Goal: Communication & Community: Share content

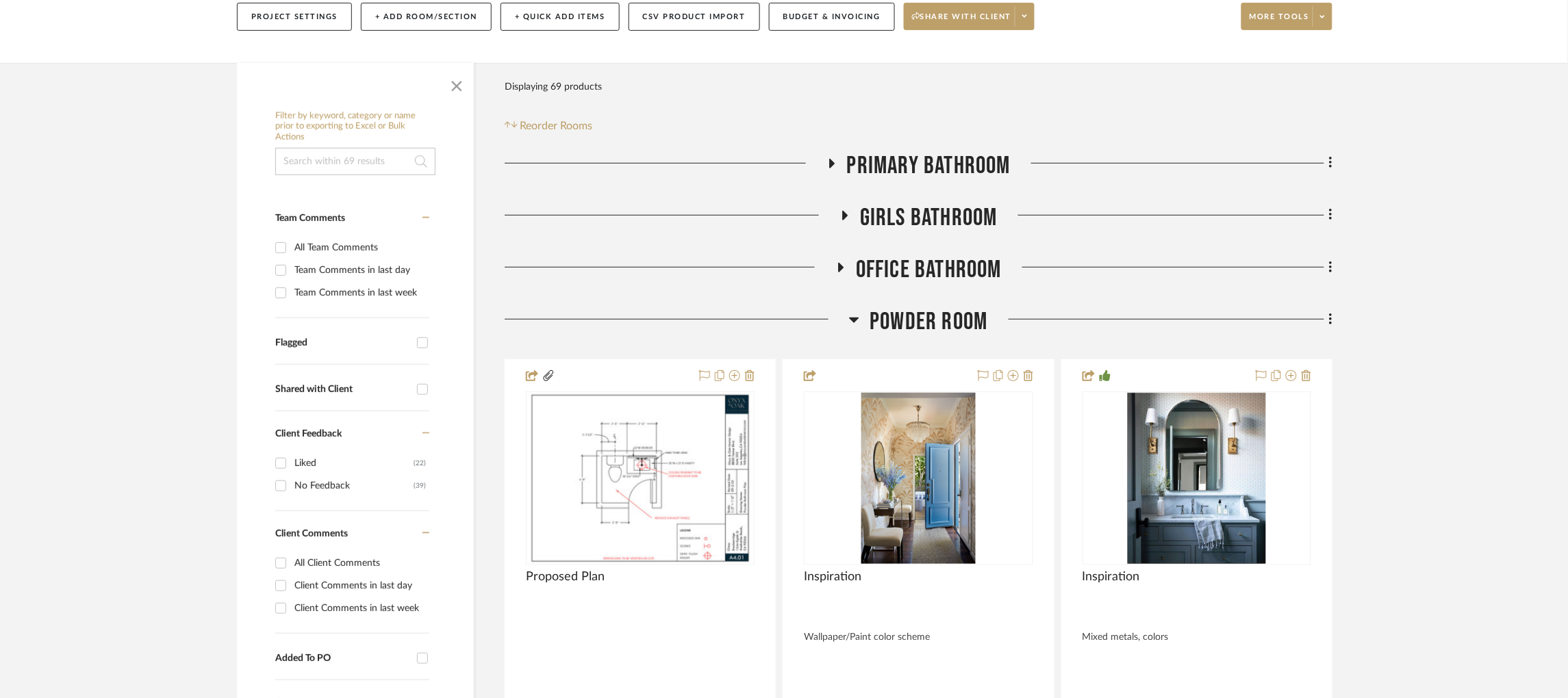
scroll to position [0, 4]
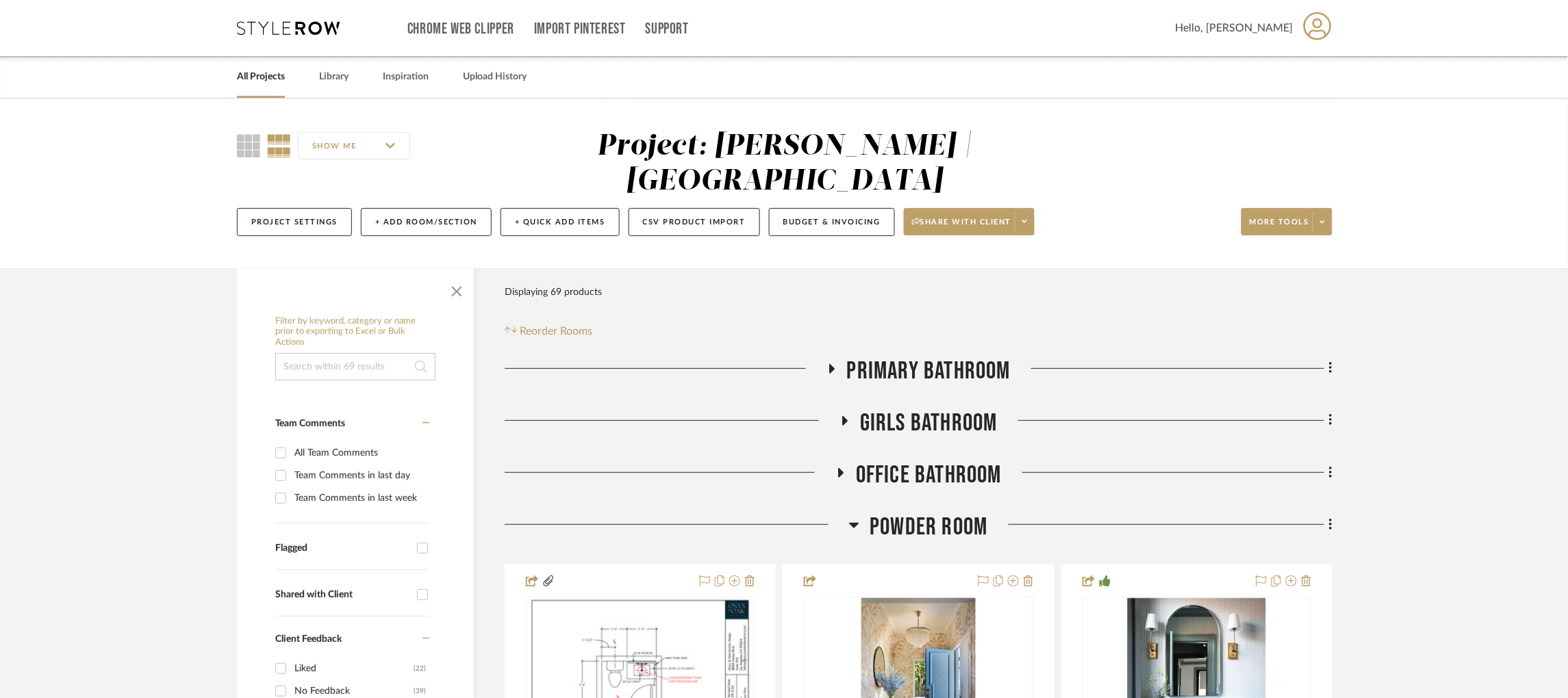
click at [270, 27] on icon at bounding box center [288, 27] width 102 height 14
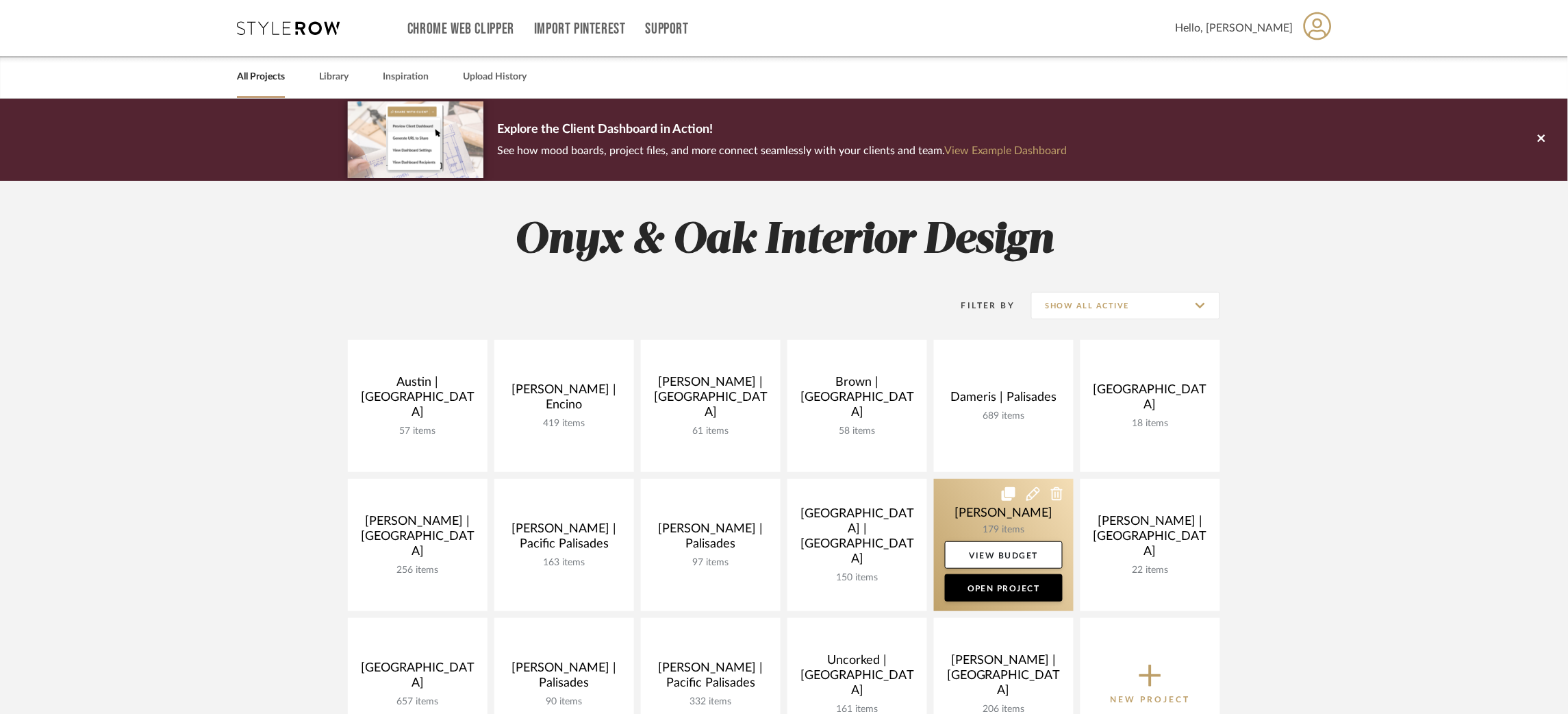
click at [969, 502] on link at bounding box center [1004, 545] width 140 height 132
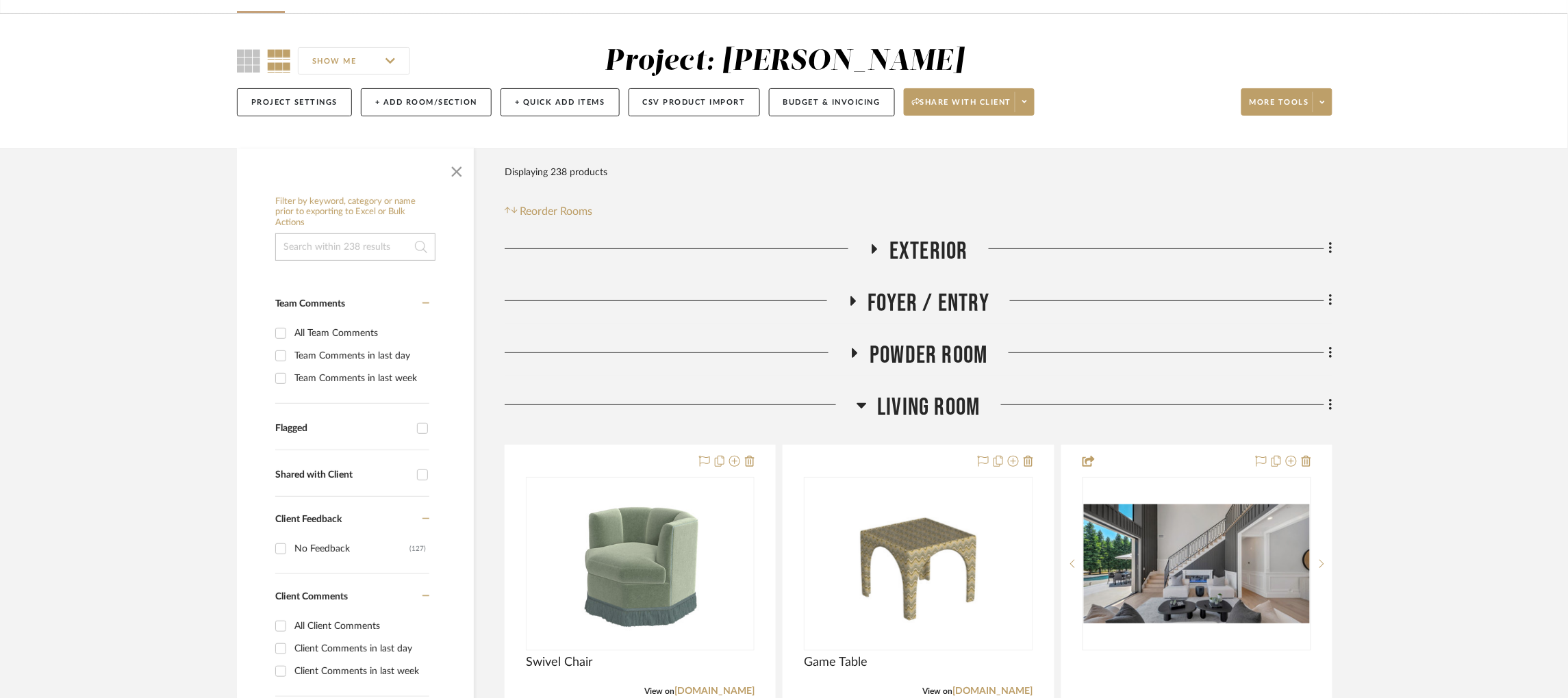
scroll to position [202, 0]
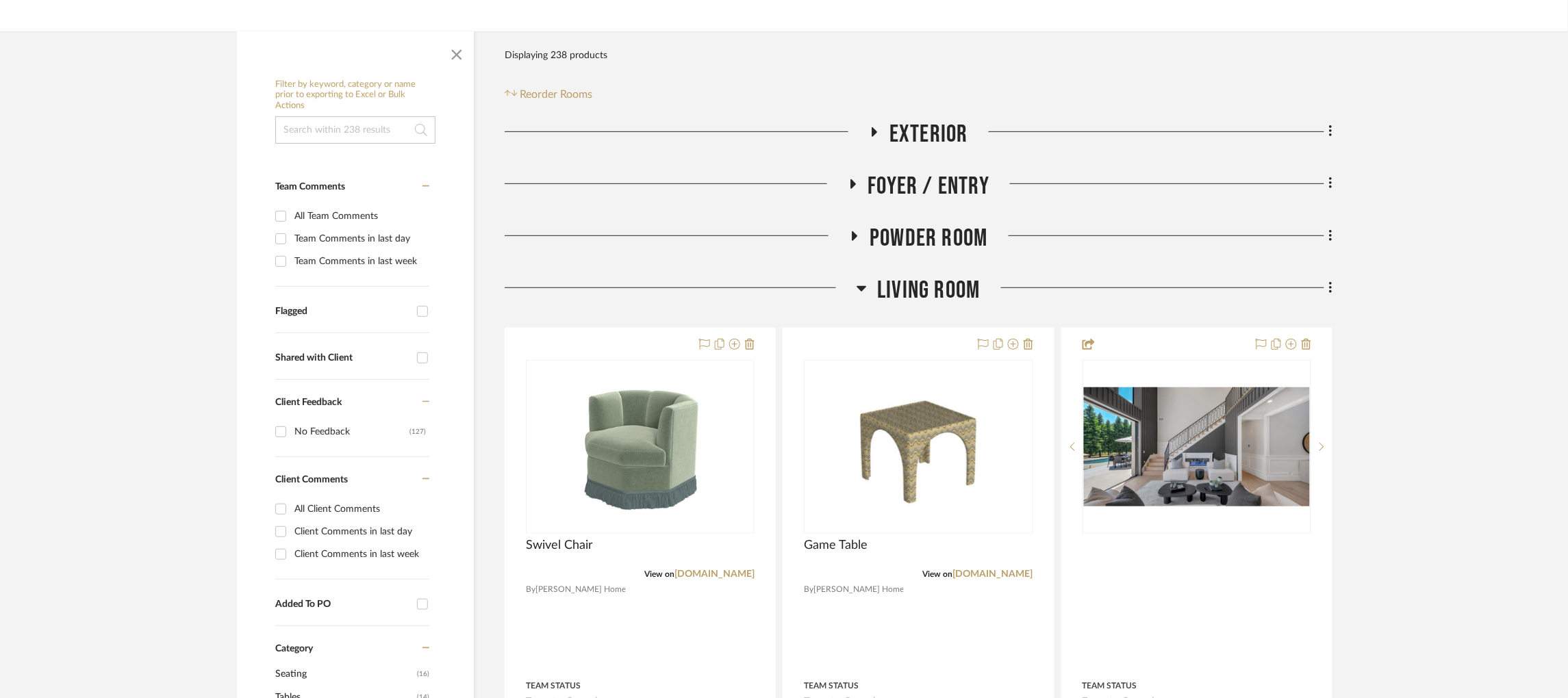
click at [865, 292] on icon at bounding box center [861, 288] width 10 height 16
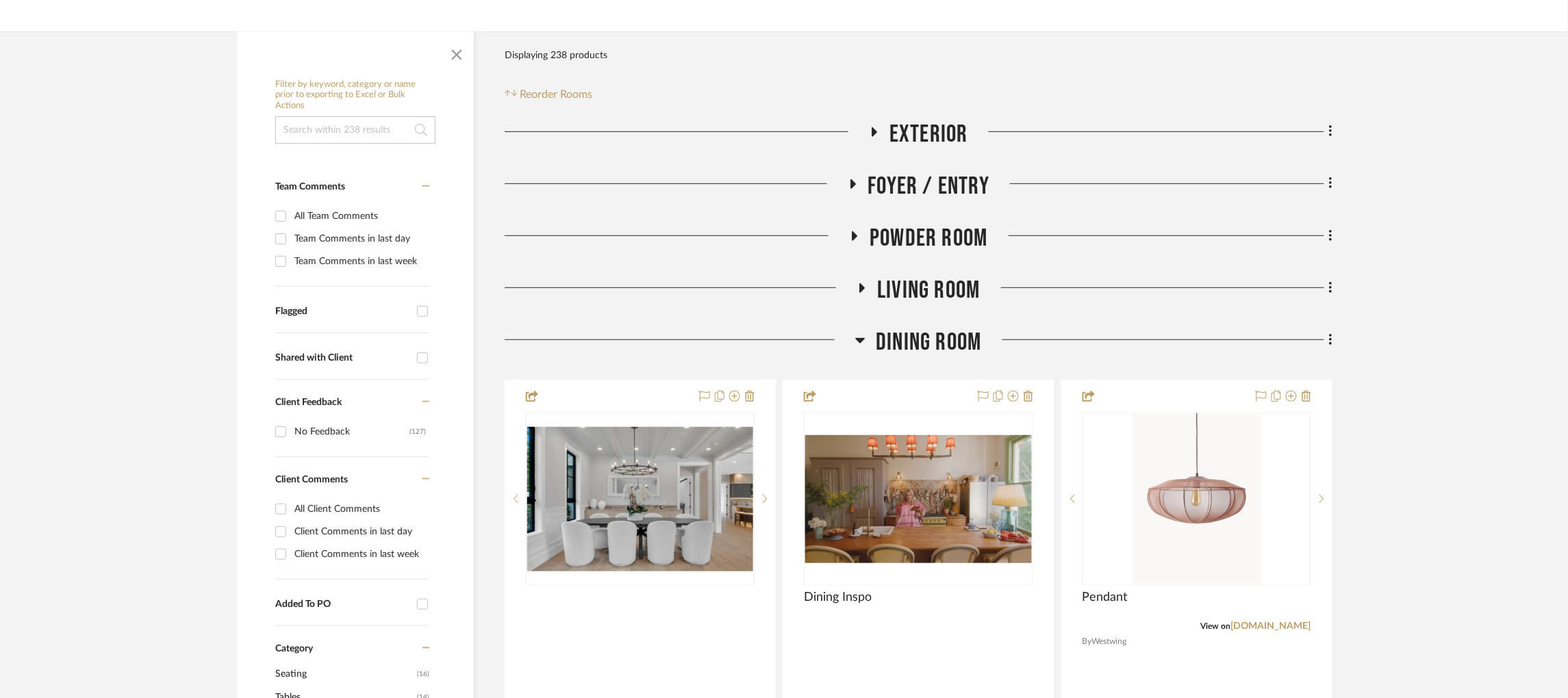
click at [860, 339] on icon at bounding box center [861, 341] width 9 height 5
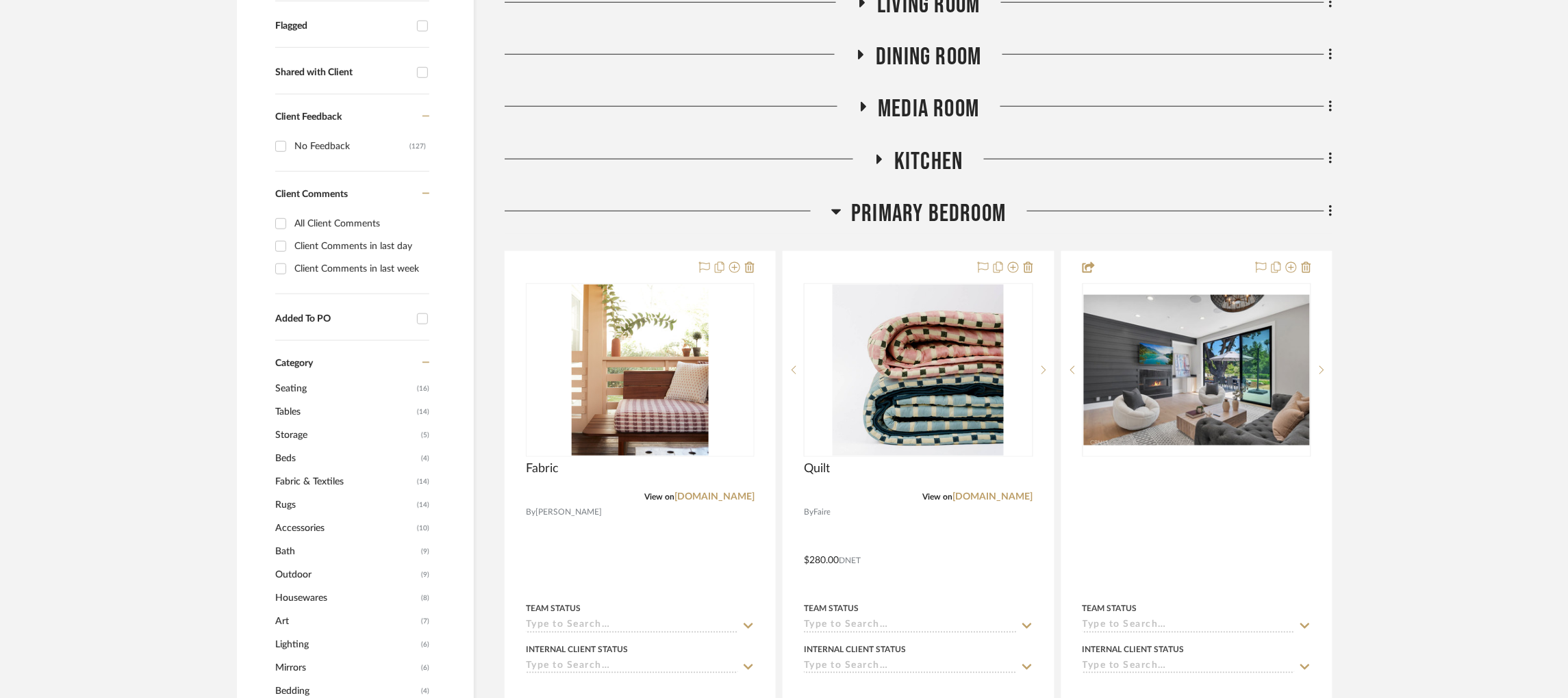
scroll to position [489, 0]
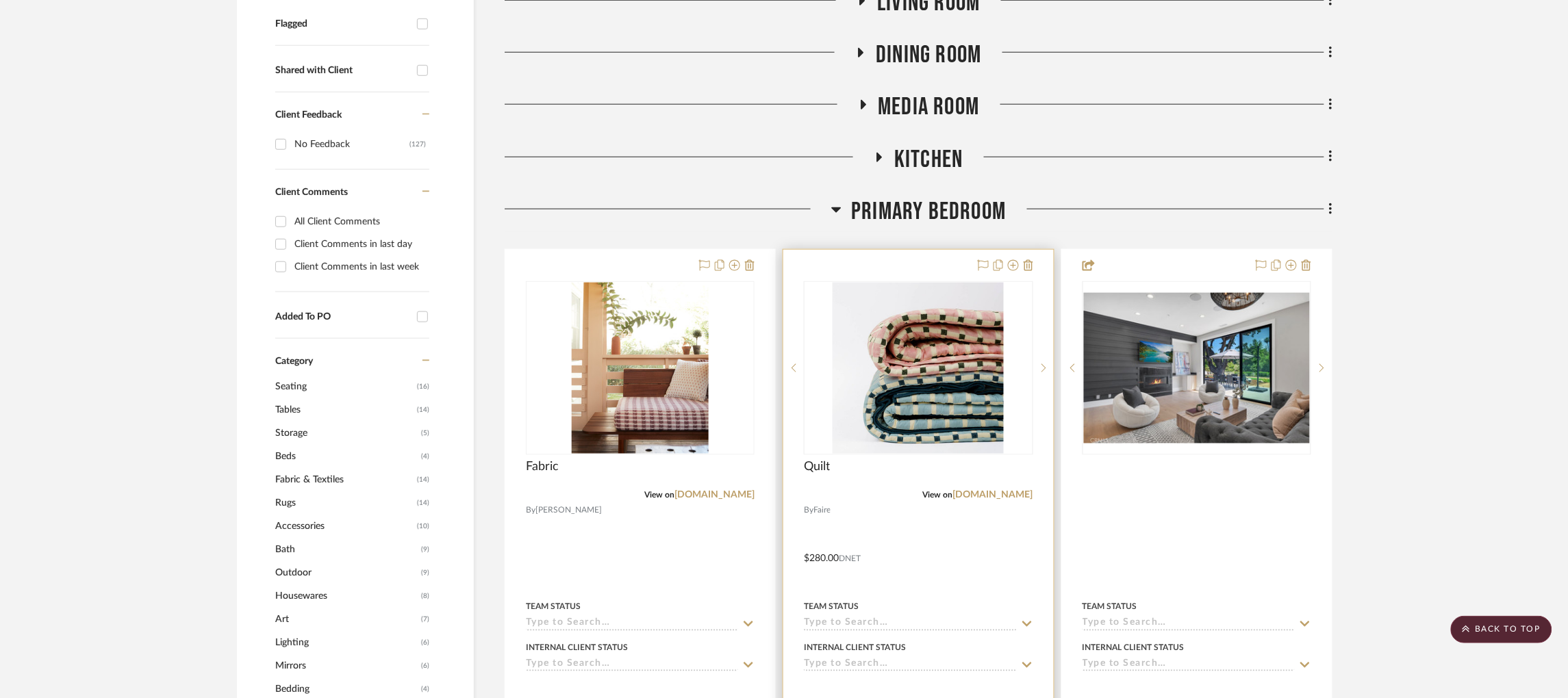
click at [1018, 501] on div "View on [DOMAIN_NAME]" at bounding box center [918, 495] width 229 height 12
click at [1016, 497] on link "[DOMAIN_NAME]" at bounding box center [993, 496] width 81 height 9
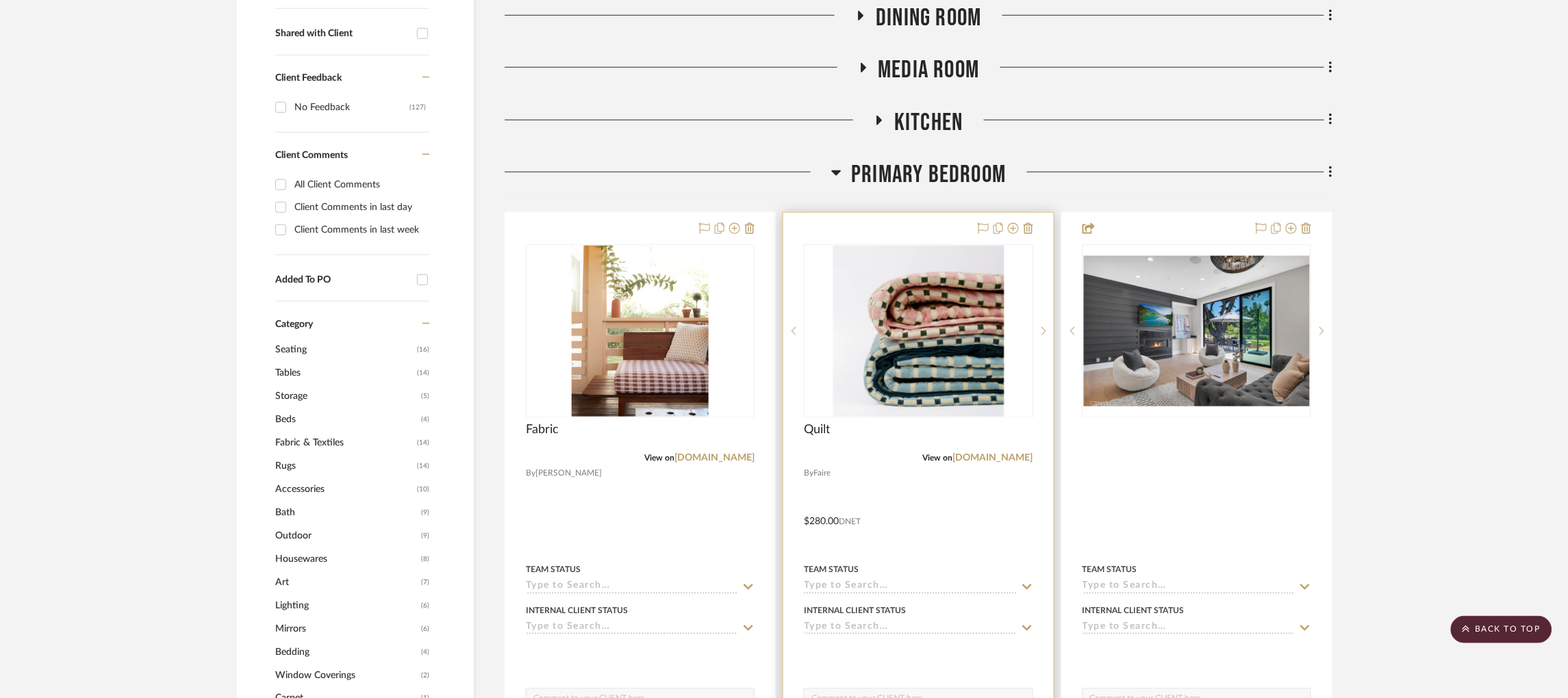
scroll to position [516, 0]
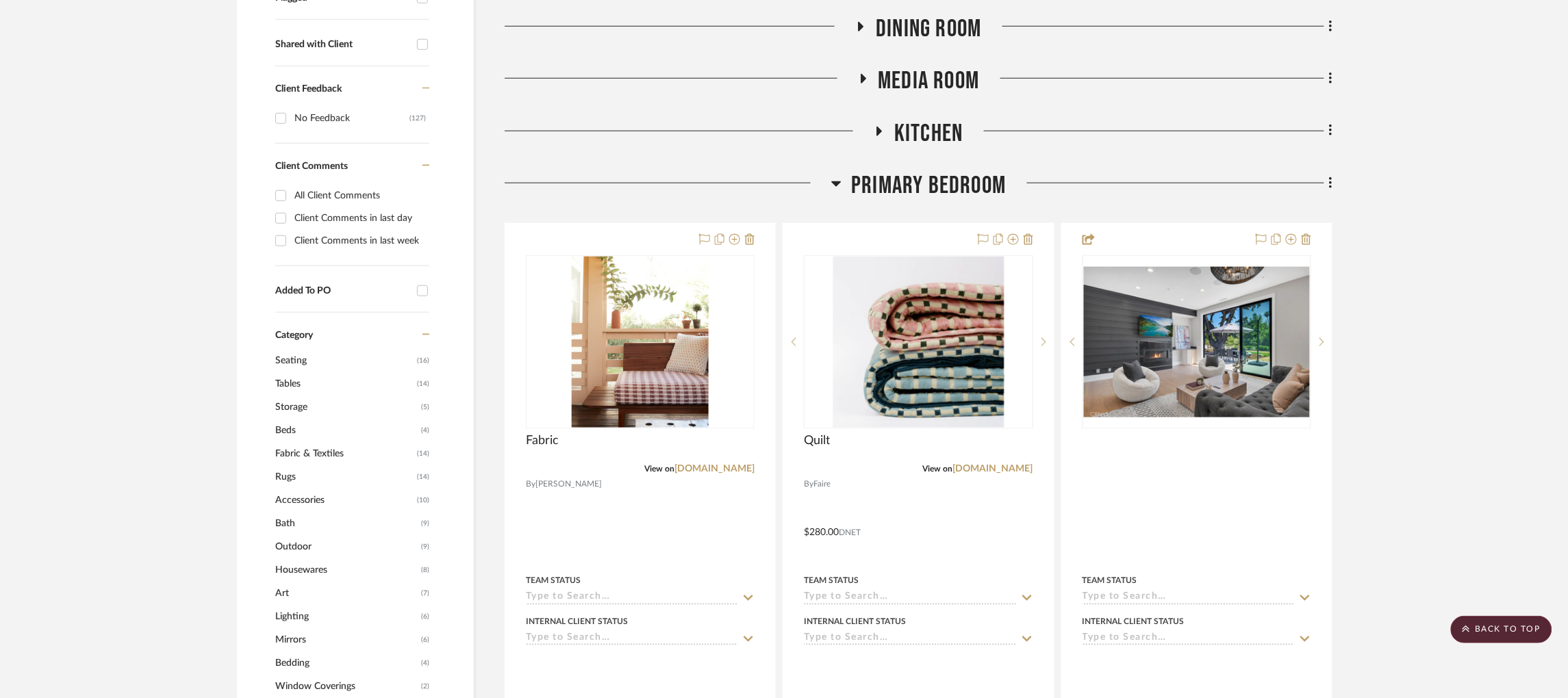
click at [829, 183] on div at bounding box center [668, 188] width 327 height 35
click at [837, 188] on icon at bounding box center [836, 184] width 10 height 16
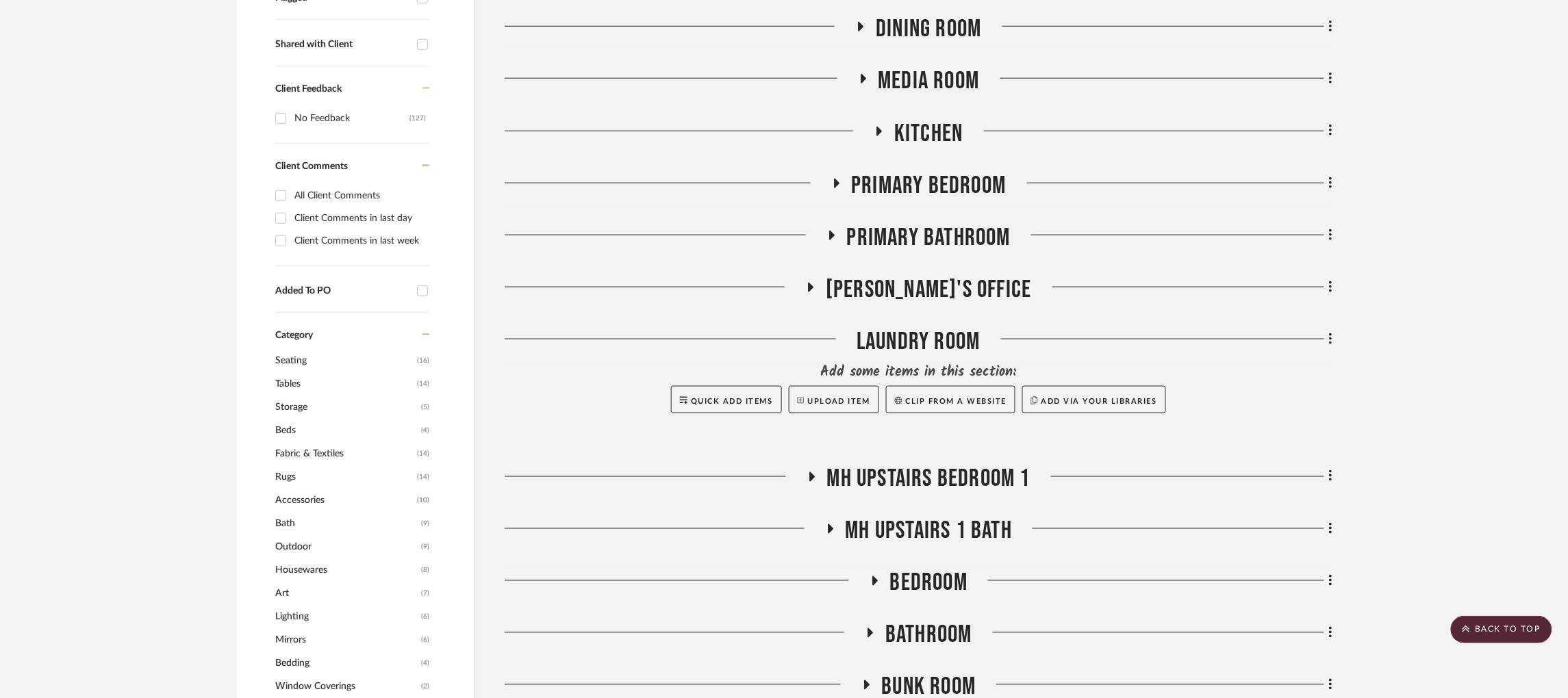
click at [835, 238] on icon at bounding box center [832, 235] width 16 height 10
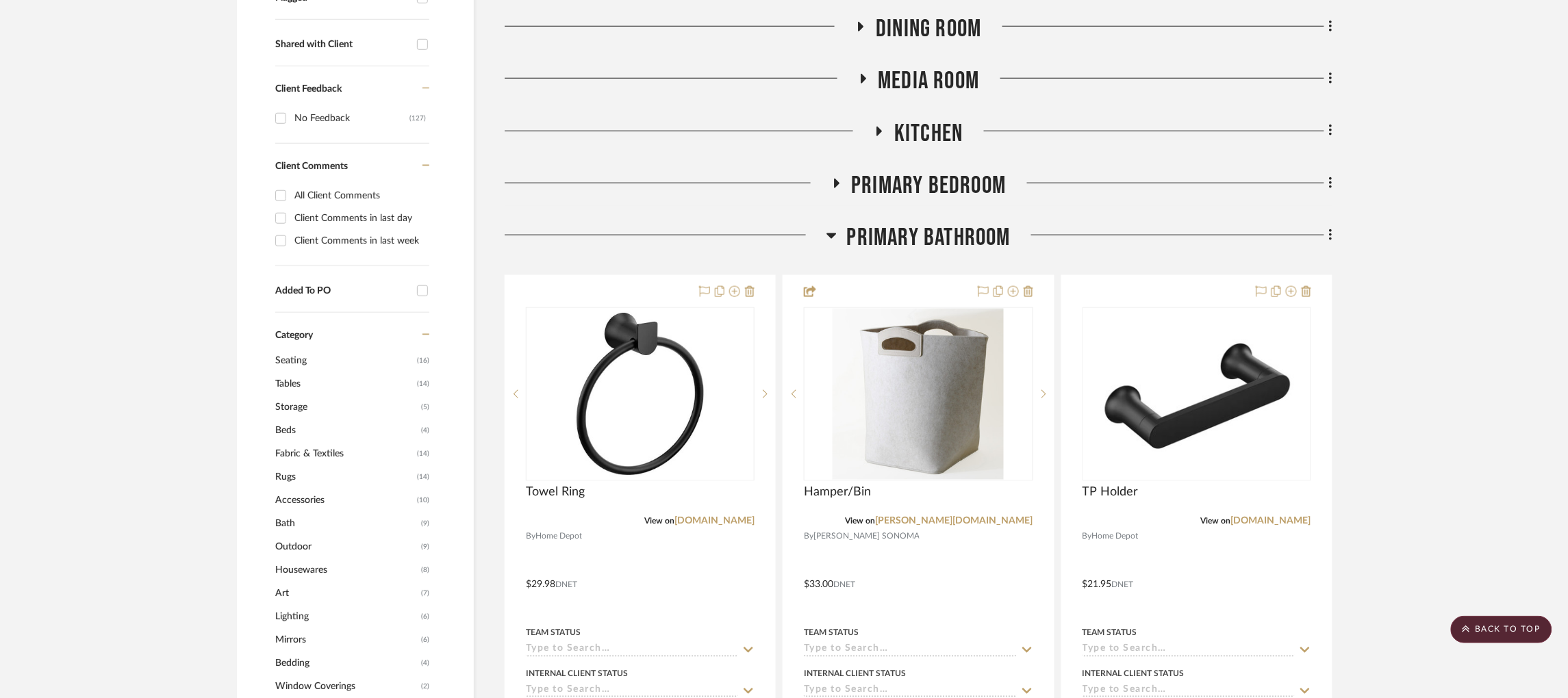
click at [835, 238] on icon at bounding box center [831, 236] width 10 height 16
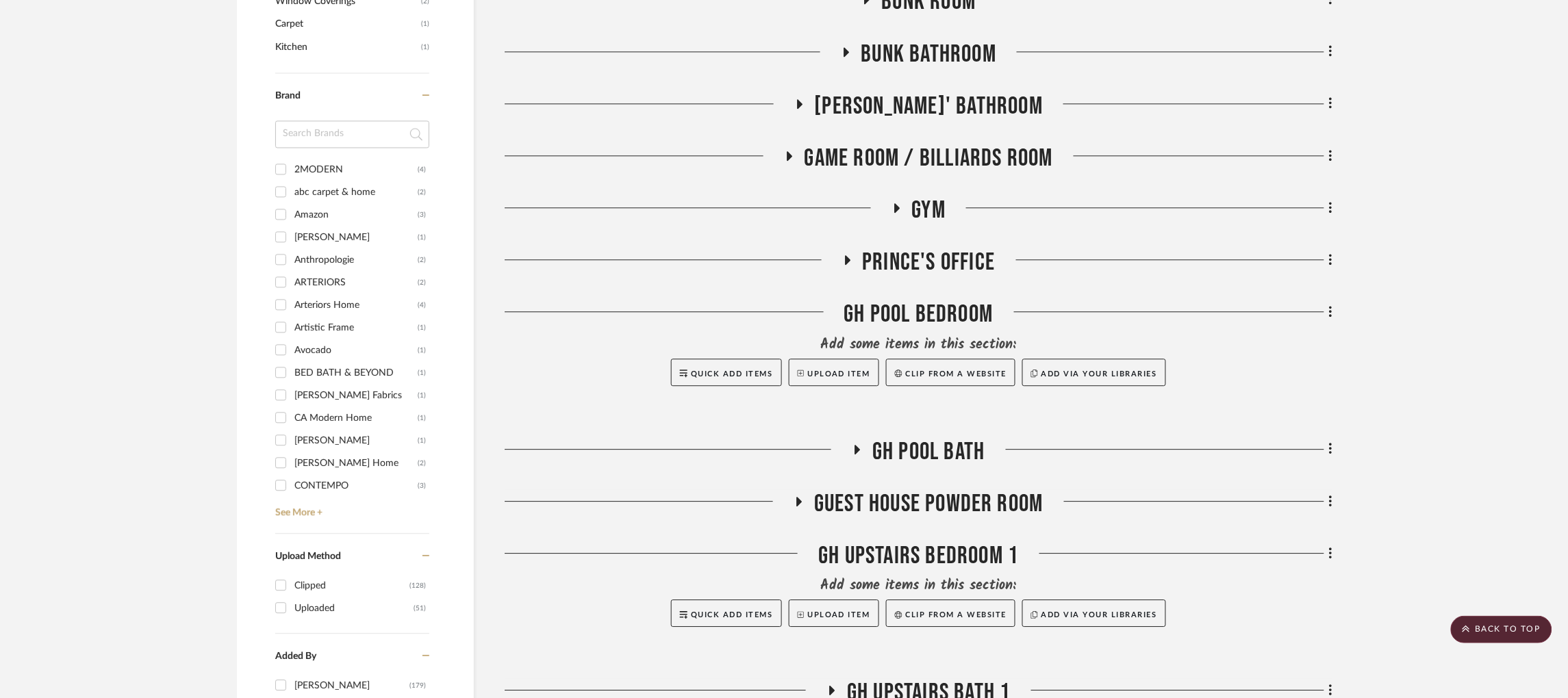
scroll to position [1202, 0]
click at [788, 156] on icon at bounding box center [789, 156] width 5 height 9
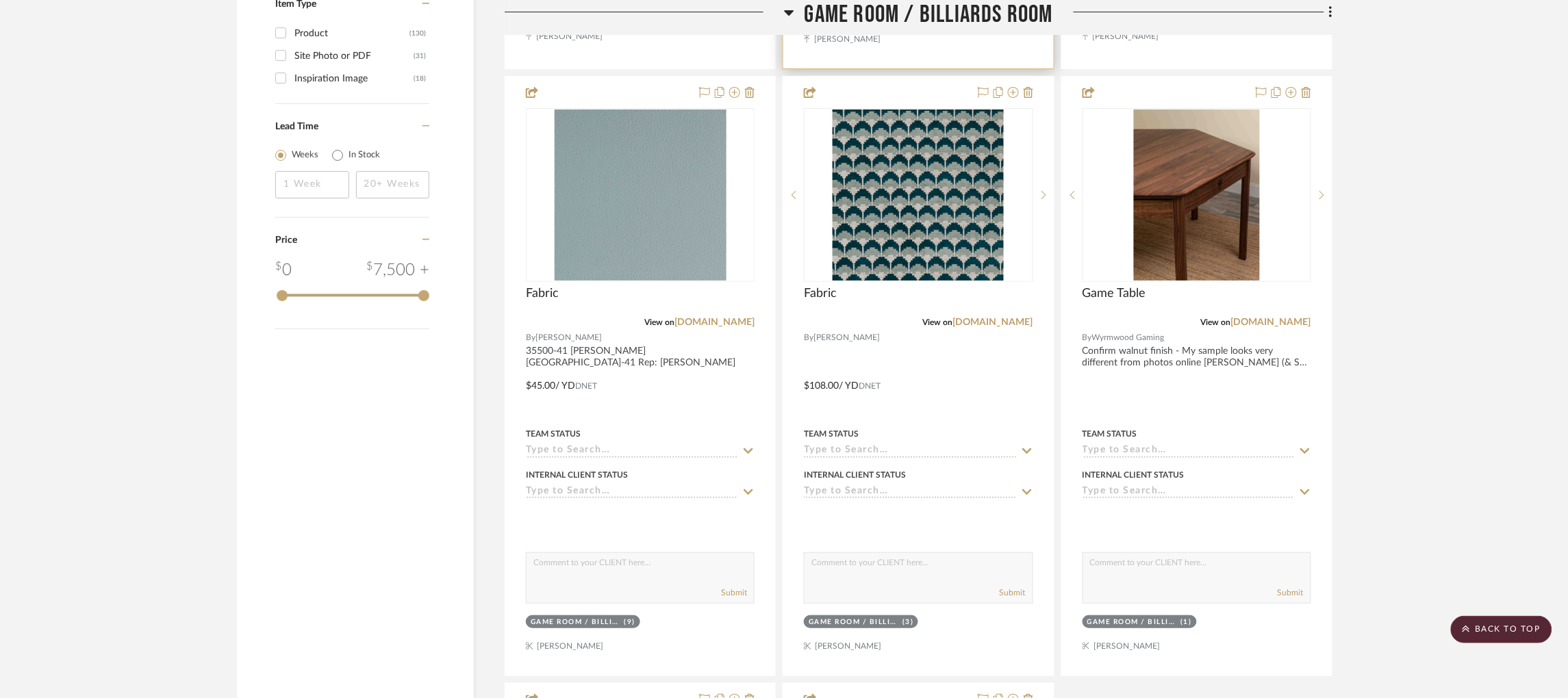
scroll to position [1933, 0]
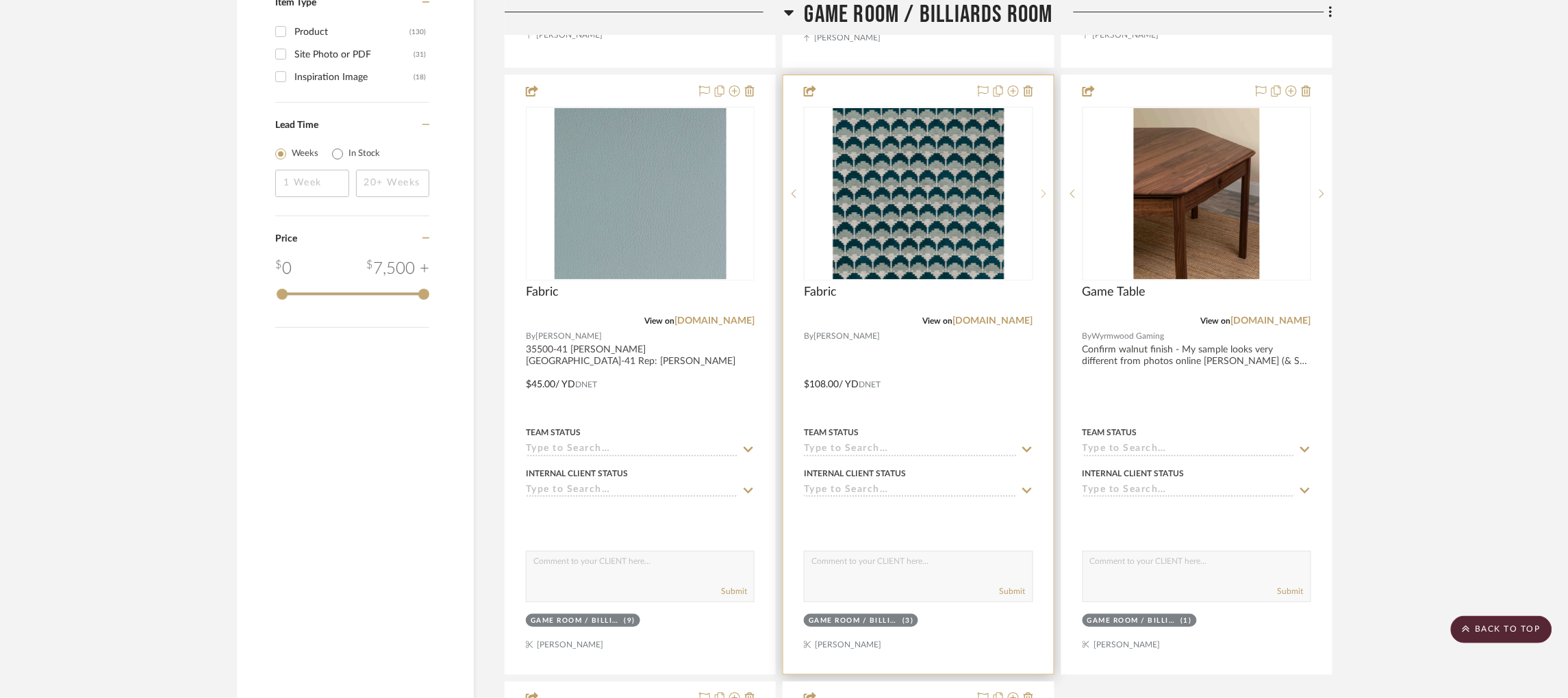
click at [1042, 195] on div at bounding box center [1044, 194] width 20 height 174
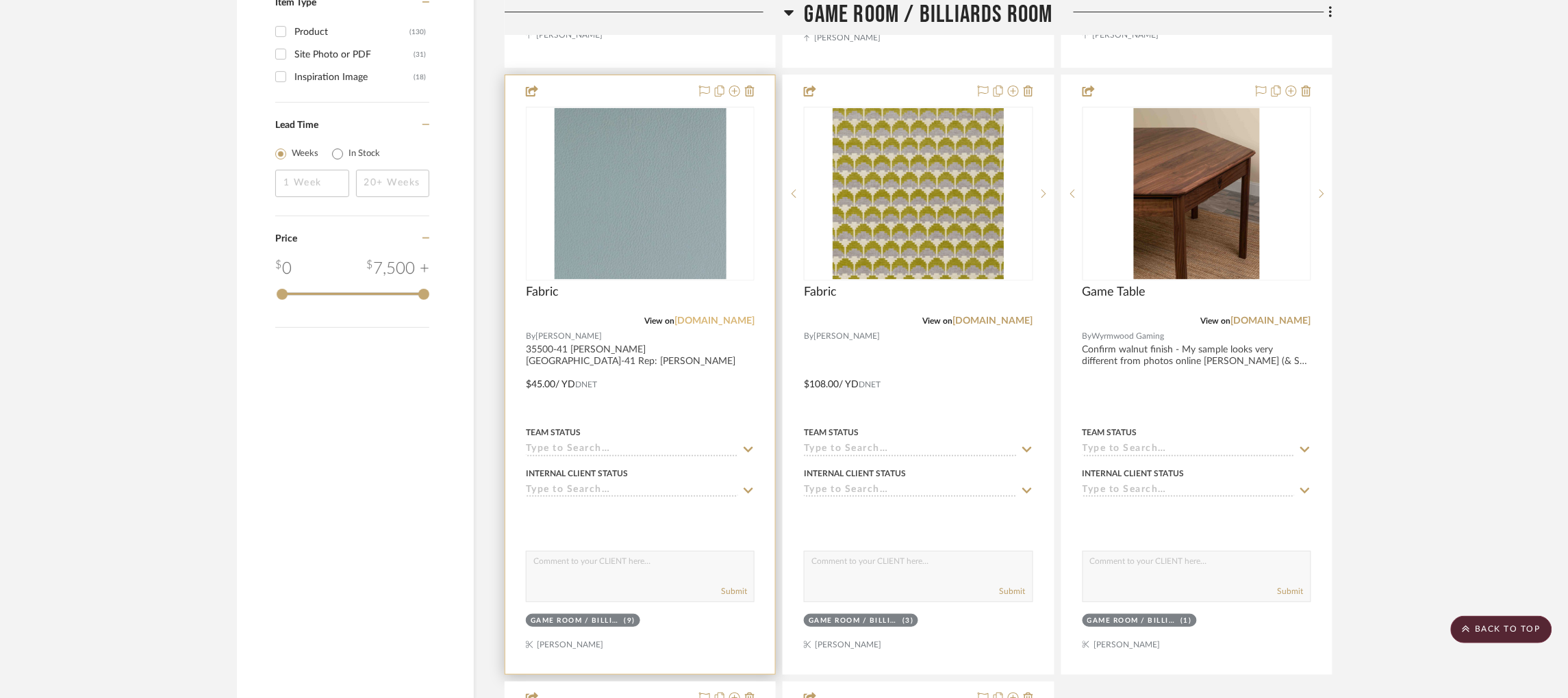
click at [728, 325] on link "taffard.com" at bounding box center [714, 321] width 81 height 9
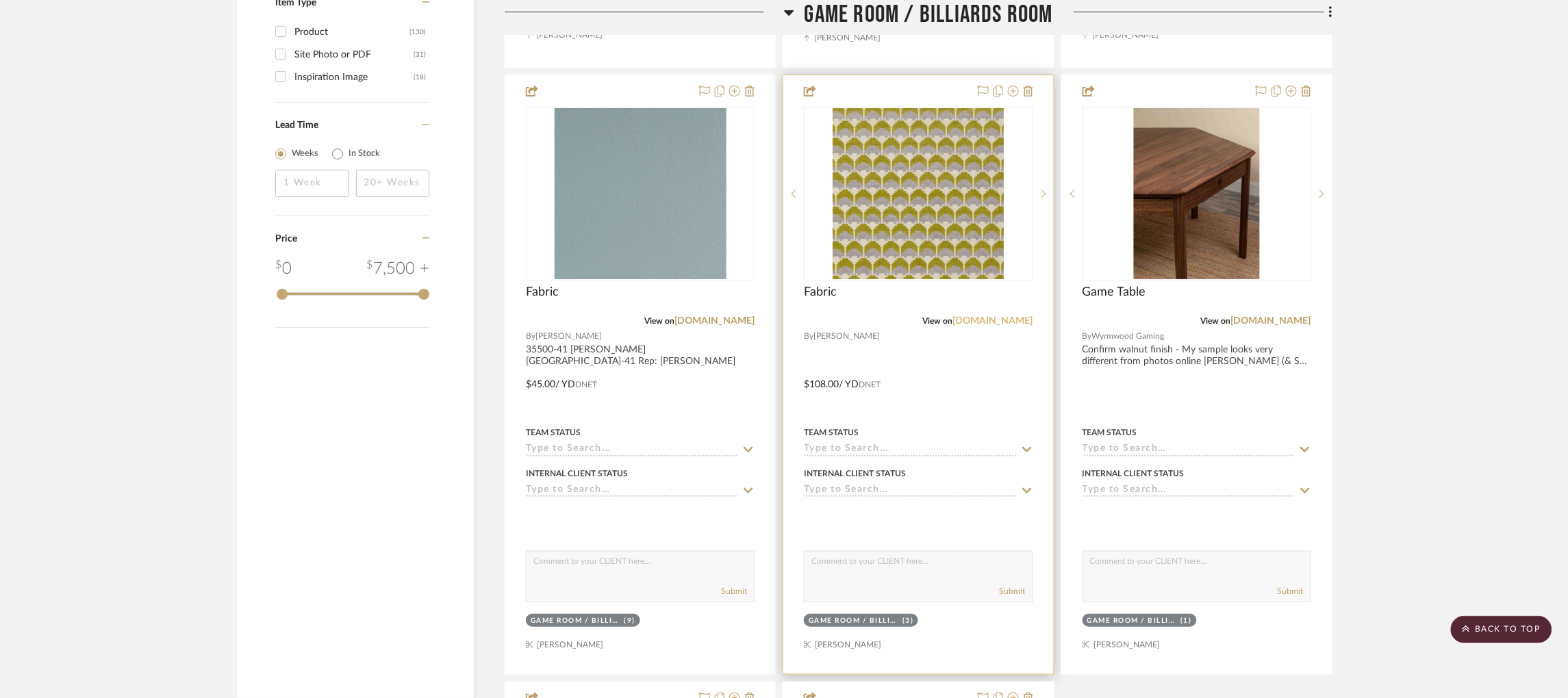
click at [973, 320] on link "kirkbydesign.com" at bounding box center [993, 321] width 81 height 9
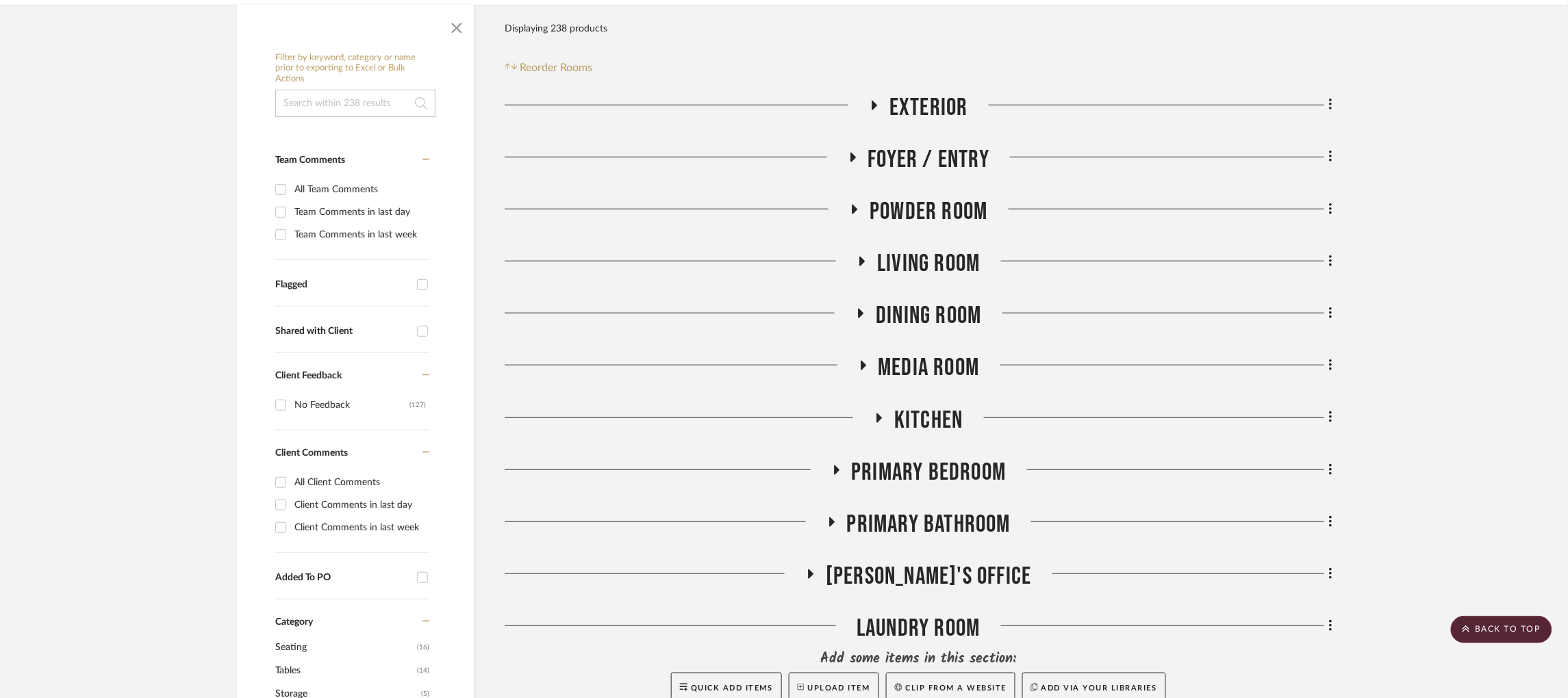
scroll to position [0, 0]
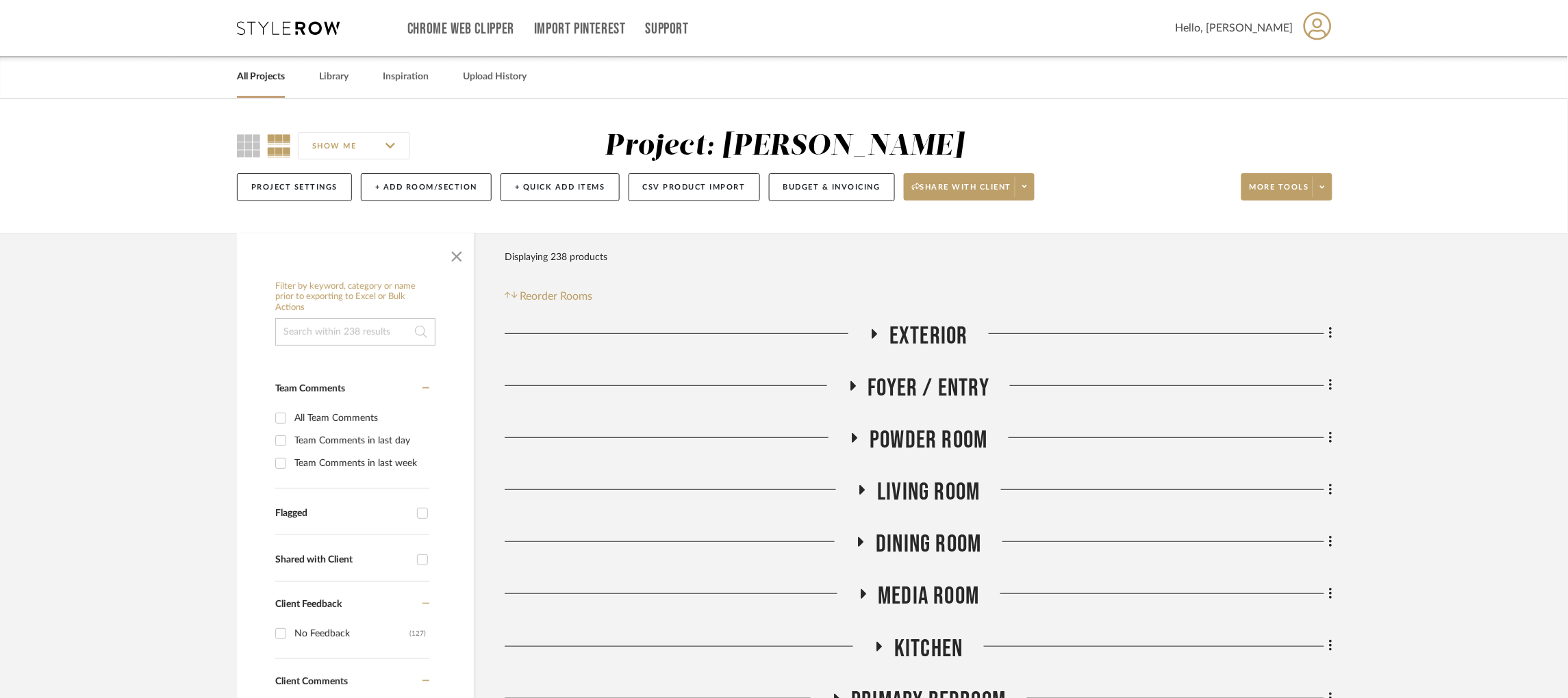
click at [302, 17] on div "Chrome Web Clipper Import Pinterest Support All Projects Library Inspiration Up…" at bounding box center [785, 27] width 1096 height 56
click at [306, 34] on icon at bounding box center [288, 27] width 102 height 14
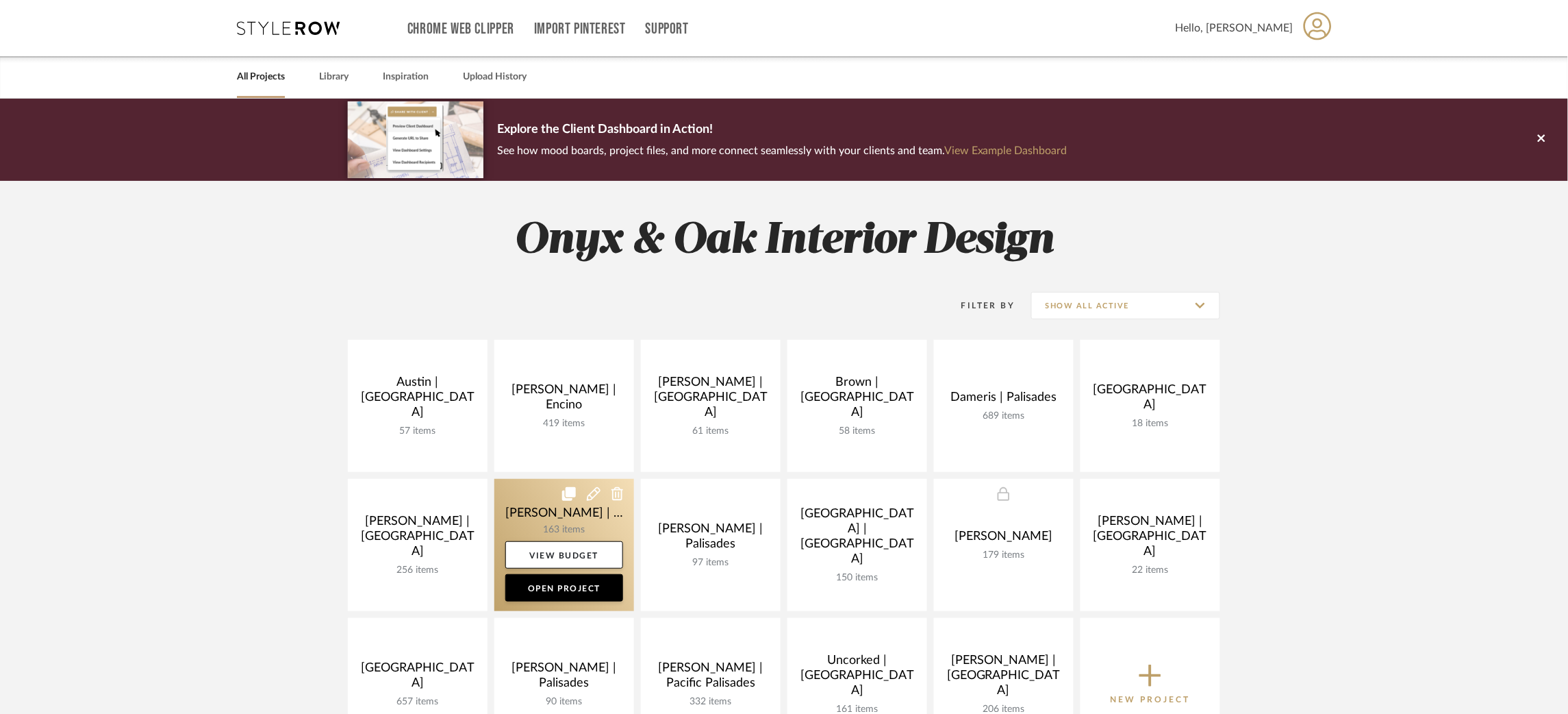
click at [521, 500] on link at bounding box center [564, 545] width 140 height 132
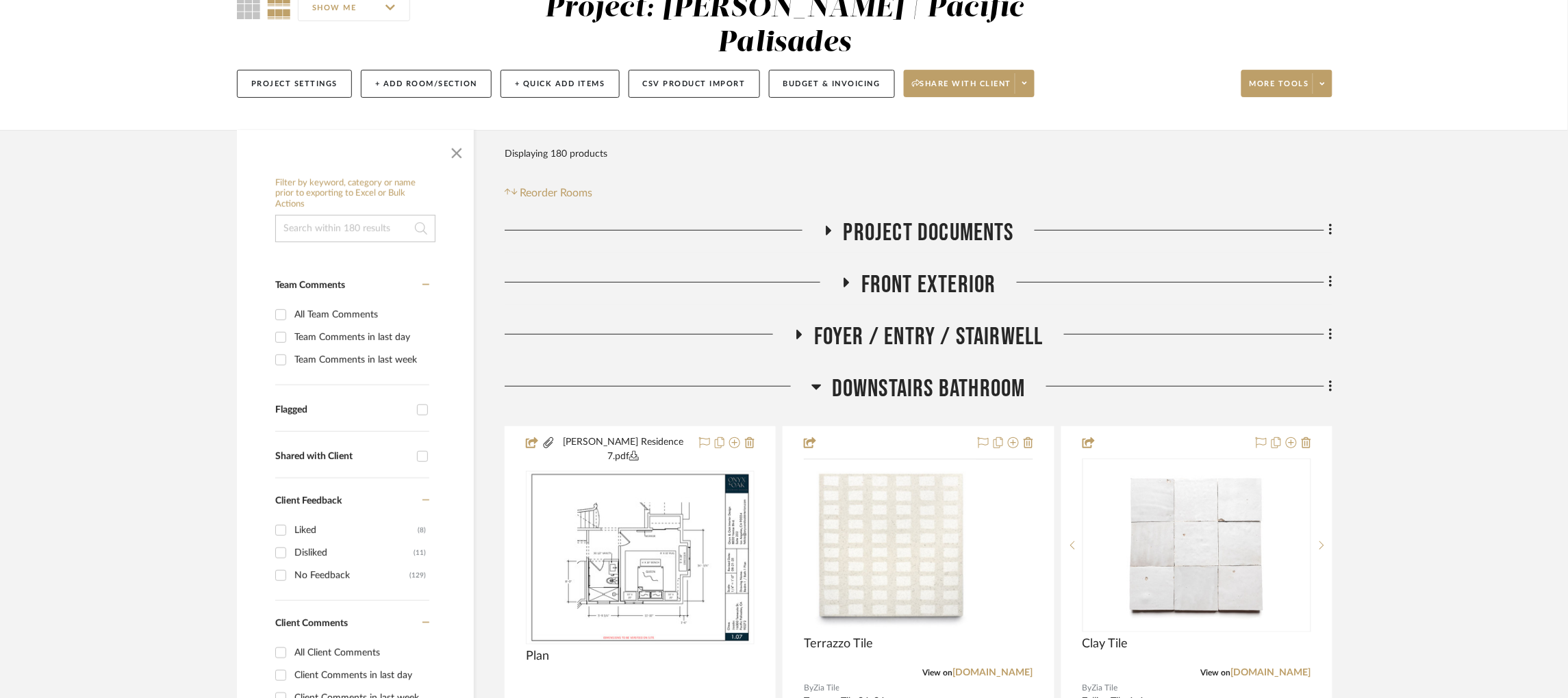
scroll to position [143, 0]
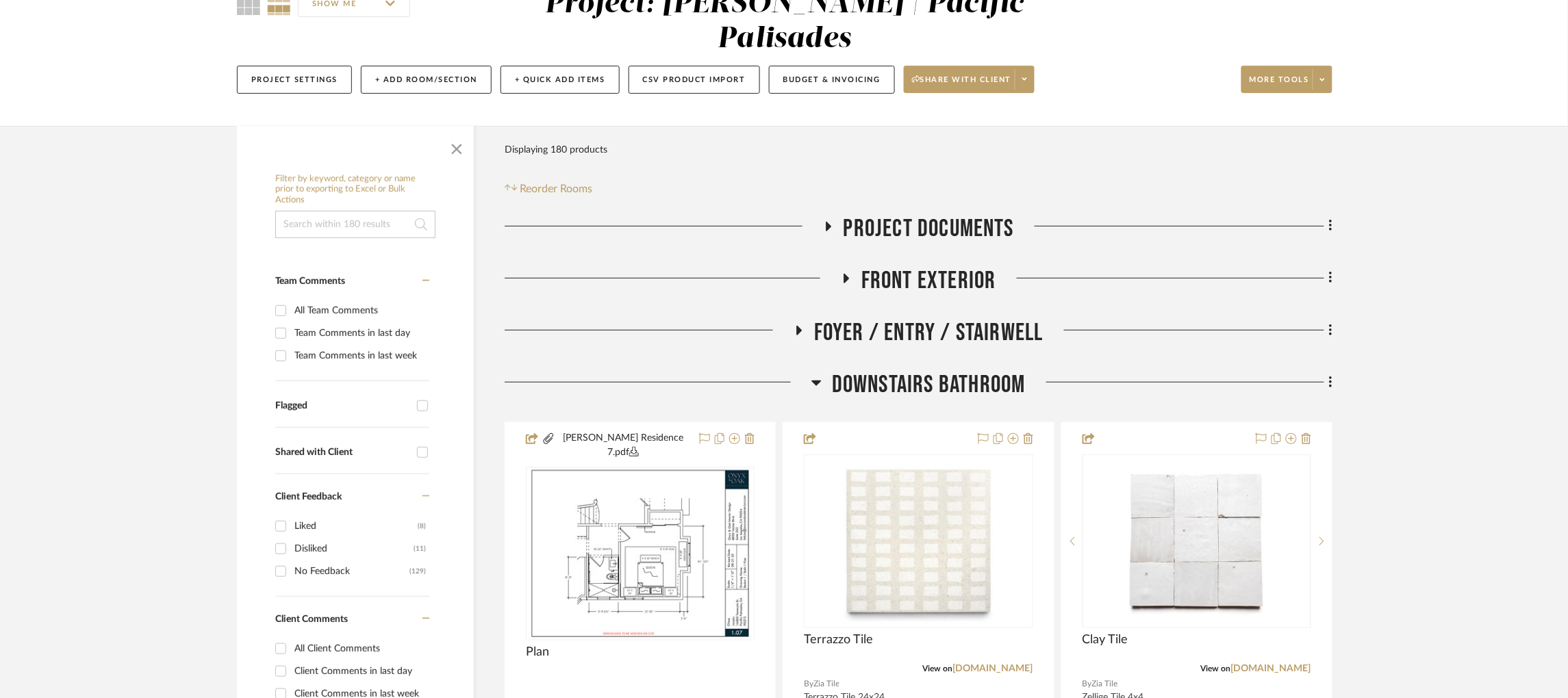
click at [811, 374] on icon at bounding box center [816, 382] width 10 height 16
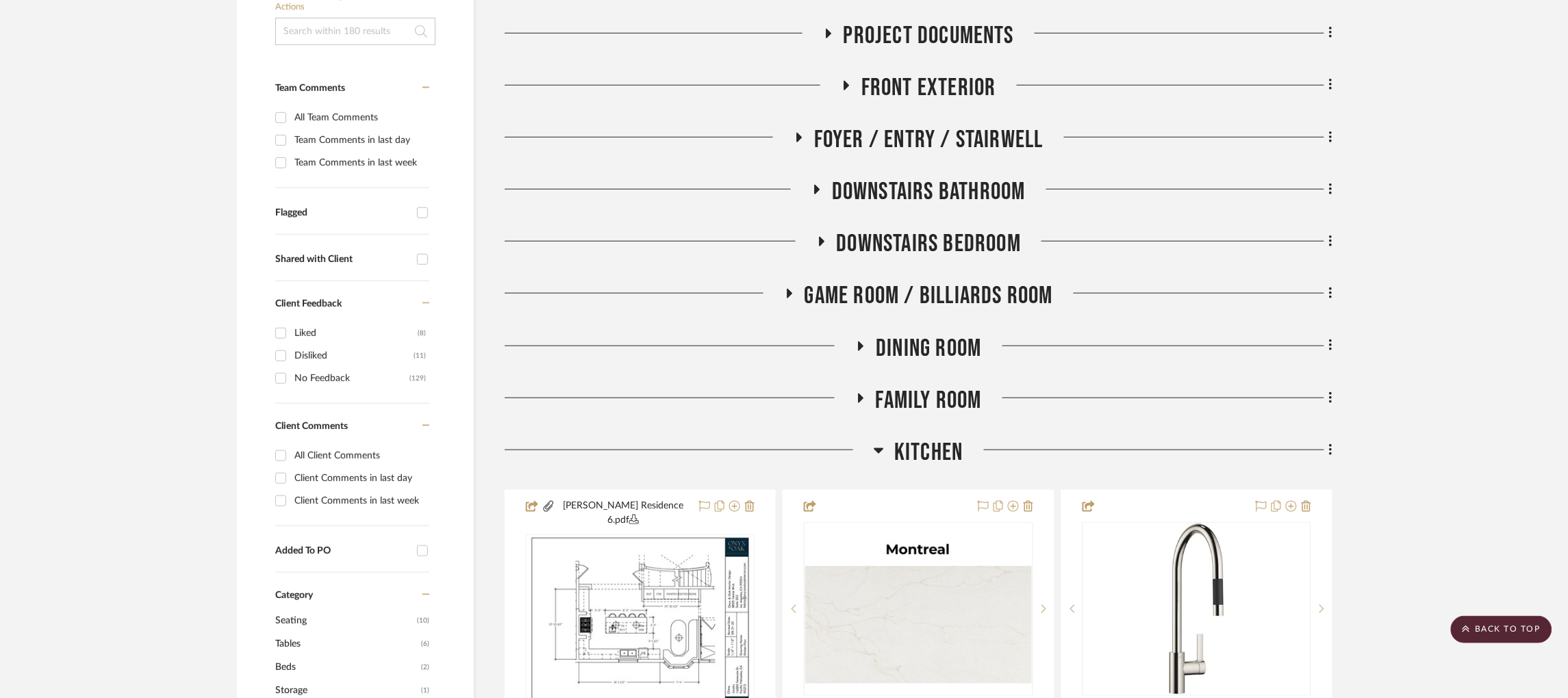
click at [878, 443] on icon at bounding box center [878, 451] width 10 height 16
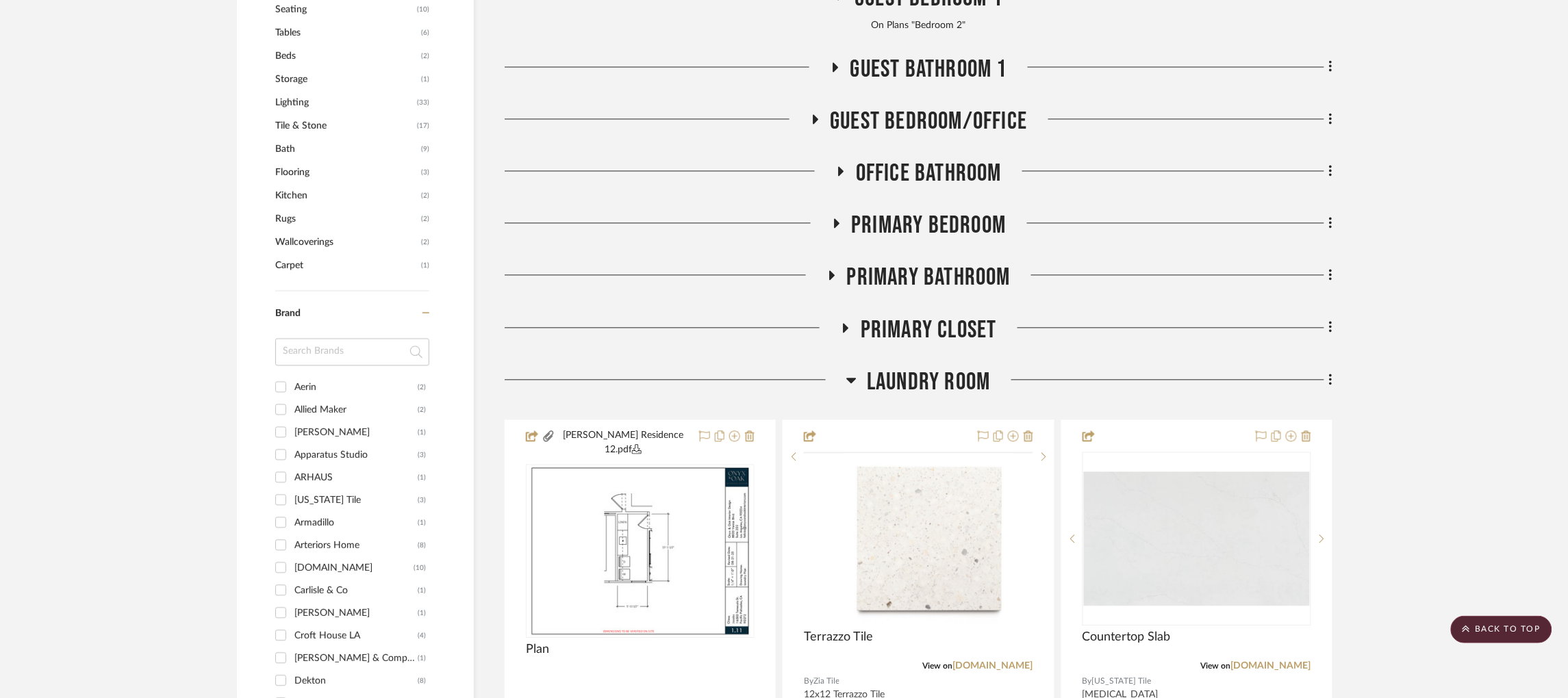
scroll to position [948, 0]
click at [853, 371] on icon at bounding box center [851, 380] width 10 height 16
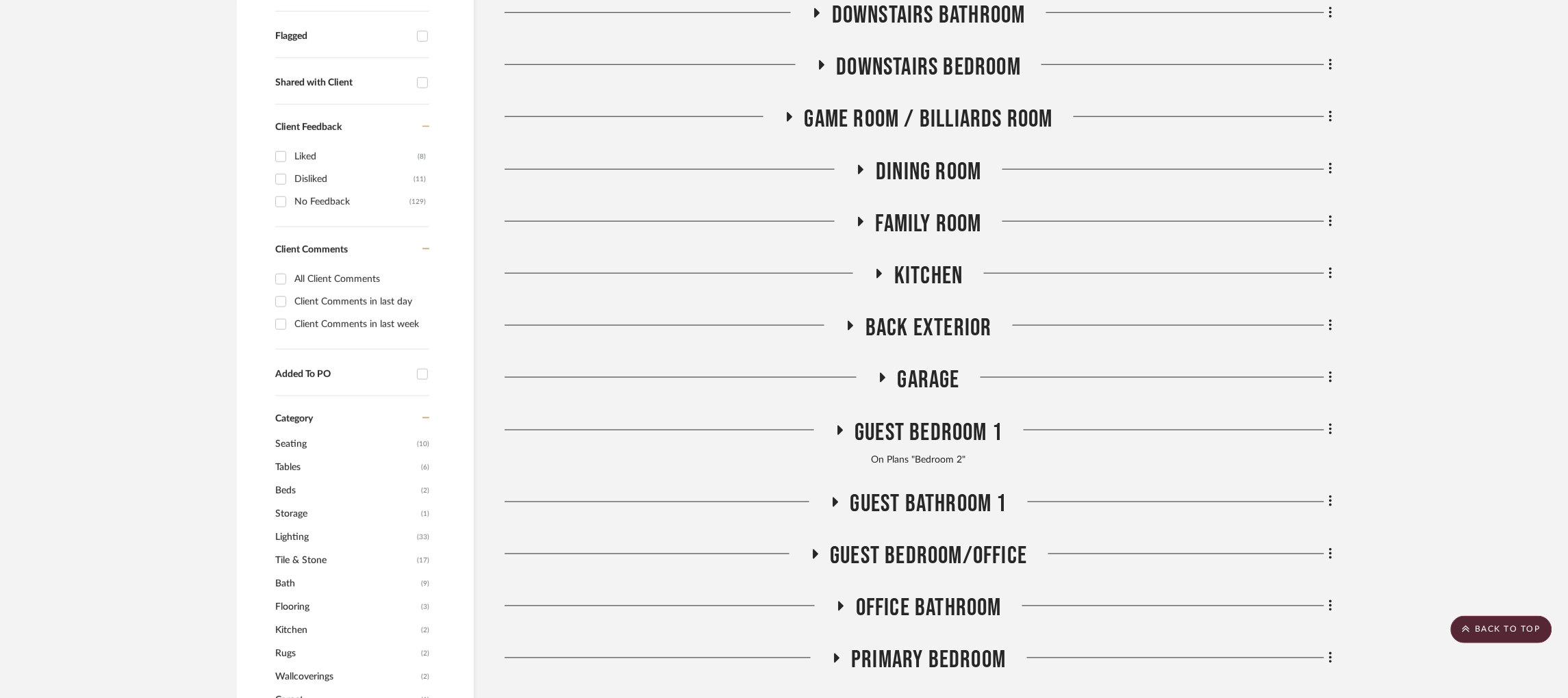
scroll to position [511, 0]
click at [860, 166] on icon at bounding box center [862, 170] width 5 height 9
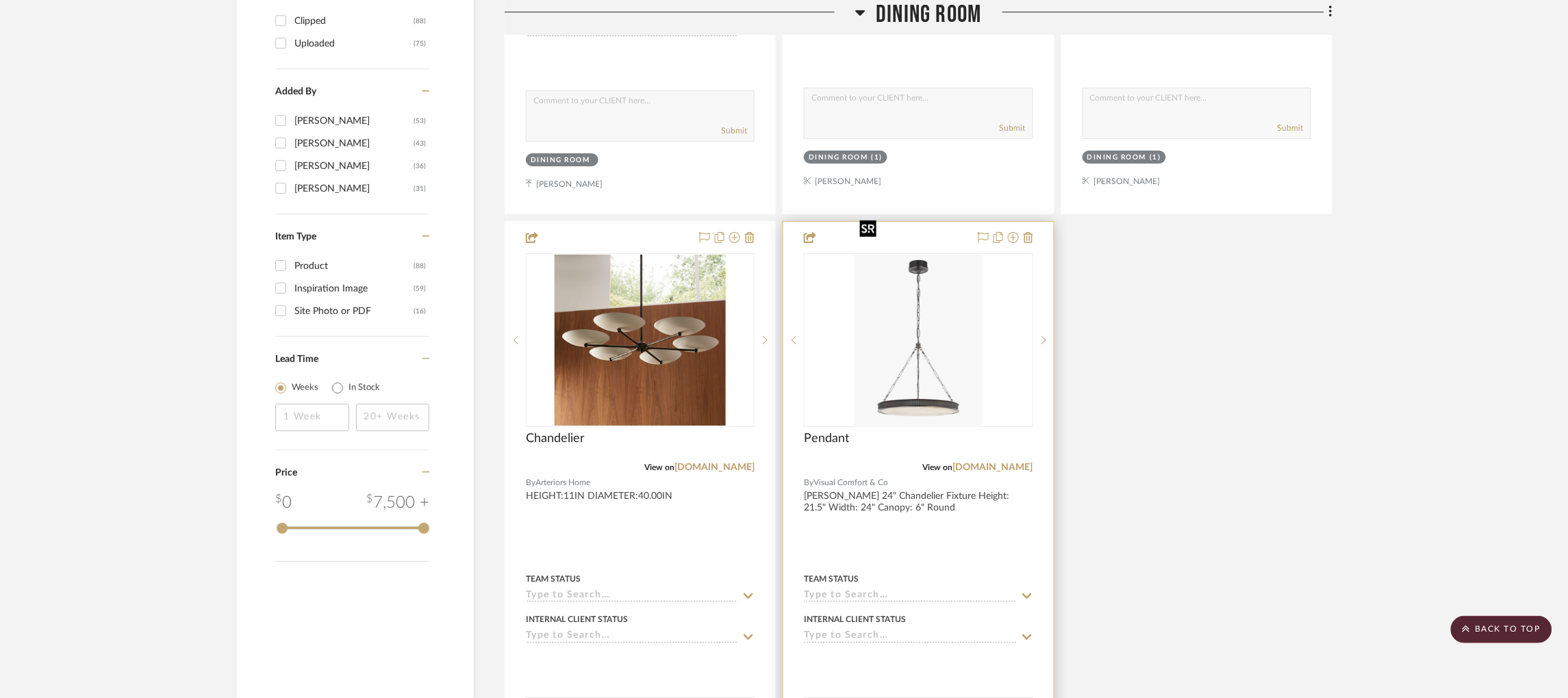
scroll to position [1827, 0]
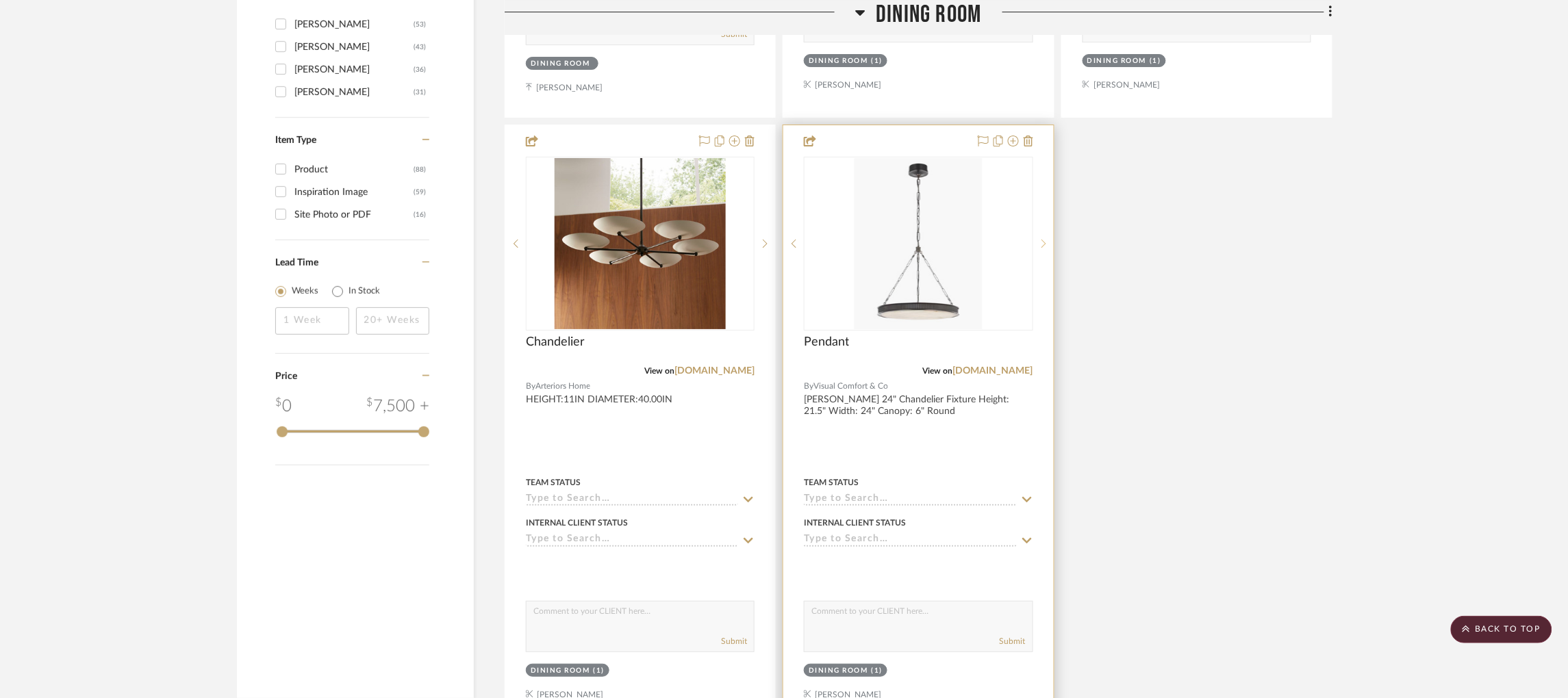
click at [1045, 239] on icon at bounding box center [1044, 243] width 5 height 9
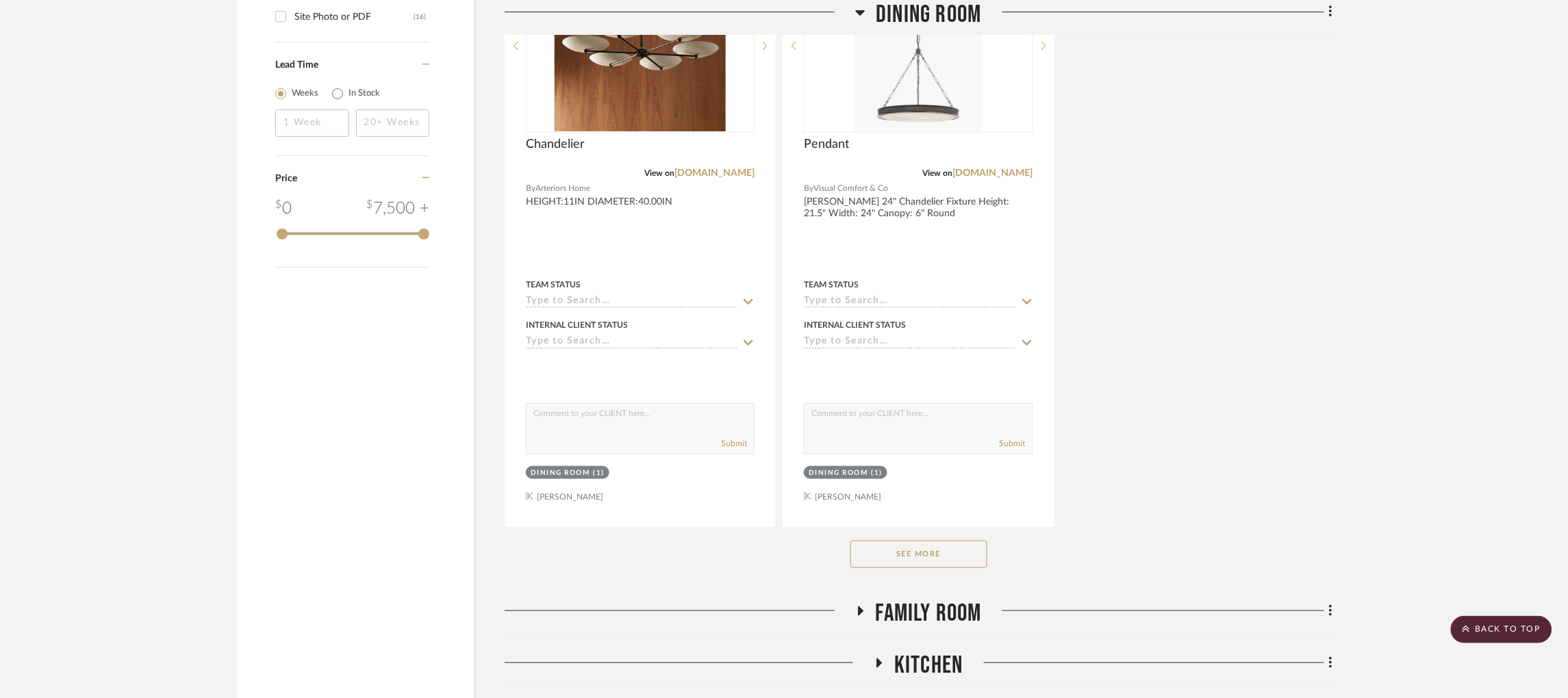
click at [903, 541] on button "See More" at bounding box center [919, 554] width 137 height 27
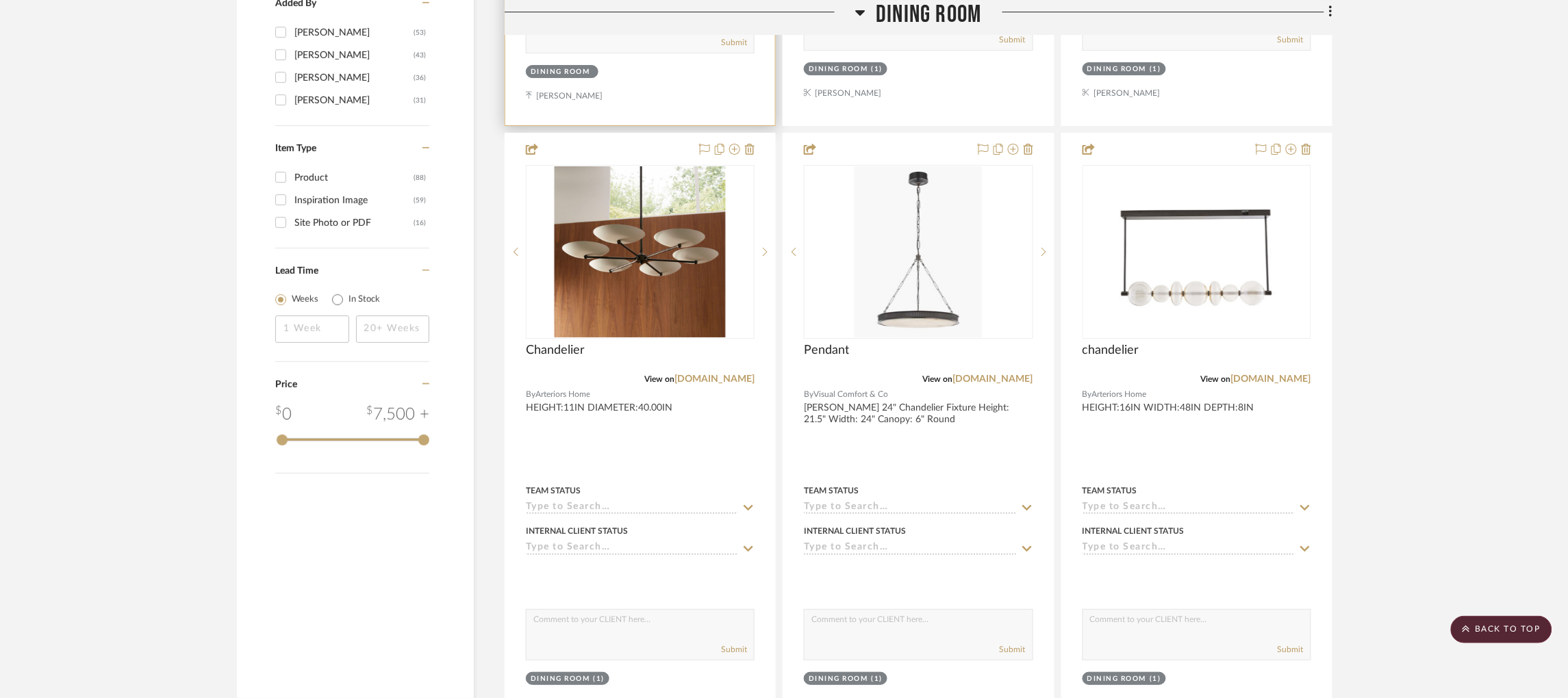
scroll to position [1818, 0]
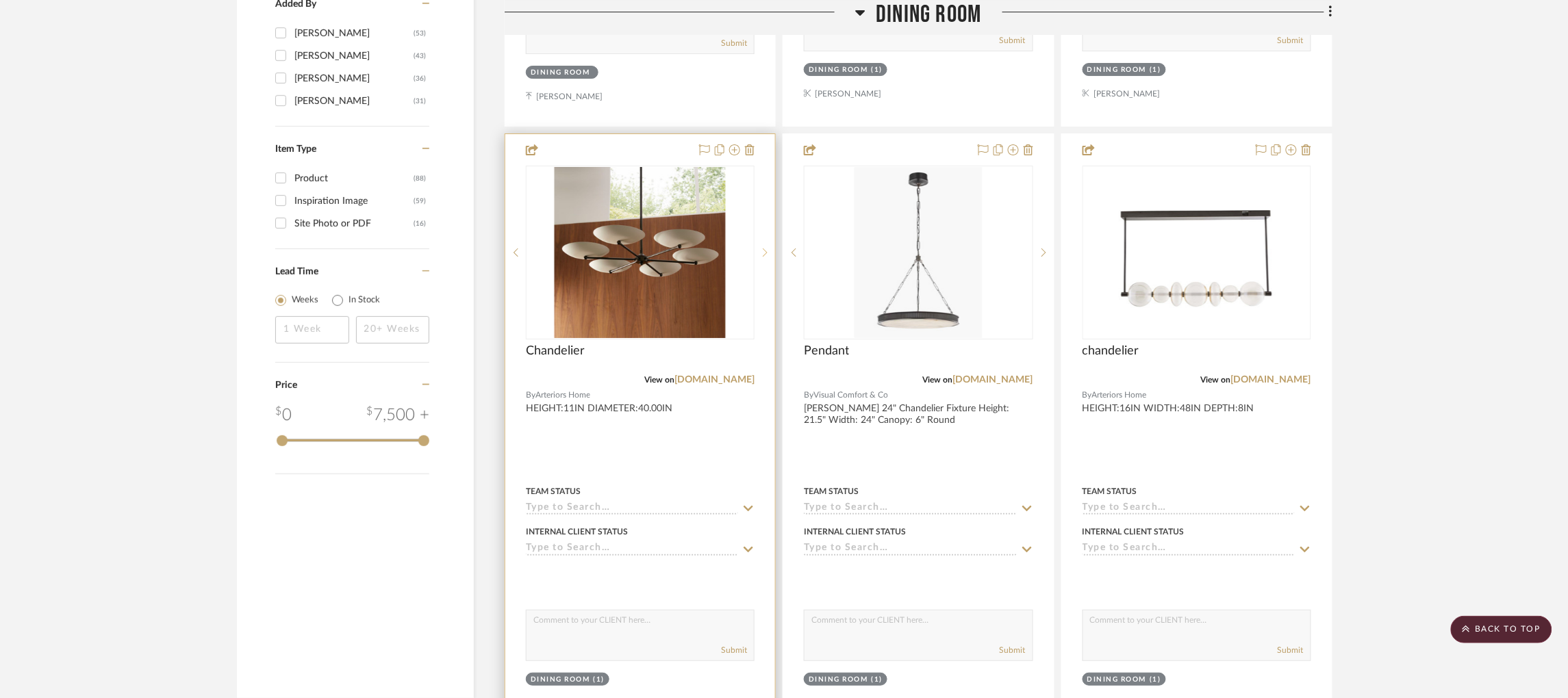
click at [769, 205] on div at bounding box center [765, 252] width 20 height 174
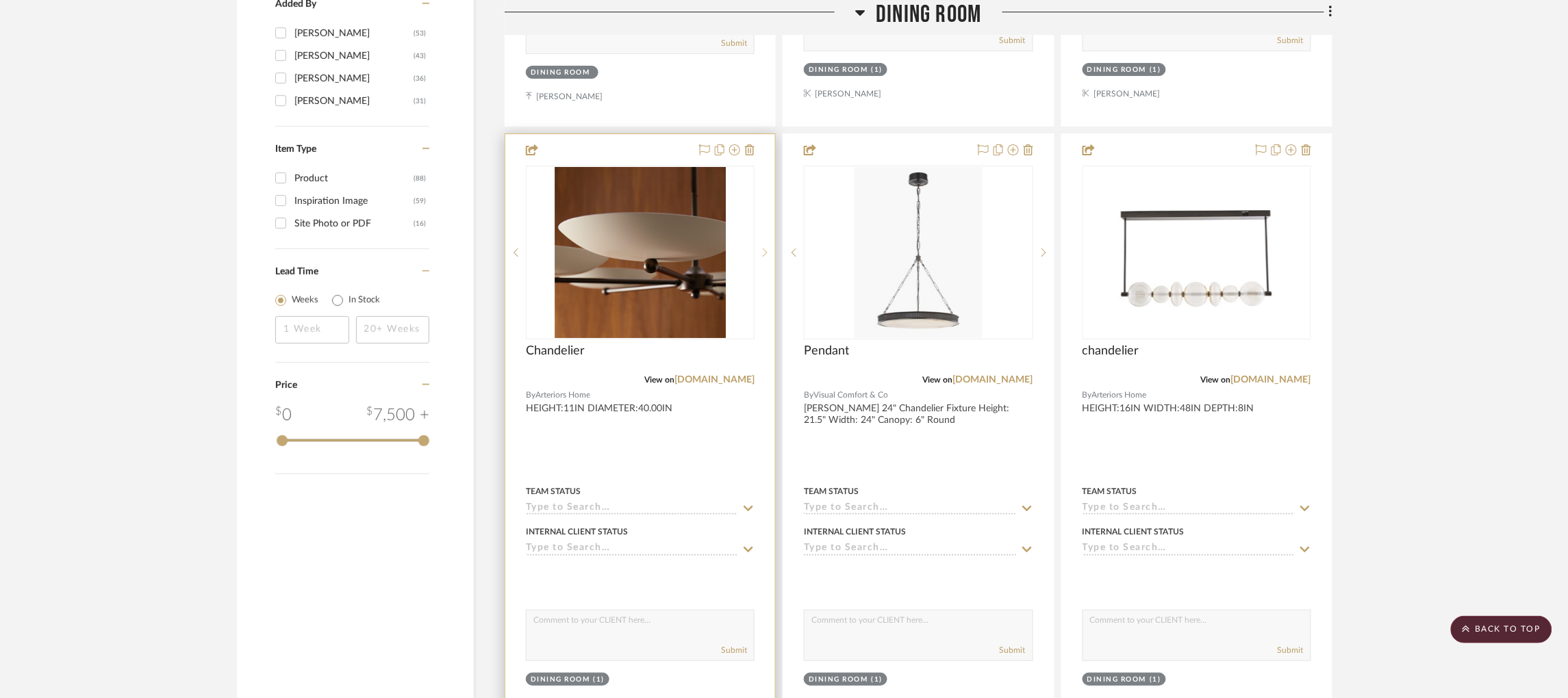
click at [769, 205] on div at bounding box center [765, 252] width 20 height 174
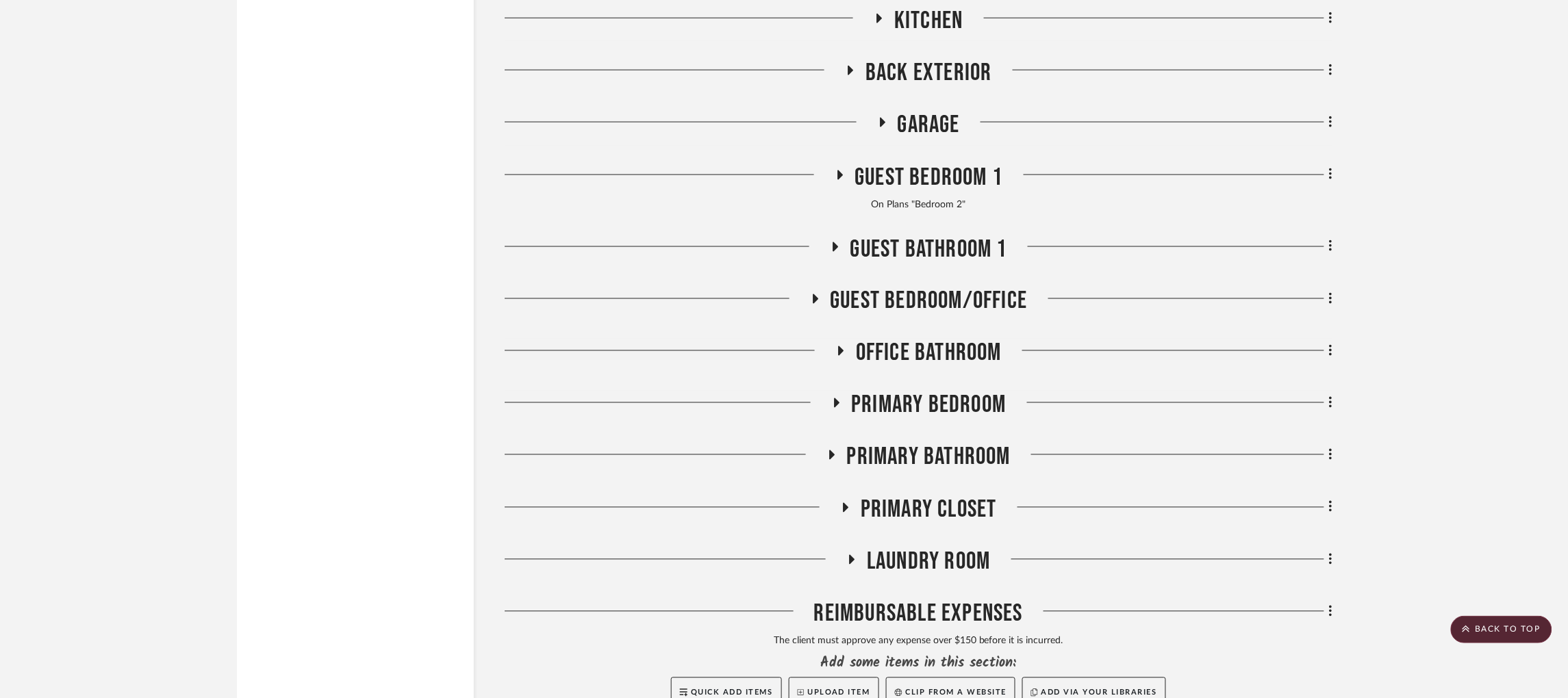
scroll to position [2669, 0]
click at [816, 295] on icon at bounding box center [815, 300] width 16 height 10
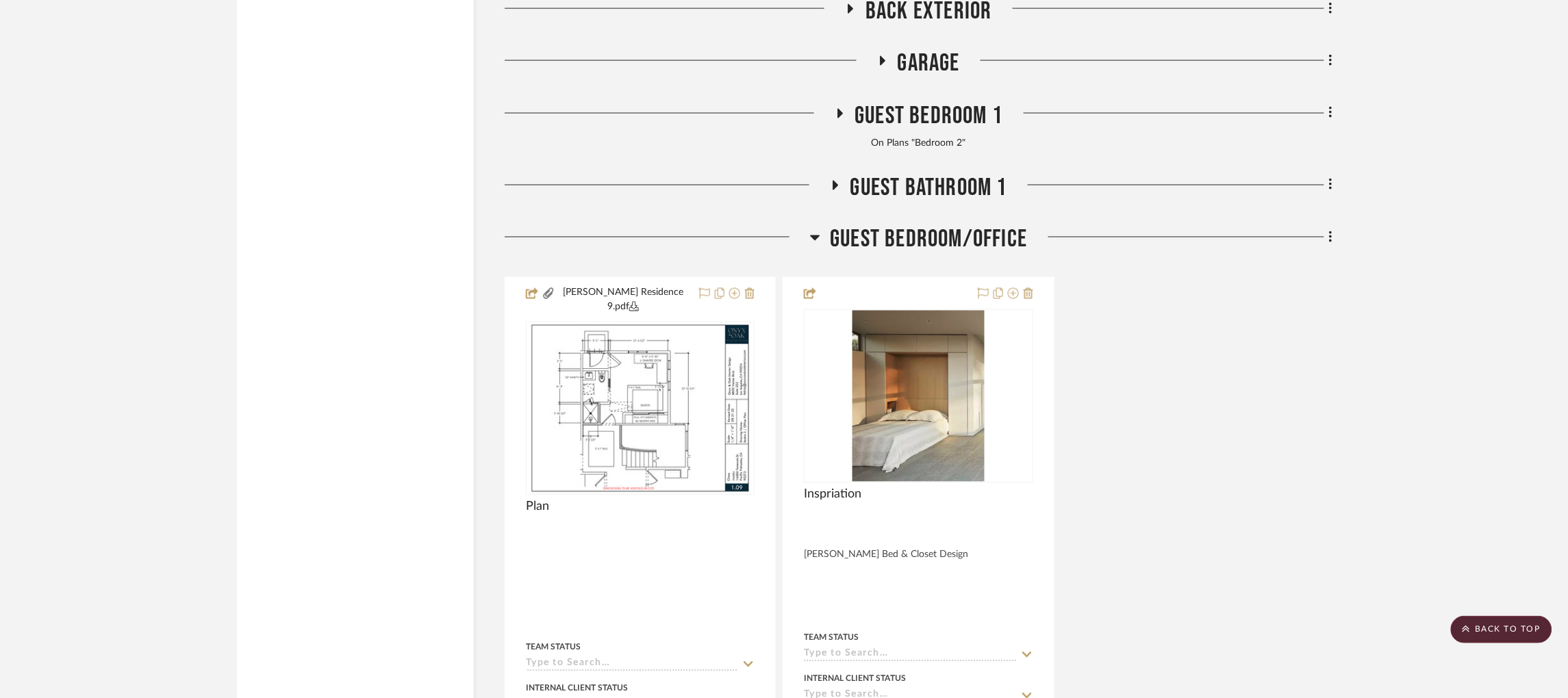
scroll to position [2743, 0]
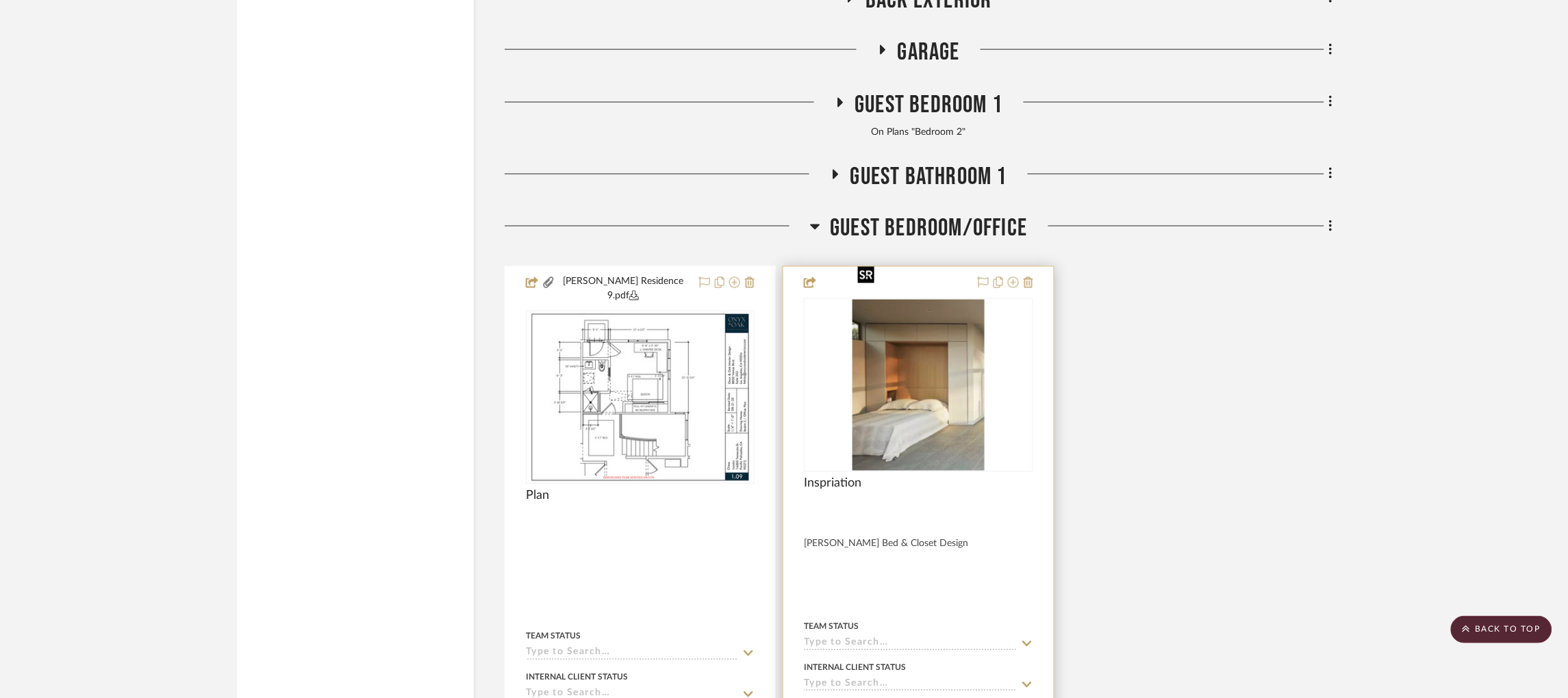
click at [0, 0] on img at bounding box center [0, 0] width 0 height 0
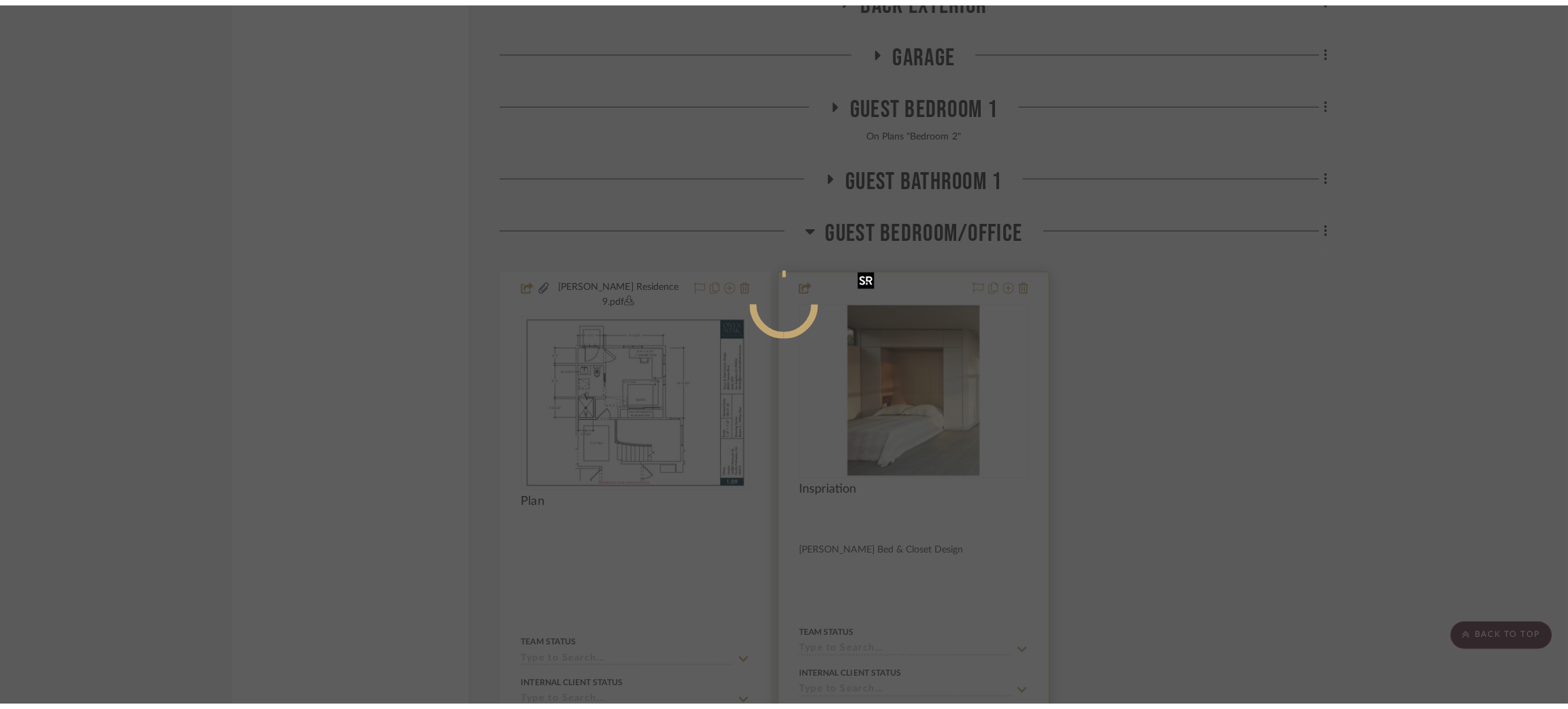
scroll to position [0, 0]
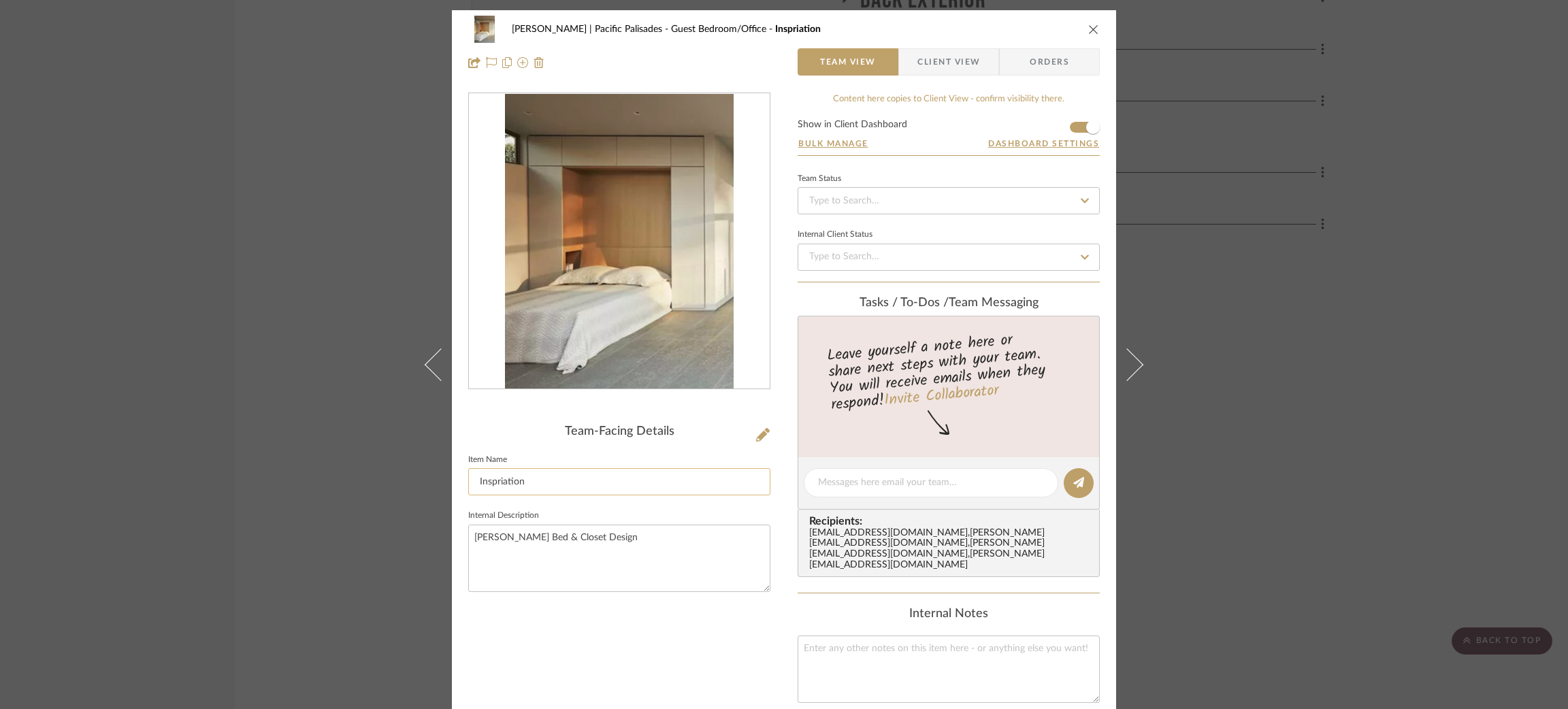
click at [497, 480] on input "Inspriation" at bounding box center [619, 482] width 302 height 27
type input "Inspiration"
click at [549, 529] on textarea "Murphy Bed & Closet Design" at bounding box center [619, 558] width 302 height 67
click at [301, 448] on div "Jacobs | Pacific Palisades Guest Bedroom/Office Inspiration Team View Client Vi…" at bounding box center [784, 354] width 1568 height 709
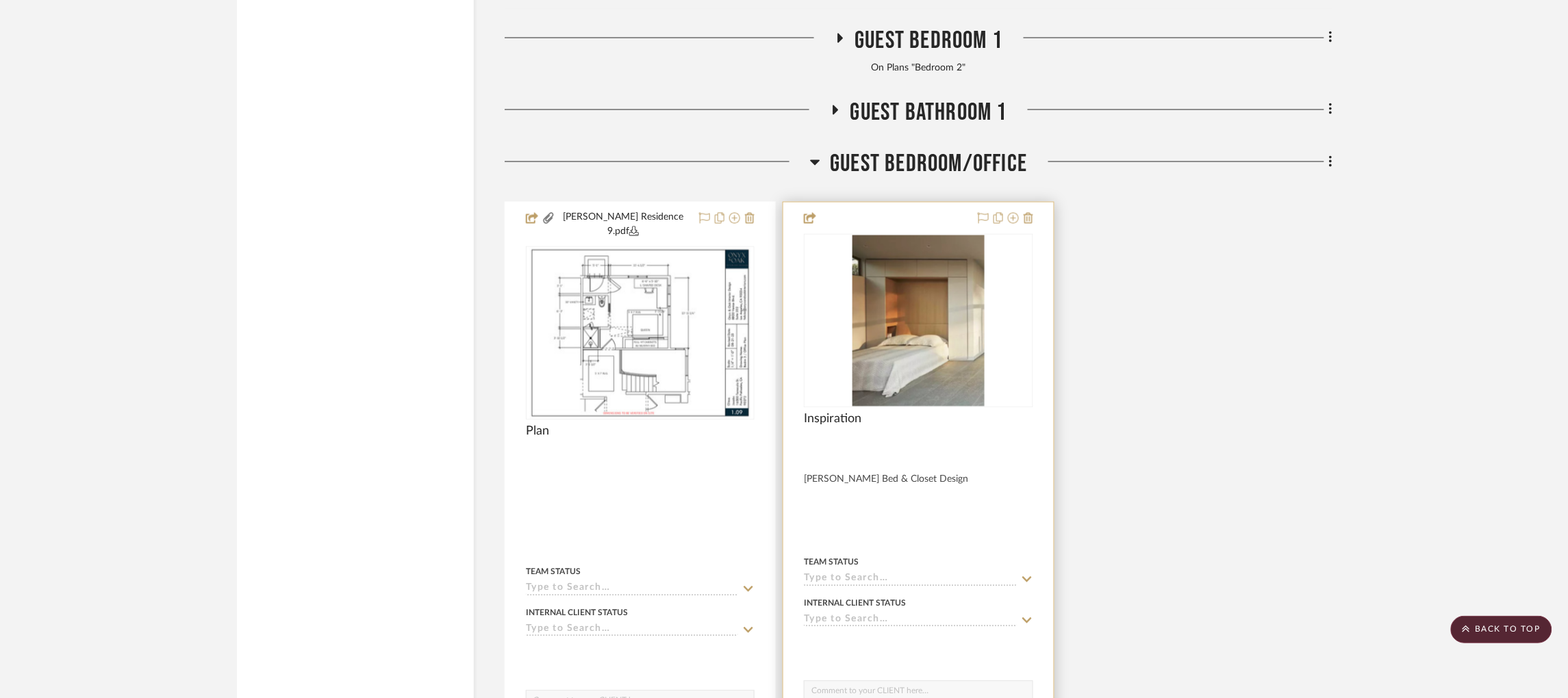
scroll to position [2795, 0]
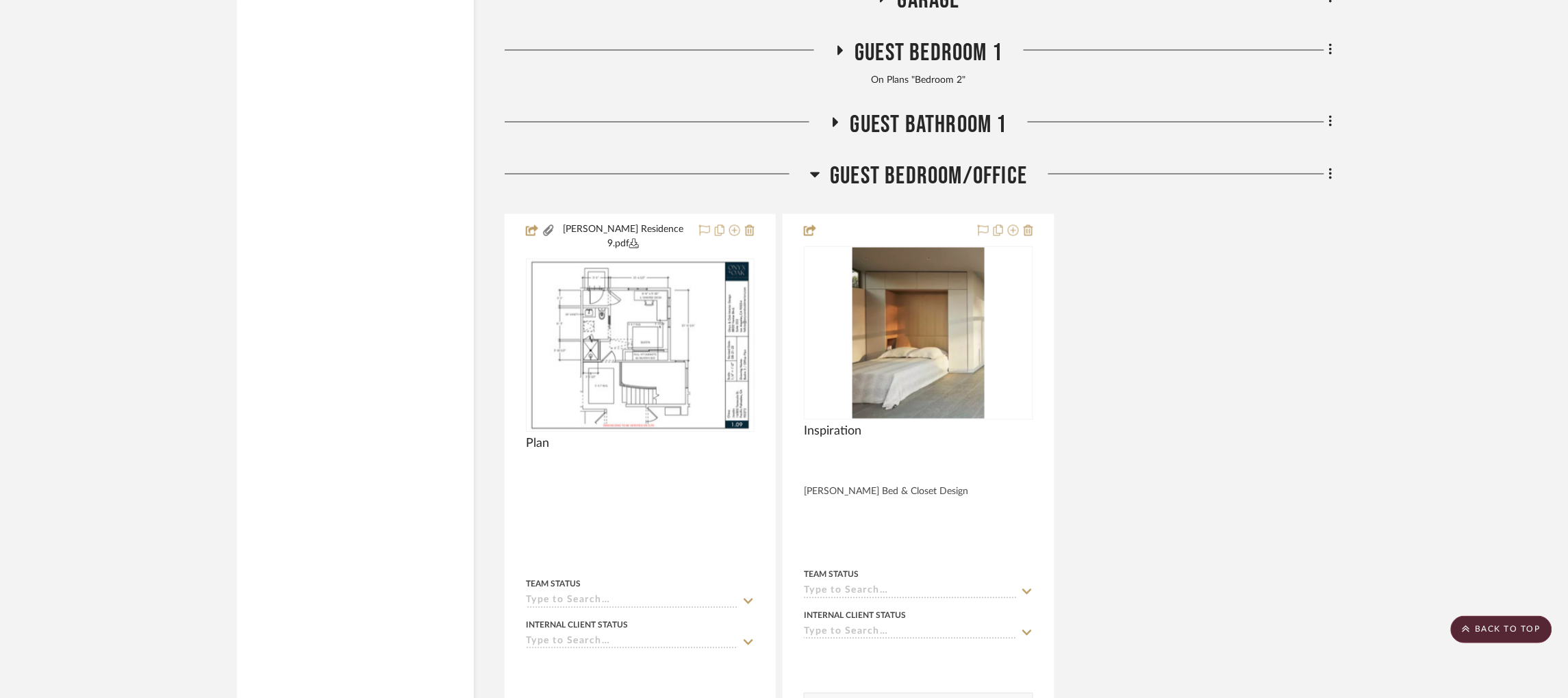
click at [832, 118] on icon at bounding box center [835, 123] width 5 height 9
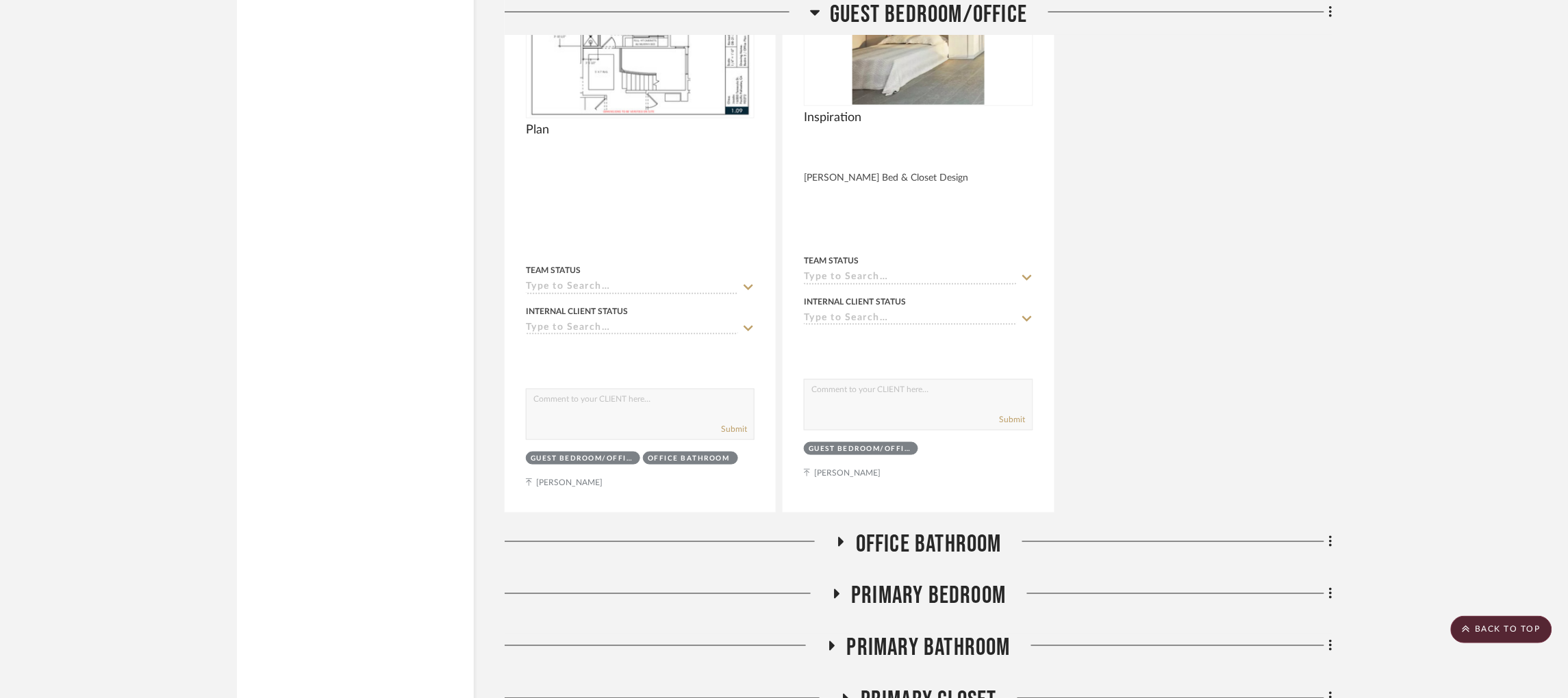
scroll to position [4352, 0]
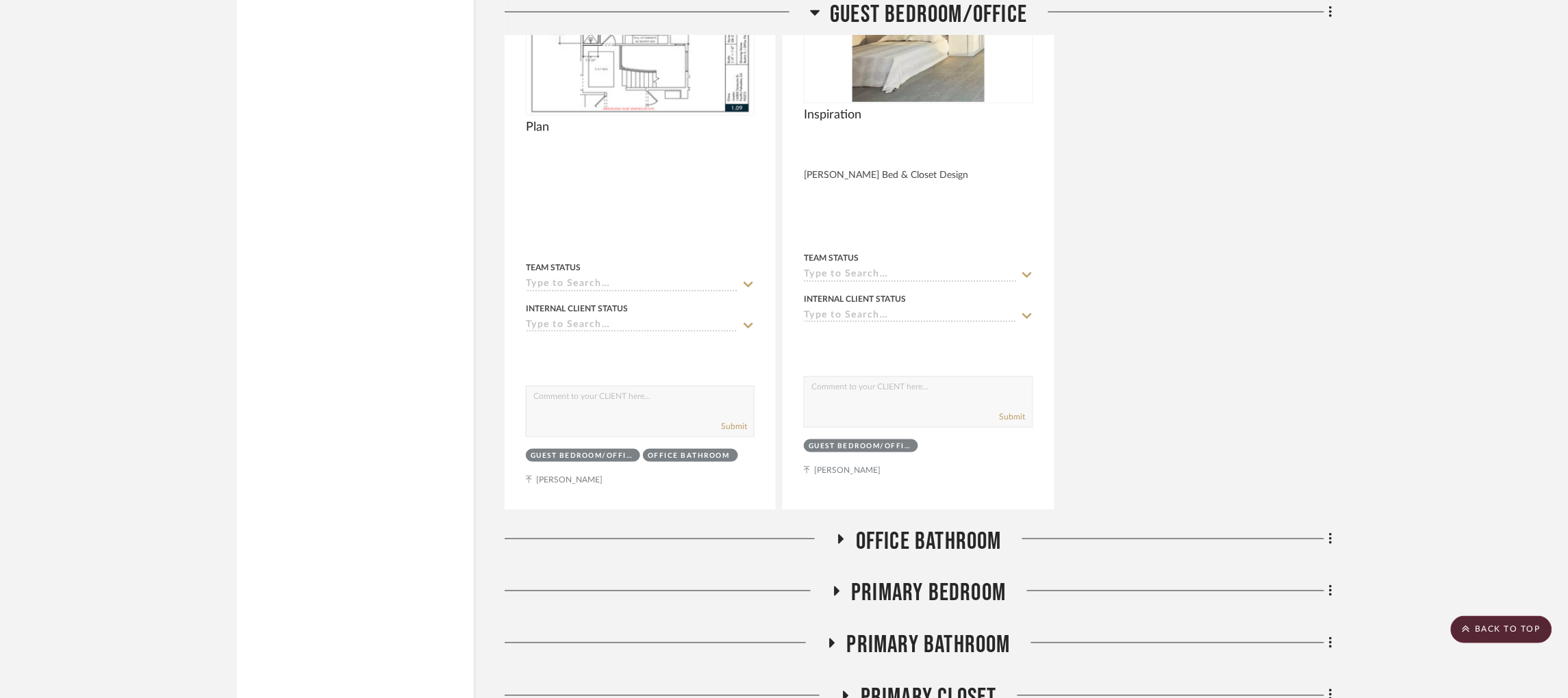
click at [839, 535] on icon at bounding box center [842, 540] width 5 height 9
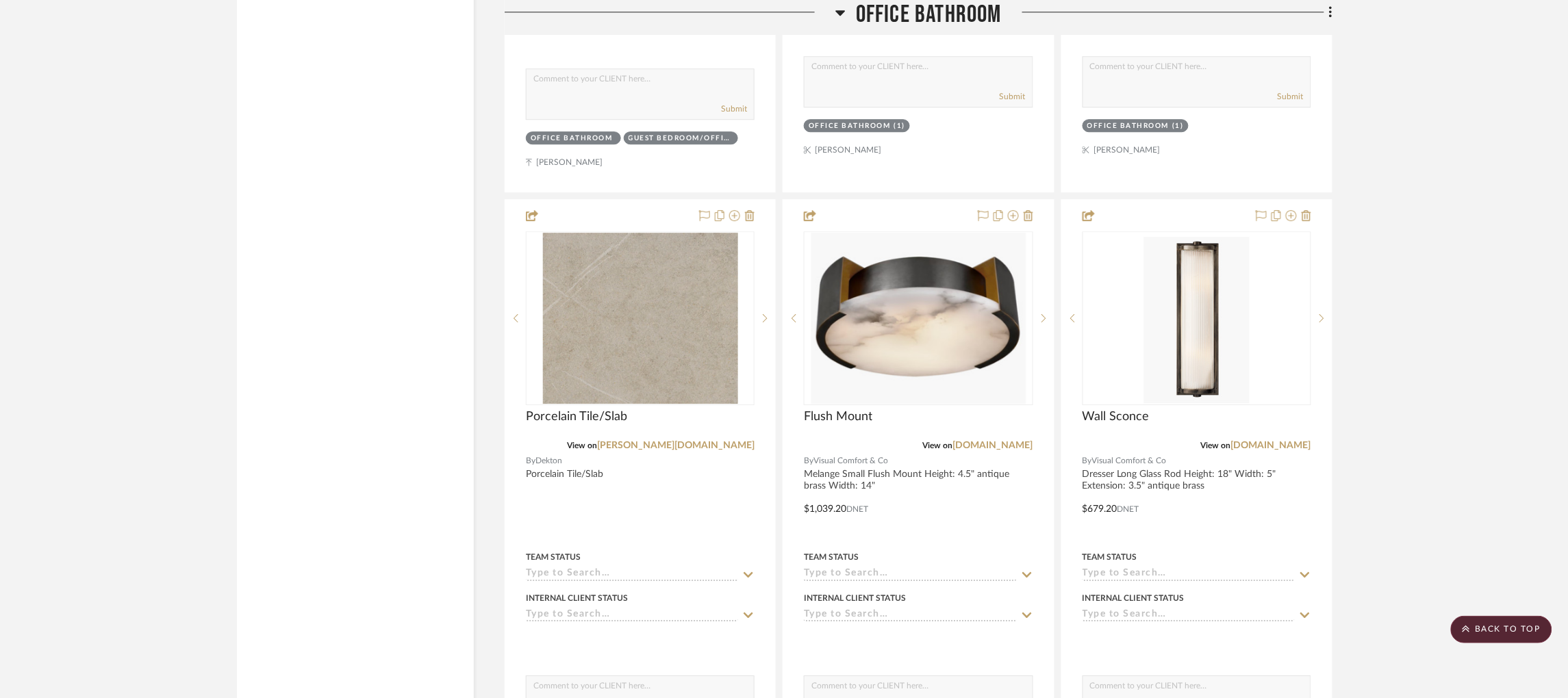
scroll to position [5360, 0]
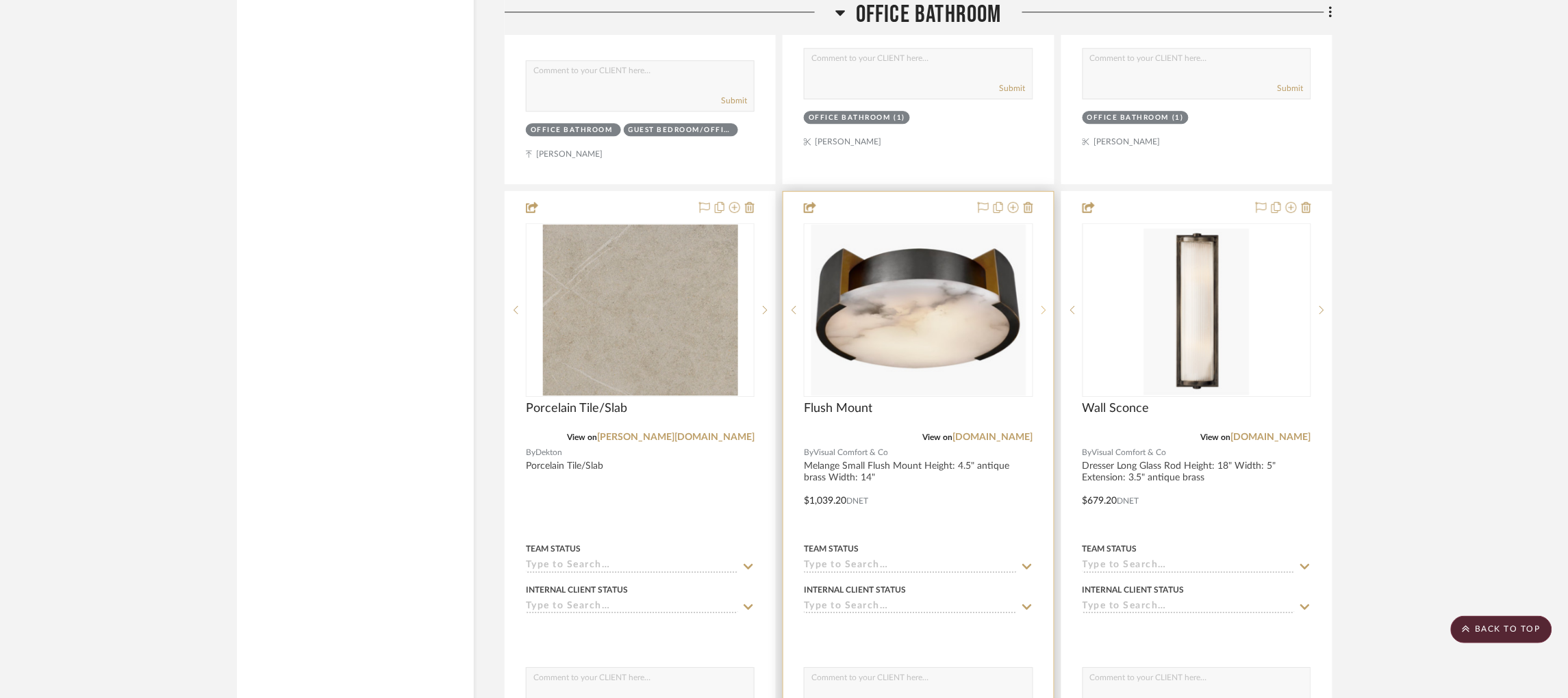
click at [1042, 306] on icon at bounding box center [1044, 310] width 5 height 8
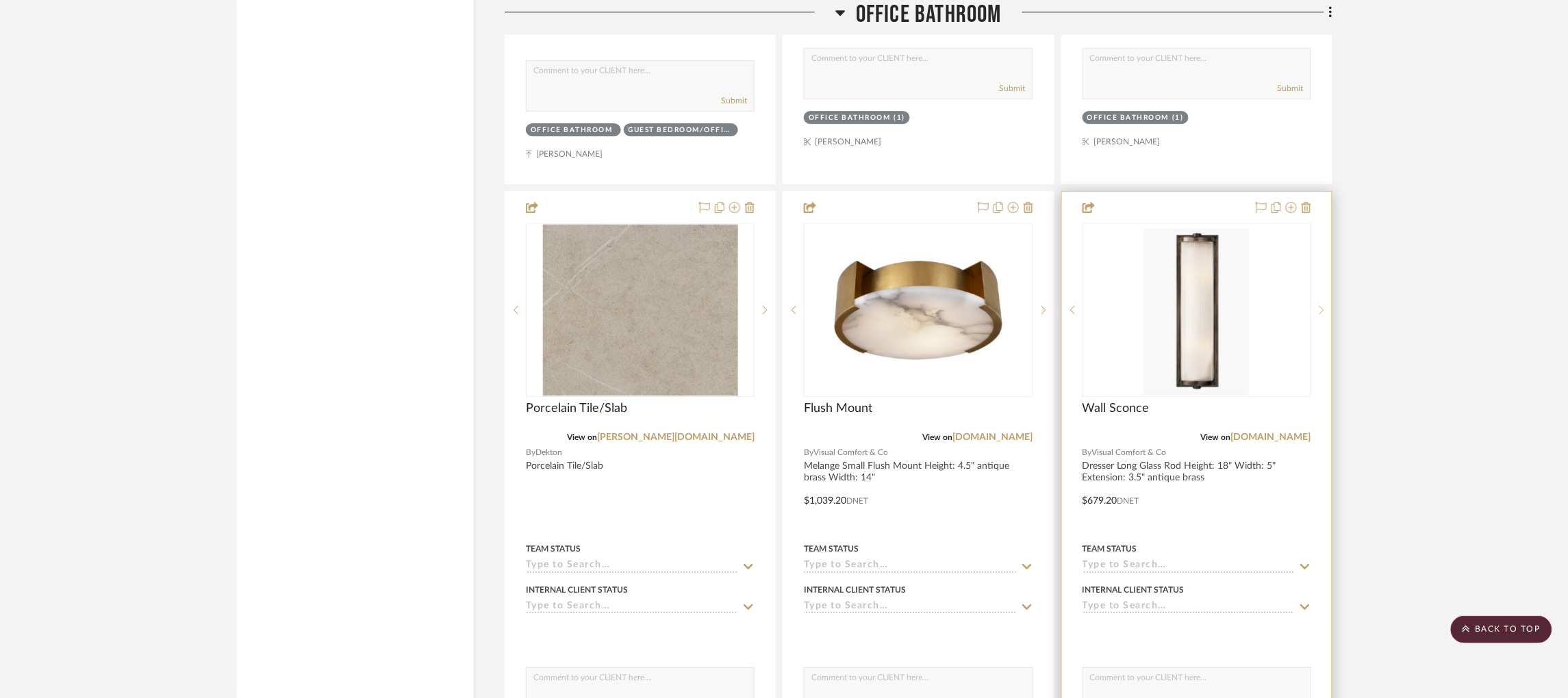
click at [1322, 306] on icon at bounding box center [1321, 310] width 5 height 9
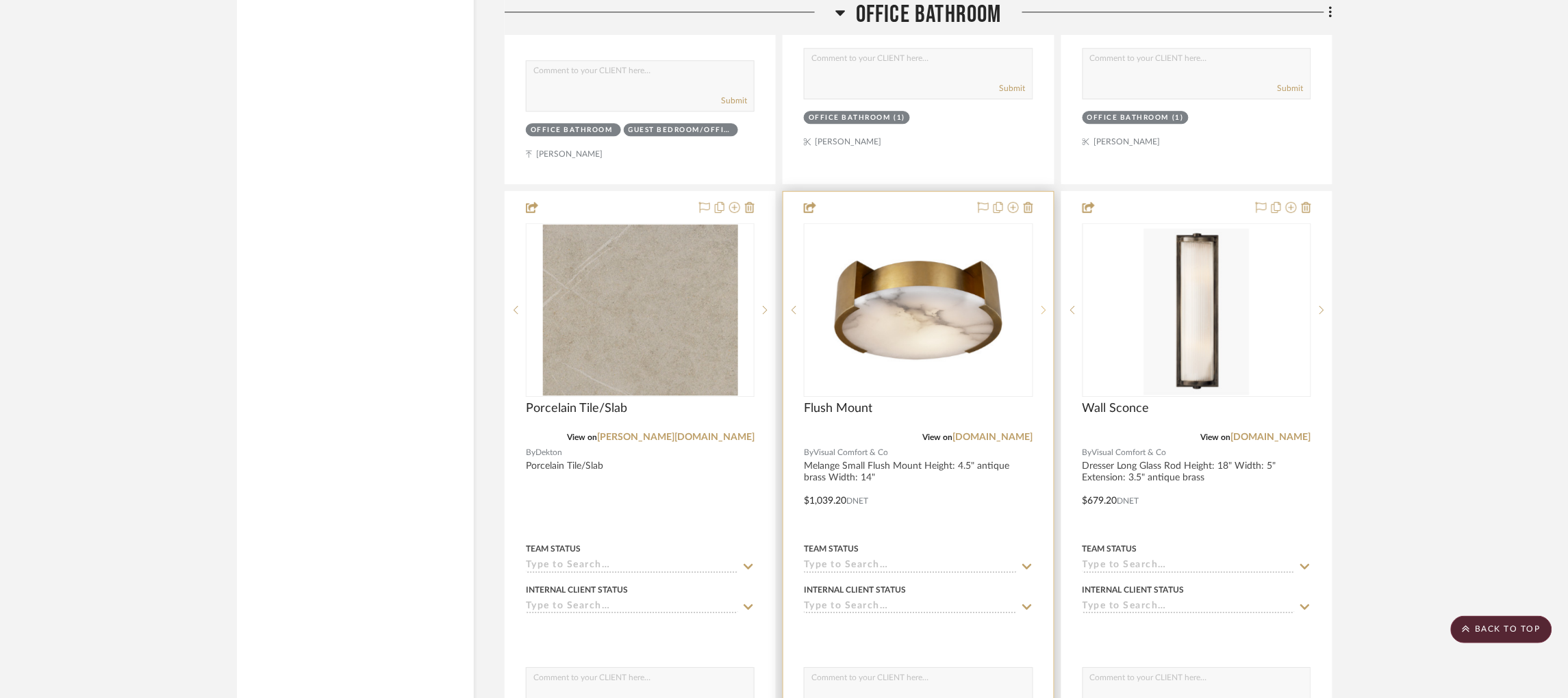
click at [1042, 306] on icon at bounding box center [1044, 310] width 5 height 9
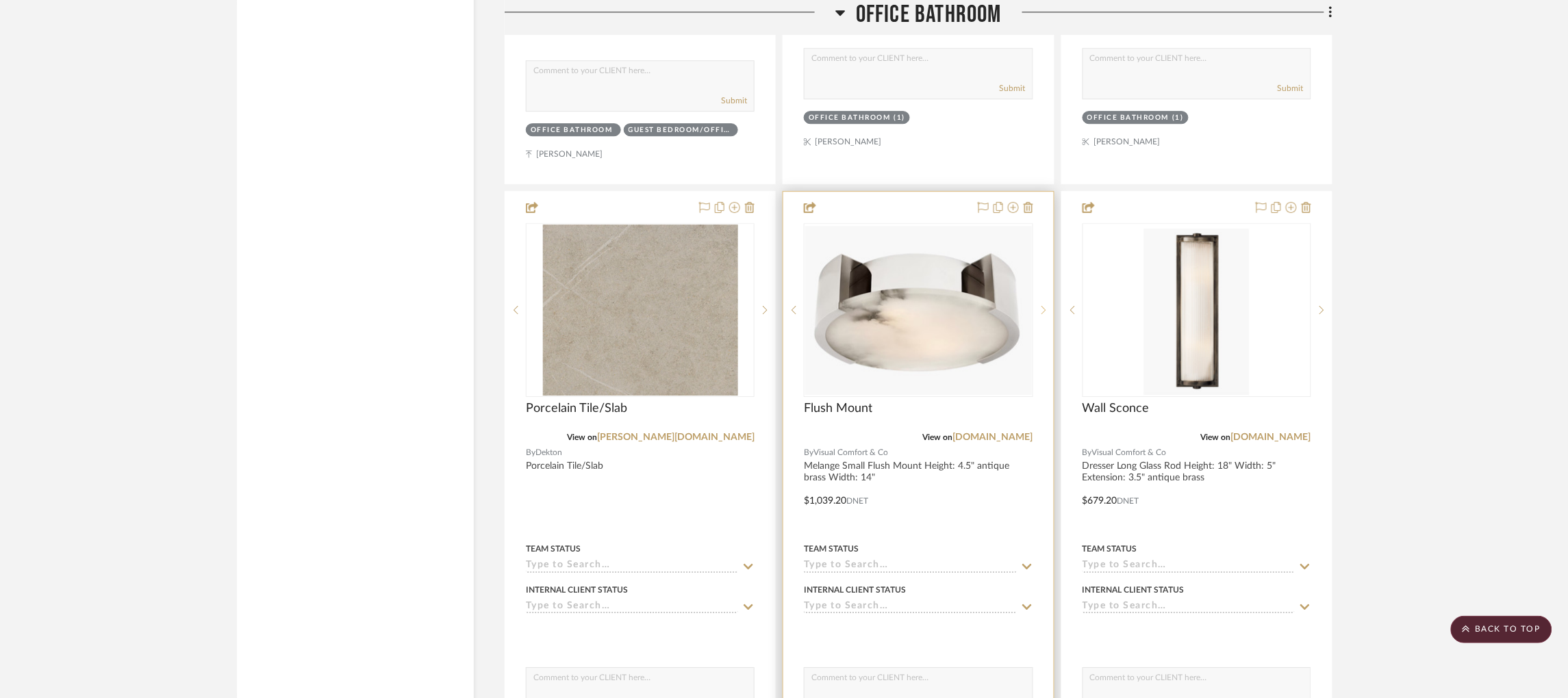
click at [1042, 306] on icon at bounding box center [1044, 310] width 5 height 9
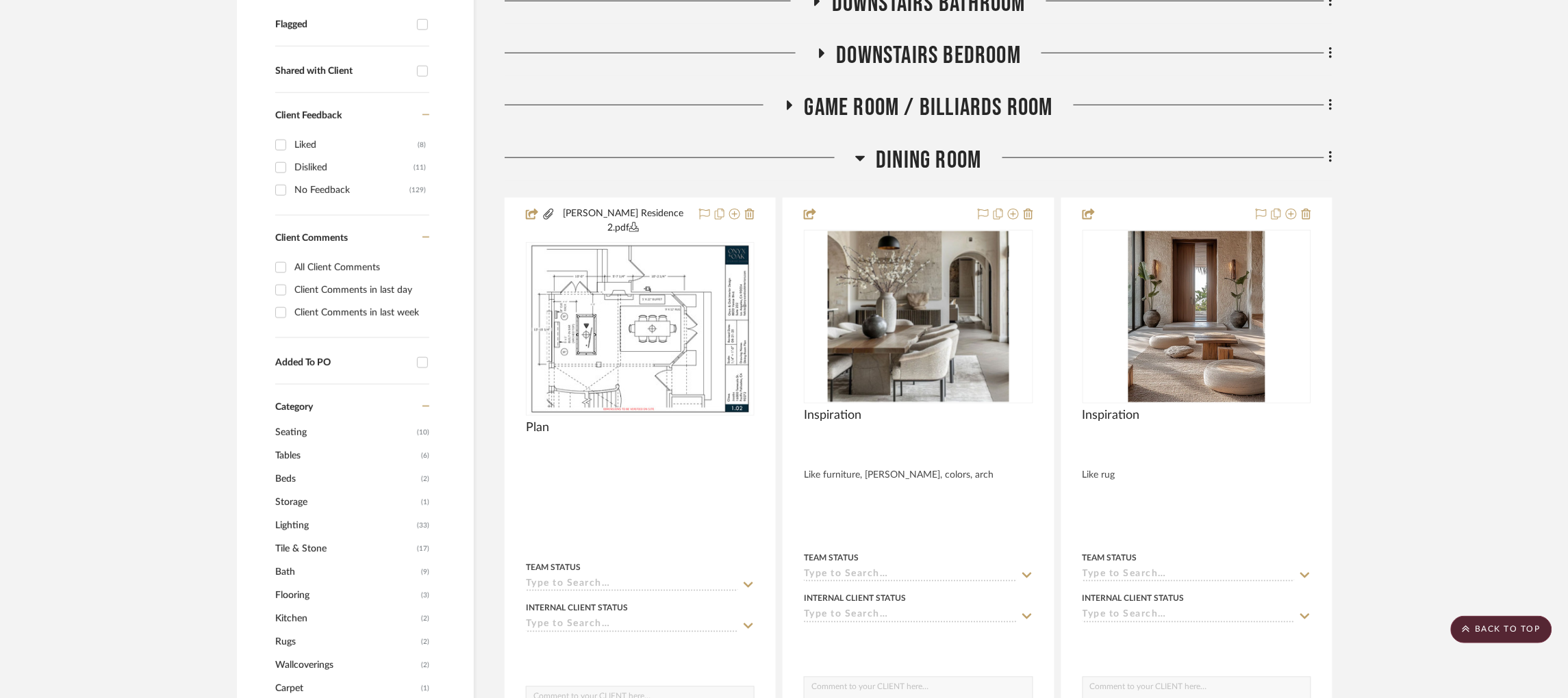
scroll to position [0, 4]
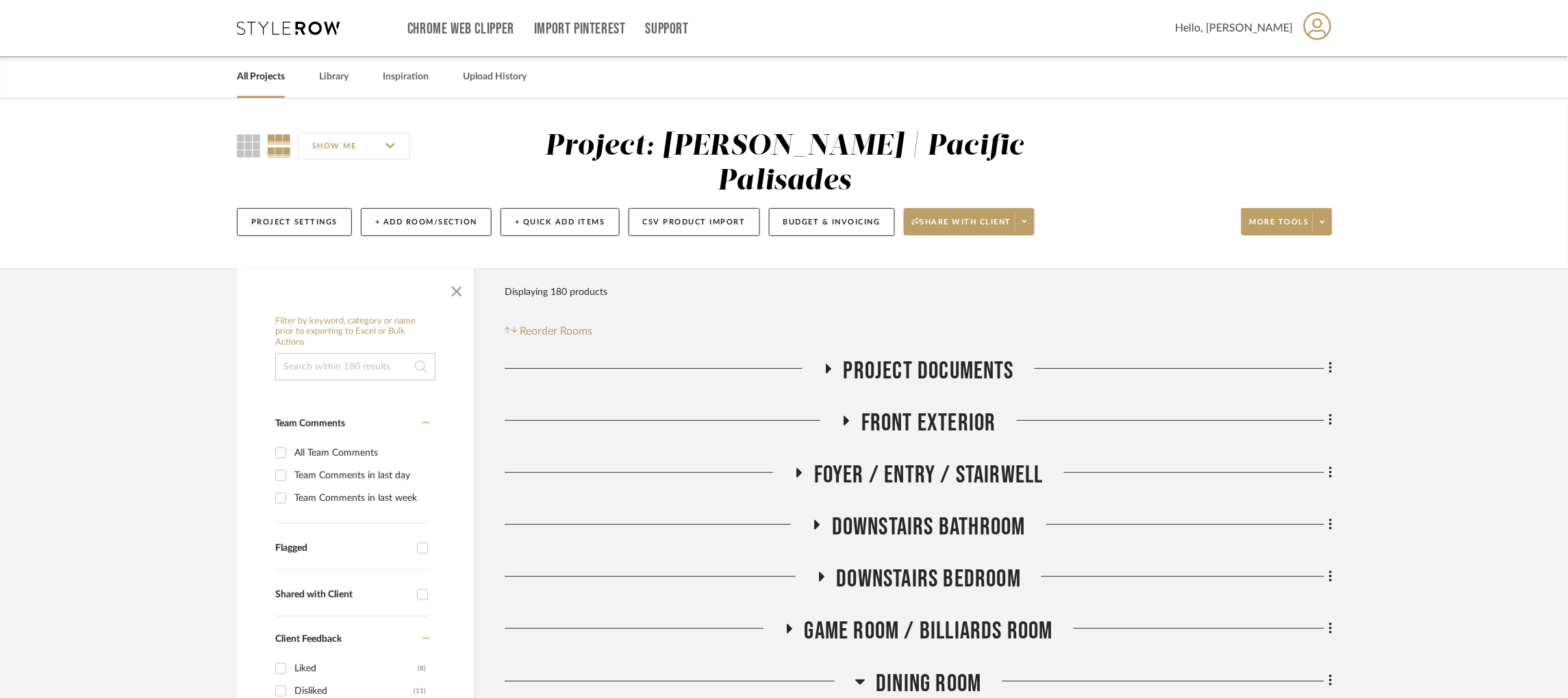
click at [264, 25] on icon at bounding box center [288, 27] width 102 height 14
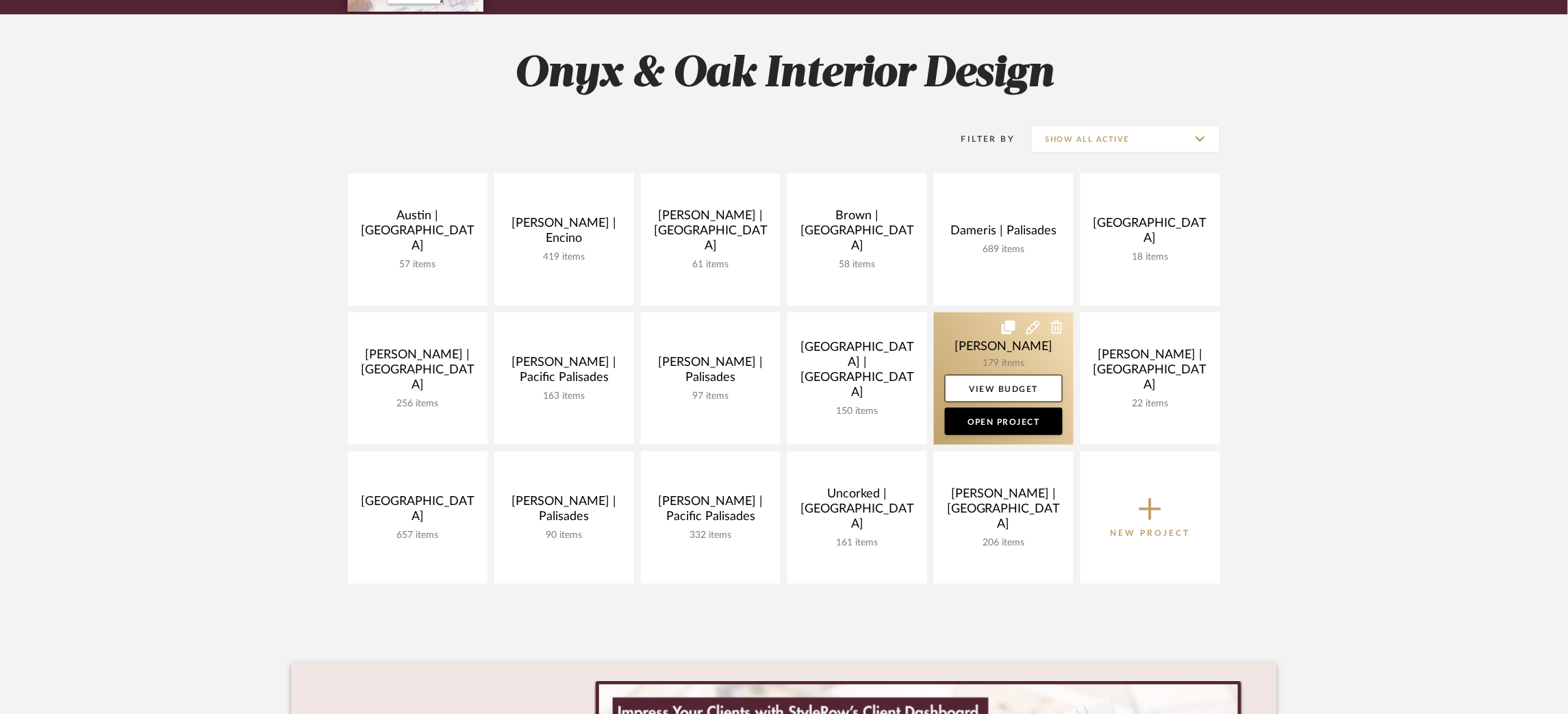
scroll to position [168, 0]
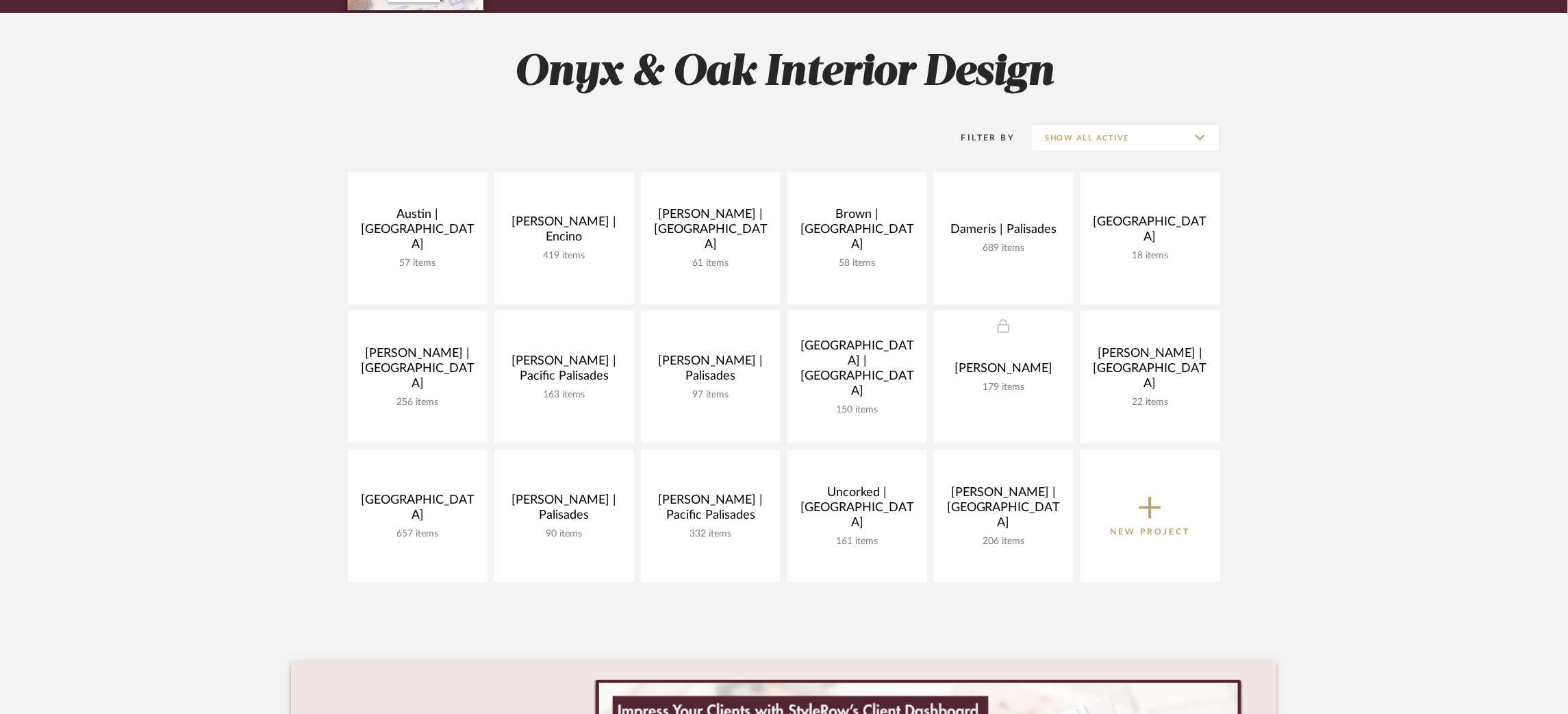
click at [658, 444] on div "Austin | Culver City 57 items View Budget Open Project Barrett | Encino 419 ite…" at bounding box center [784, 381] width 986 height 417
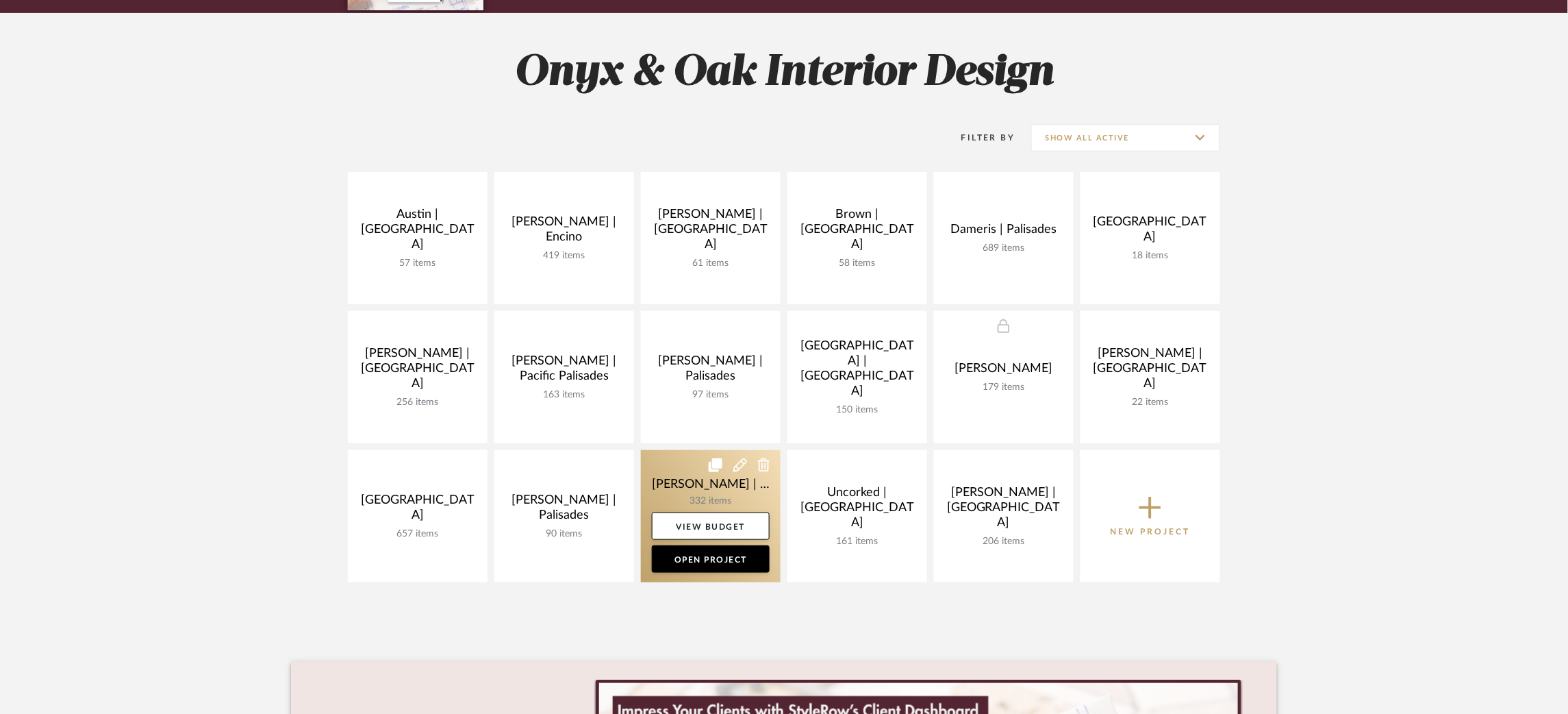
click at [662, 477] on link at bounding box center [711, 516] width 140 height 132
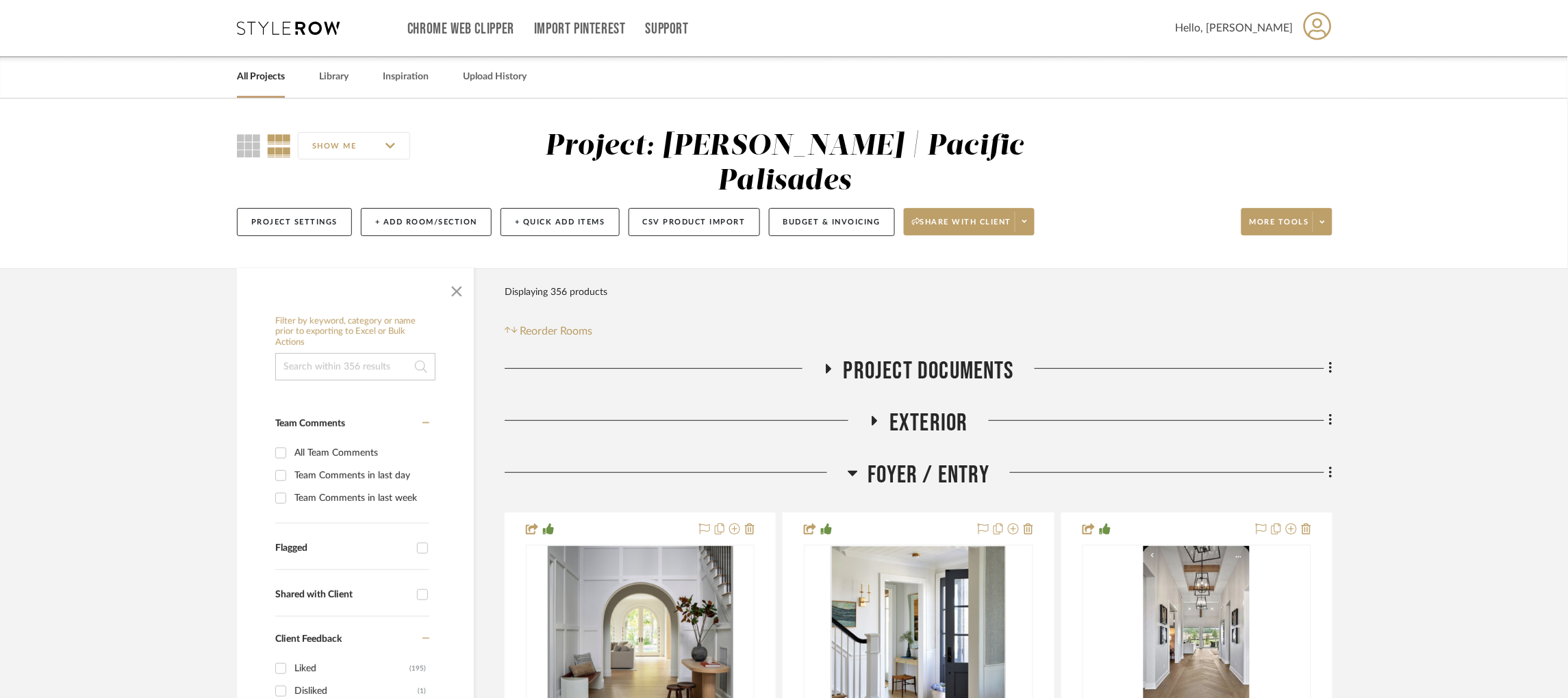
scroll to position [162, 0]
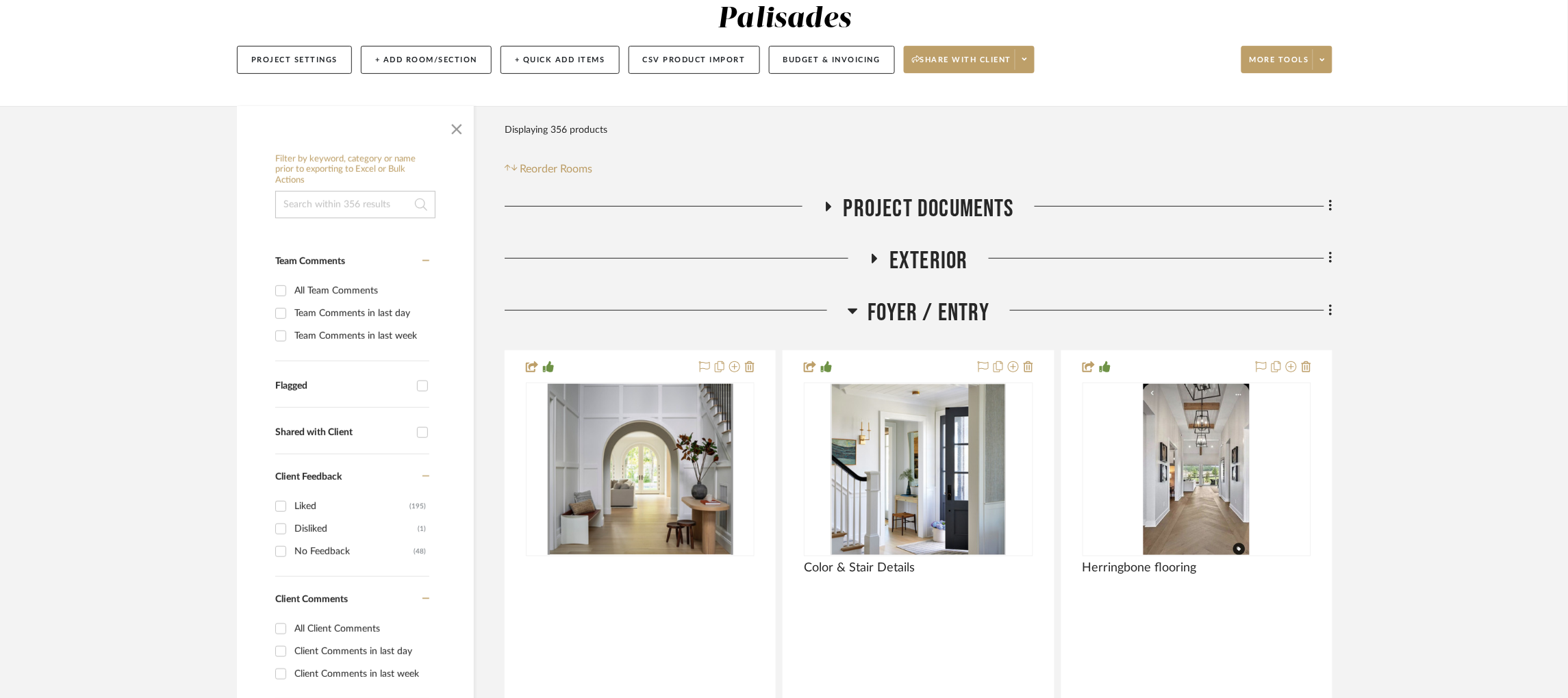
click at [856, 303] on icon at bounding box center [853, 311] width 10 height 16
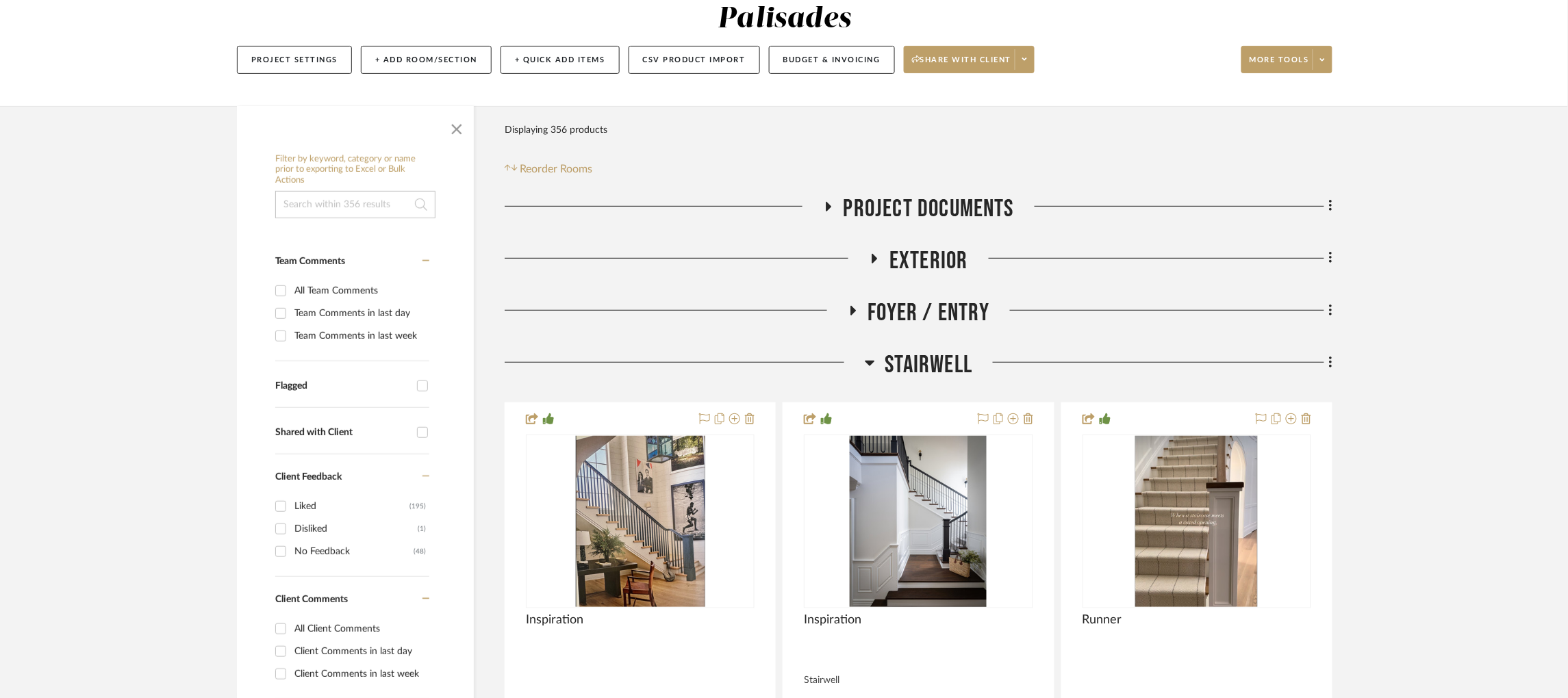
click at [865, 355] on icon at bounding box center [869, 363] width 10 height 16
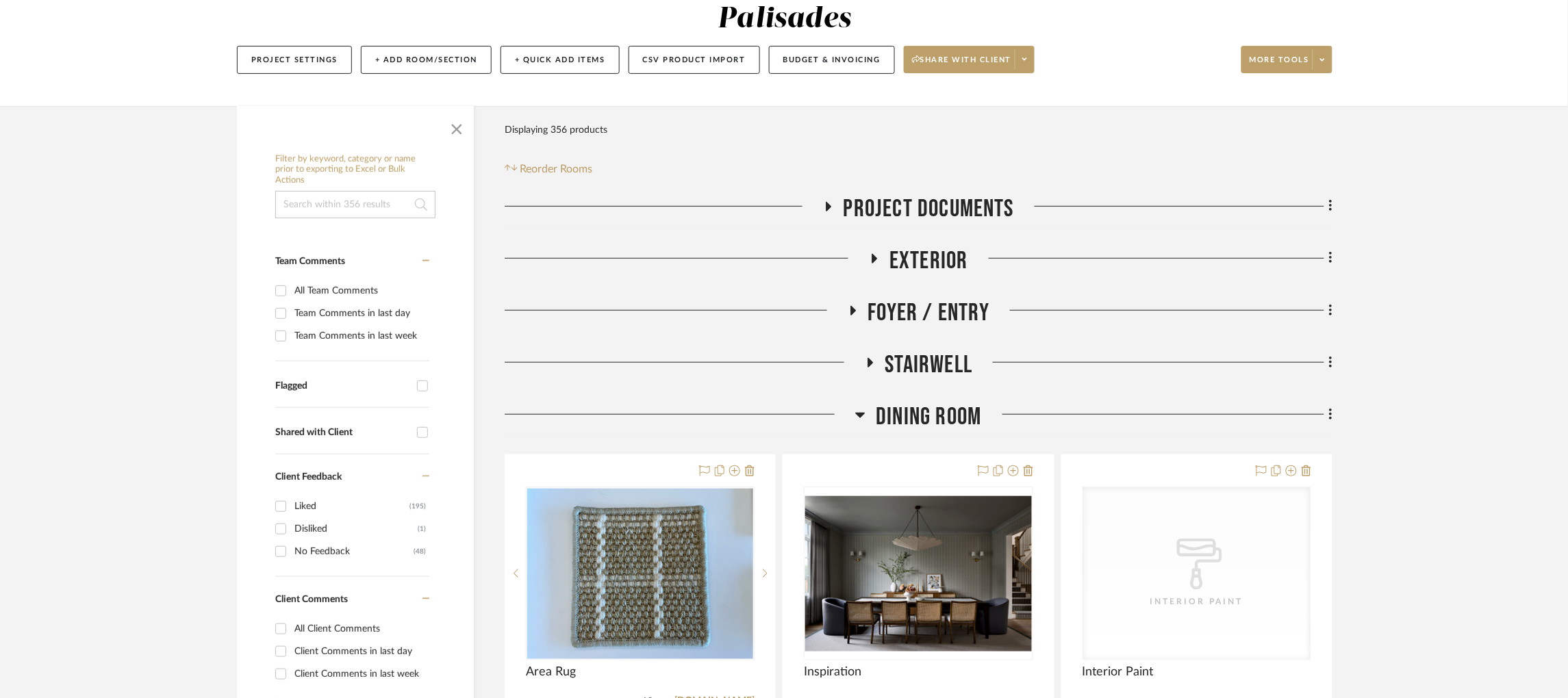
click at [862, 407] on icon at bounding box center [860, 415] width 10 height 16
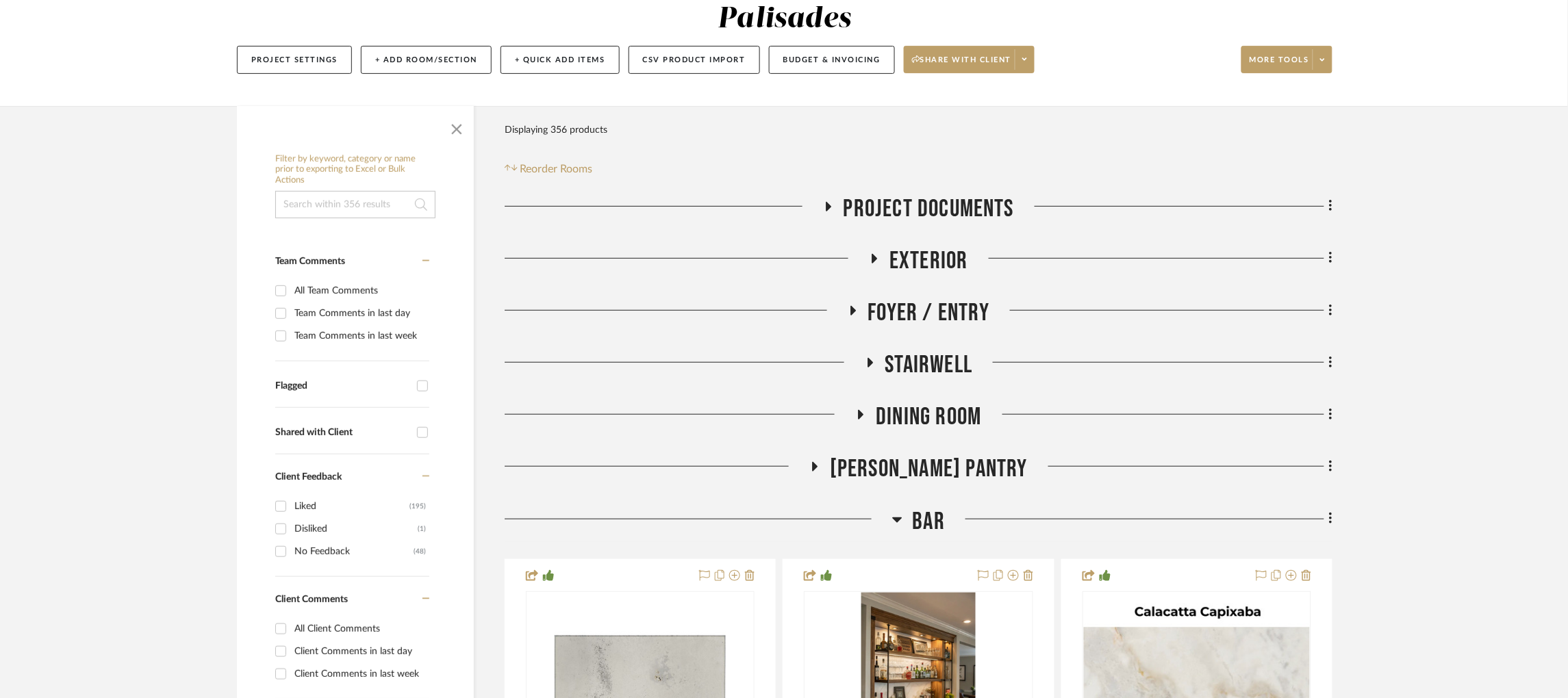
click at [897, 511] on icon at bounding box center [897, 520] width 10 height 16
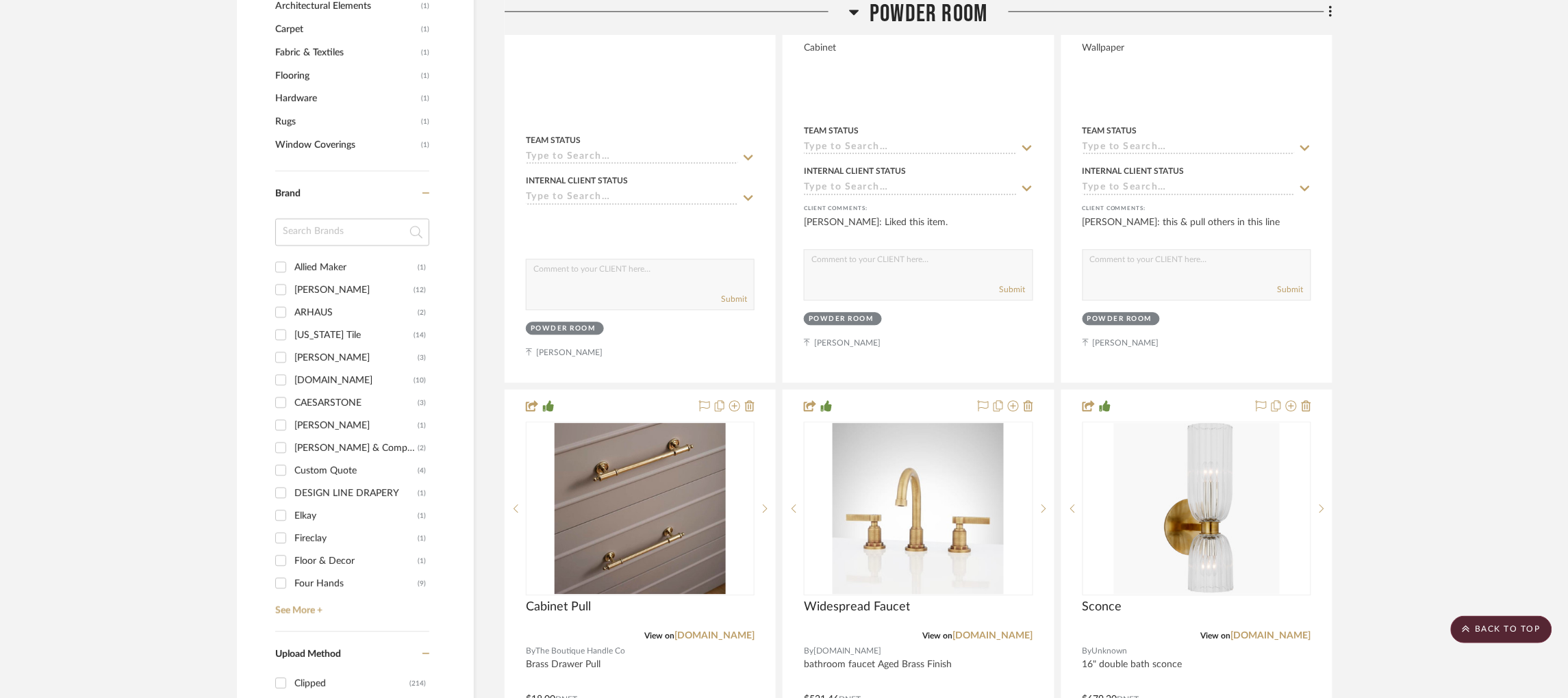
scroll to position [1162, 0]
click at [280, 300] on input "ARHAUS (2)" at bounding box center [281, 311] width 22 height 22
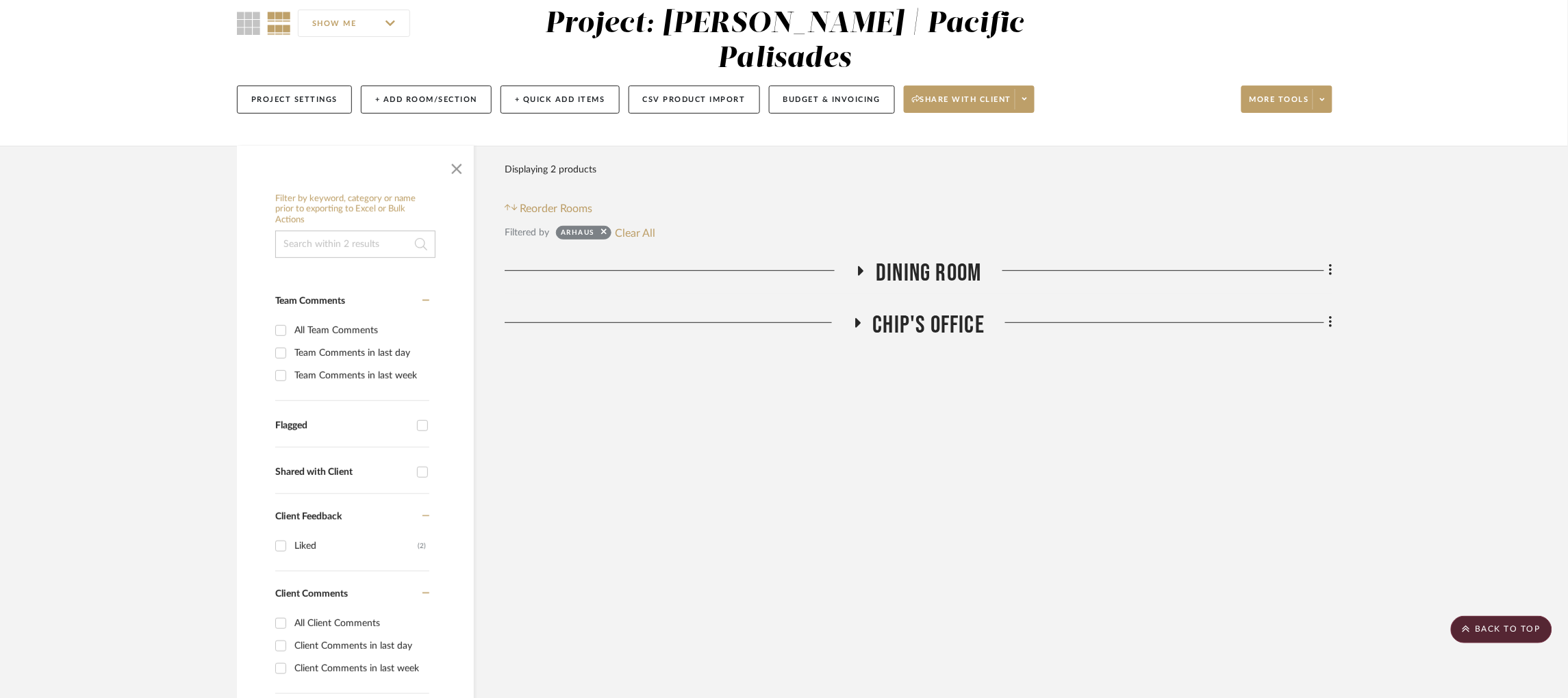
scroll to position [19, 0]
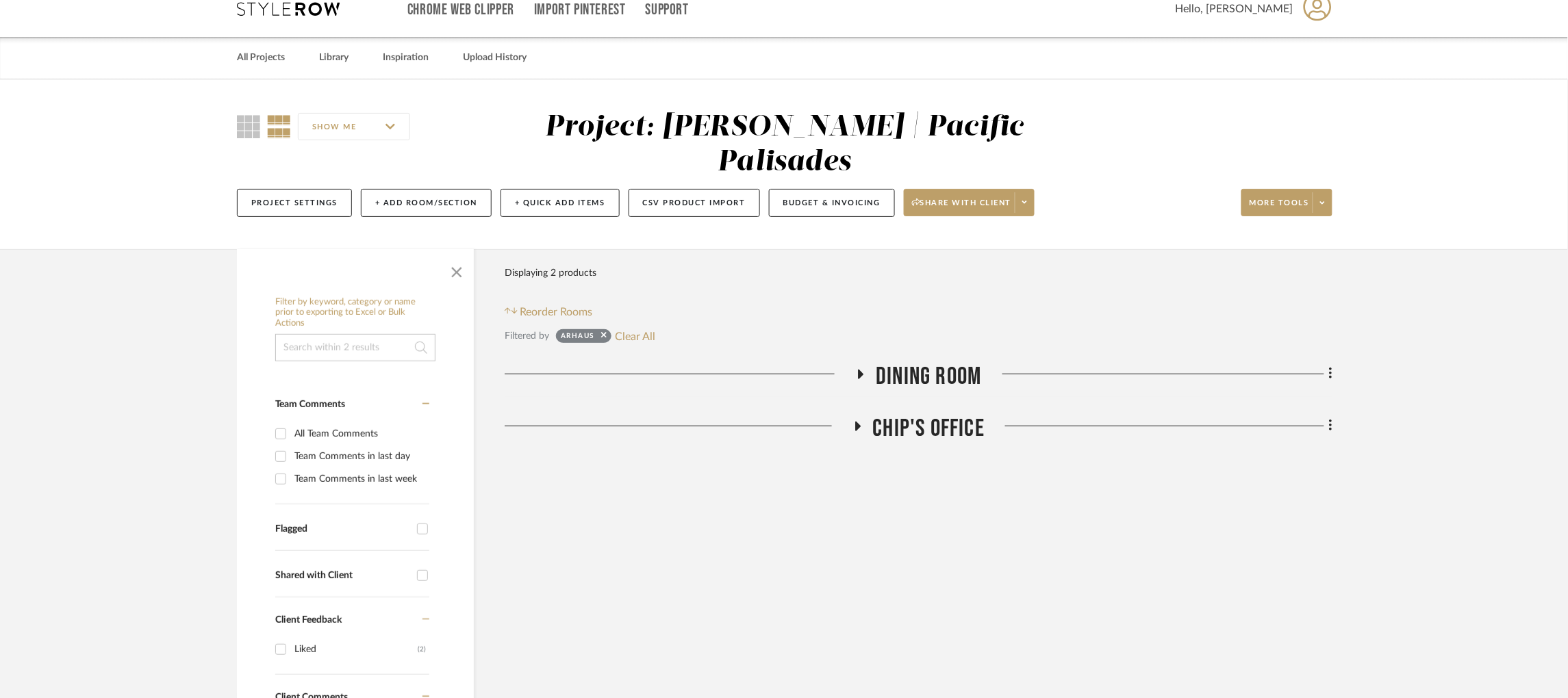
click at [861, 421] on icon at bounding box center [857, 425] width 16 height 10
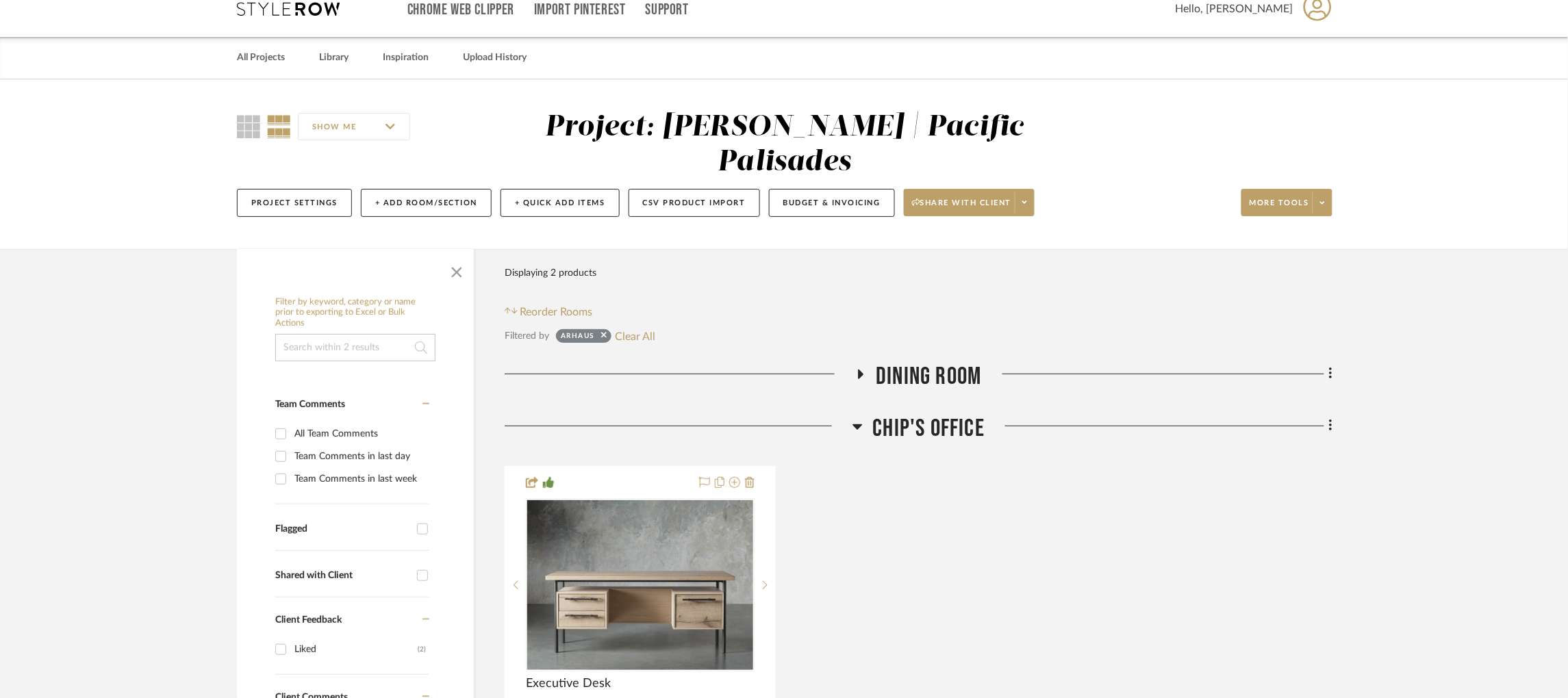
click at [859, 362] on h3 "Dining Room" at bounding box center [918, 377] width 126 height 29
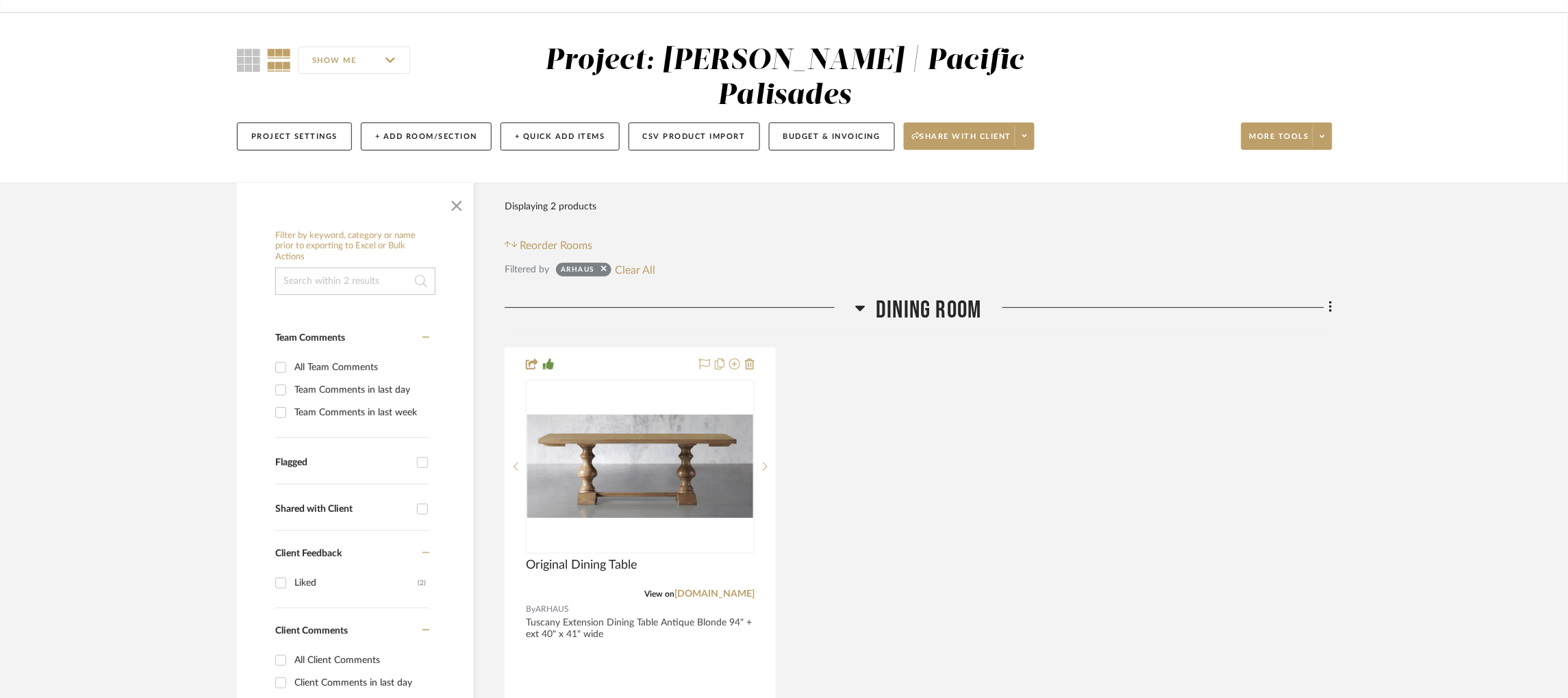
scroll to position [85, 0]
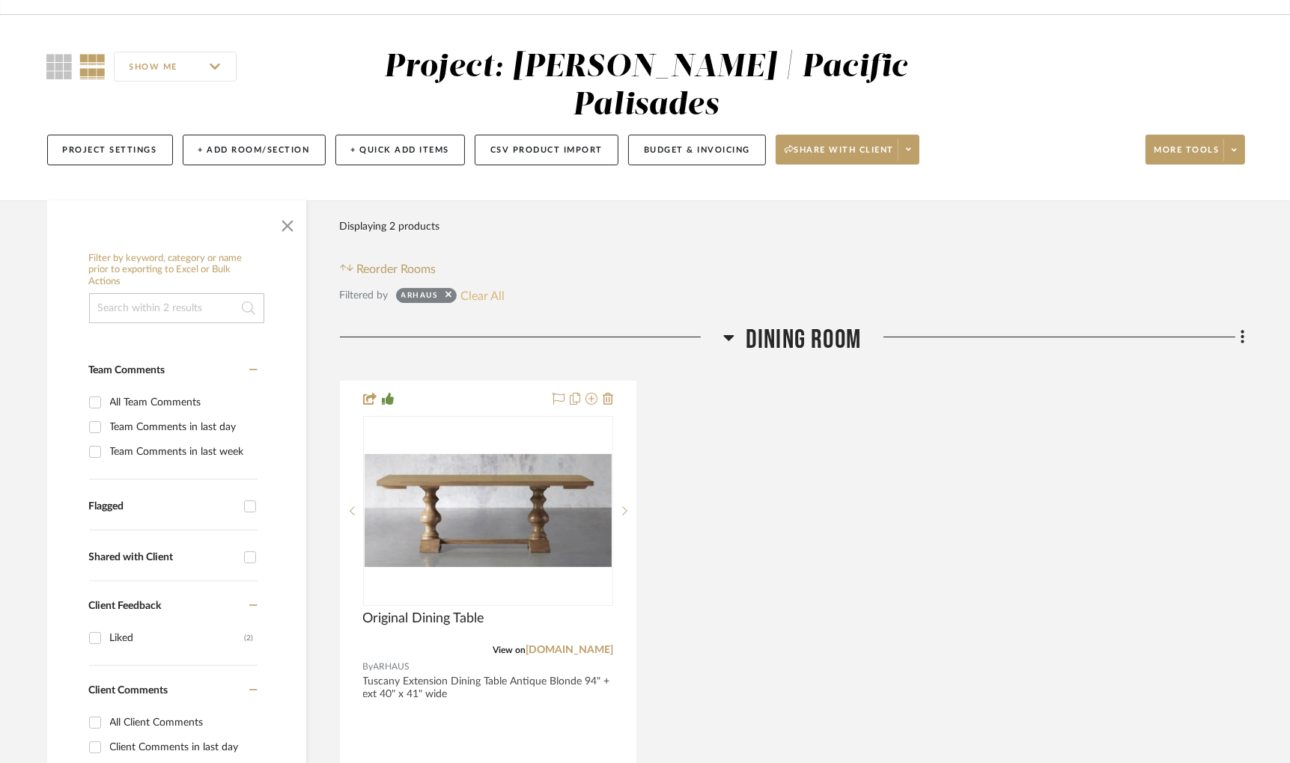
click at [487, 286] on button "Clear All" at bounding box center [482, 295] width 44 height 19
checkbox input "false"
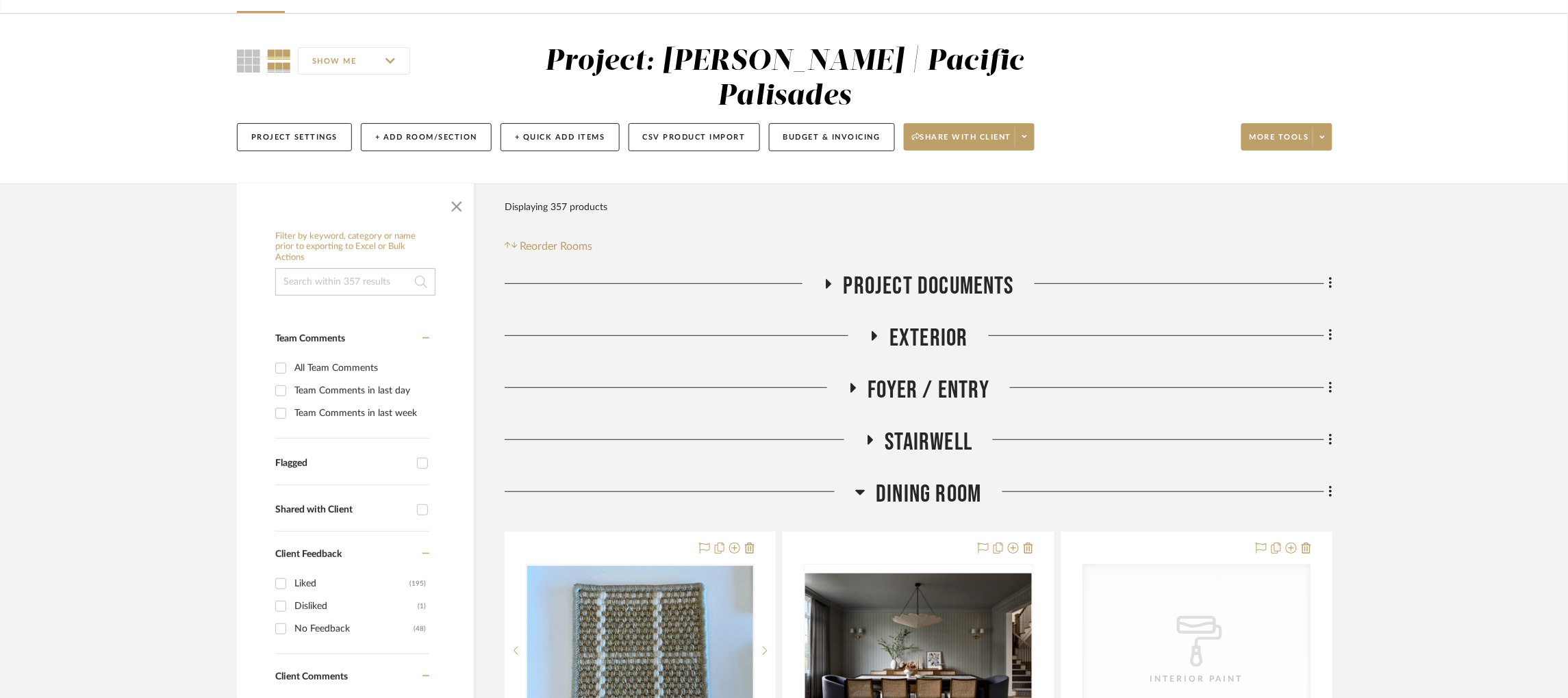
scroll to position [358, 0]
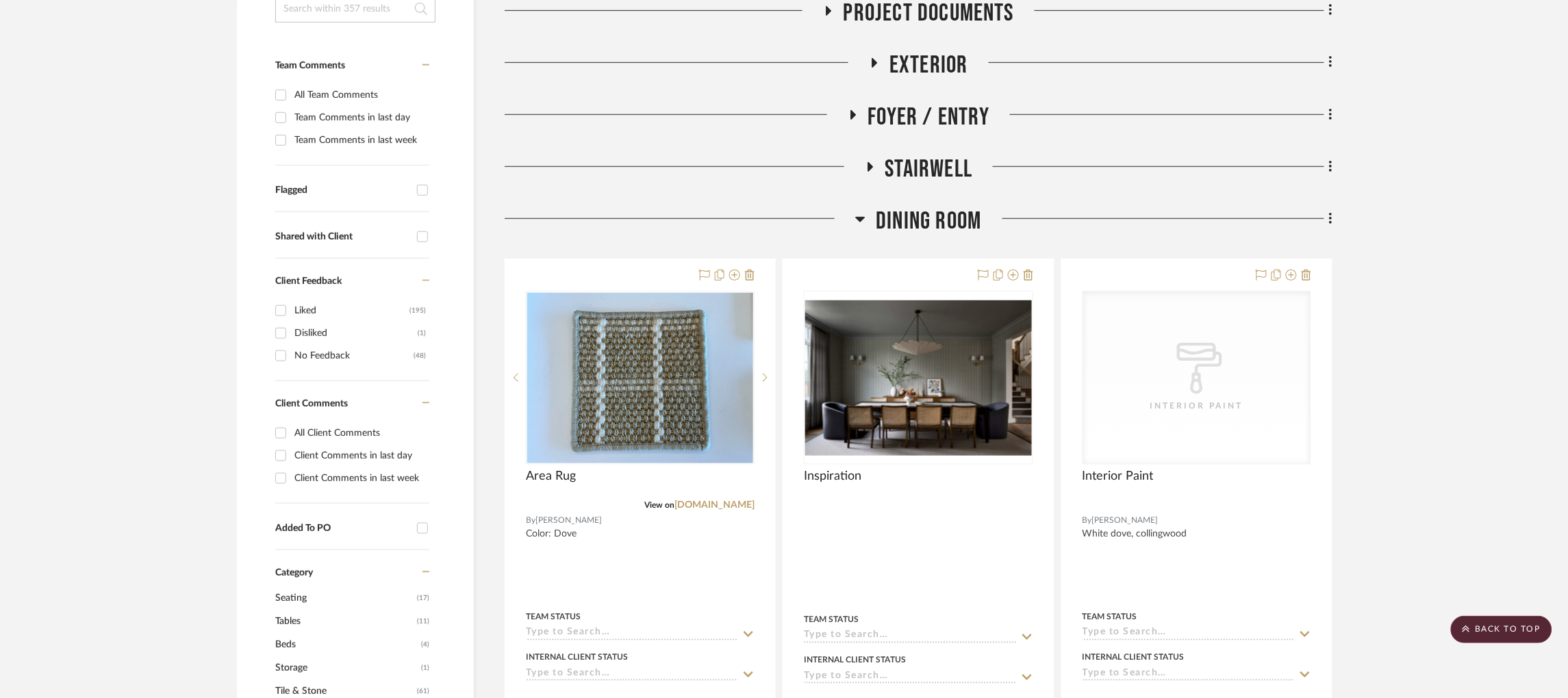
click at [857, 217] on icon at bounding box center [861, 220] width 9 height 5
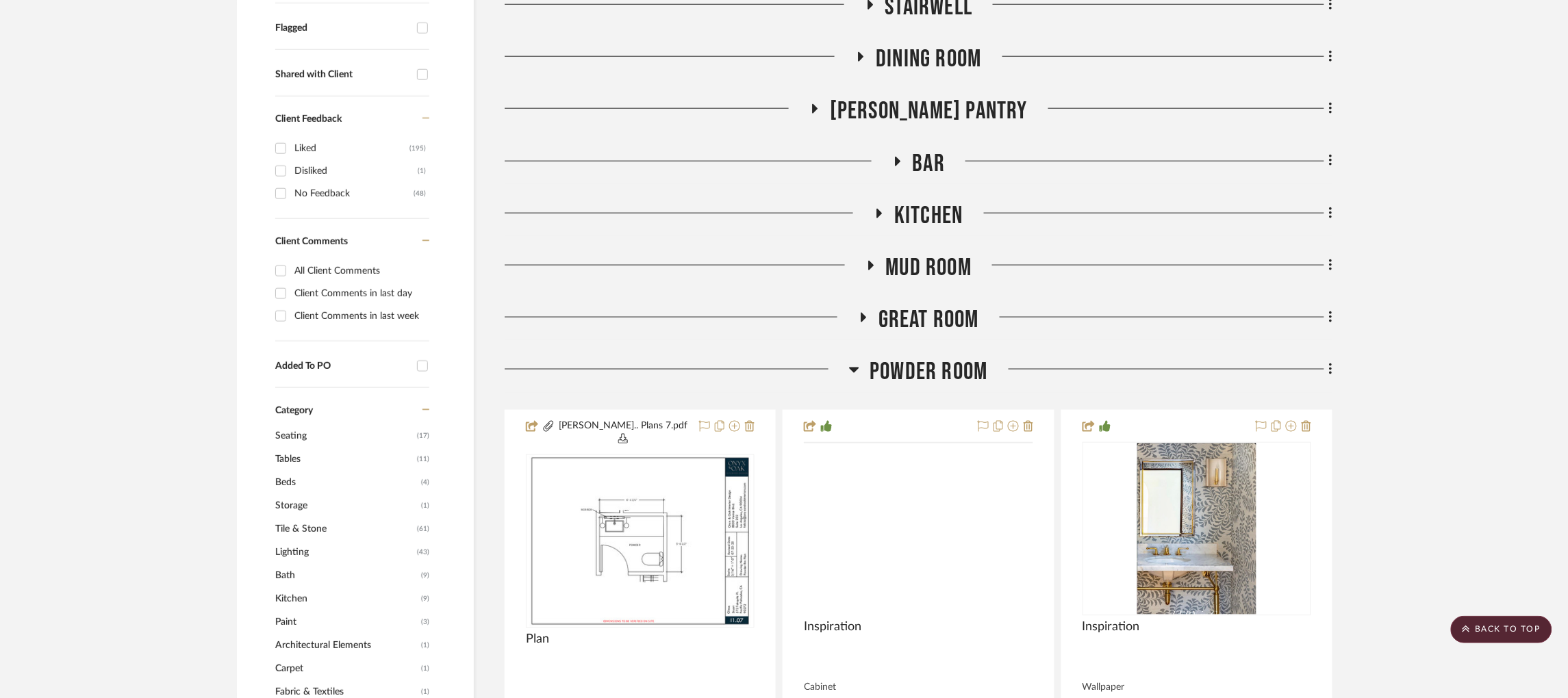
scroll to position [522, 0]
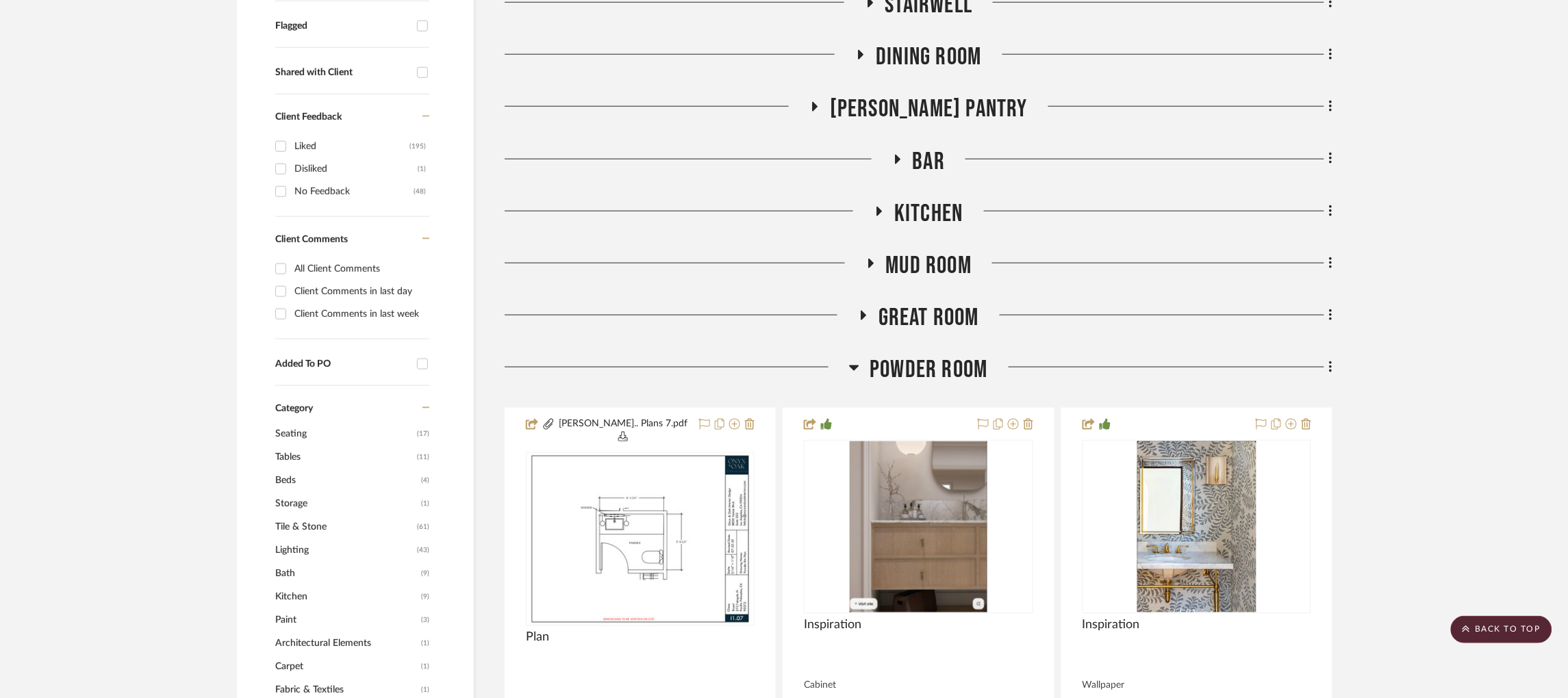
click at [862, 311] on icon at bounding box center [865, 316] width 5 height 9
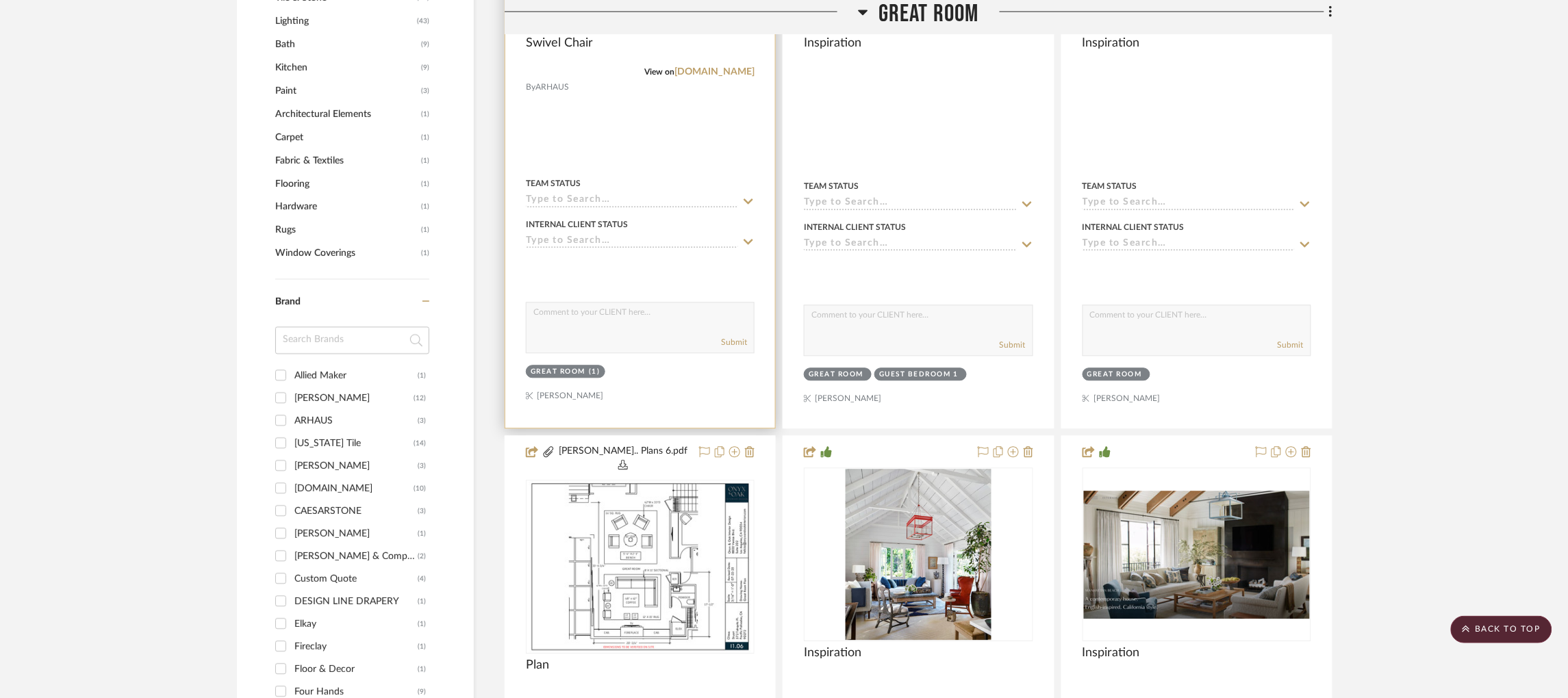
scroll to position [679, 0]
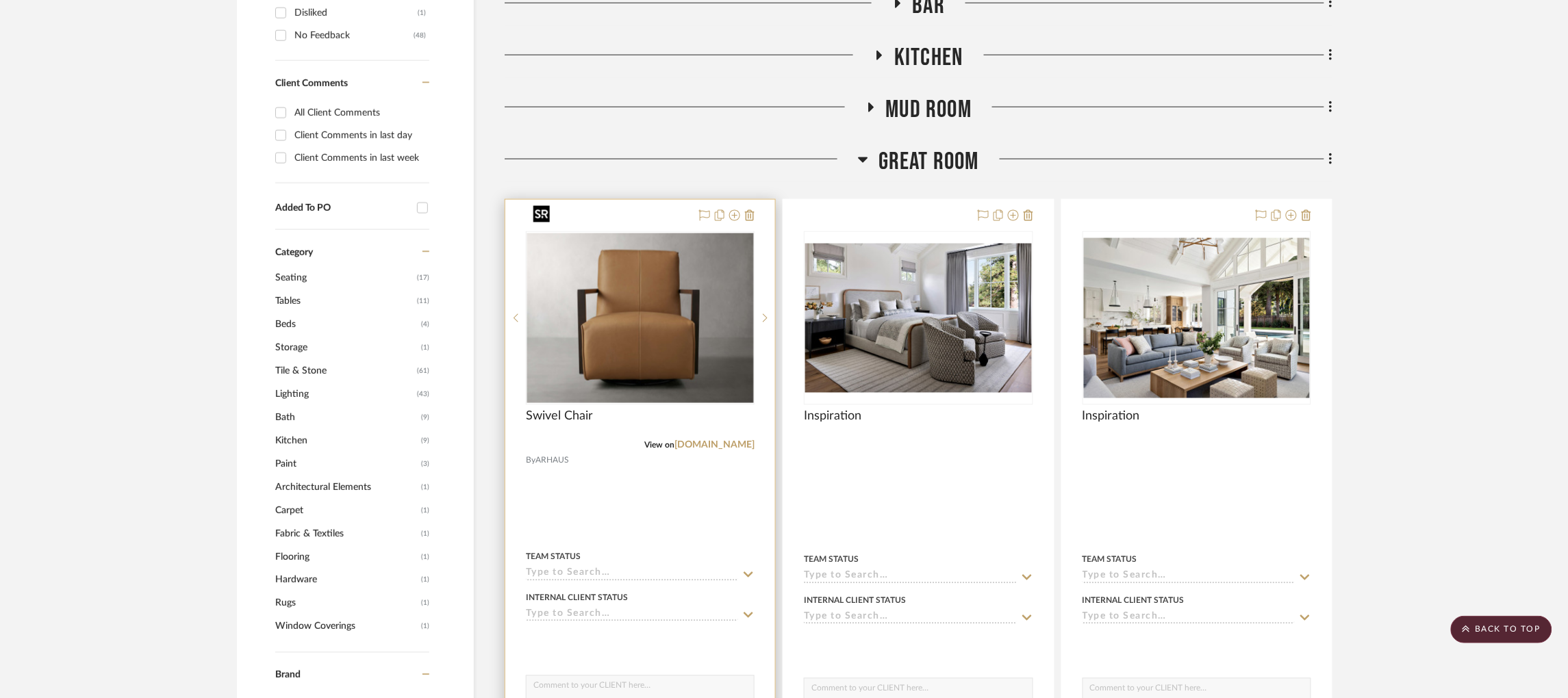
click at [655, 299] on img "0" at bounding box center [639, 318] width 226 height 170
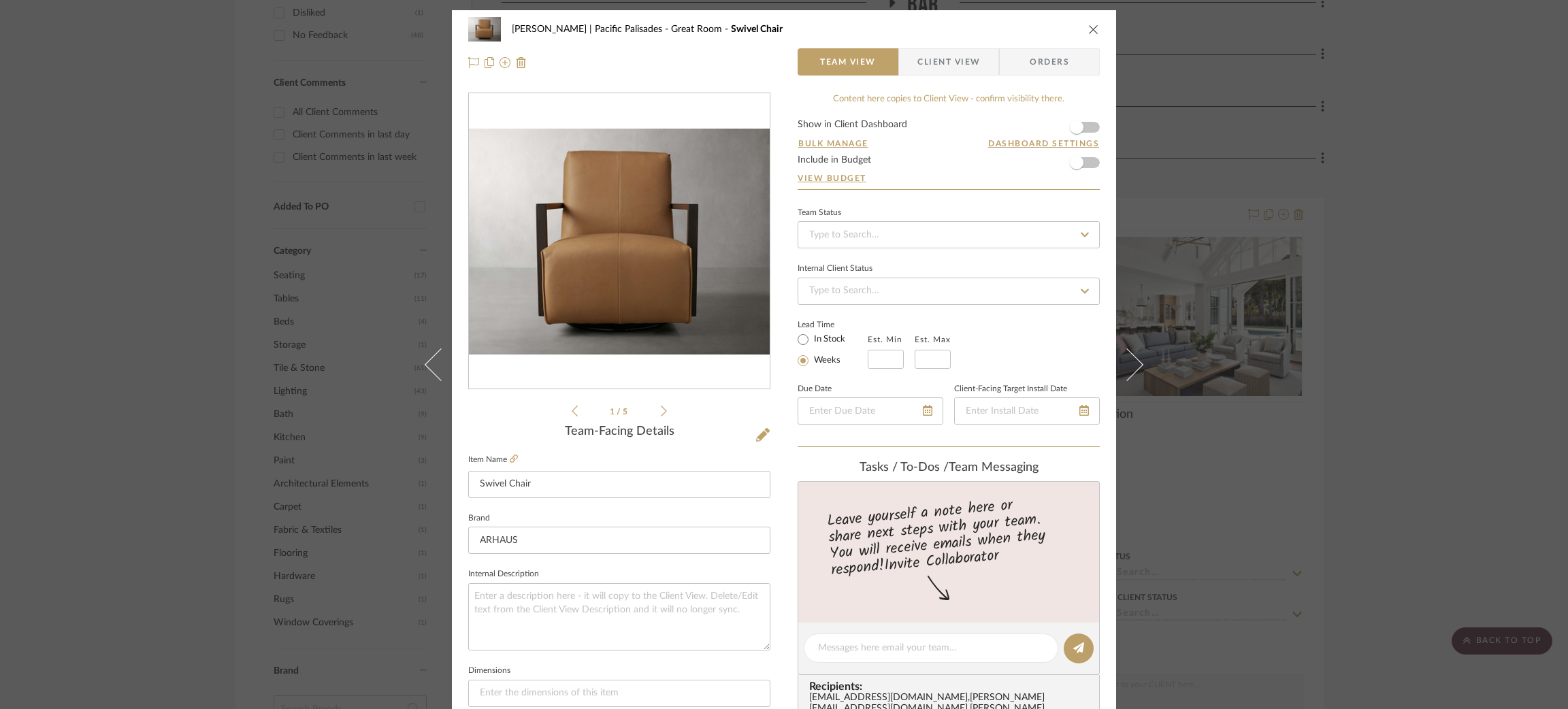
scroll to position [115, 0]
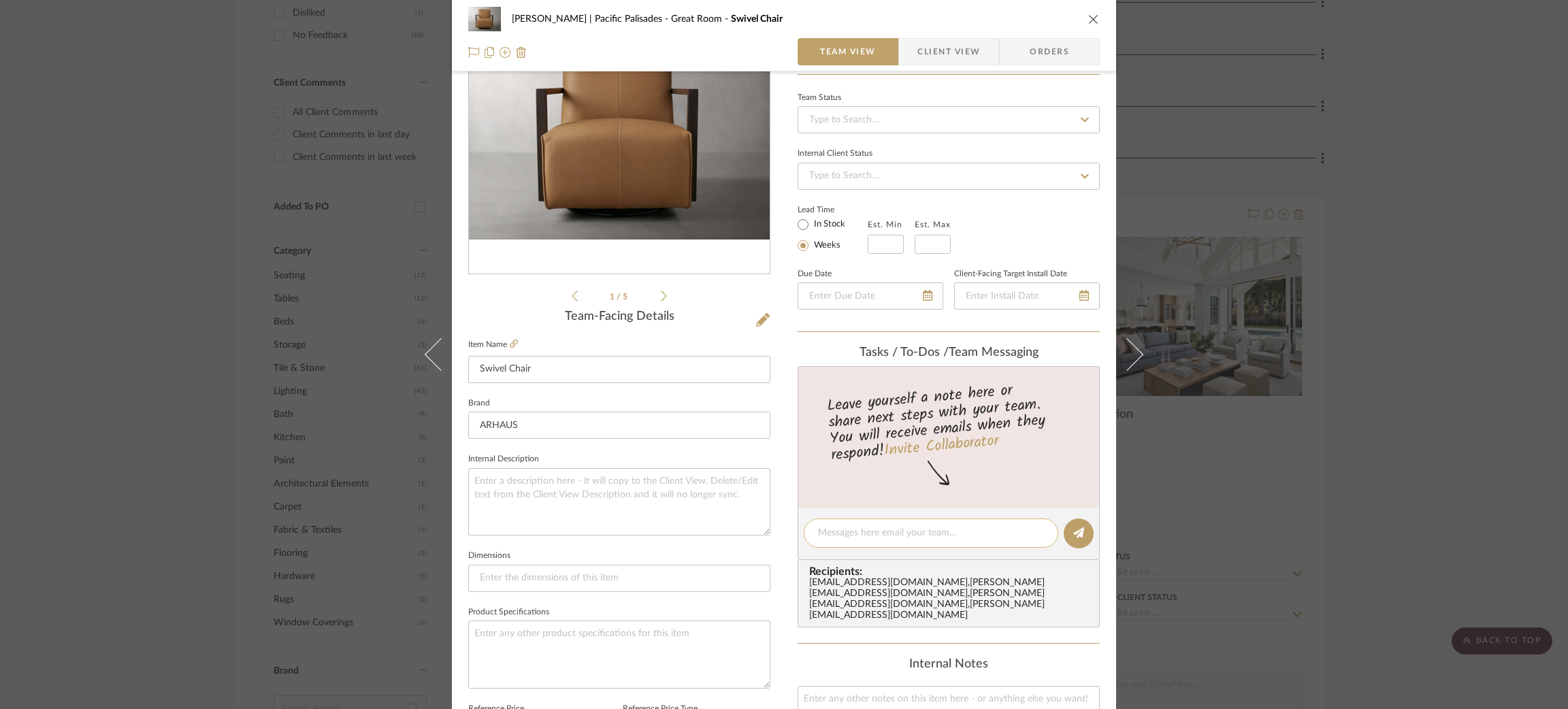
click at [848, 532] on textarea at bounding box center [931, 534] width 226 height 15
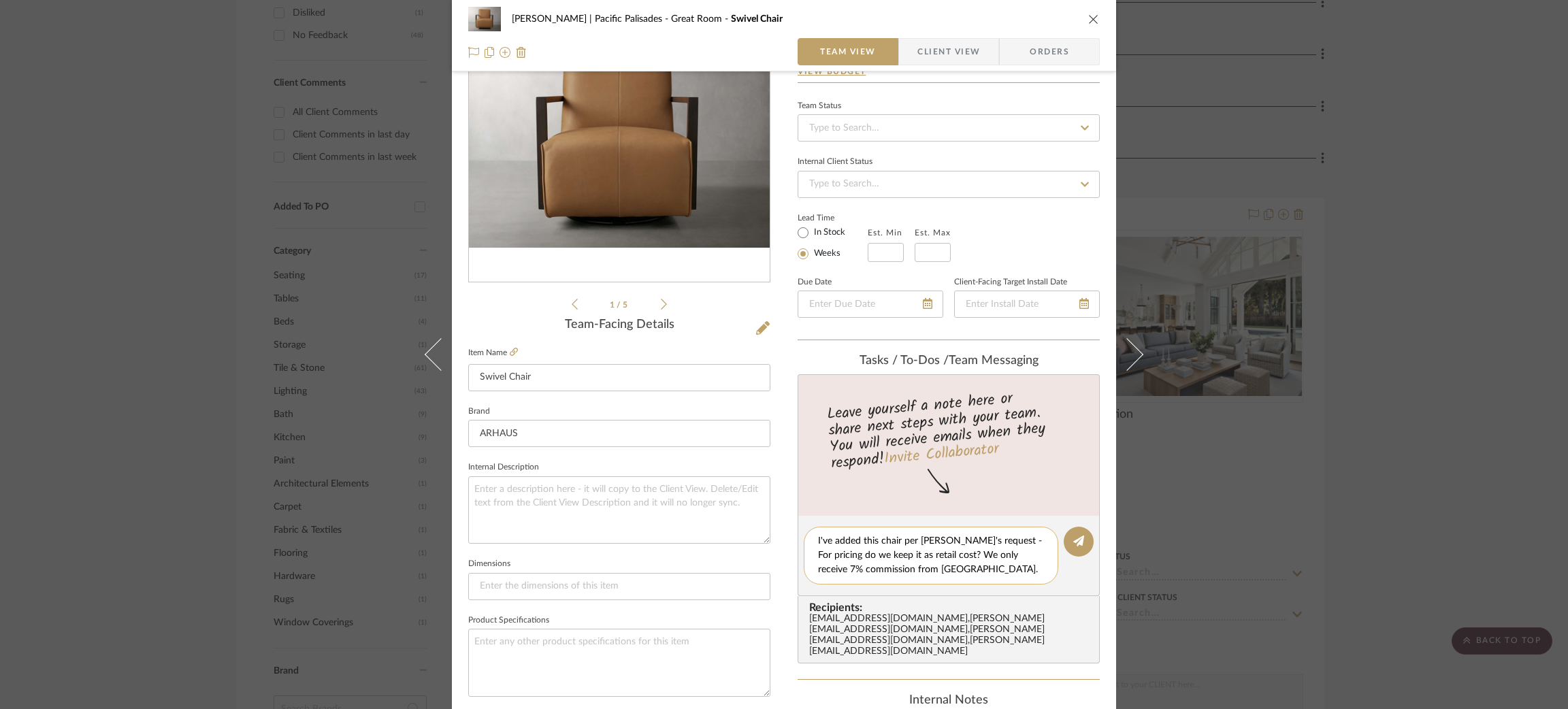
scroll to position [106, 0]
drag, startPoint x: 960, startPoint y: 567, endPoint x: 919, endPoint y: 563, distance: 41.2
click at [919, 563] on textarea "I've added this chair per Jill's request - For pricing do we keep it as retail …" at bounding box center [931, 555] width 226 height 43
type textarea "I've added this chair per Jill's request - For pricing do we keep it as retail …"
click at [1073, 536] on icon at bounding box center [1078, 542] width 11 height 11
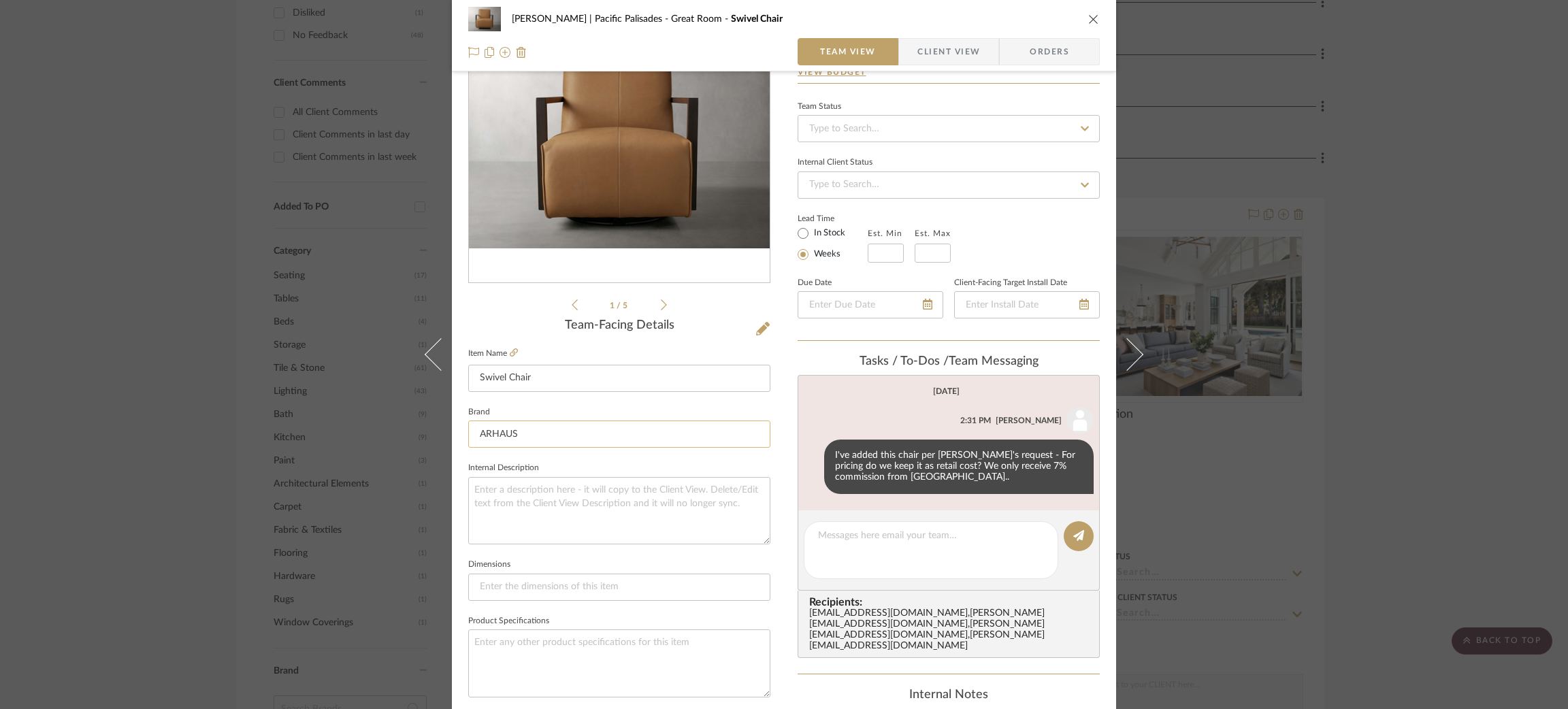
scroll to position [0, 0]
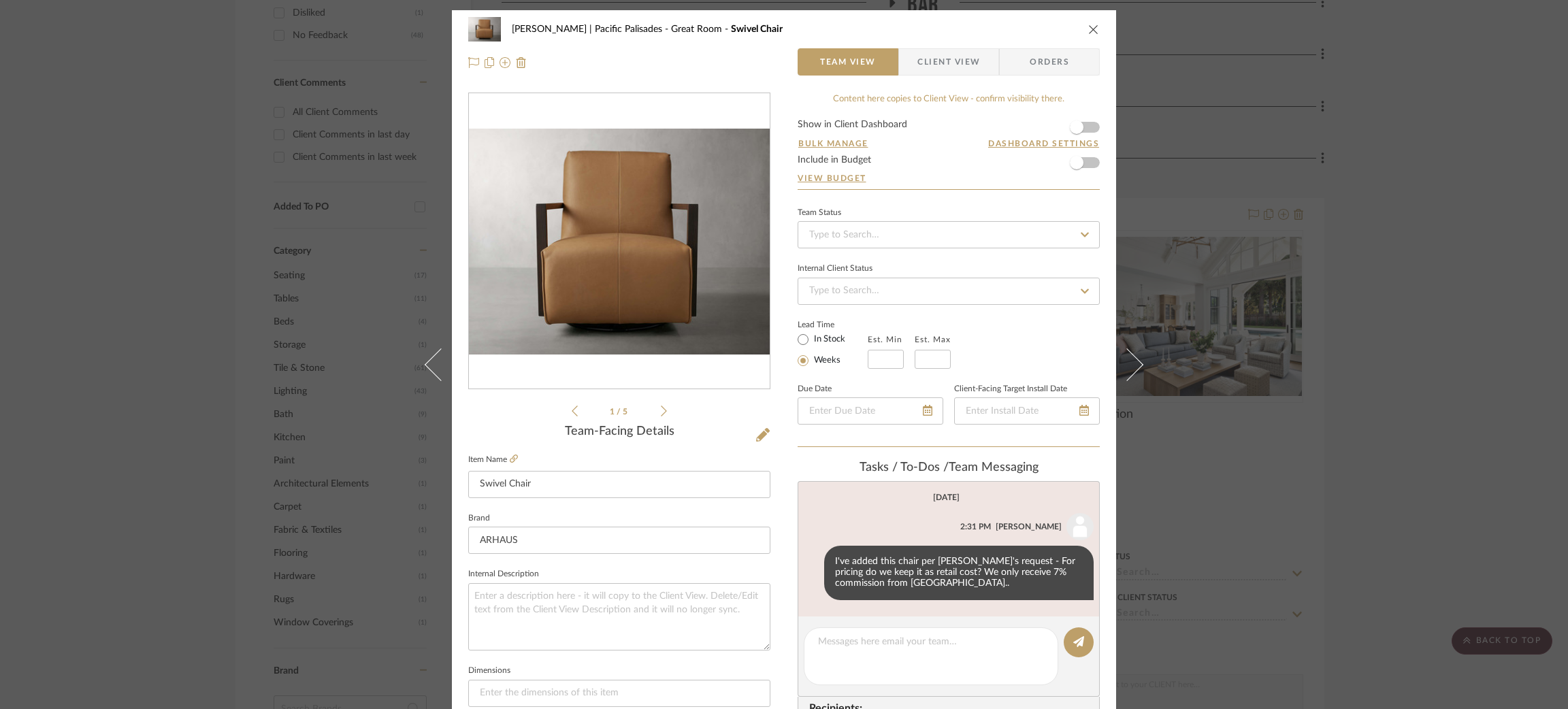
click at [202, 171] on div "Stuart | Pacific Palisades Great Room Swivel Chair Team View Client View Orders…" at bounding box center [784, 354] width 1568 height 709
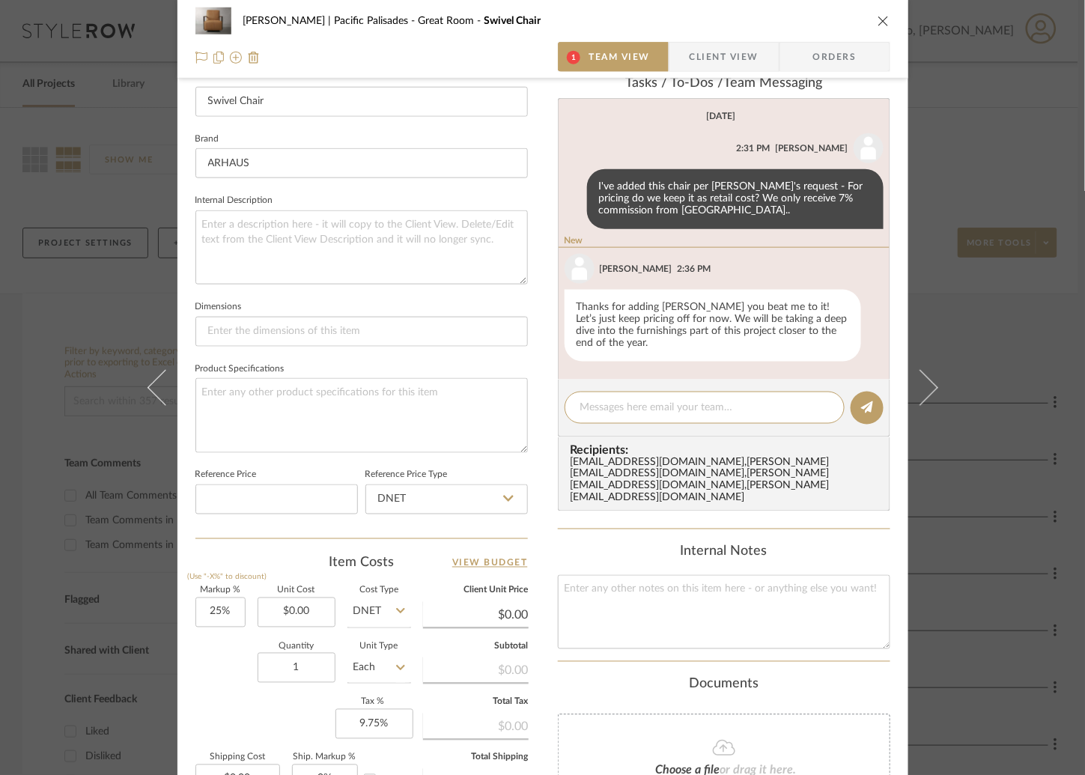
scroll to position [432, 0]
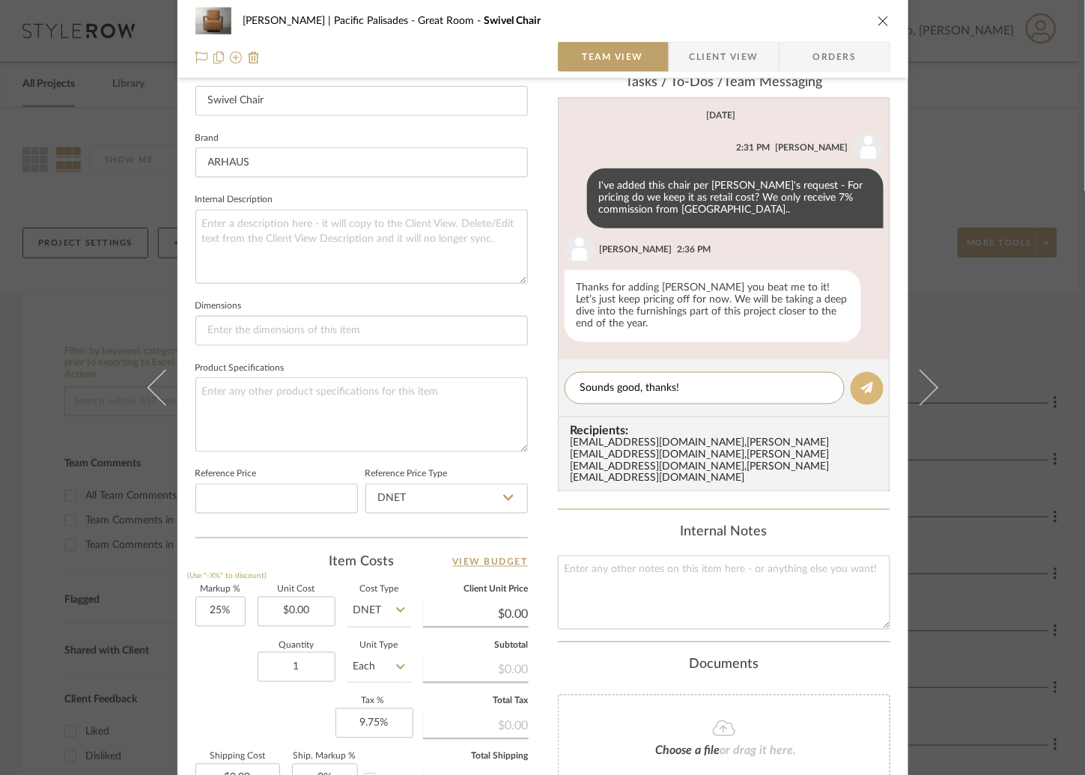
type textarea "Sounds good, thanks!"
click at [871, 372] on button at bounding box center [866, 388] width 33 height 33
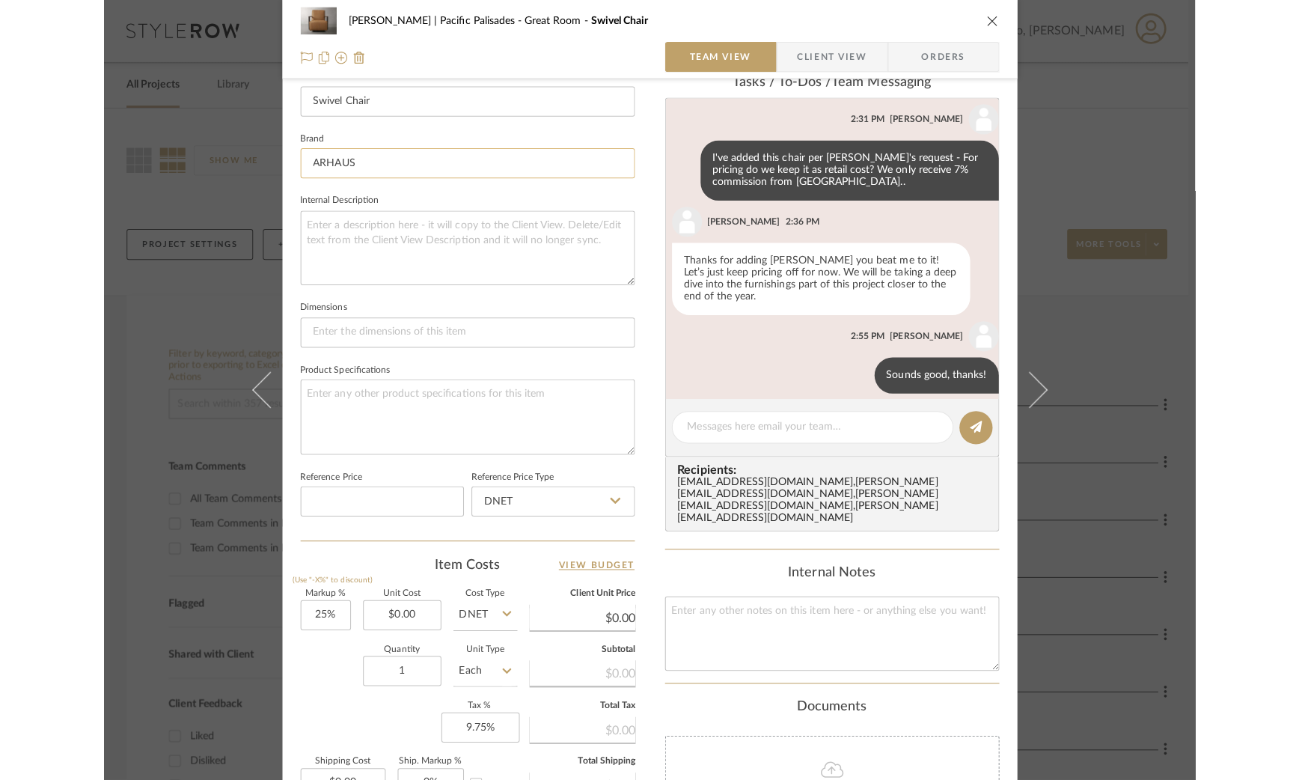
scroll to position [29, 0]
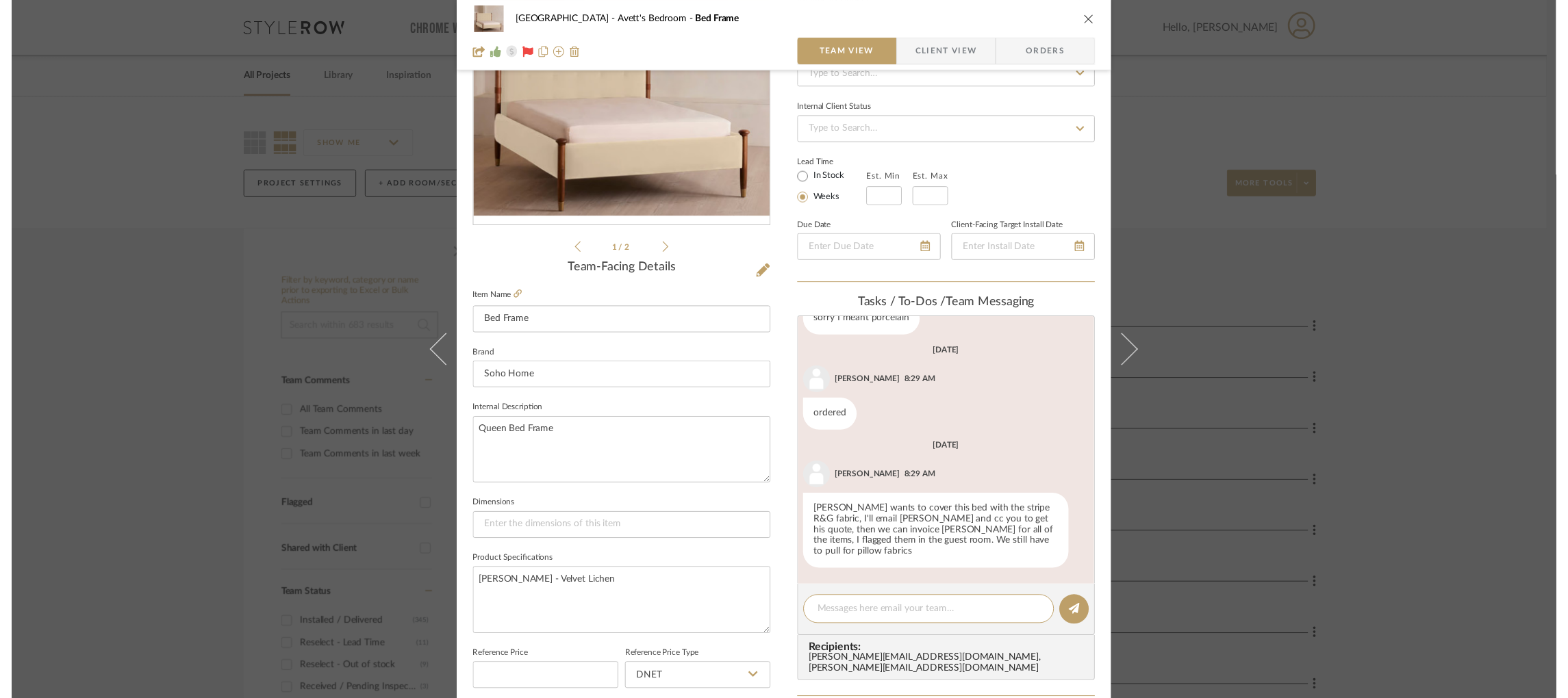
scroll to position [494, 0]
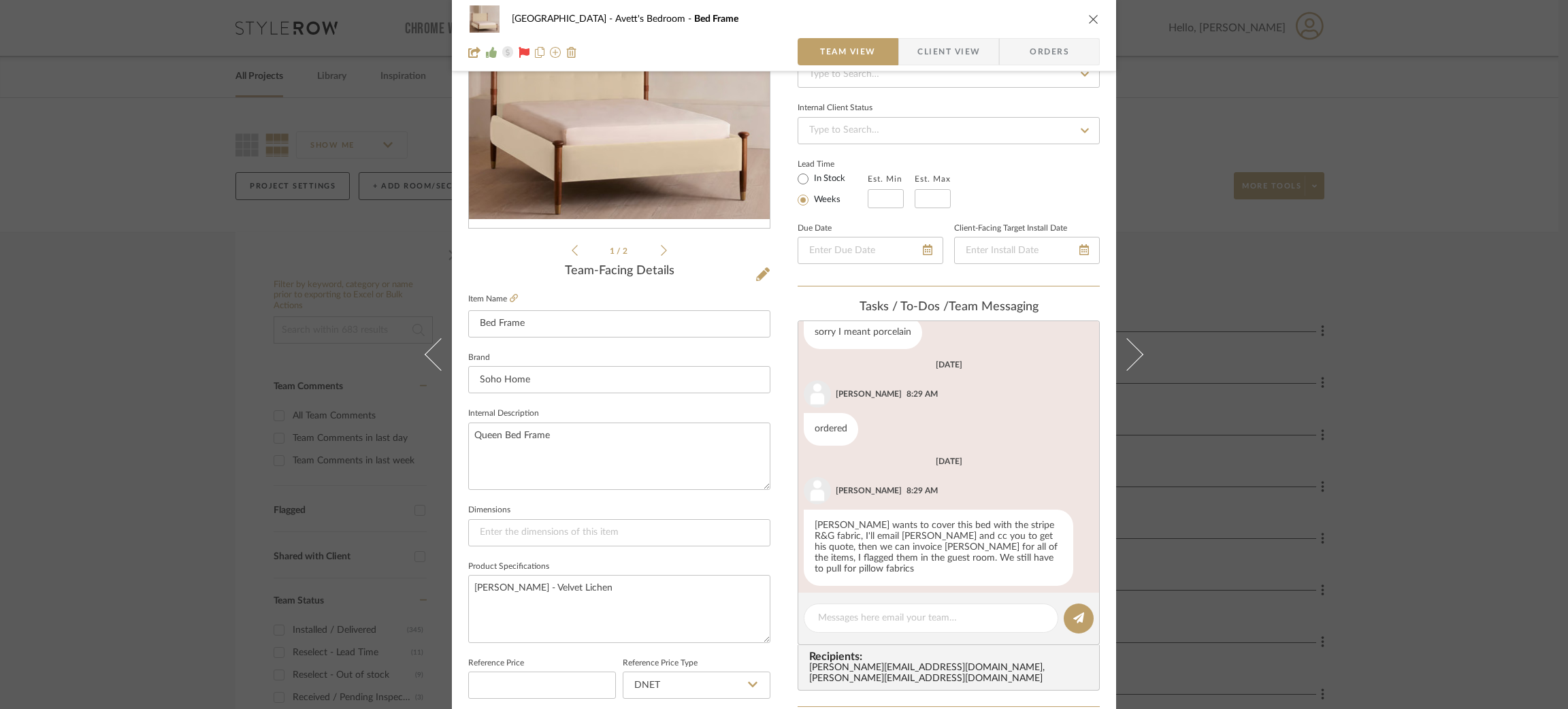
click at [1246, 487] on div "NYC West Avett's Bedroom Bed Frame Team View Client View Orders 1 / 2 Team-Faci…" at bounding box center [784, 354] width 1568 height 709
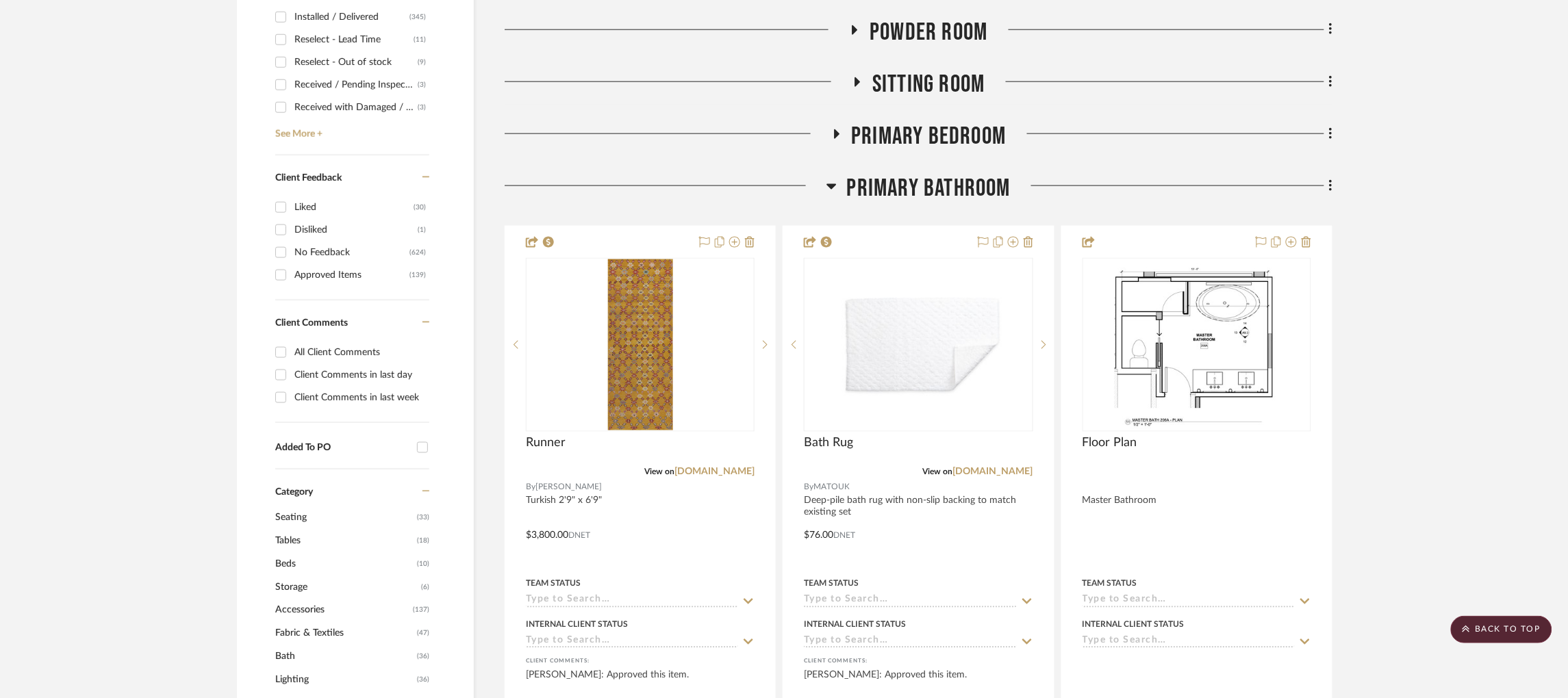
scroll to position [618, 0]
click at [835, 187] on icon at bounding box center [831, 185] width 10 height 16
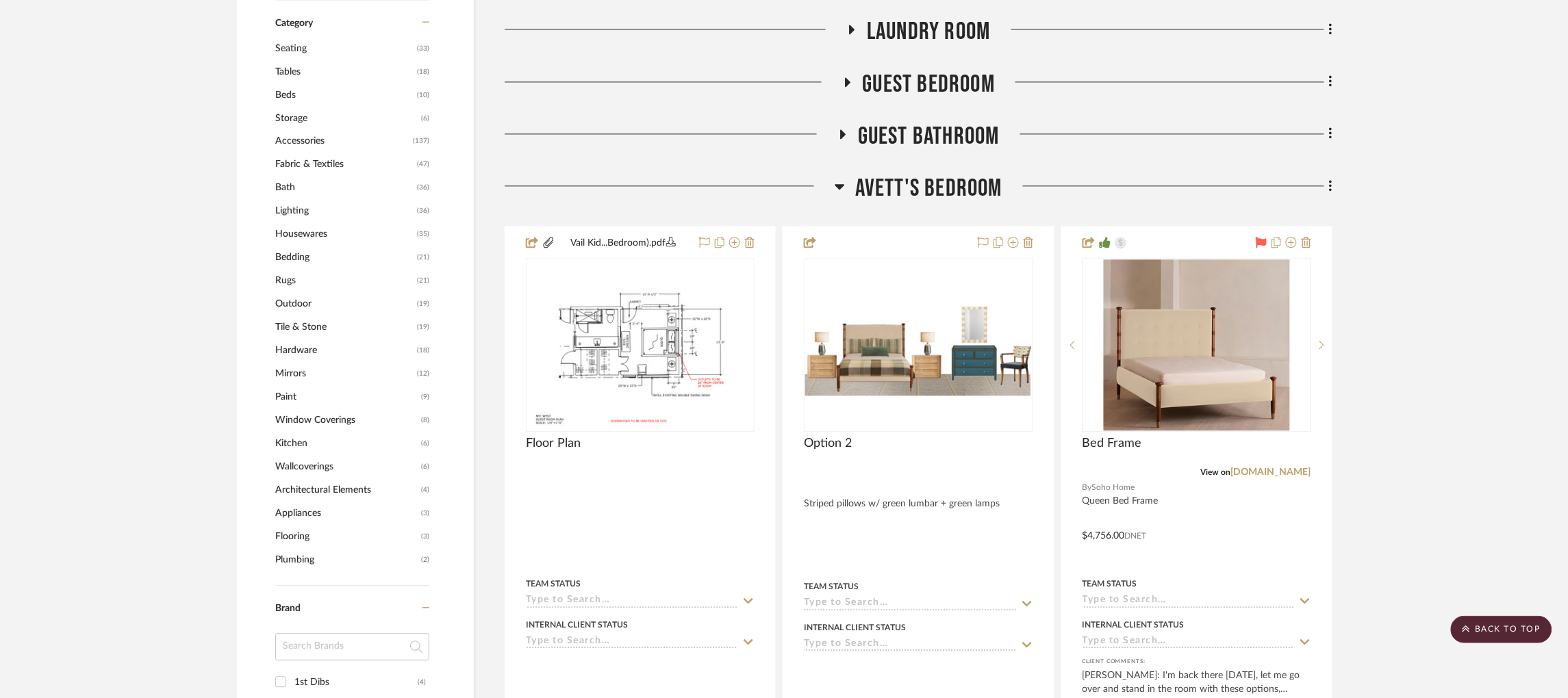
scroll to position [1083, 0]
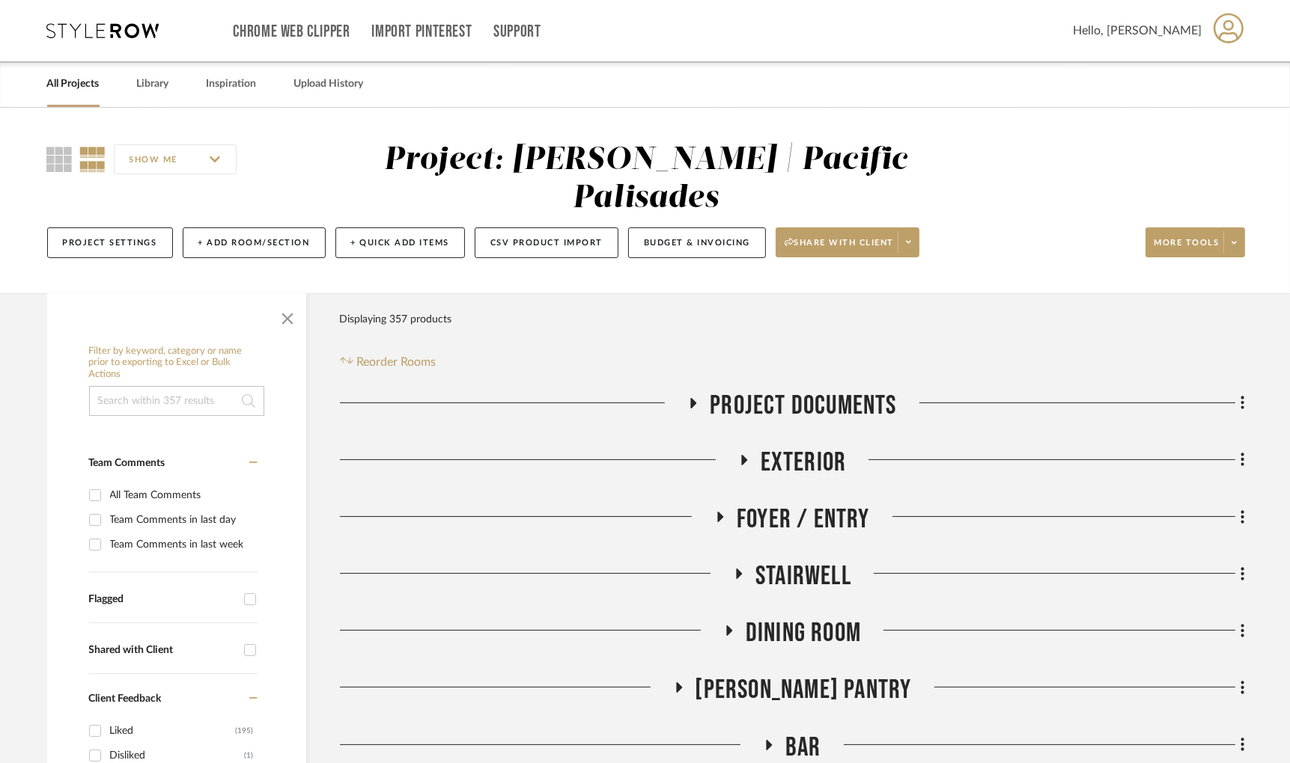
click at [79, 29] on icon at bounding box center [103, 30] width 112 height 15
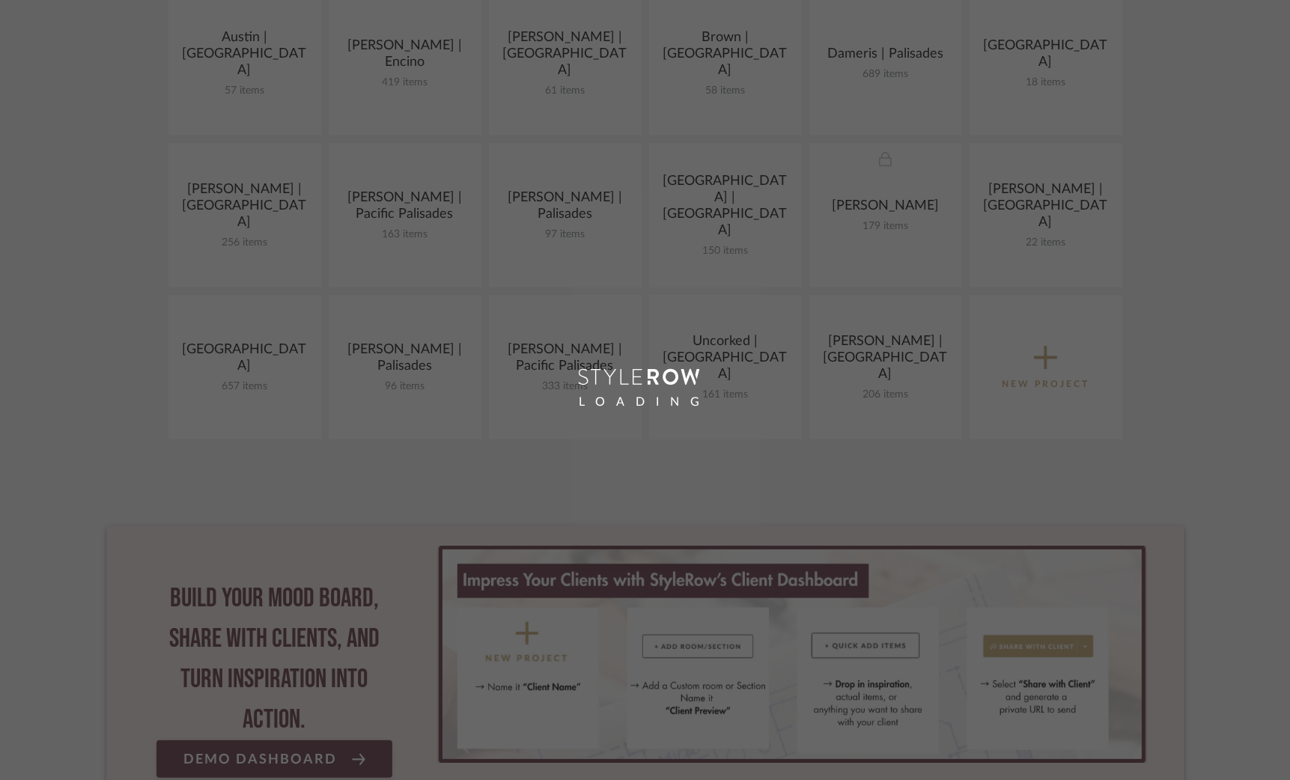
scroll to position [384, 0]
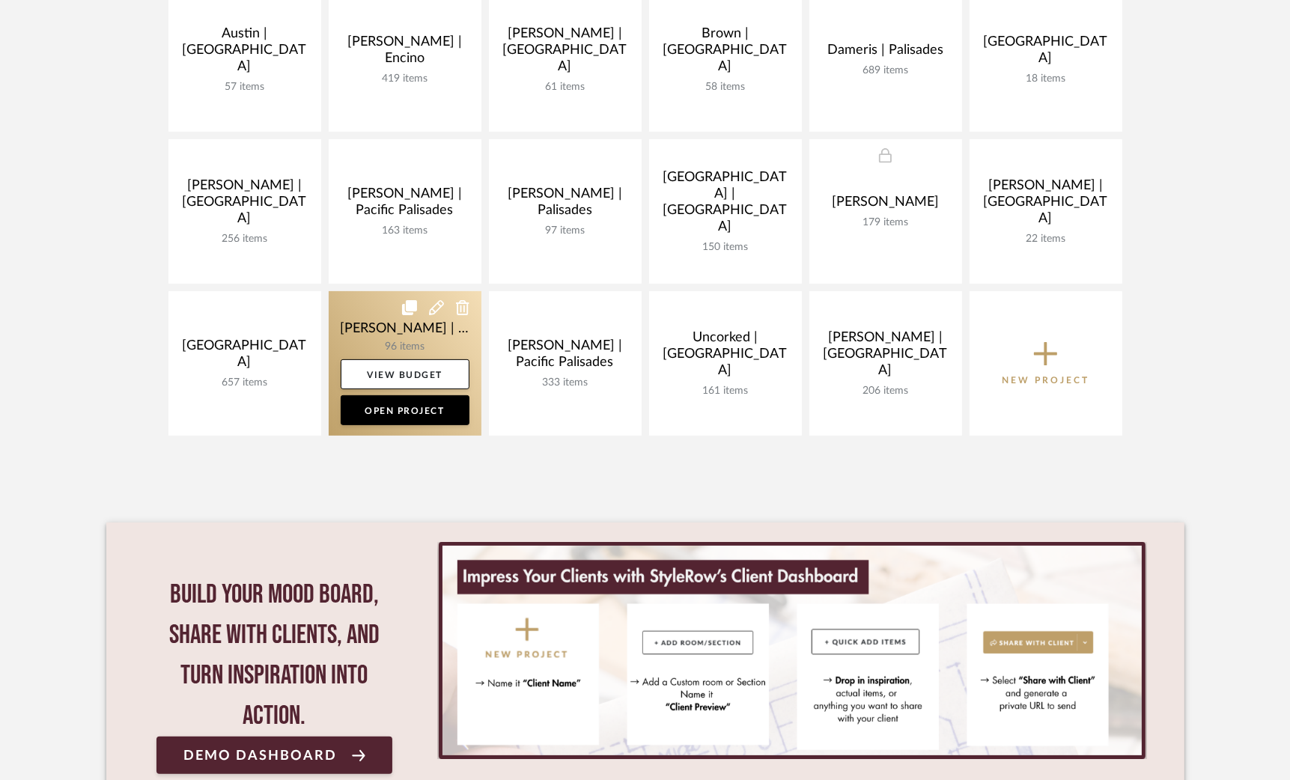
click at [361, 318] on link at bounding box center [405, 363] width 153 height 144
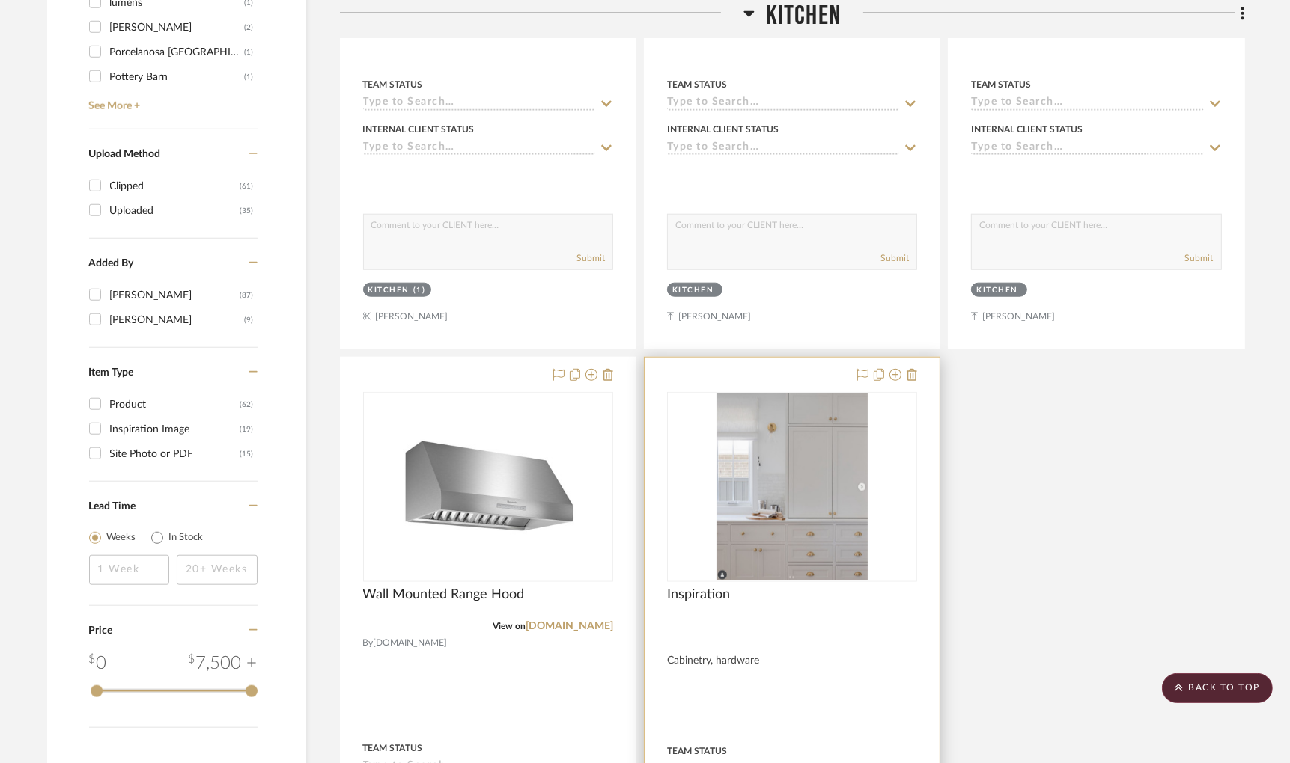
scroll to position [1701, 0]
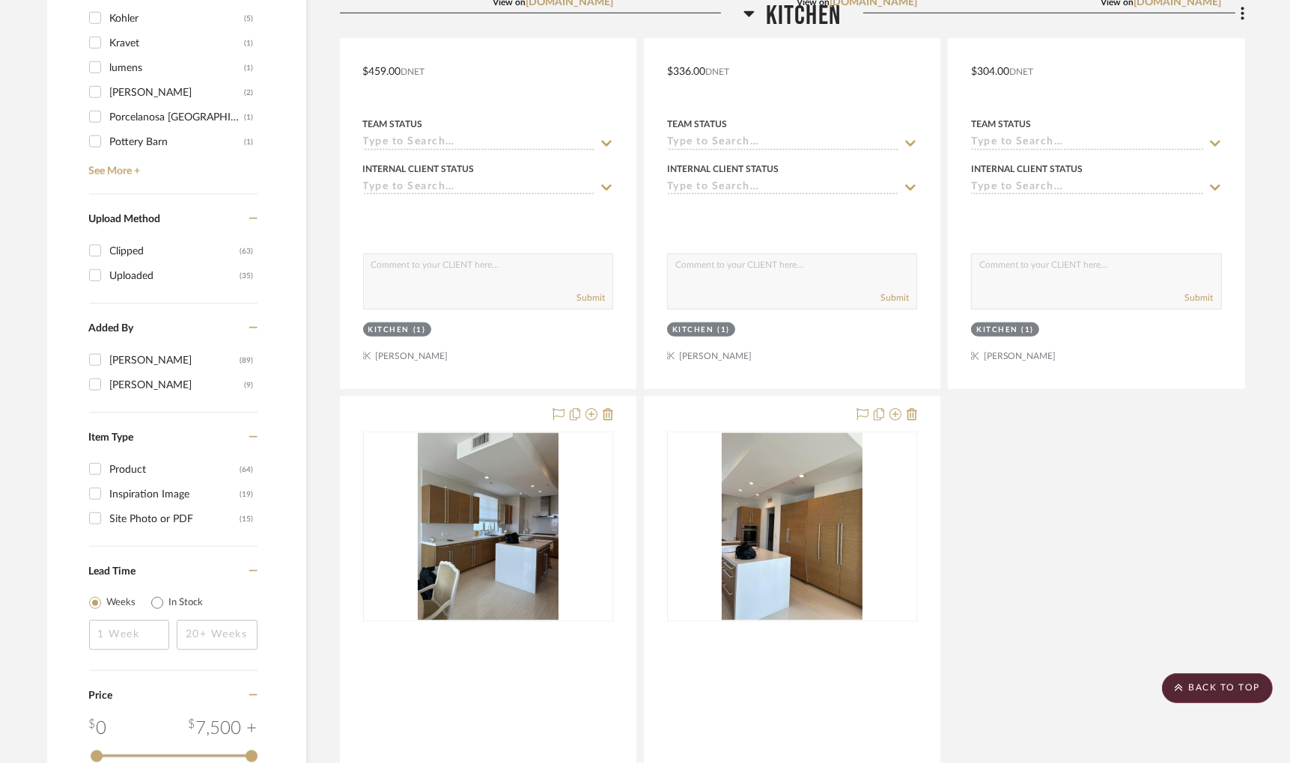
scroll to position [2251, 0]
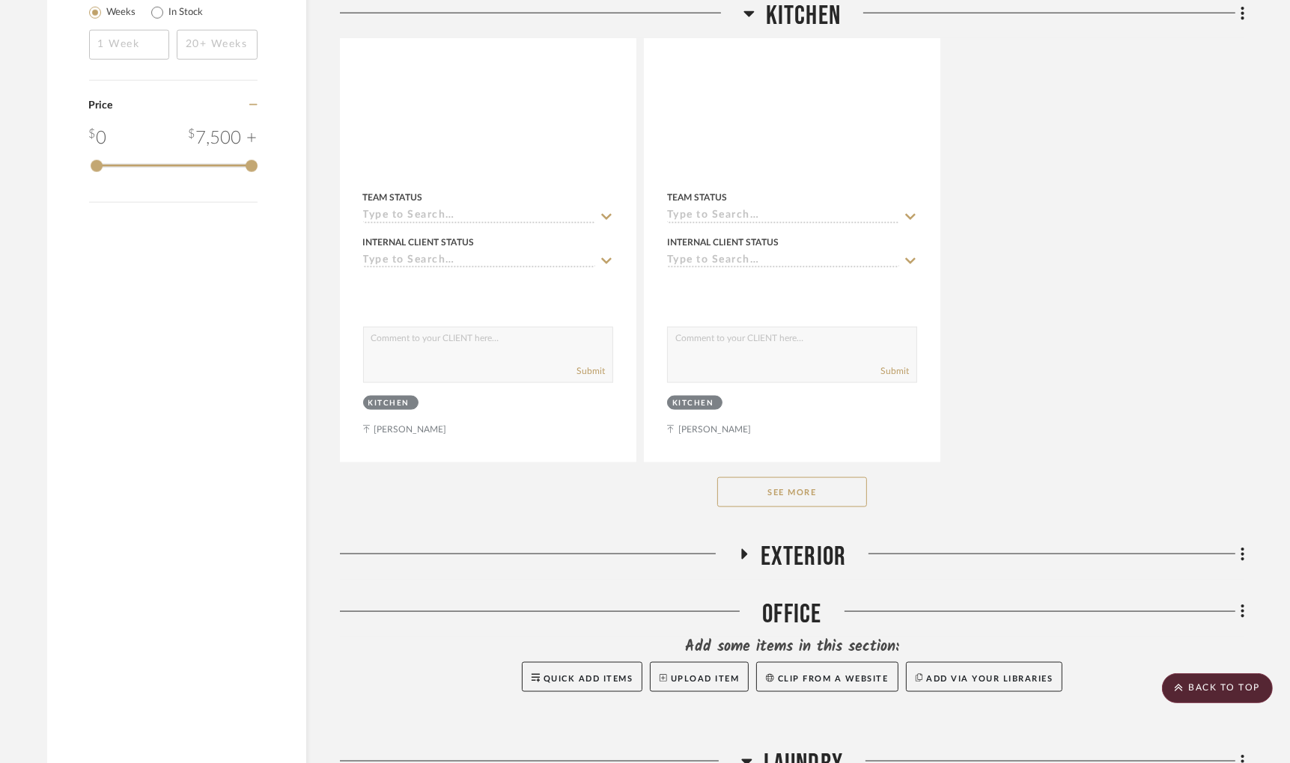
click at [745, 490] on button "See More" at bounding box center [792, 493] width 150 height 30
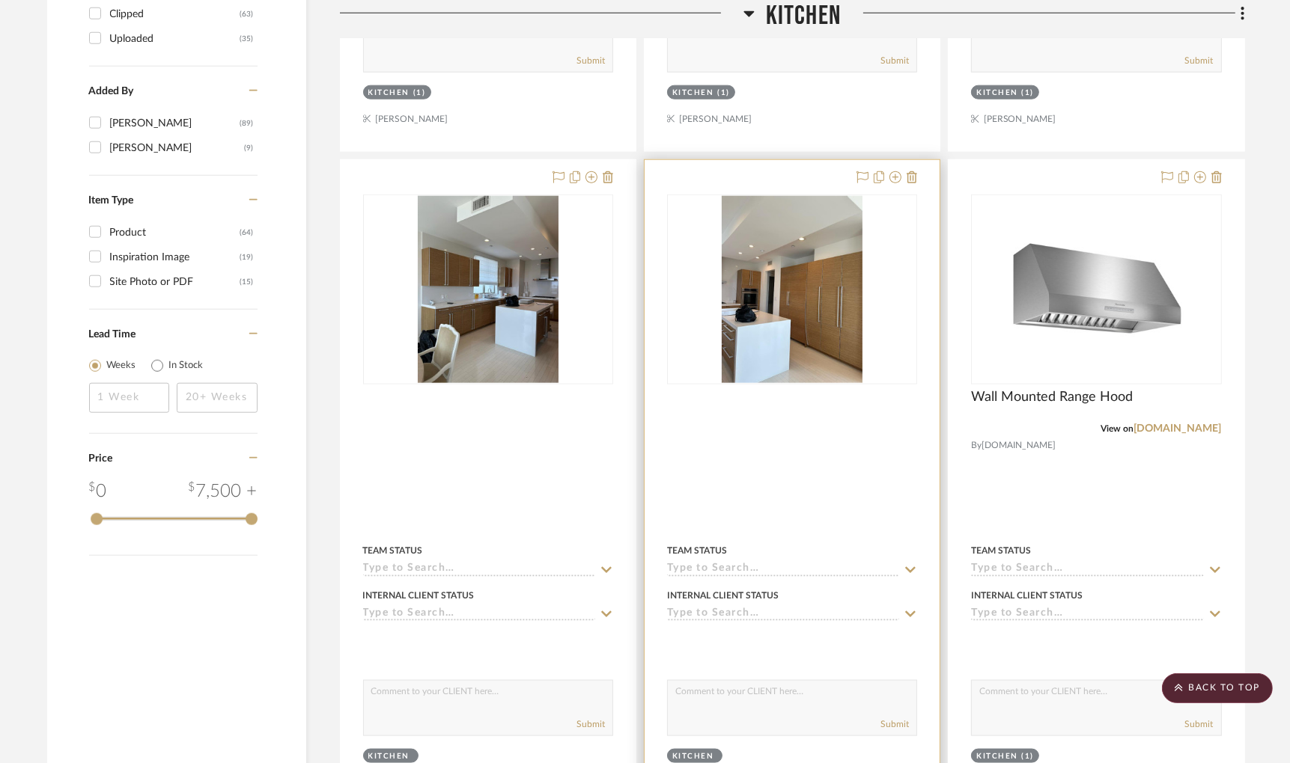
scroll to position [1893, 0]
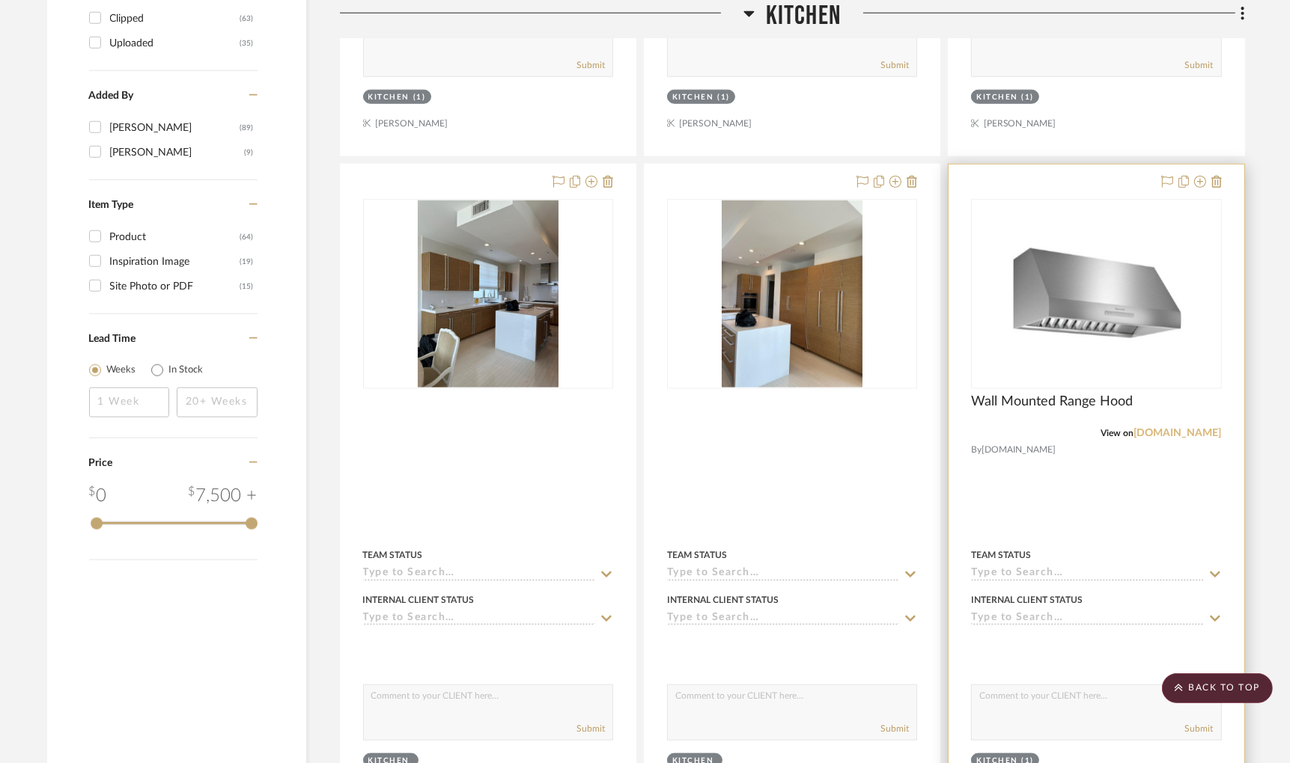
click at [1193, 436] on link "build.com" at bounding box center [1178, 433] width 88 height 10
click at [1112, 309] on img "0" at bounding box center [1095, 294] width 187 height 187
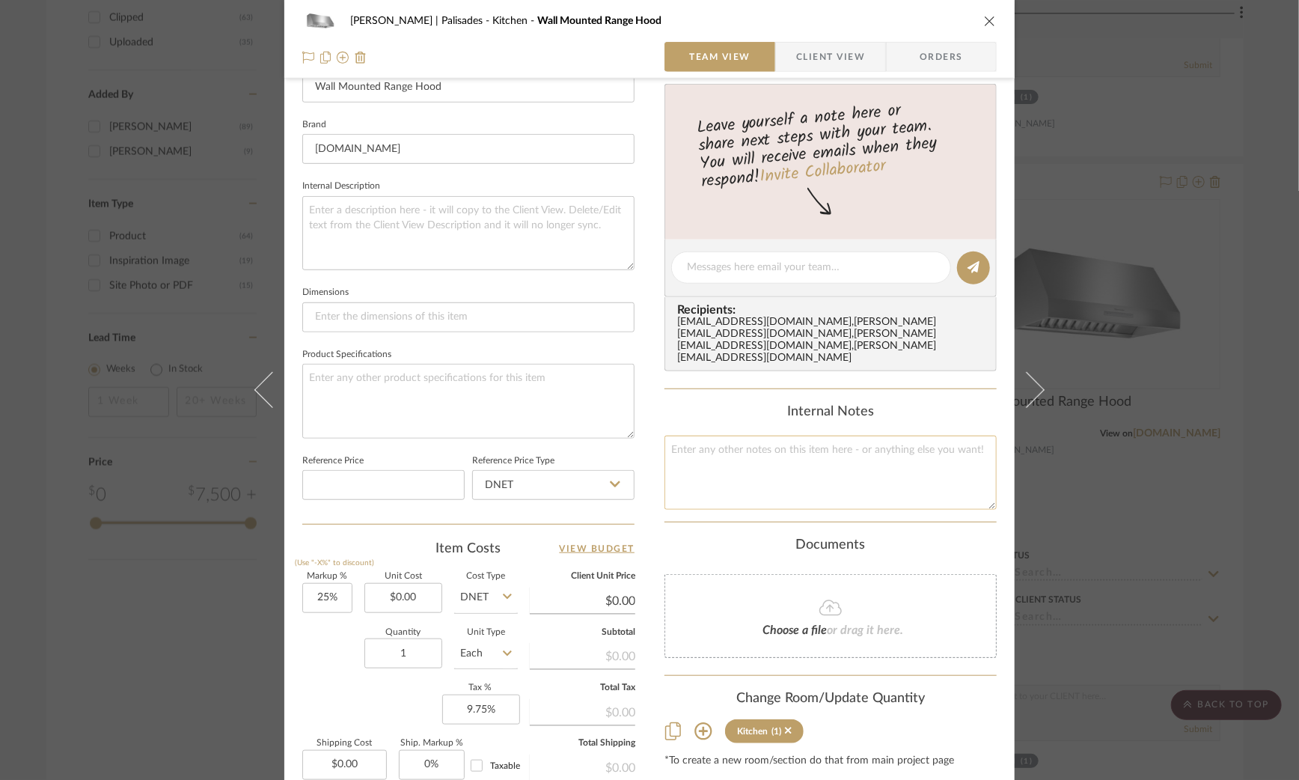
scroll to position [442, 0]
click at [405, 588] on input "0.00" at bounding box center [404, 601] width 78 height 30
type input "$2,599.00"
click at [409, 397] on textarea at bounding box center [468, 404] width 332 height 74
type input "$3,248.75"
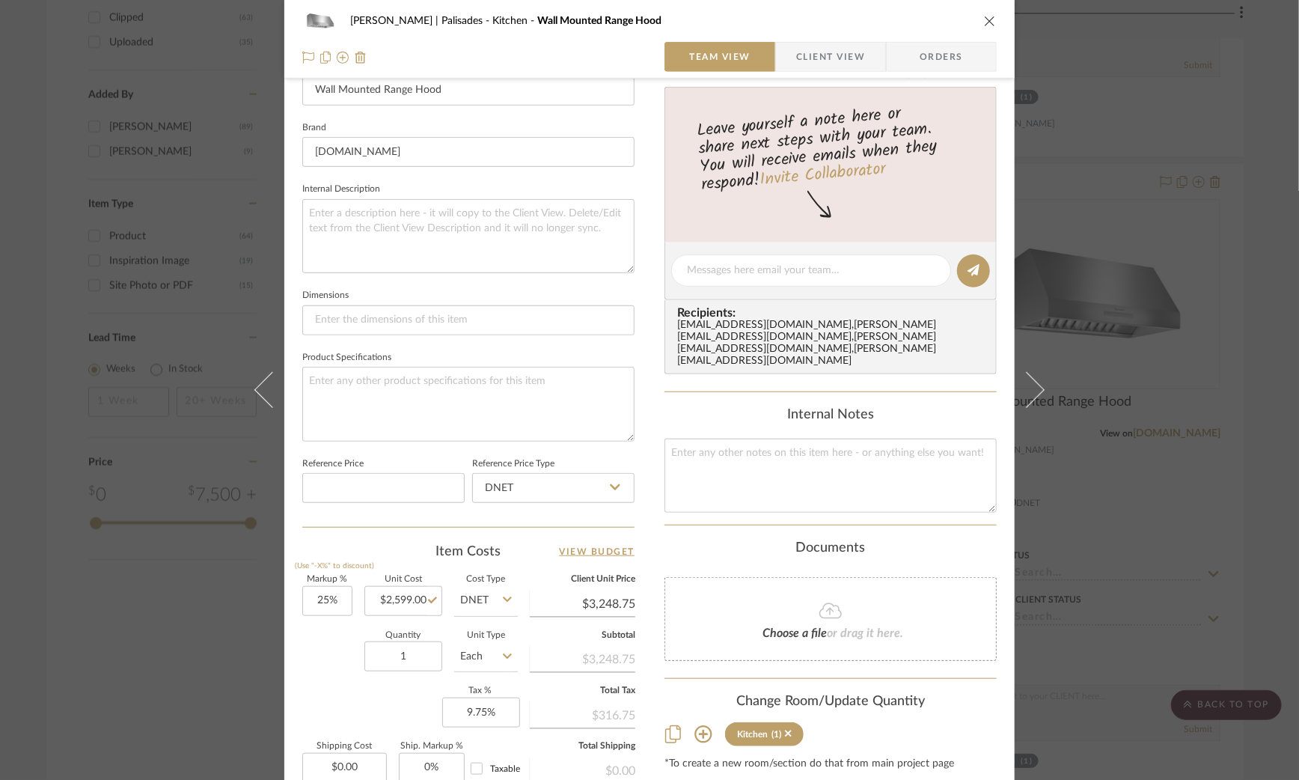
click at [106, 648] on div "Strahan | Palisades Kitchen Wall Mounted Range Hood Team View Client View Order…" at bounding box center [649, 390] width 1299 height 780
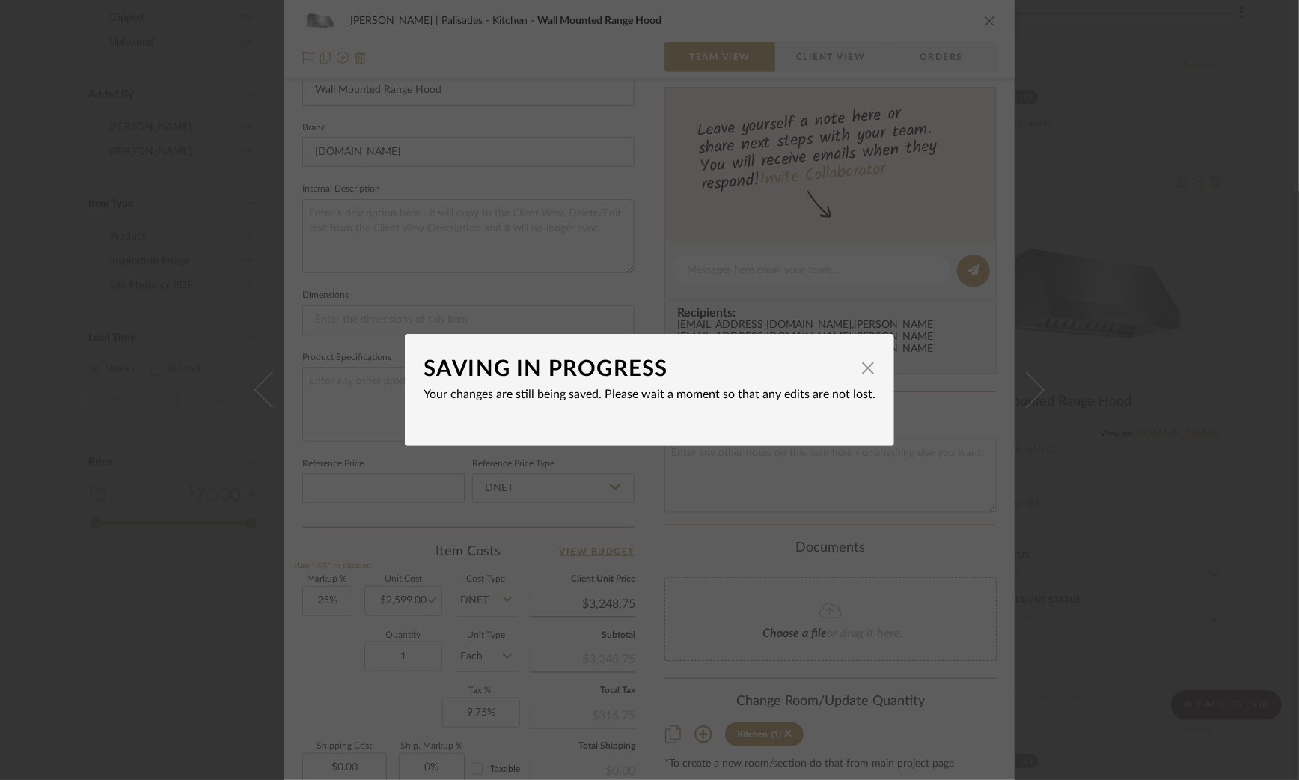
click at [30, 672] on div "SAVING IN PROGRESS × Your changes are still being saved. Please wait a moment s…" at bounding box center [649, 390] width 1299 height 780
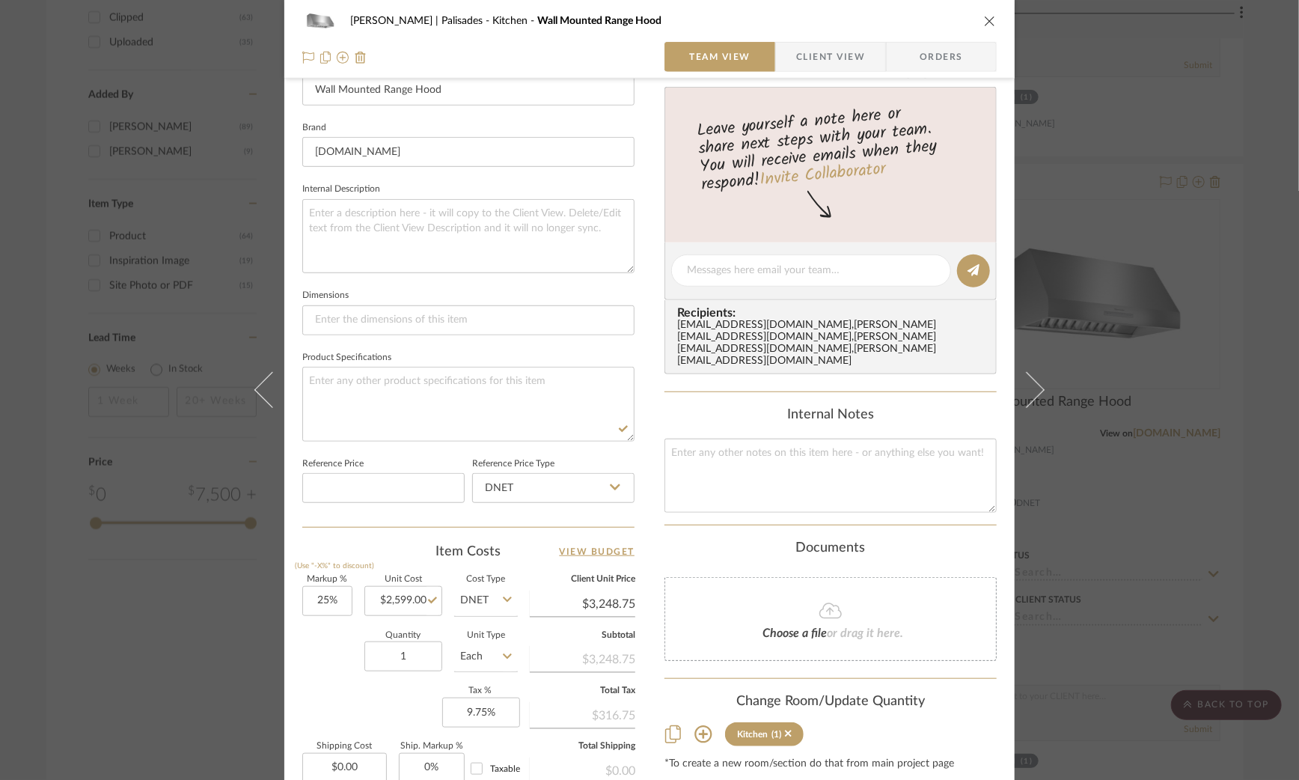
click at [120, 662] on div "Strahan | Palisades Kitchen Wall Mounted Range Hood Team View Client View Order…" at bounding box center [649, 390] width 1299 height 780
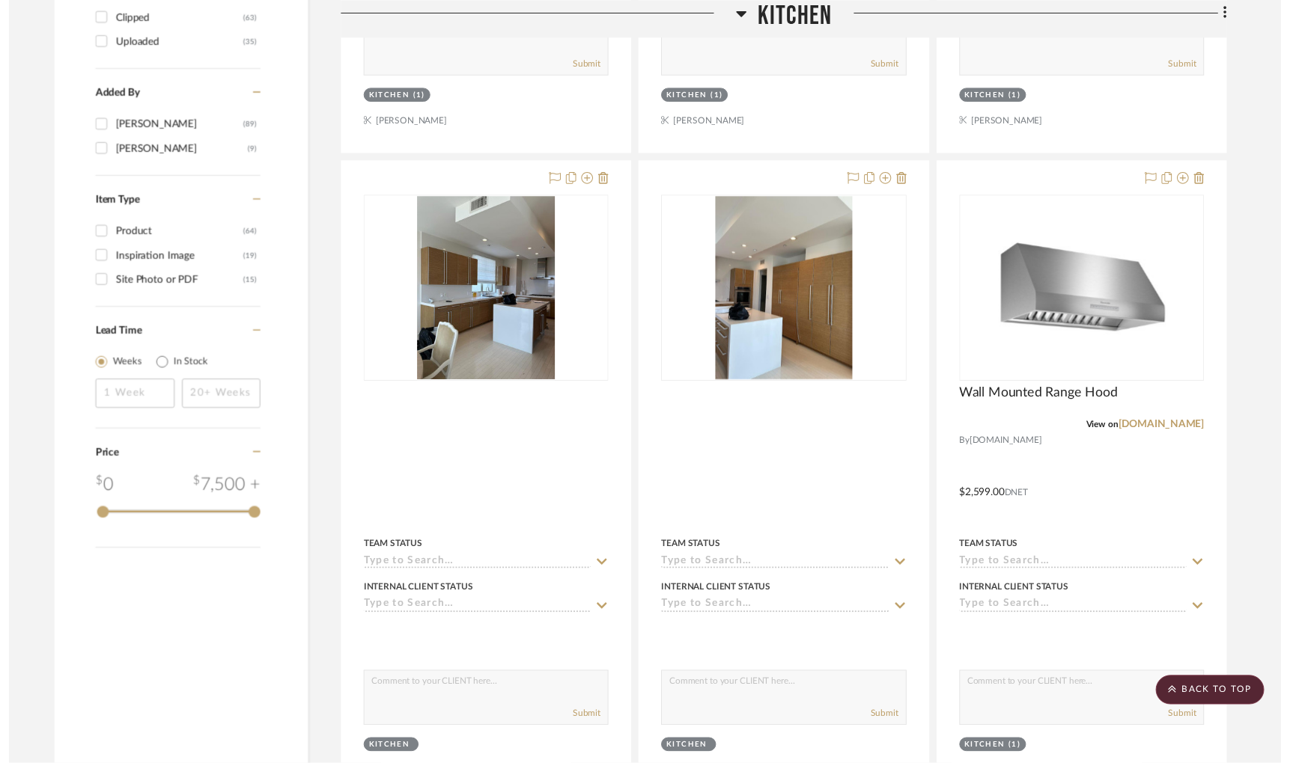
scroll to position [1893, 0]
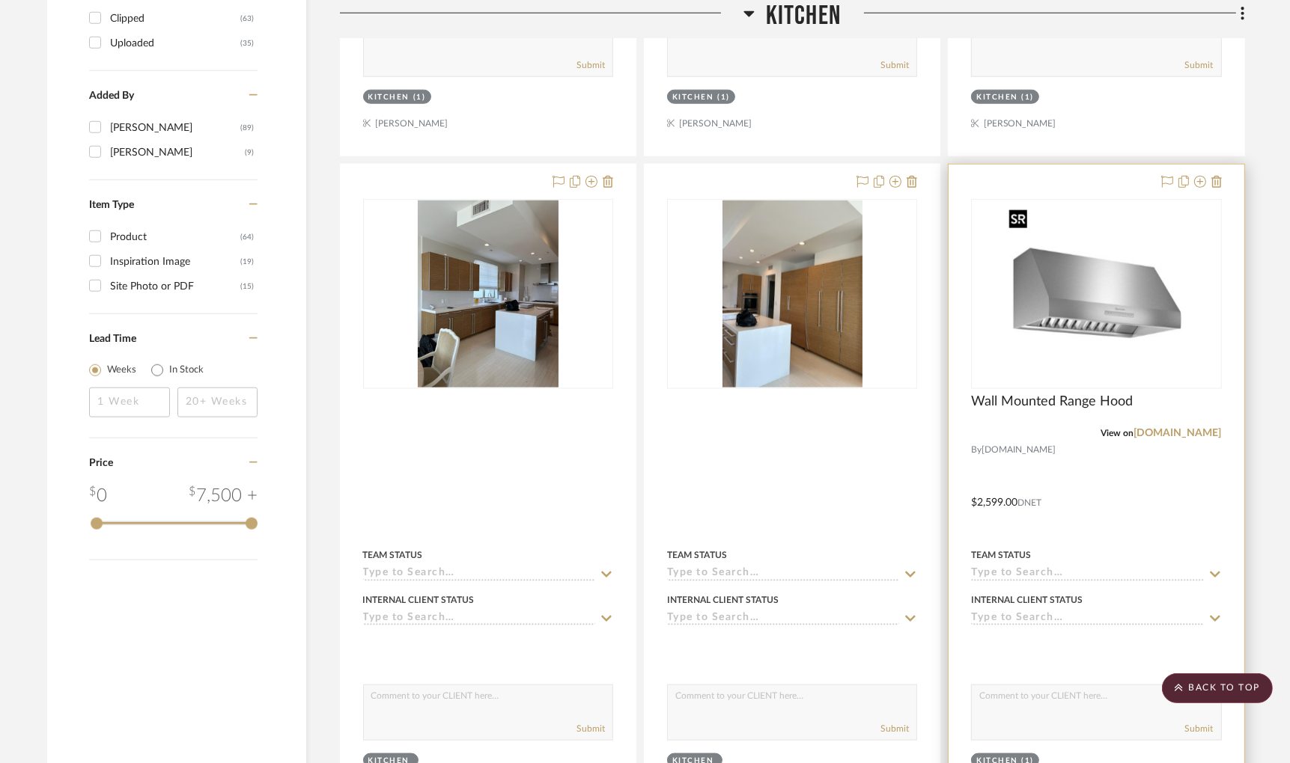
click at [1059, 326] on img "0" at bounding box center [1095, 294] width 187 height 187
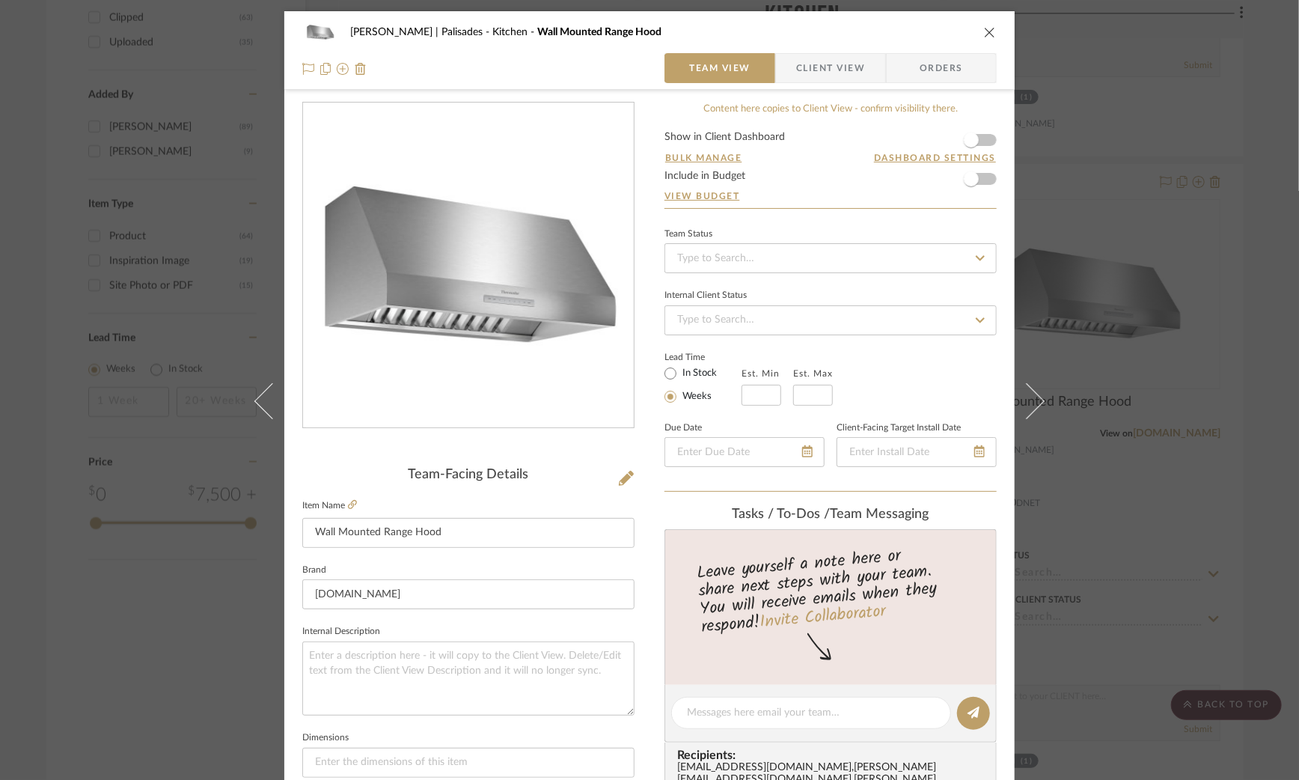
scroll to position [335, 0]
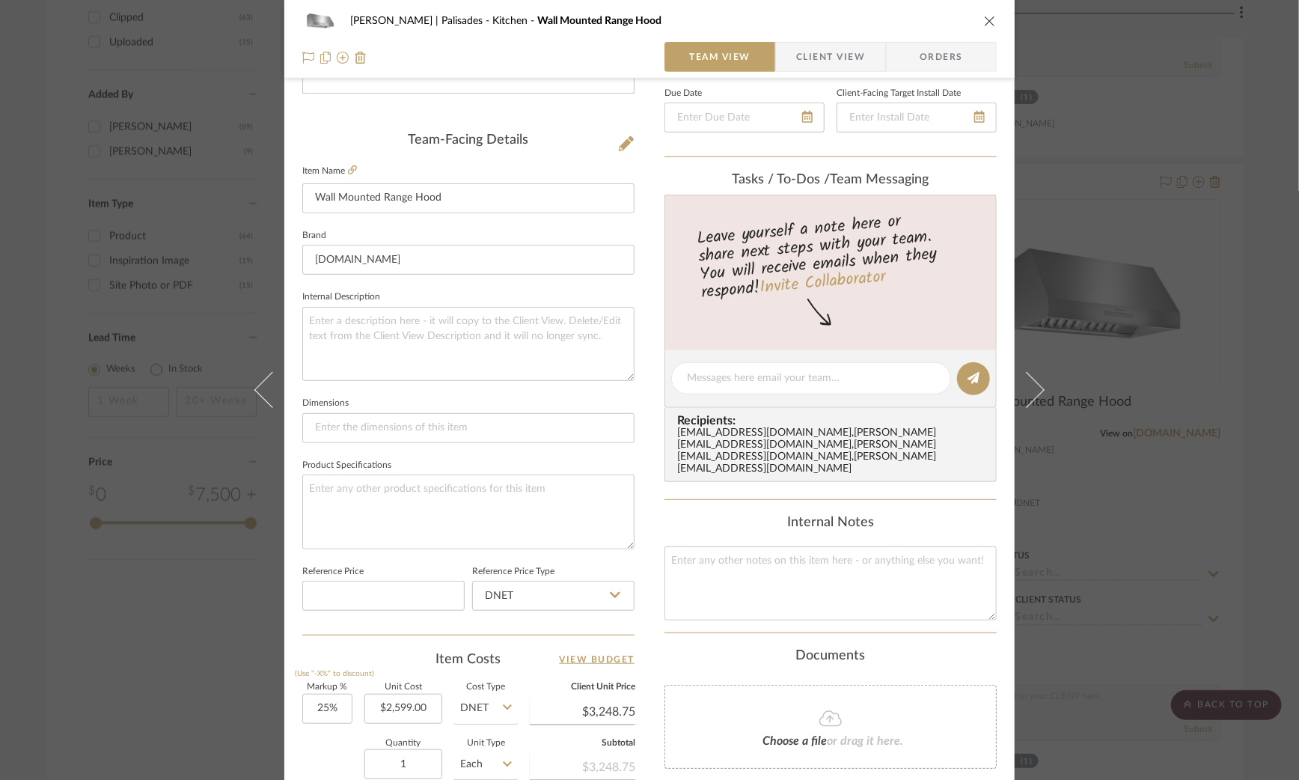
click at [147, 689] on div "Strahan | Palisades Kitchen Wall Mounted Range Hood Team View Client View Order…" at bounding box center [649, 390] width 1299 height 780
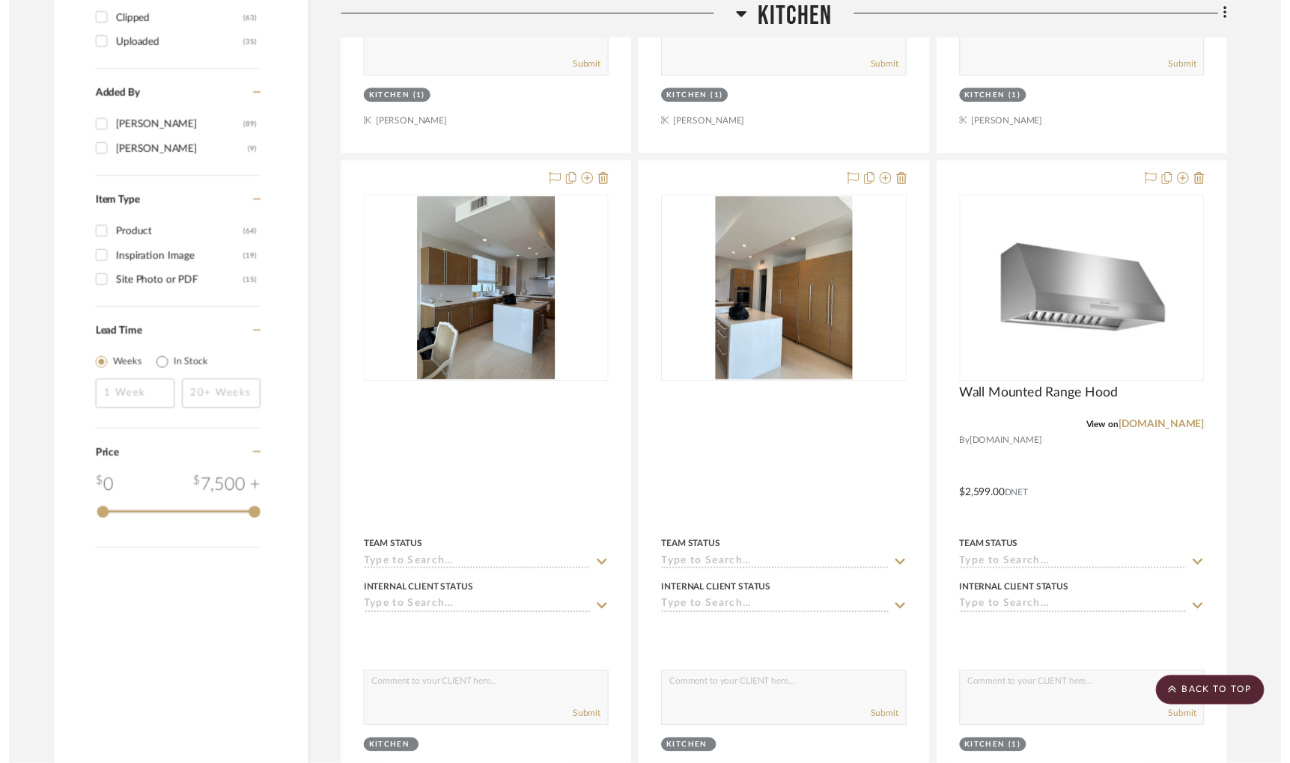
scroll to position [1893, 0]
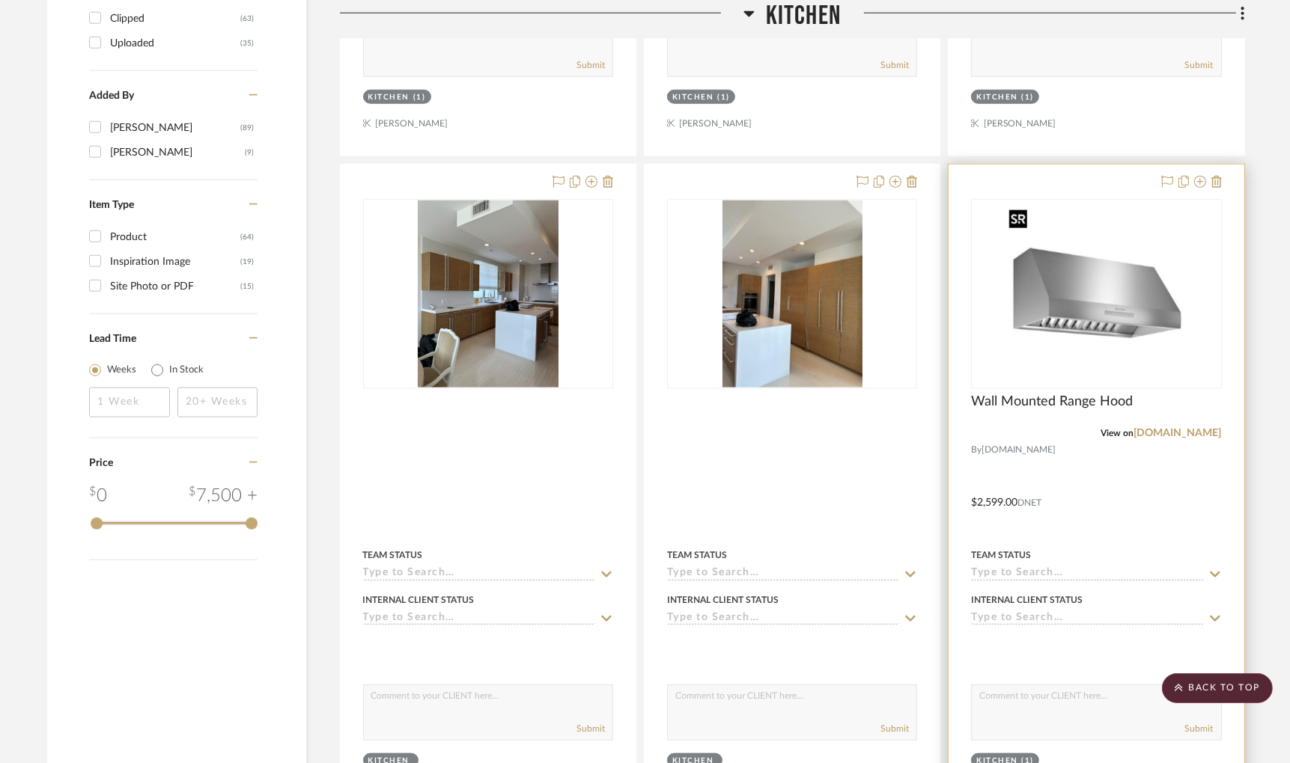
click at [1121, 233] on img "0" at bounding box center [1095, 294] width 187 height 187
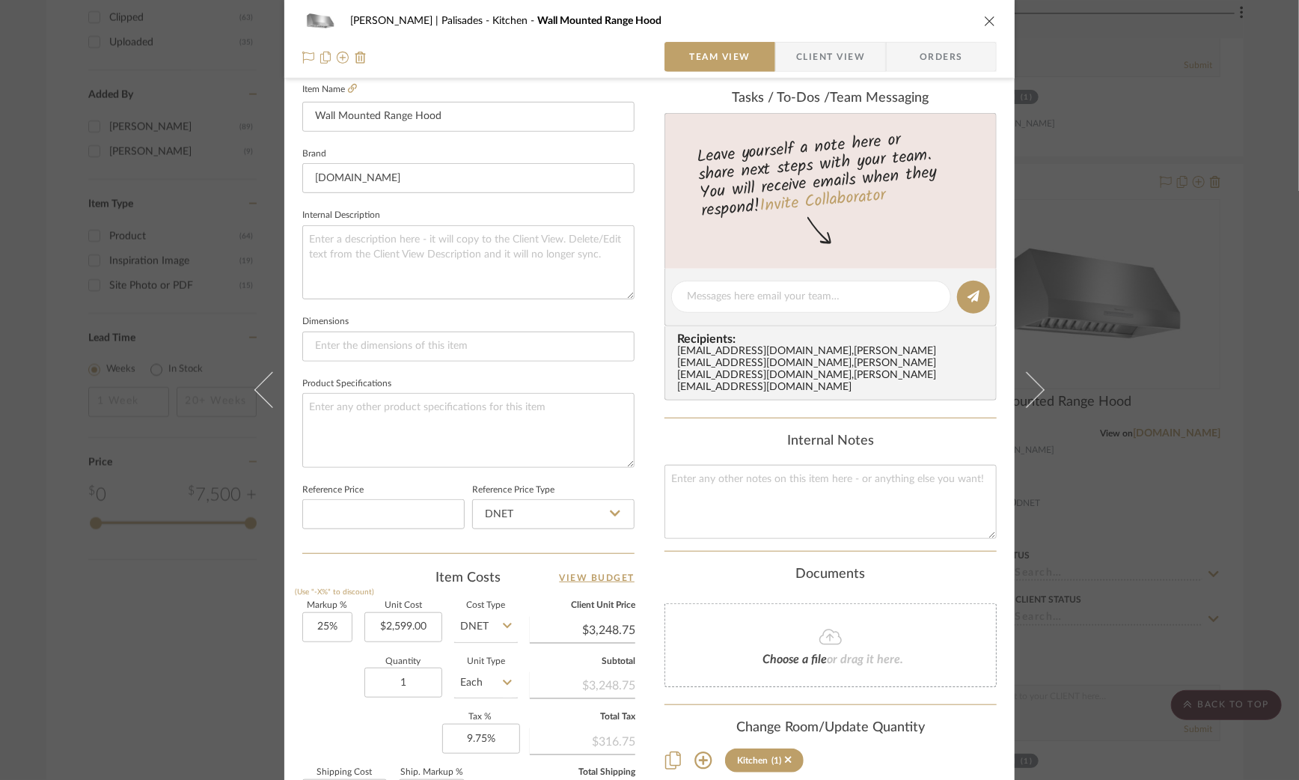
scroll to position [422, 0]
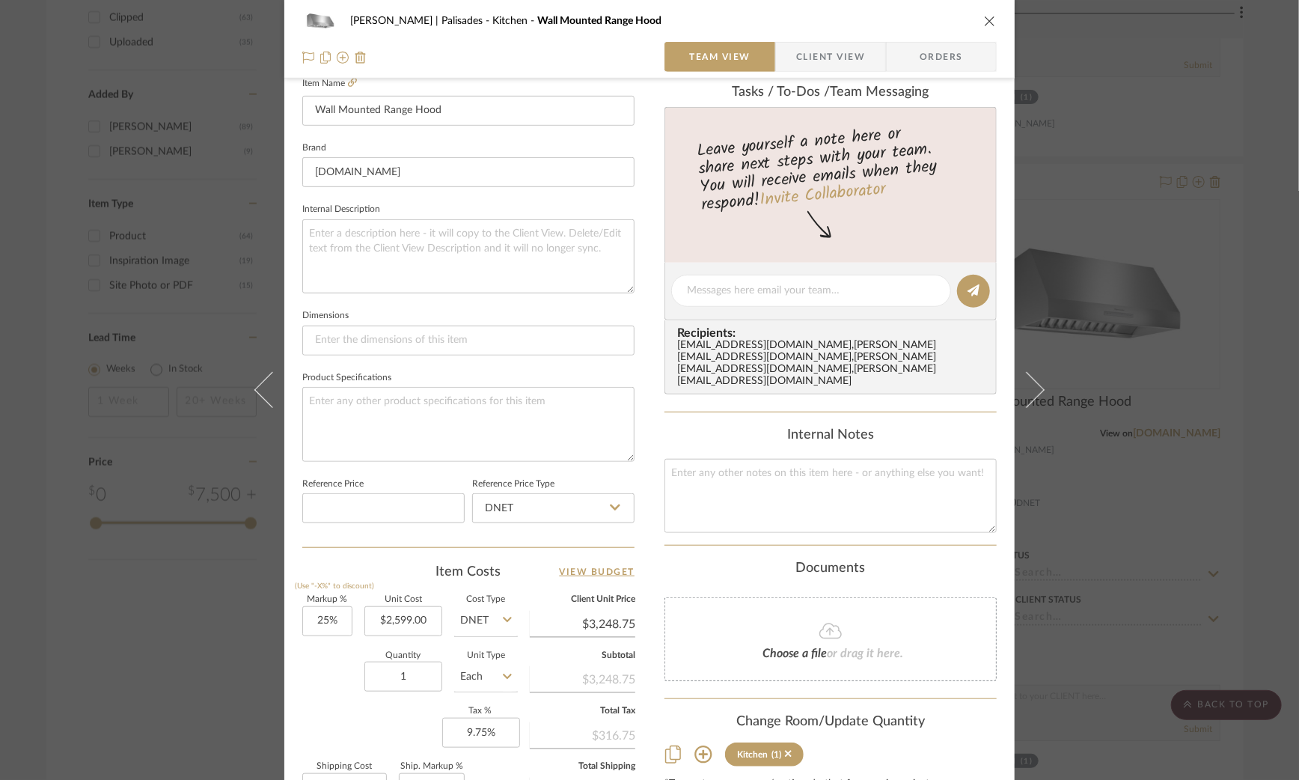
click at [177, 691] on div "Strahan | Palisades Kitchen Wall Mounted Range Hood Team View Client View Order…" at bounding box center [649, 390] width 1299 height 780
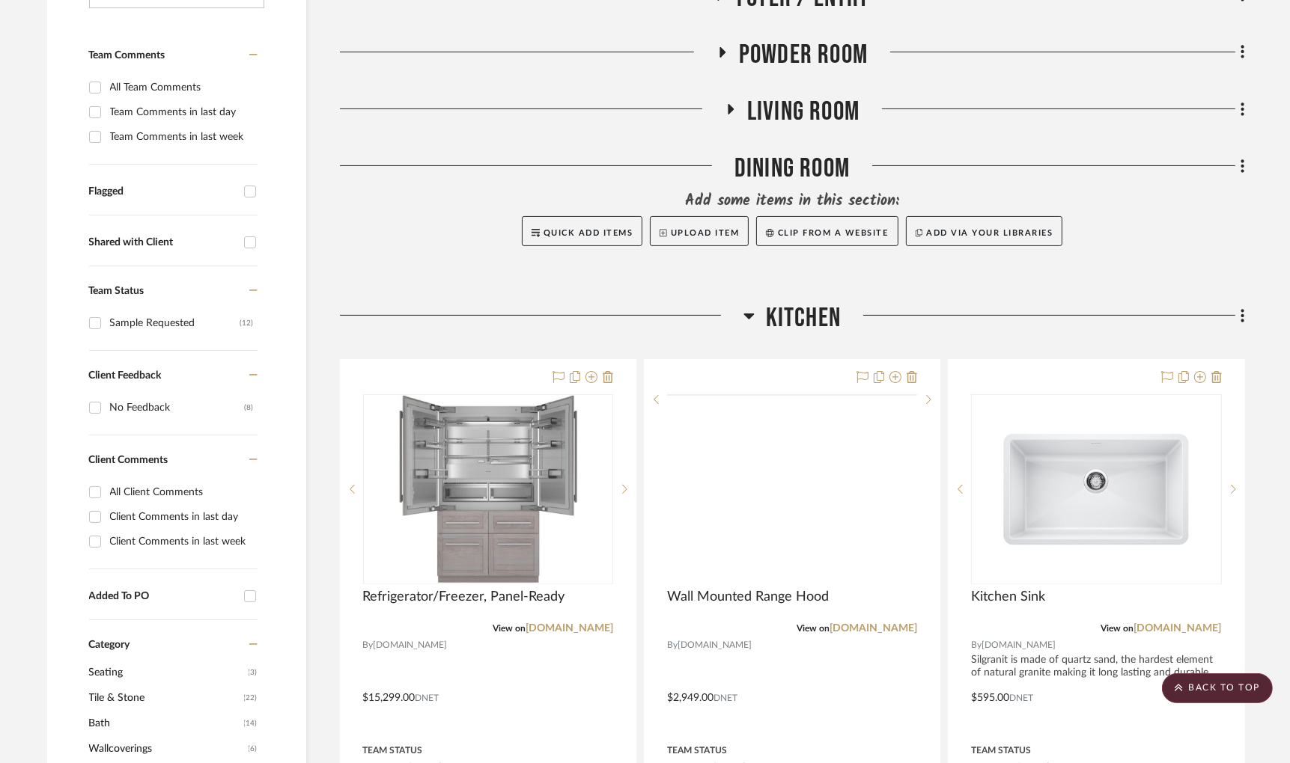
scroll to position [369, 7]
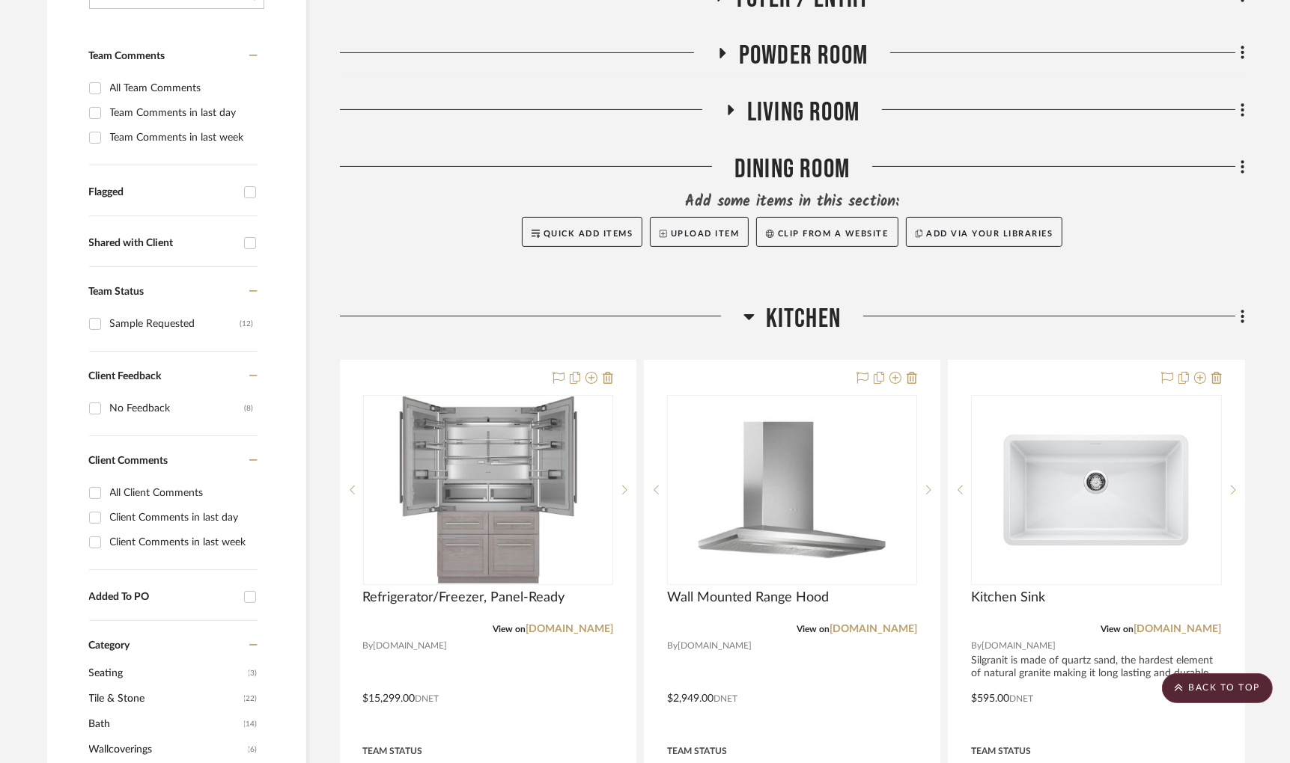
click at [743, 314] on icon at bounding box center [748, 317] width 11 height 18
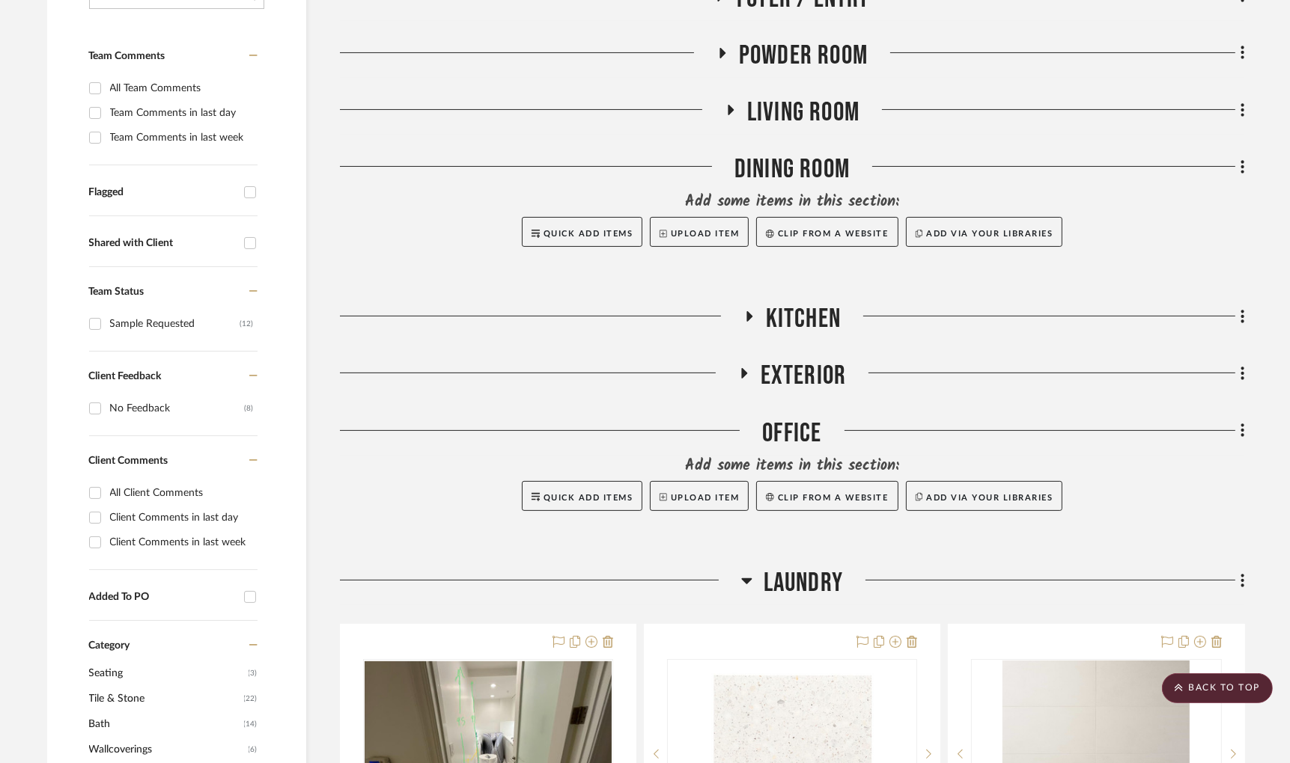
scroll to position [0, 7]
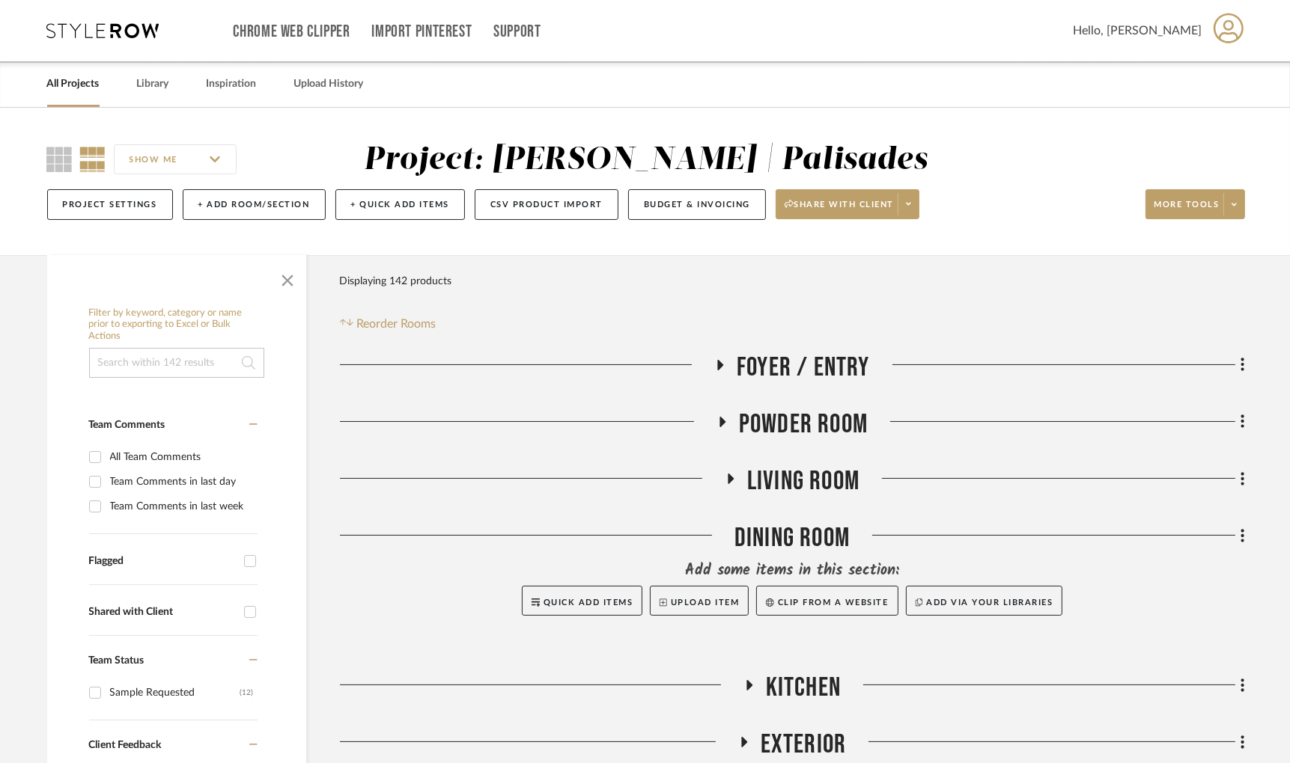
click at [719, 424] on icon at bounding box center [722, 422] width 6 height 10
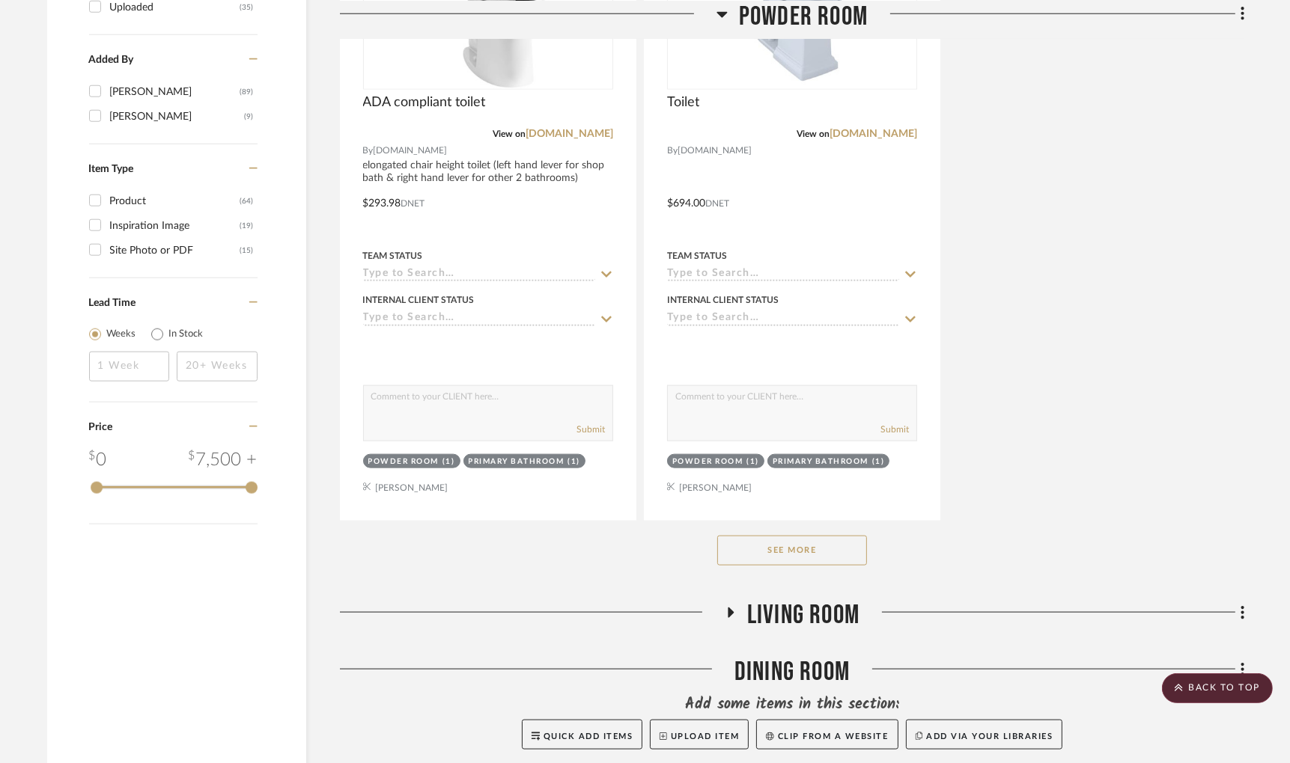
scroll to position [1930, 0]
click at [772, 551] on button "See More" at bounding box center [792, 550] width 150 height 30
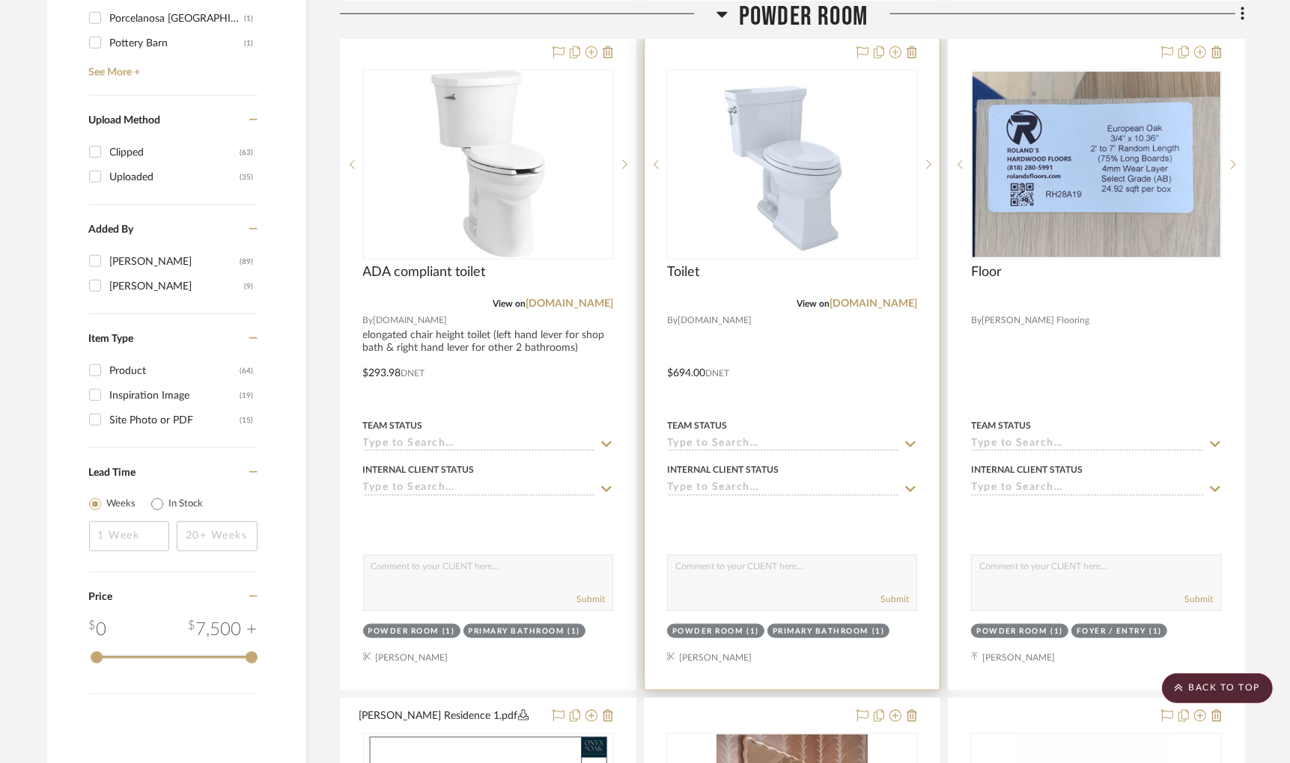
scroll to position [1671, 0]
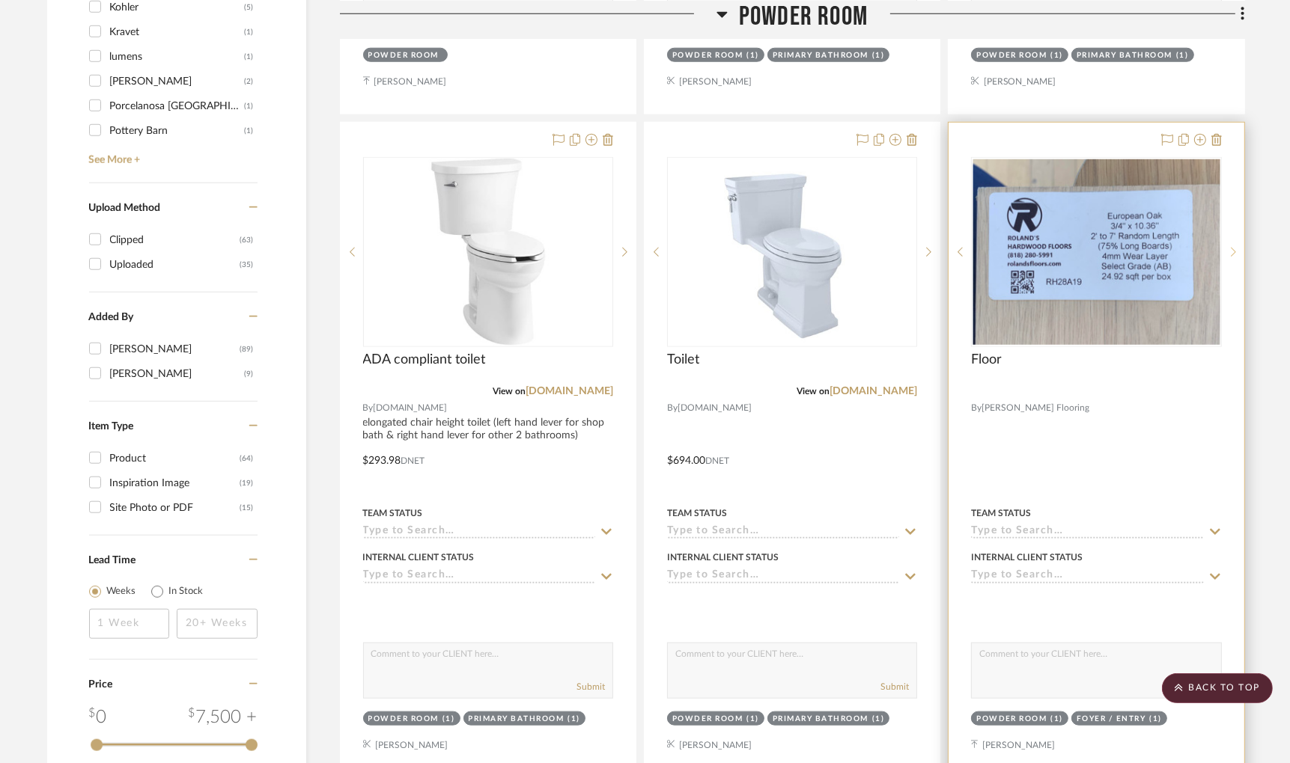
click at [1233, 254] on icon at bounding box center [1233, 252] width 5 height 10
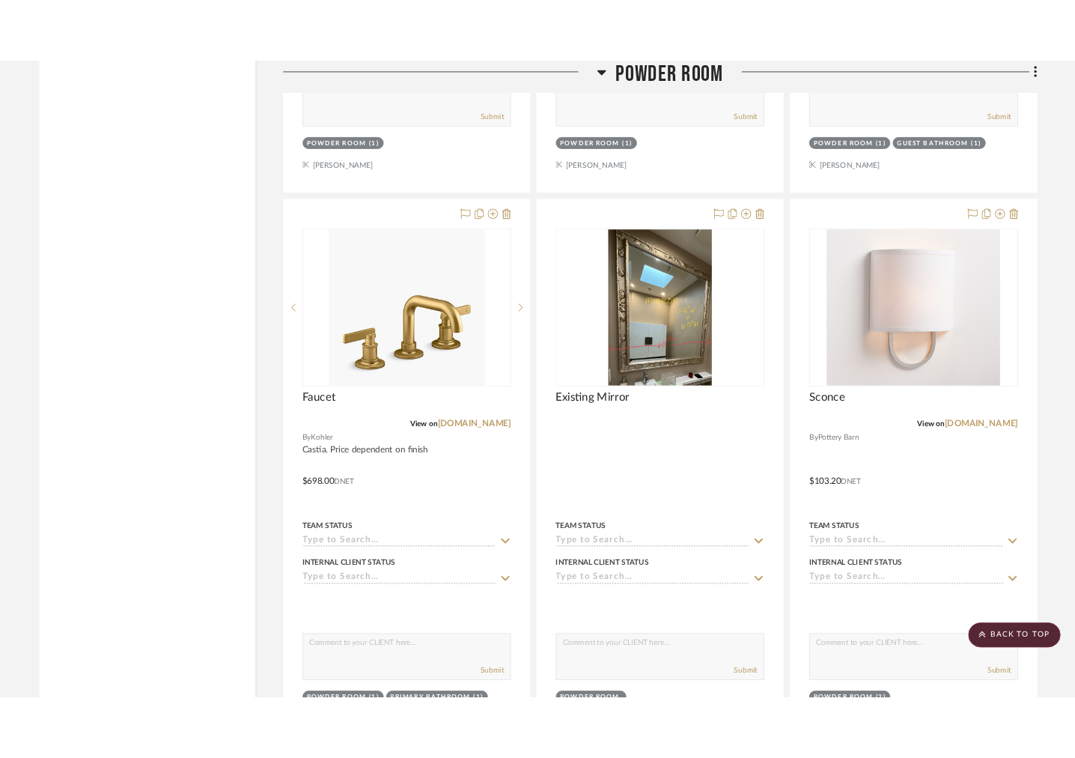
scroll to position [3627, 0]
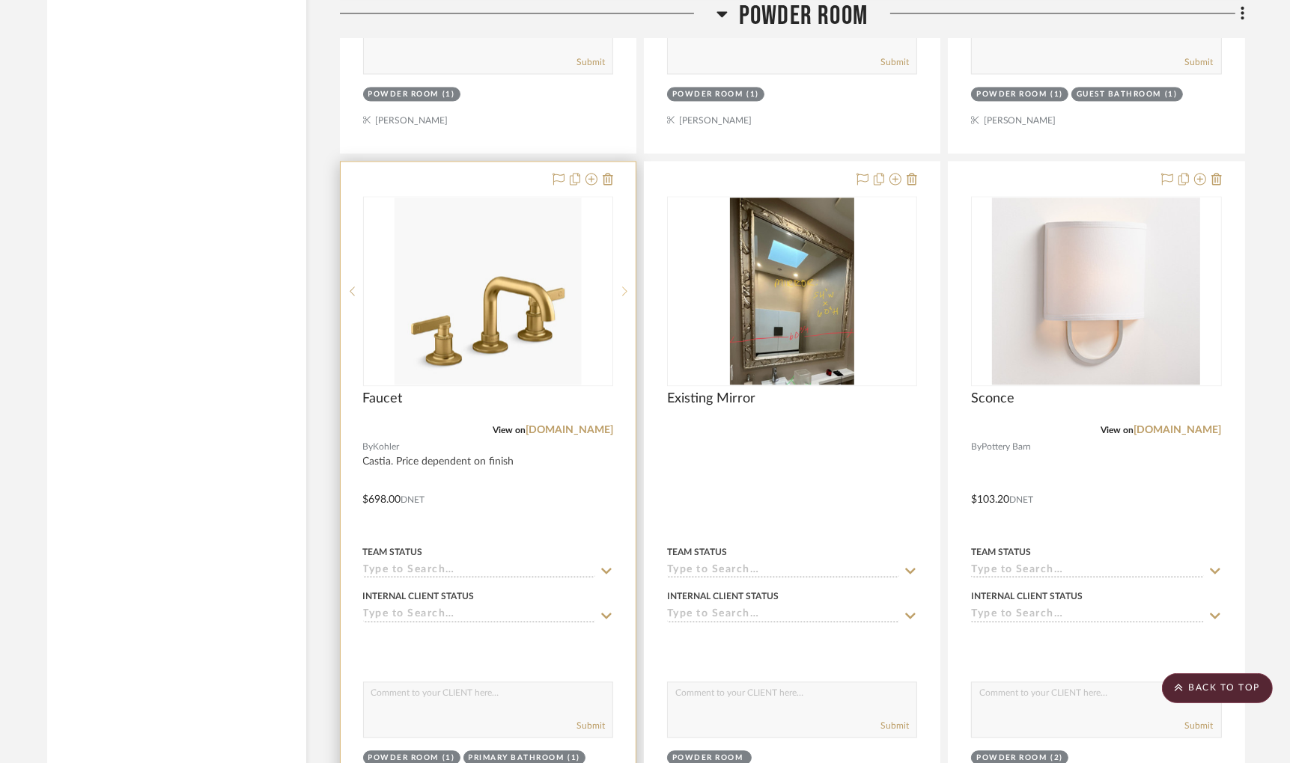
click at [619, 295] on sr-next-btn at bounding box center [624, 291] width 22 height 10
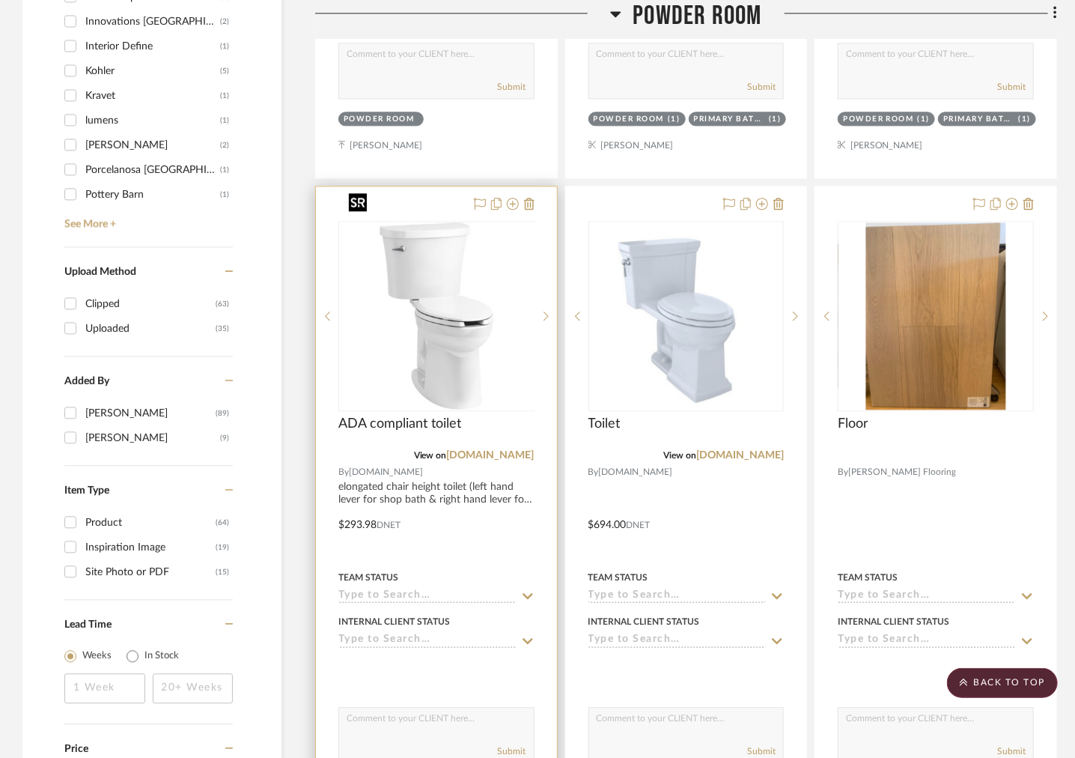
scroll to position [2020, 0]
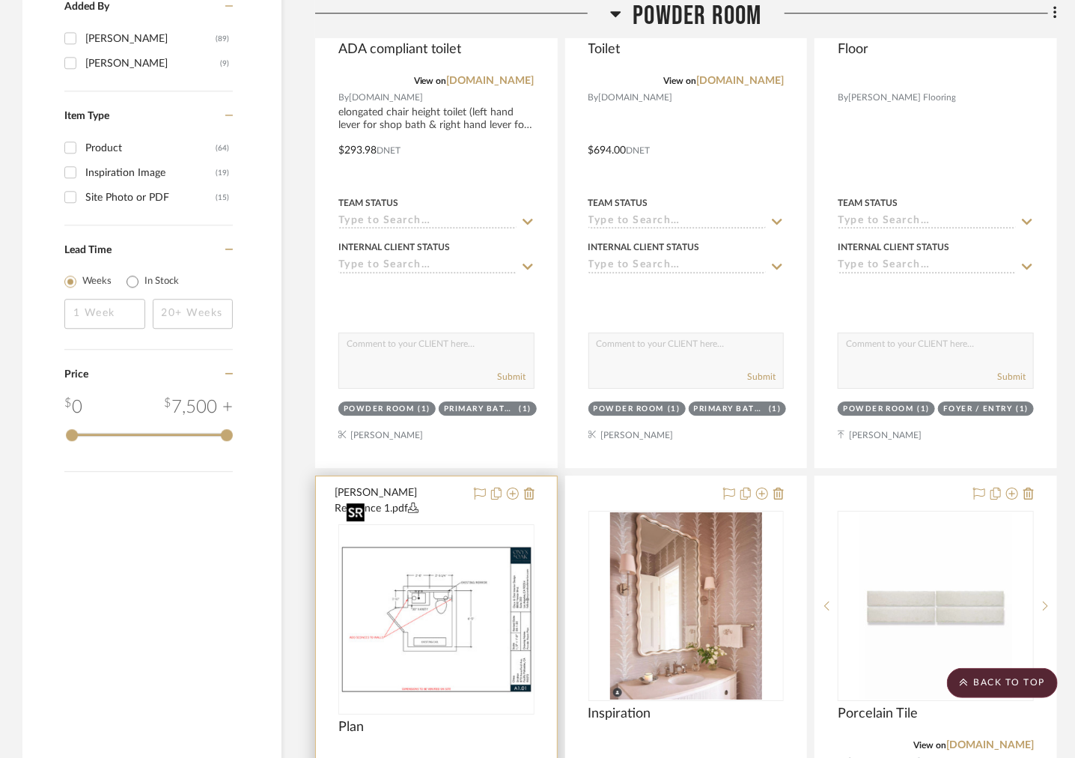
click at [0, 0] on img at bounding box center [0, 0] width 0 height 0
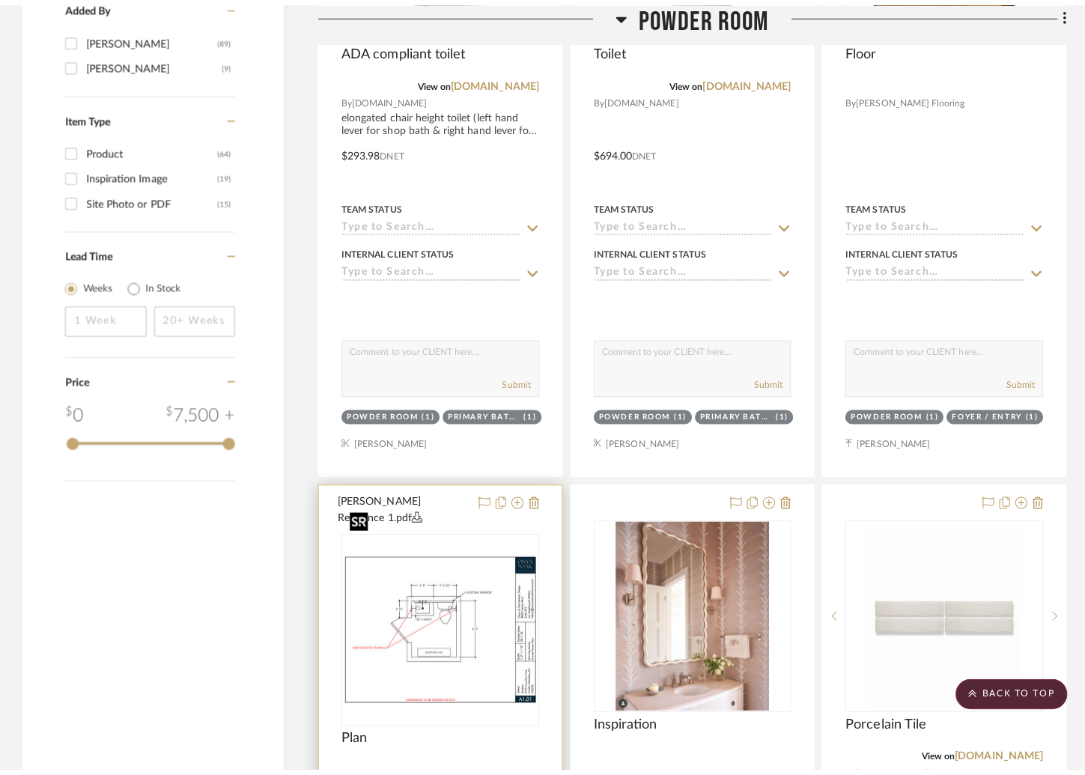
scroll to position [0, 0]
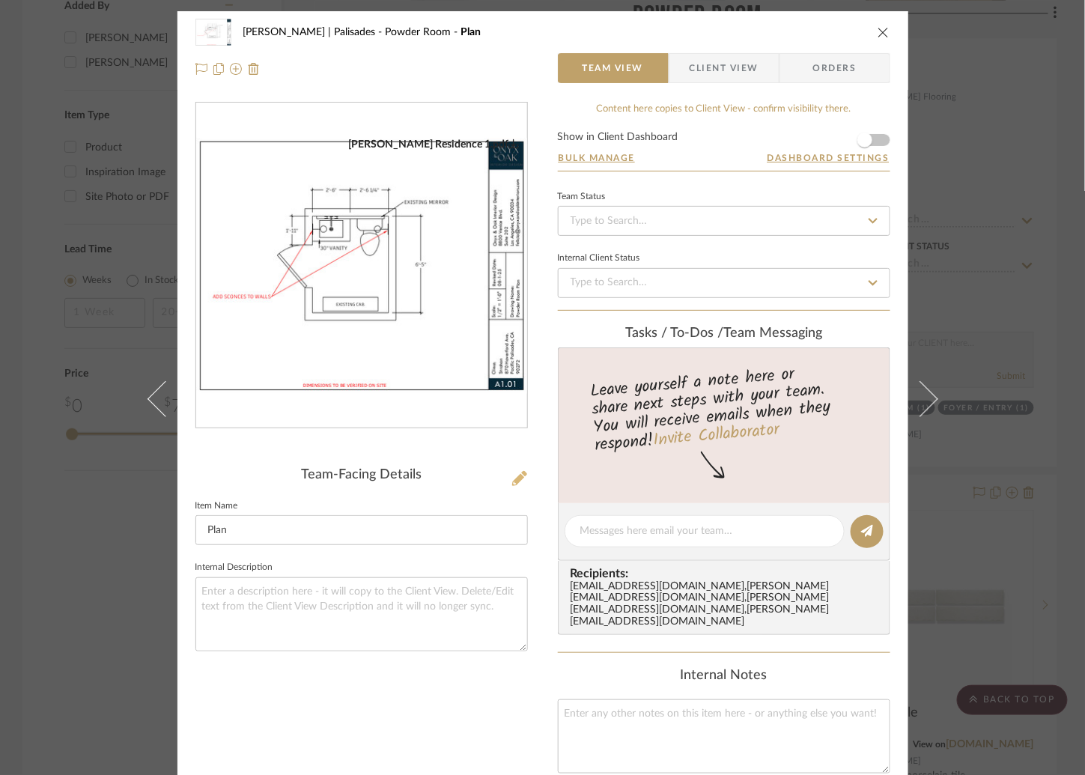
click at [515, 476] on icon at bounding box center [519, 478] width 15 height 15
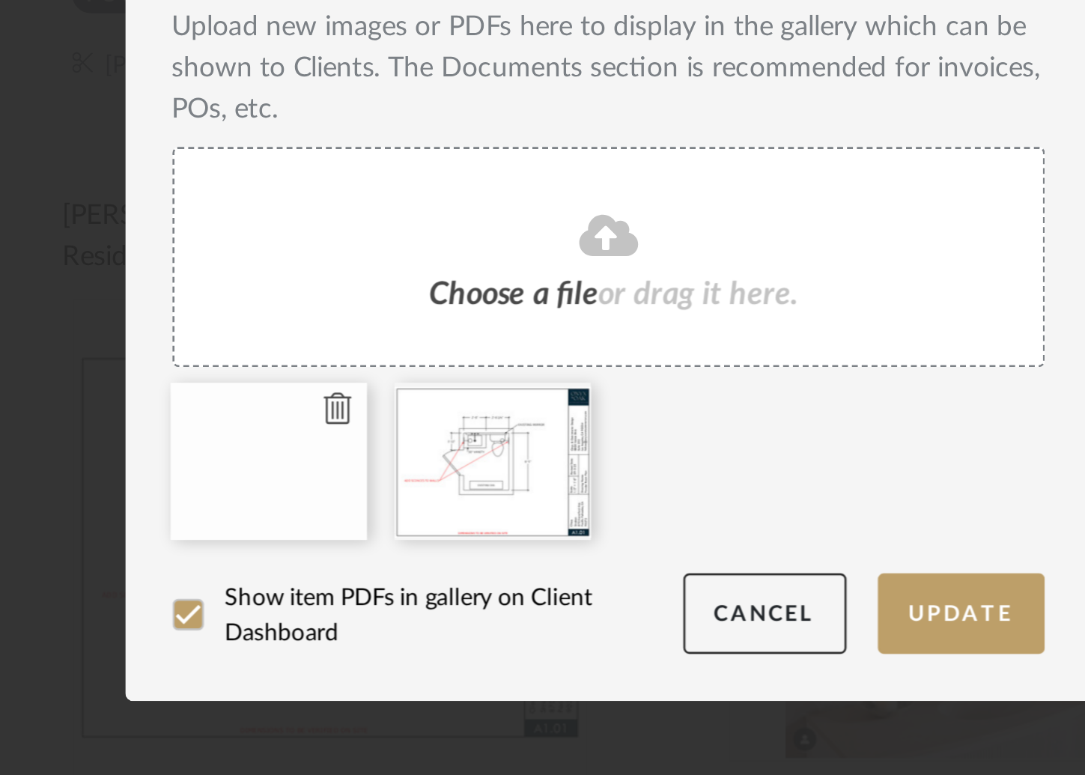
click at [434, 567] on icon at bounding box center [439, 565] width 10 height 12
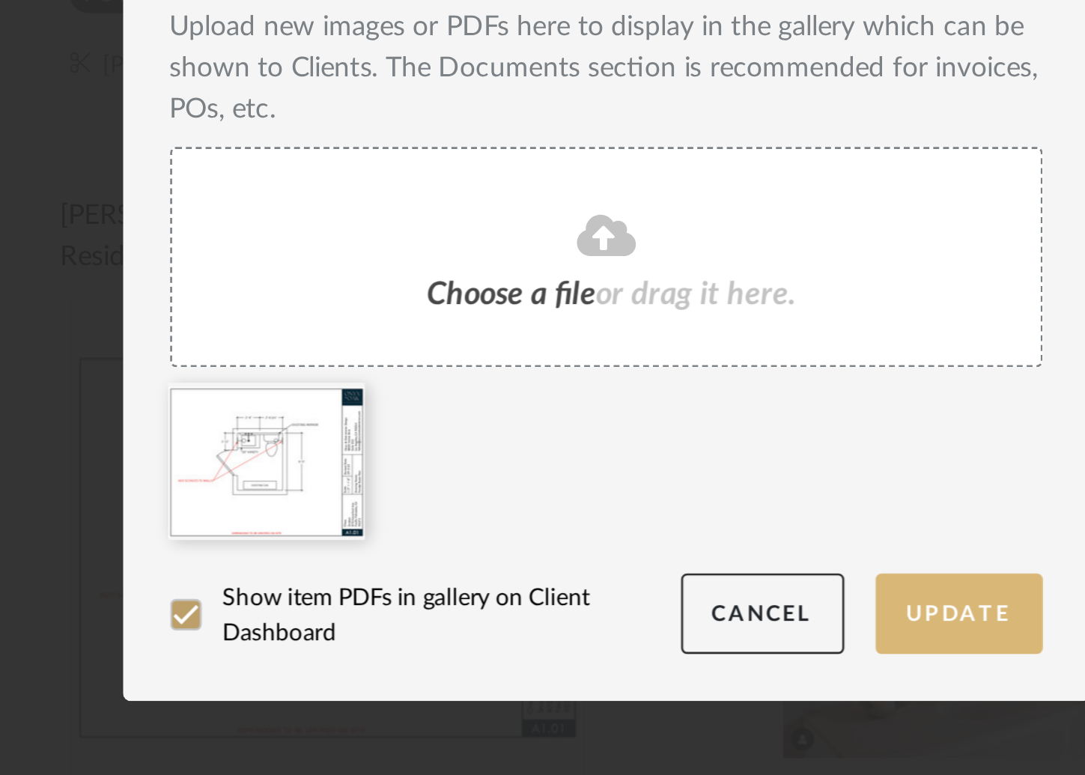
click at [678, 644] on button "Update" at bounding box center [677, 643] width 64 height 31
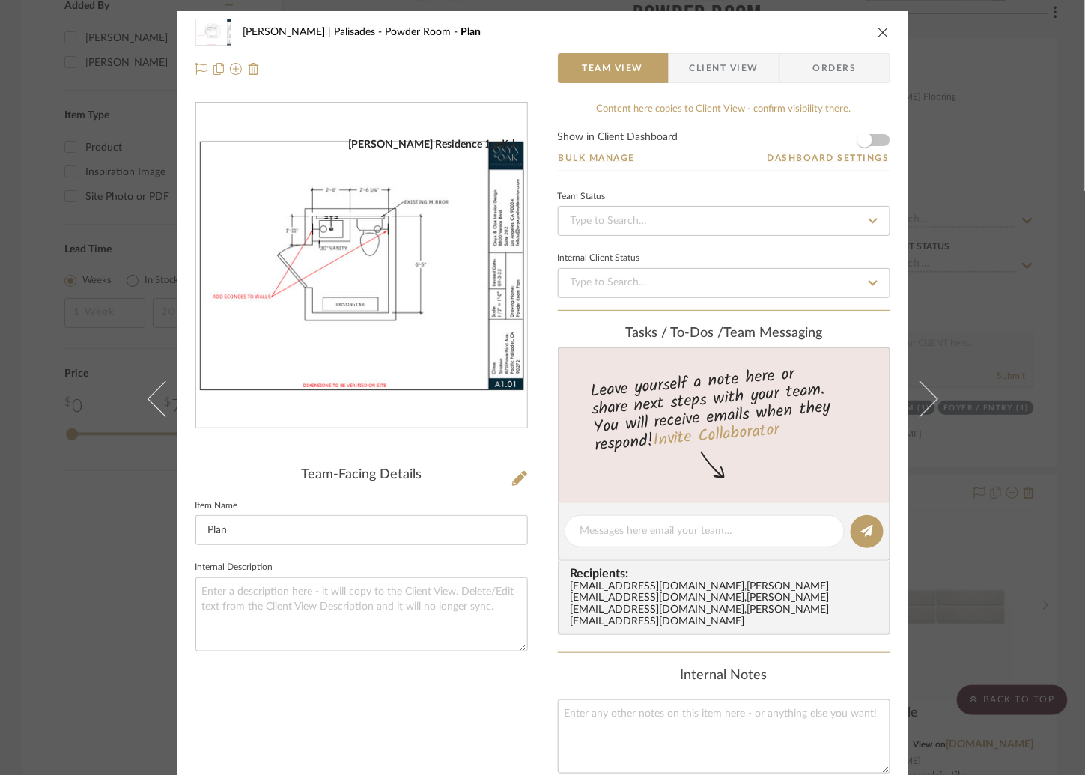
click at [993, 323] on div "Strahan | Palisades Powder Room Plan Team View Client View Orders Strahan Resid…" at bounding box center [542, 387] width 1085 height 775
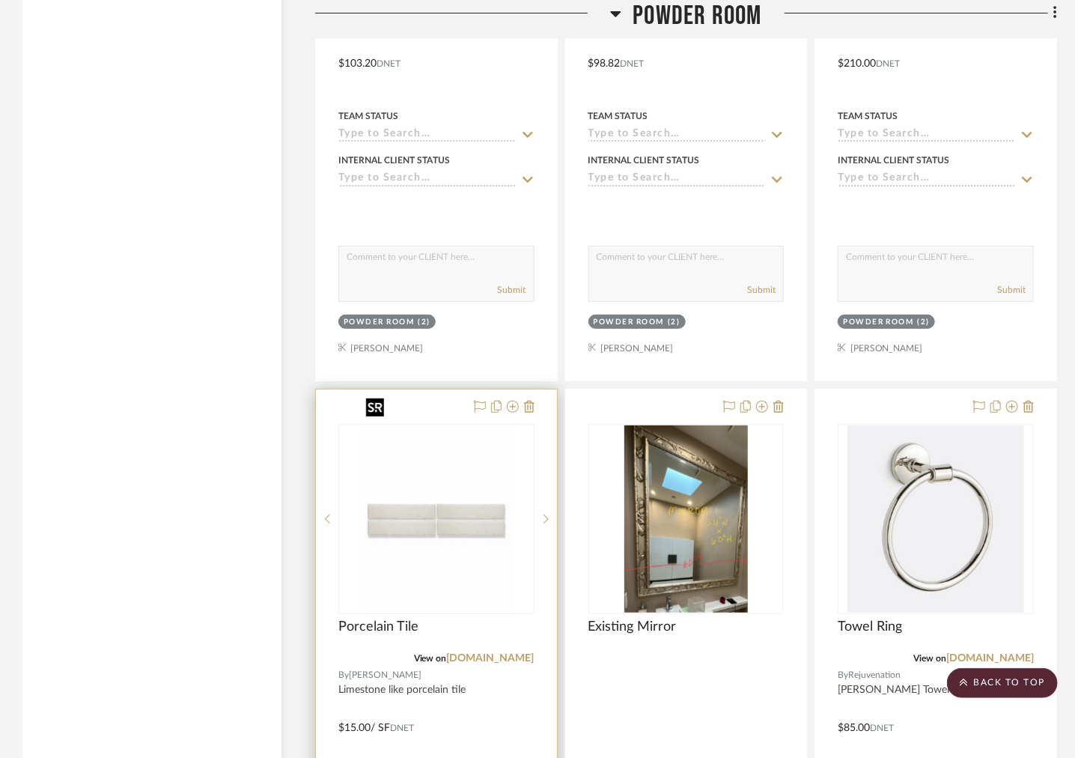
scroll to position [2687, 0]
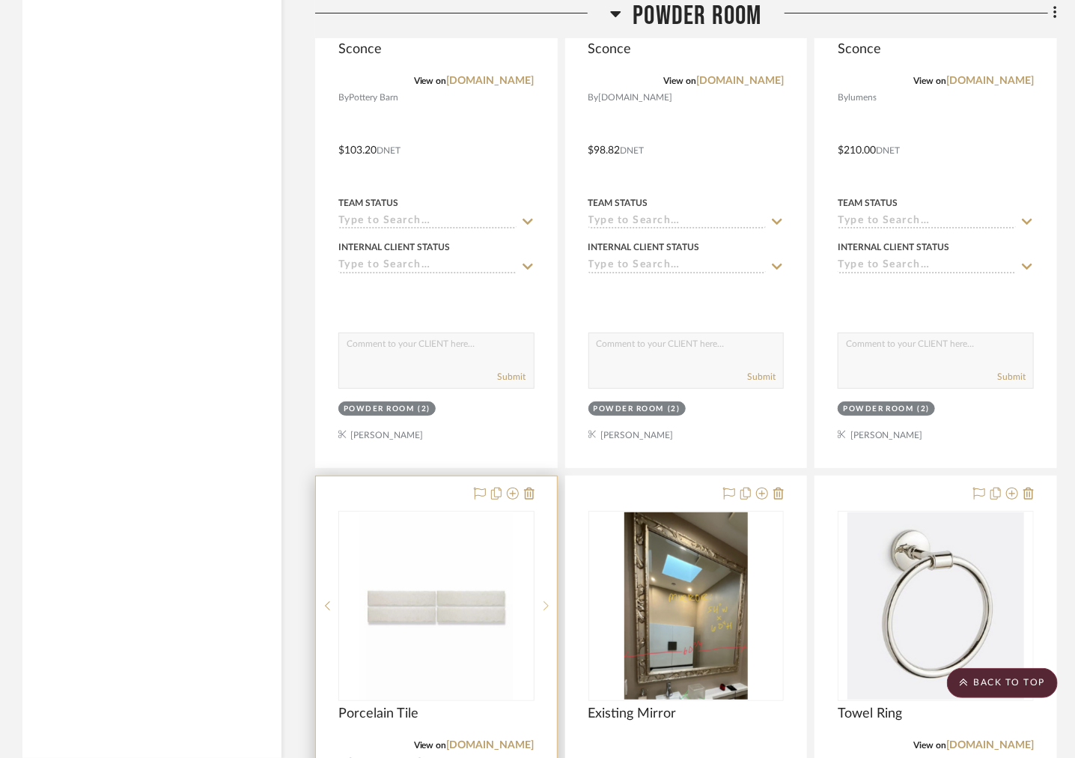
click at [545, 601] on icon at bounding box center [545, 605] width 5 height 9
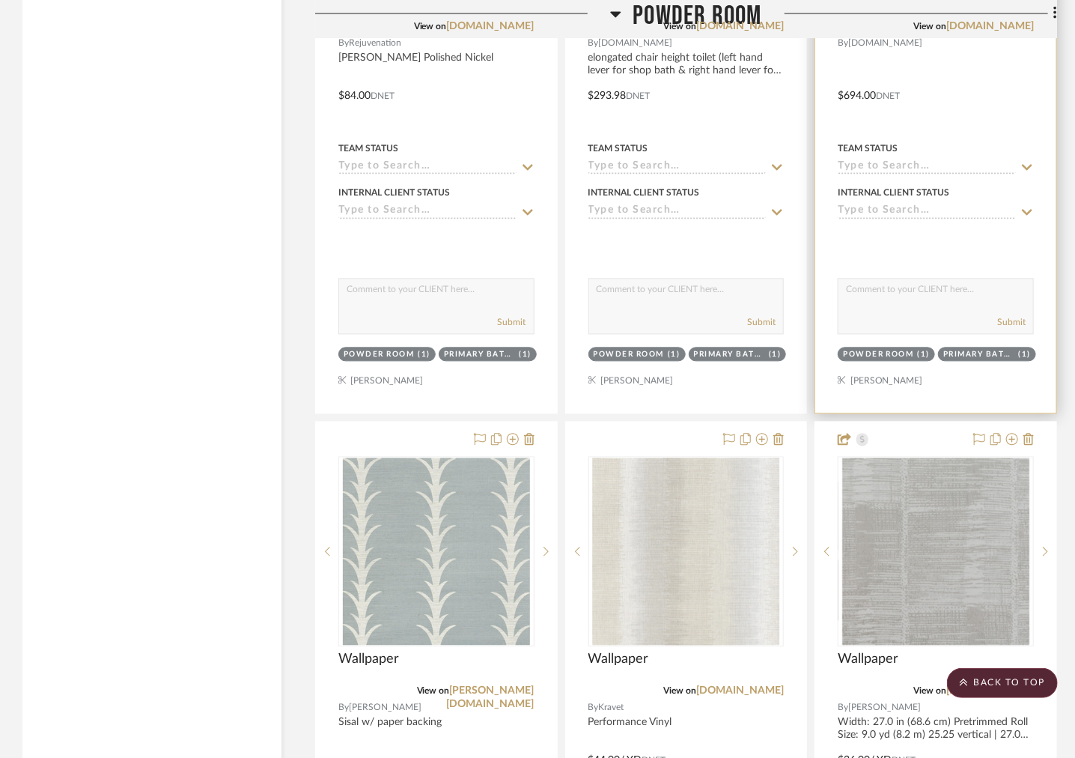
scroll to position [4035, 0]
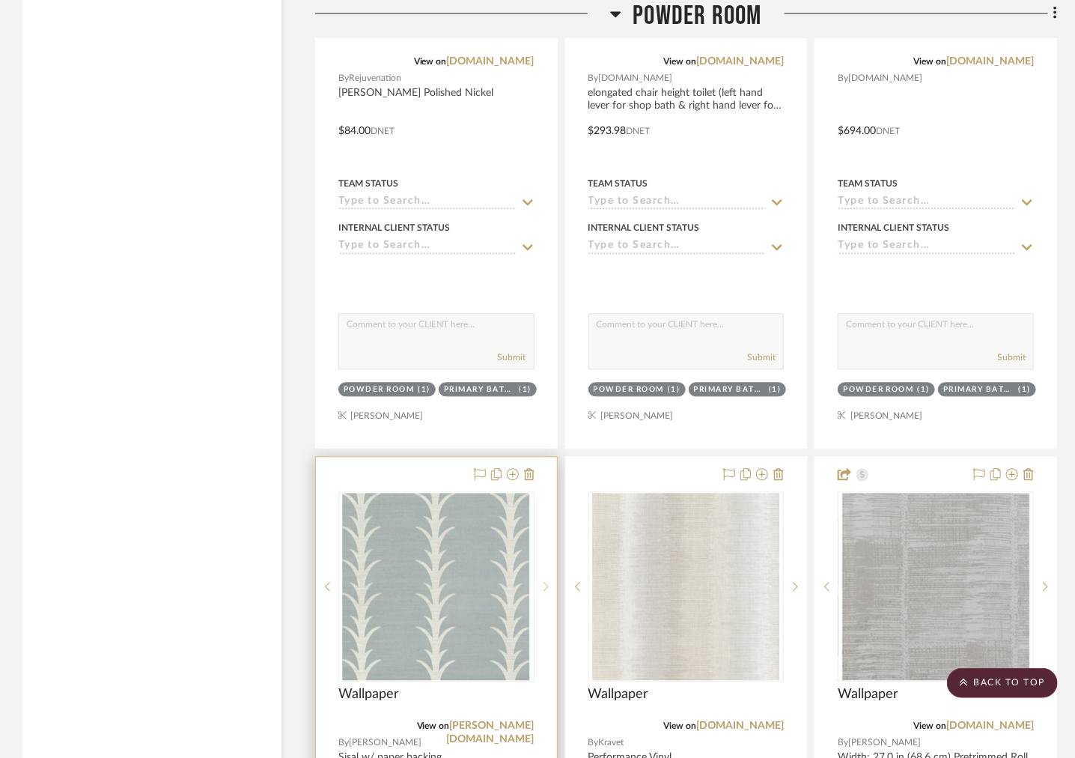
click at [550, 581] on sr-next-btn at bounding box center [545, 586] width 22 height 10
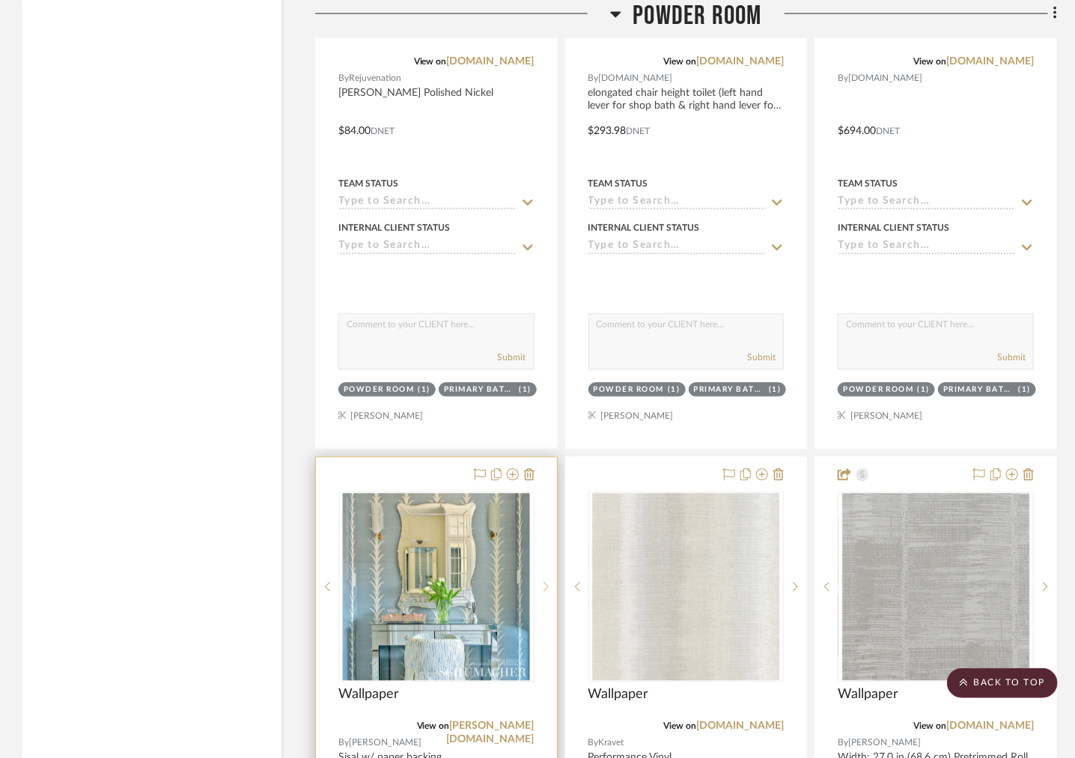
click at [550, 581] on sr-next-btn at bounding box center [545, 586] width 22 height 10
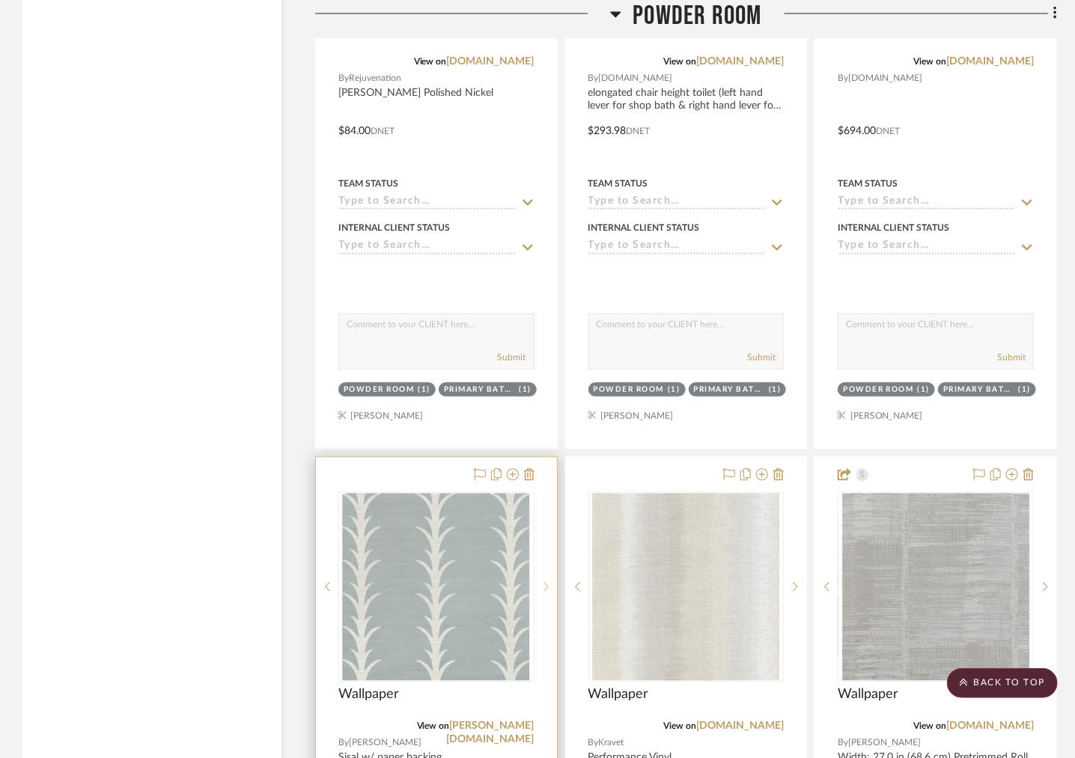
click at [551, 581] on sr-next-btn at bounding box center [545, 586] width 22 height 10
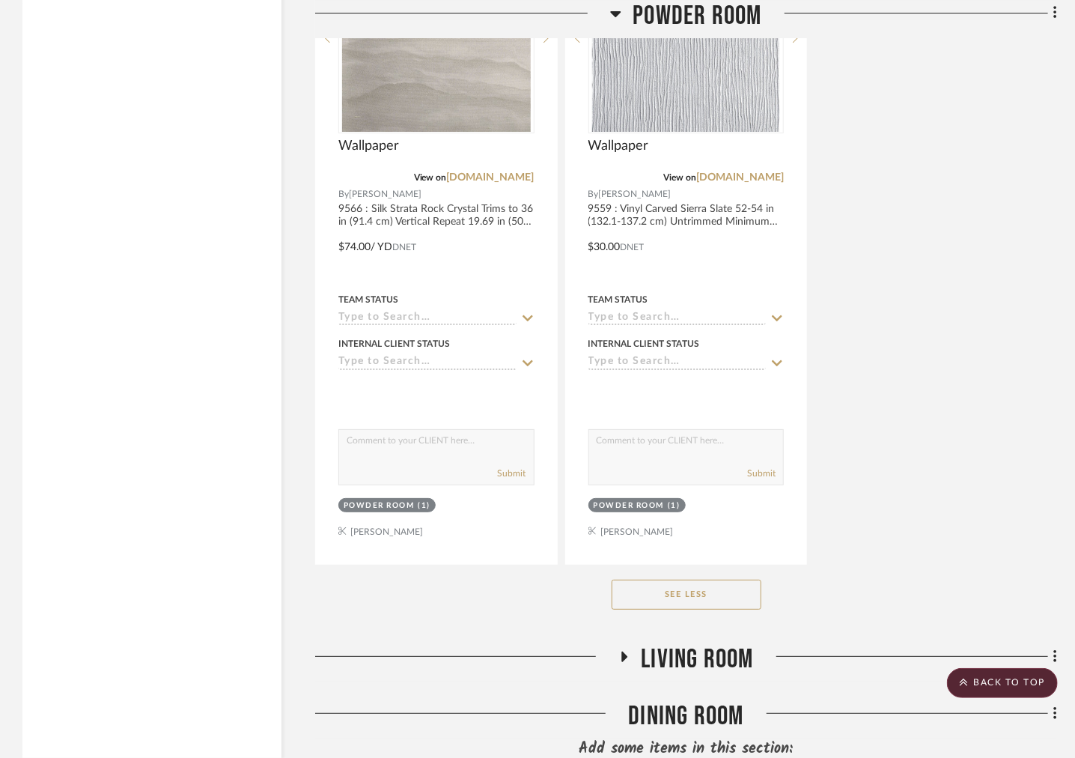
scroll to position [5270, 0]
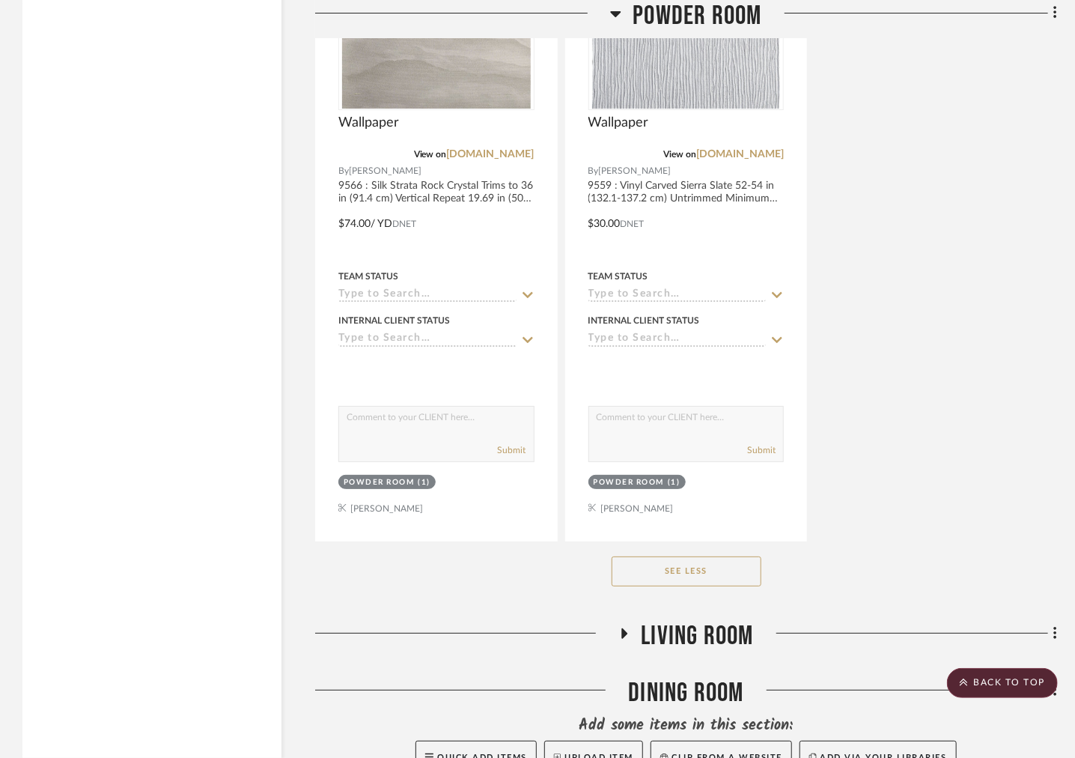
click at [613, 19] on icon at bounding box center [615, 13] width 11 height 18
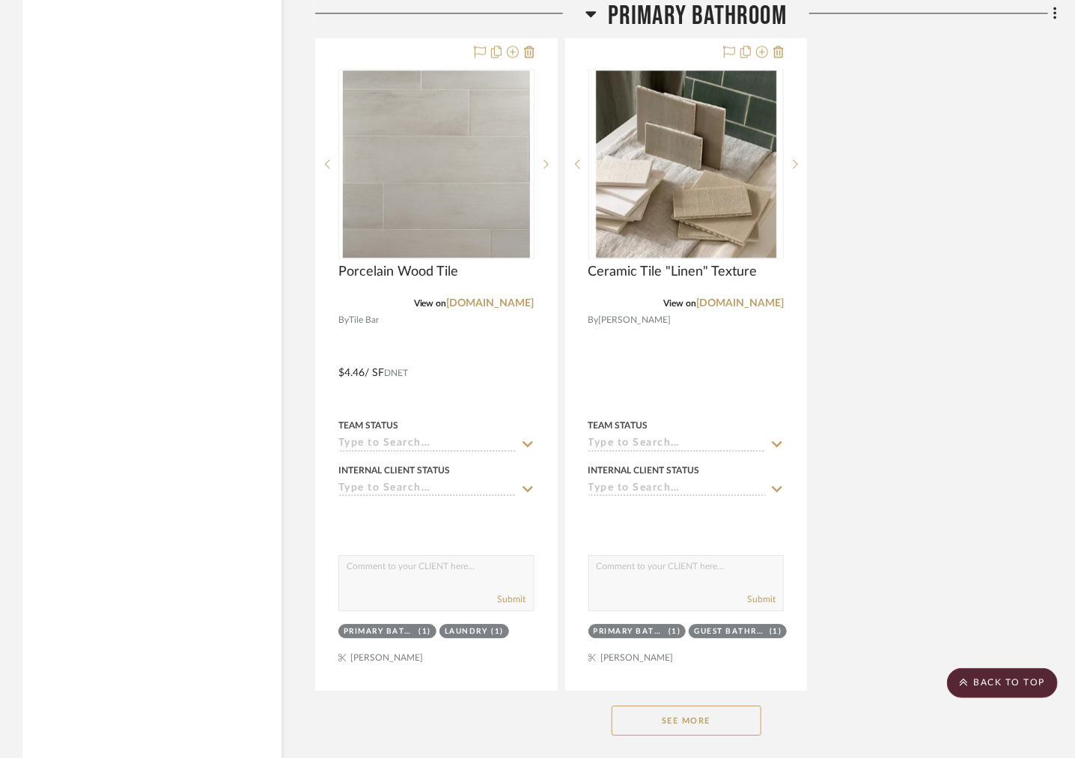
scroll to position [4484, 0]
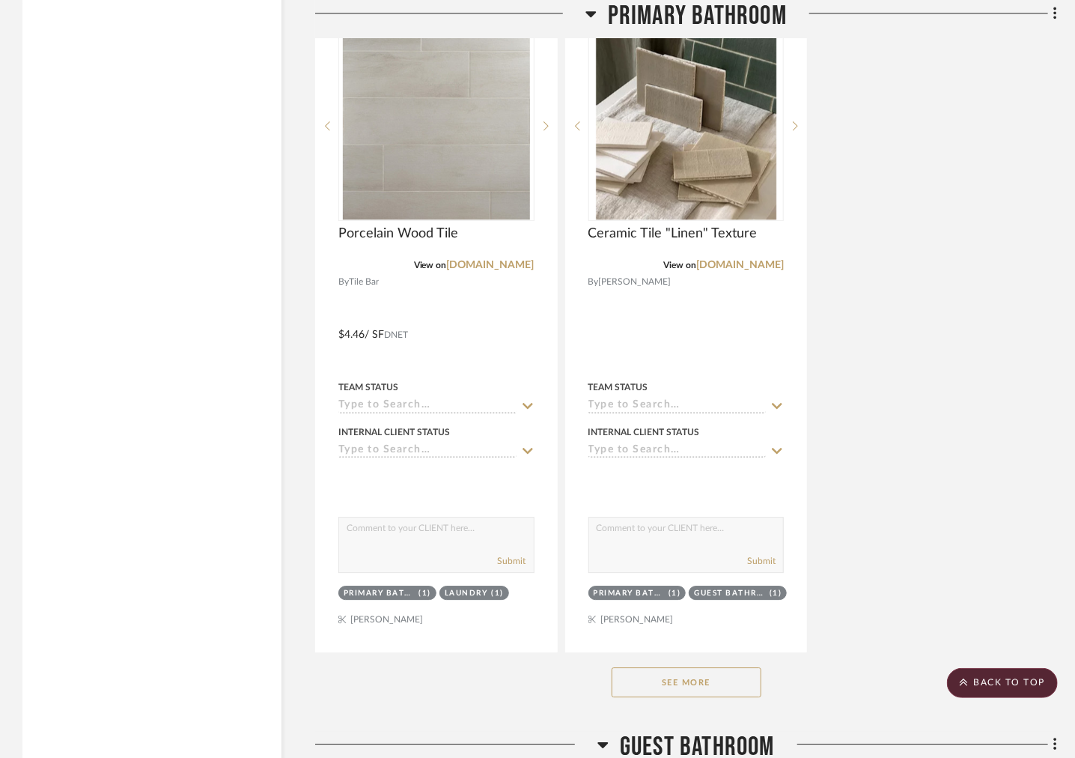
click at [715, 667] on button "See More" at bounding box center [687, 682] width 150 height 30
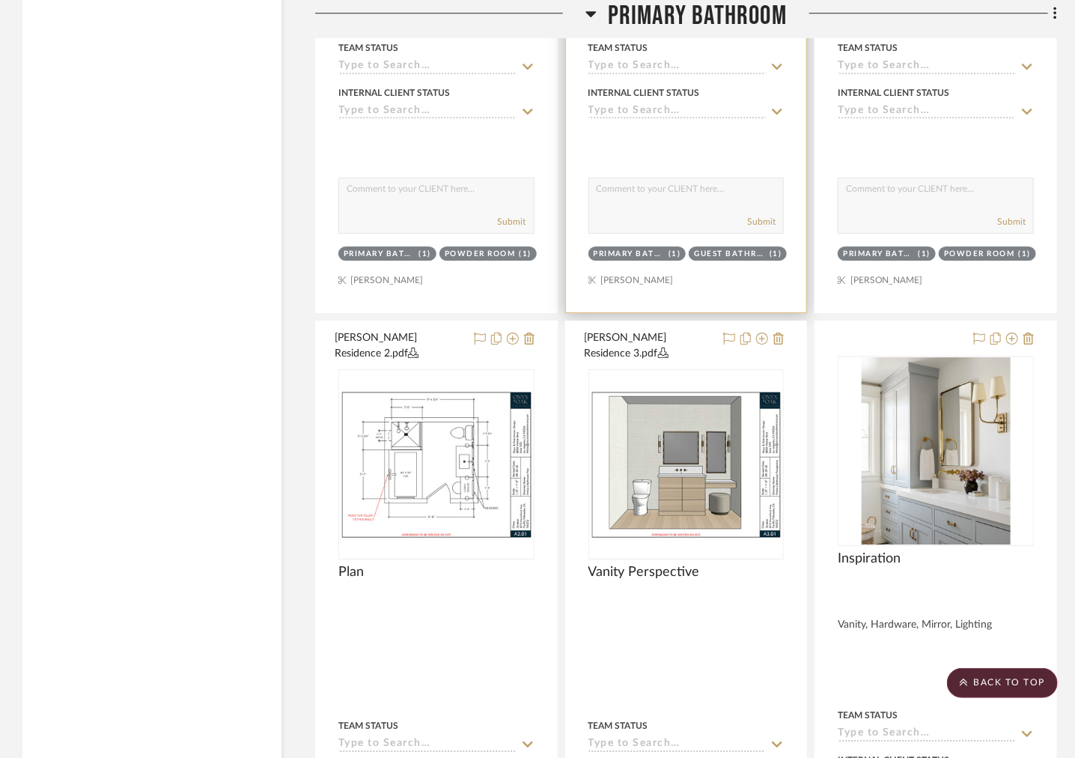
scroll to position [7515, 0]
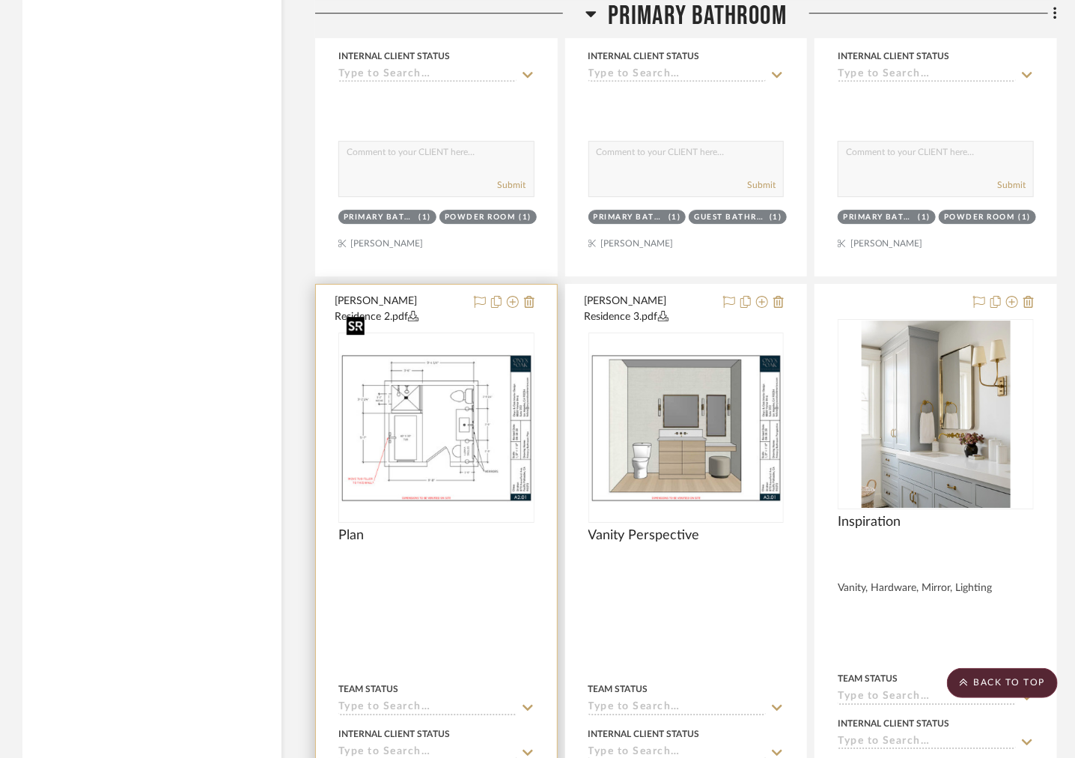
click at [0, 0] on img at bounding box center [0, 0] width 0 height 0
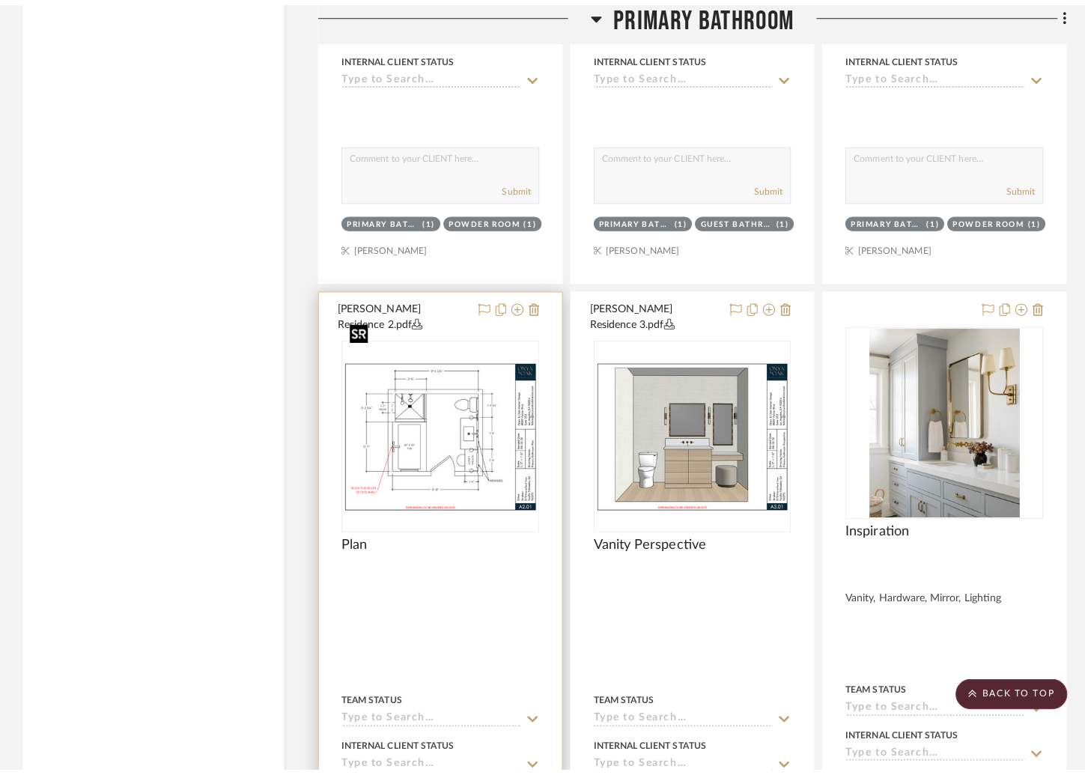
scroll to position [0, 0]
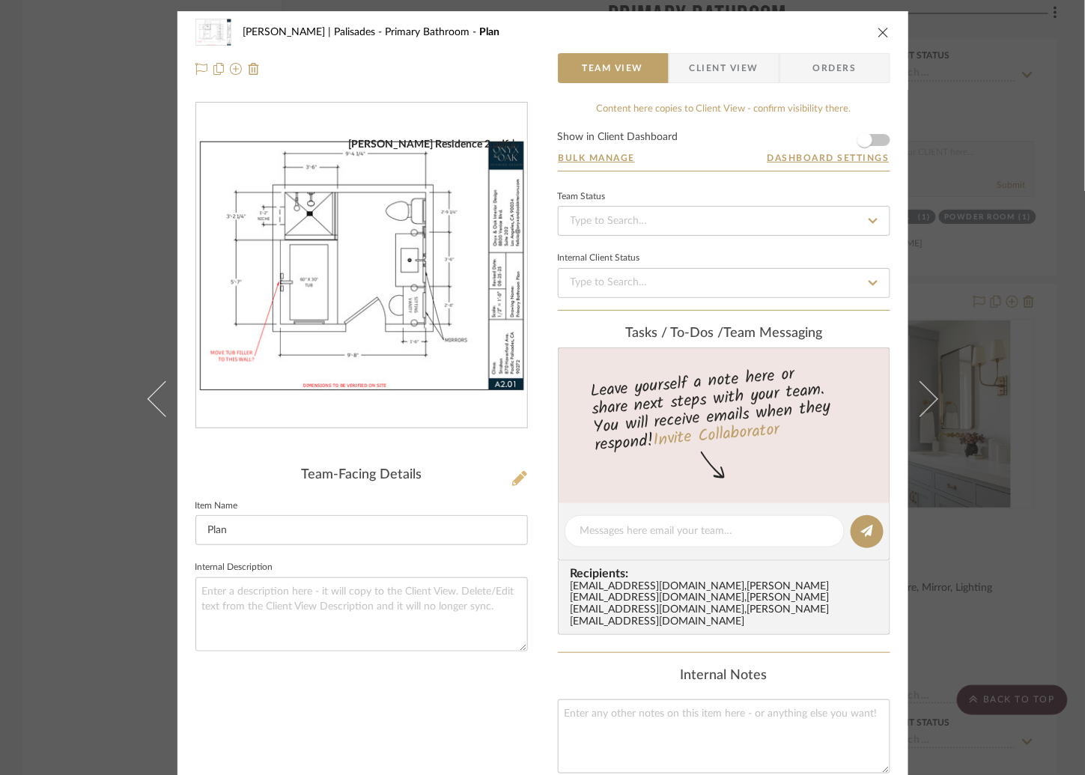
click at [516, 478] on icon at bounding box center [519, 478] width 15 height 15
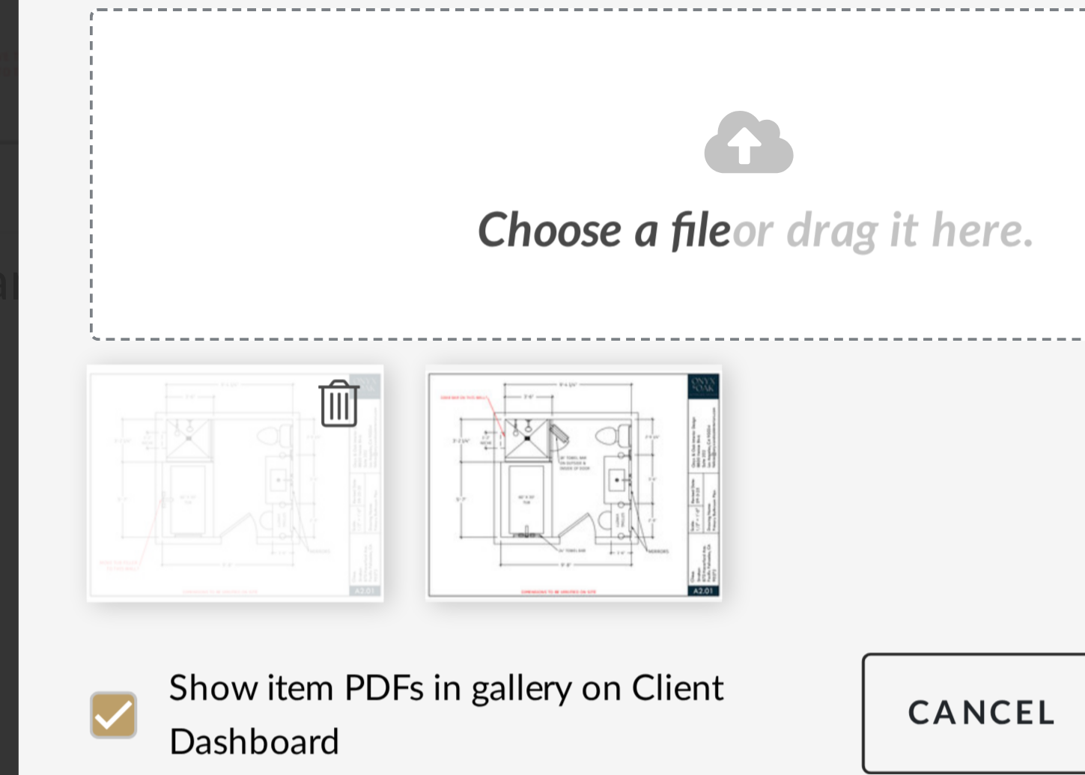
click at [434, 567] on icon at bounding box center [439, 565] width 10 height 12
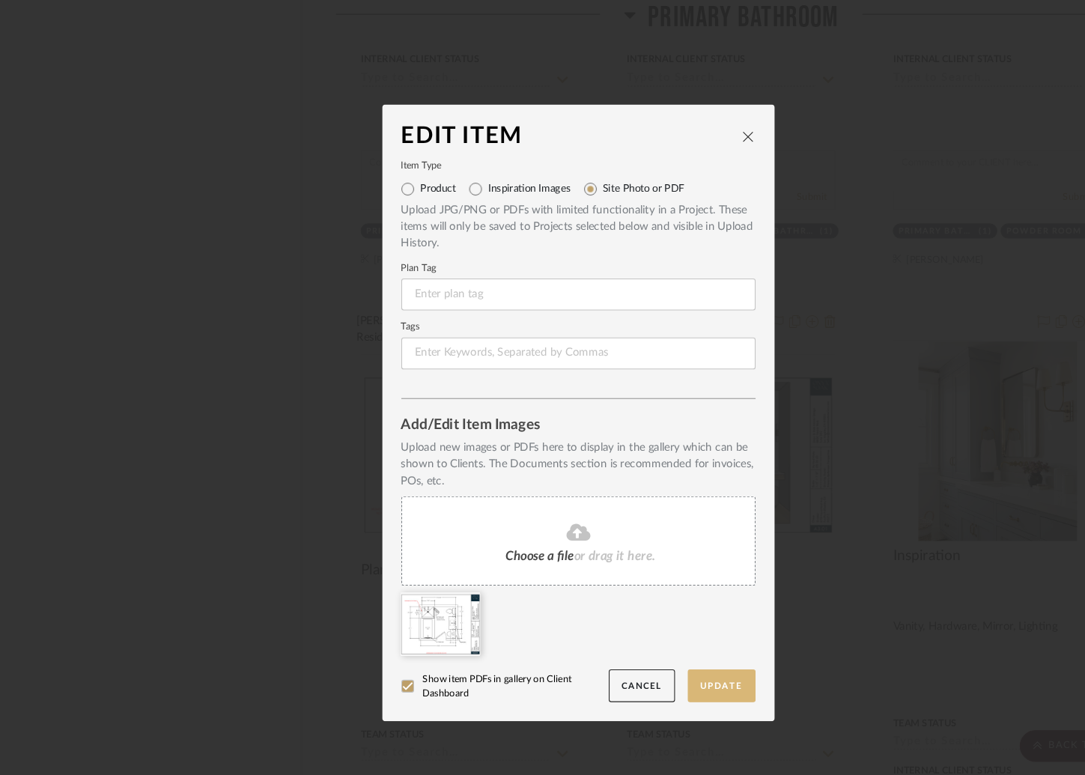
click at [674, 642] on button "Update" at bounding box center [677, 643] width 64 height 31
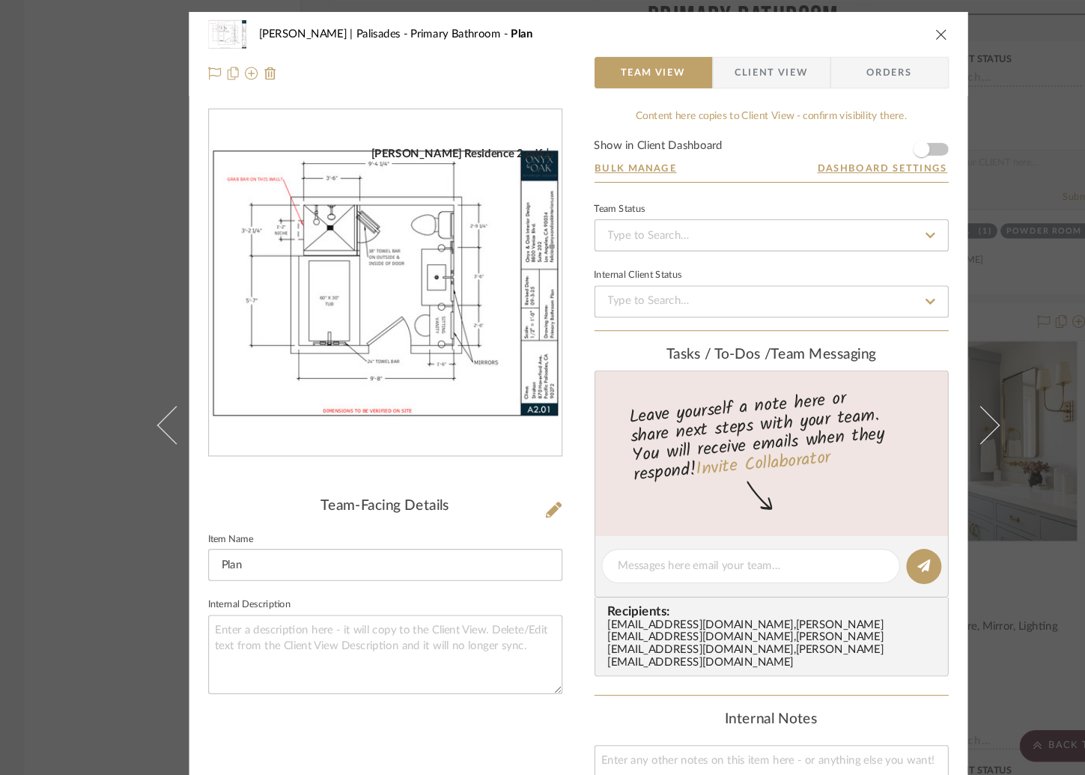
drag, startPoint x: 77, startPoint y: 182, endPoint x: 139, endPoint y: 201, distance: 64.9
click at [78, 182] on div "Strahan | Palisades Primary Bathroom Plan Team View Client View Orders Strahan …" at bounding box center [542, 387] width 1085 height 775
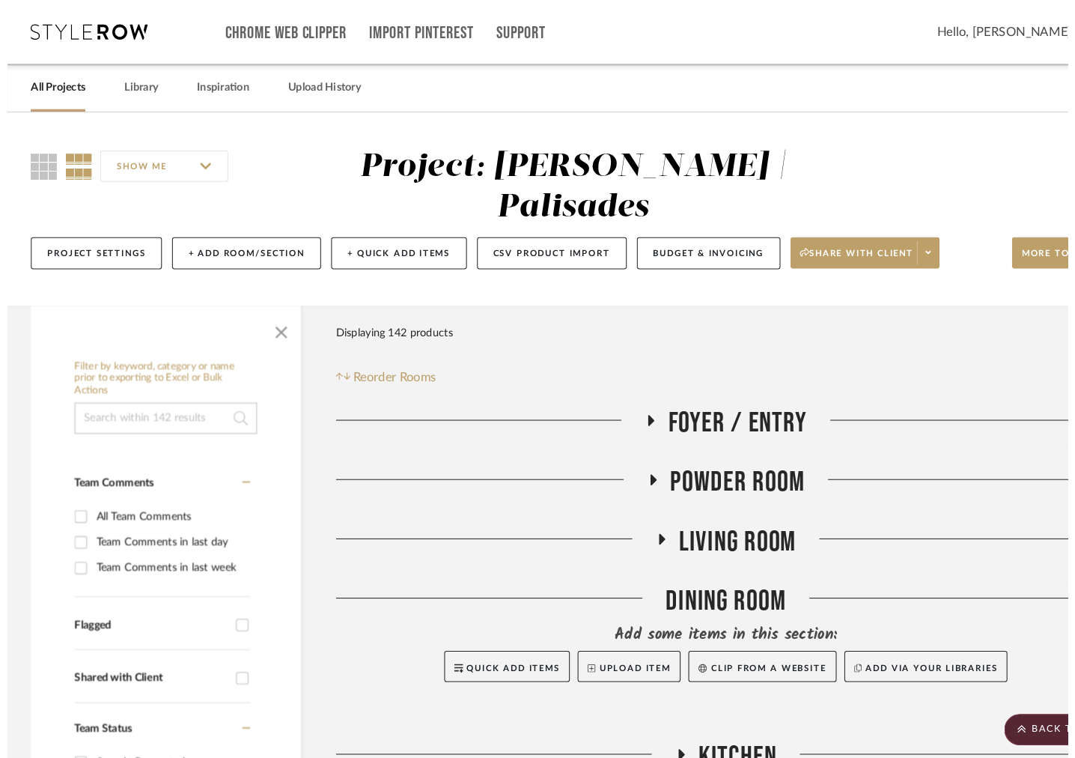
scroll to position [7515, 0]
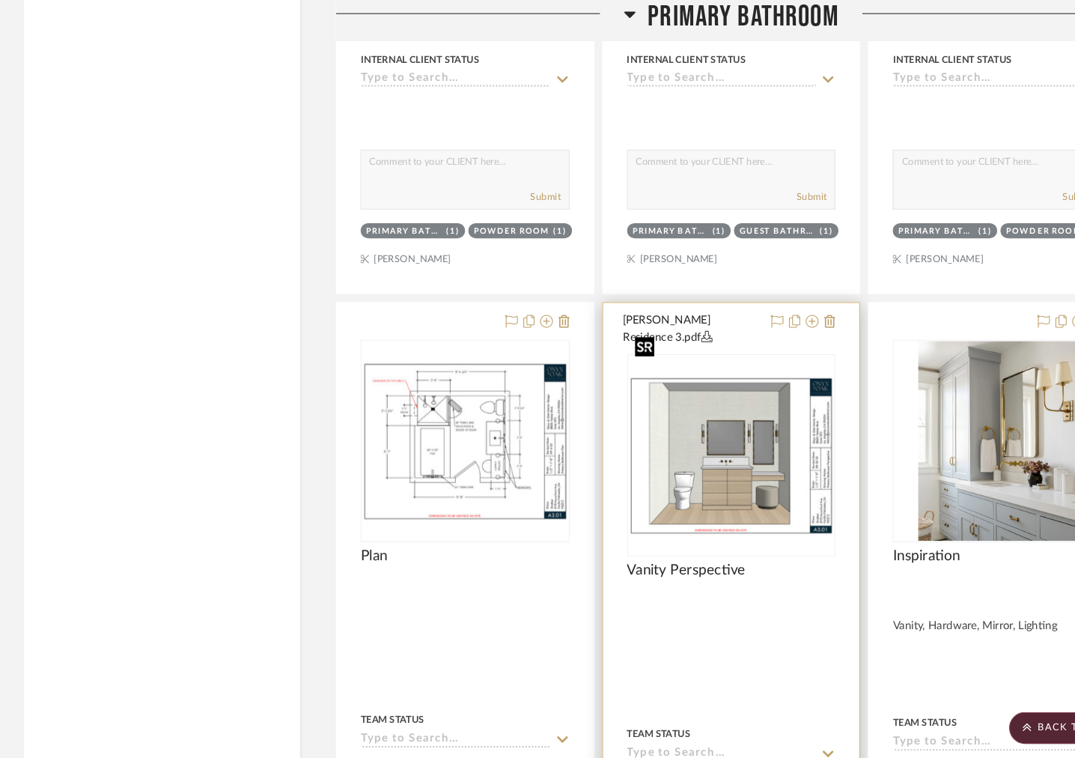
click at [645, 374] on img "0" at bounding box center [686, 427] width 193 height 149
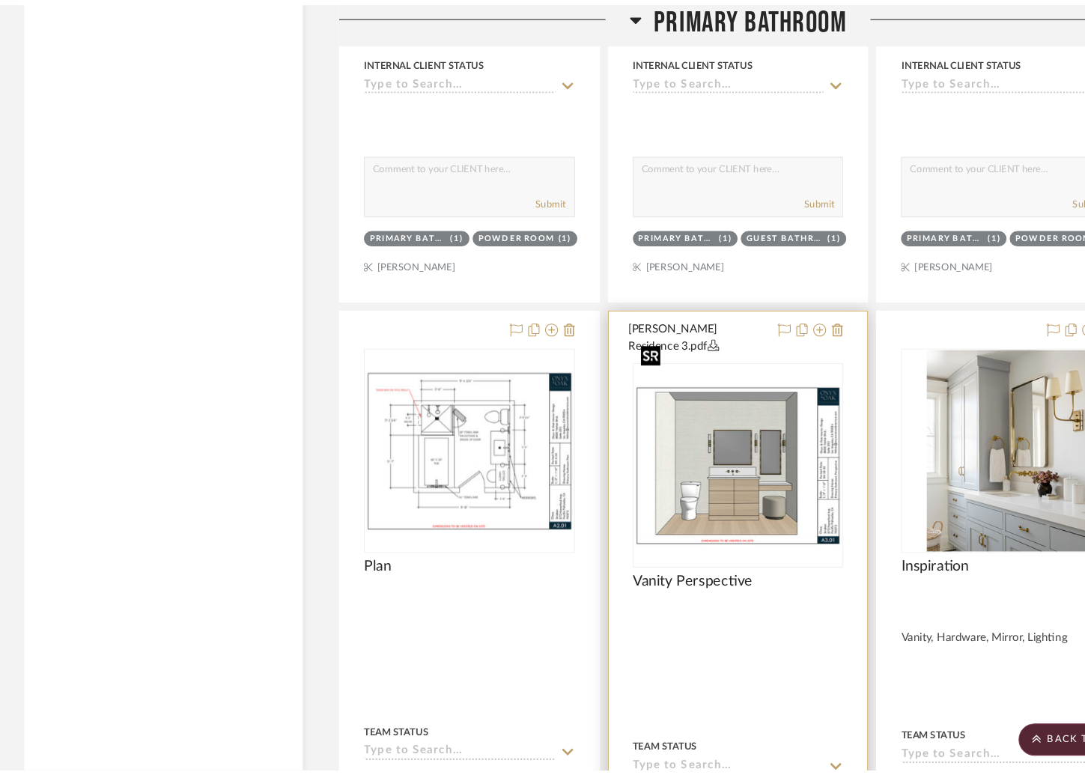
scroll to position [0, 0]
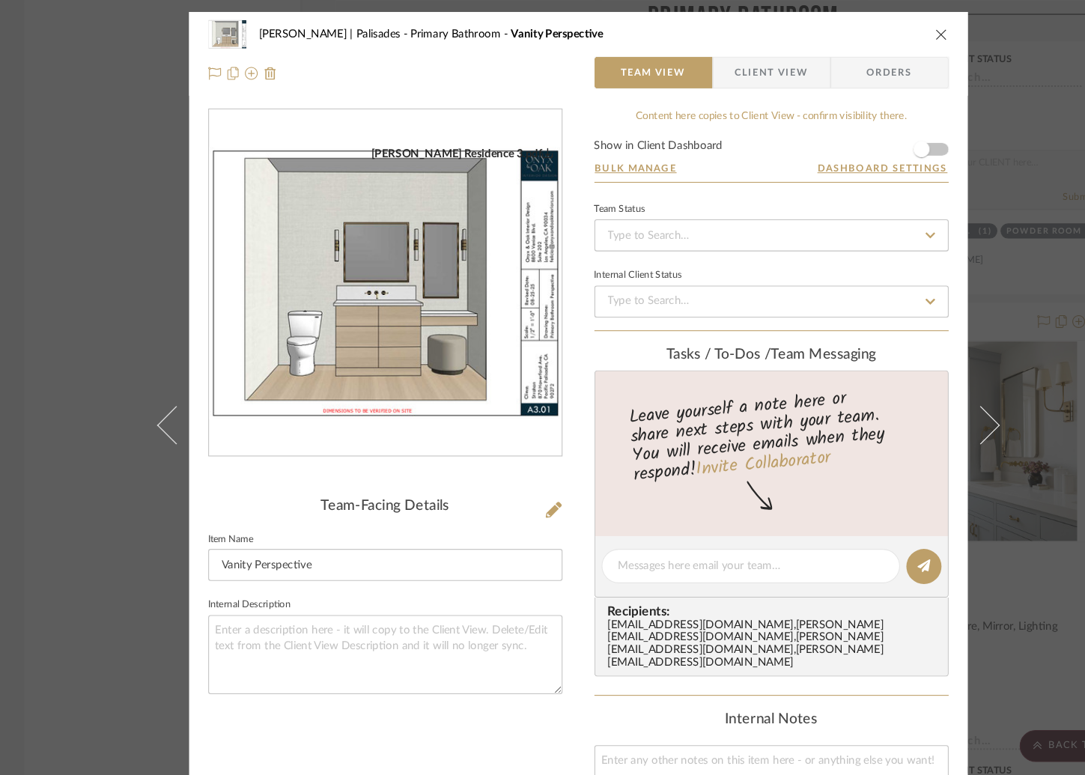
click at [505, 469] on div "Team-Facing Details" at bounding box center [361, 475] width 332 height 16
click at [513, 478] on icon at bounding box center [519, 478] width 15 height 15
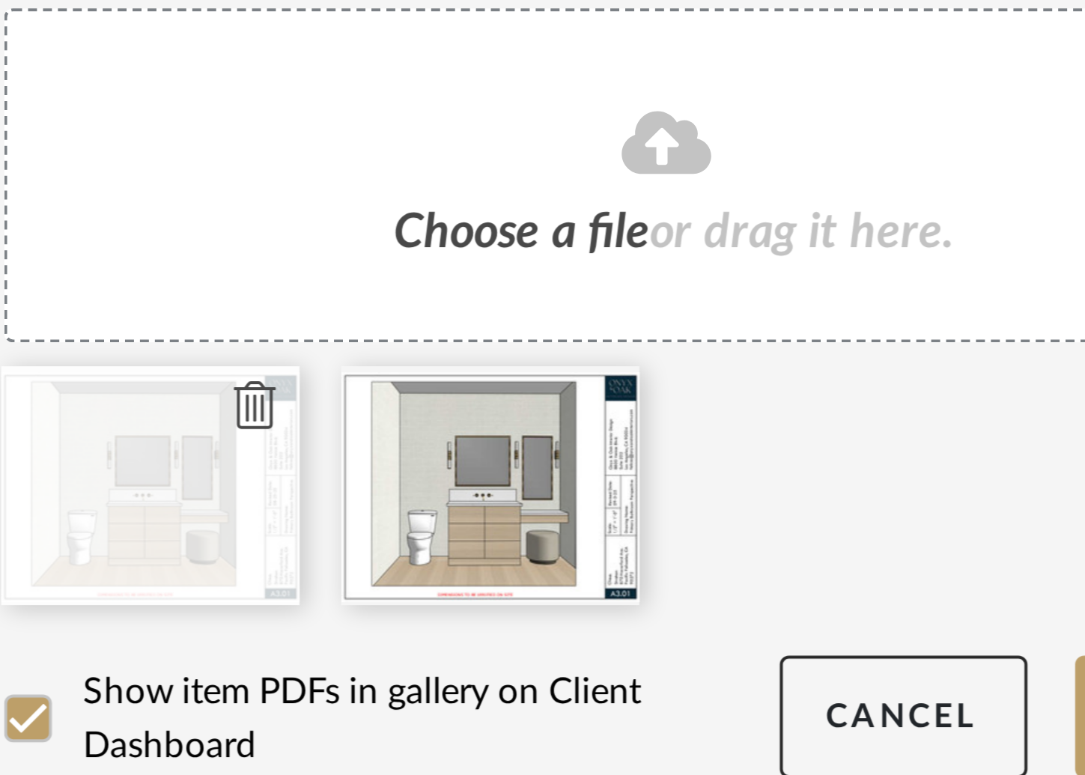
click at [434, 565] on icon at bounding box center [439, 565] width 10 height 12
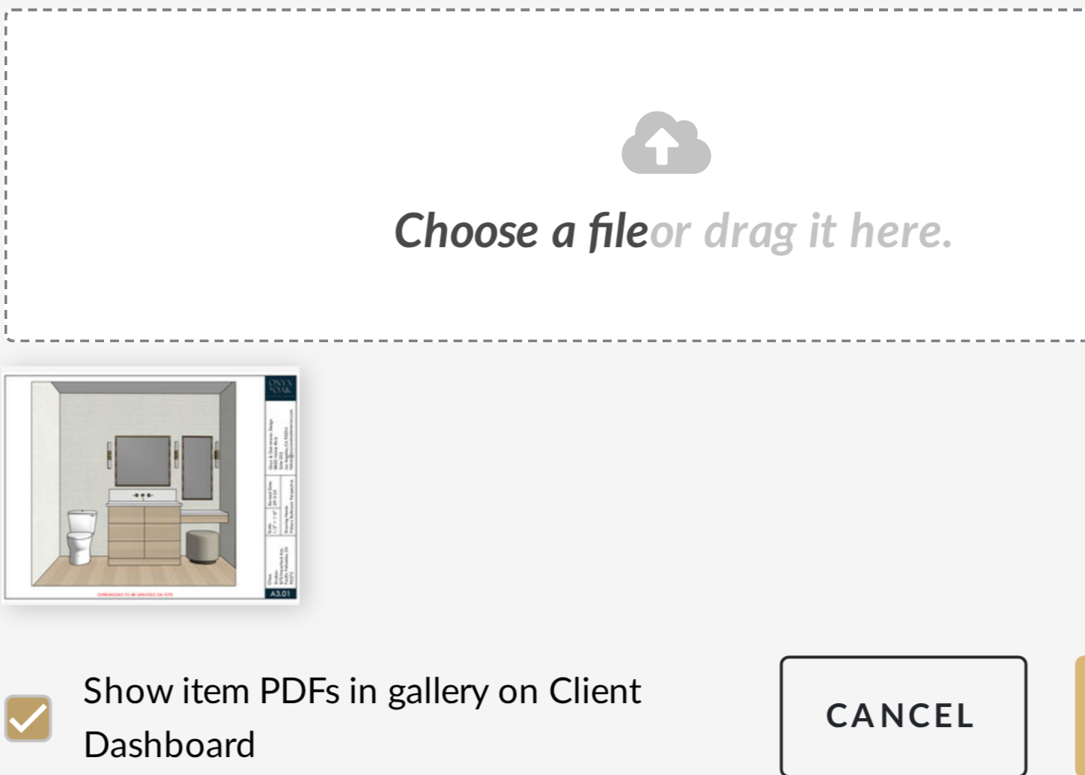
click at [645, 641] on button "Update" at bounding box center [677, 643] width 64 height 31
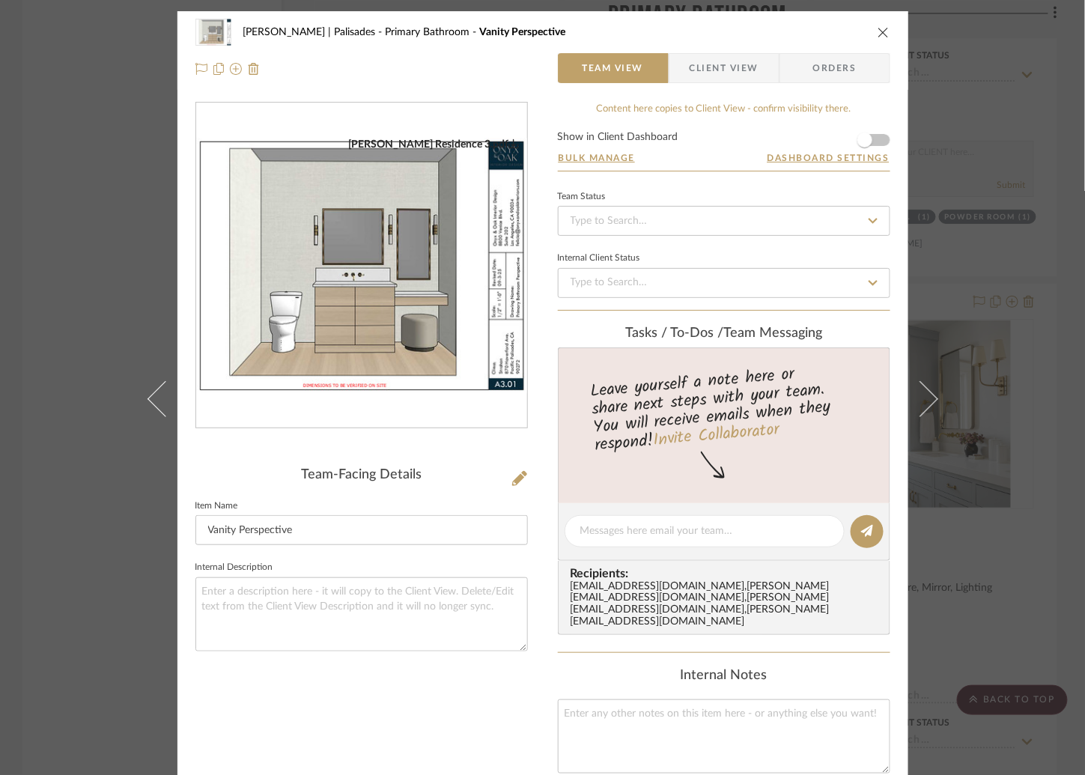
click at [95, 243] on div "Strahan | Palisades Primary Bathroom Vanity Perspective Team View Client View O…" at bounding box center [542, 387] width 1085 height 775
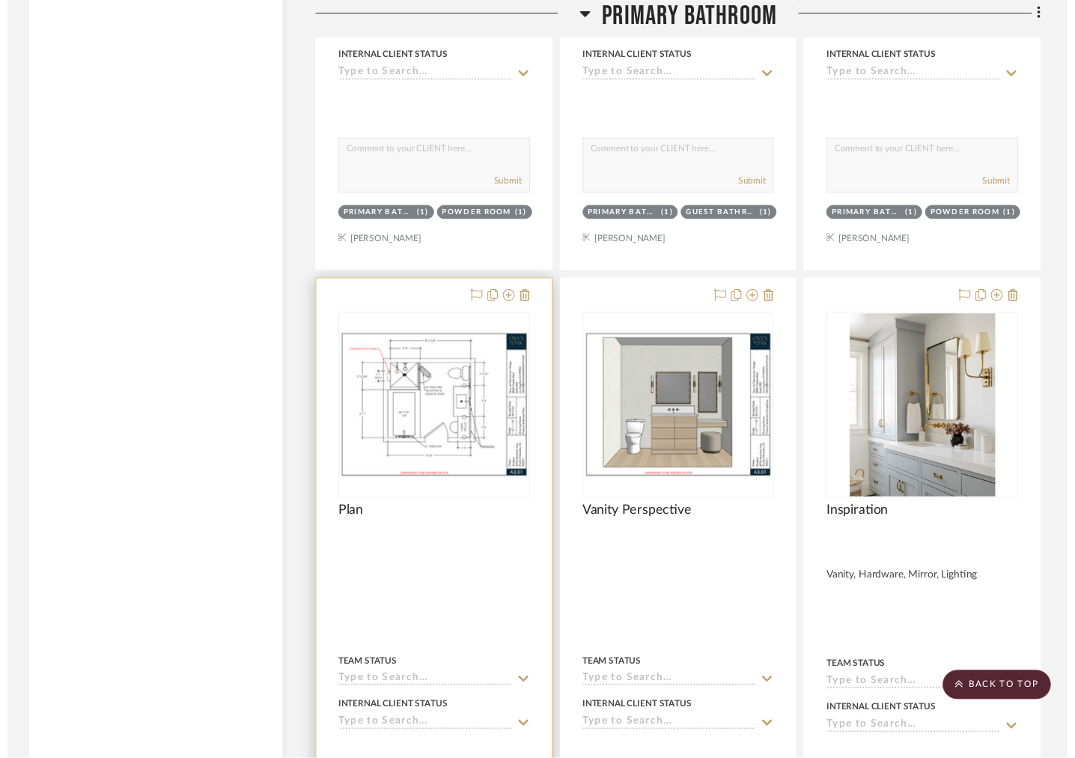
scroll to position [7515, 0]
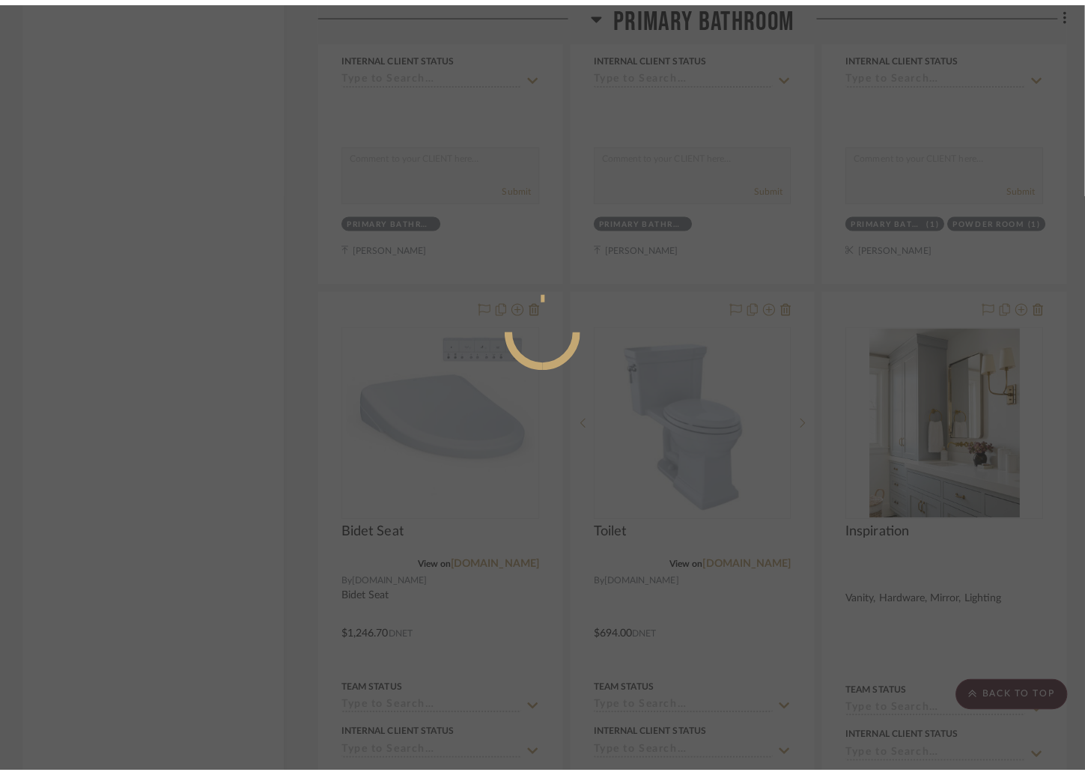
scroll to position [0, 0]
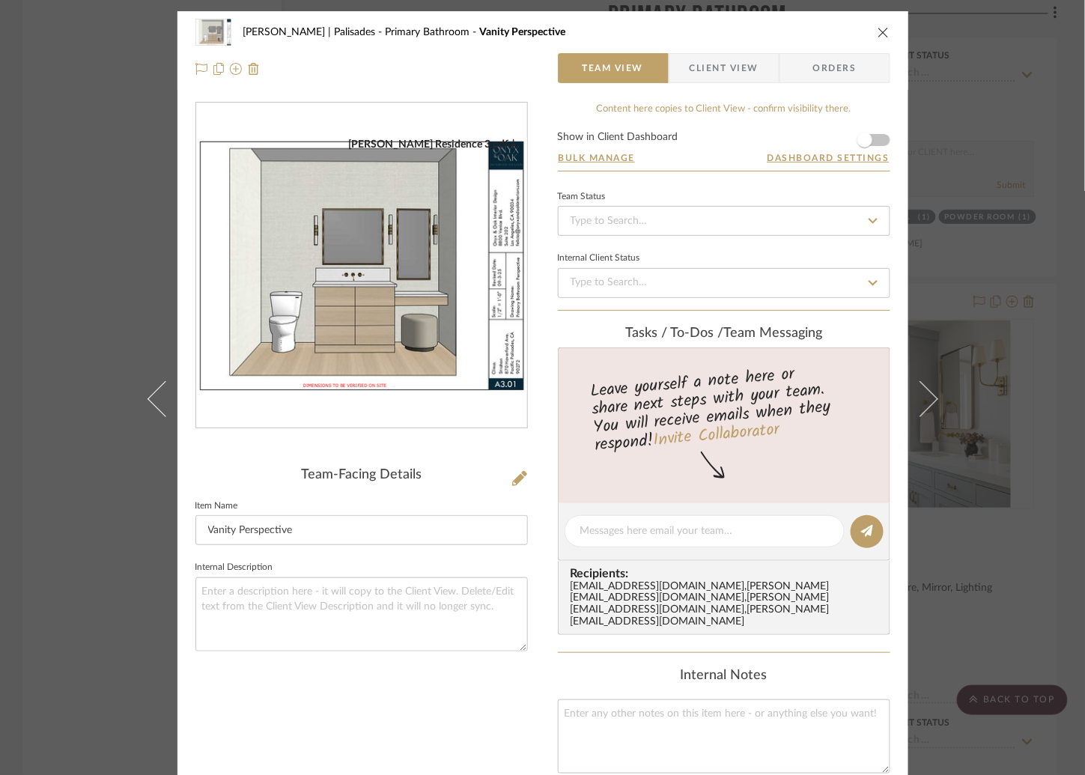
click at [88, 273] on div "Strahan | Palisades Primary Bathroom Vanity Perspective Team View Client View O…" at bounding box center [542, 387] width 1085 height 775
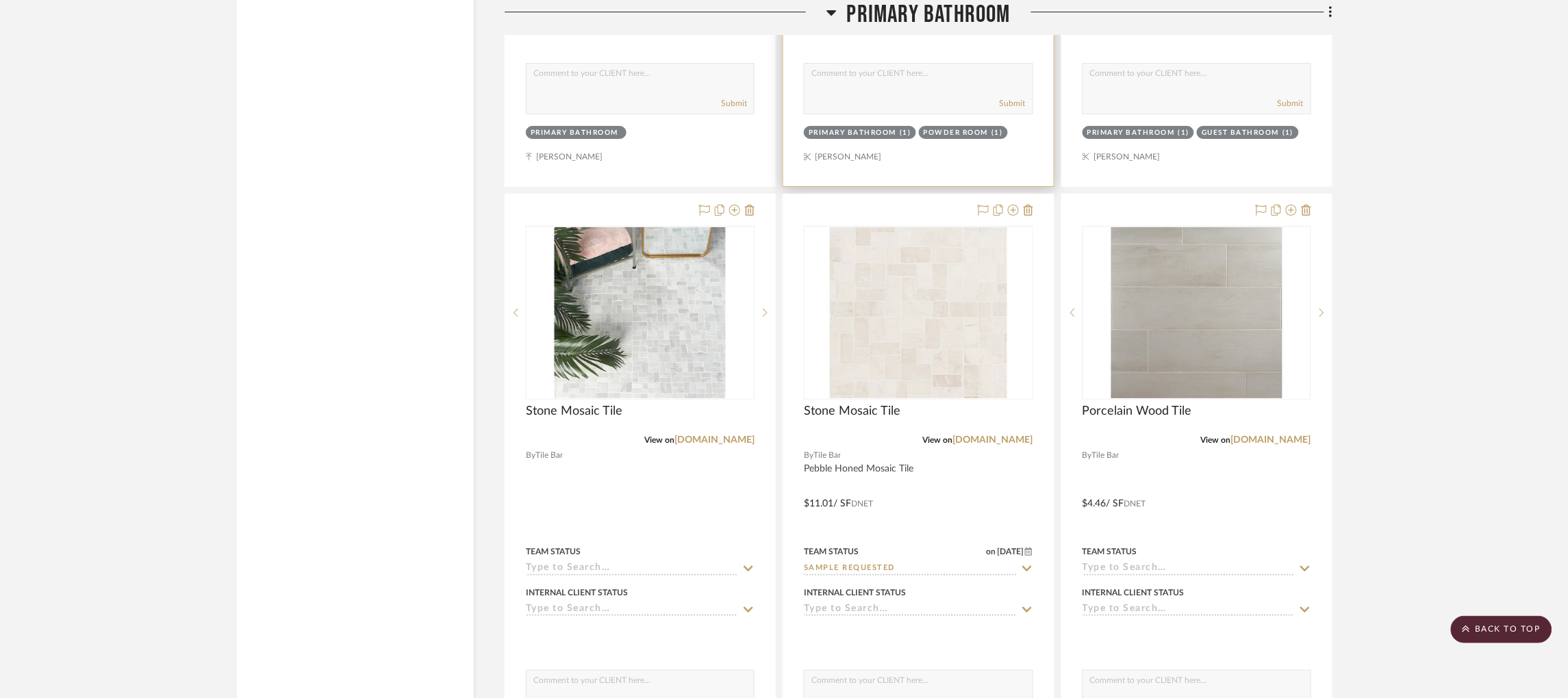
scroll to position [3870, 0]
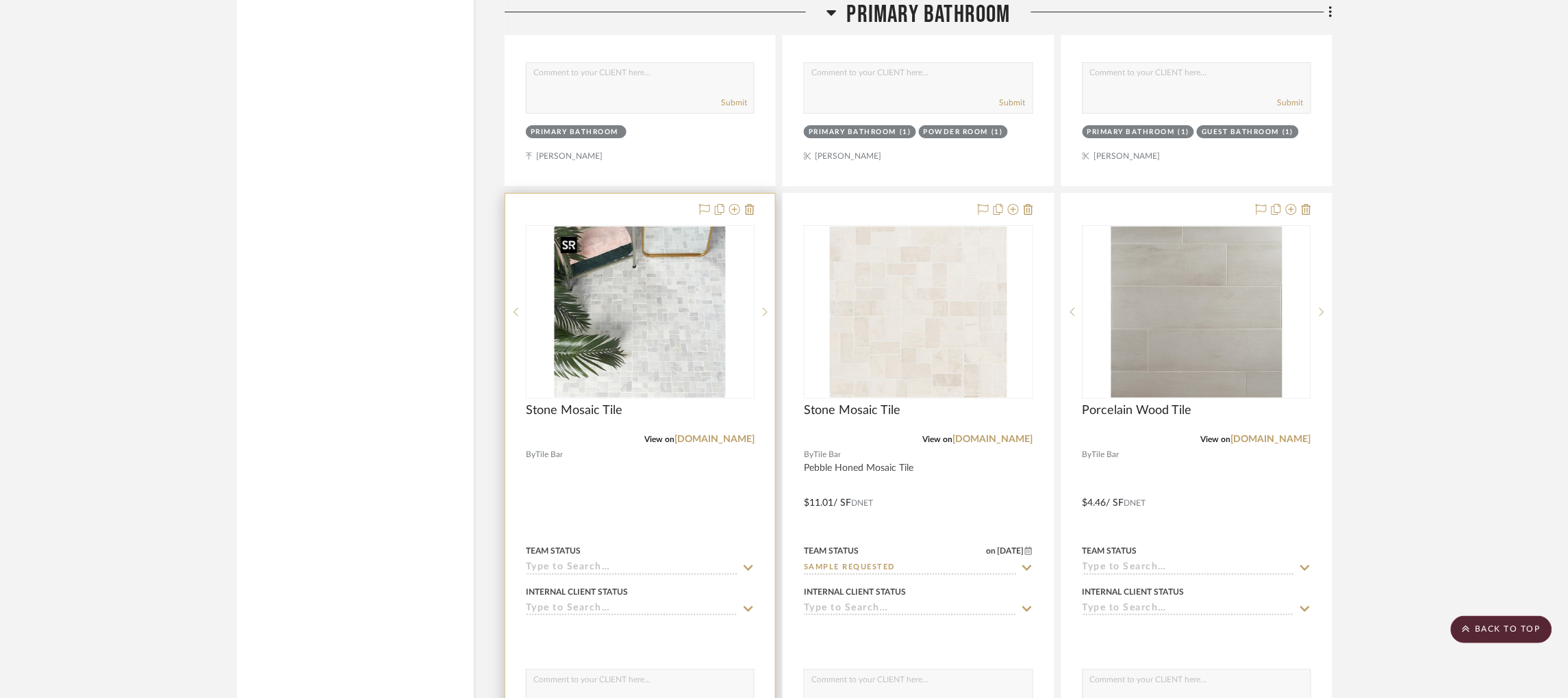
click at [672, 338] on img "0" at bounding box center [639, 312] width 171 height 171
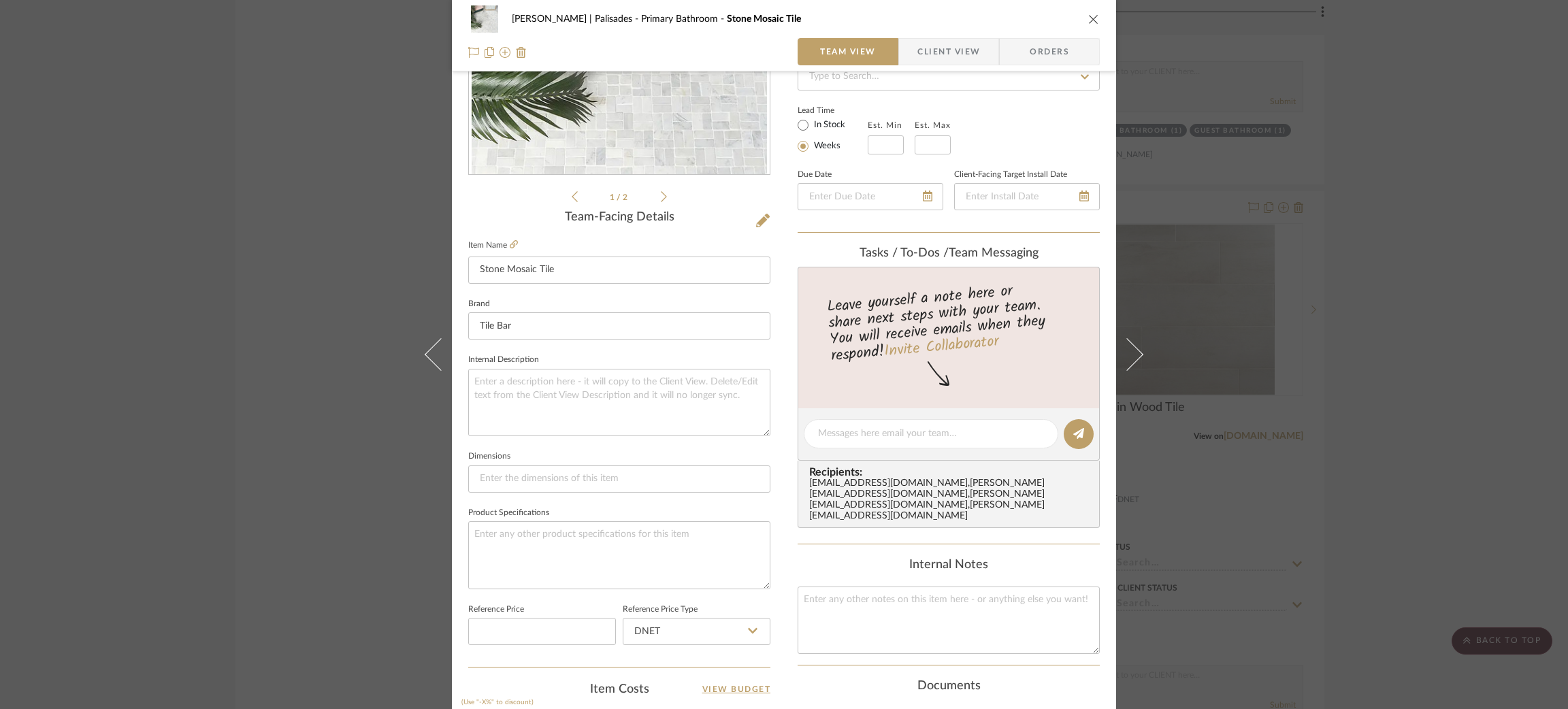
scroll to position [205, 0]
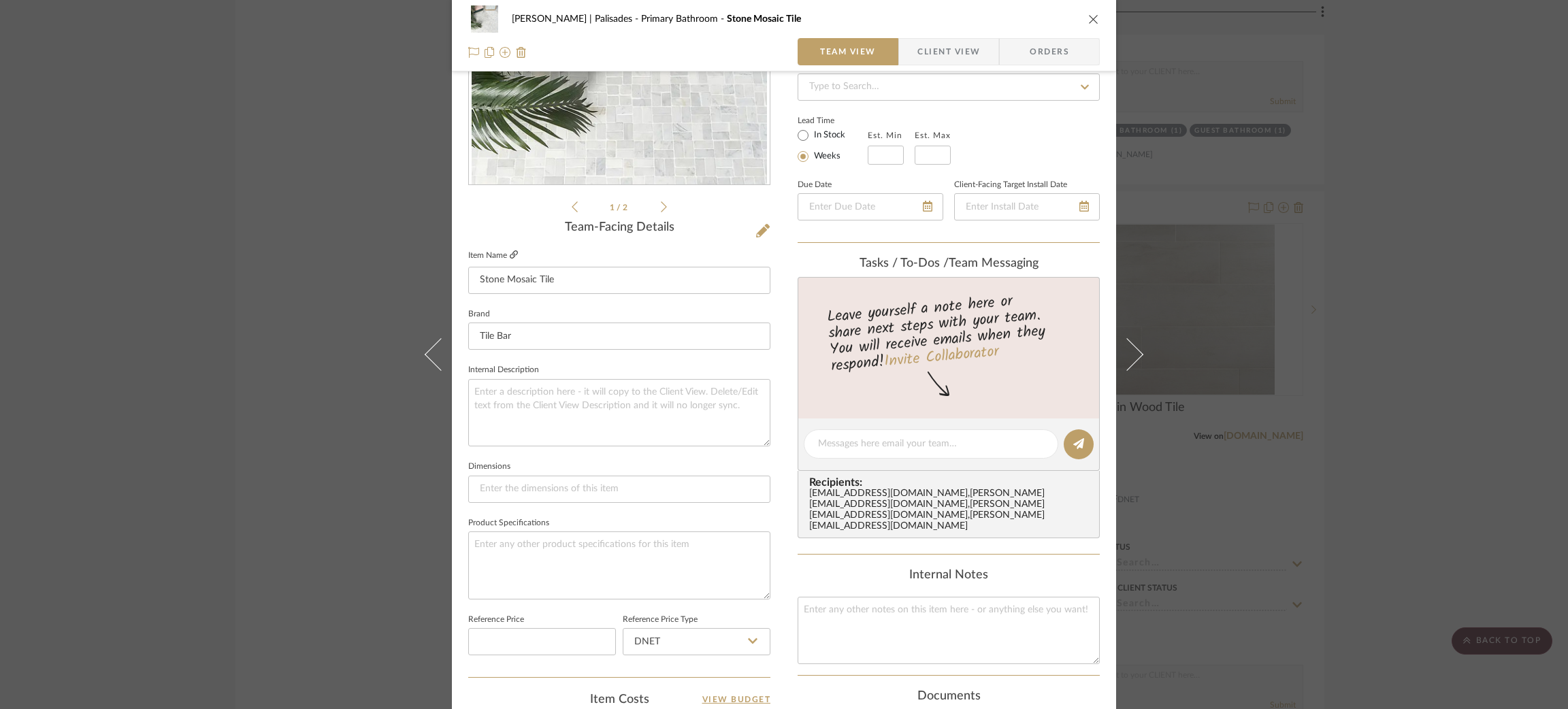
click at [510, 255] on icon at bounding box center [514, 254] width 8 height 8
click at [371, 296] on div "Strahan | Palisades Primary Bathroom Stone Mosaic Tile Team View Client View Or…" at bounding box center [784, 354] width 1568 height 709
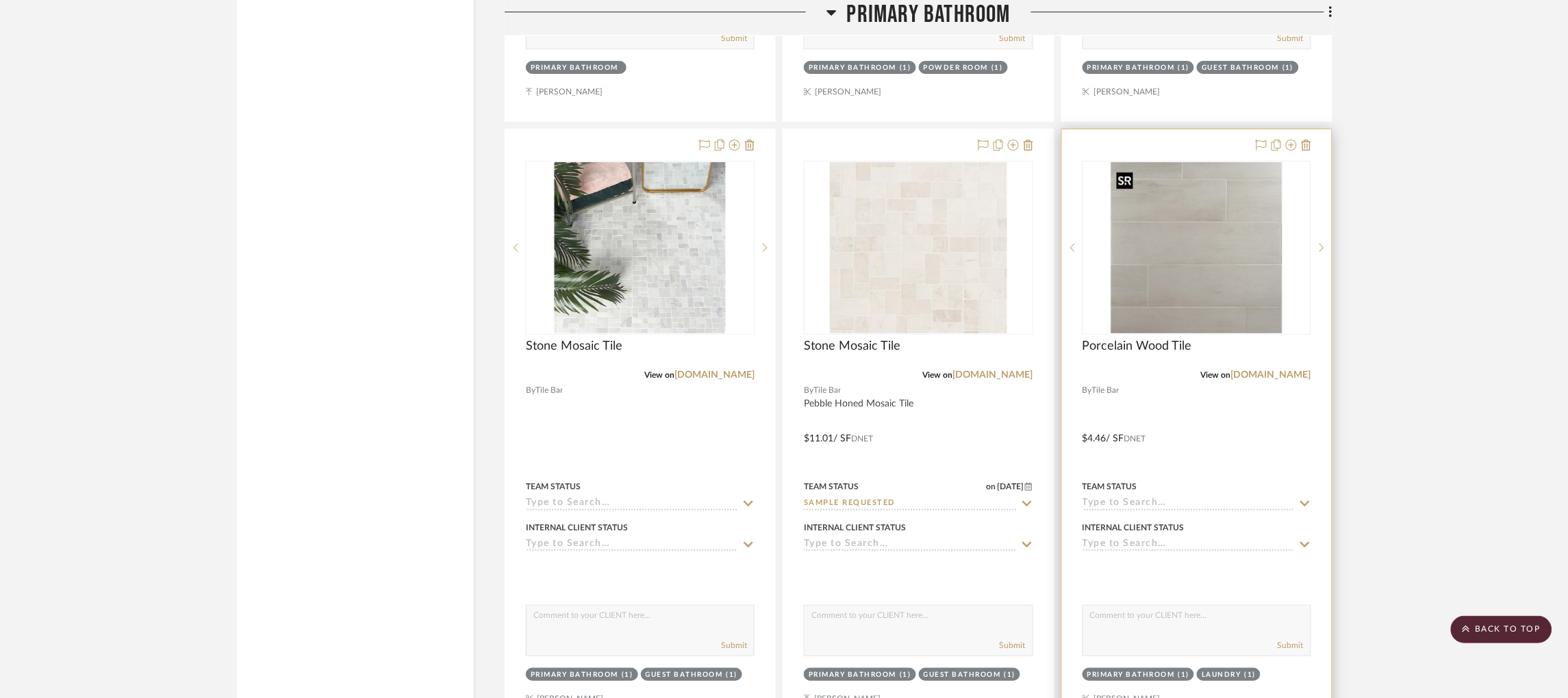
scroll to position [3955, 0]
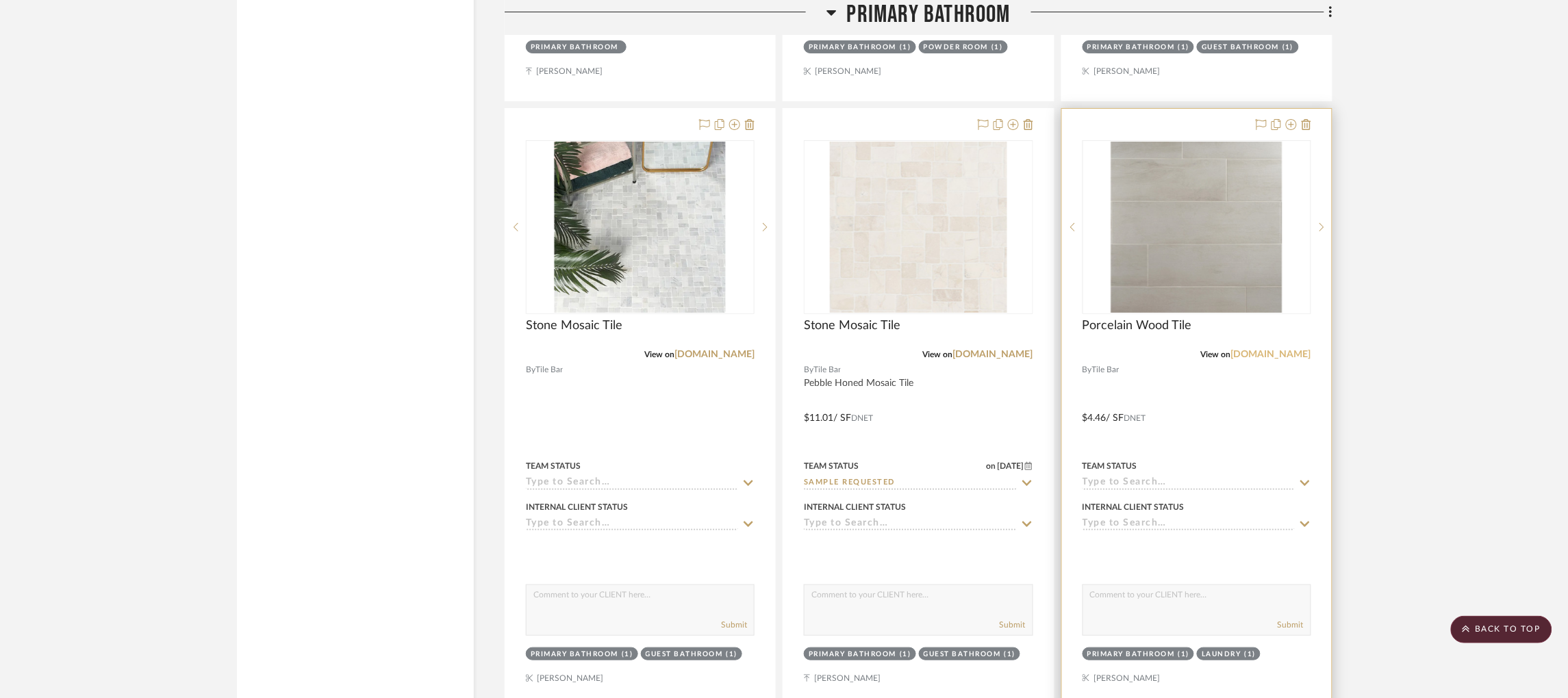
click at [1188, 360] on link "[DOMAIN_NAME]" at bounding box center [1272, 354] width 81 height 9
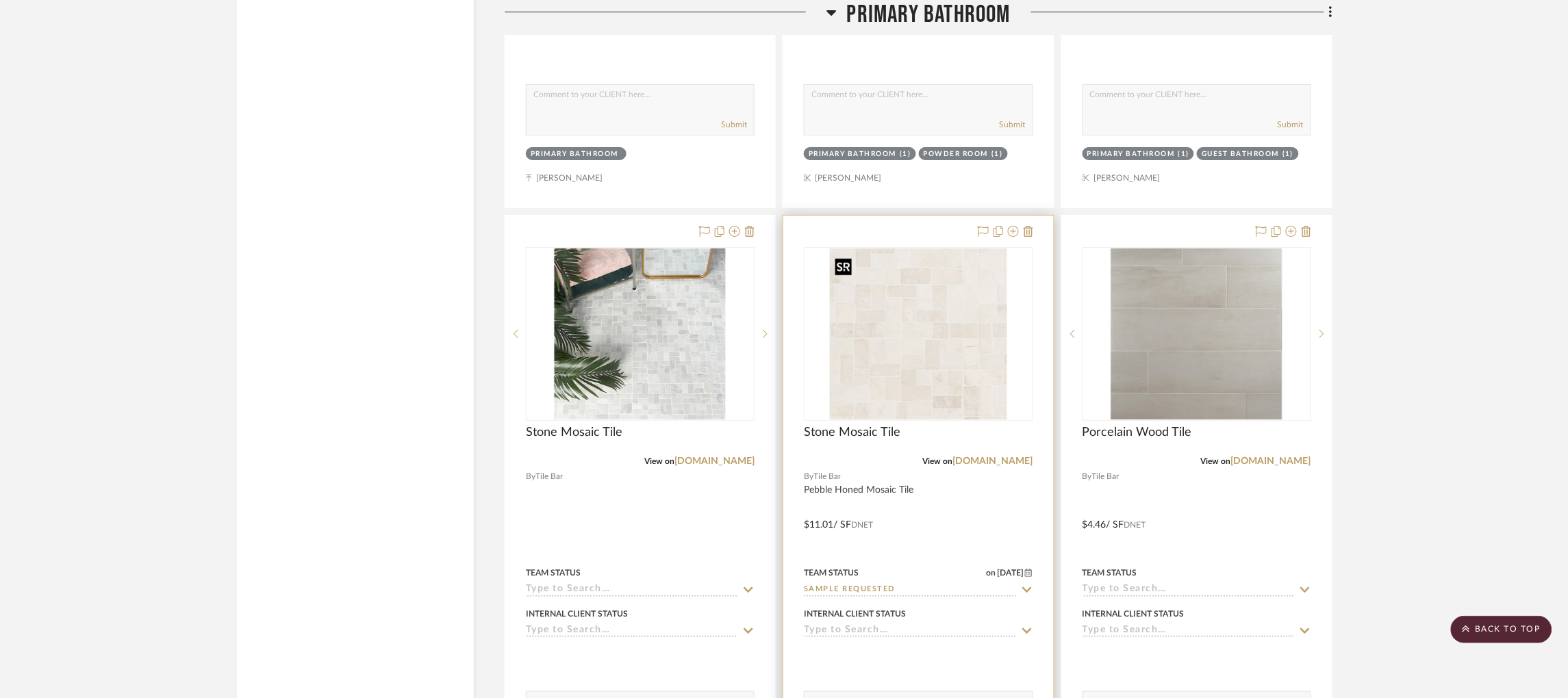
scroll to position [3846, 0]
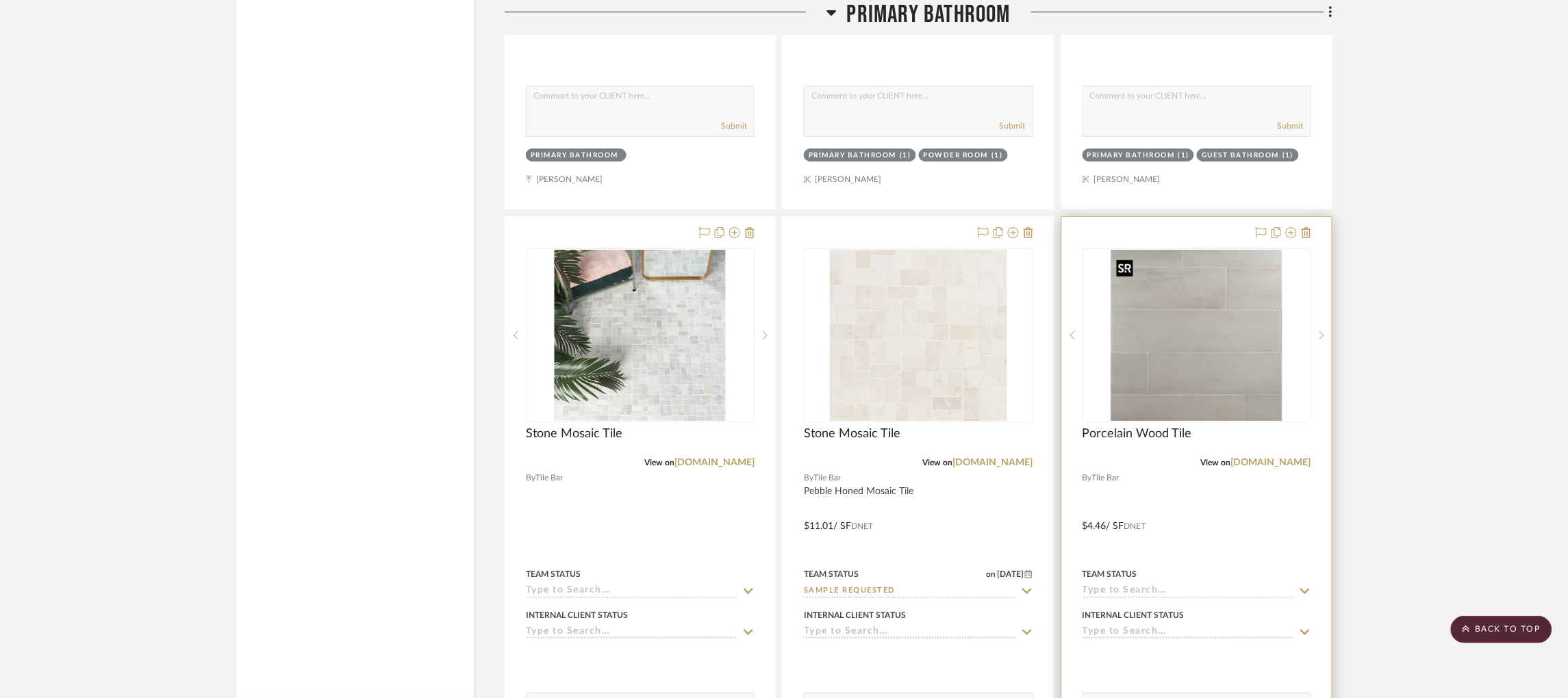
click at [1188, 349] on img "0" at bounding box center [1197, 335] width 171 height 171
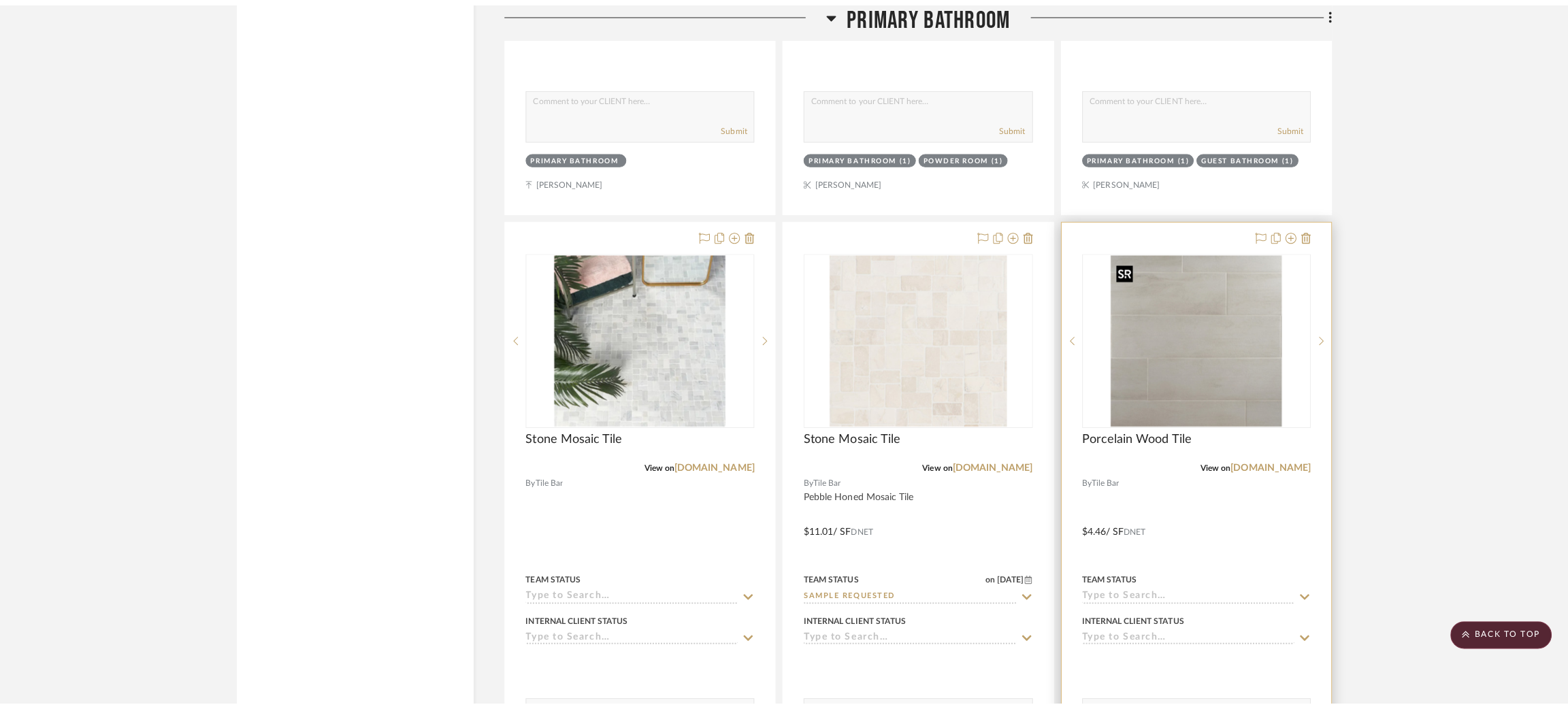
scroll to position [0, 0]
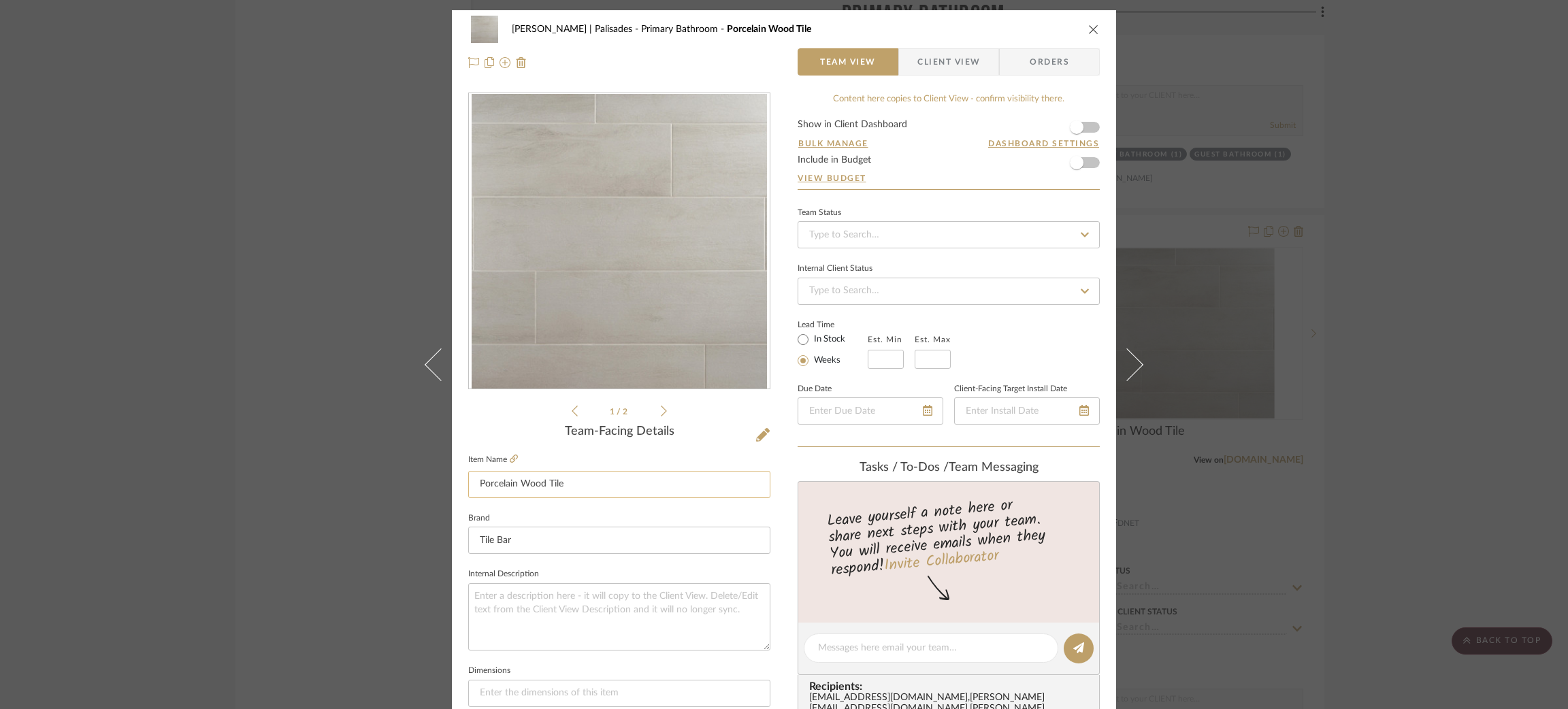
click at [586, 474] on input "Porcelain Wood Tile" at bounding box center [619, 484] width 302 height 27
click at [509, 692] on input at bounding box center [619, 694] width 302 height 27
type input "10x40"
click at [546, 603] on textarea at bounding box center [619, 616] width 302 height 67
click at [236, 474] on div "Strahan | Palisades Primary Bathroom Porcelain Wood Tile Team View Client View …" at bounding box center [784, 354] width 1568 height 709
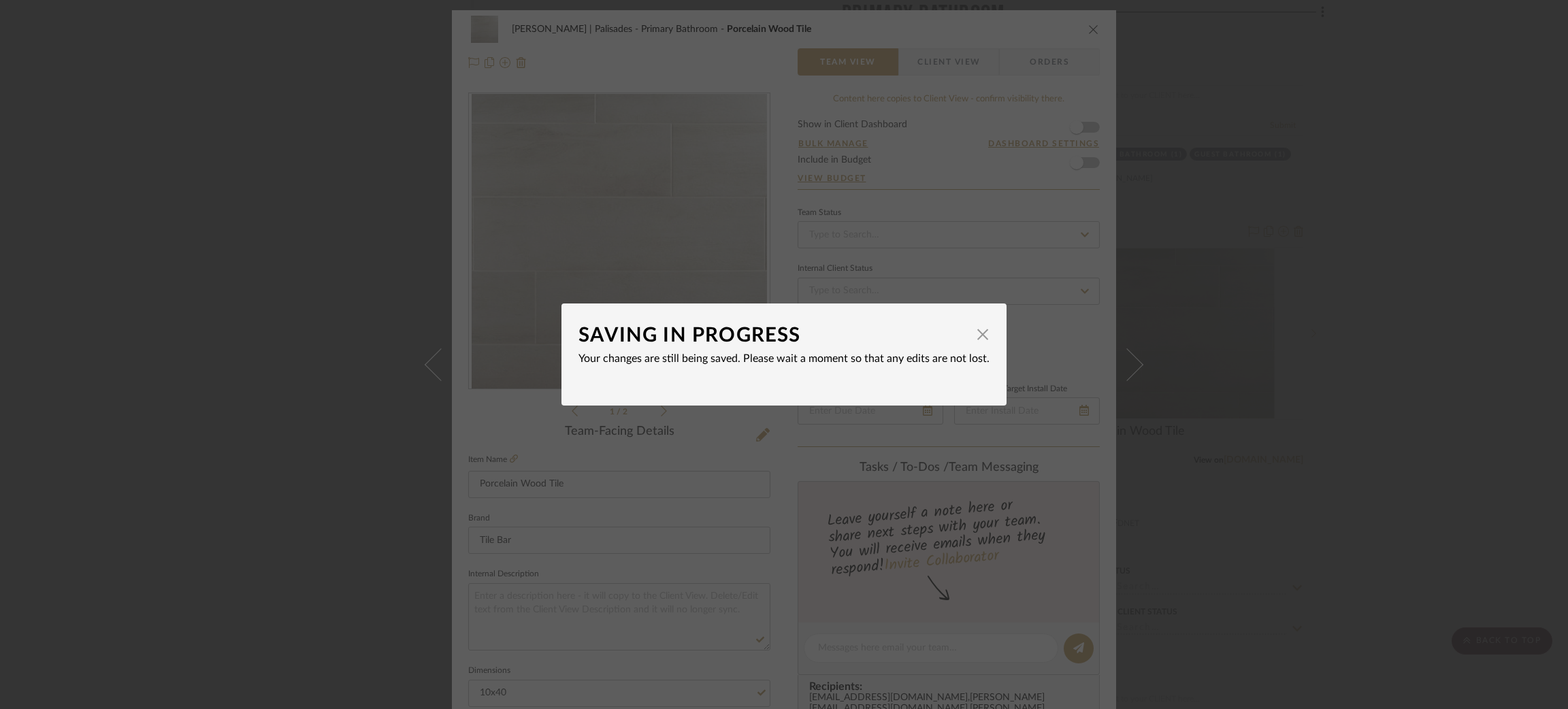
click at [246, 438] on div "SAVING IN PROGRESS × Your changes are still being saved. Please wait a moment s…" at bounding box center [784, 354] width 1568 height 709
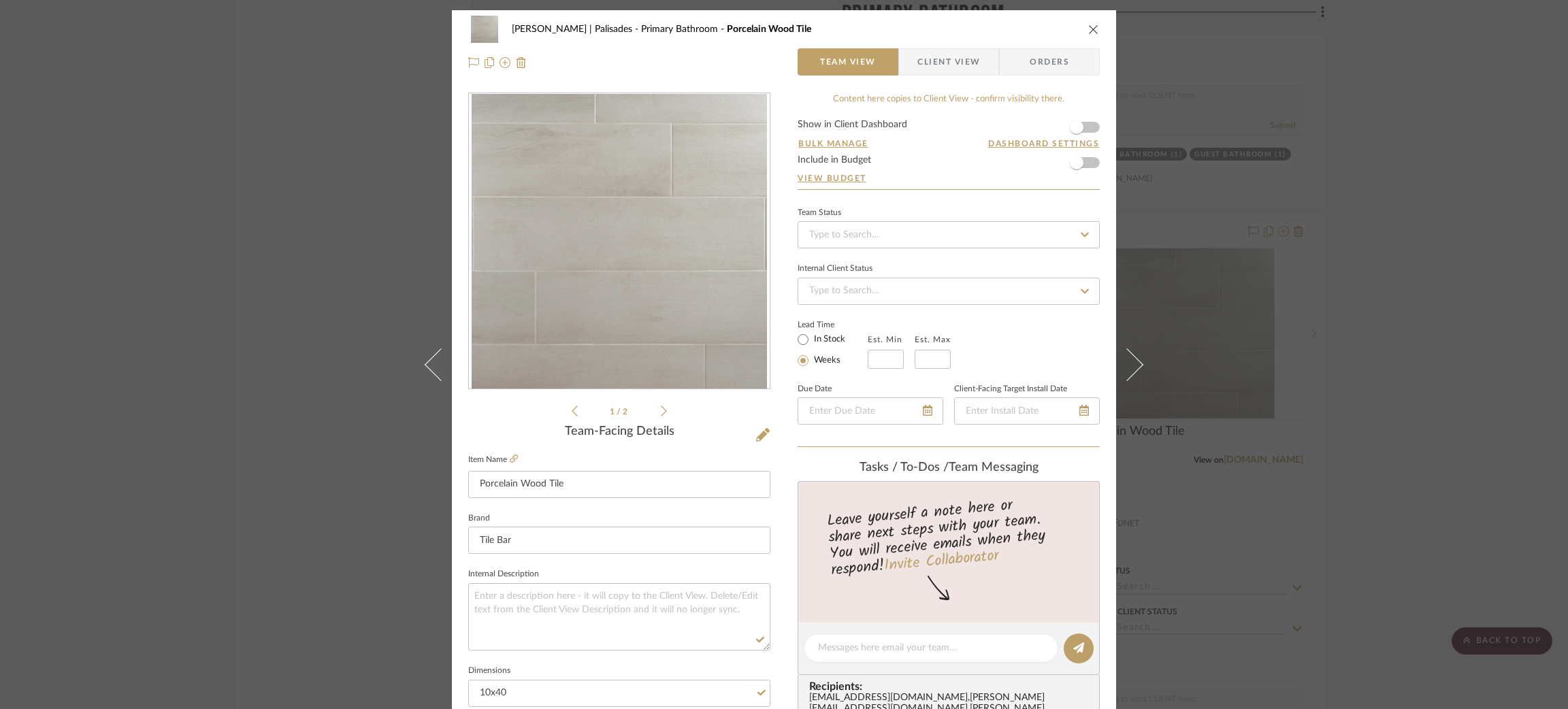
click at [265, 383] on div "Strahan | Palisades Primary Bathroom Porcelain Wood Tile Team View Client View …" at bounding box center [784, 354] width 1568 height 709
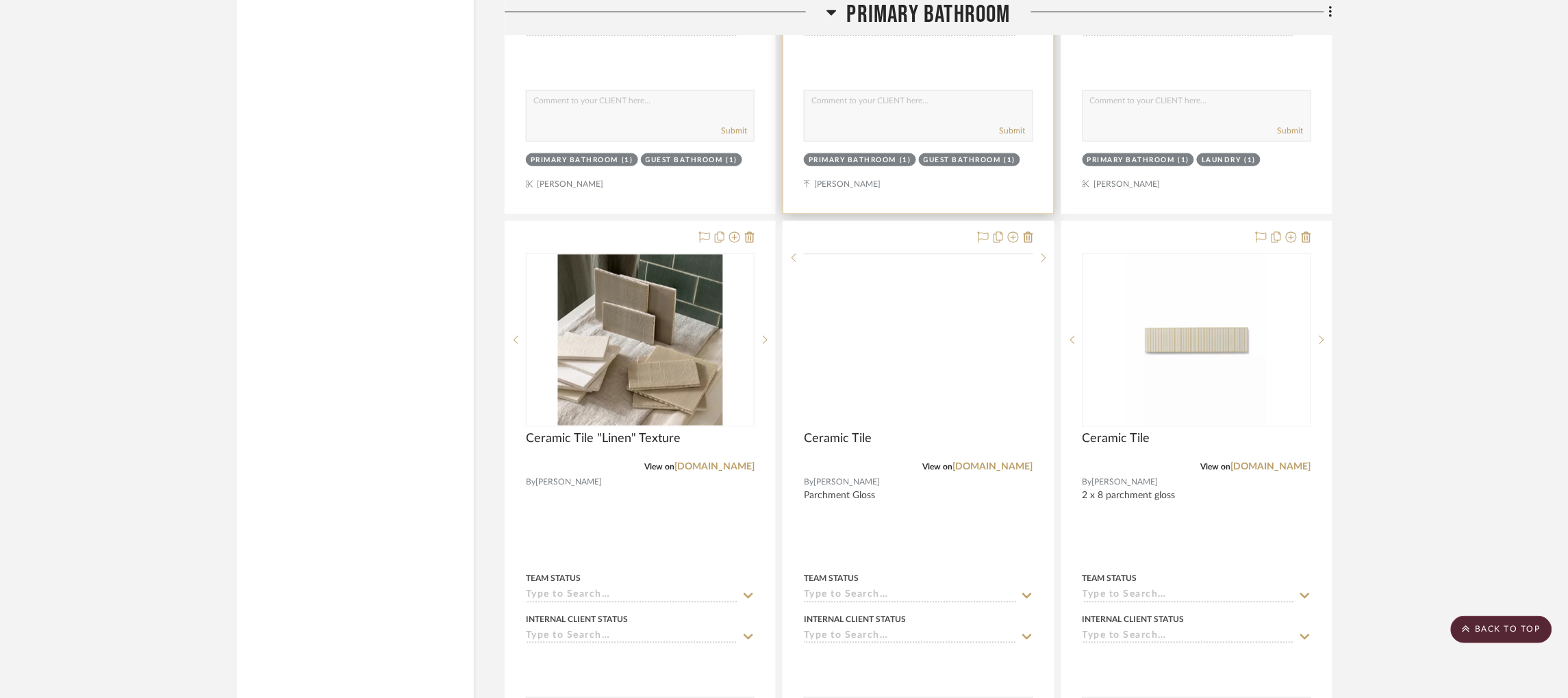
scroll to position [4451, 0]
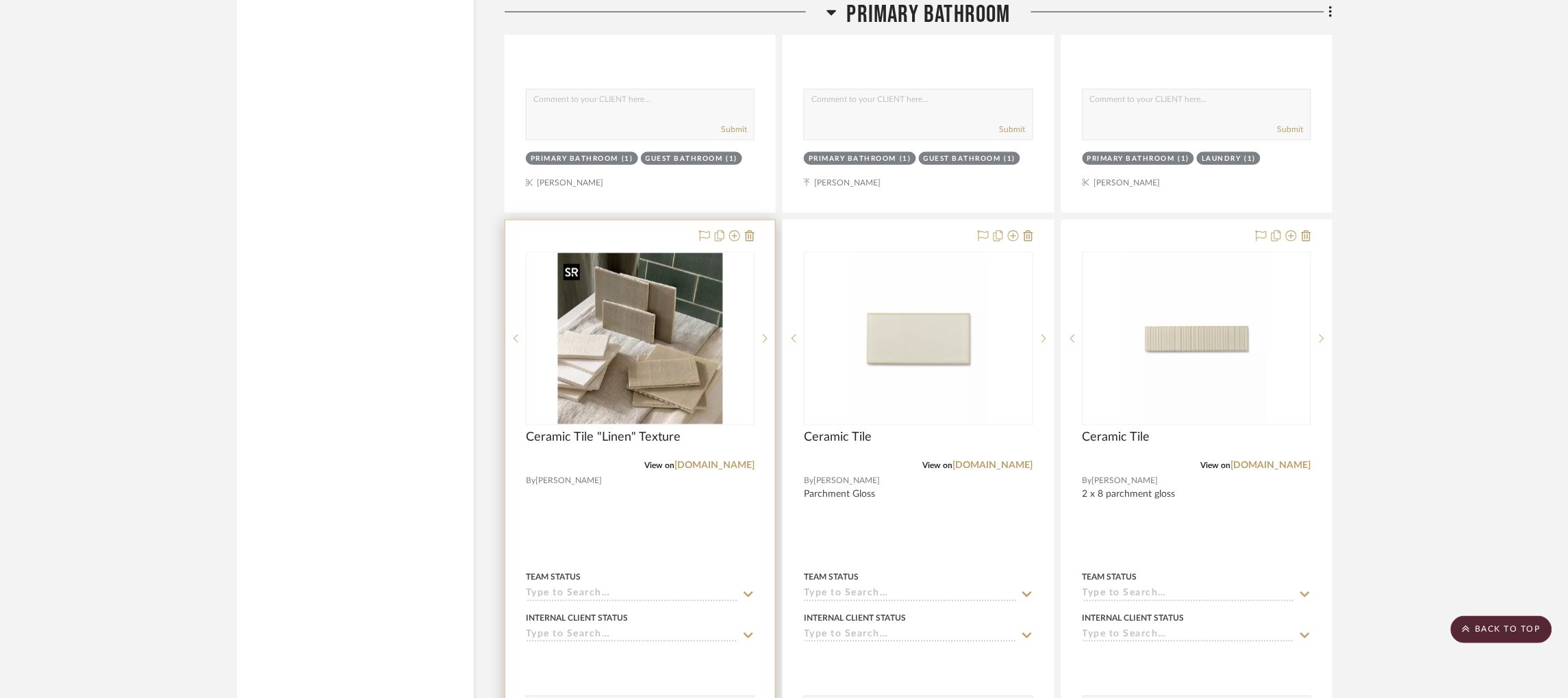
click at [671, 332] on img "0" at bounding box center [640, 338] width 165 height 171
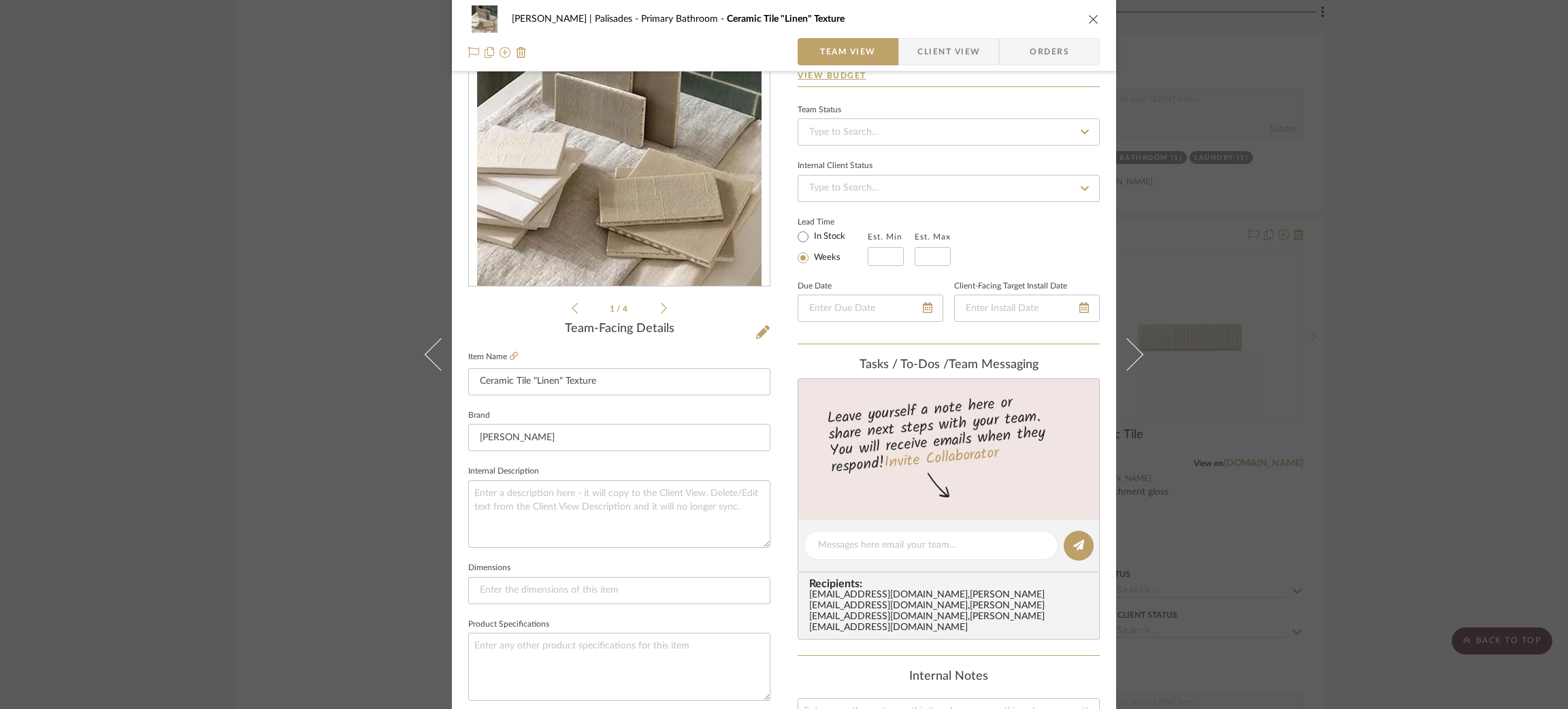
scroll to position [102, 0]
click at [349, 256] on div "Strahan | Palisades Primary Bathroom Ceramic Tile "Linen" Texture Team View Cli…" at bounding box center [784, 354] width 1568 height 709
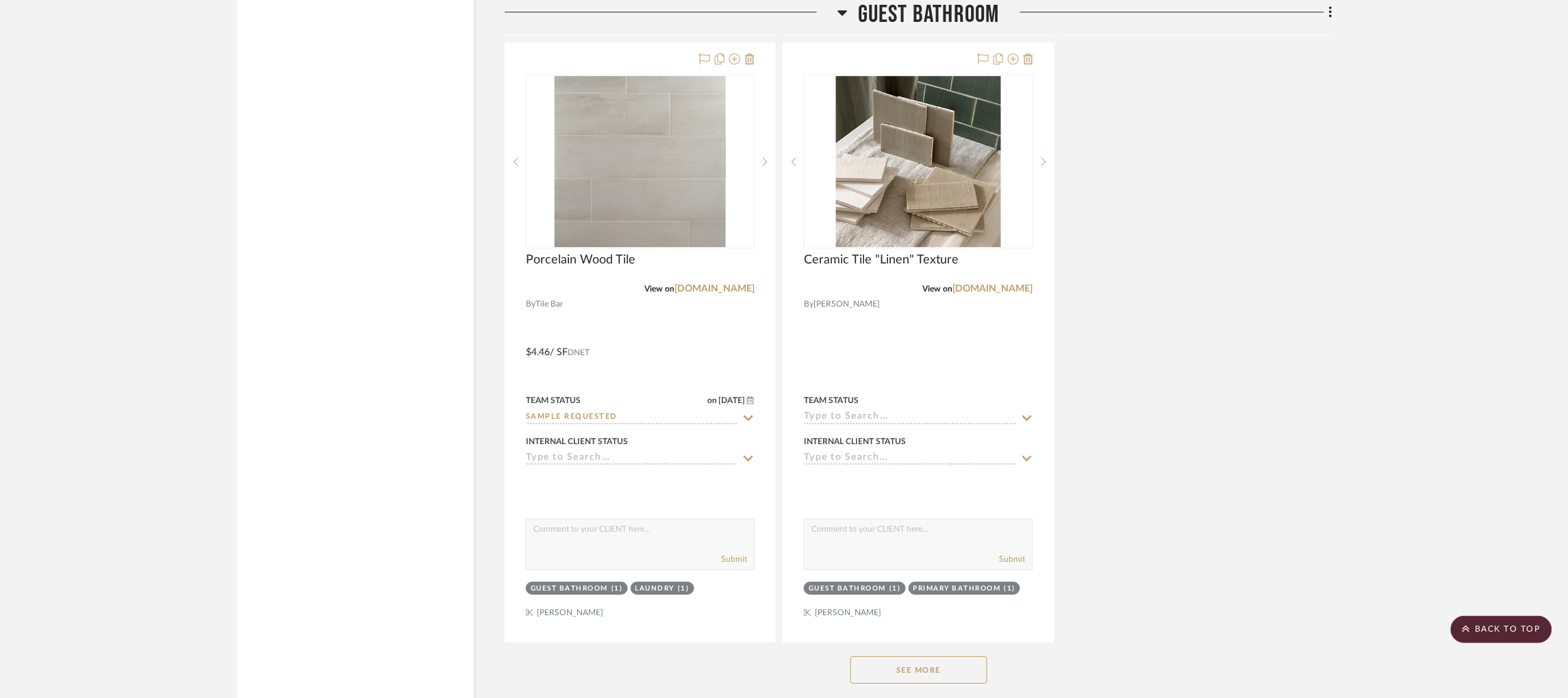
scroll to position [13272, 0]
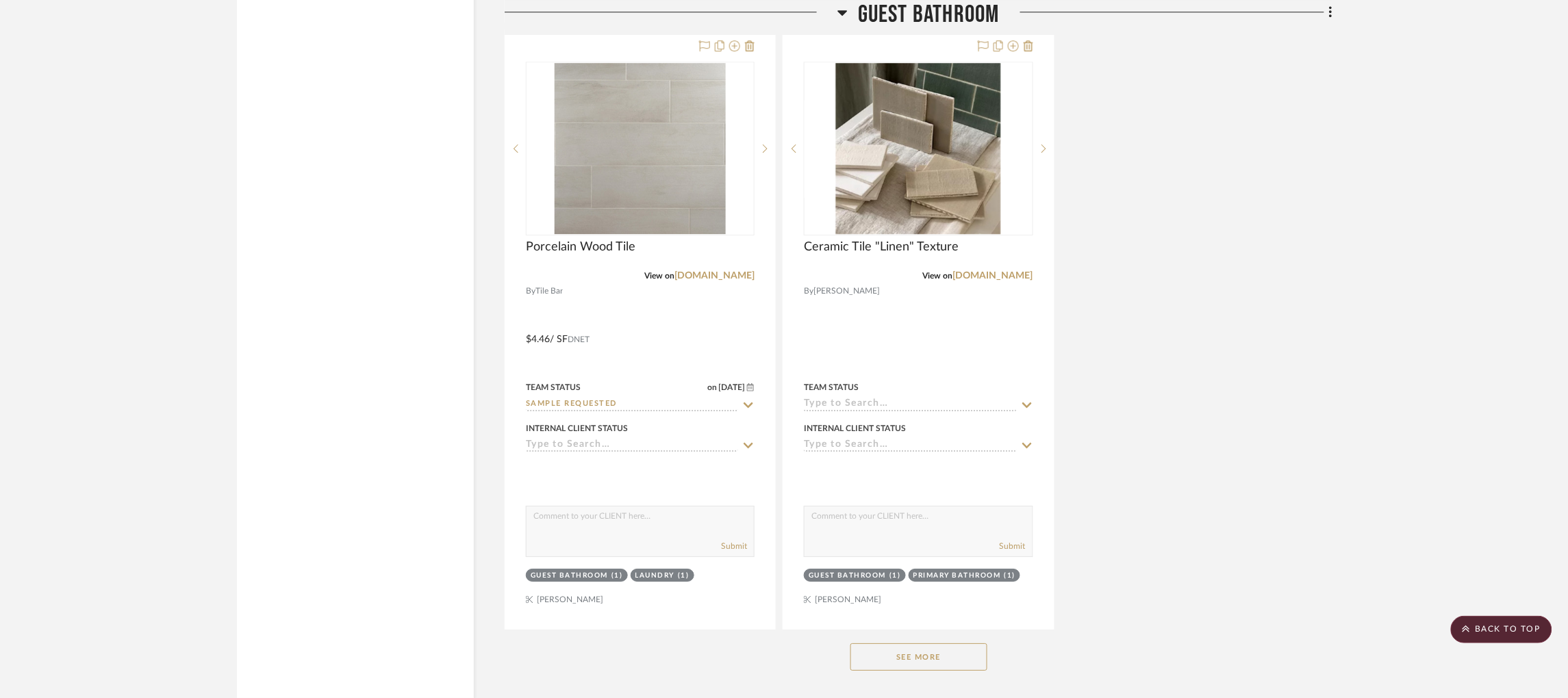
click at [942, 668] on button "See More" at bounding box center [919, 658] width 137 height 27
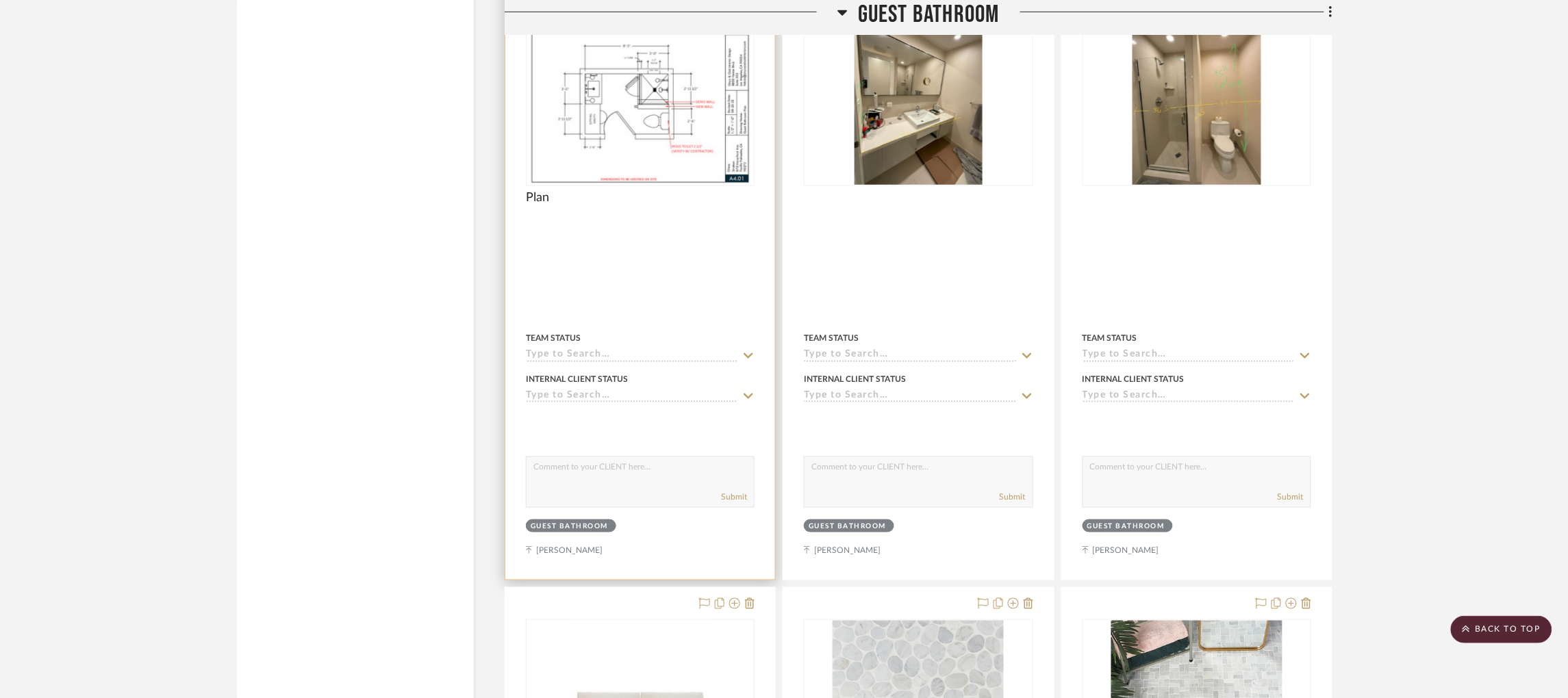
scroll to position [12137, 0]
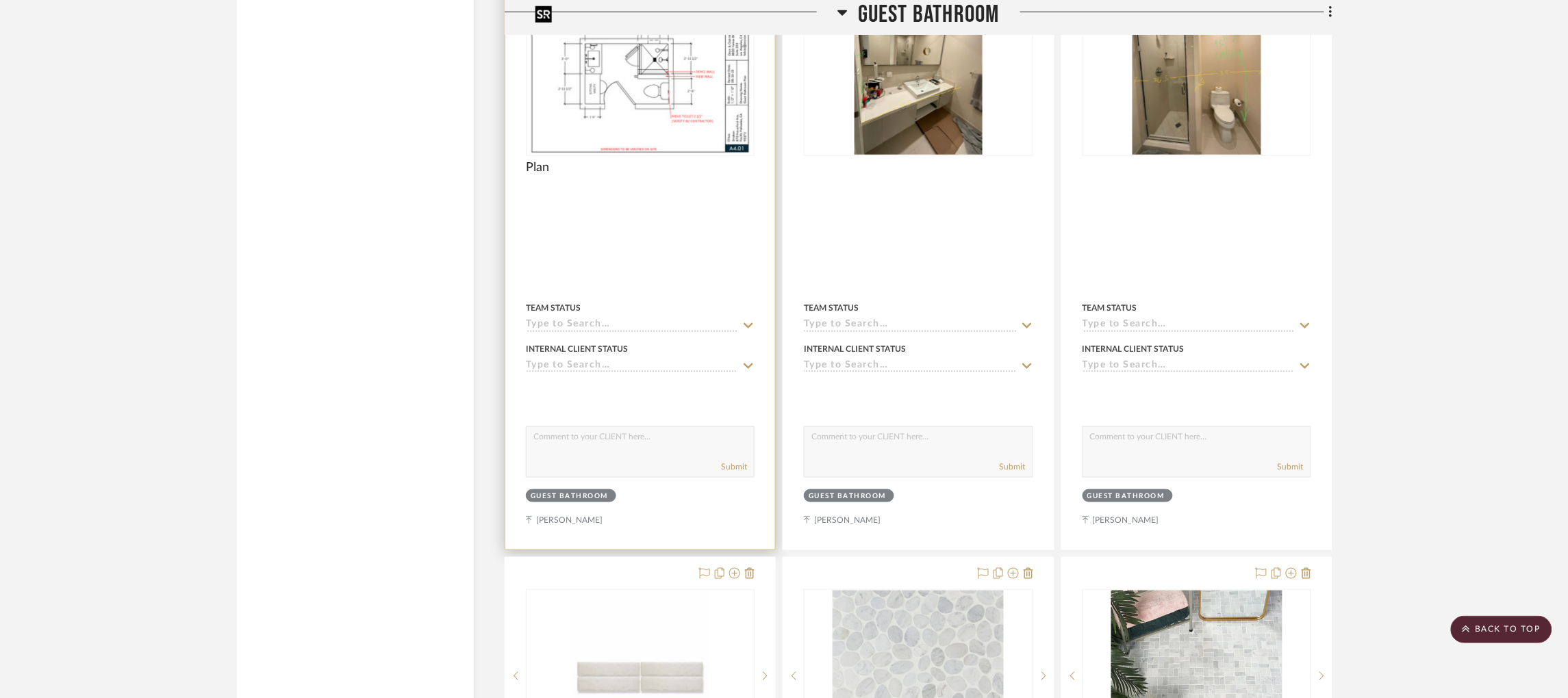
click at [684, 70] on img "0" at bounding box center [640, 69] width 222 height 171
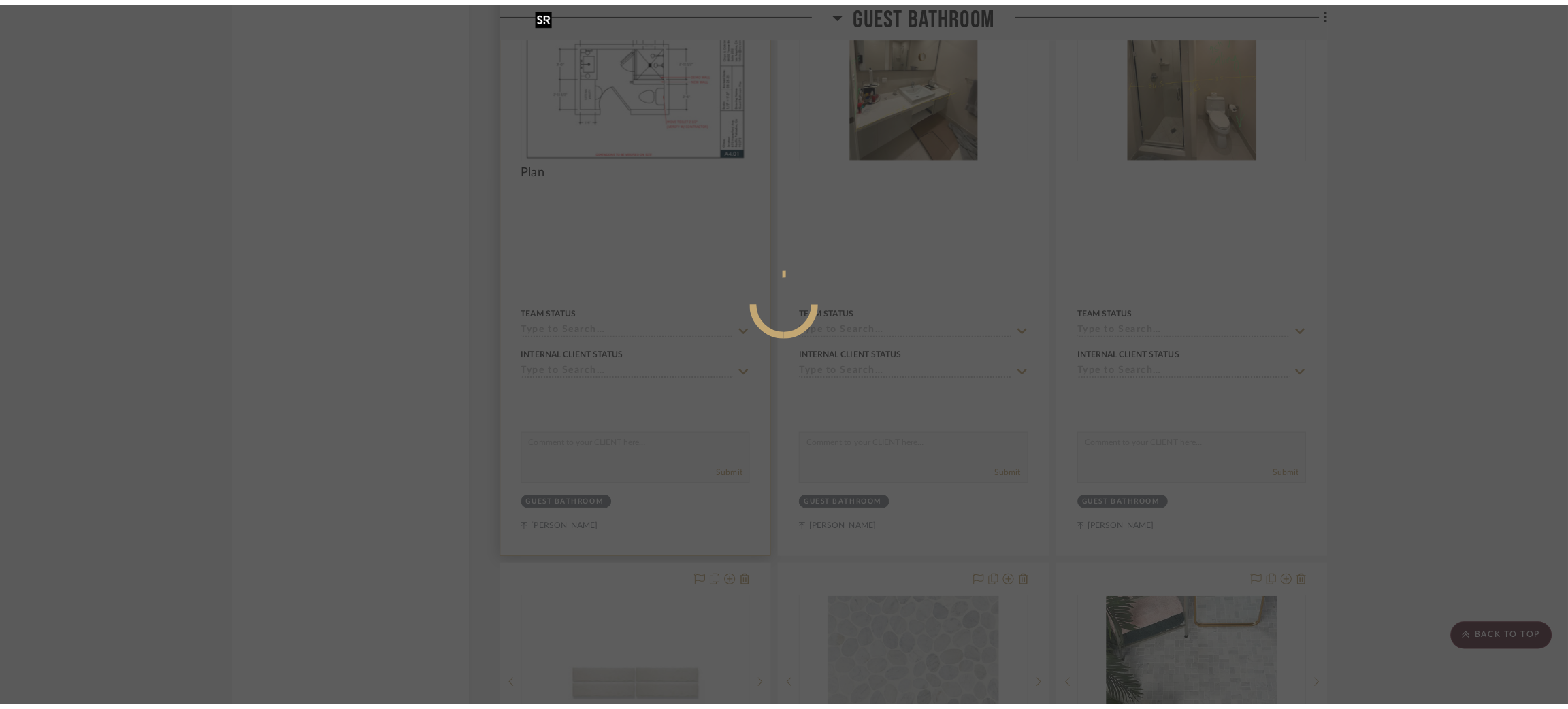
scroll to position [0, 0]
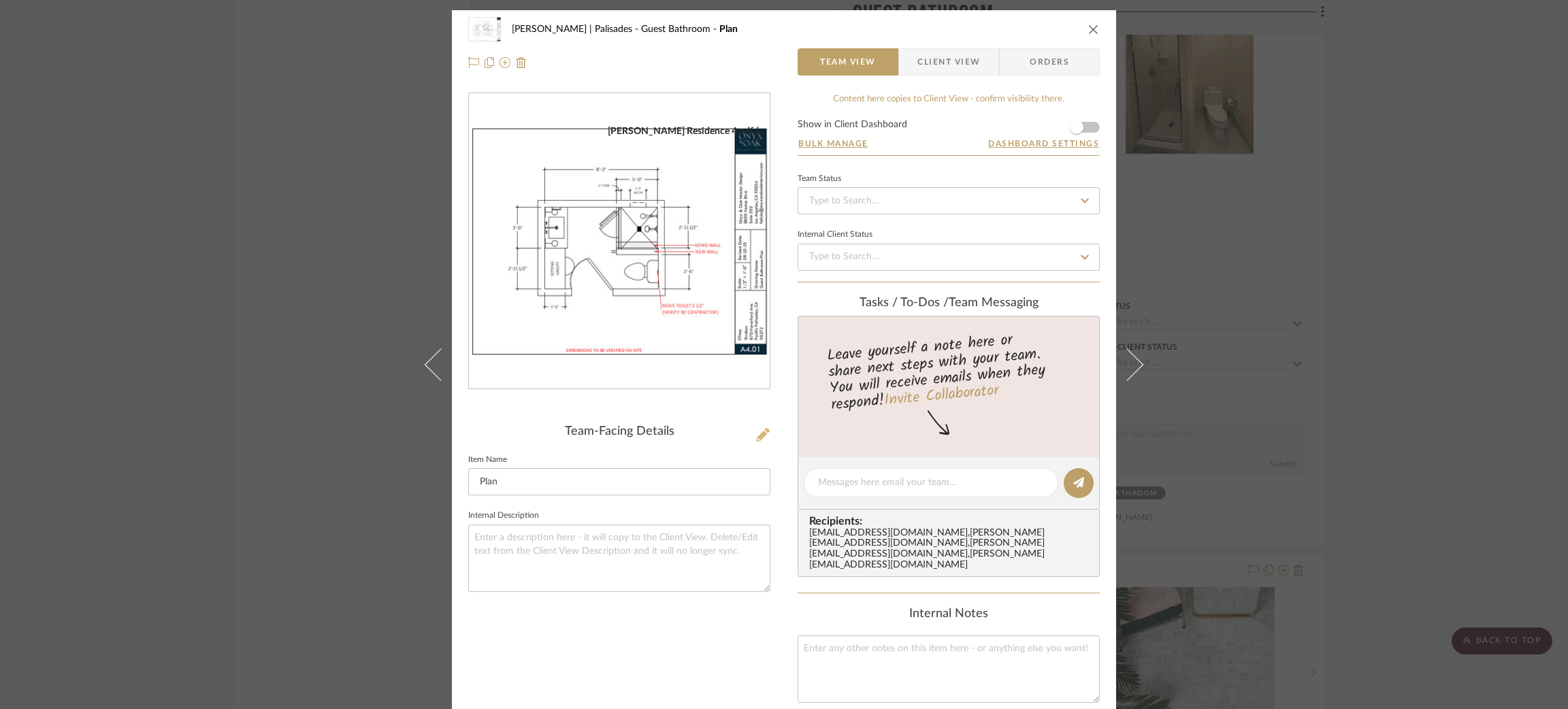
click at [755, 429] on button at bounding box center [763, 435] width 15 height 22
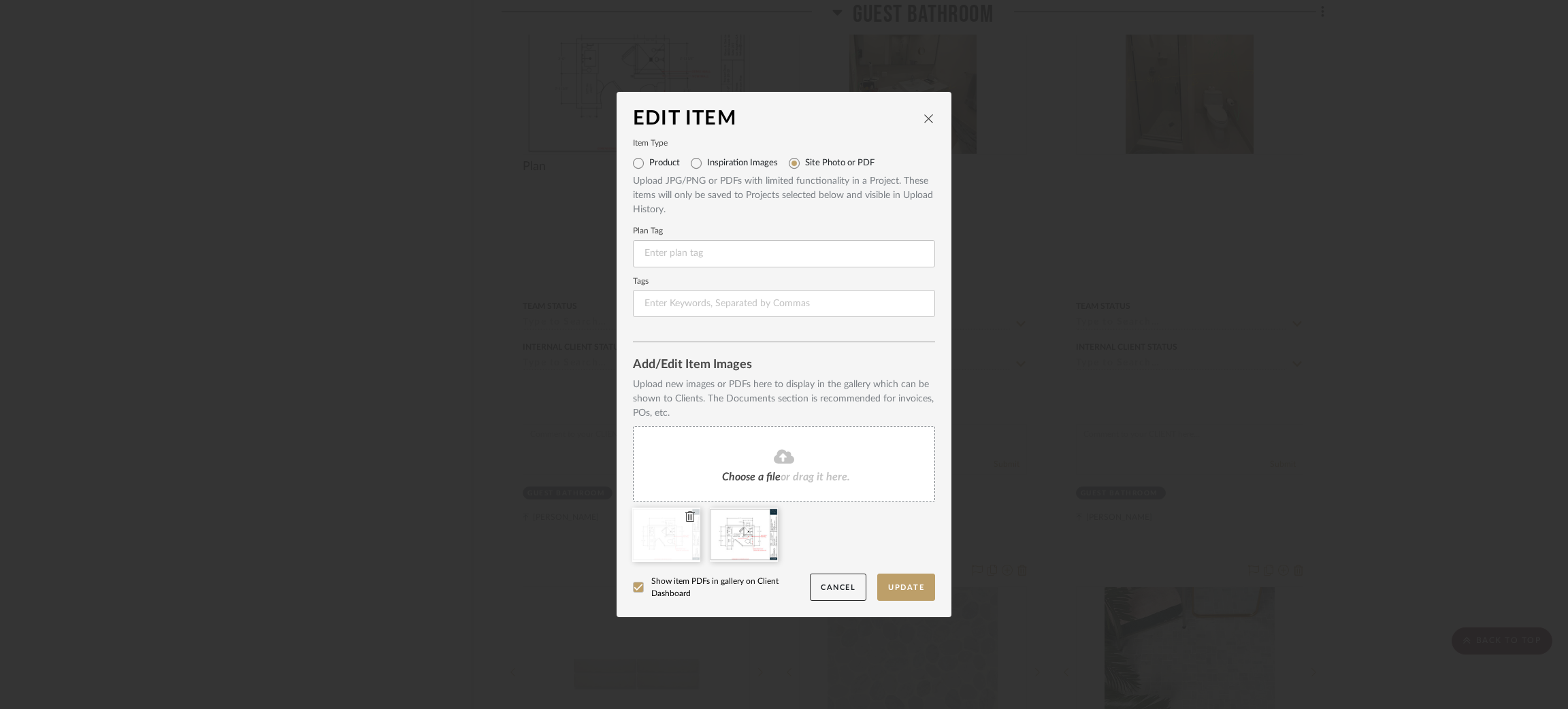
click at [685, 515] on icon at bounding box center [690, 516] width 9 height 11
click at [910, 585] on button "Update" at bounding box center [906, 587] width 58 height 28
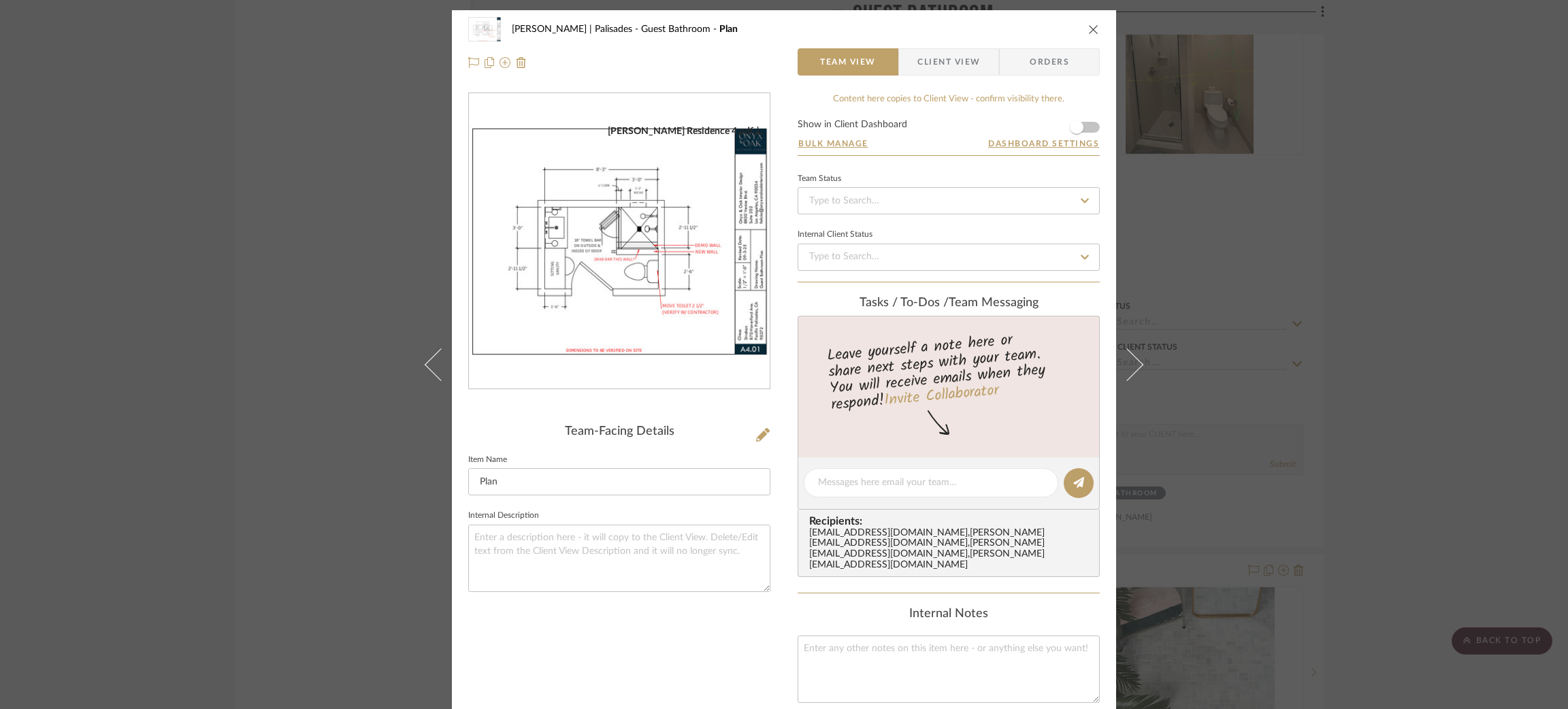
click at [1181, 252] on div "Strahan | Palisades Guest Bathroom Plan Team View Client View Orders Strahan Re…" at bounding box center [784, 354] width 1568 height 709
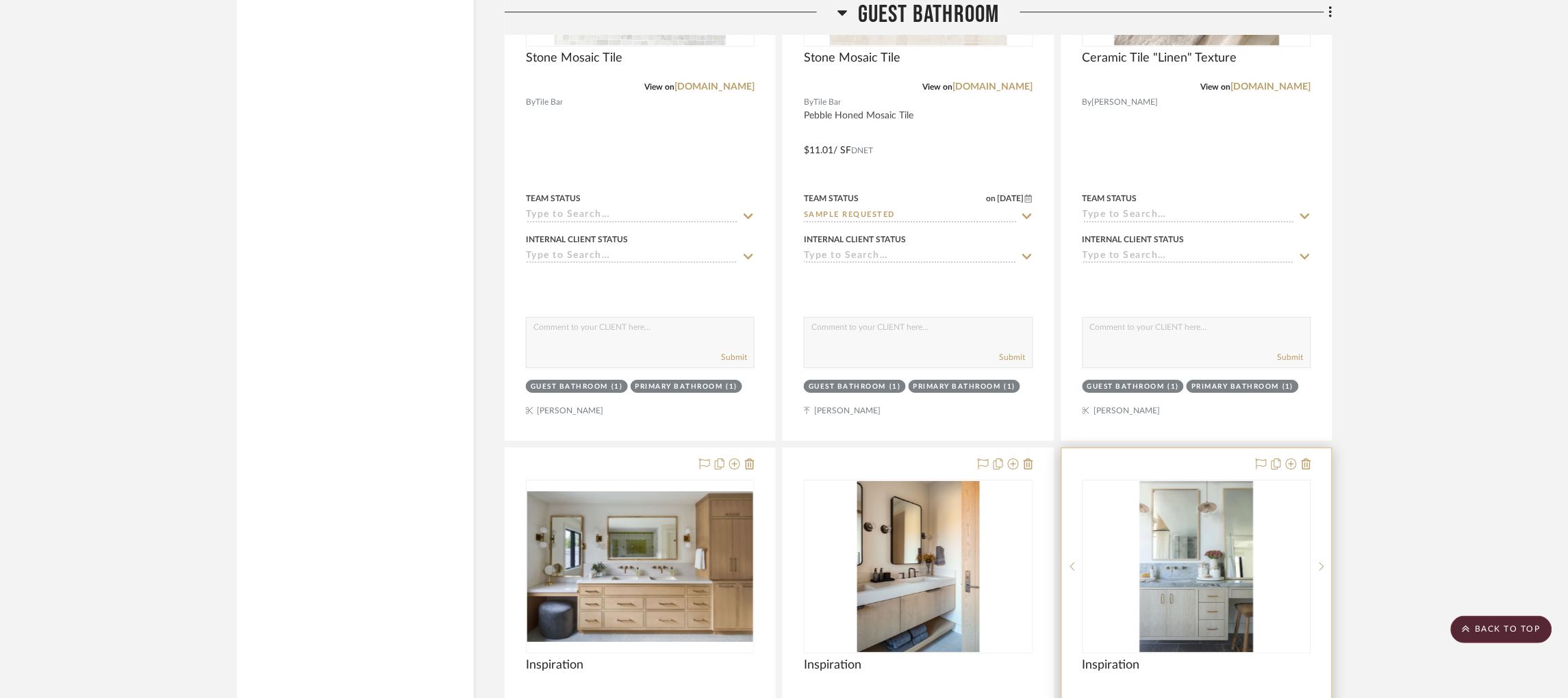
scroll to position [13415, 0]
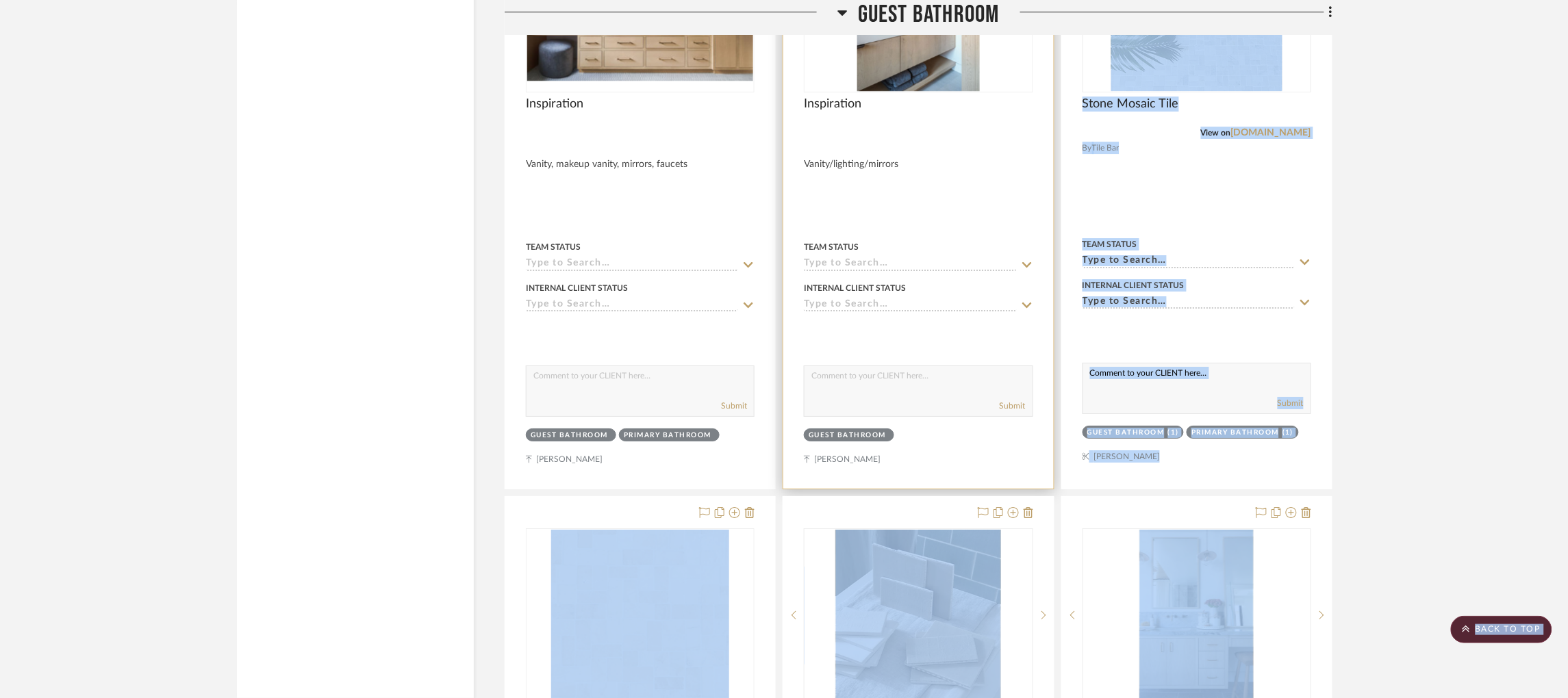
drag, startPoint x: 1159, startPoint y: 558, endPoint x: 1049, endPoint y: 339, distance: 245.1
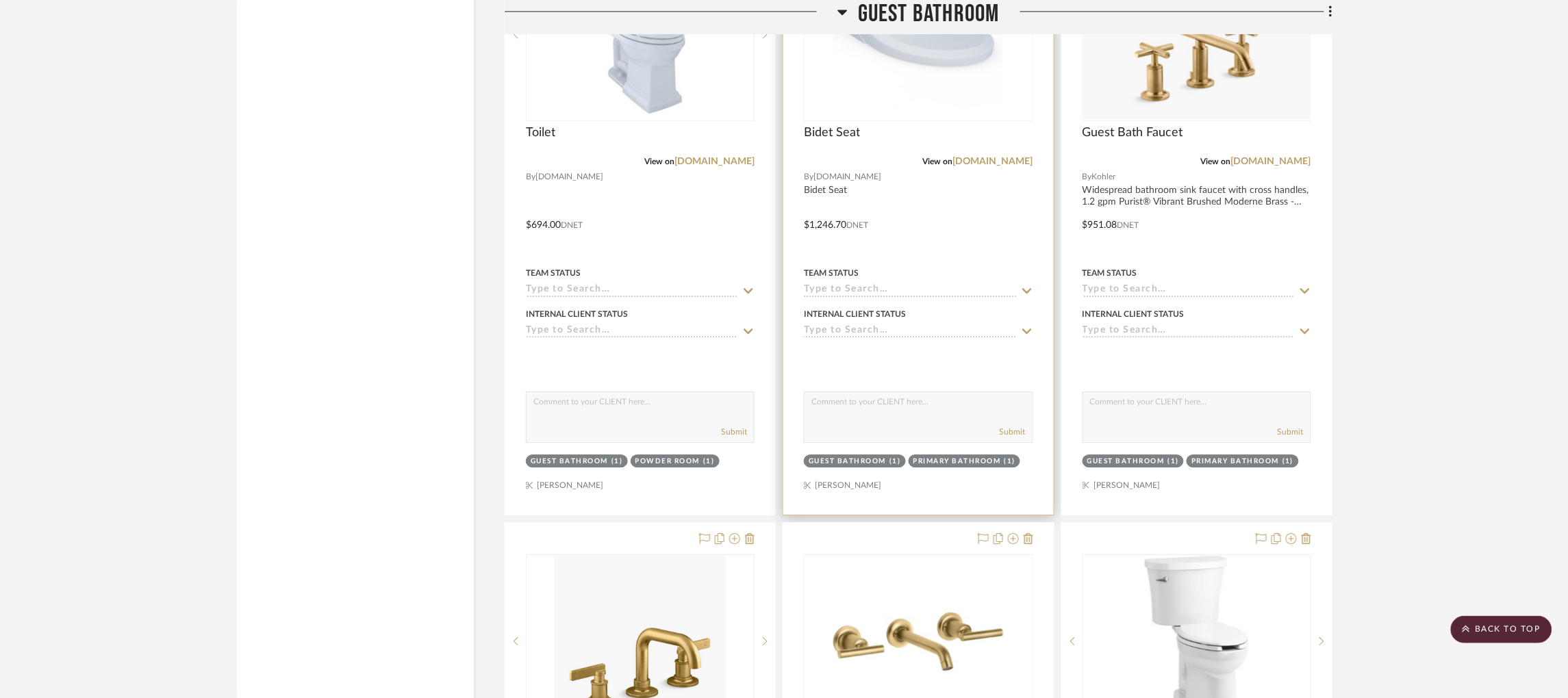
scroll to position [18855, 0]
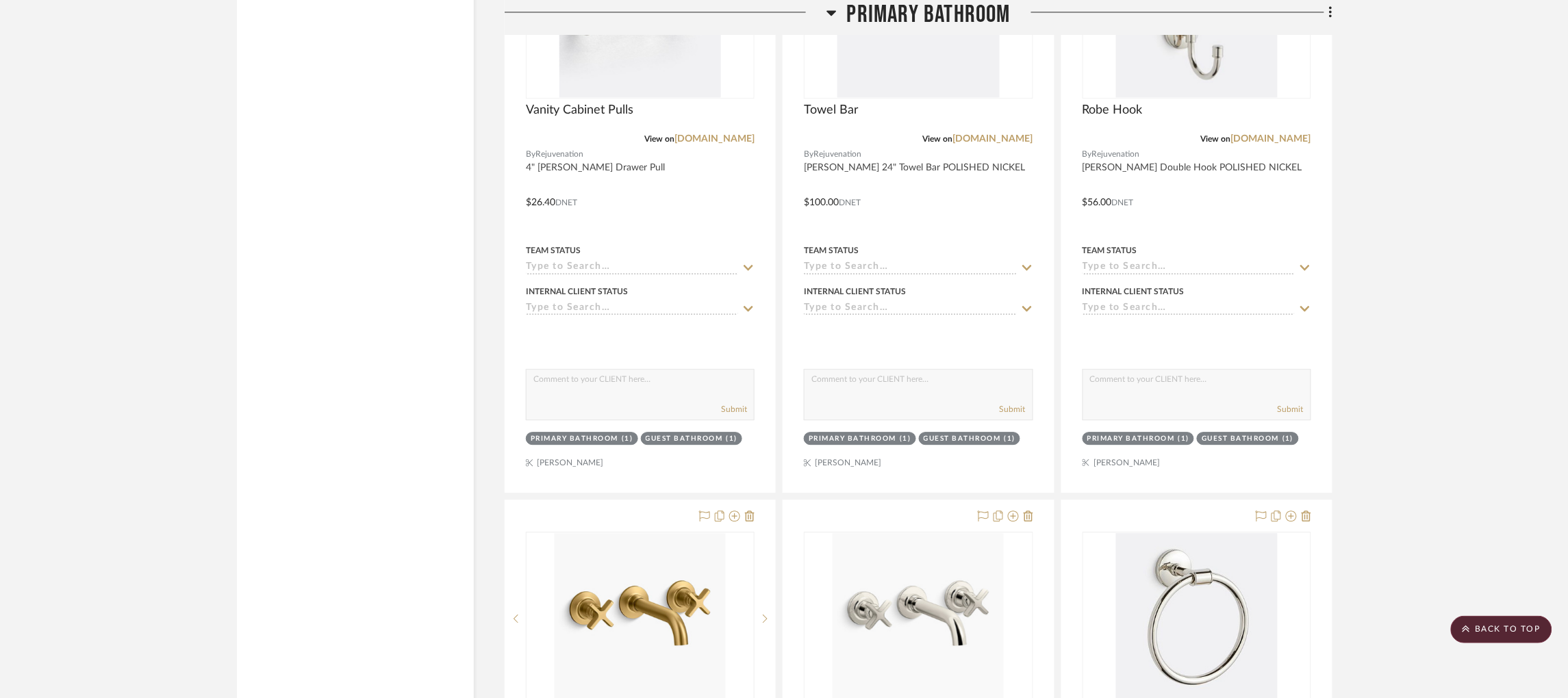
scroll to position [9039, 0]
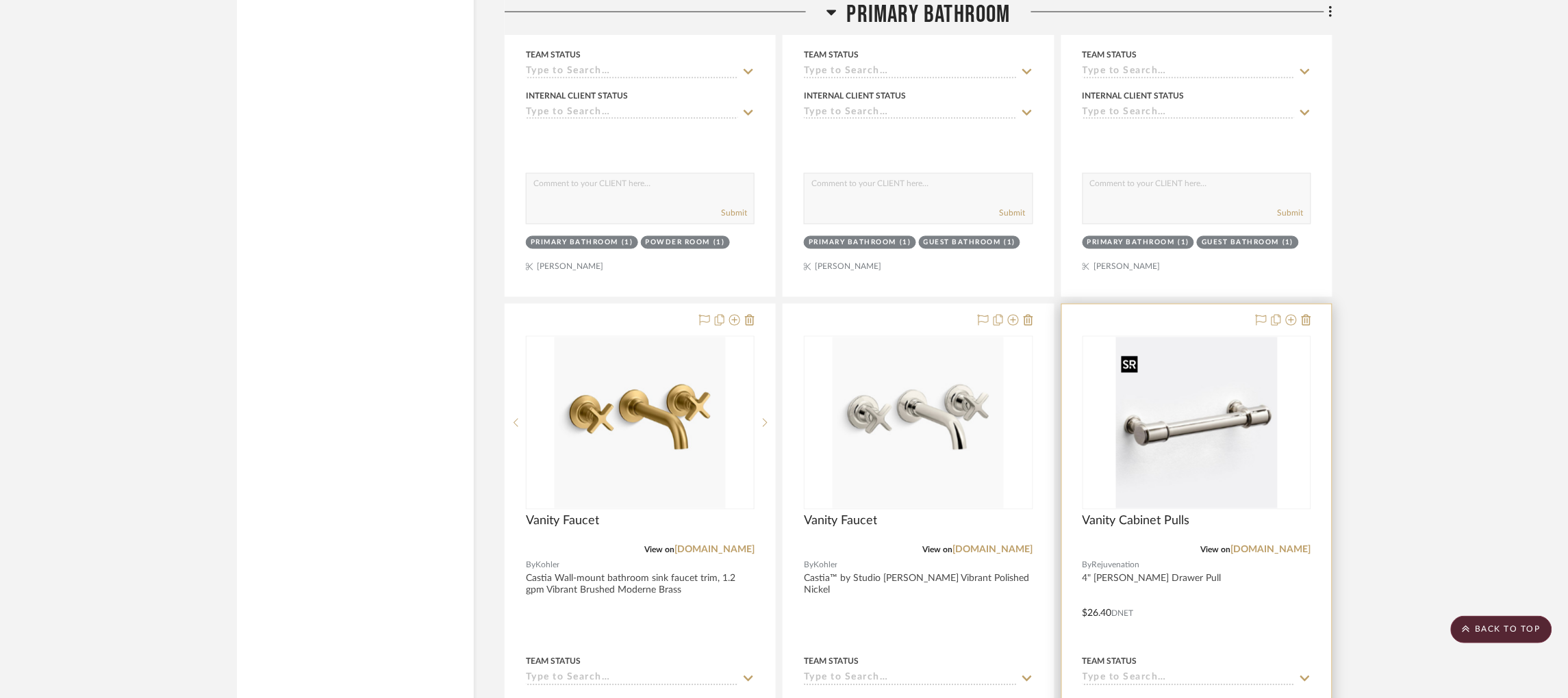
scroll to position [8937, 0]
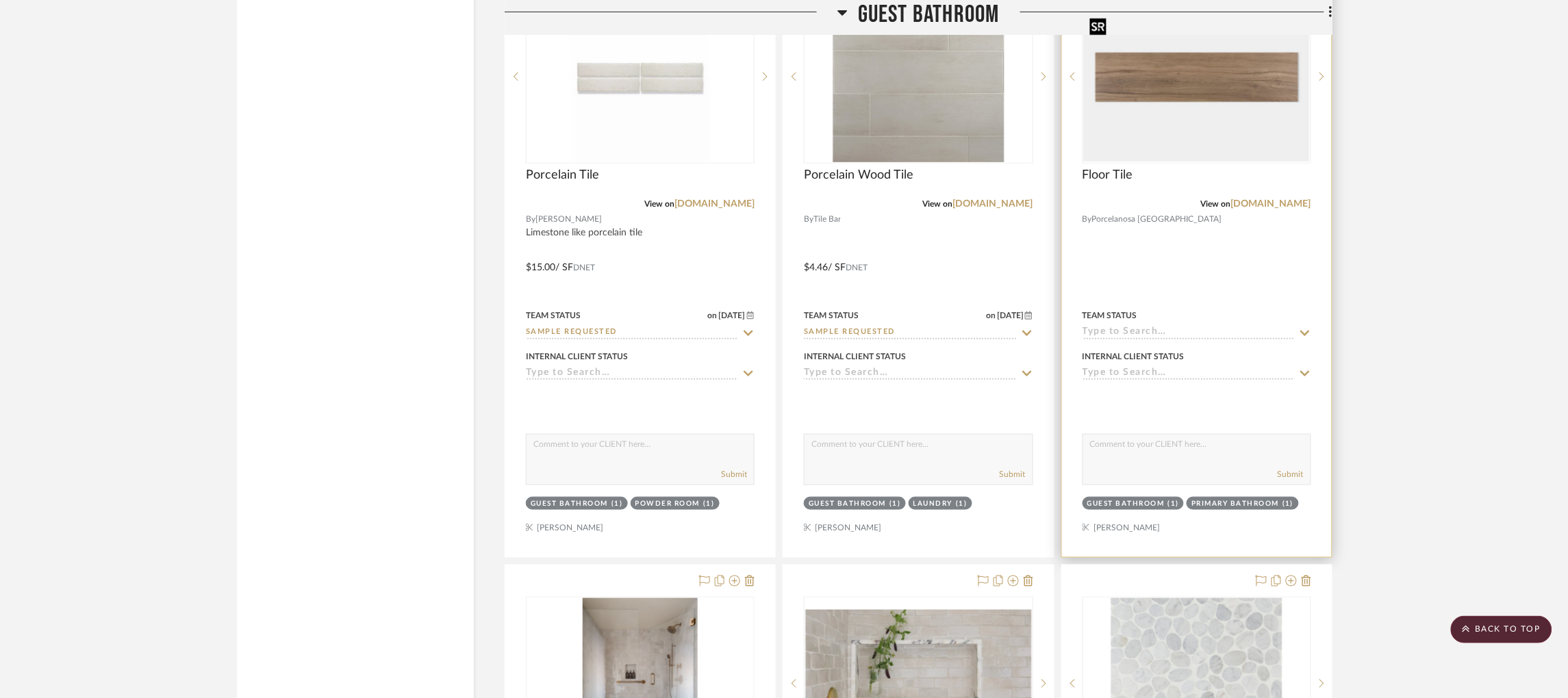
scroll to position [13854, 0]
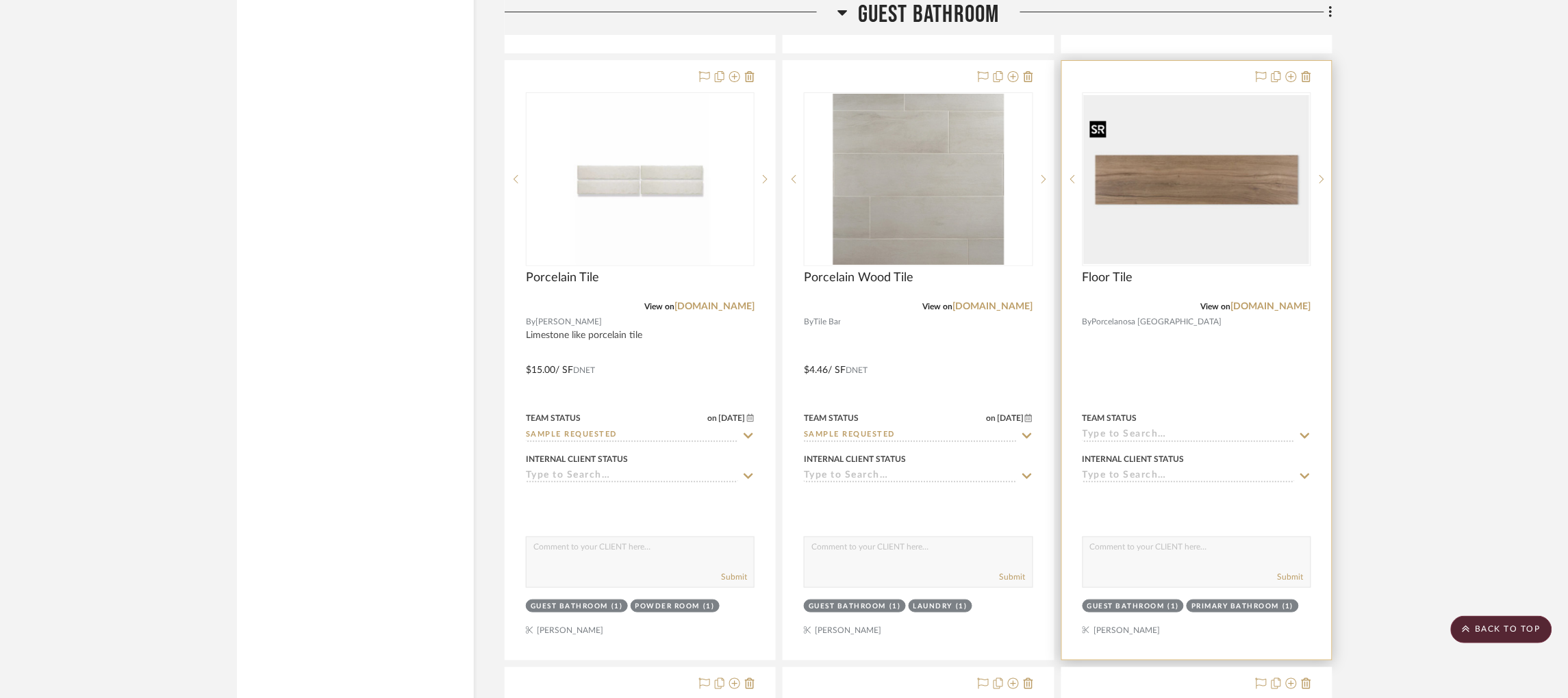
click at [1158, 212] on img "0" at bounding box center [1197, 179] width 226 height 169
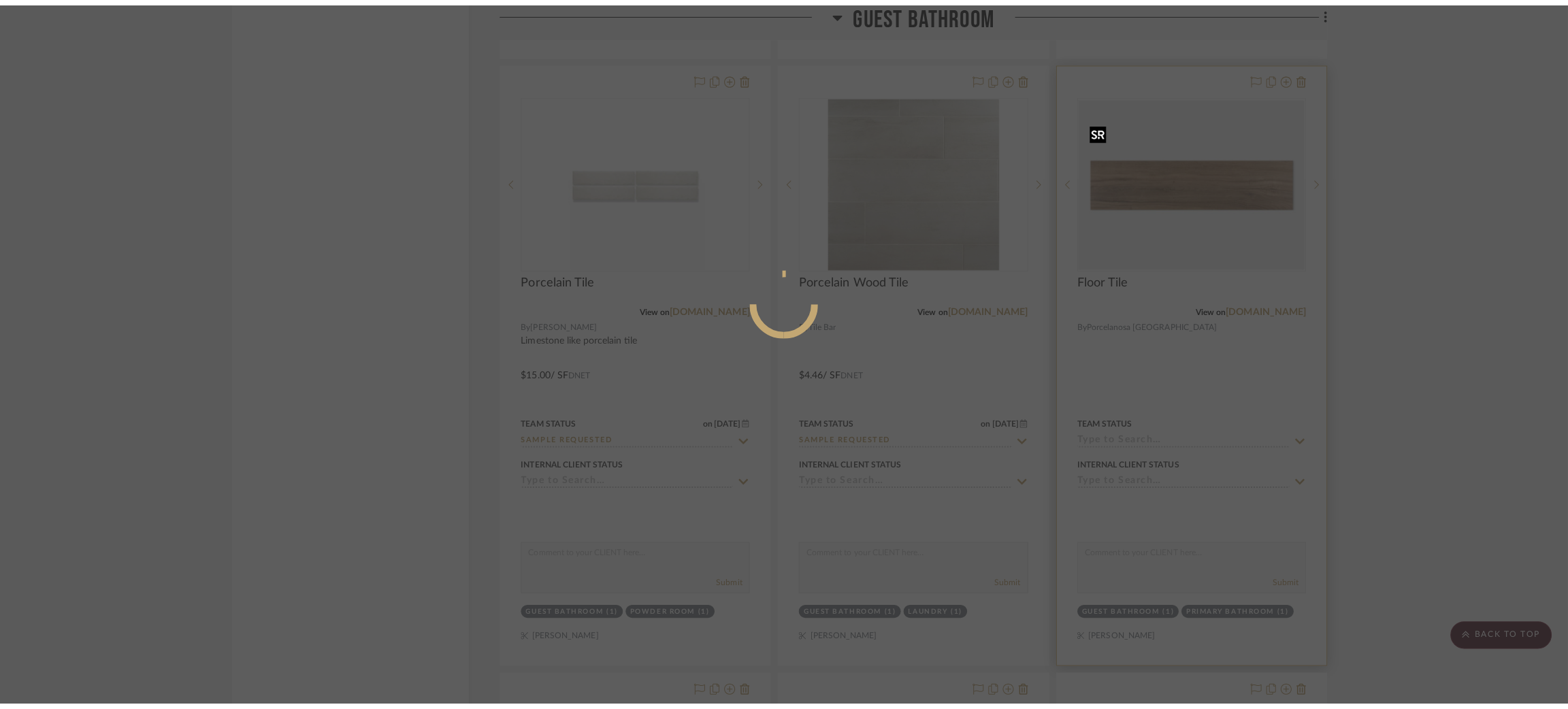
scroll to position [0, 0]
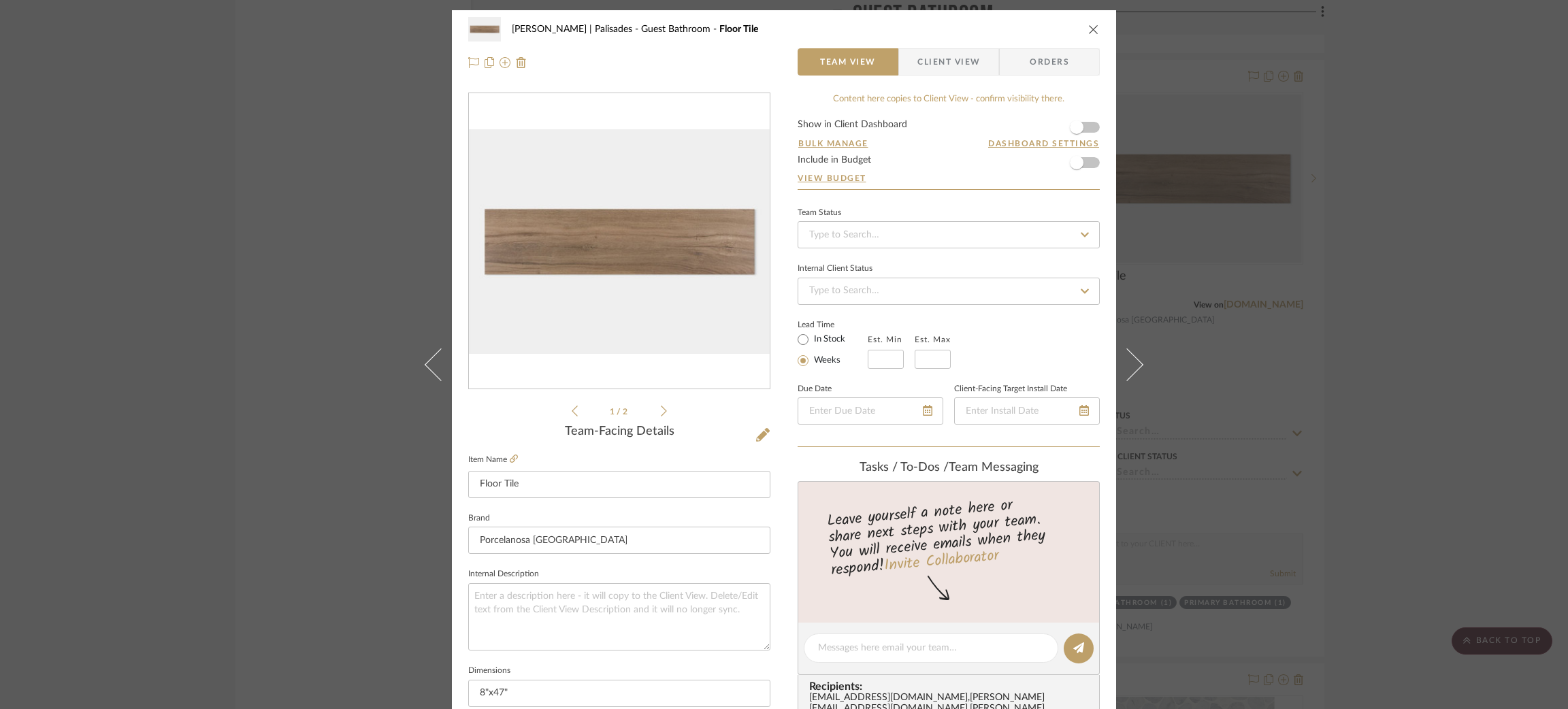
click at [1181, 316] on div "Strahan | Palisades Guest Bathroom Floor Tile Team View Client View Orders 1 / …" at bounding box center [784, 354] width 1568 height 709
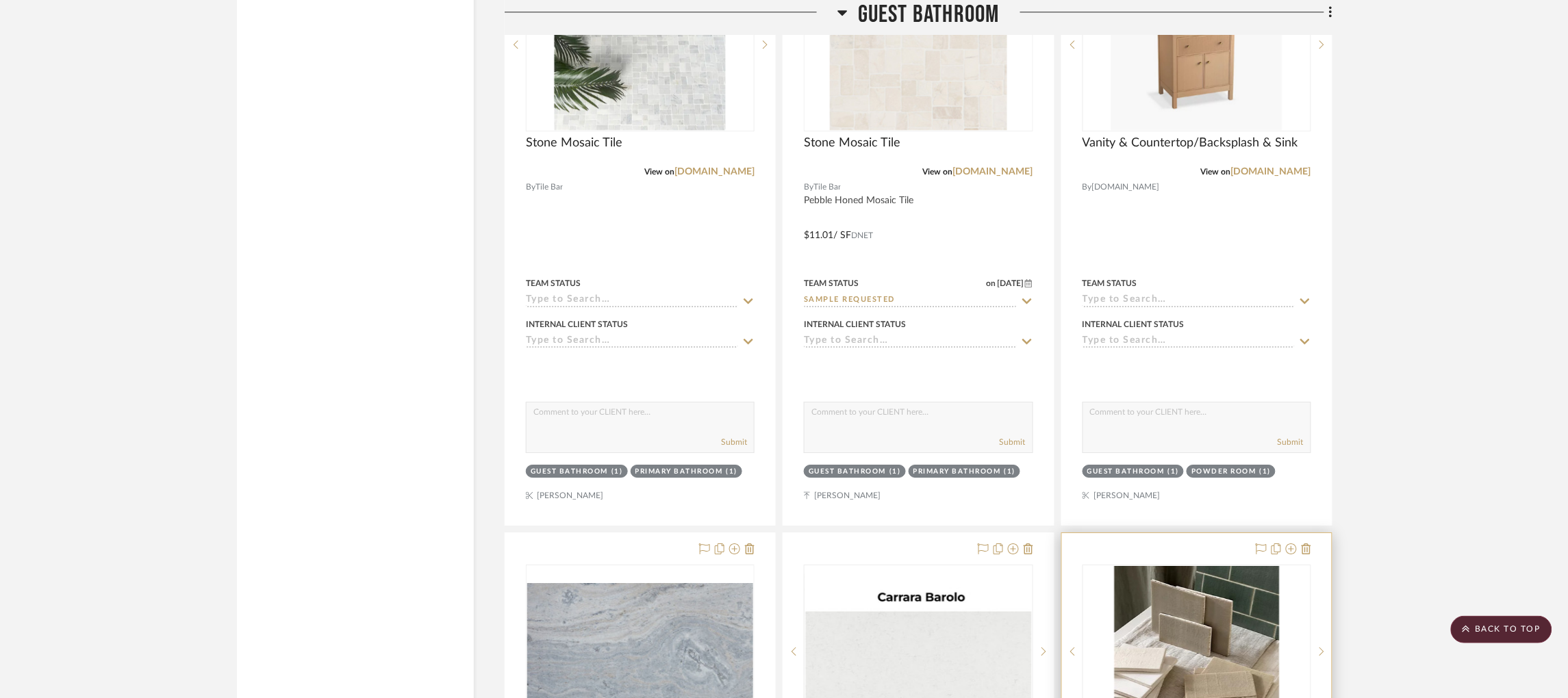
scroll to position [15203, 0]
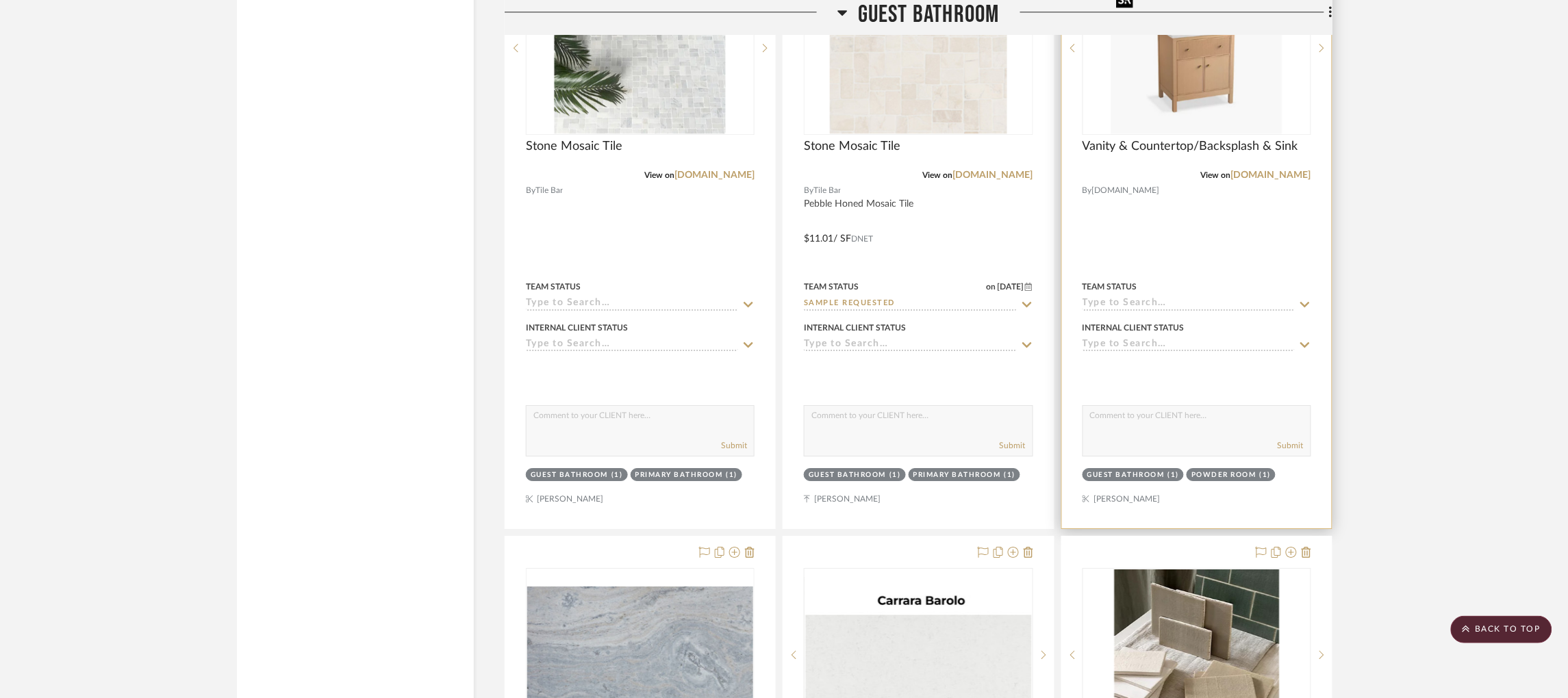
click at [1188, 111] on img "0" at bounding box center [1197, 48] width 171 height 171
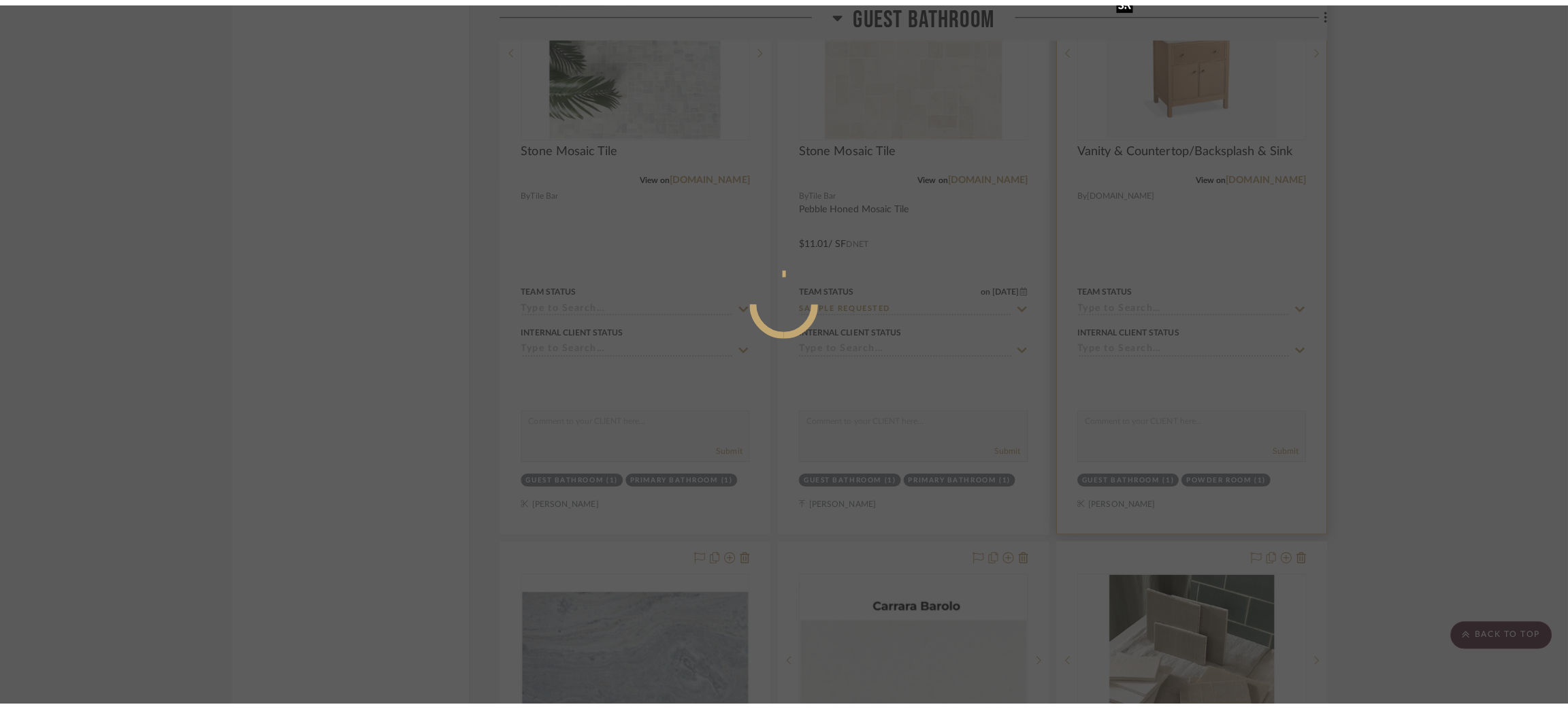
scroll to position [0, 0]
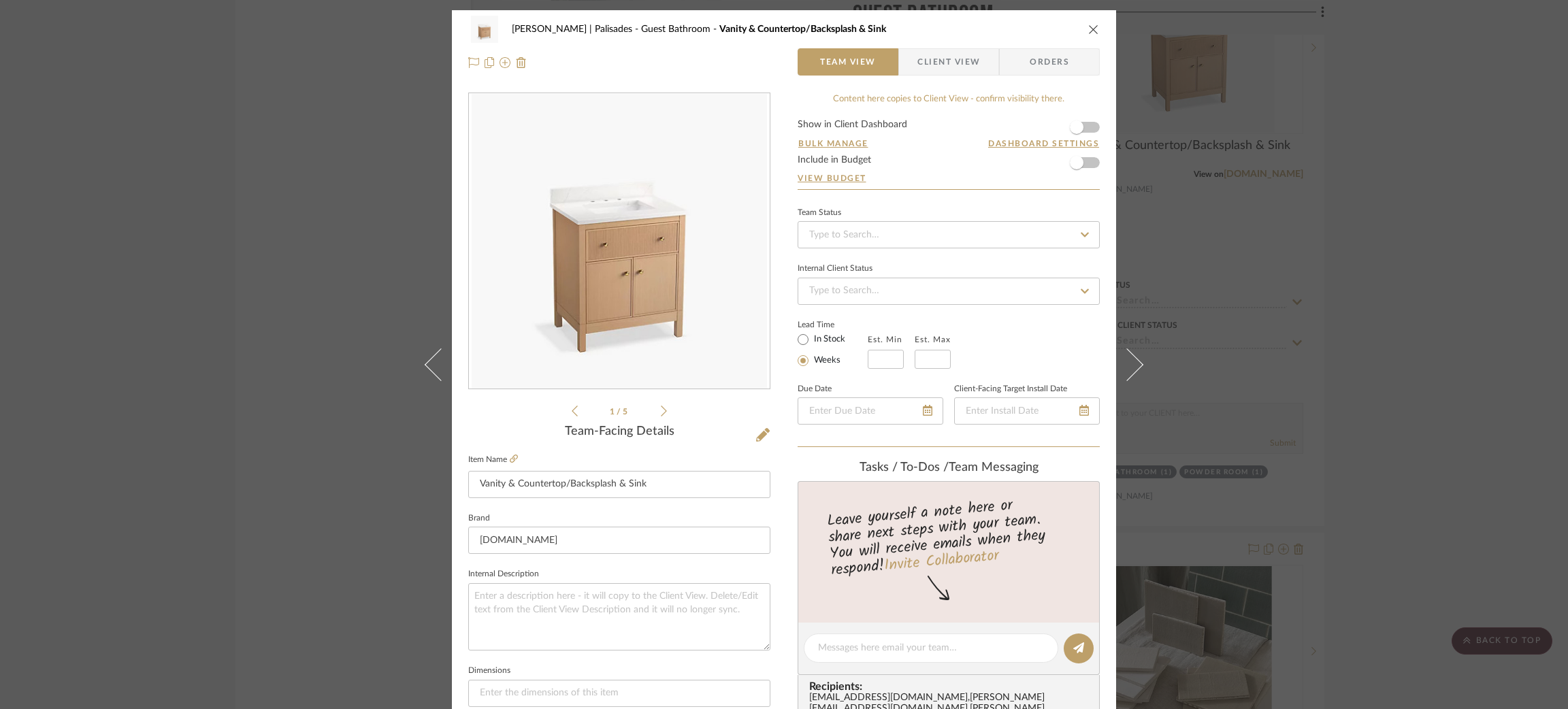
click at [661, 406] on icon at bounding box center [664, 410] width 6 height 12
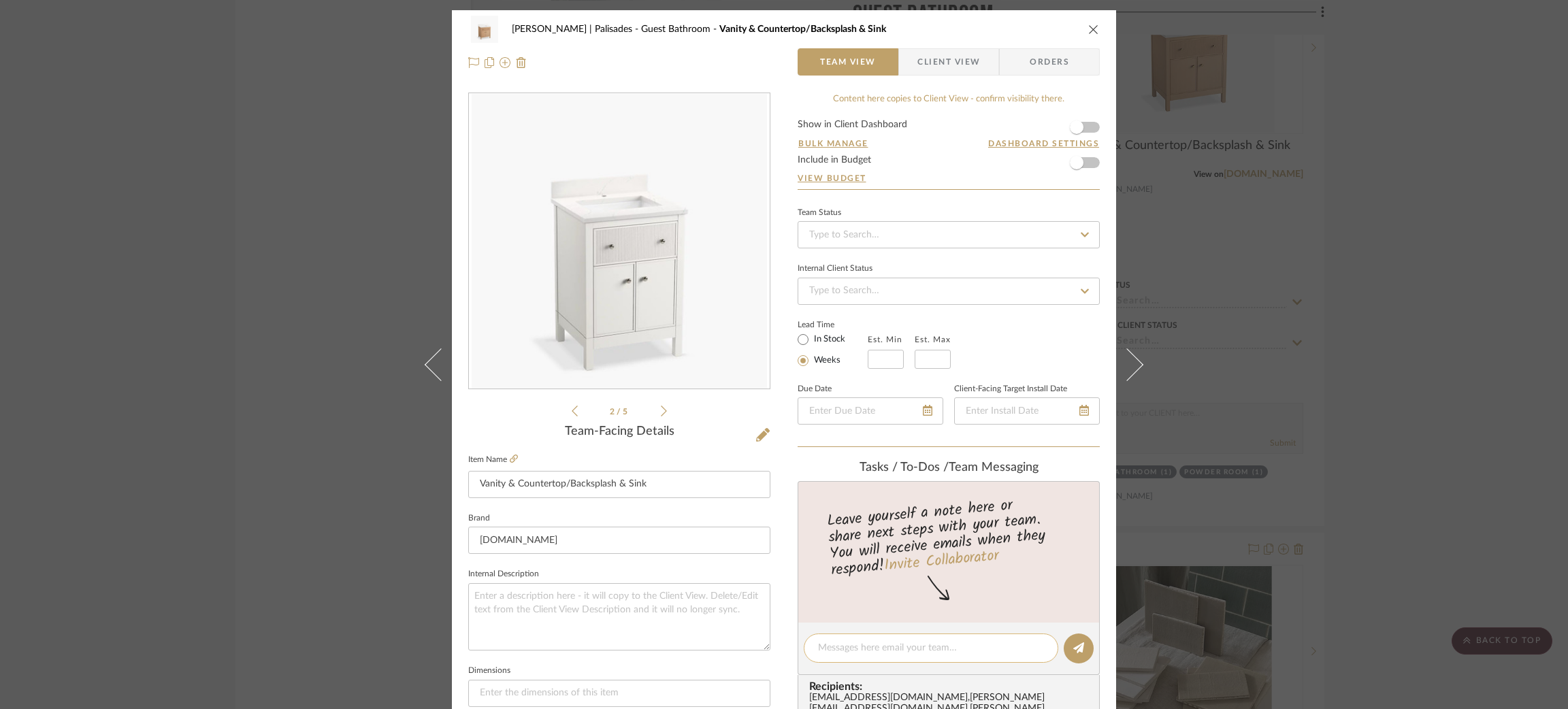
click at [866, 648] on textarea at bounding box center [931, 648] width 226 height 15
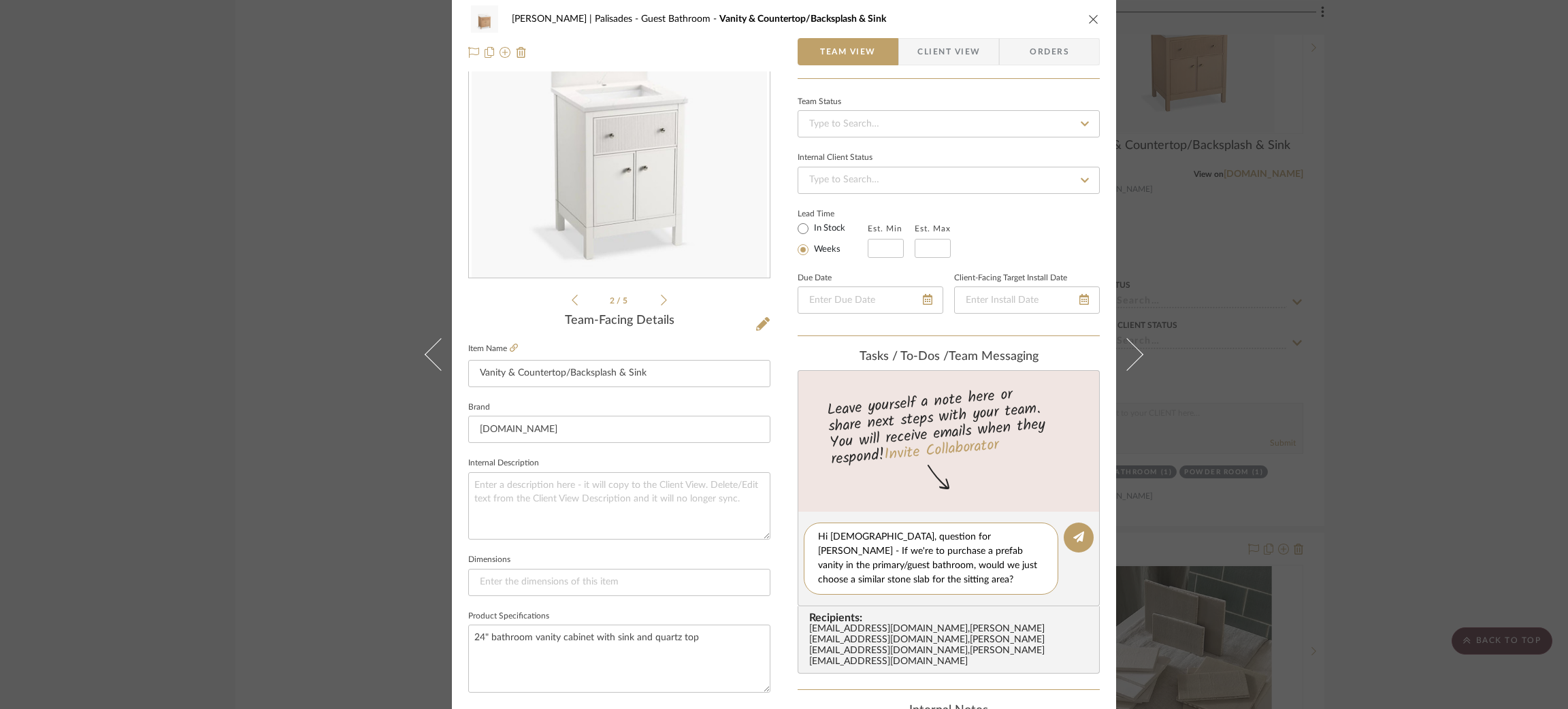
scroll to position [113, 0]
click at [940, 574] on textarea "Hi ladies, question for Strahan - If we're to purchase a prefab vanity in the p…" at bounding box center [931, 556] width 226 height 57
drag, startPoint x: 886, startPoint y: 572, endPoint x: 948, endPoint y: 567, distance: 62.2
click at [948, 567] on textarea "Hi ladies, question for Strahan - If we're to purchase a prefab vanity in the p…" at bounding box center [931, 556] width 226 height 57
click at [911, 574] on textarea "Hi ladies, question for Strahan - If we're to purchase a prefab vanity in the p…" at bounding box center [931, 556] width 226 height 57
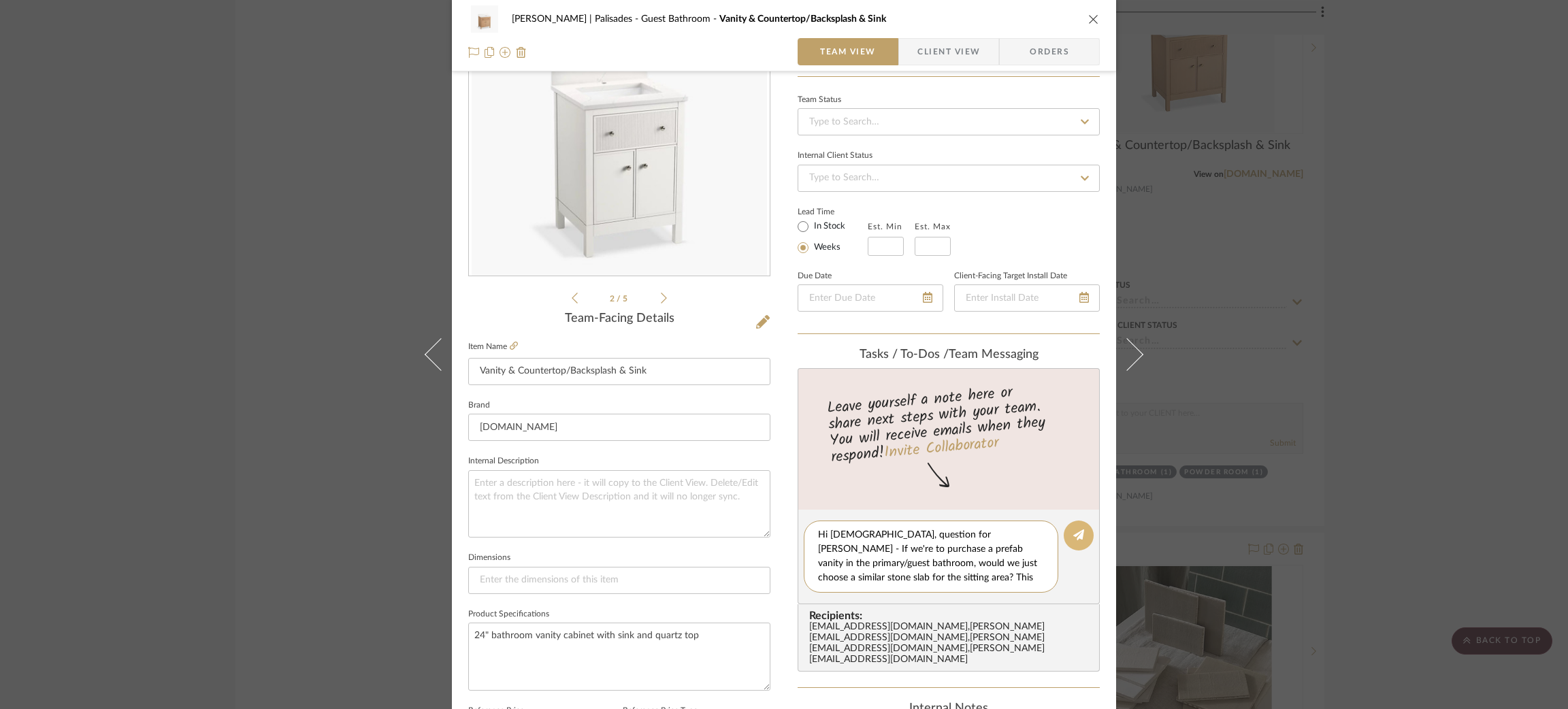
type textarea "Hi ladies, question for Strahan - If we're to purchase a prefab vanity in the p…"
click at [1074, 529] on icon at bounding box center [1078, 534] width 11 height 11
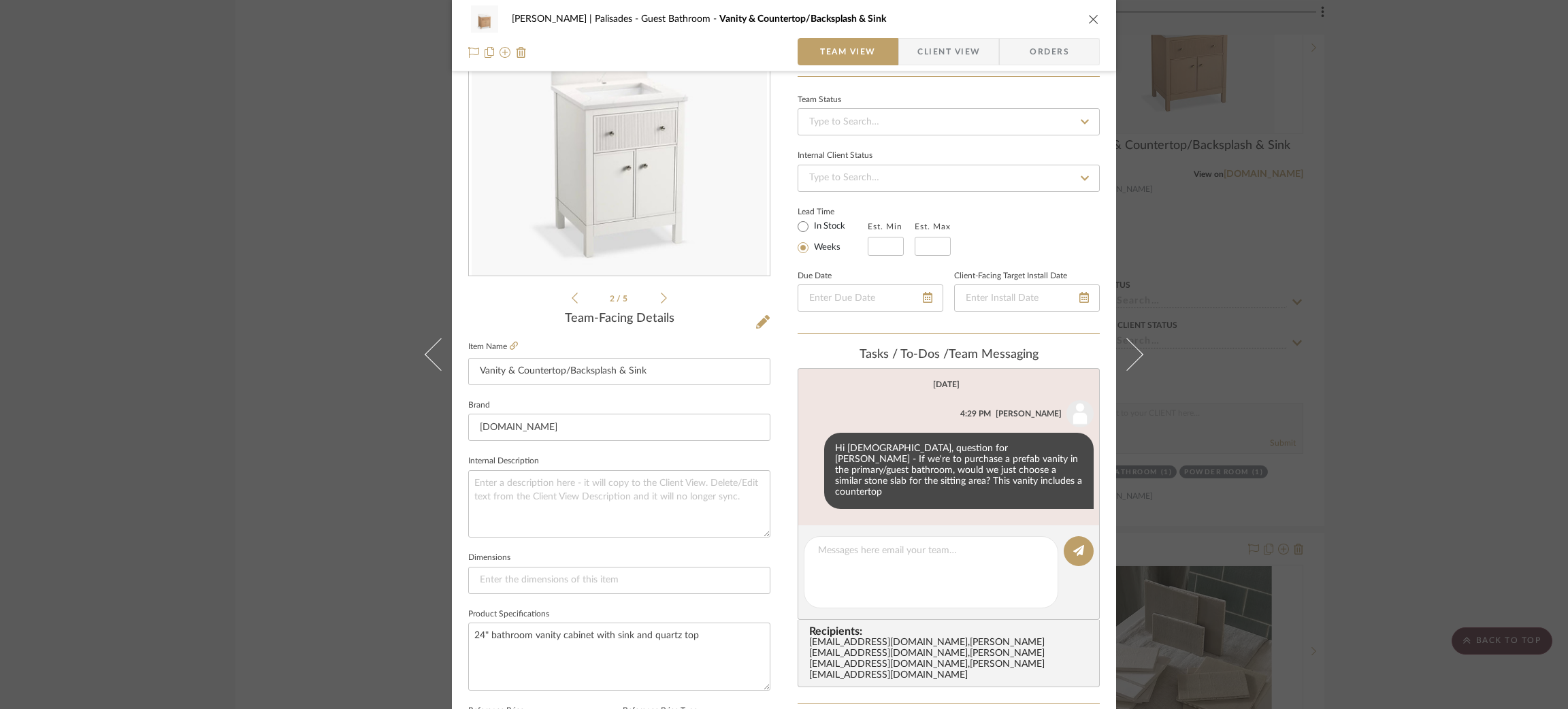
click at [283, 257] on div "Strahan | Palisades Guest Bathroom Vanity & Countertop/Backsplash & Sink Team V…" at bounding box center [784, 354] width 1568 height 709
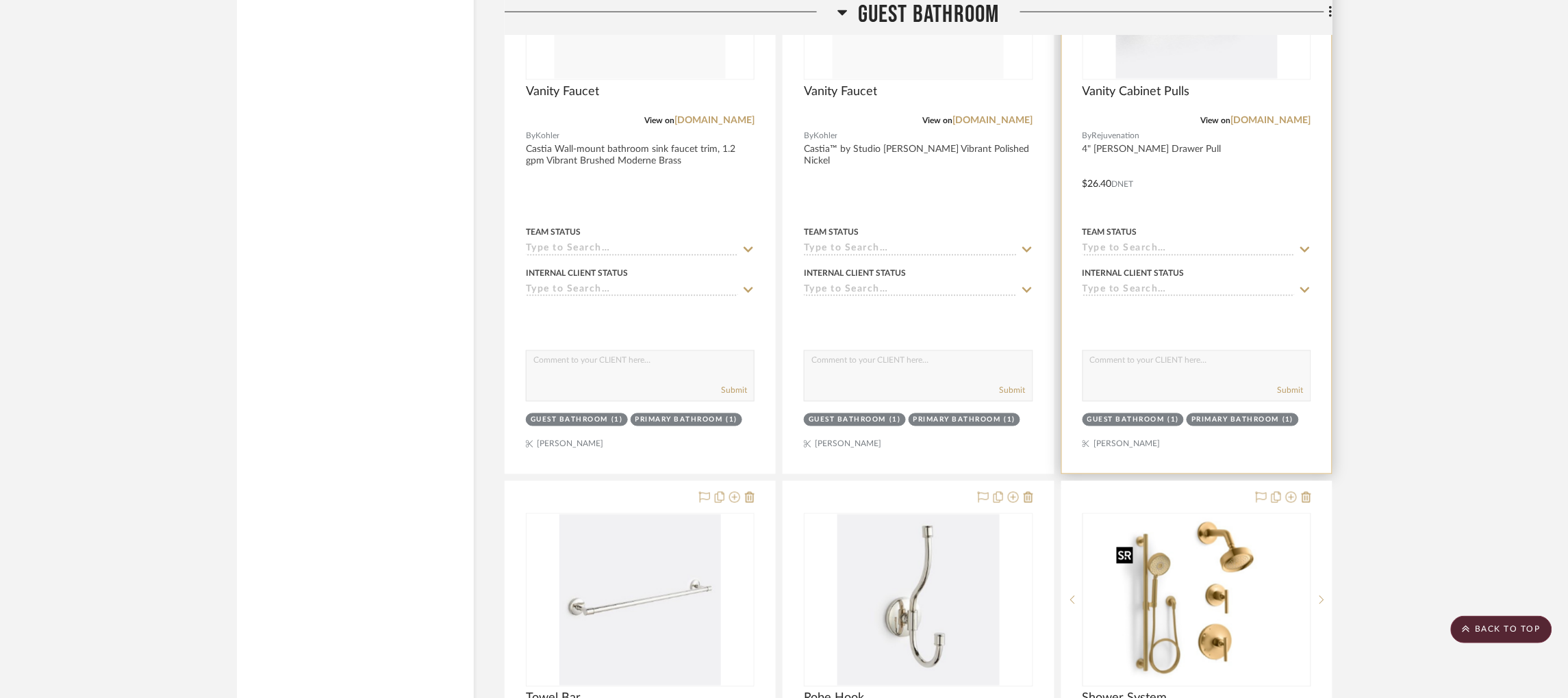
scroll to position [18266, 0]
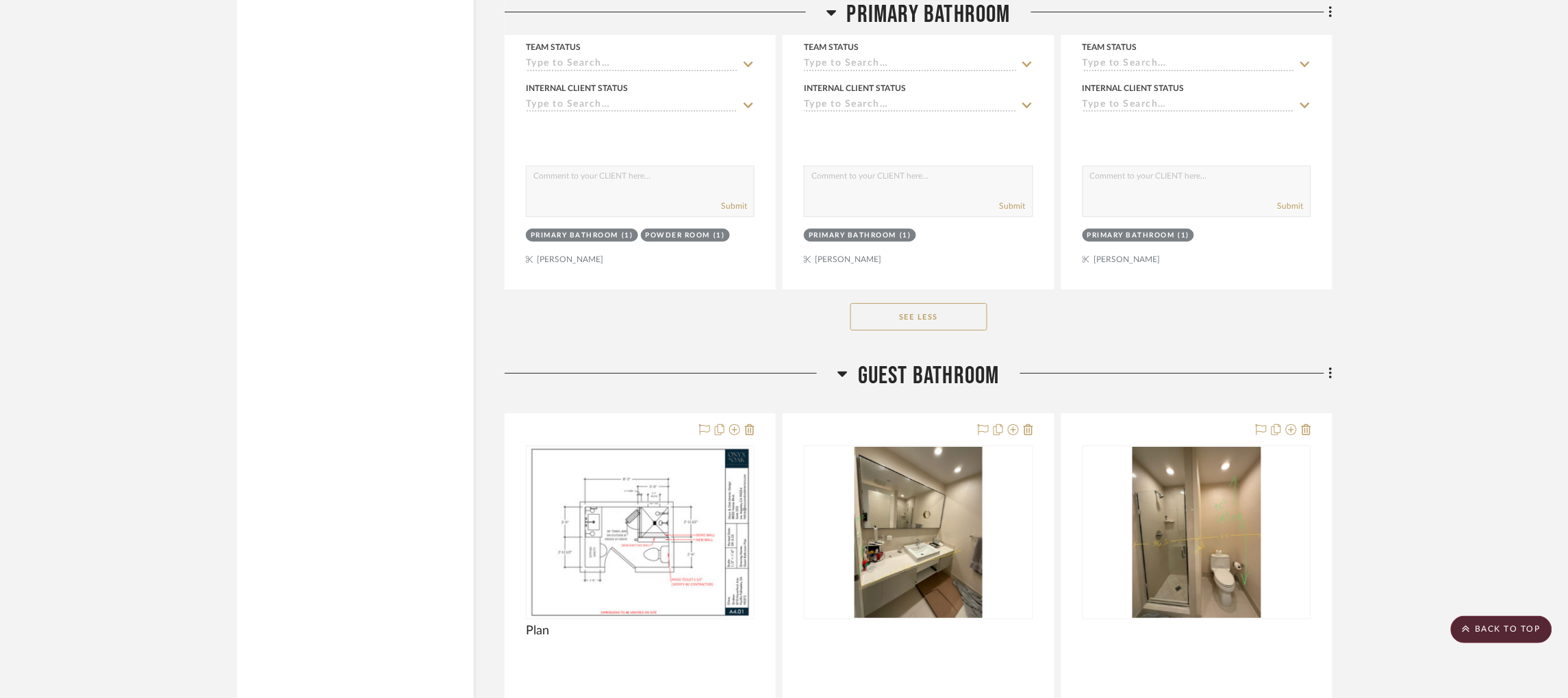
click at [844, 377] on icon at bounding box center [843, 374] width 9 height 5
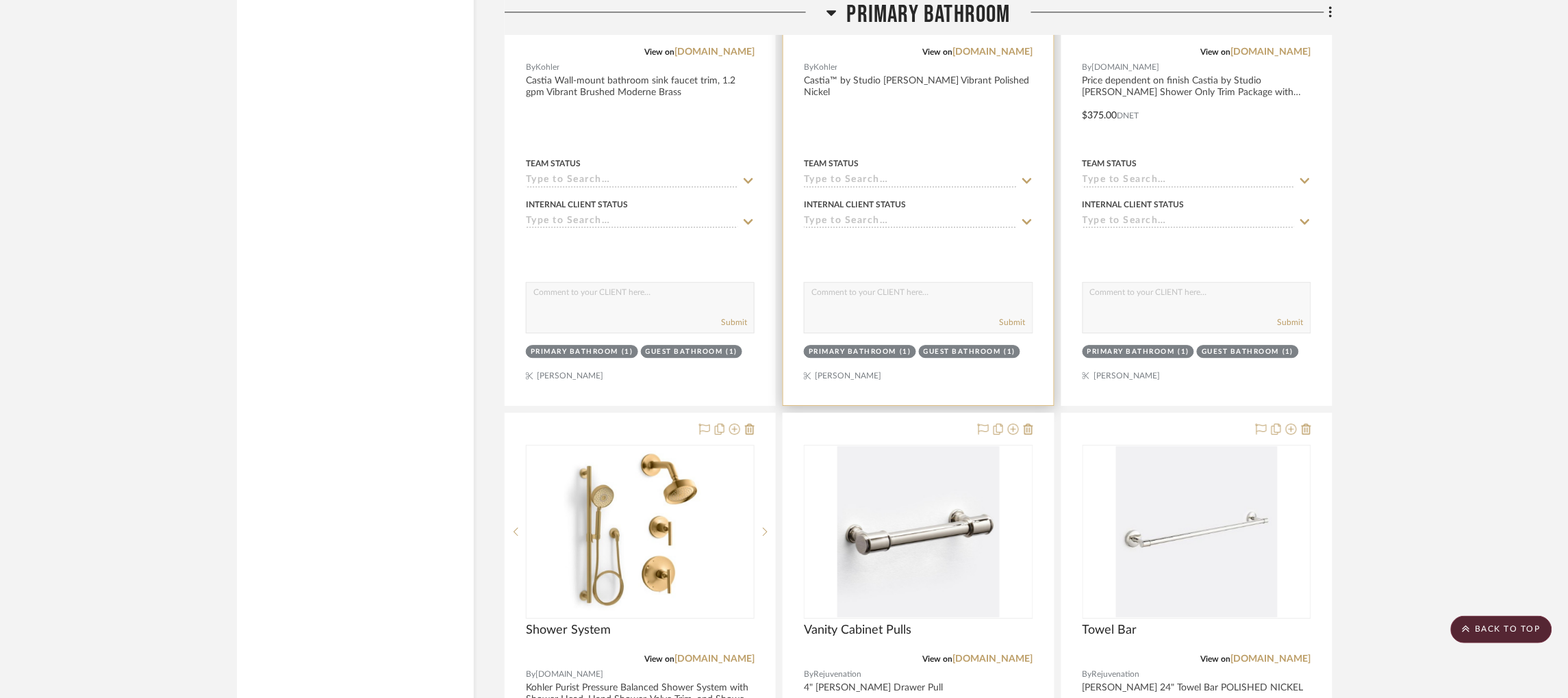
scroll to position [9133, 0]
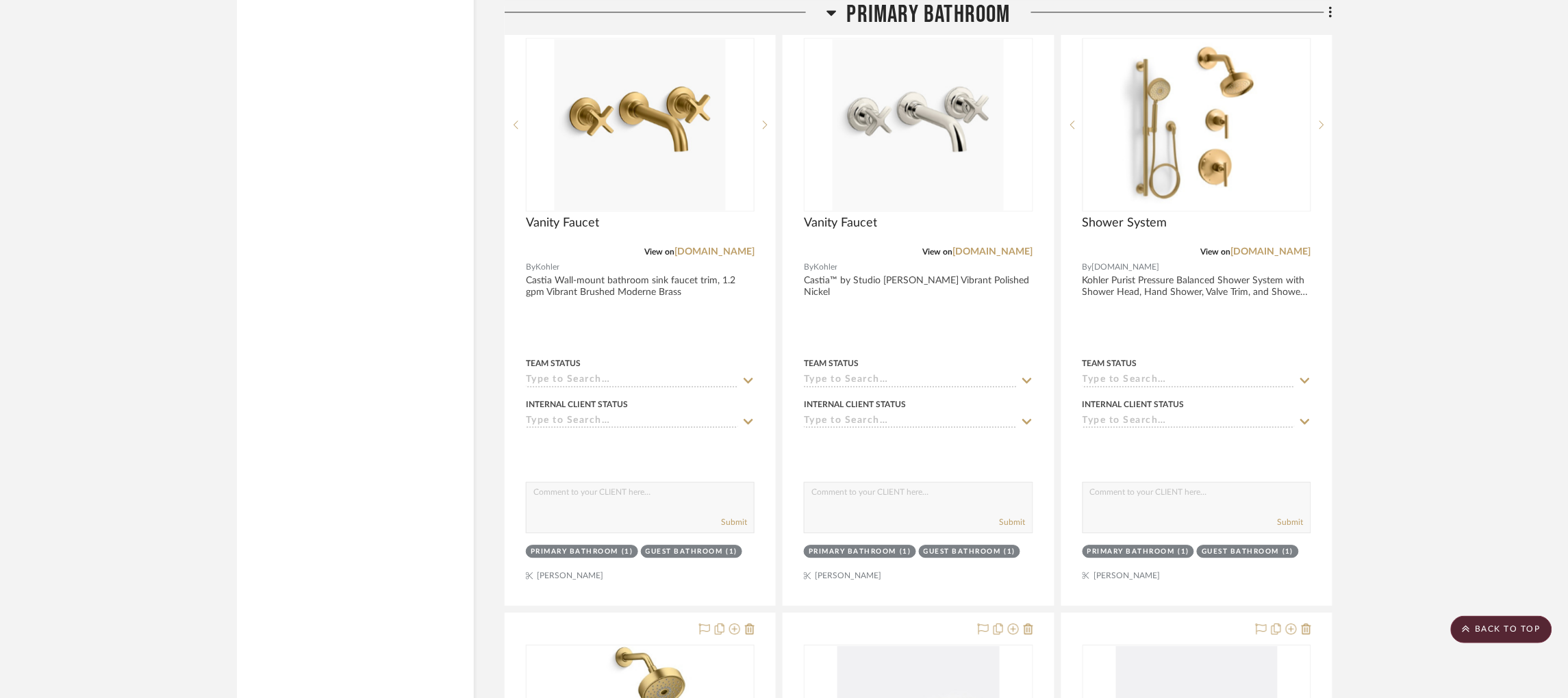
click at [833, 9] on icon at bounding box center [831, 12] width 10 height 16
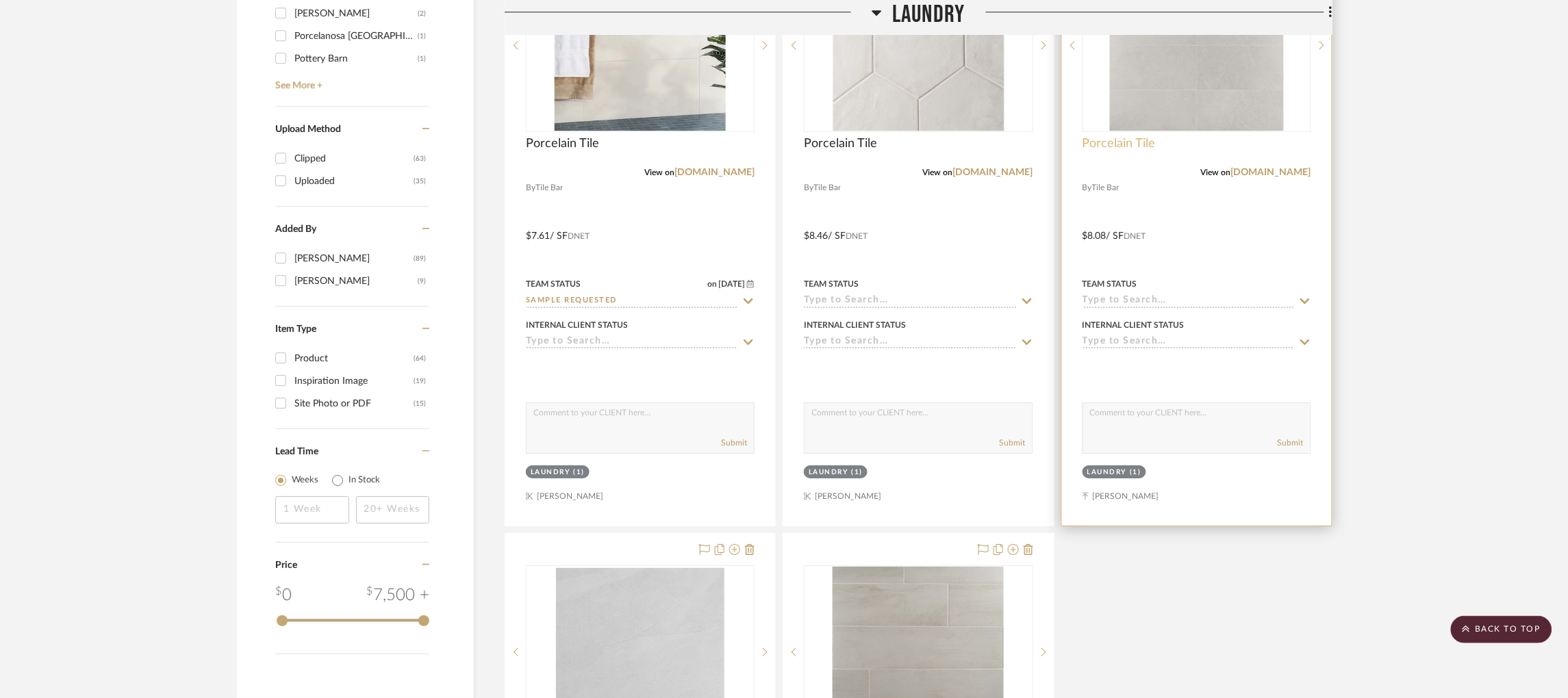
scroll to position [2414, 0]
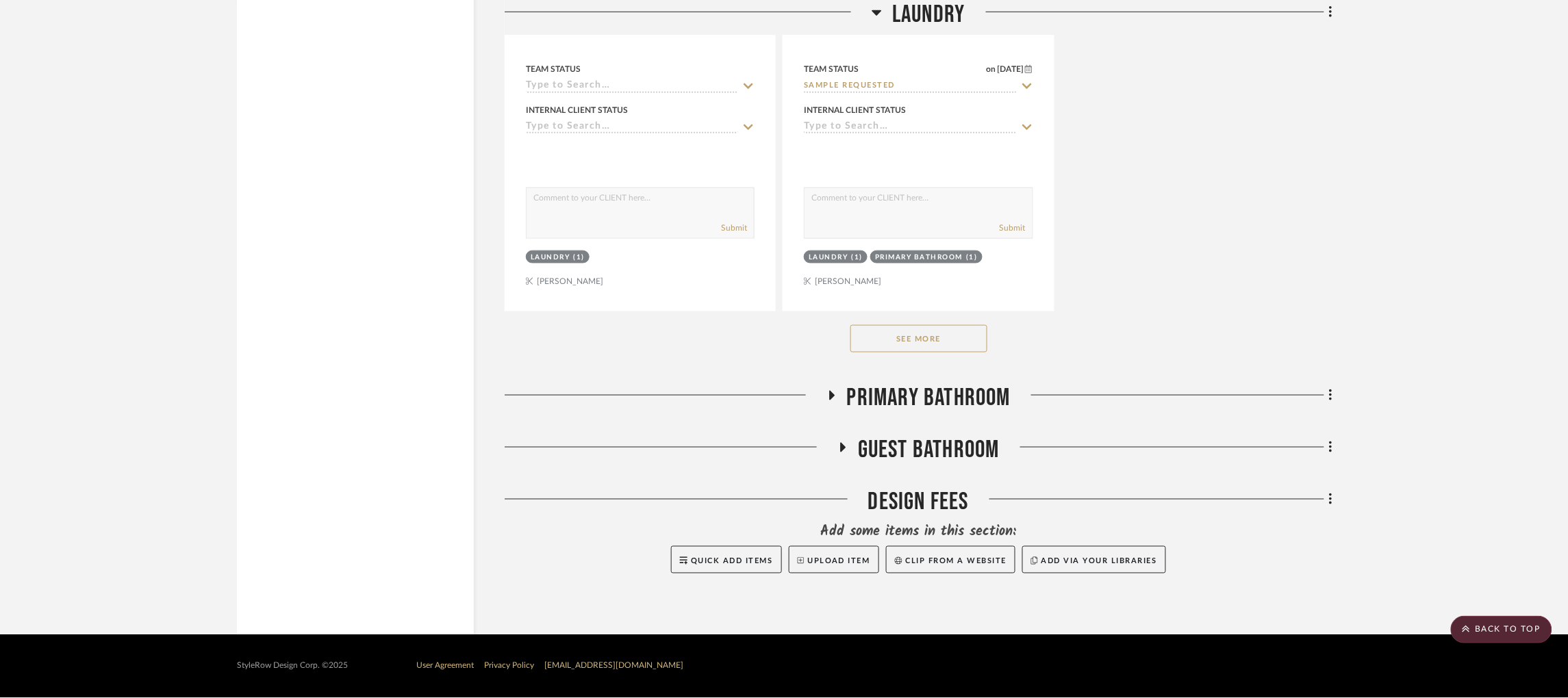
click at [834, 446] on icon at bounding box center [843, 447] width 16 height 10
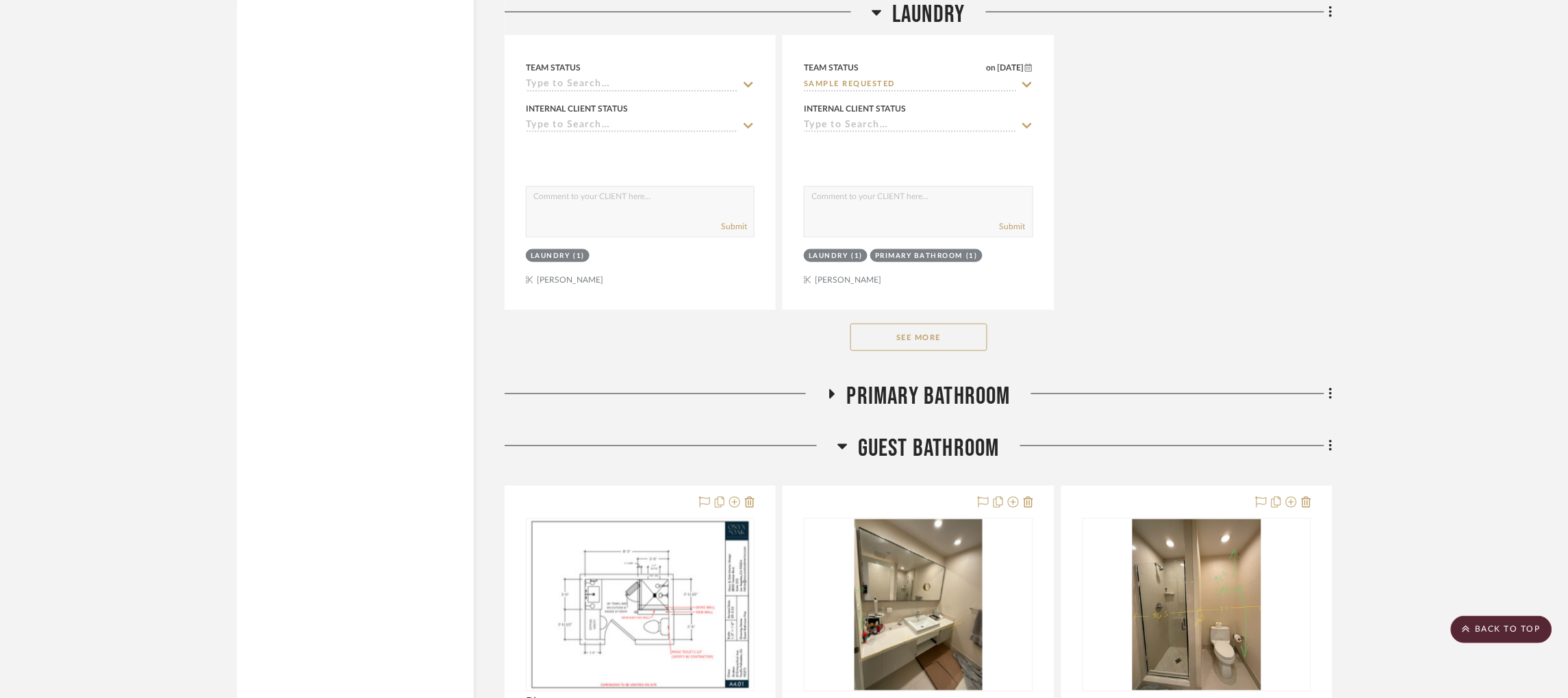
click at [837, 443] on icon at bounding box center [842, 446] width 10 height 16
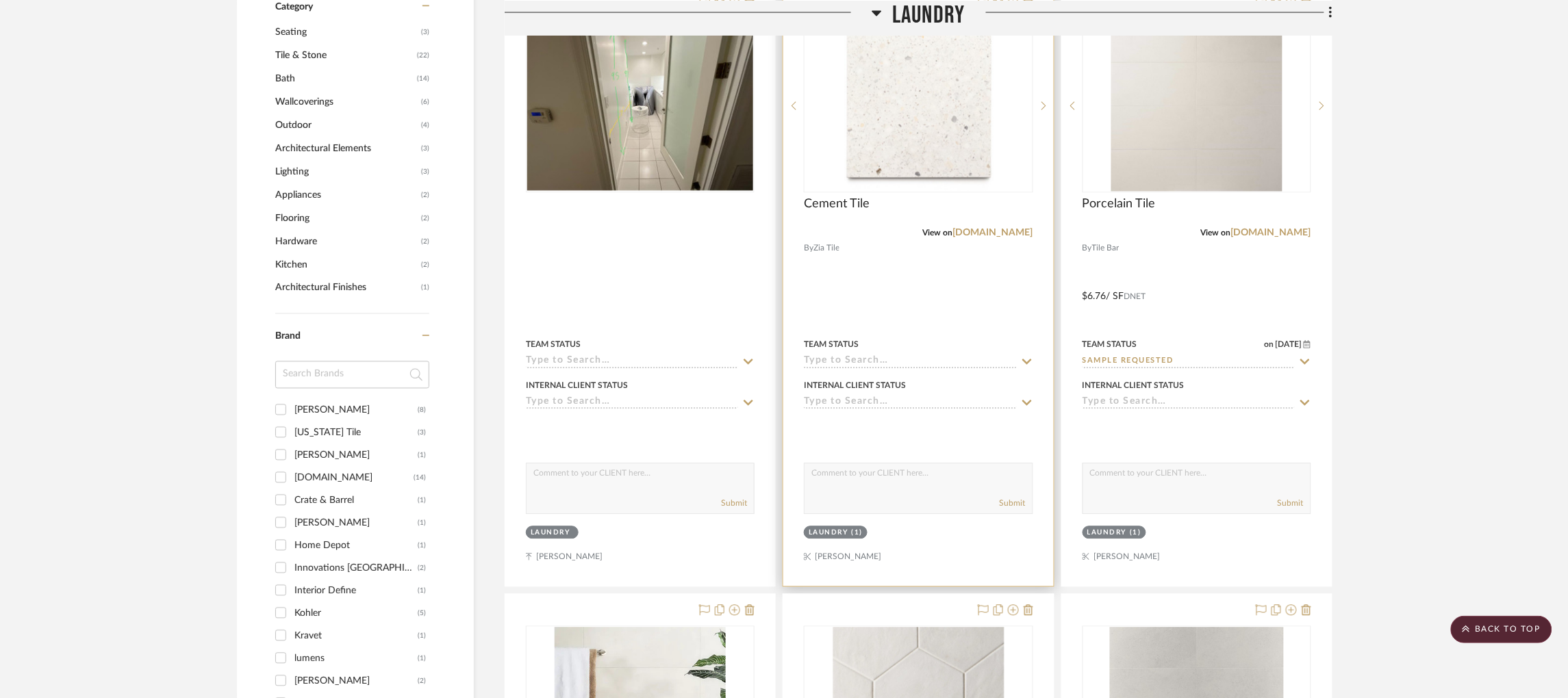
scroll to position [770, 0]
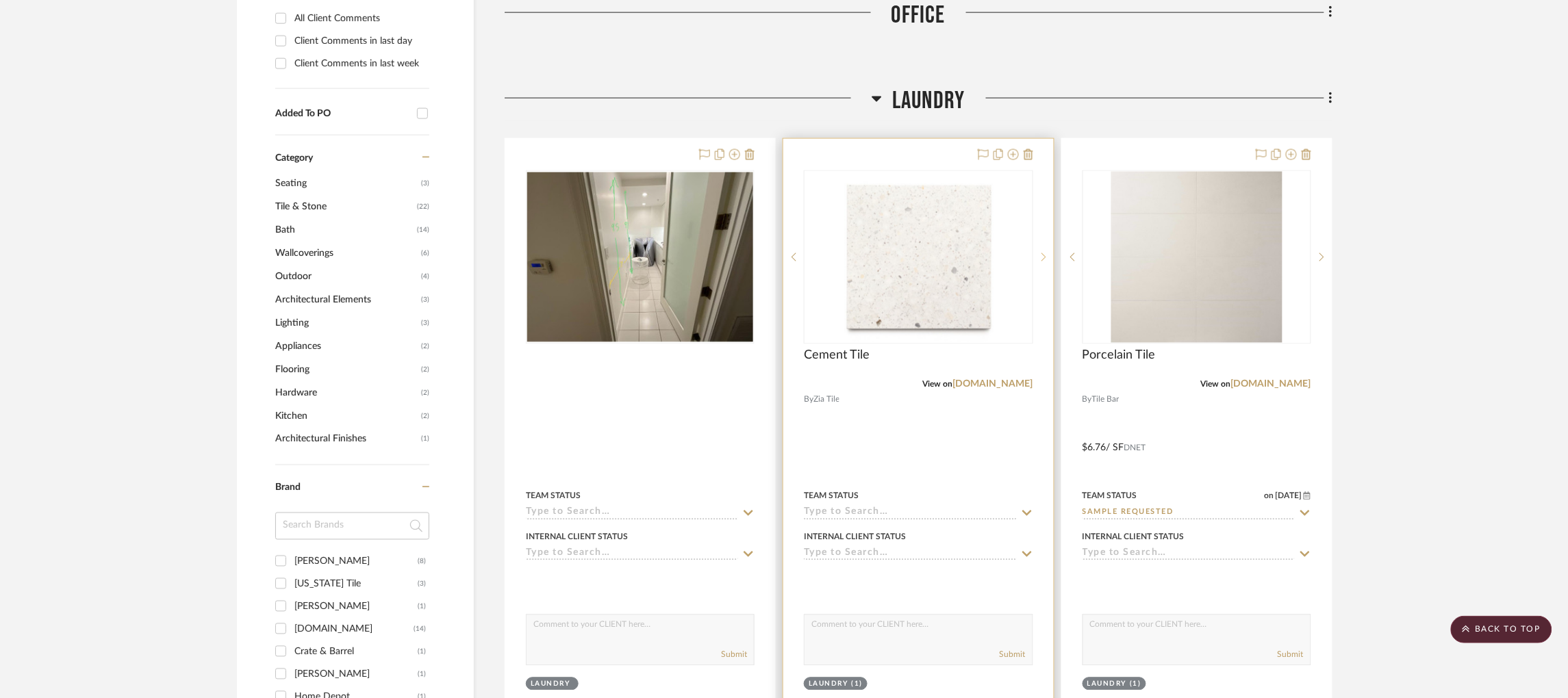
click at [1042, 254] on icon at bounding box center [1044, 257] width 5 height 9
click at [996, 384] on link "ziatile.com" at bounding box center [993, 384] width 81 height 9
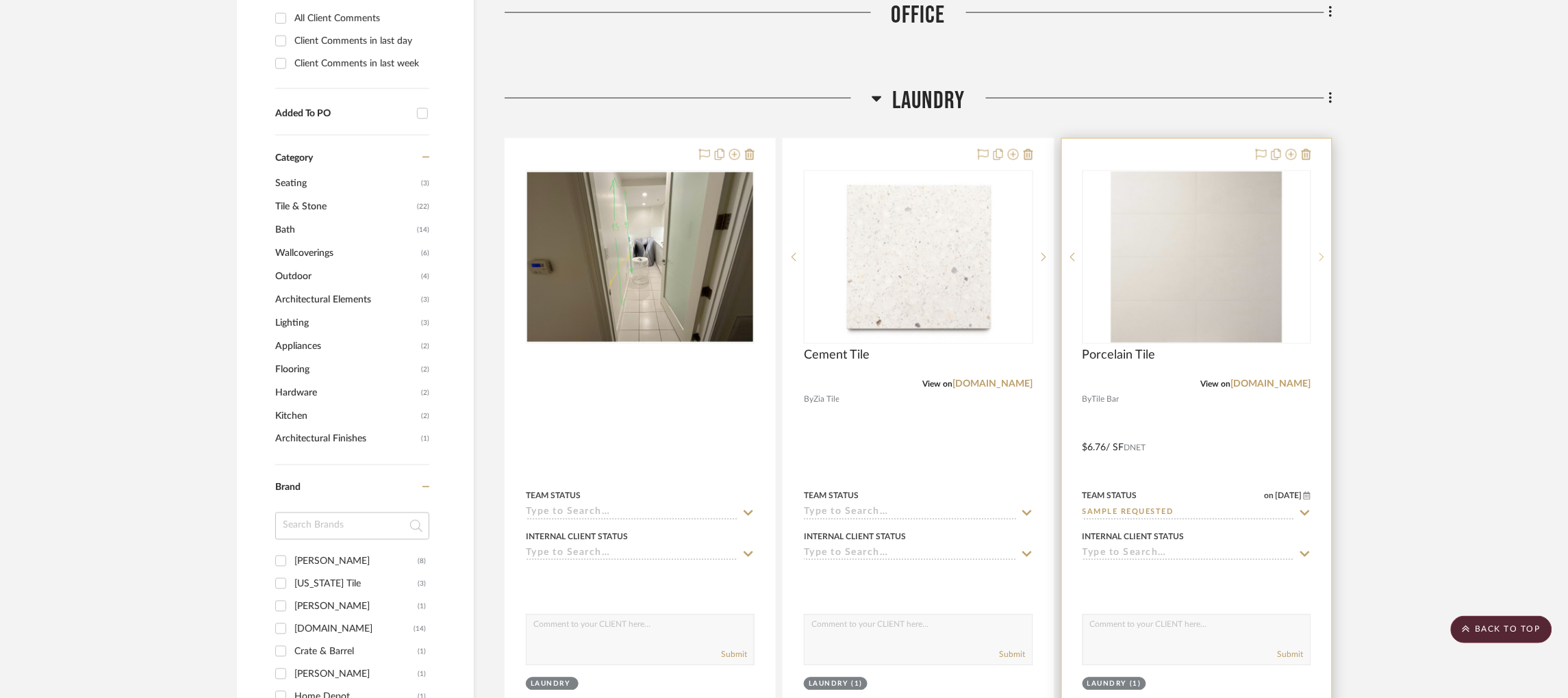
click at [1188, 258] on icon at bounding box center [1321, 257] width 5 height 8
click at [1188, 380] on link "[DOMAIN_NAME]" at bounding box center [1272, 384] width 81 height 9
click at [1188, 257] on icon at bounding box center [1321, 257] width 5 height 9
click at [1188, 306] on img "1" at bounding box center [1197, 257] width 171 height 171
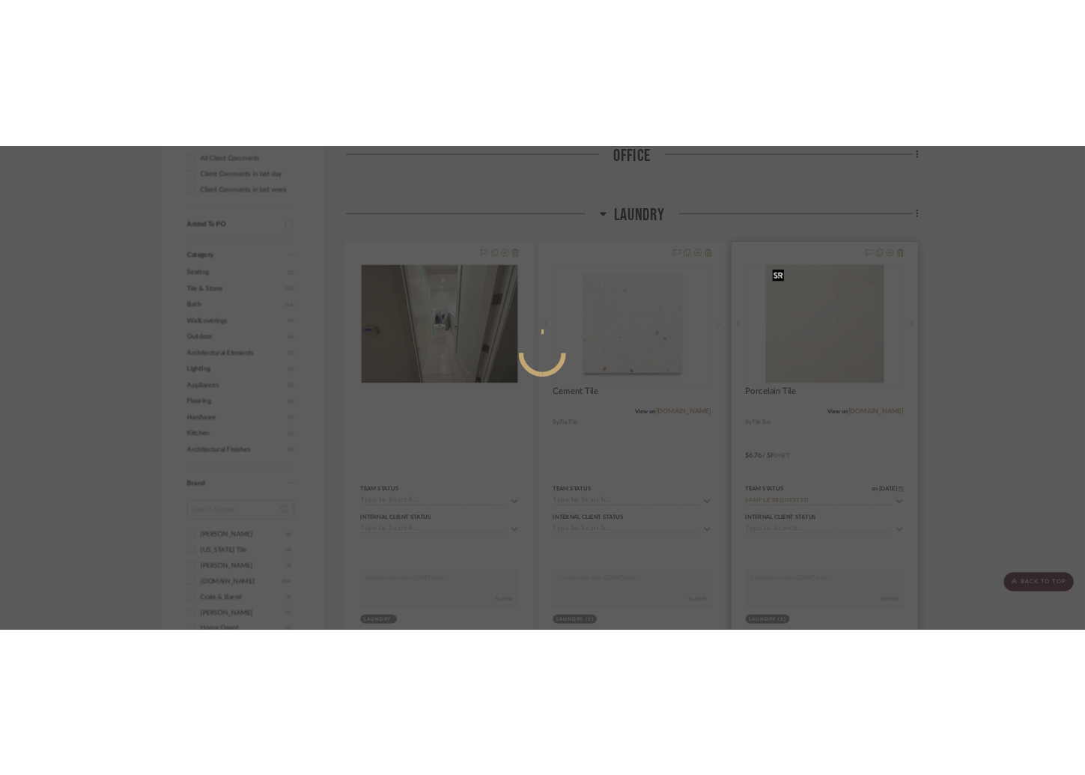
scroll to position [0, 0]
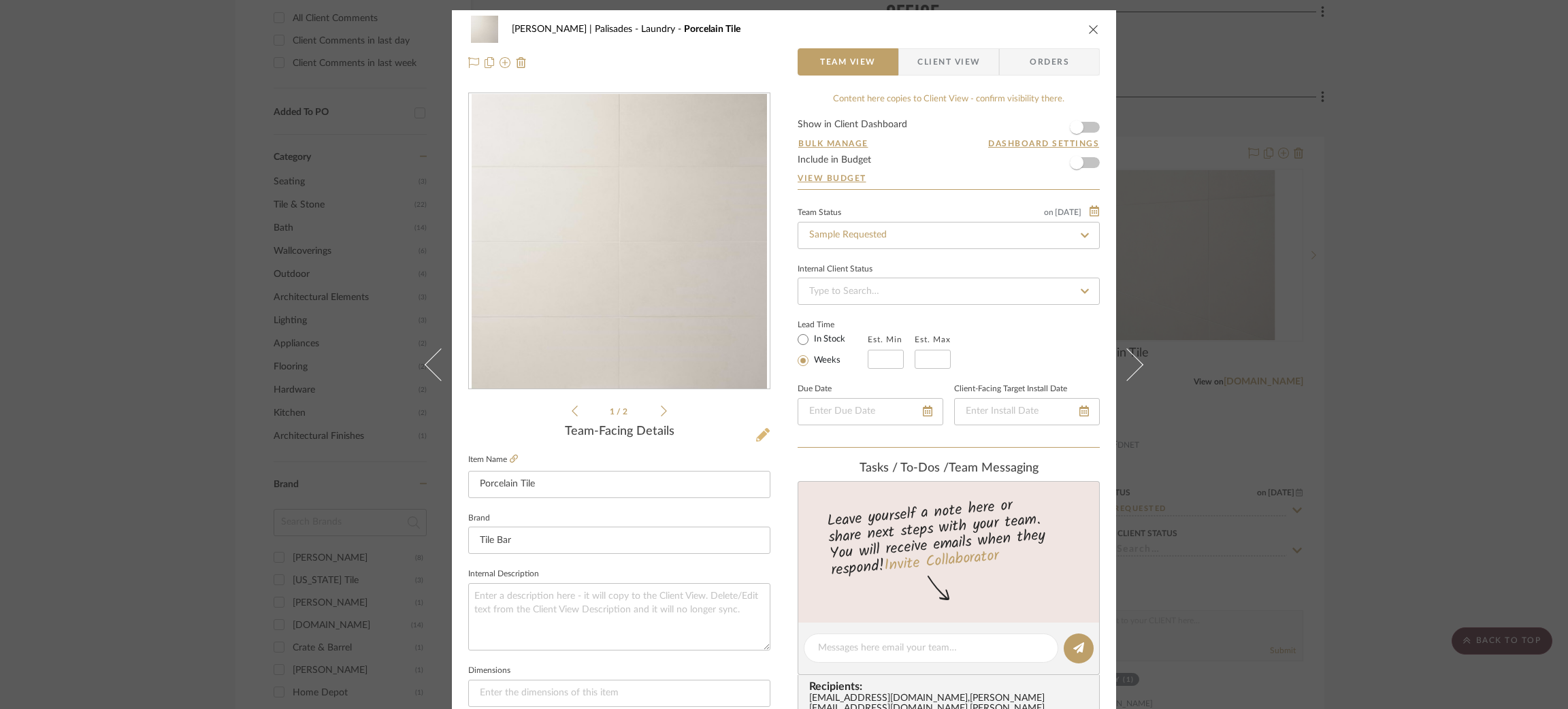
click at [756, 434] on icon at bounding box center [763, 434] width 14 height 14
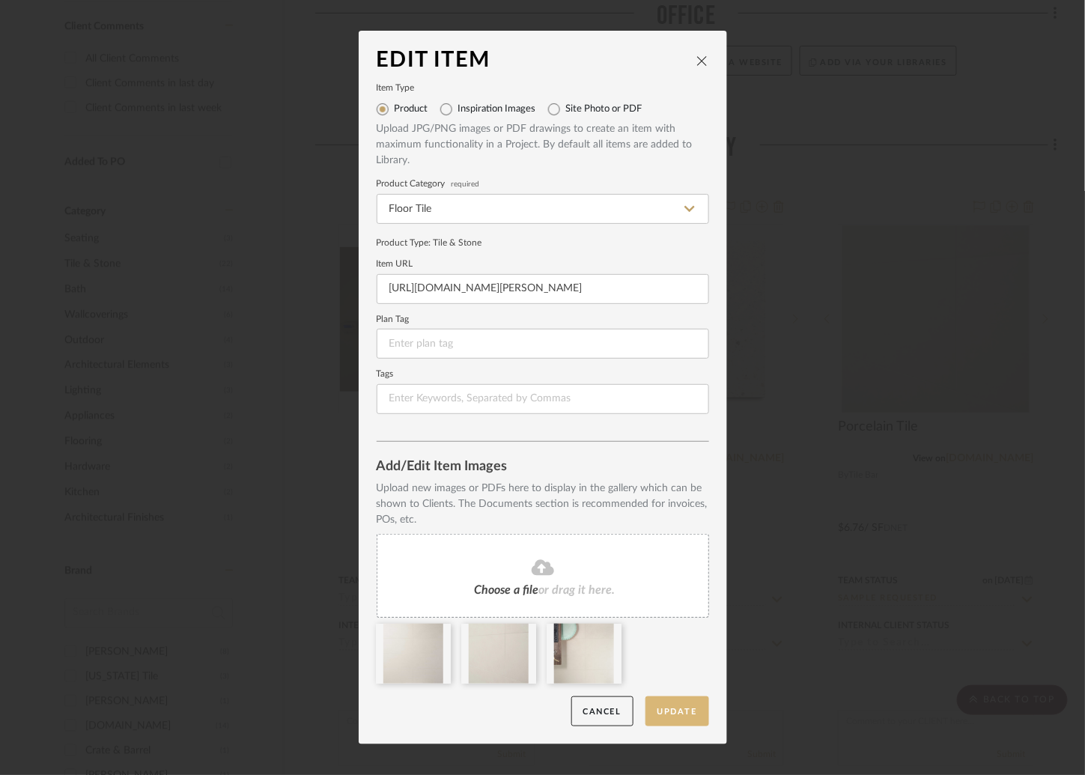
click at [683, 710] on button "Update" at bounding box center [677, 711] width 64 height 31
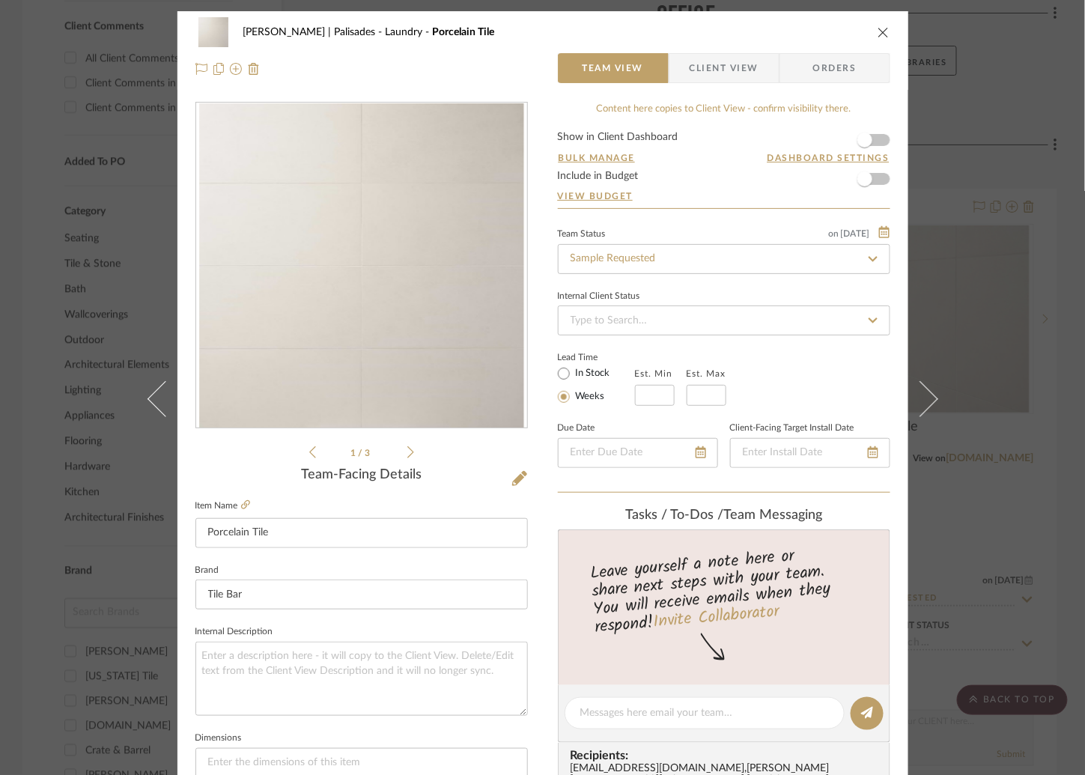
click at [995, 157] on div "Strahan | Palisades Laundry Porcelain Tile Team View Client View Orders 1 / 3 T…" at bounding box center [542, 387] width 1085 height 775
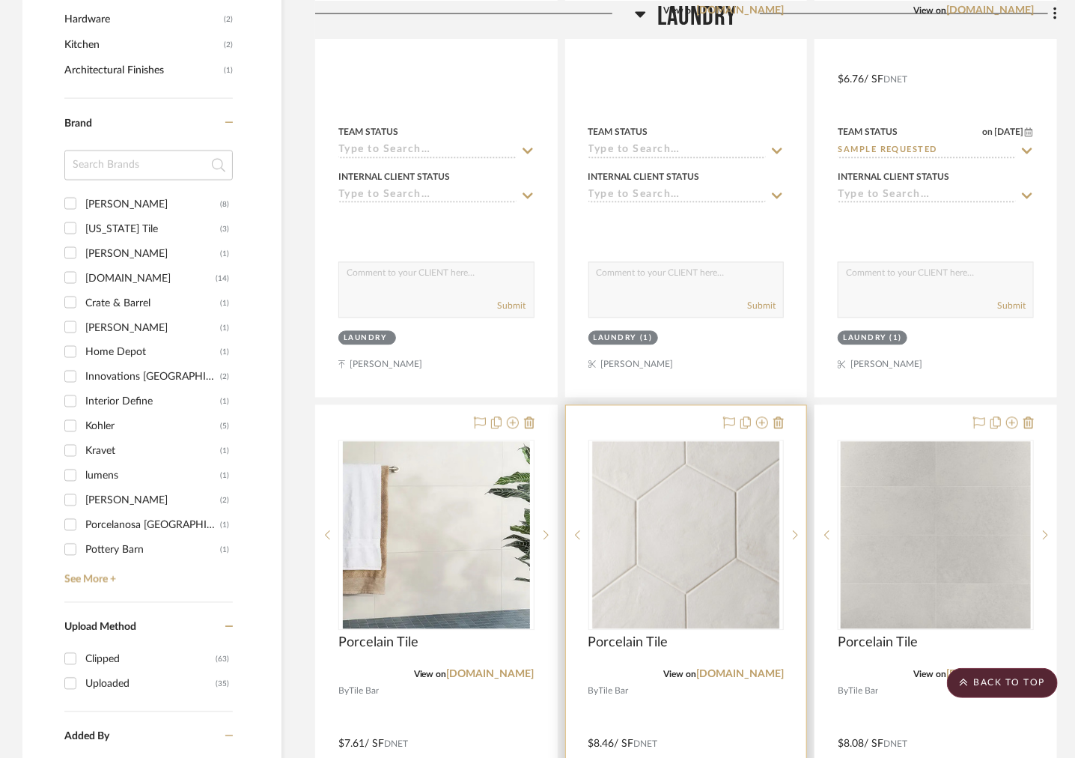
scroll to position [1291, 0]
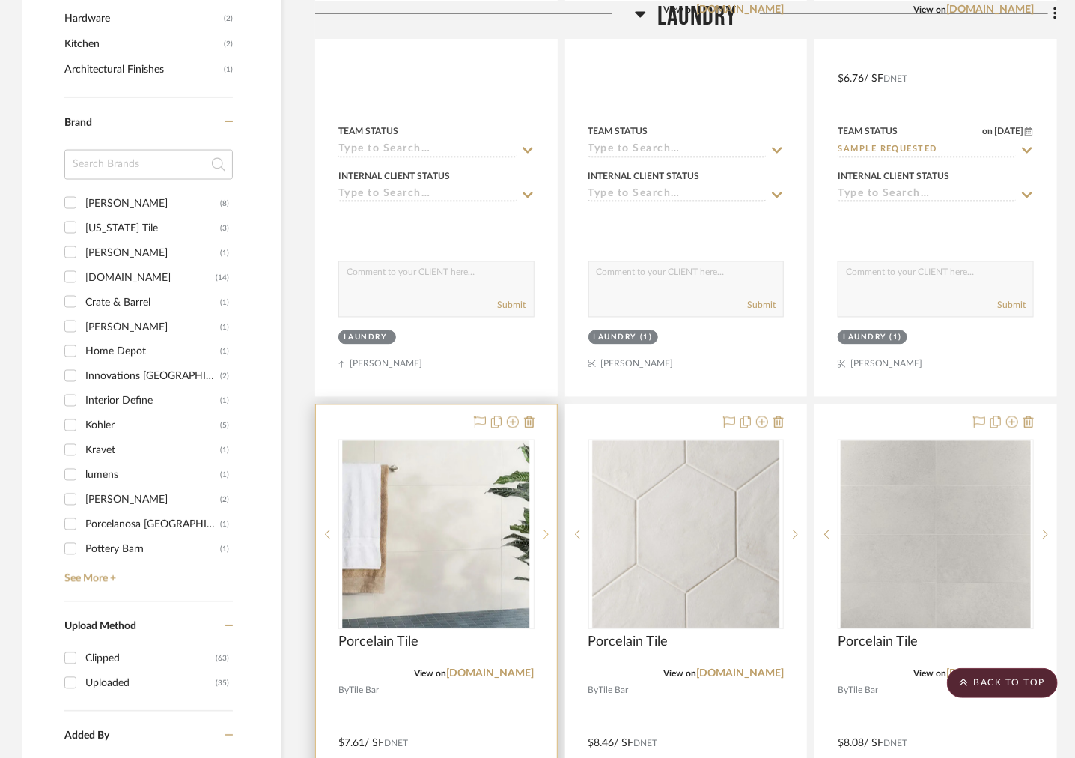
click at [543, 529] on icon at bounding box center [545, 534] width 5 height 10
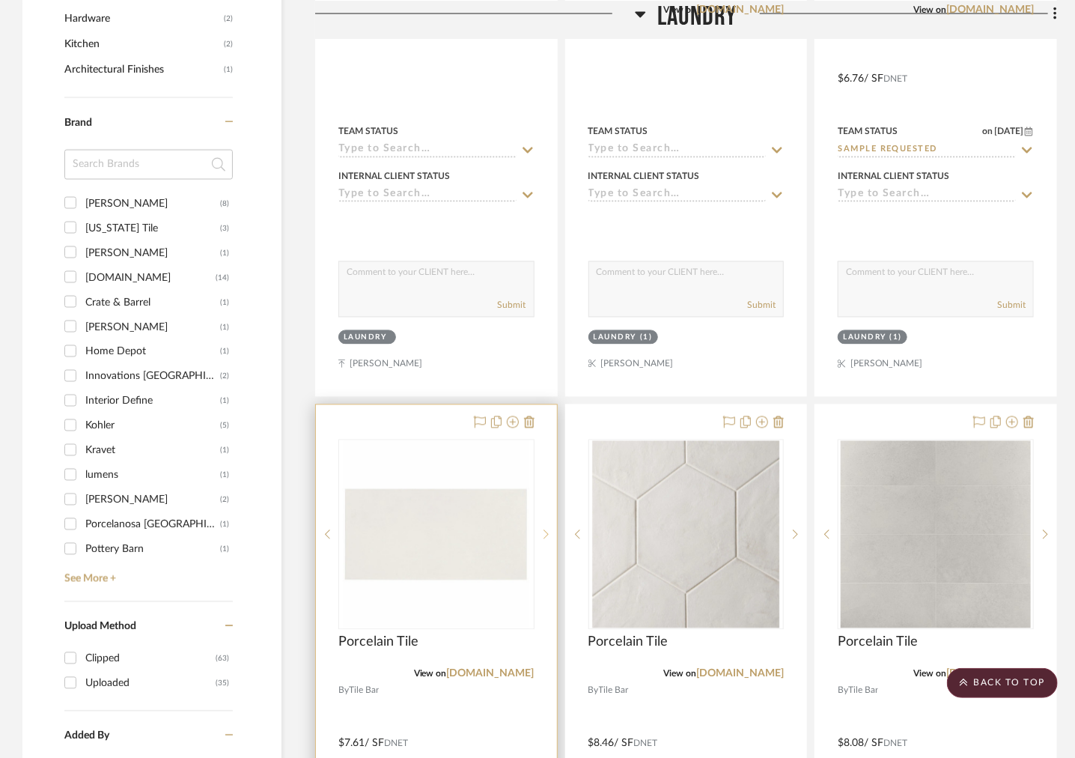
click at [544, 529] on icon at bounding box center [545, 534] width 5 height 10
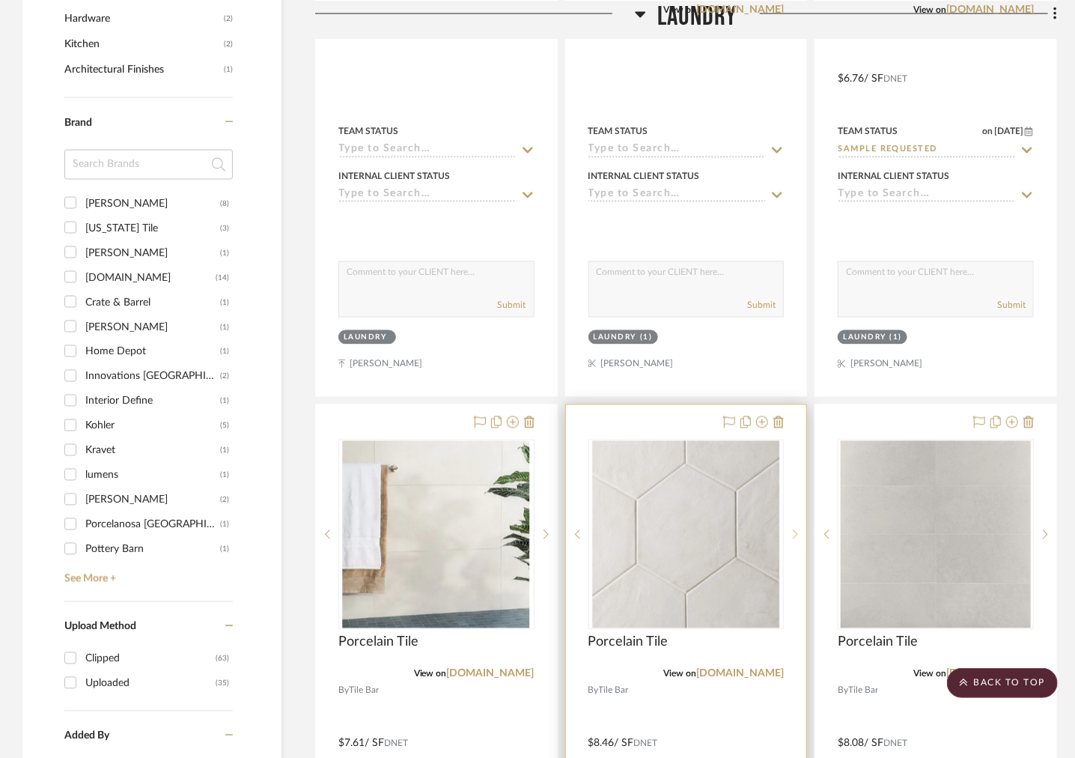
click at [800, 529] on sr-next-btn at bounding box center [795, 534] width 22 height 10
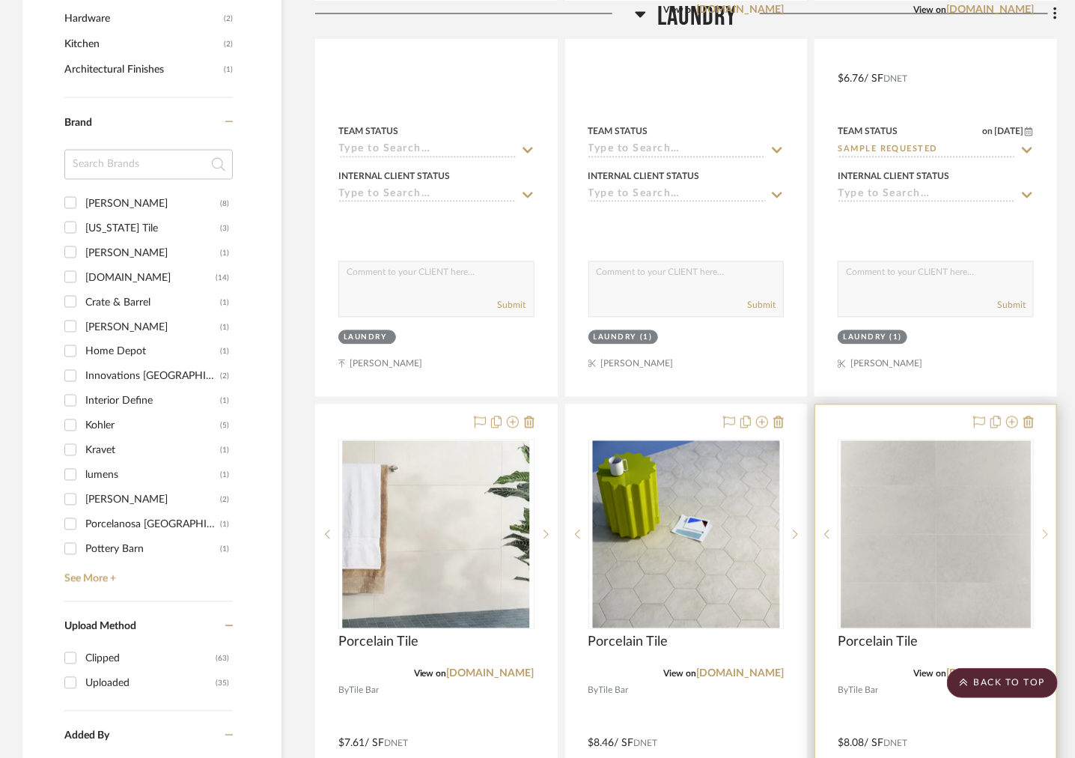
click at [1043, 529] on icon at bounding box center [1045, 534] width 5 height 10
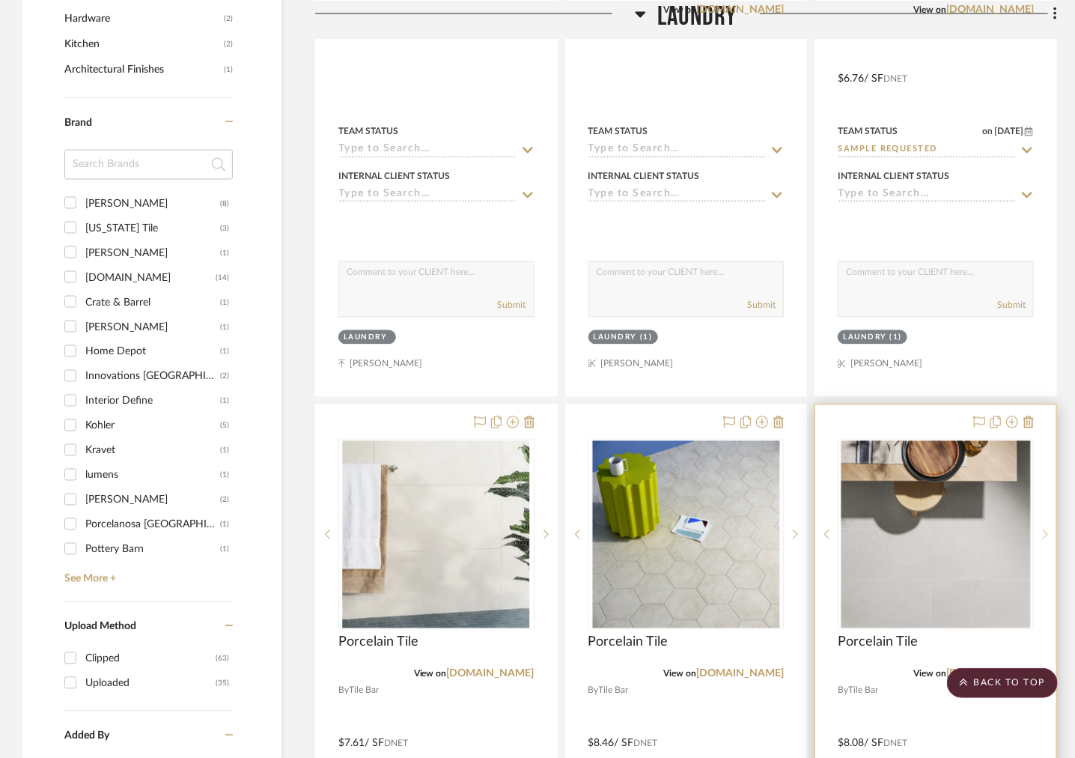
click at [1043, 529] on icon at bounding box center [1045, 534] width 5 height 10
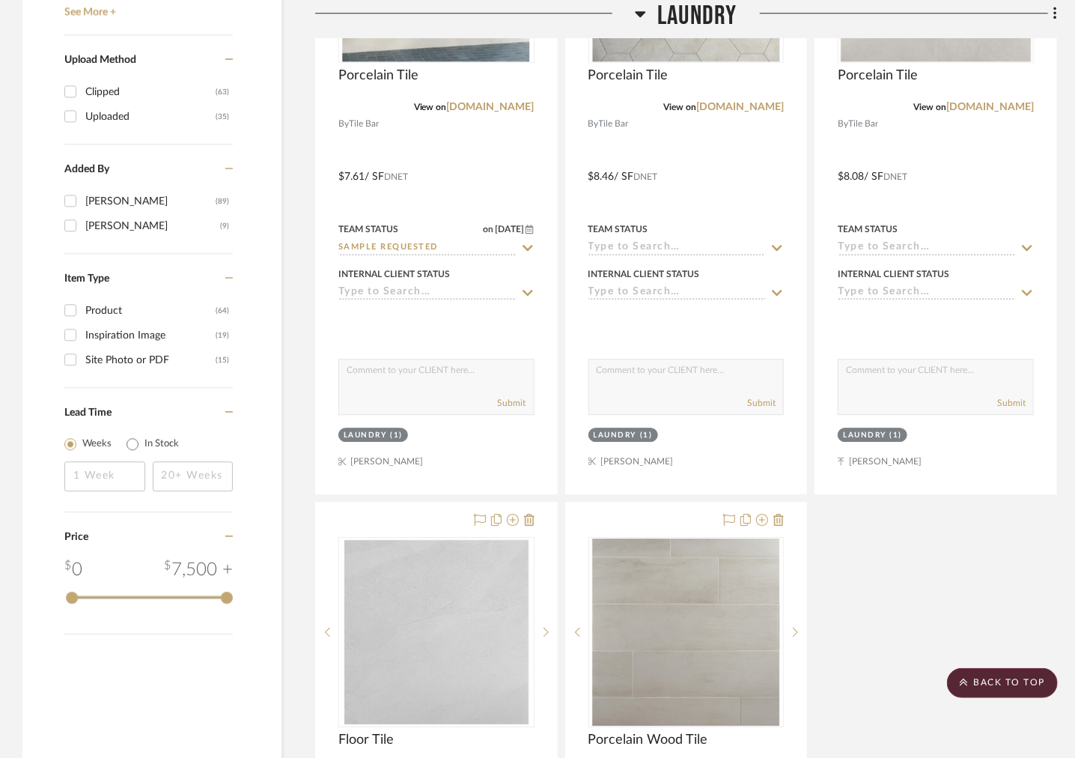
scroll to position [1965, 0]
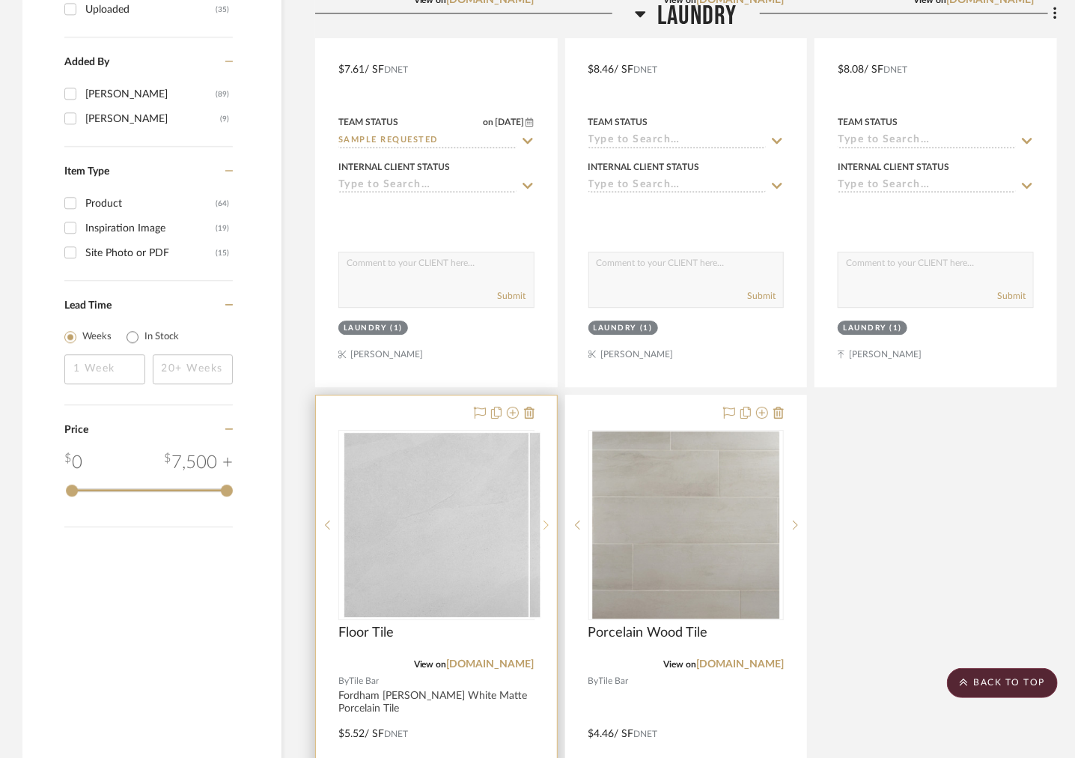
click at [545, 519] on icon at bounding box center [545, 524] width 5 height 10
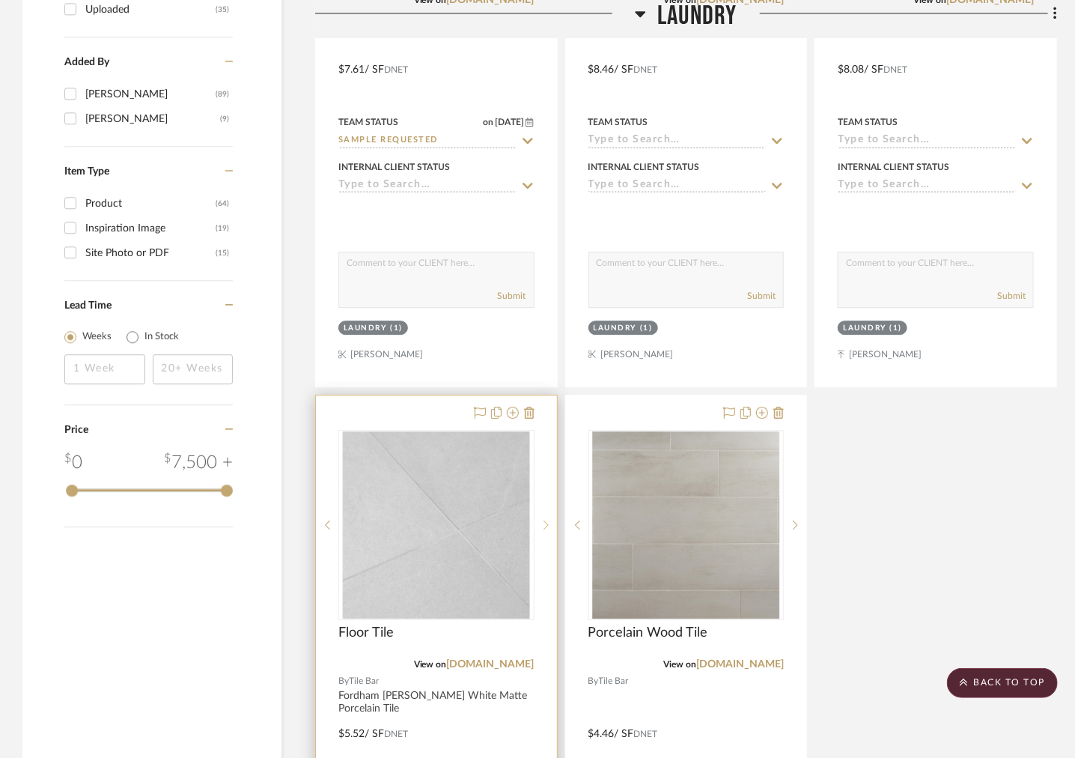
click at [545, 519] on icon at bounding box center [545, 524] width 5 height 10
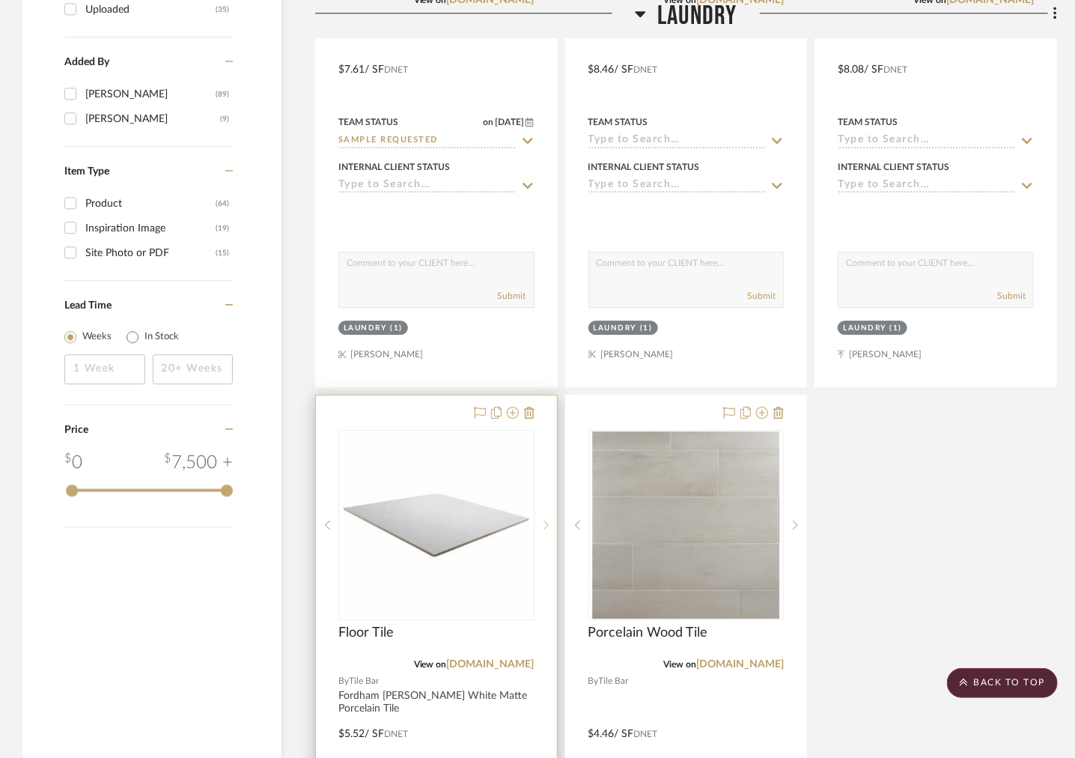
click at [545, 519] on icon at bounding box center [545, 524] width 5 height 10
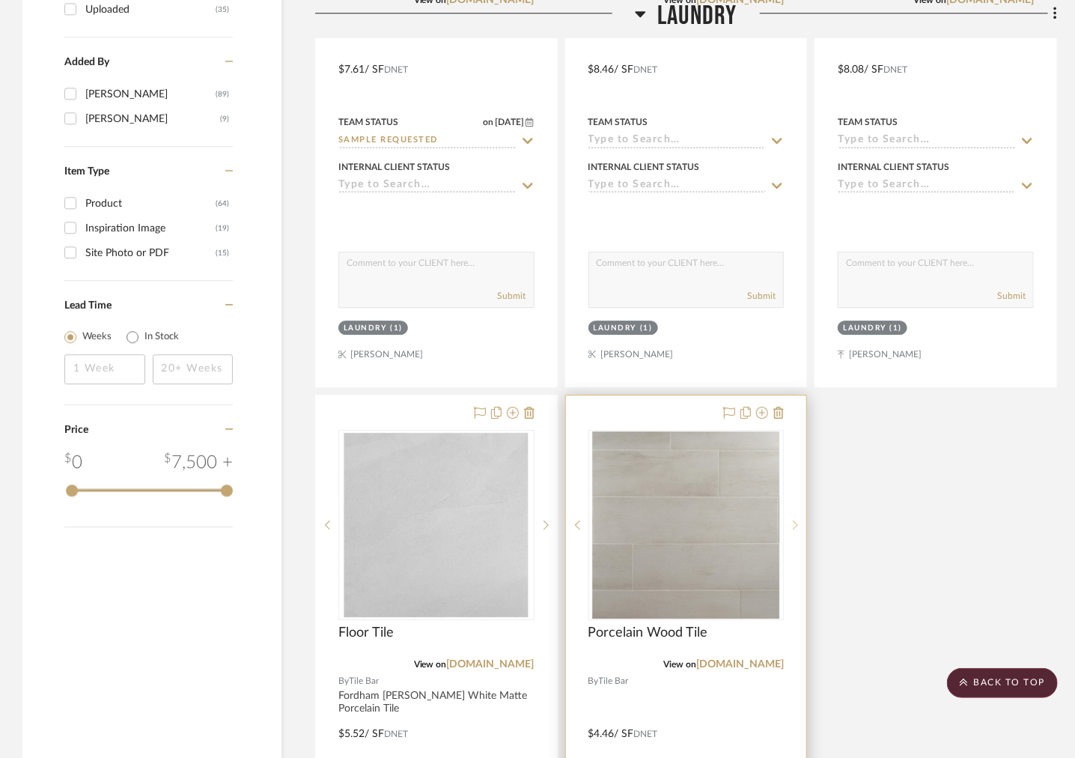
click at [799, 519] on sr-next-btn at bounding box center [795, 524] width 22 height 10
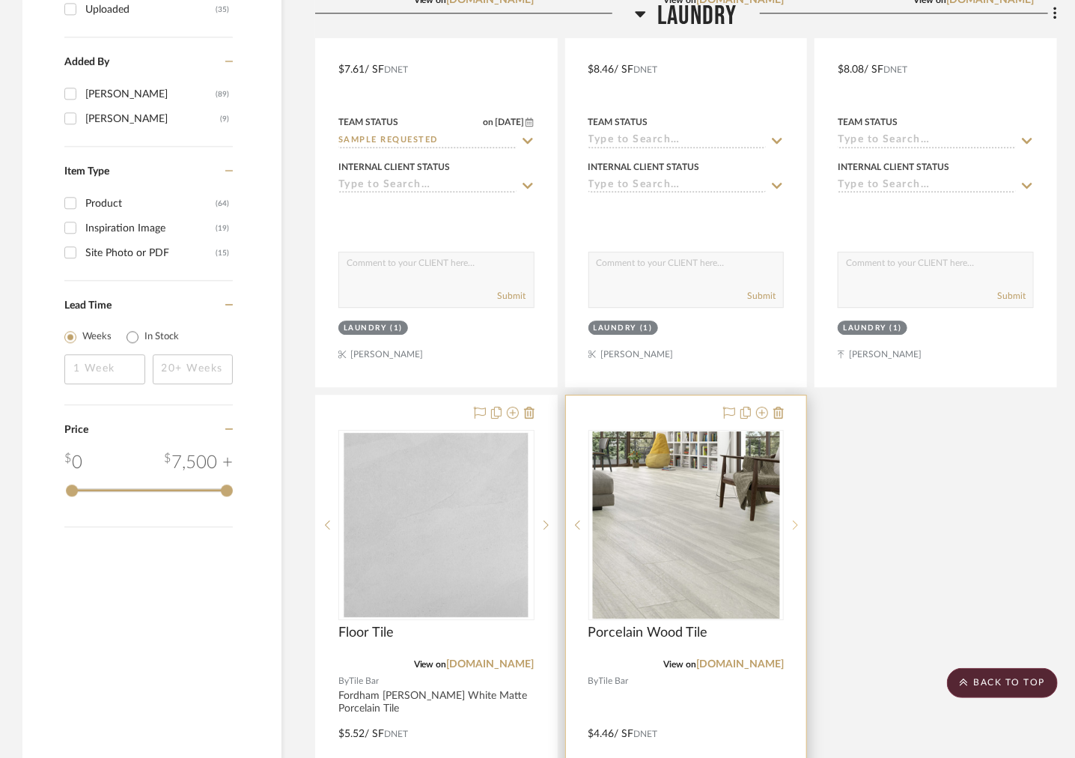
click at [799, 519] on sr-next-btn at bounding box center [795, 524] width 22 height 10
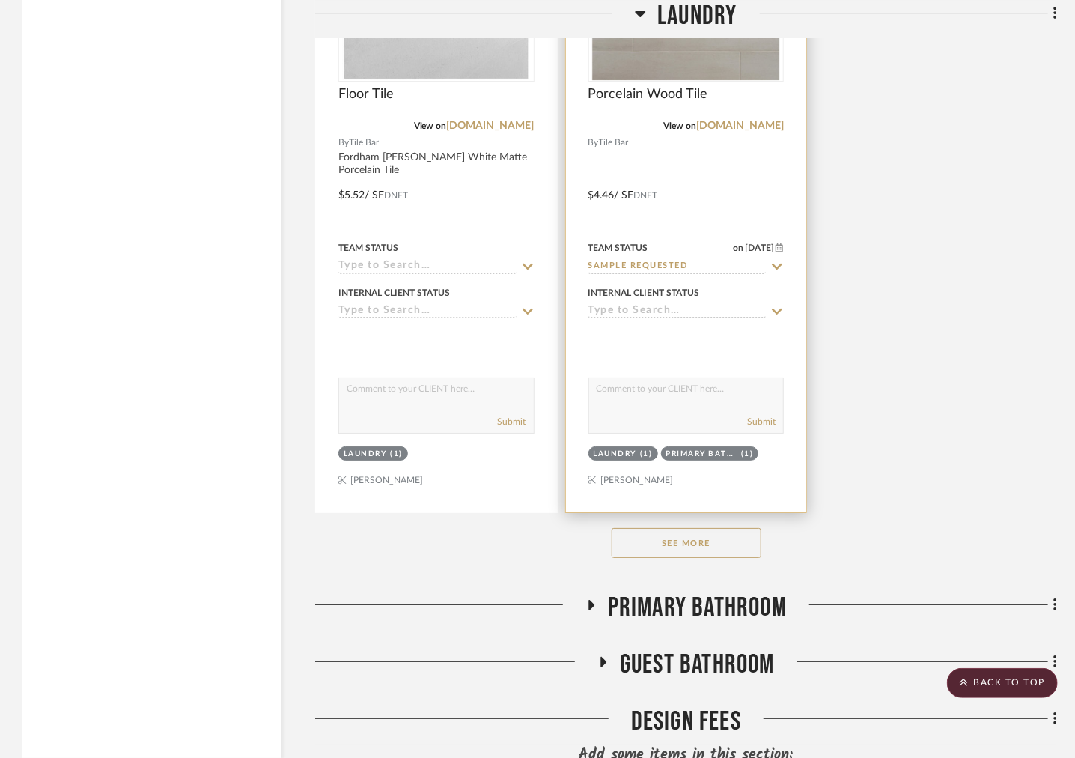
scroll to position [2526, 0]
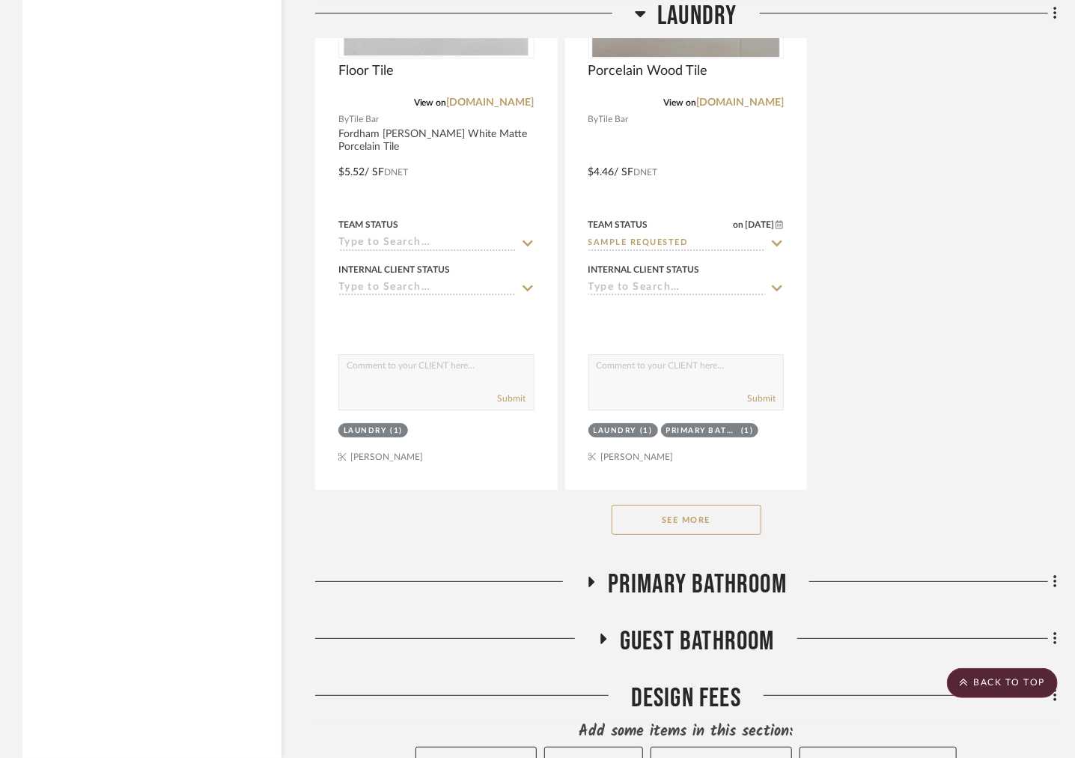
click at [719, 505] on button "See More" at bounding box center [687, 520] width 150 height 30
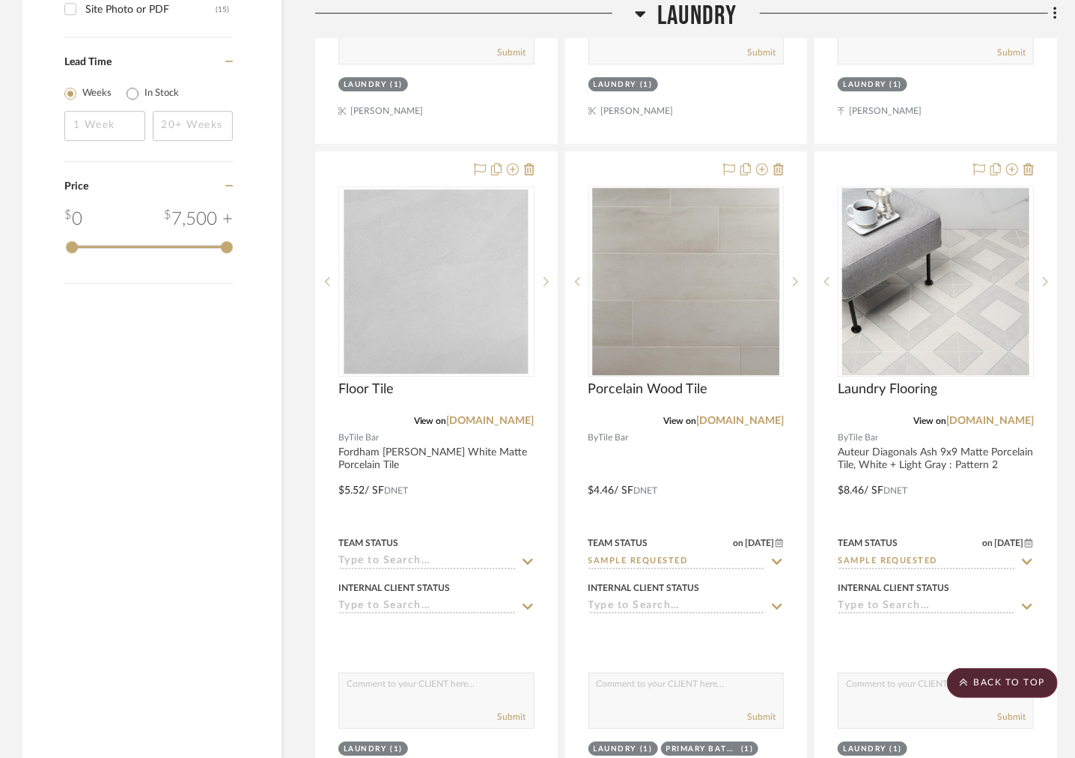
scroll to position [2189, 0]
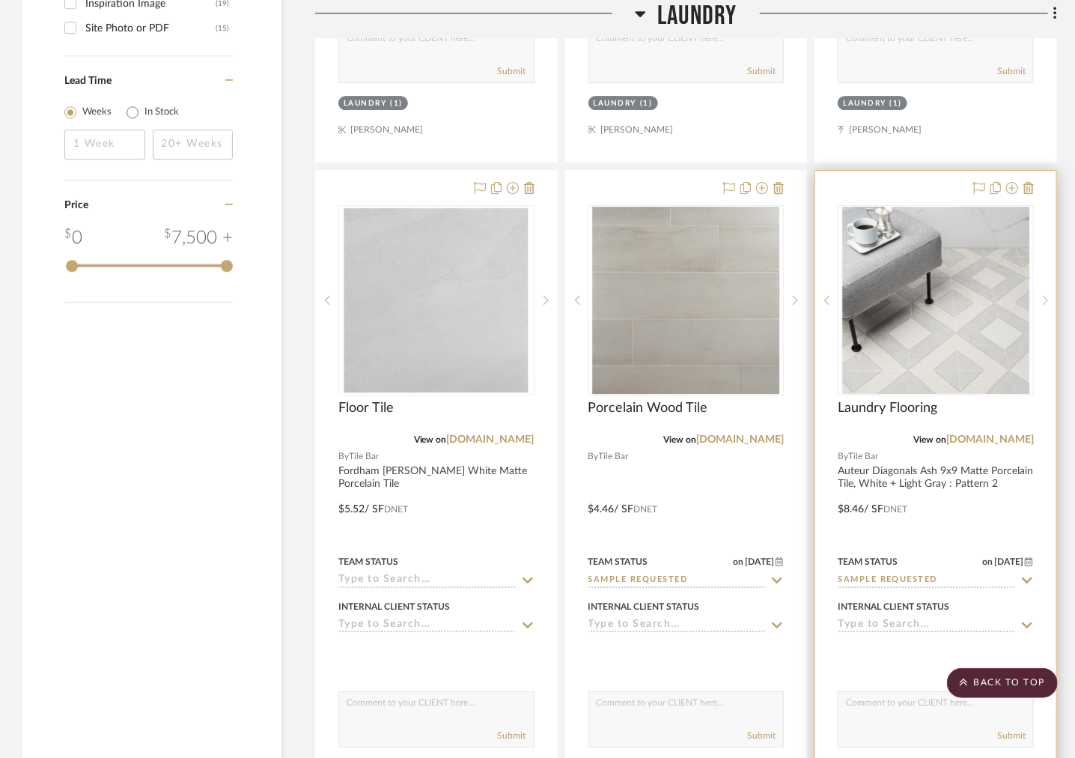
click at [1043, 295] on icon at bounding box center [1045, 300] width 5 height 10
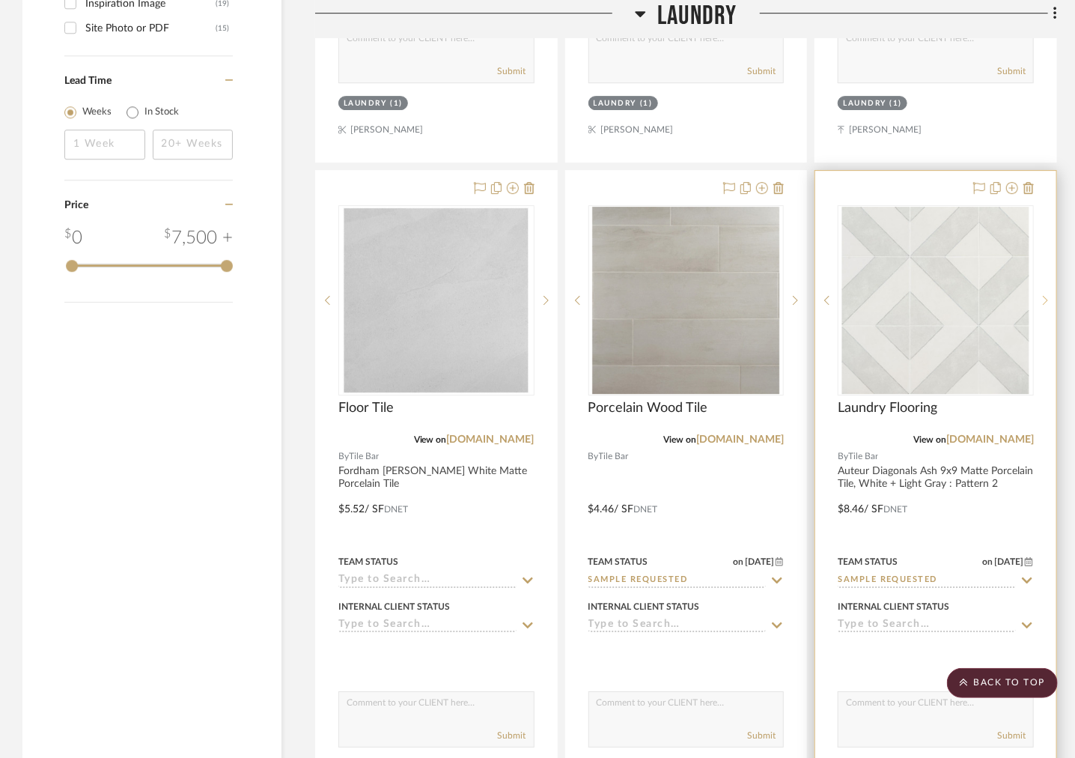
click at [1043, 295] on icon at bounding box center [1045, 300] width 5 height 10
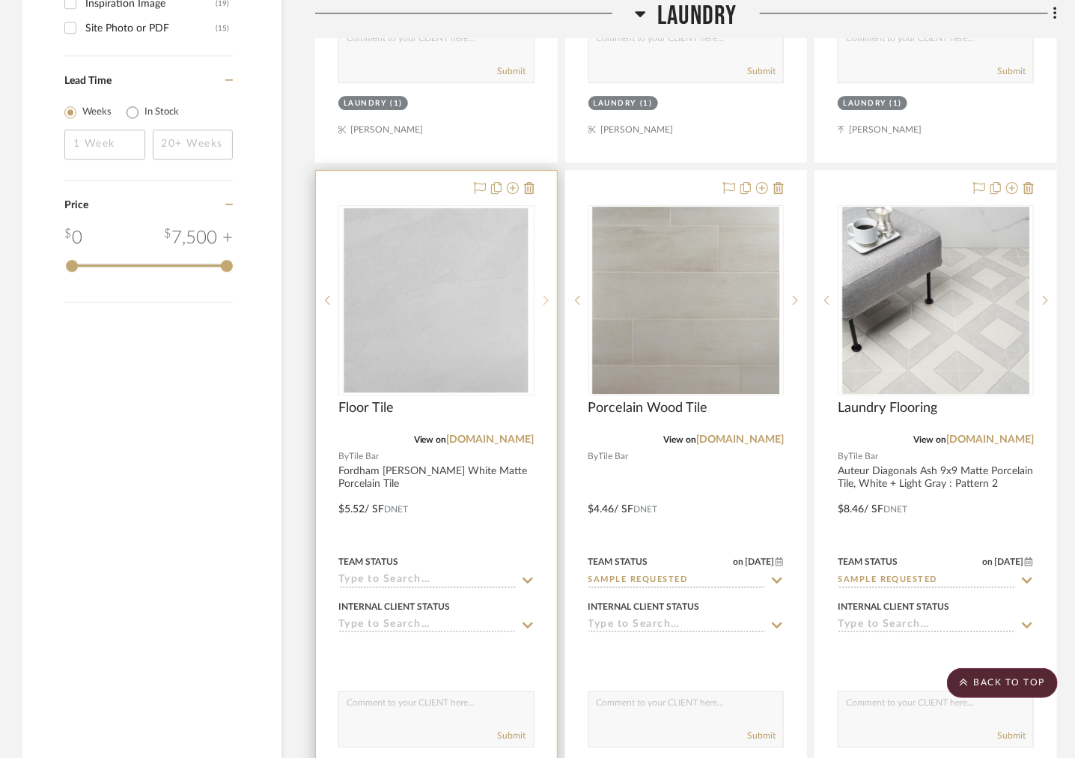
click at [545, 296] on icon at bounding box center [545, 300] width 5 height 9
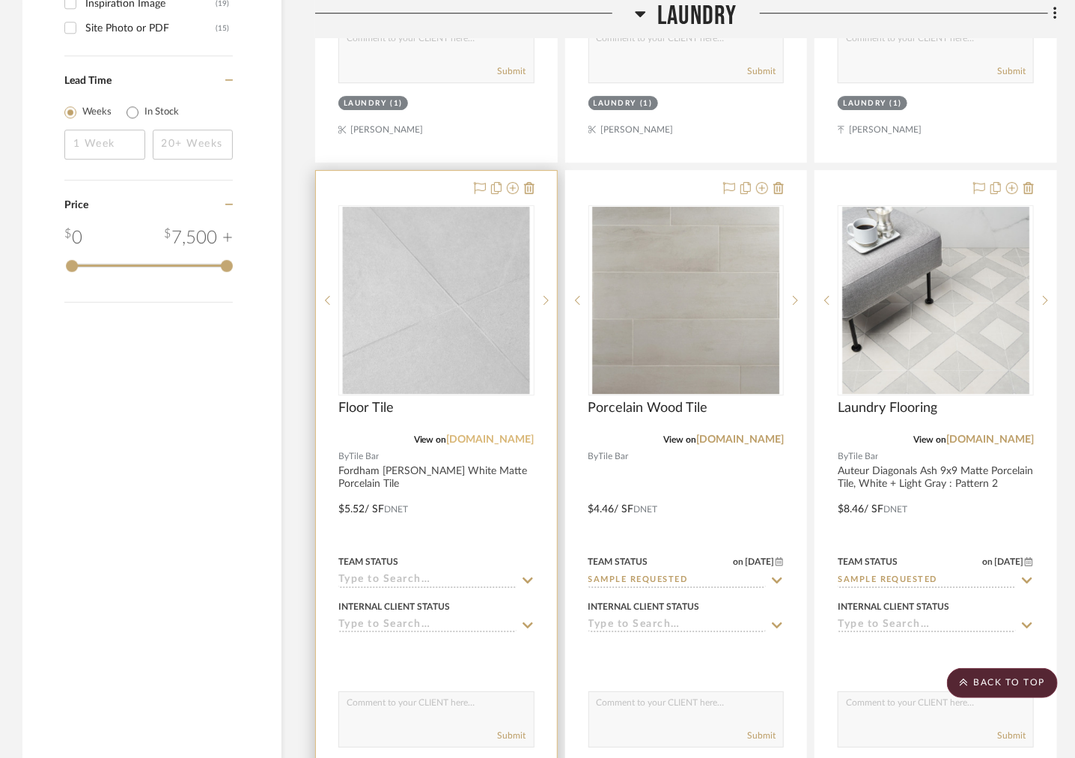
click at [499, 434] on link "[DOMAIN_NAME]" at bounding box center [491, 439] width 88 height 10
click at [501, 311] on img "1" at bounding box center [436, 300] width 187 height 187
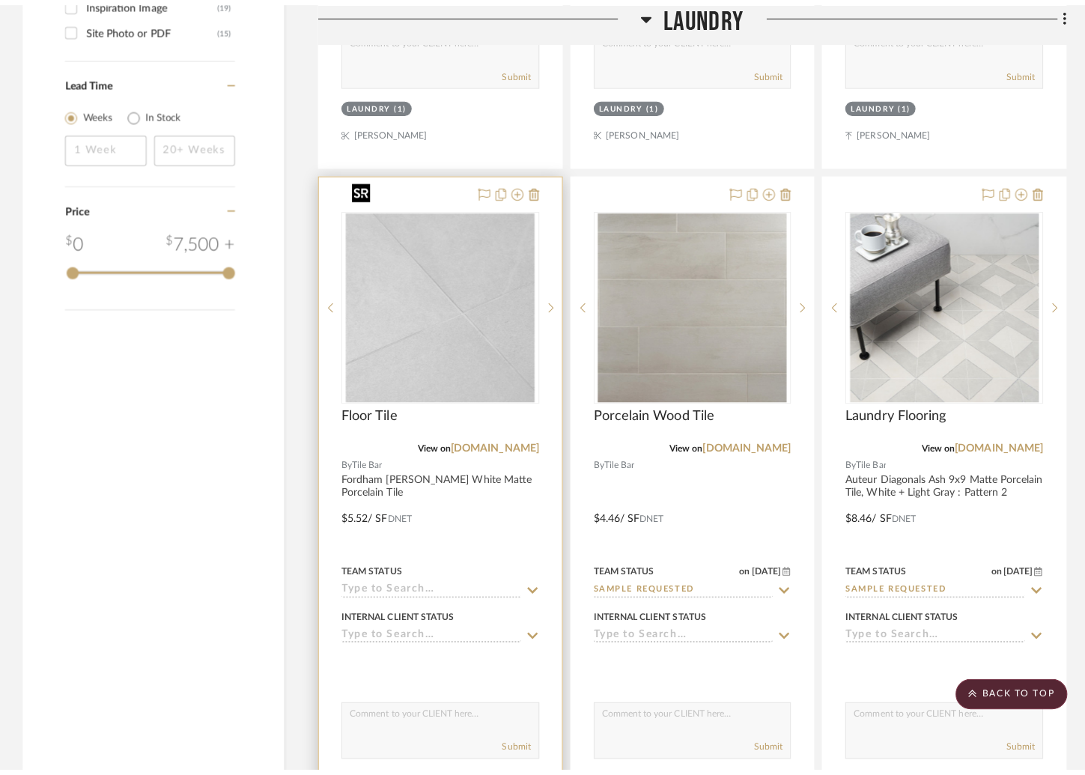
scroll to position [0, 0]
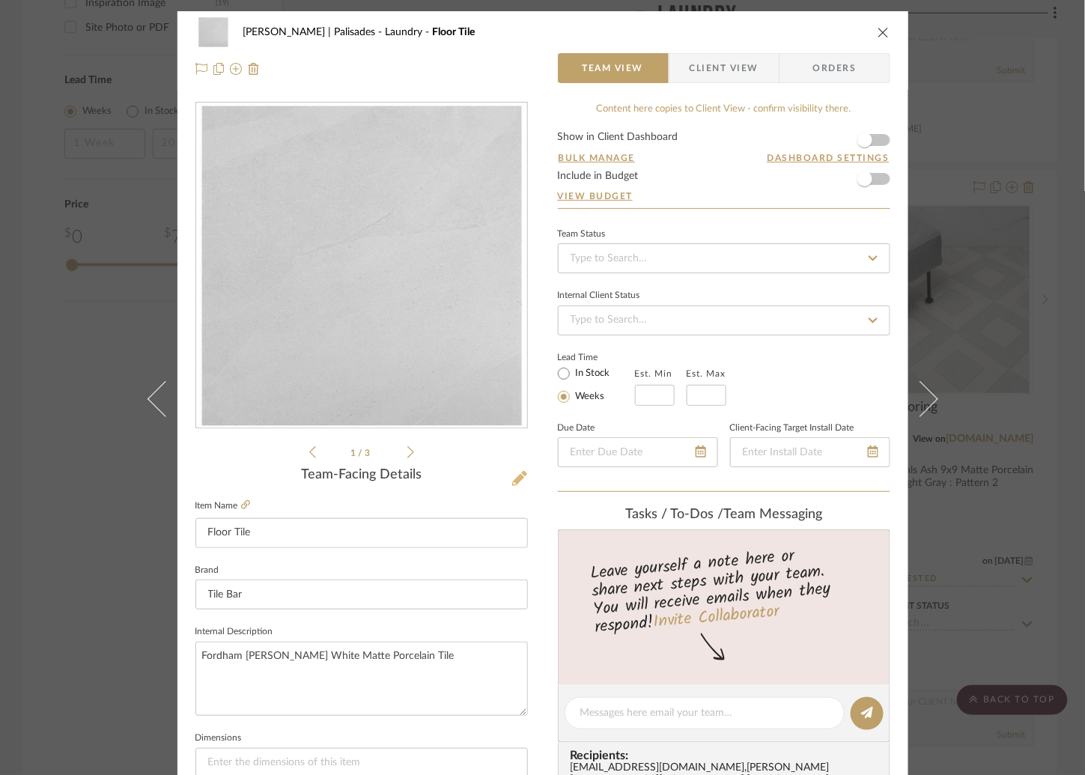
click at [512, 478] on icon at bounding box center [519, 478] width 15 height 15
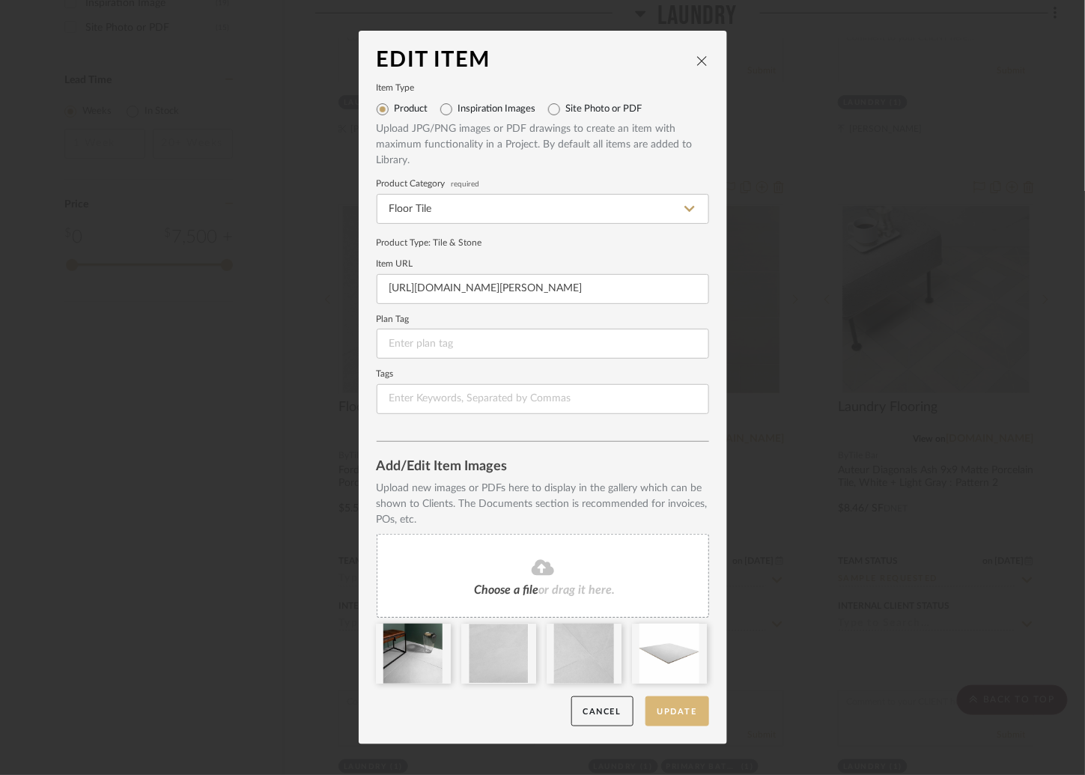
click at [658, 710] on button "Update" at bounding box center [677, 711] width 64 height 31
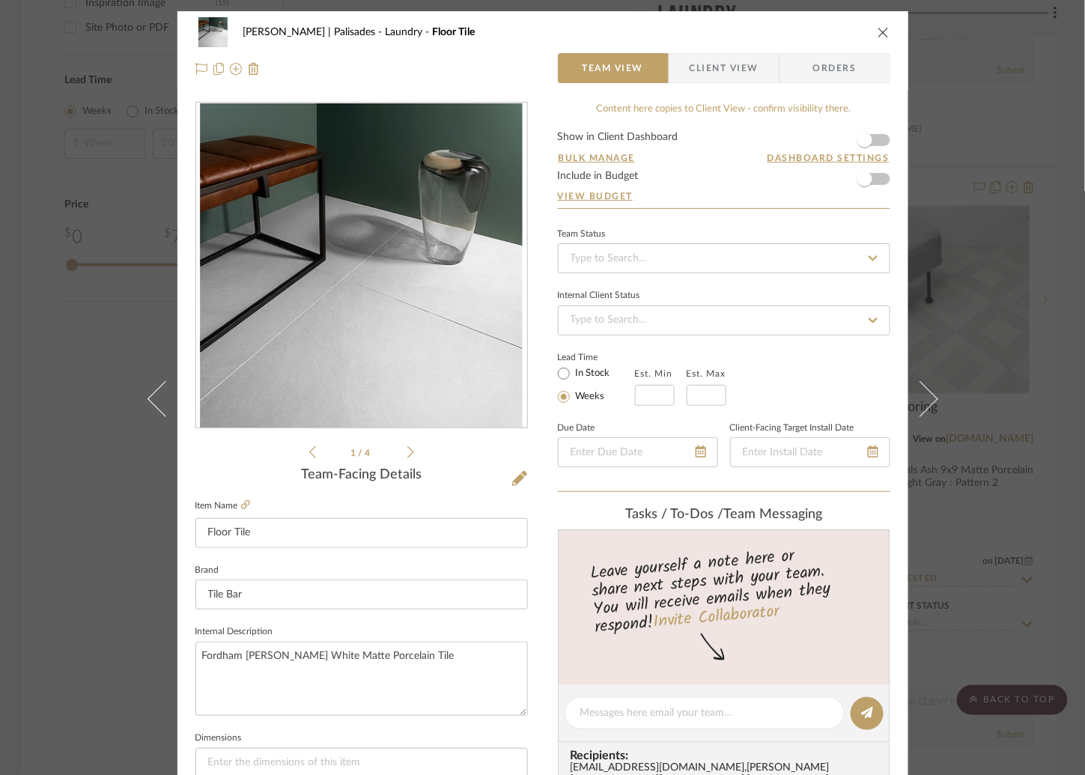
click at [103, 649] on div "Strahan | Palisades Laundry Floor Tile Team View Client View Orders 1 / 4 Team-…" at bounding box center [542, 387] width 1085 height 775
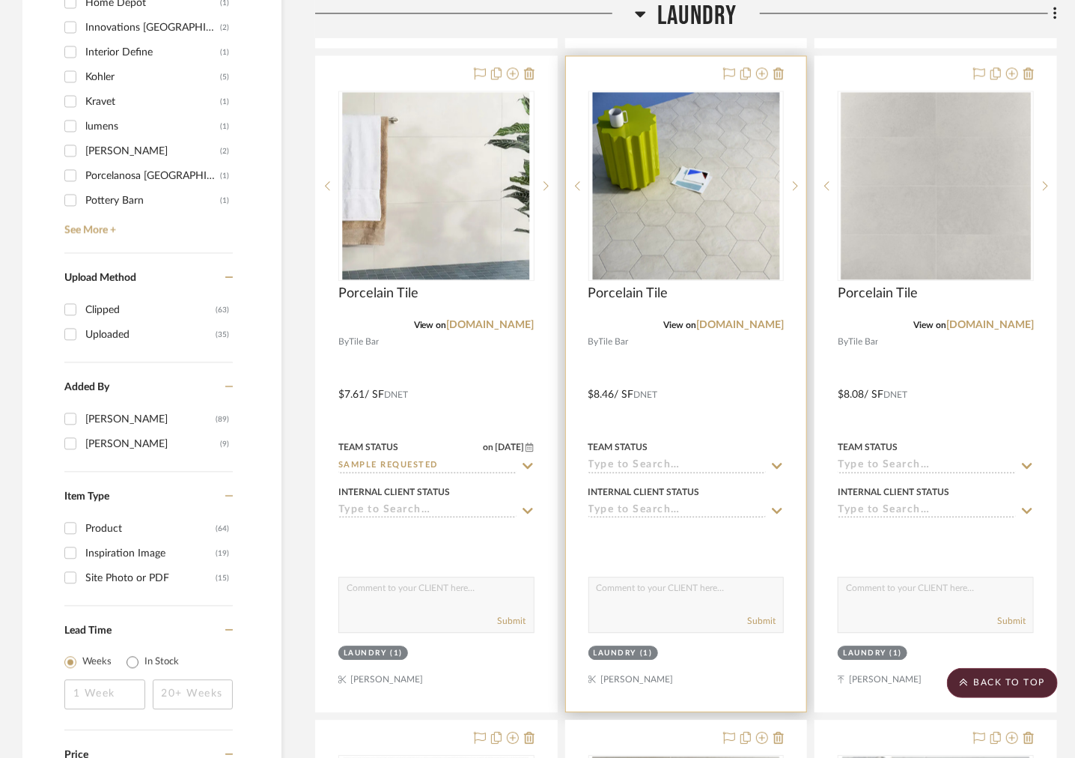
scroll to position [1628, 0]
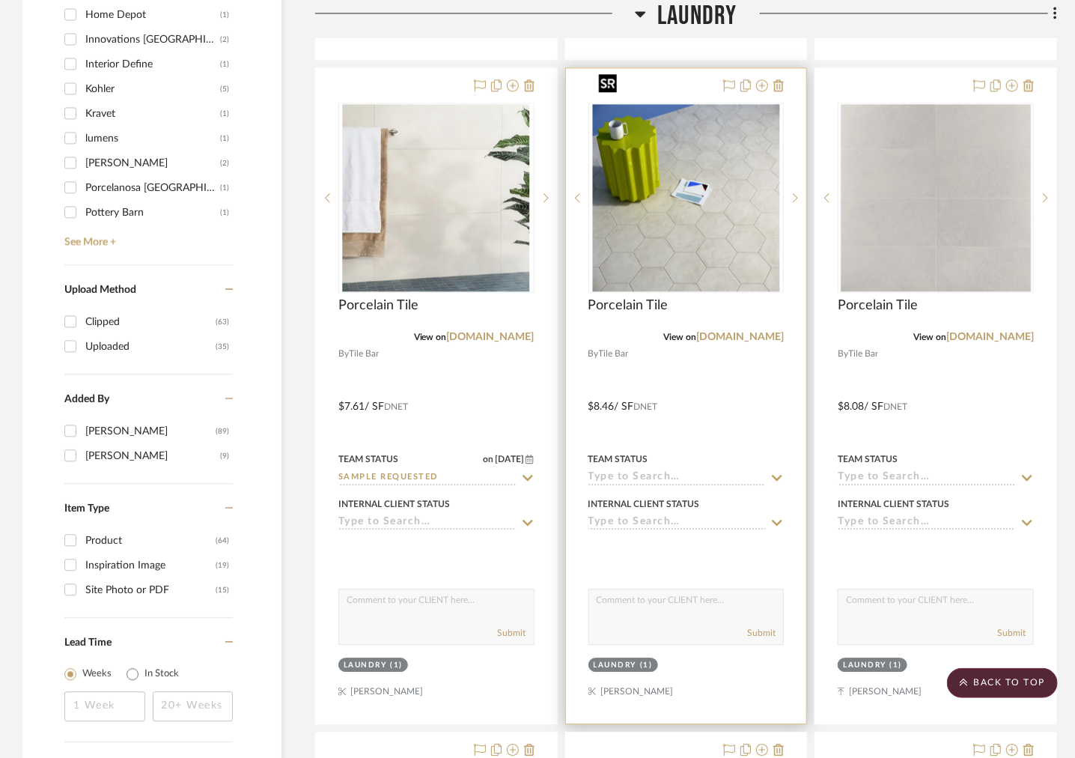
click at [704, 247] on img "1" at bounding box center [685, 197] width 187 height 187
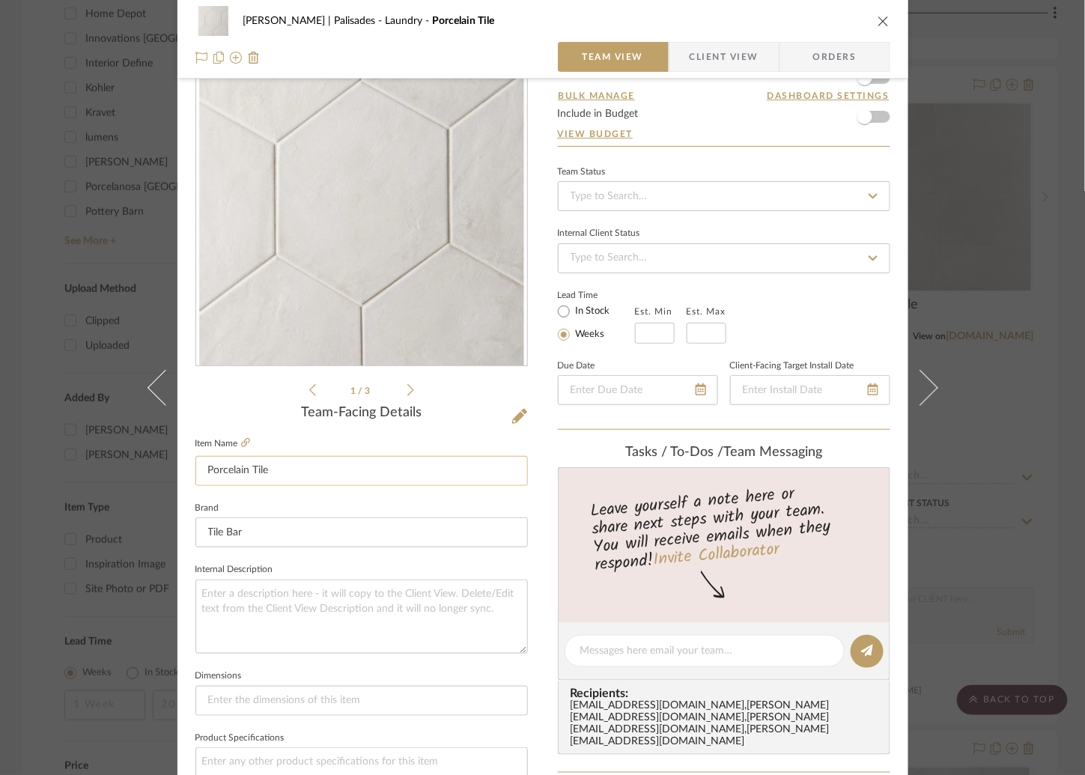
scroll to position [225, 0]
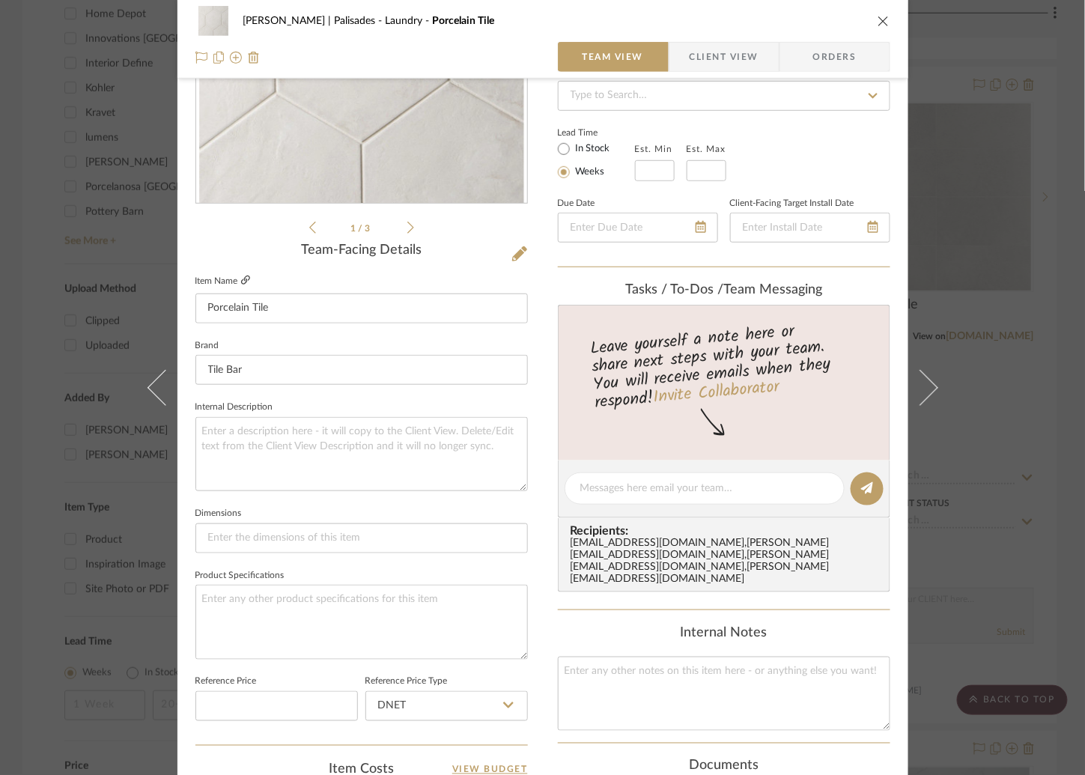
click at [241, 278] on icon at bounding box center [245, 279] width 9 height 9
click at [999, 251] on div "Strahan | Palisades Laundry Porcelain Tile Team View Client View Orders 1 / 3 T…" at bounding box center [542, 387] width 1085 height 775
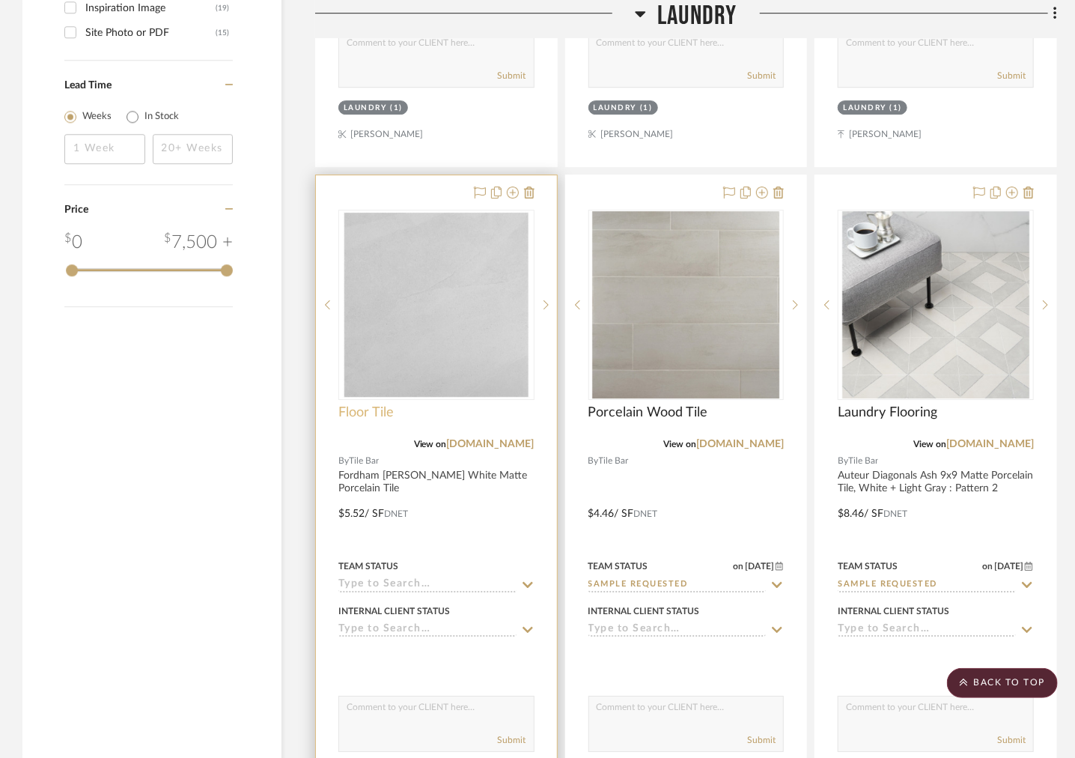
scroll to position [2189, 0]
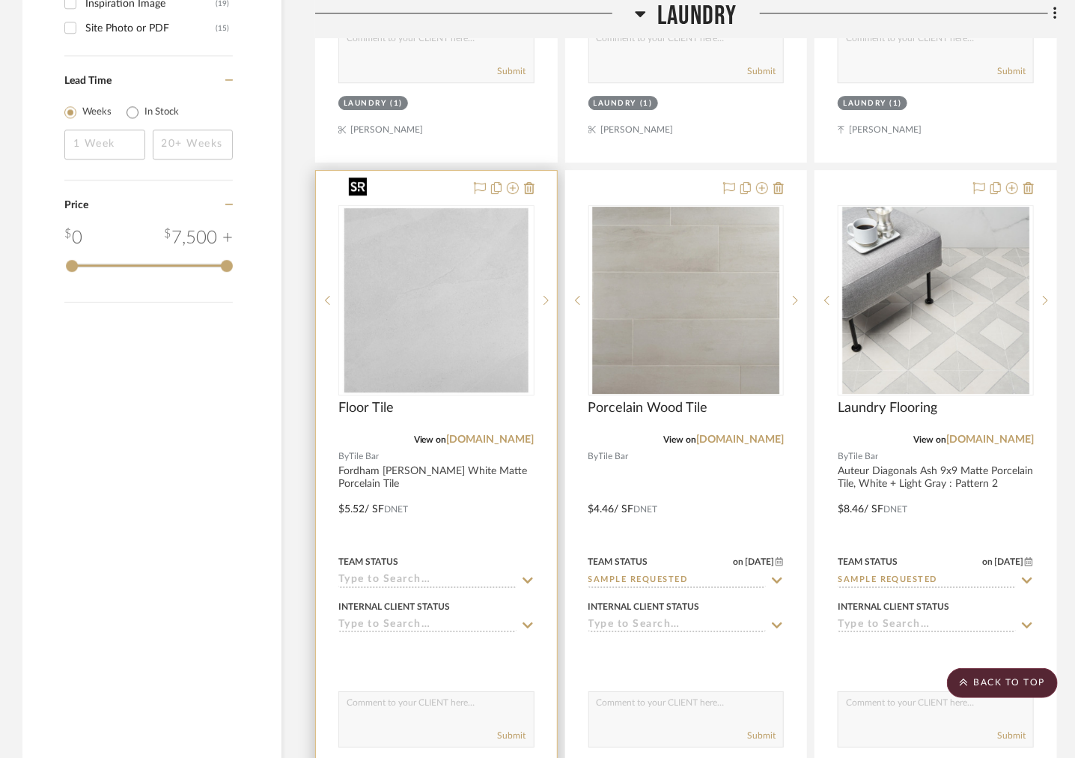
click at [414, 275] on img "1" at bounding box center [436, 300] width 187 height 187
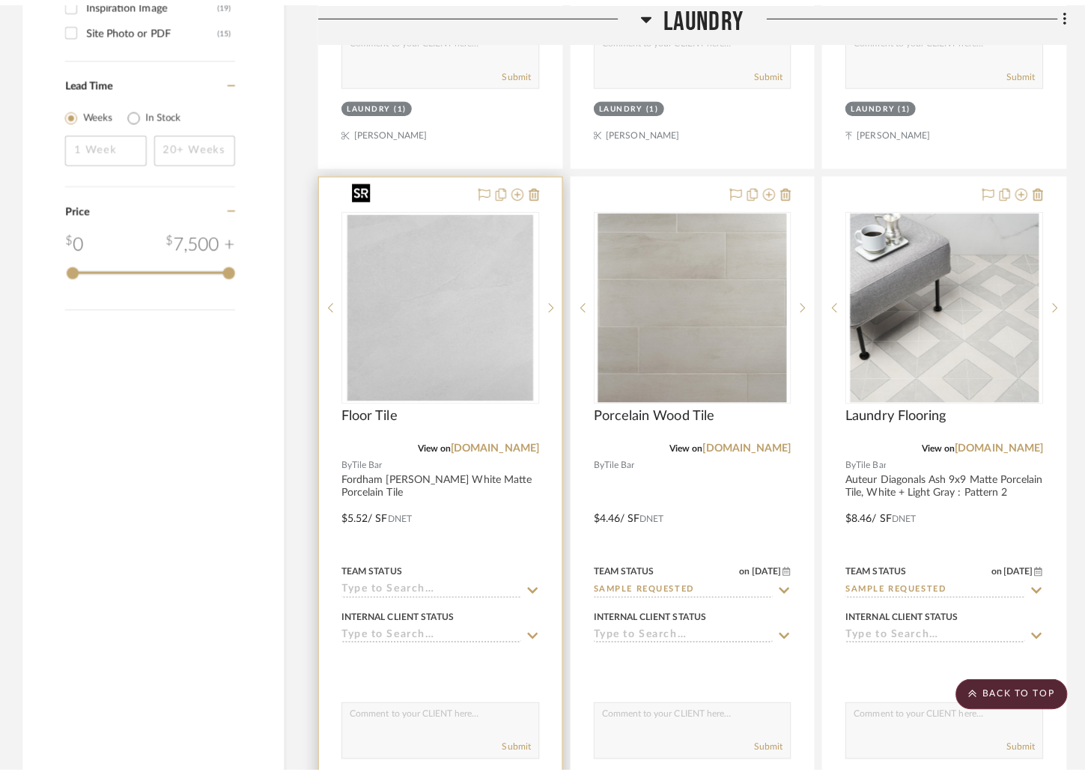
scroll to position [0, 0]
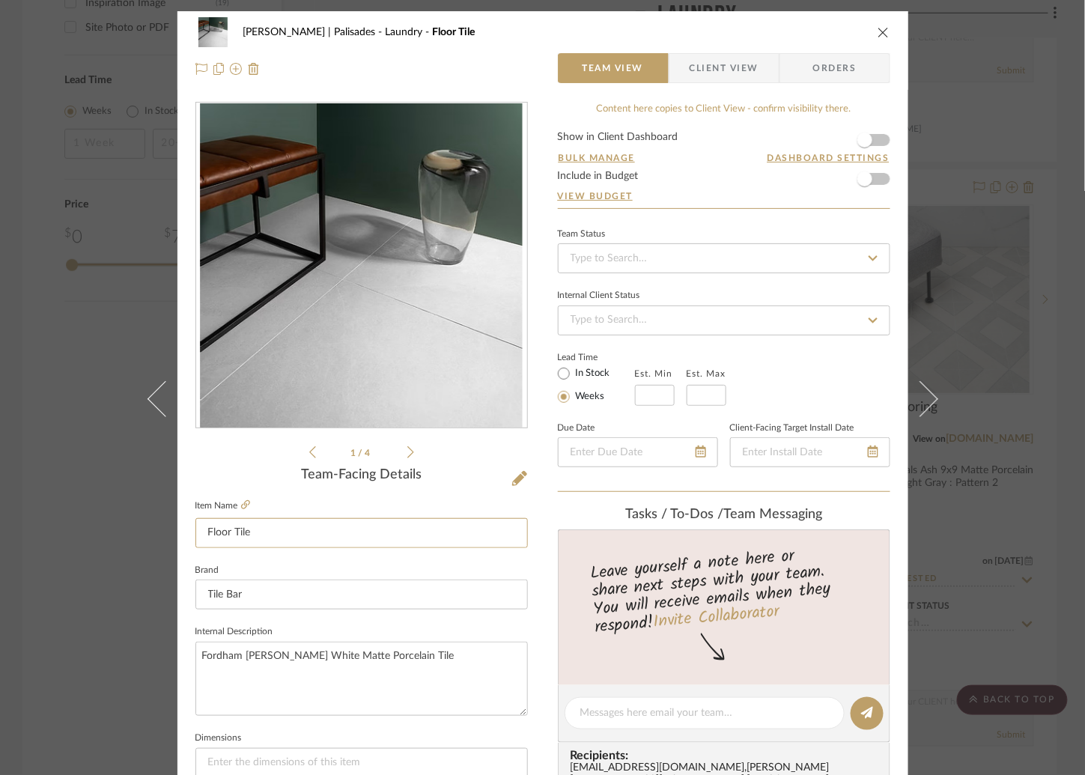
drag, startPoint x: 230, startPoint y: 529, endPoint x: 179, endPoint y: 525, distance: 51.0
click at [179, 525] on div "Strahan | Palisades Laundry Floor Tile Team View Client View Orders 1 / 4 Team-…" at bounding box center [542, 702] width 731 height 1383
type input "Porcelain Tile"
click at [338, 689] on textarea "Fordham Bianco White Matte Porcelain Tile" at bounding box center [361, 678] width 332 height 74
click at [59, 397] on div "Strahan | Palisades Laundry Porcelain Tile Team View Client View Orders 1 / 4 T…" at bounding box center [542, 387] width 1085 height 775
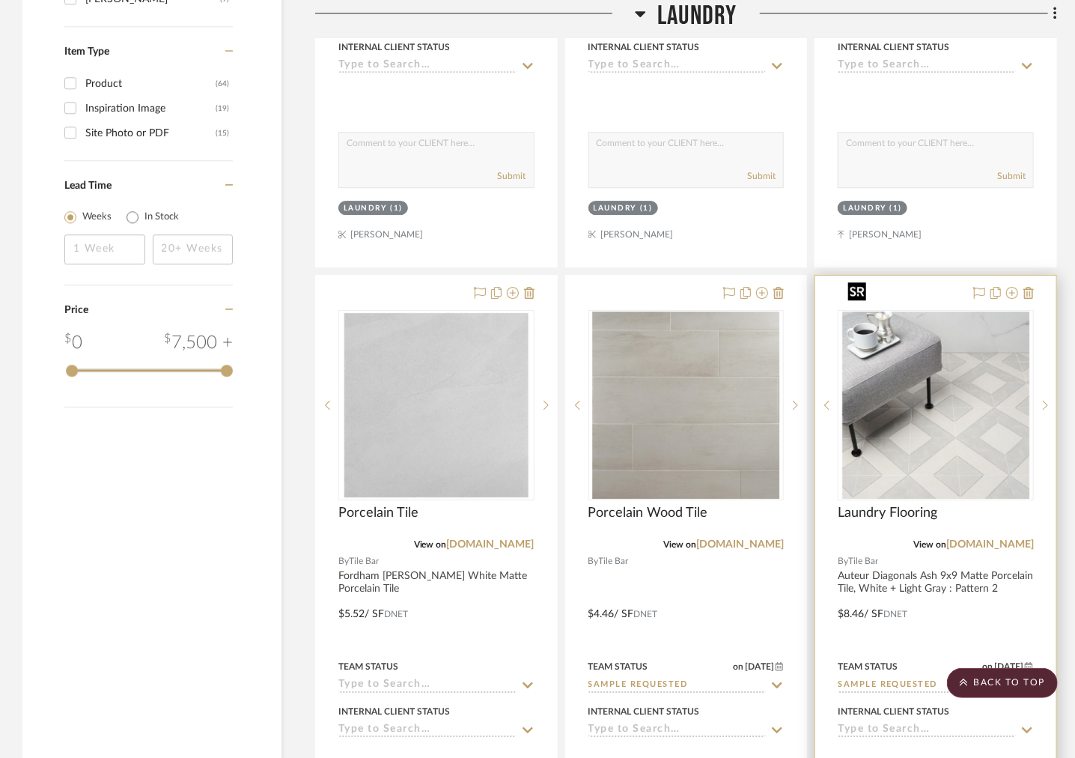
scroll to position [2089, 0]
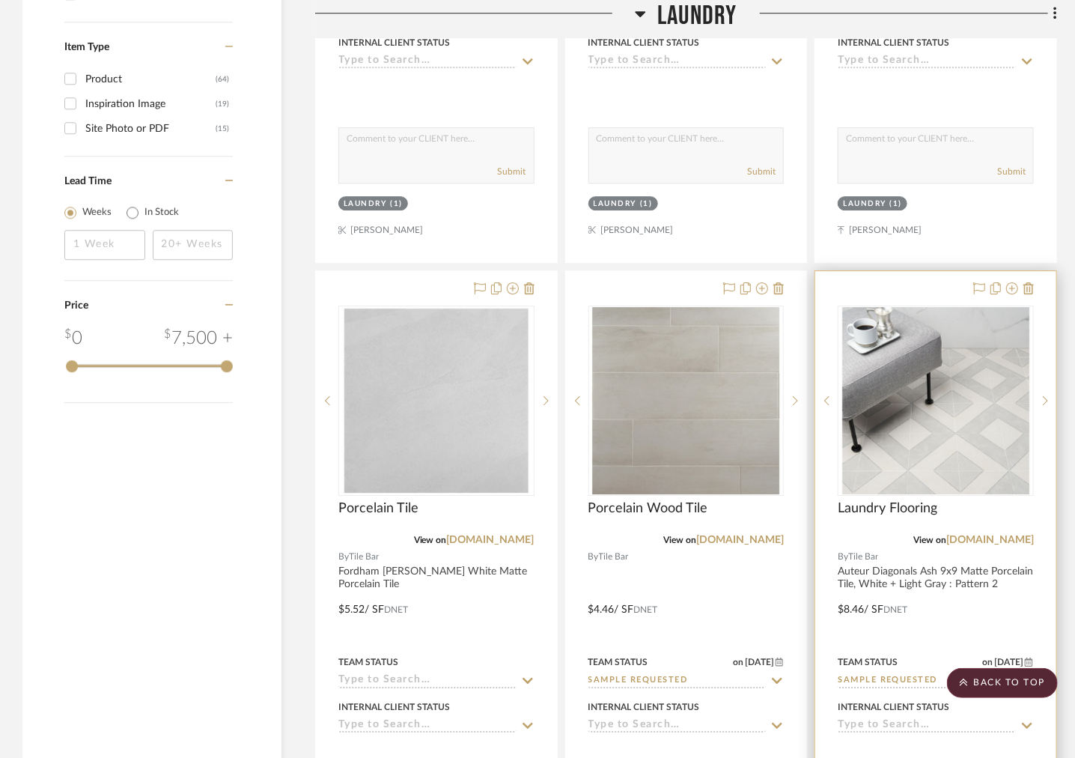
click at [921, 433] on img "0" at bounding box center [935, 400] width 187 height 187
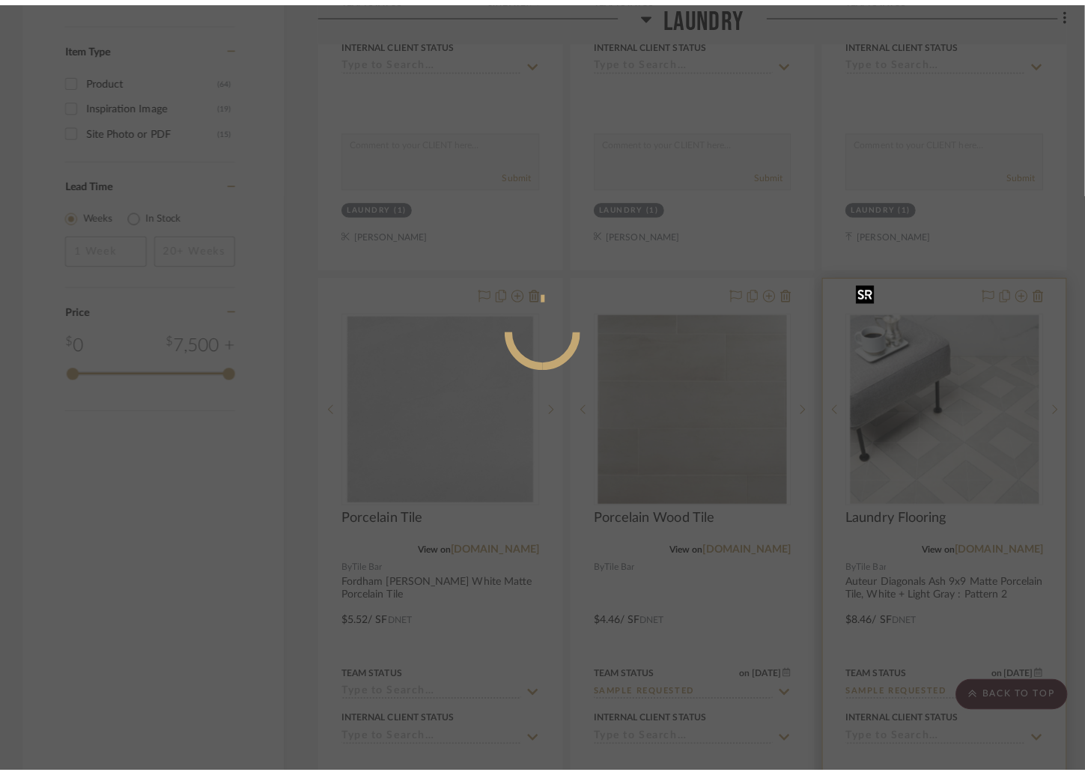
scroll to position [0, 0]
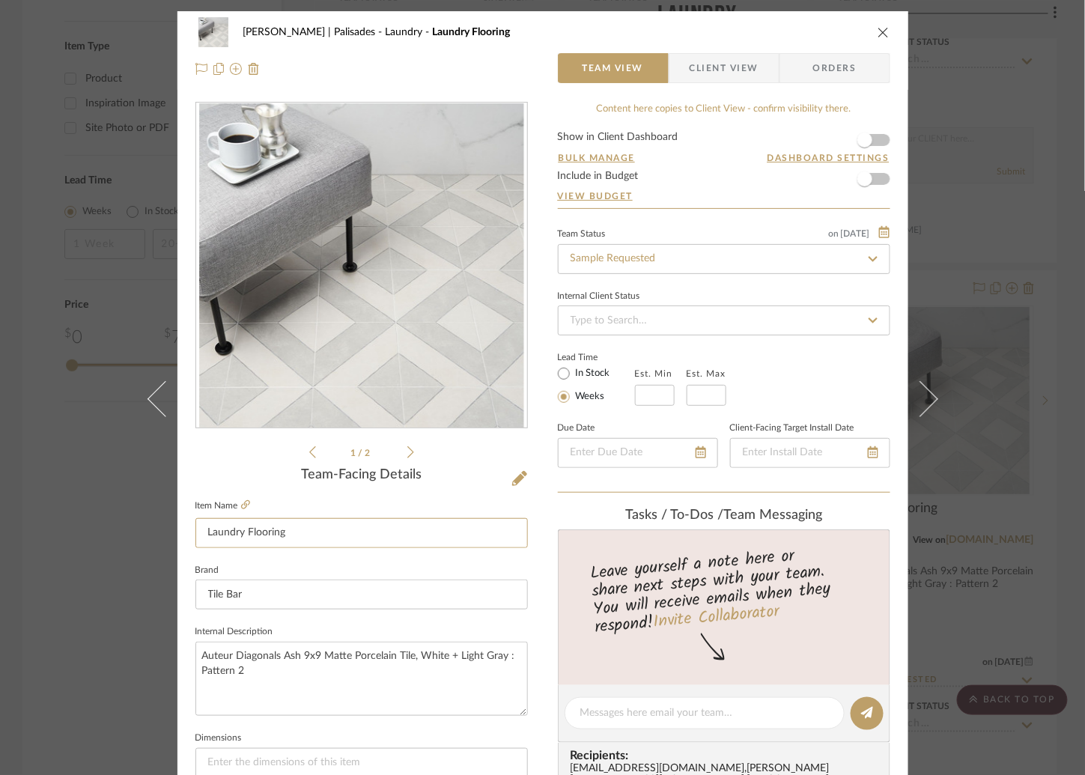
drag, startPoint x: 293, startPoint y: 530, endPoint x: 119, endPoint y: 530, distance: 173.7
click at [119, 530] on div "Strahan | Palisades Laundry Laundry Flooring Team View Client View Orders 1 / 2…" at bounding box center [542, 387] width 1085 height 775
type input "Porcelain Tile"
click at [246, 673] on textarea "Auteur Diagonals Ash 9x9 Matte Porcelain Tile, White + Light Gray : Pattern 2" at bounding box center [361, 678] width 332 height 74
click at [61, 565] on div "Strahan | Palisades Laundry Porcelain Tile Team View Client View Orders 1 / 2 T…" at bounding box center [542, 387] width 1085 height 775
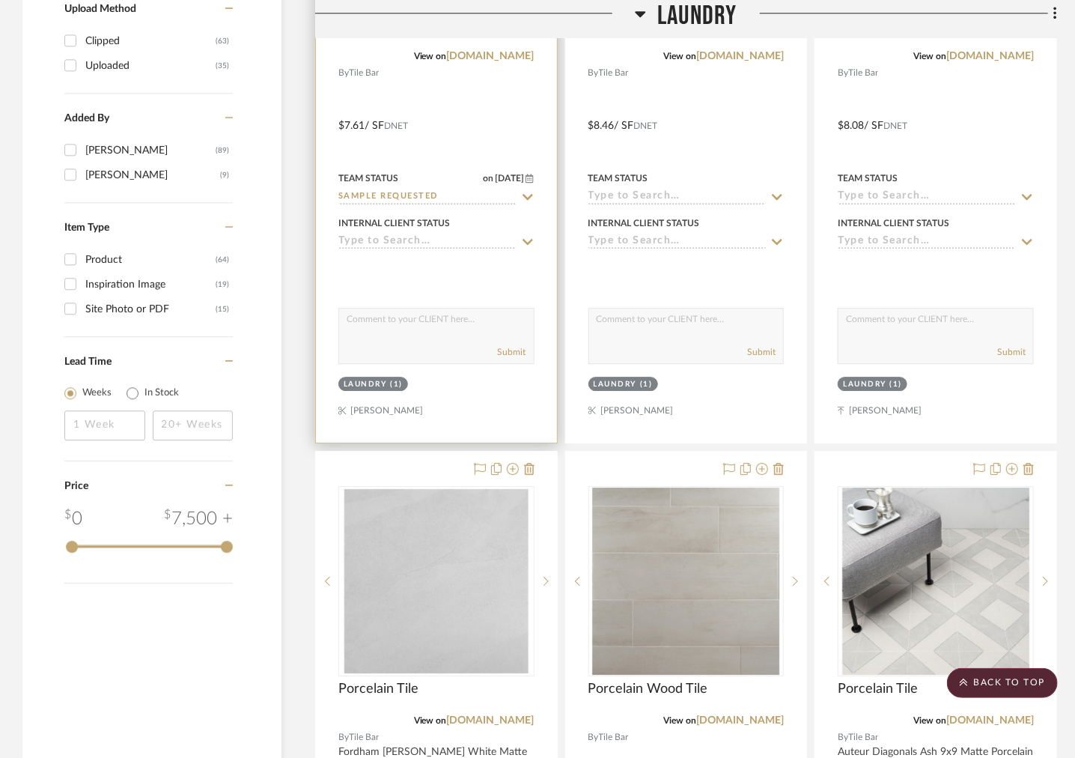
scroll to position [1909, 0]
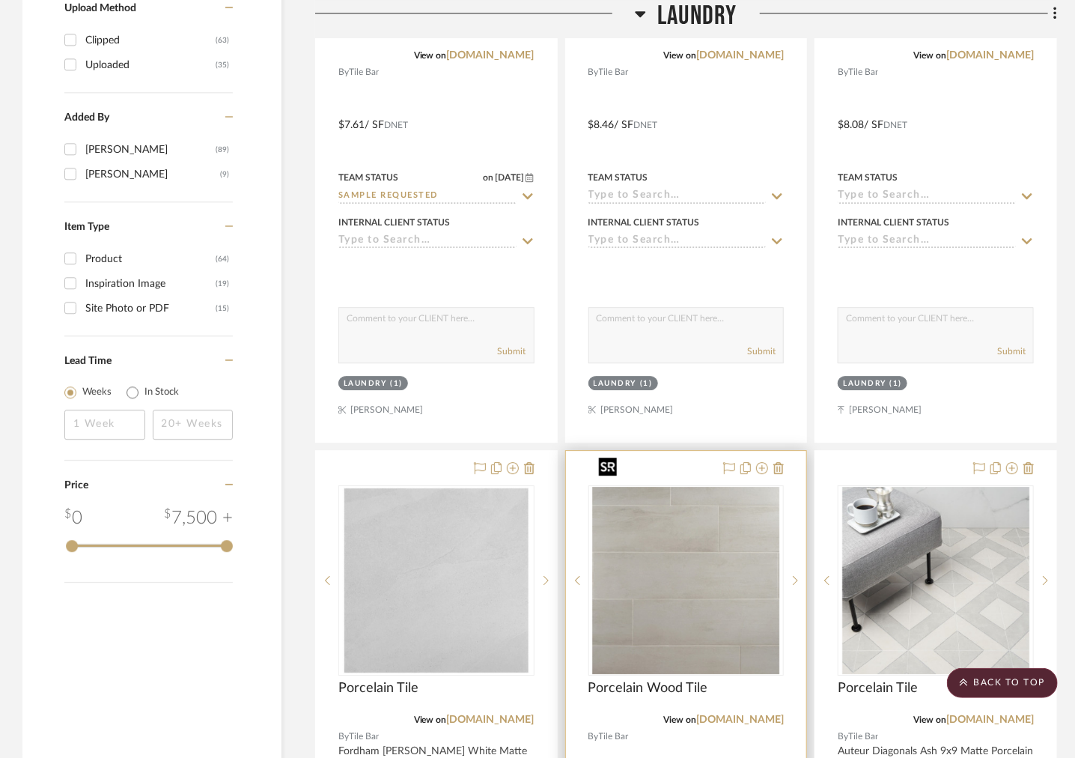
click at [698, 545] on img "0" at bounding box center [685, 580] width 187 height 187
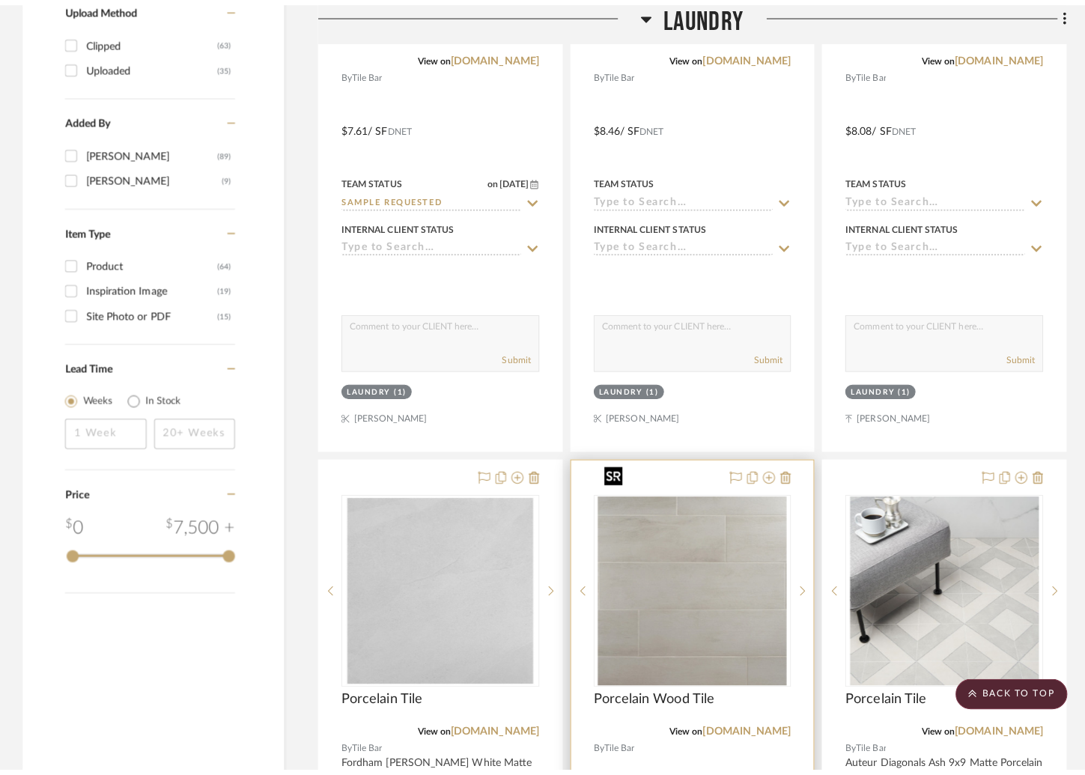
scroll to position [0, 0]
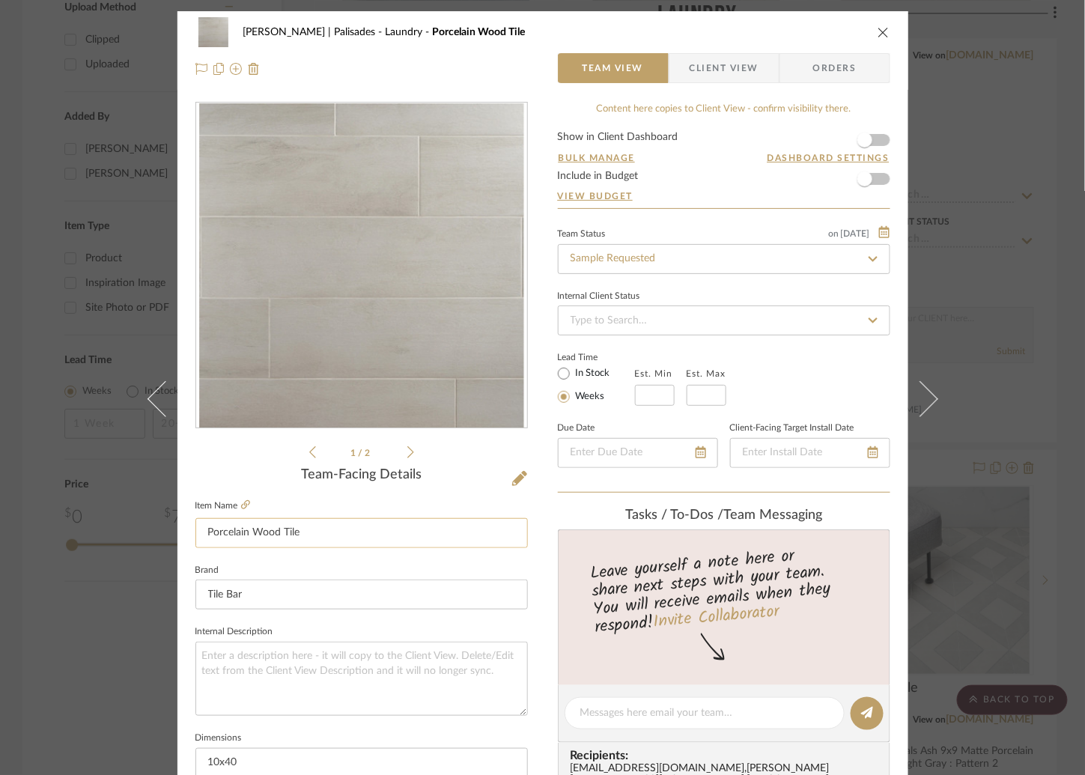
click at [249, 530] on input "Porcelain Wood Tile" at bounding box center [361, 533] width 332 height 30
click at [278, 529] on input "Porcelain "Wood Tile" at bounding box center [361, 533] width 332 height 30
type input "Porcelain "Wood" Tile"
click at [271, 698] on textarea at bounding box center [361, 678] width 332 height 74
click at [51, 606] on div "Strahan | Palisades Laundry Porcelain "Wood" Tile Team View Client View Orders …" at bounding box center [542, 387] width 1085 height 775
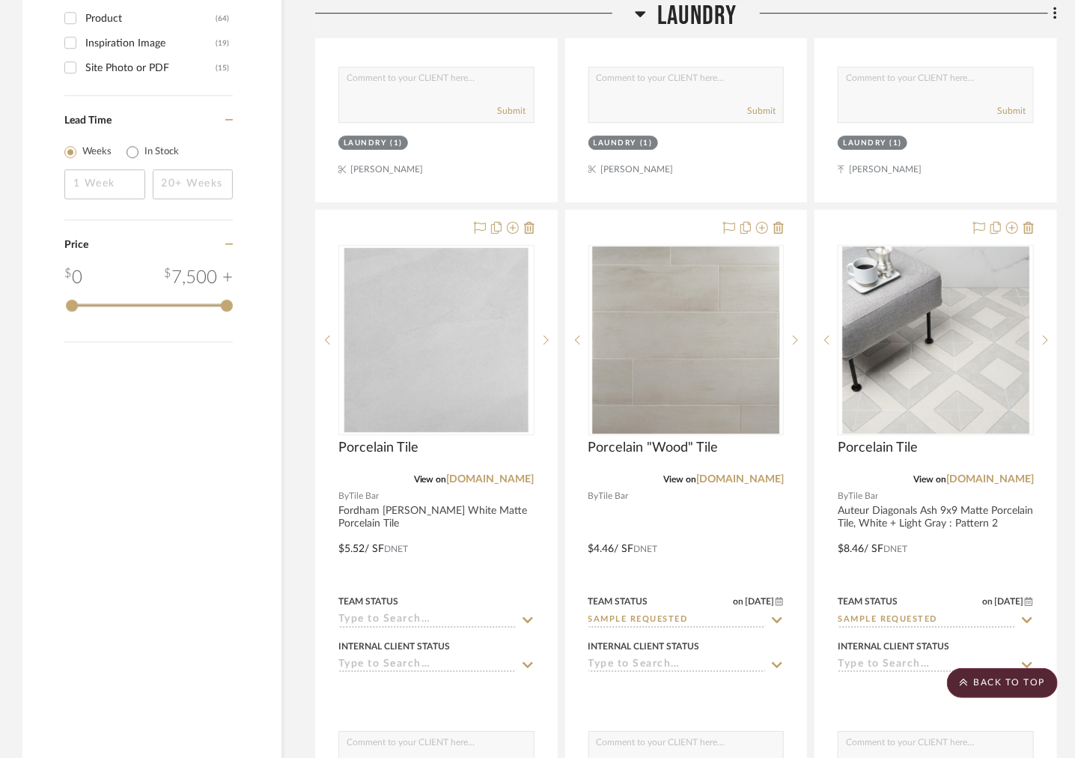
scroll to position [2148, 0]
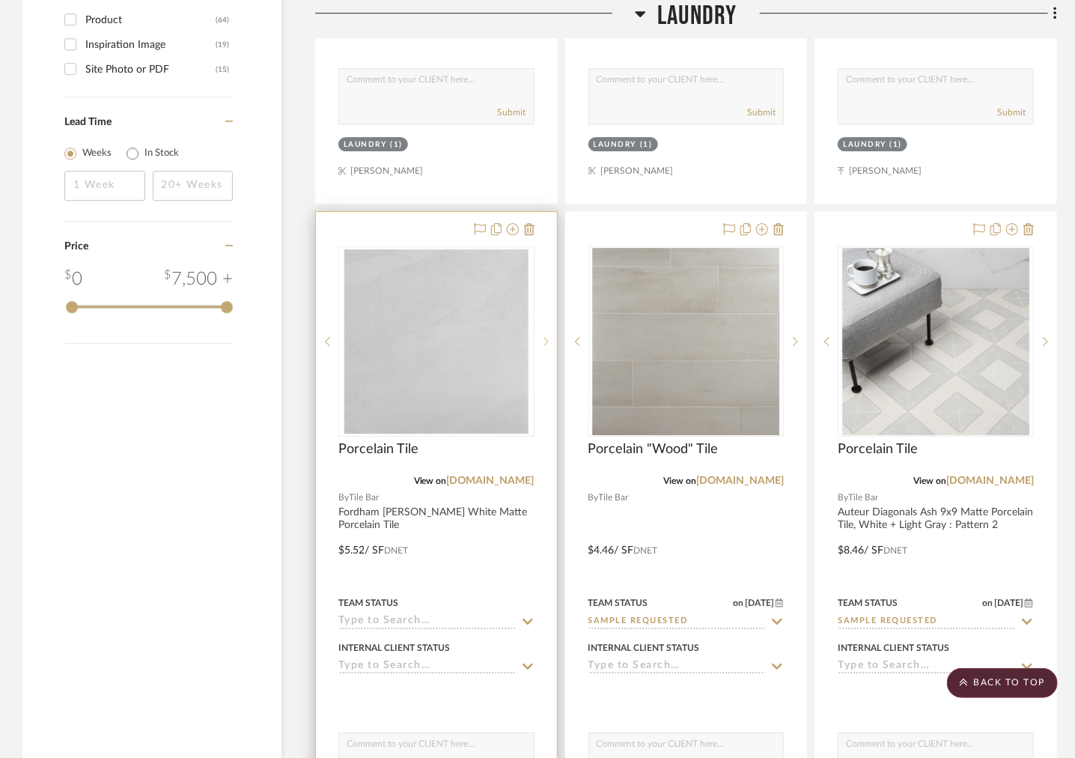
click at [545, 336] on icon at bounding box center [545, 341] width 5 height 10
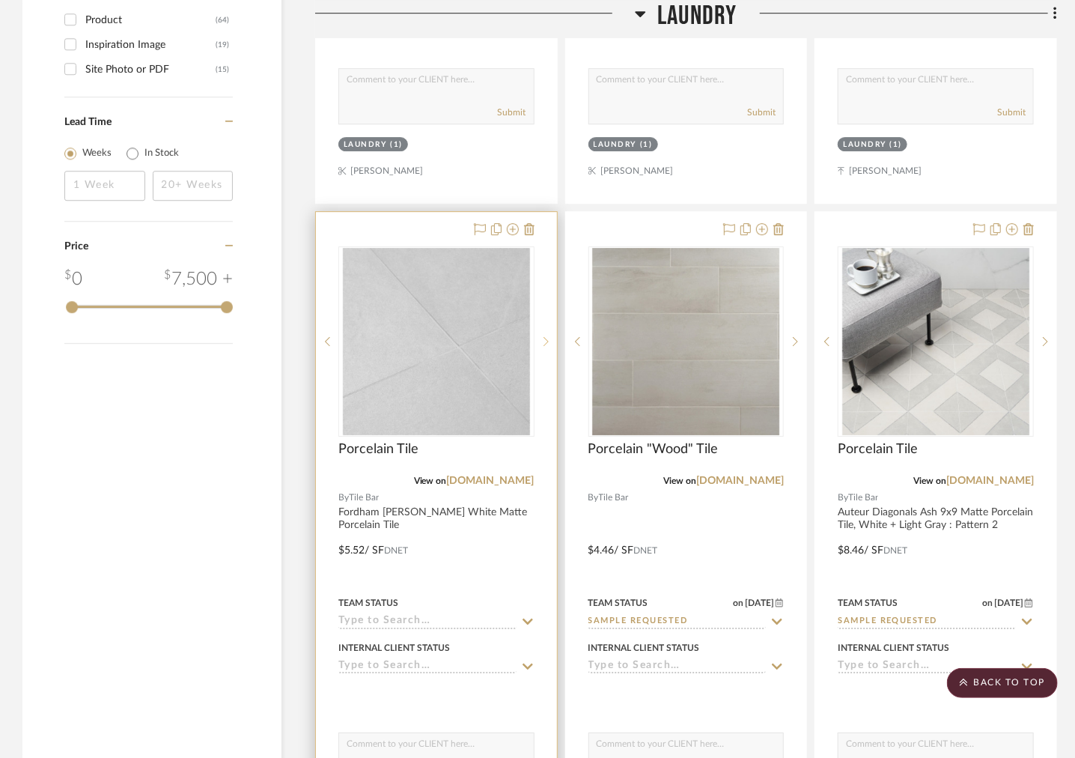
click at [545, 336] on icon at bounding box center [545, 341] width 5 height 10
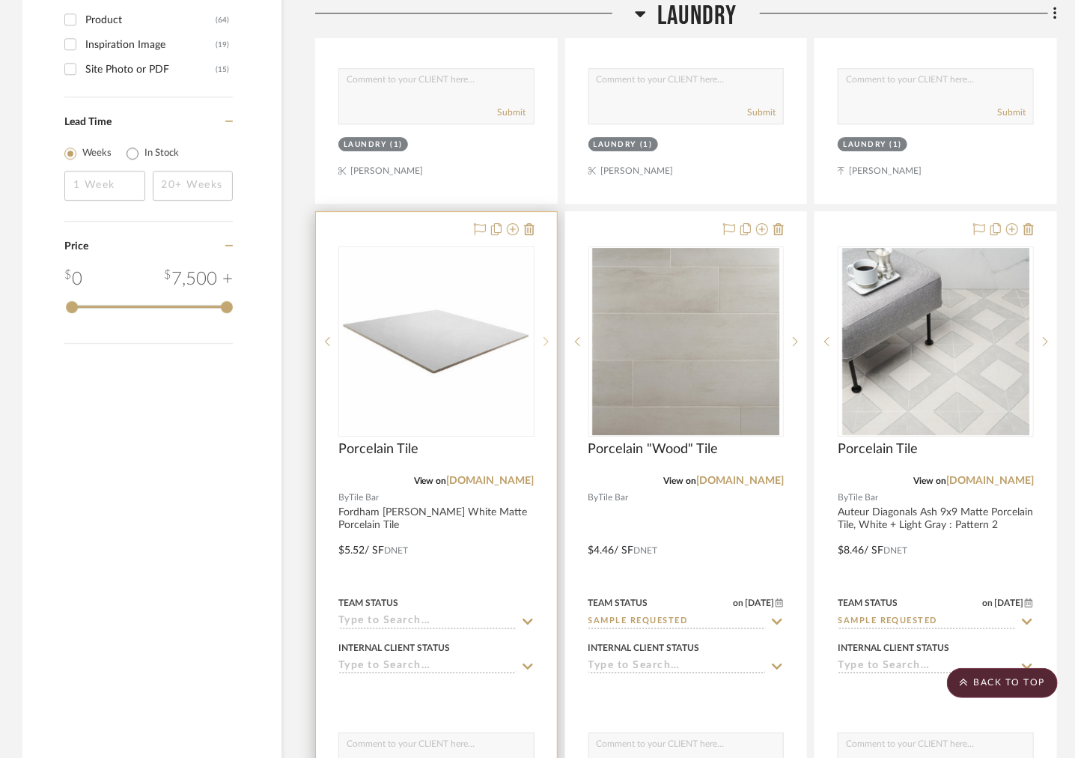
click at [545, 336] on icon at bounding box center [545, 341] width 5 height 10
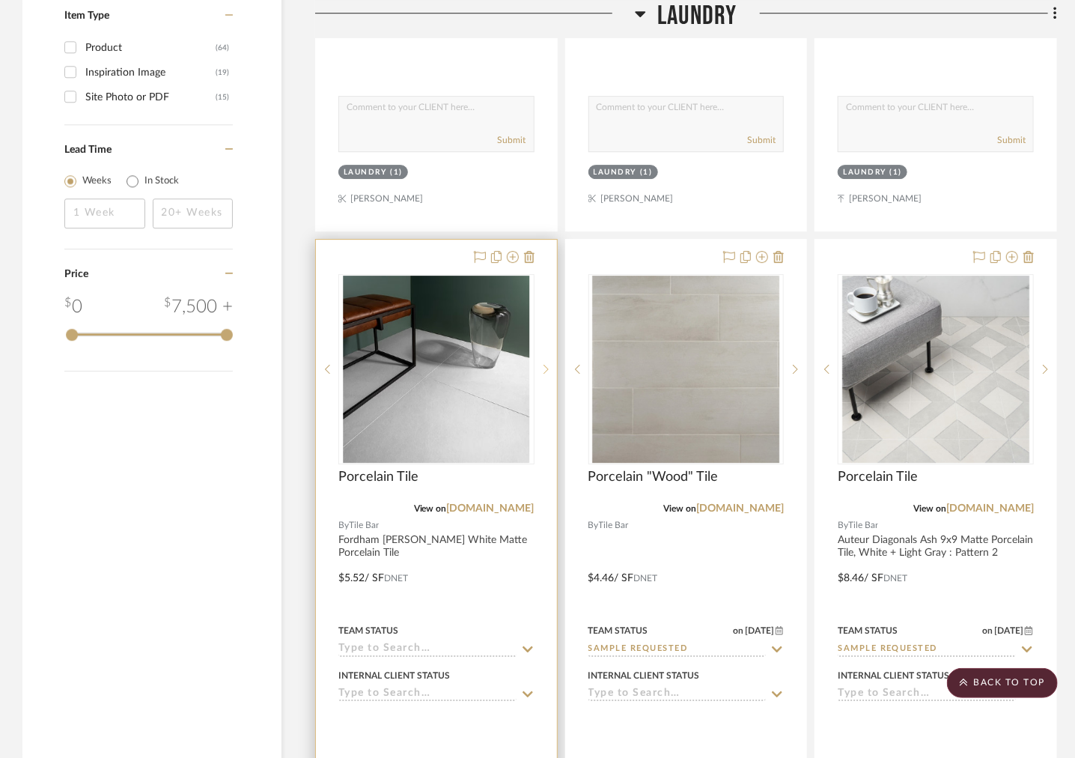
scroll to position [2121, 0]
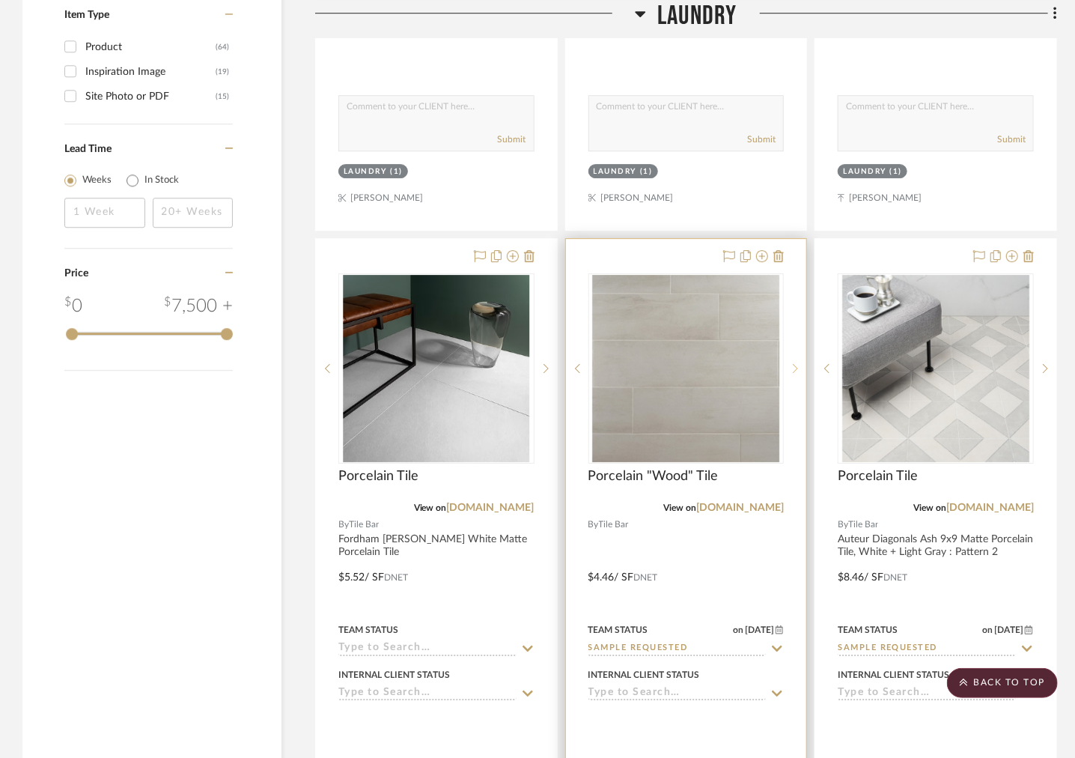
click at [796, 364] on icon at bounding box center [795, 368] width 5 height 9
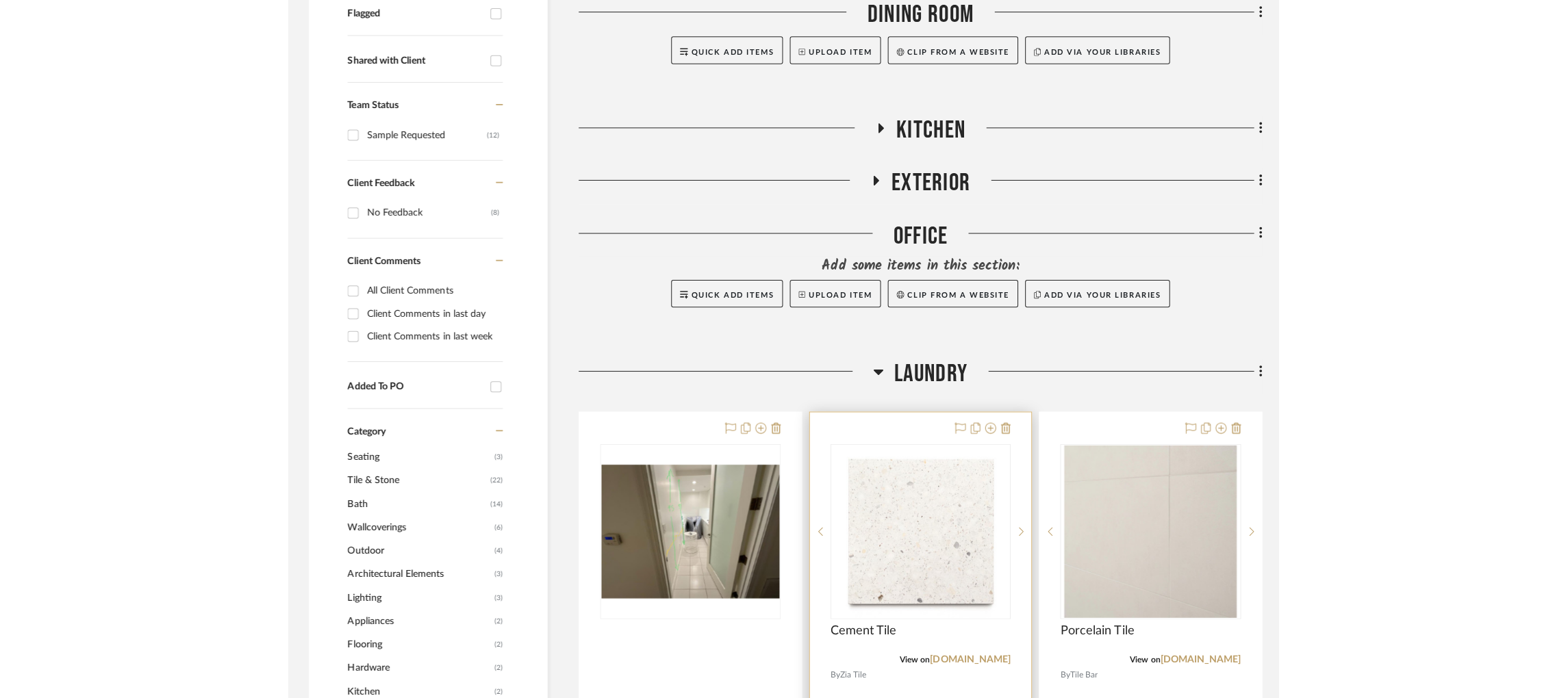
scroll to position [616, 0]
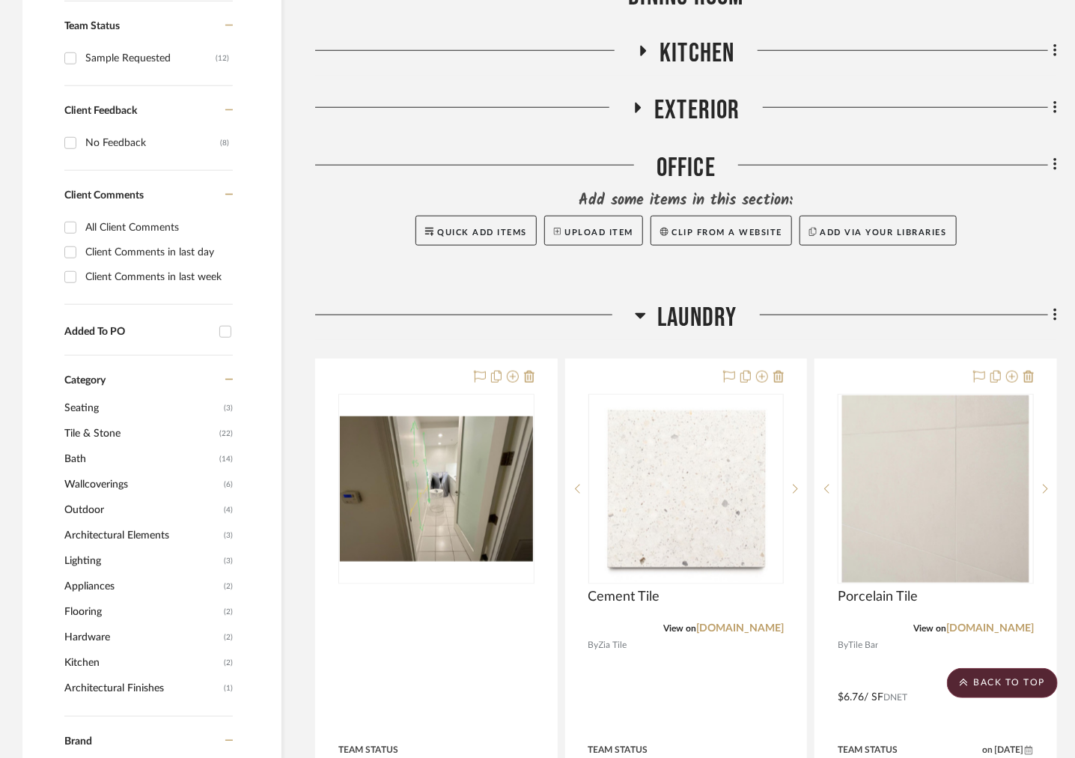
click at [635, 306] on icon at bounding box center [640, 315] width 11 height 18
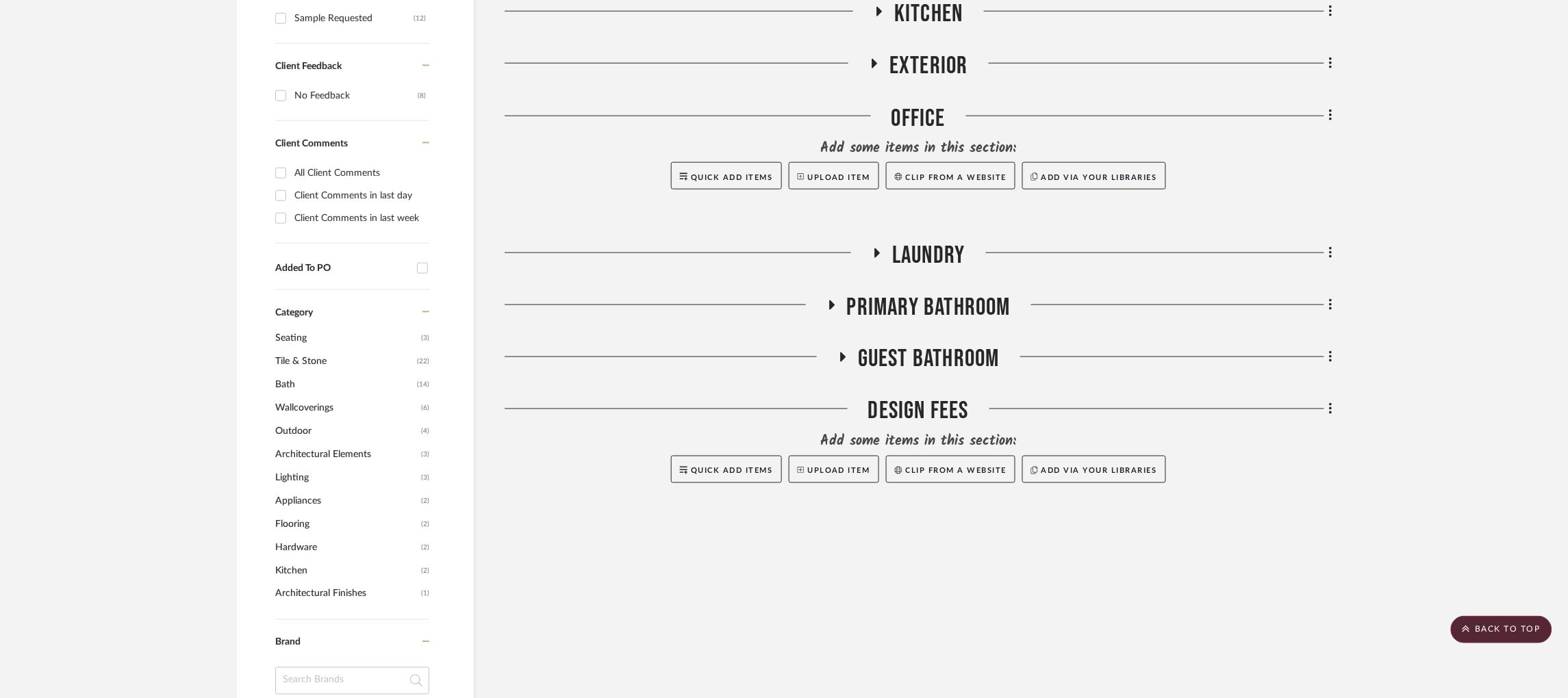
scroll to position [0, 0]
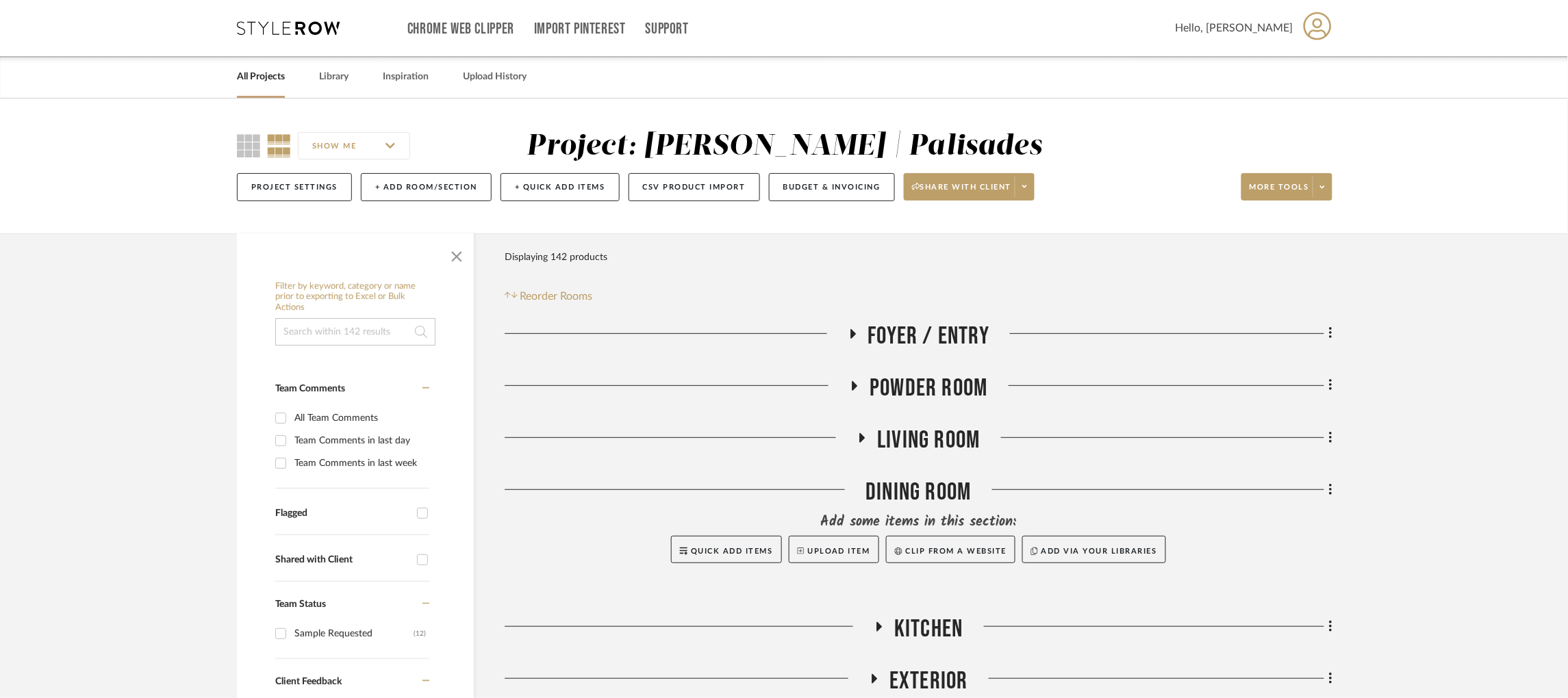
click at [252, 28] on icon at bounding box center [288, 27] width 102 height 14
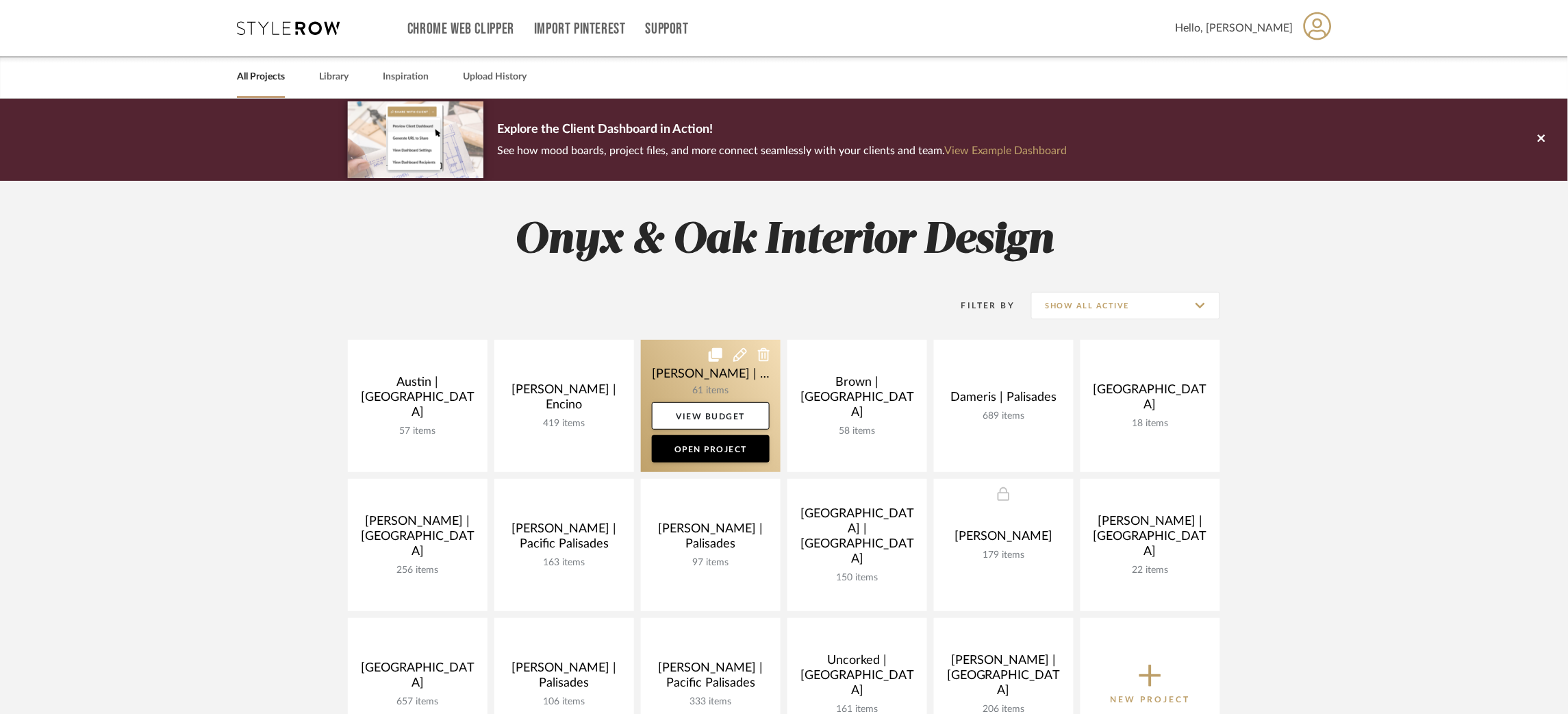
click at [662, 374] on link at bounding box center [711, 406] width 140 height 132
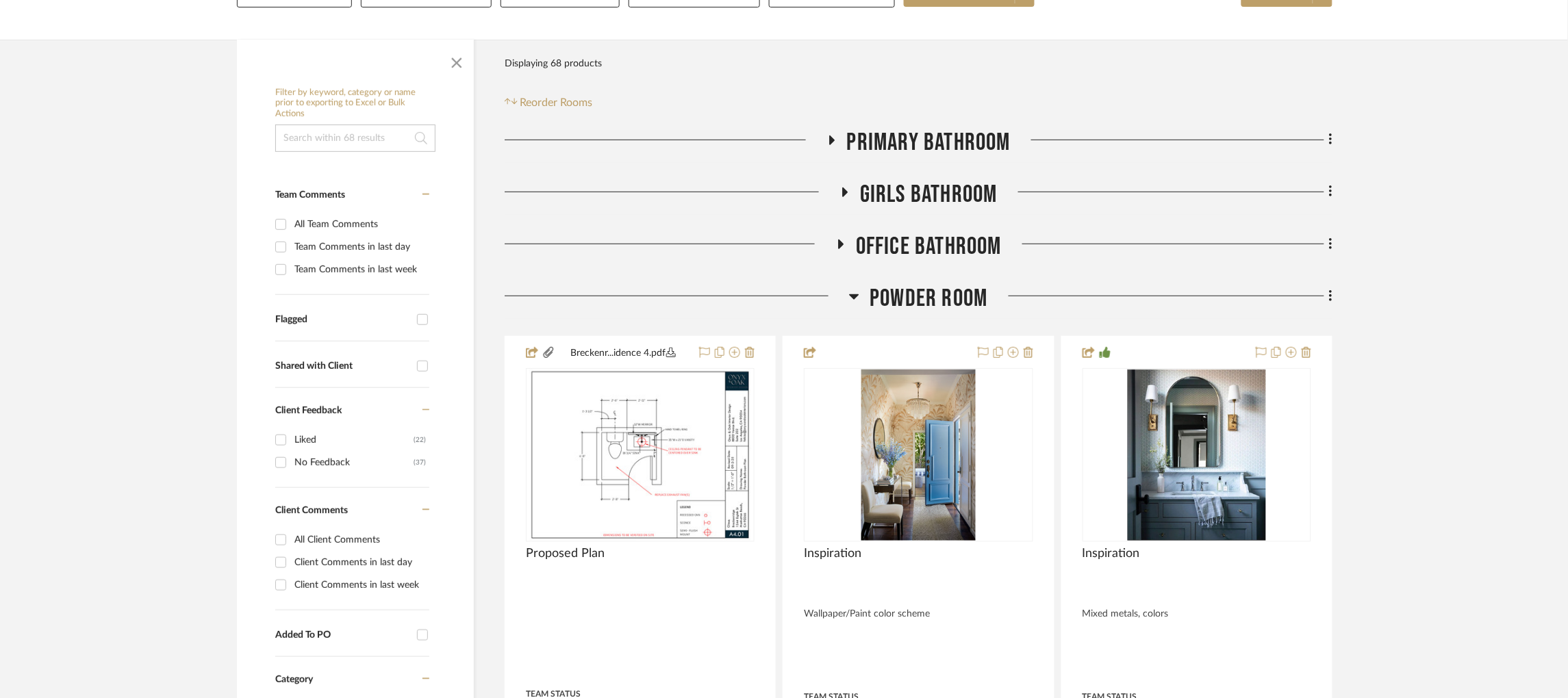
scroll to position [230, 0]
click at [854, 300] on icon at bounding box center [854, 295] width 10 height 16
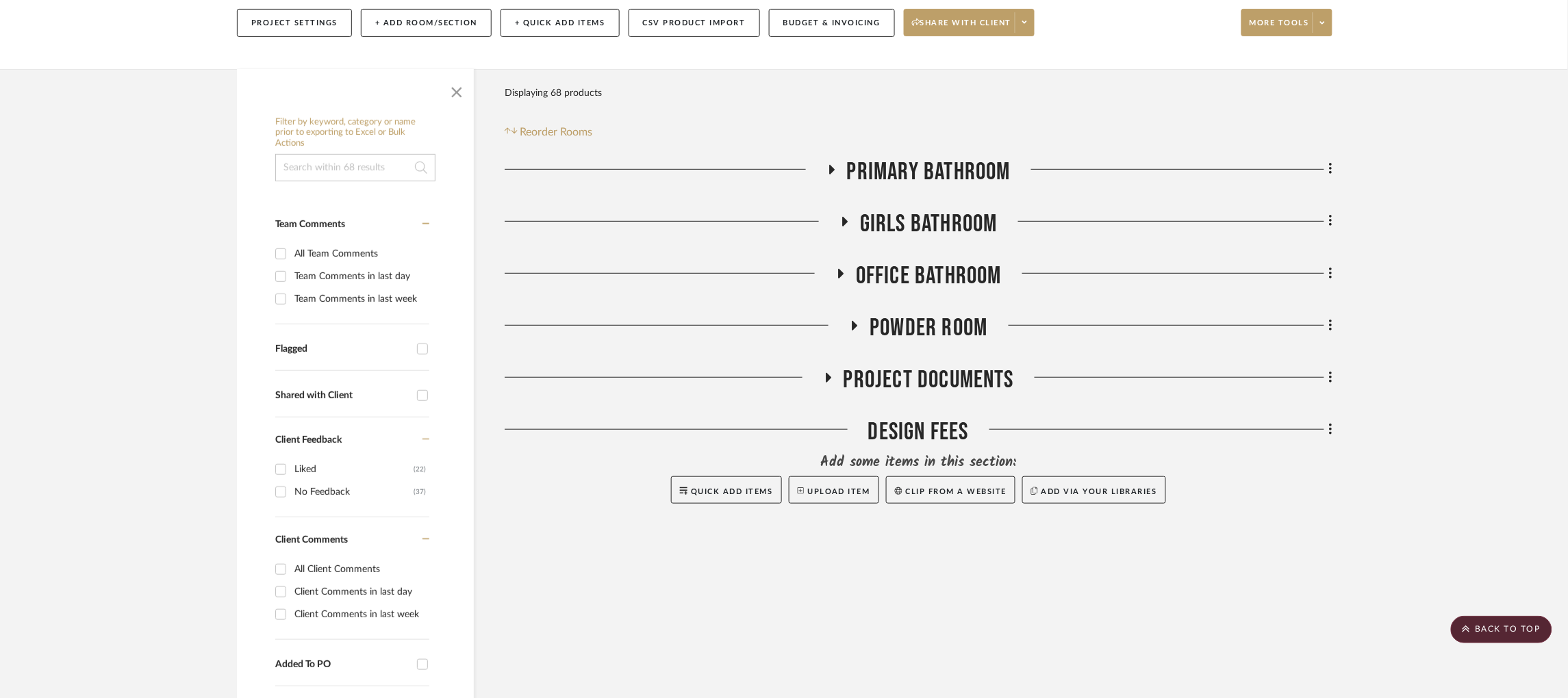
scroll to position [196, 0]
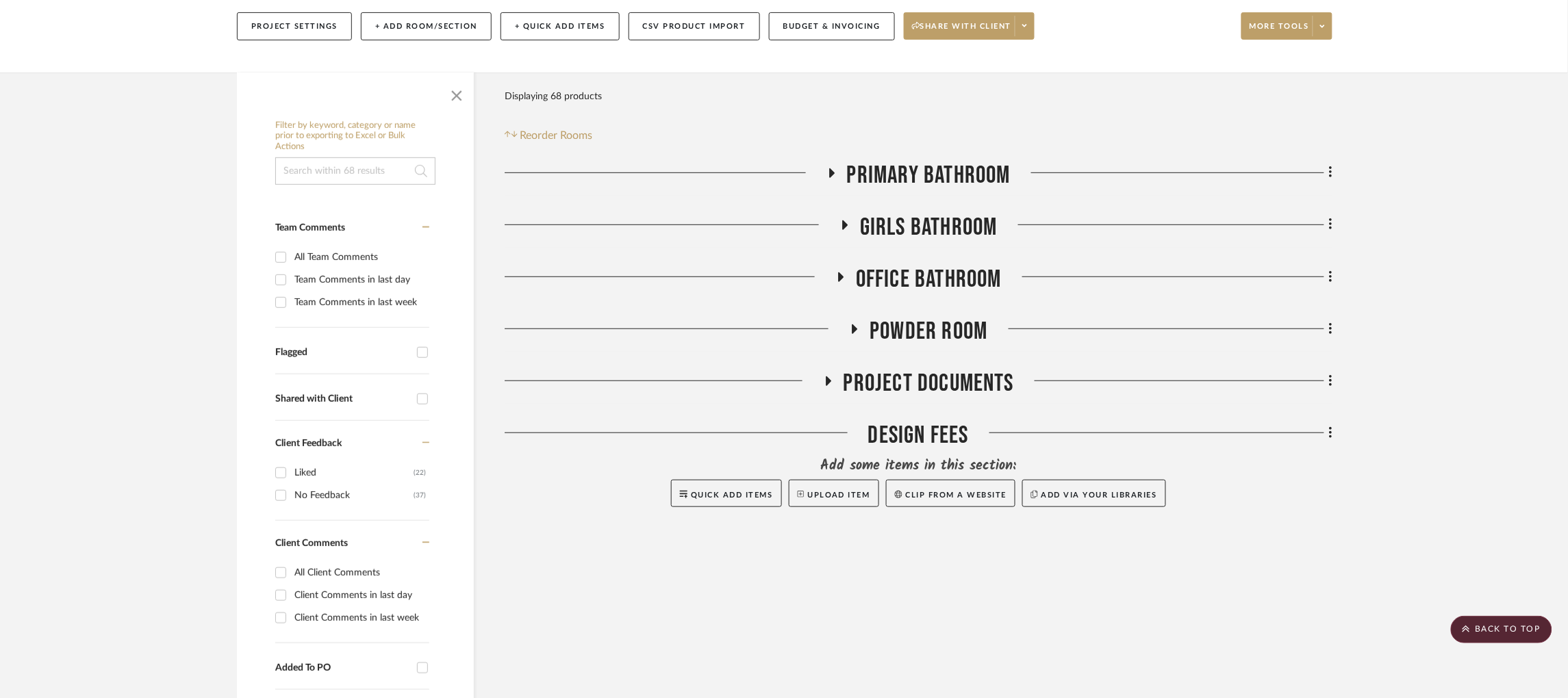
click at [826, 381] on icon at bounding box center [829, 381] width 5 height 9
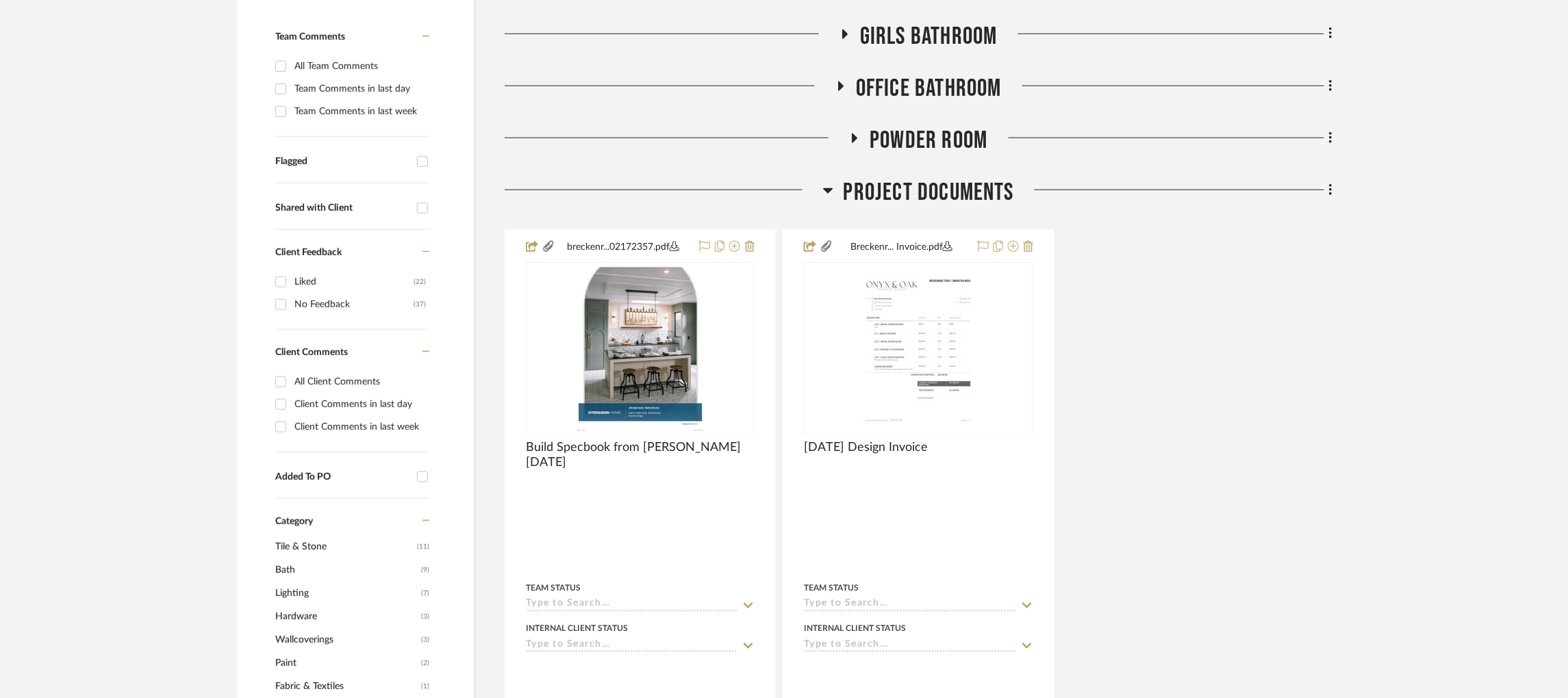
scroll to position [396, 0]
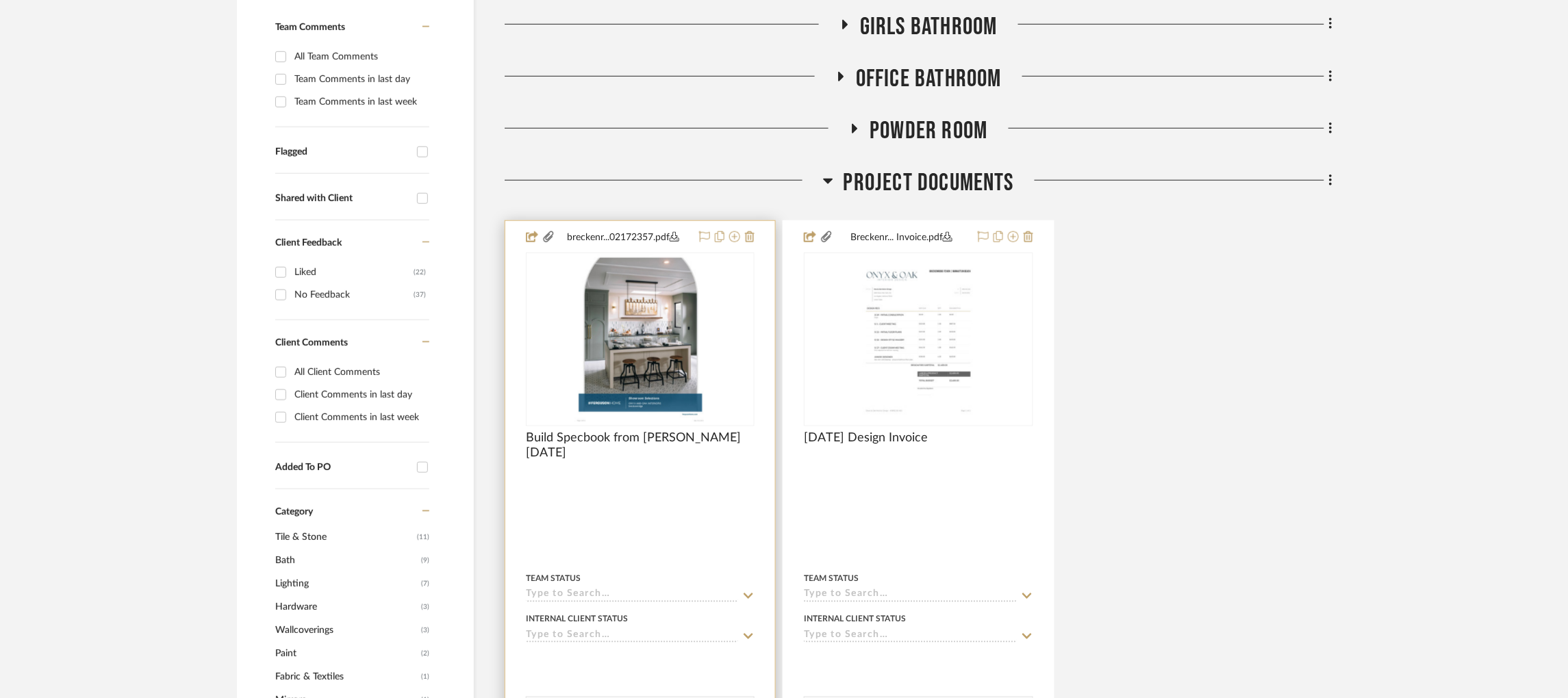
click at [0, 0] on img at bounding box center [0, 0] width 0 height 0
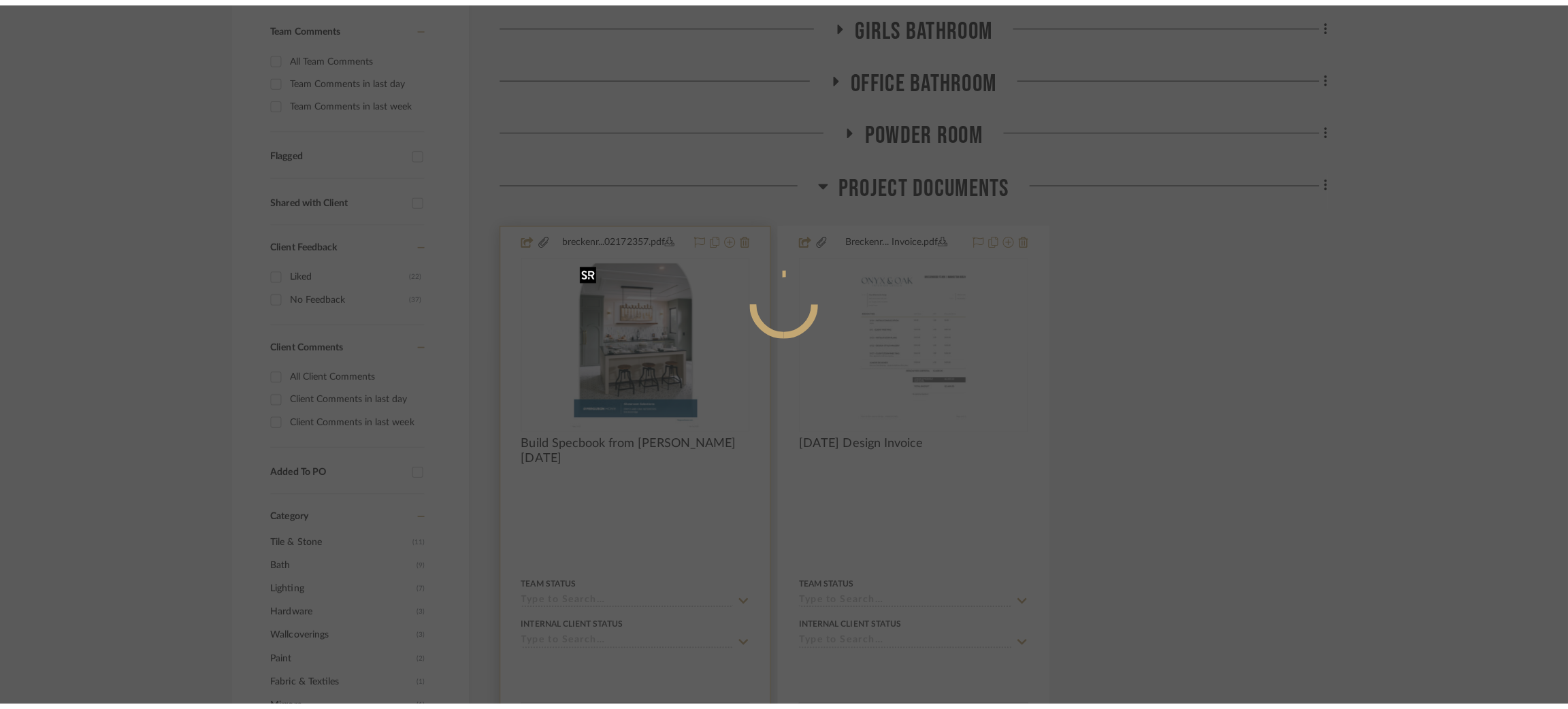
scroll to position [0, 0]
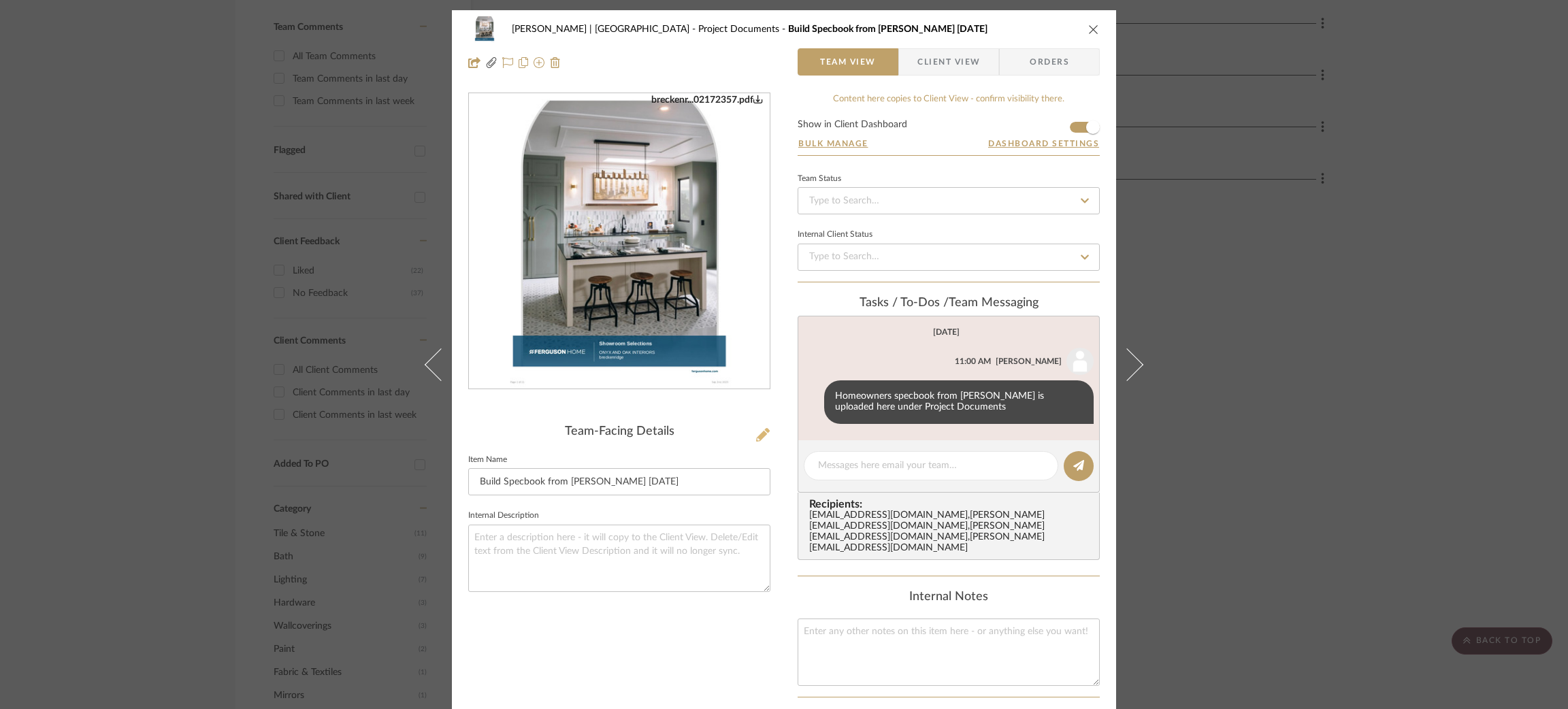
click at [756, 439] on icon at bounding box center [763, 434] width 14 height 14
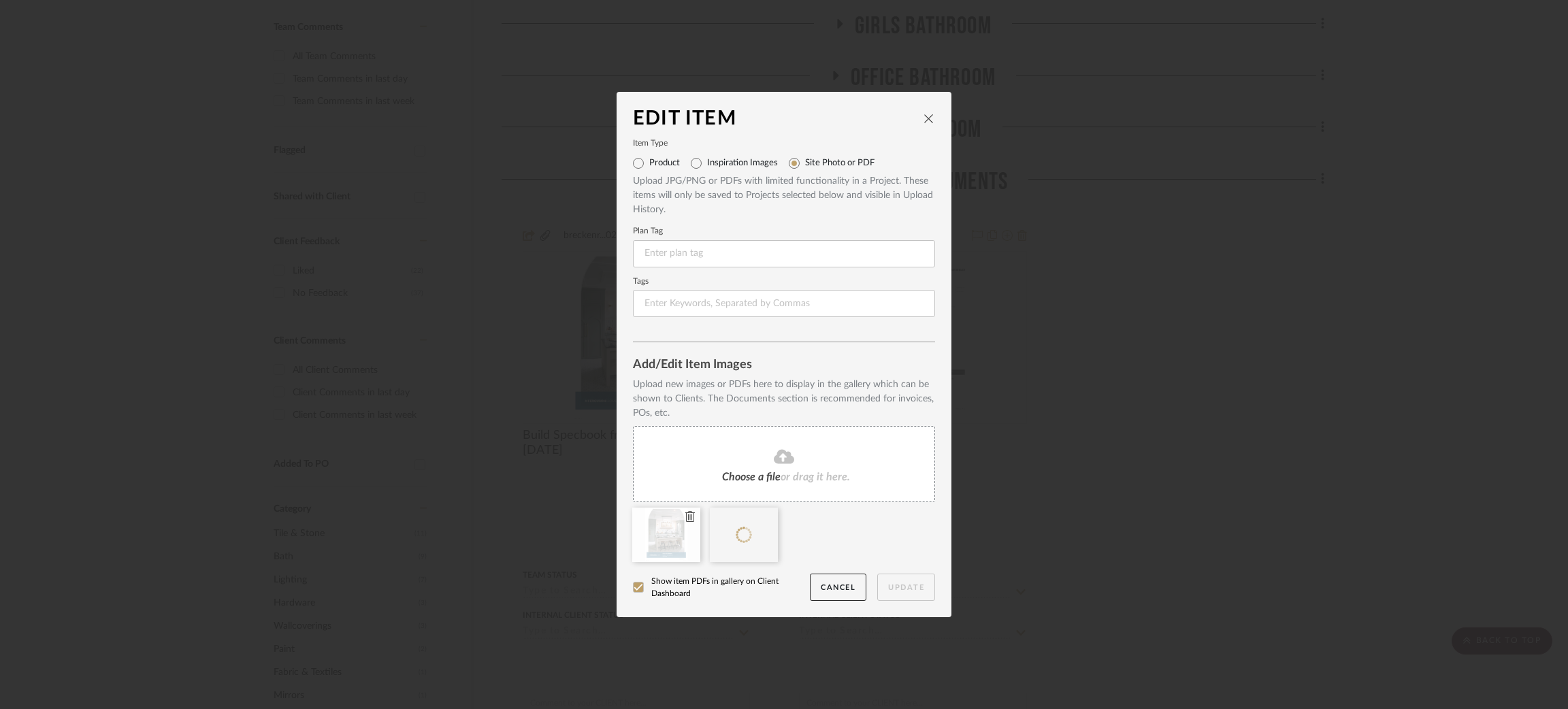
click at [686, 514] on icon at bounding box center [690, 516] width 9 height 11
click at [900, 589] on button "Update" at bounding box center [906, 587] width 58 height 28
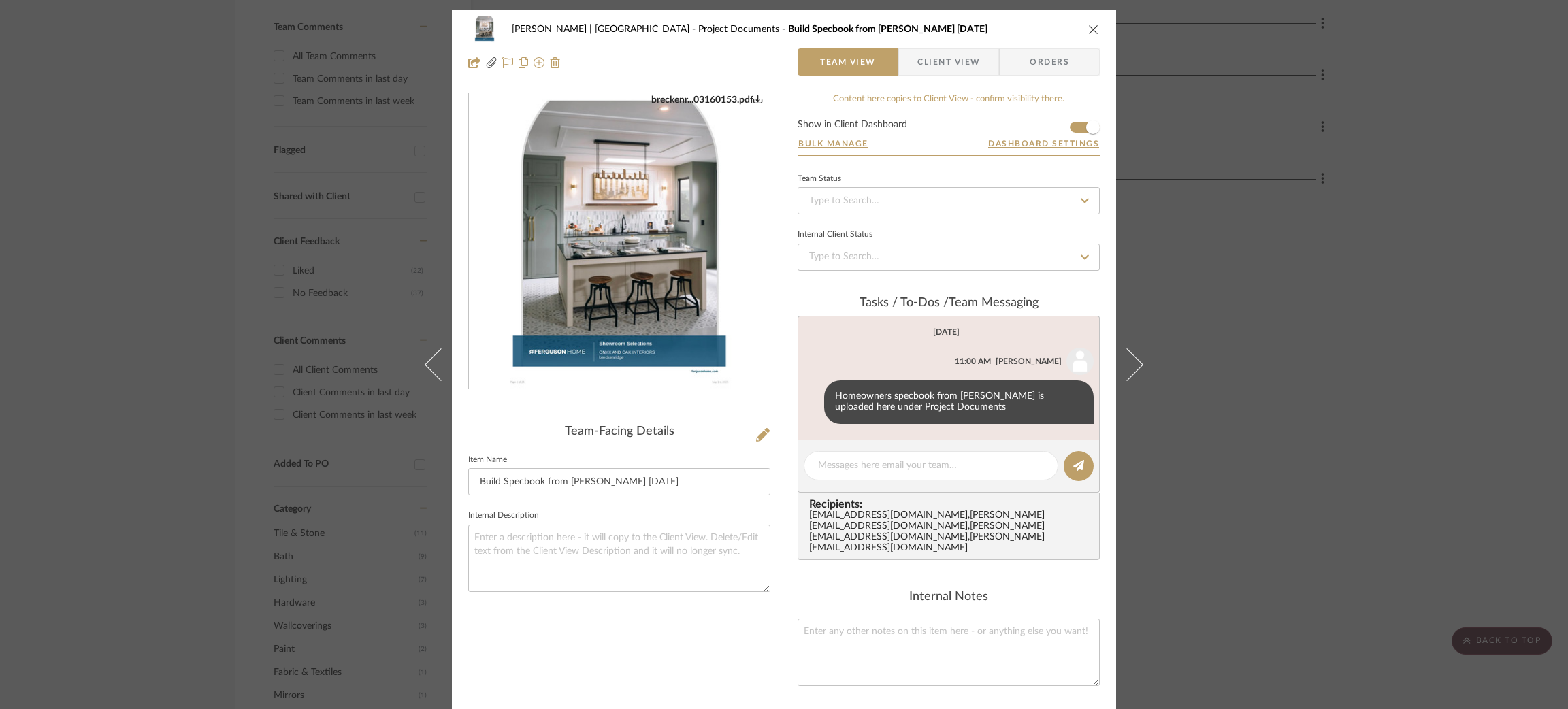
click at [1181, 247] on div "[PERSON_NAME] | Manhattan Beach Project Documents Build Specbook from [PERSON_N…" at bounding box center [784, 354] width 1568 height 709
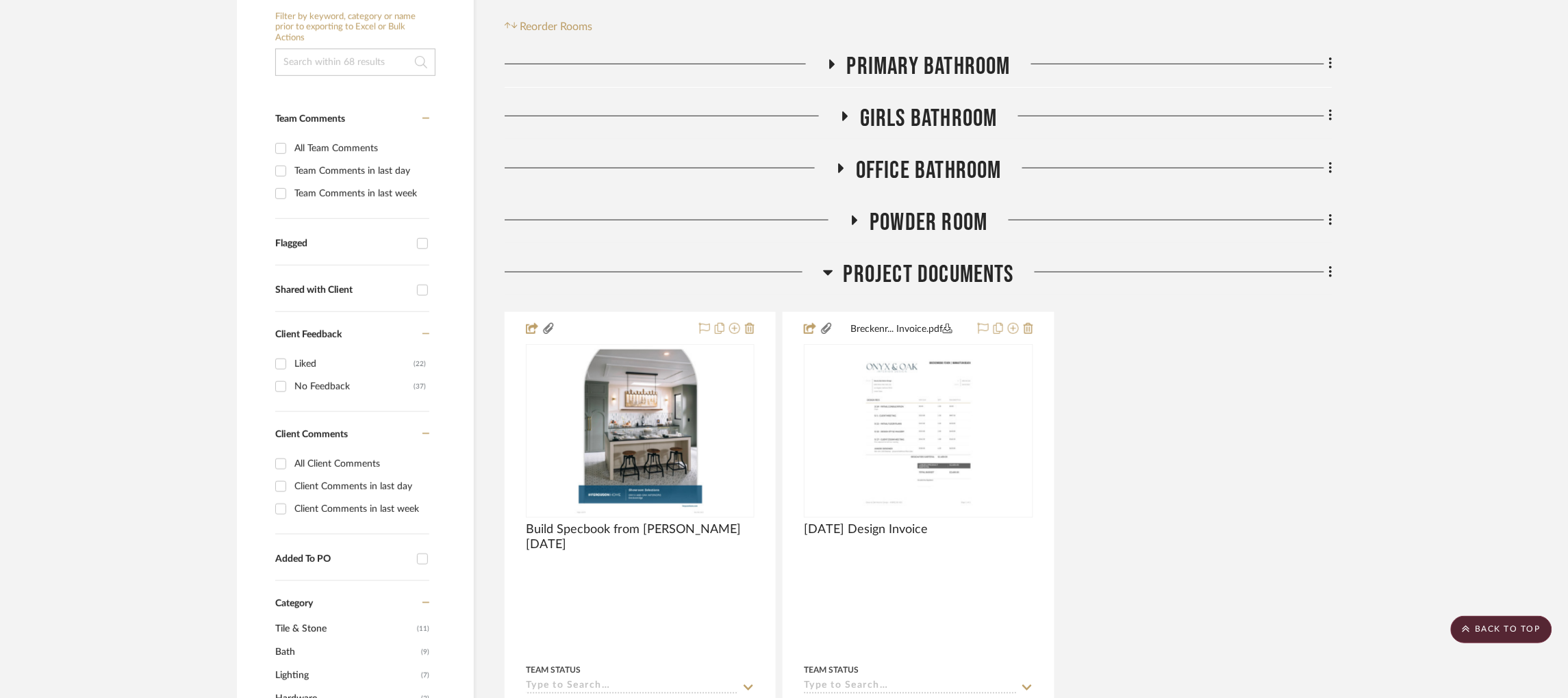
scroll to position [302, 0]
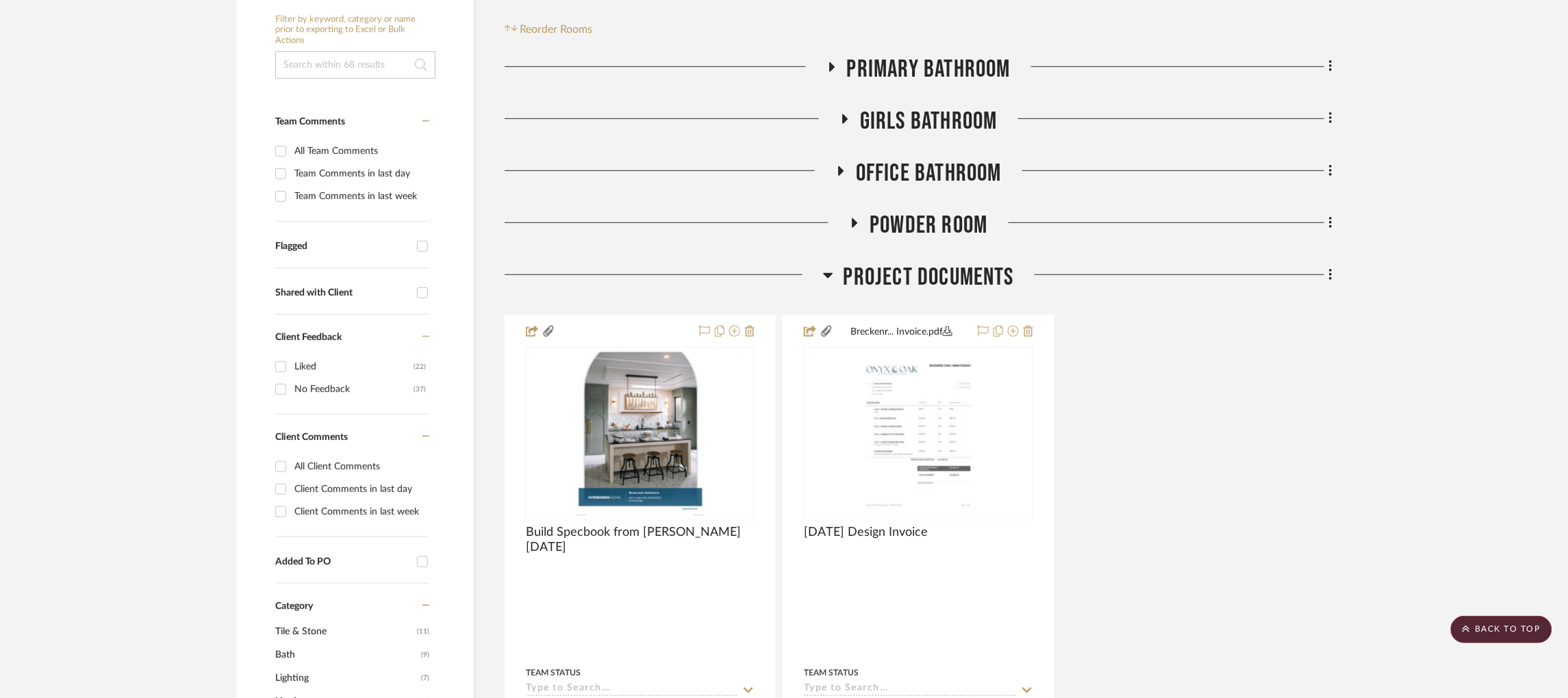
click at [831, 67] on icon at bounding box center [832, 67] width 5 height 9
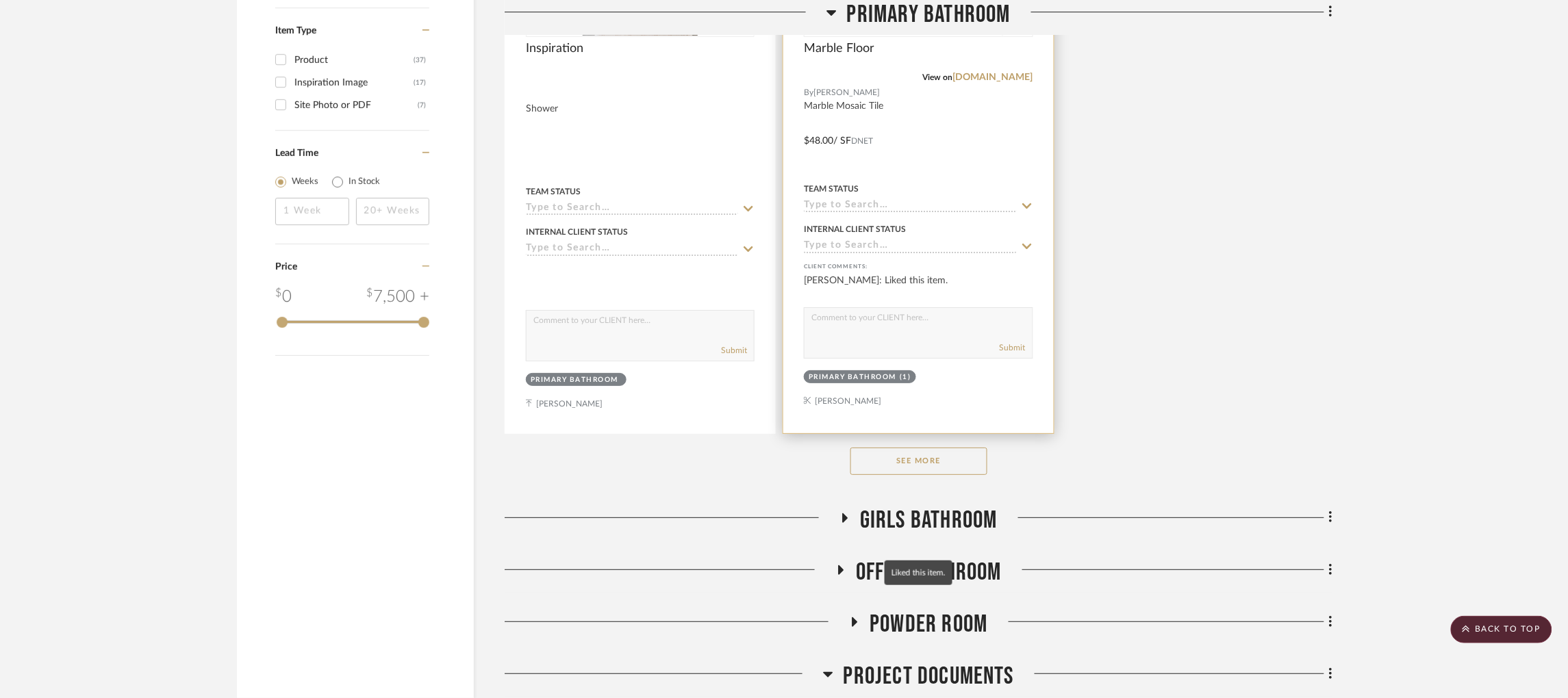
scroll to position [1801, 0]
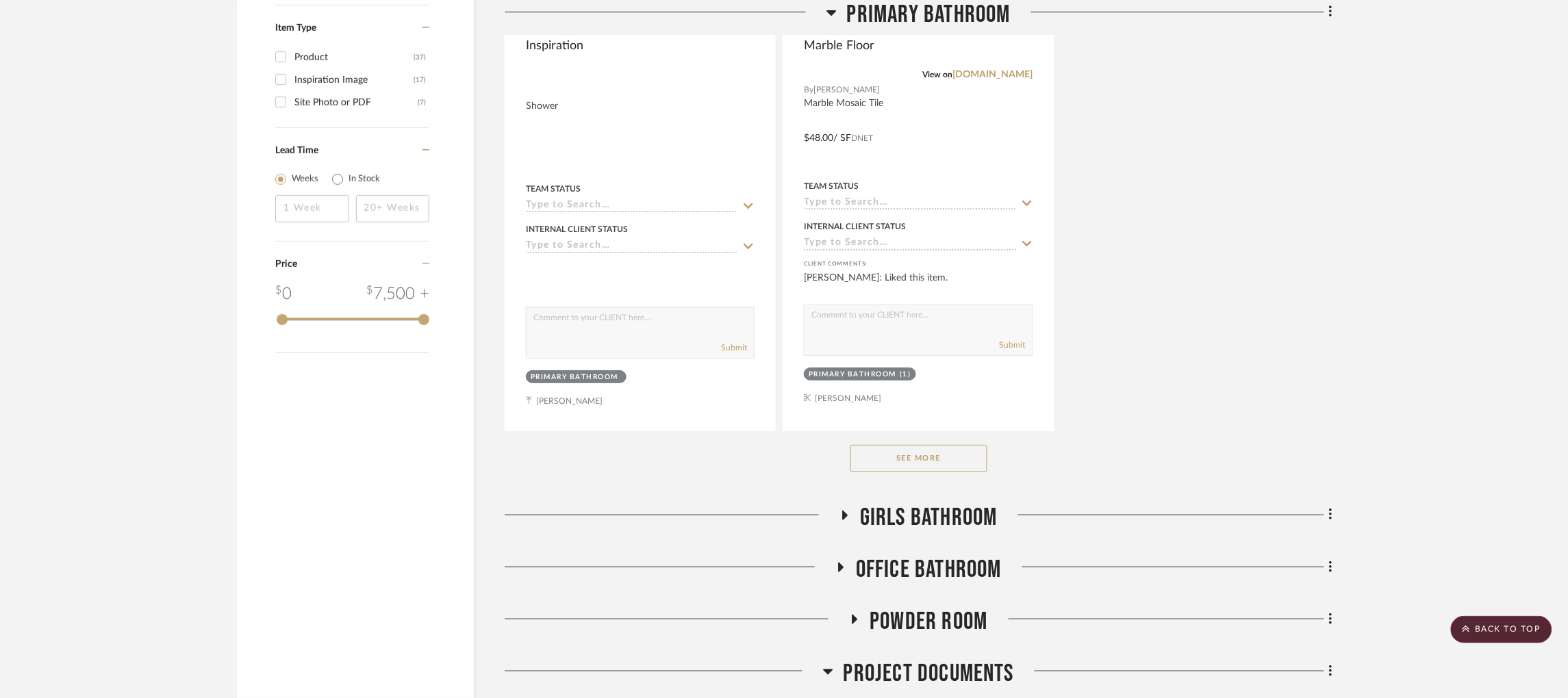
click at [919, 459] on button "See More" at bounding box center [919, 459] width 137 height 27
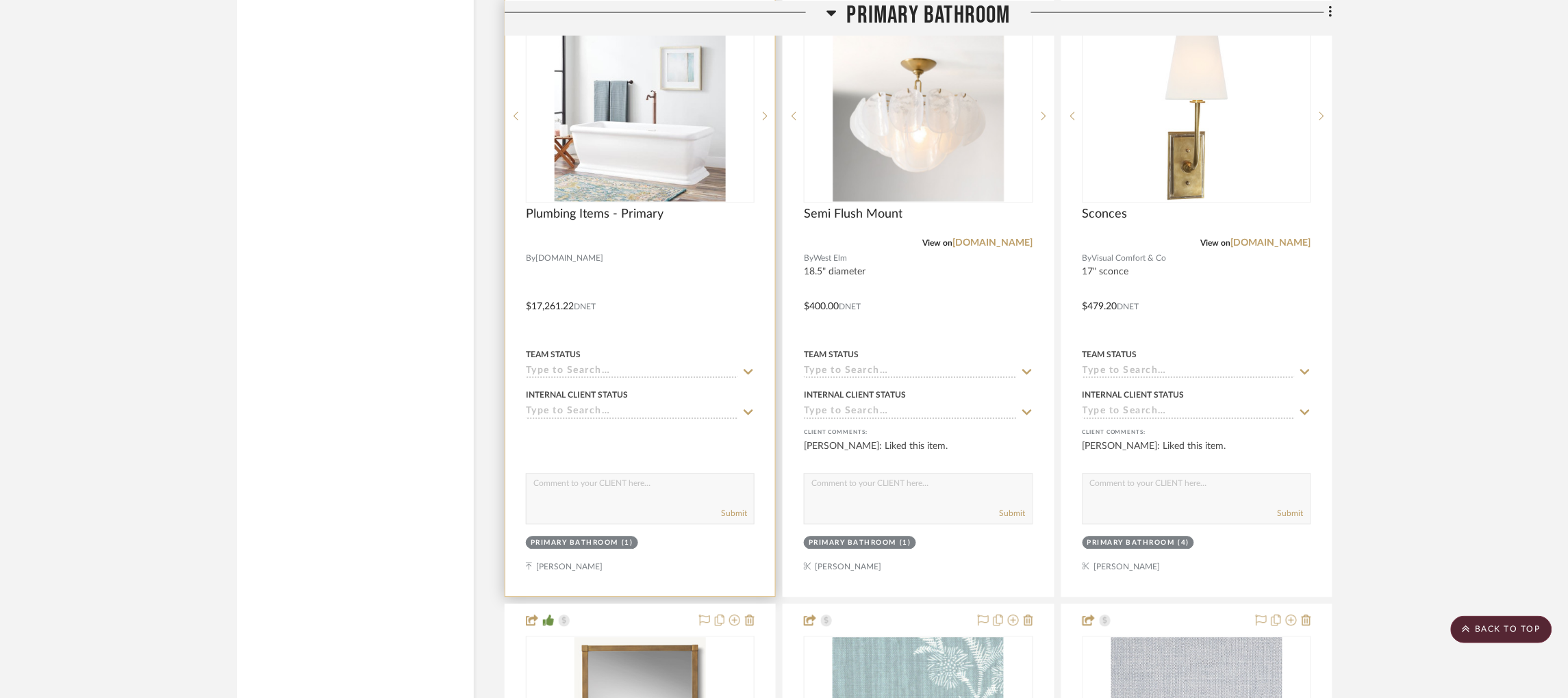
scroll to position [2848, 0]
click at [0, 0] on img at bounding box center [0, 0] width 0 height 0
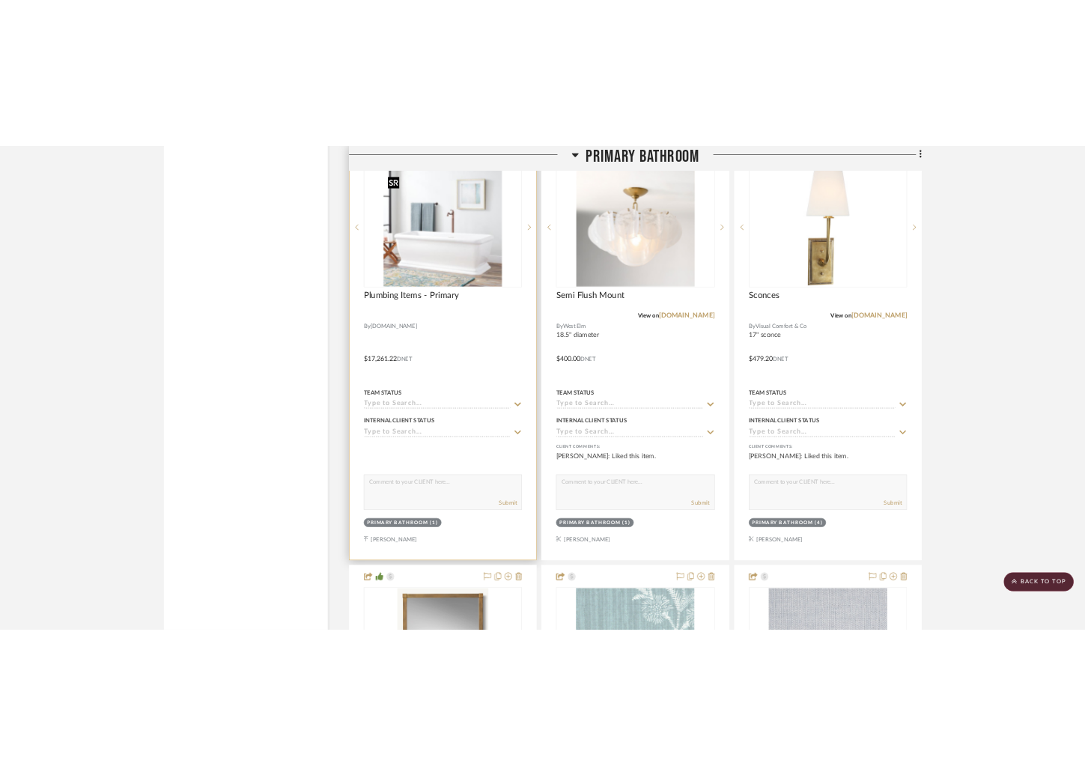
scroll to position [0, 0]
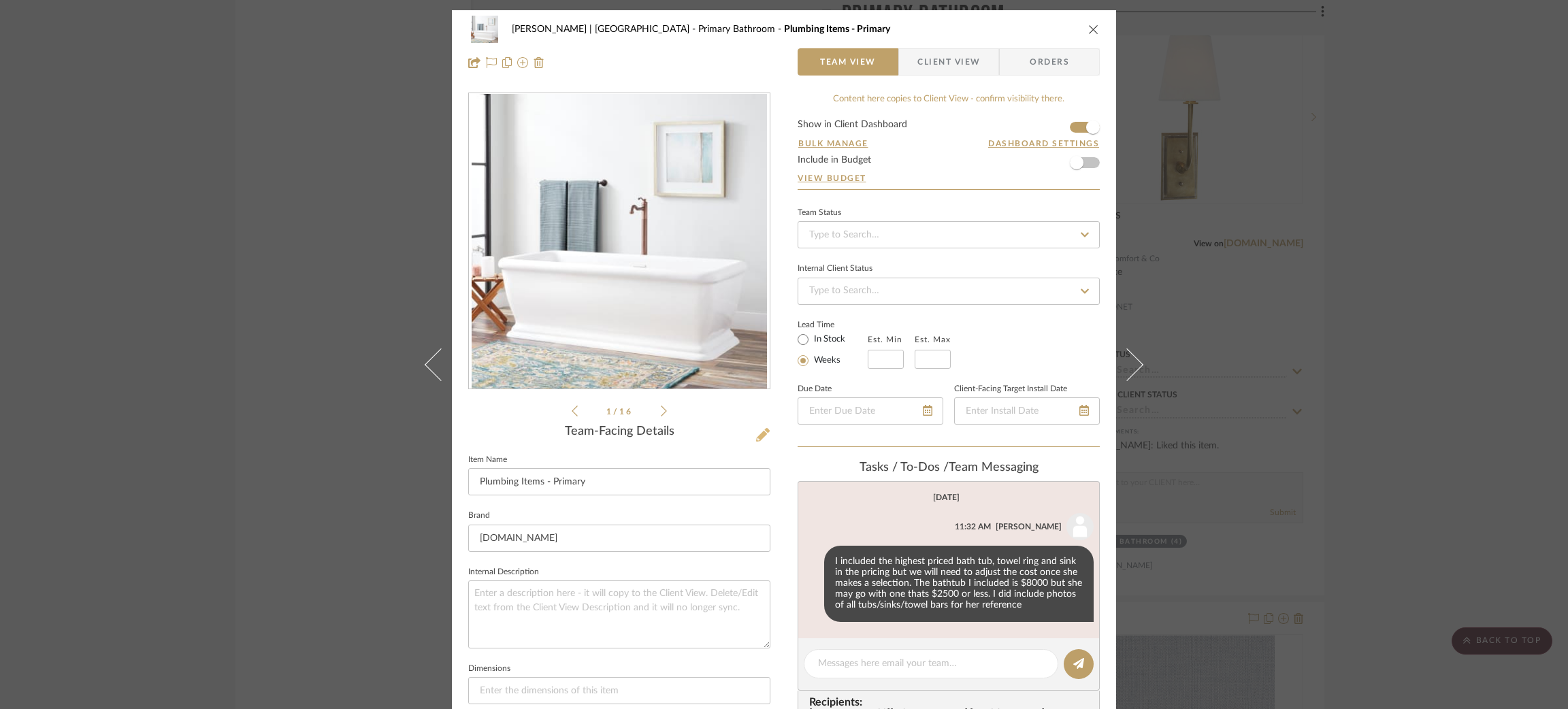
click at [756, 437] on icon at bounding box center [763, 434] width 14 height 14
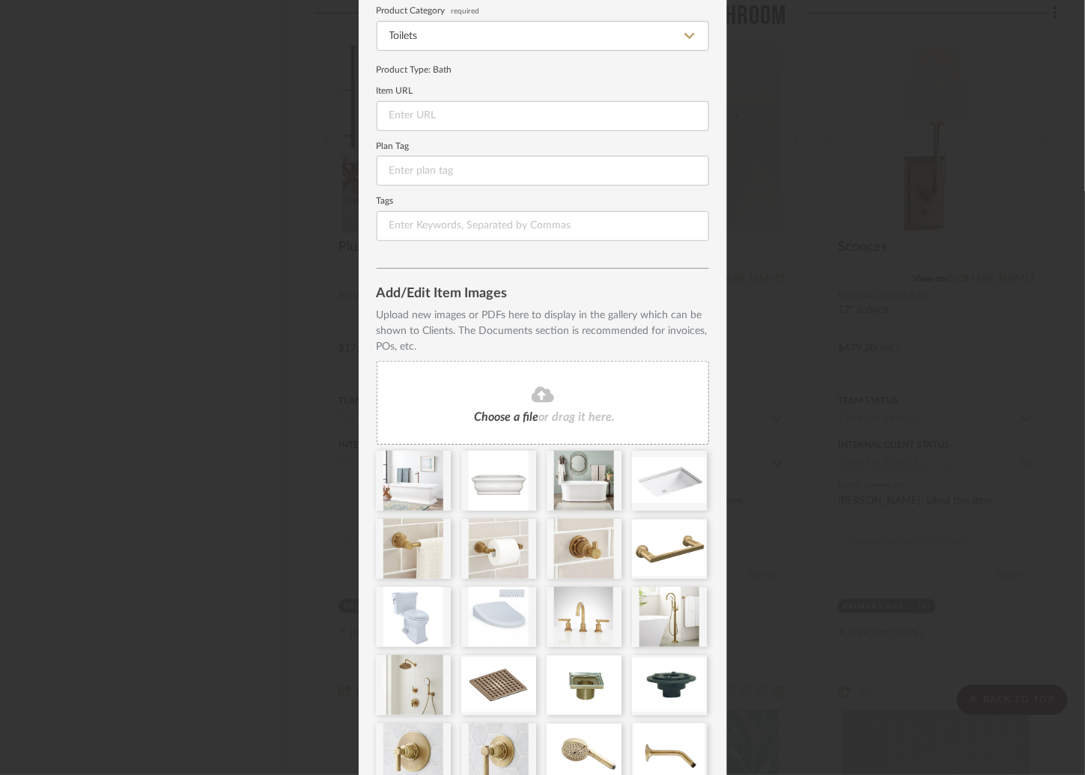
scroll to position [279, 0]
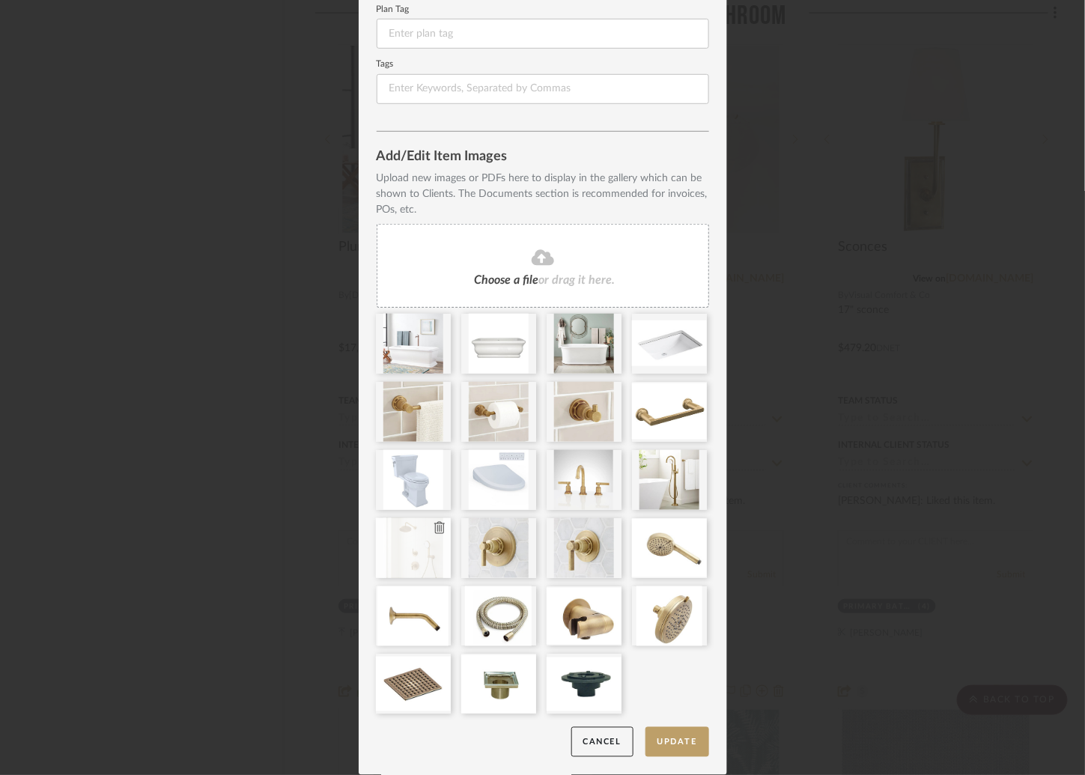
click at [434, 525] on icon at bounding box center [439, 528] width 10 height 12
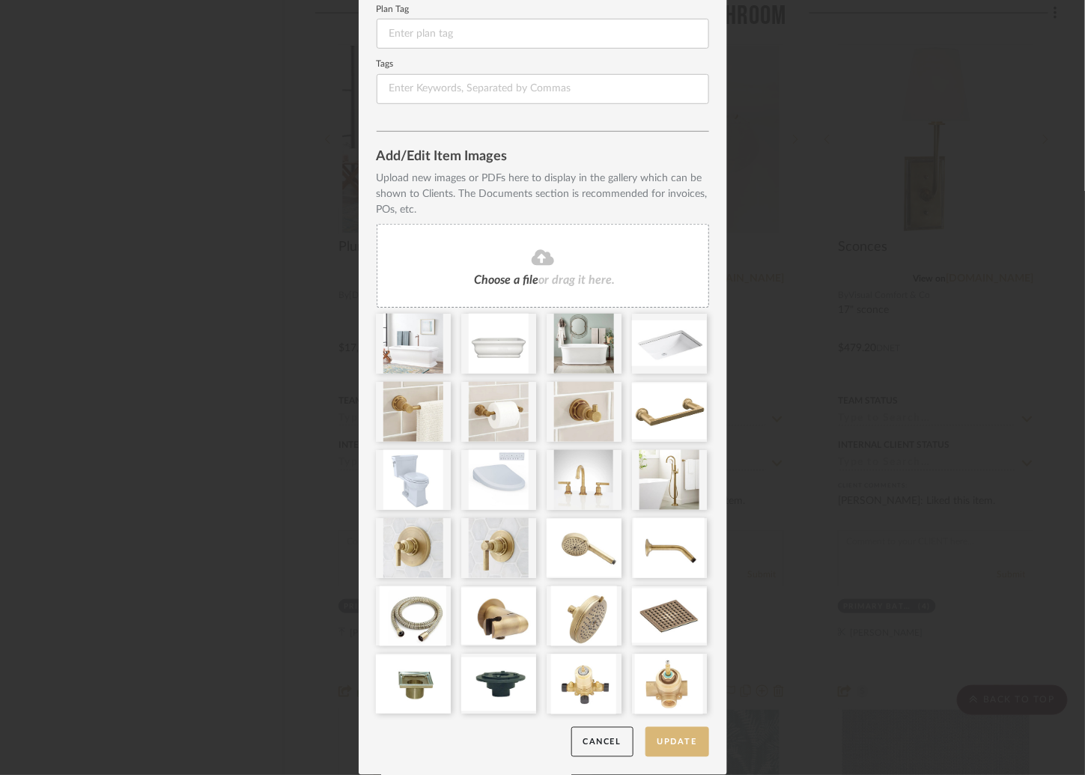
click at [676, 738] on button "Update" at bounding box center [677, 742] width 64 height 31
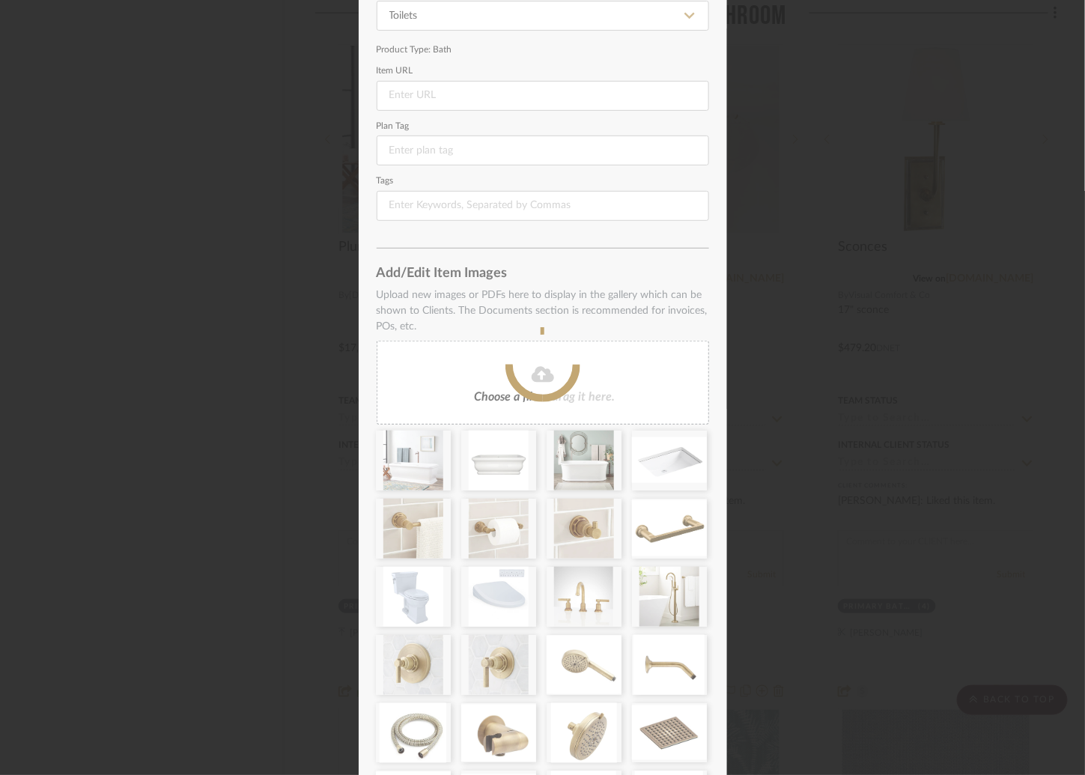
scroll to position [0, 0]
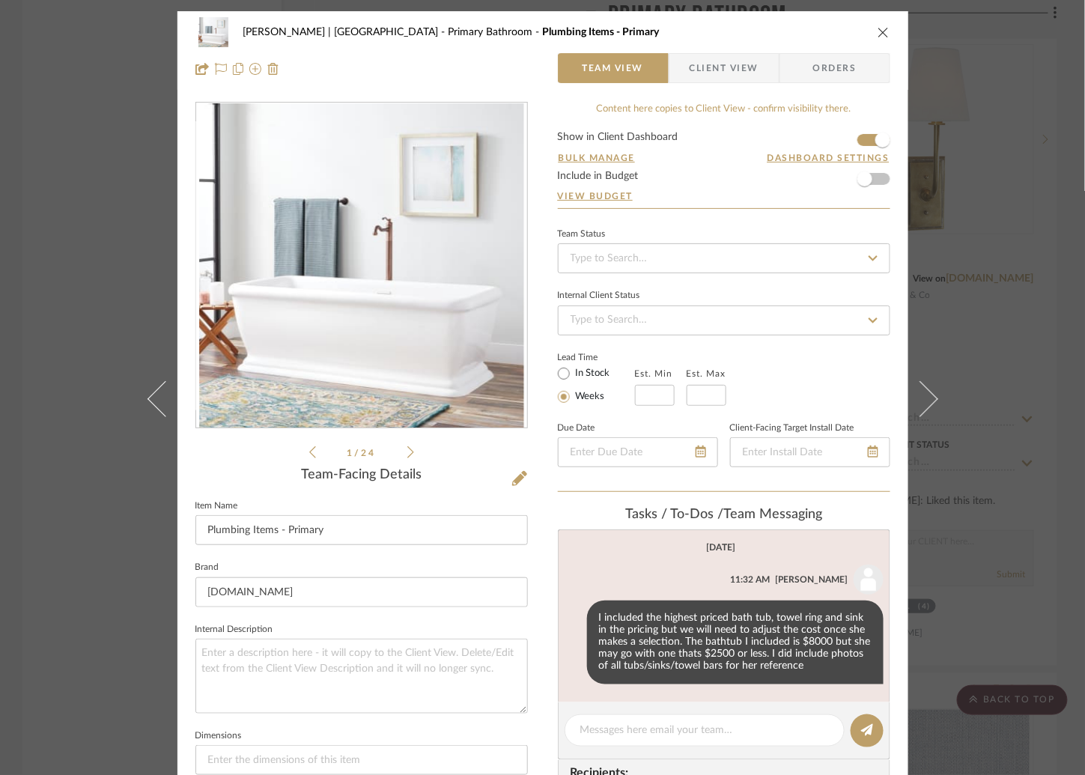
click at [987, 142] on div "Breckenridge-Tchen | Manhattan Beach Primary Bathroom Plumbing Items - Primary …" at bounding box center [542, 387] width 1085 height 775
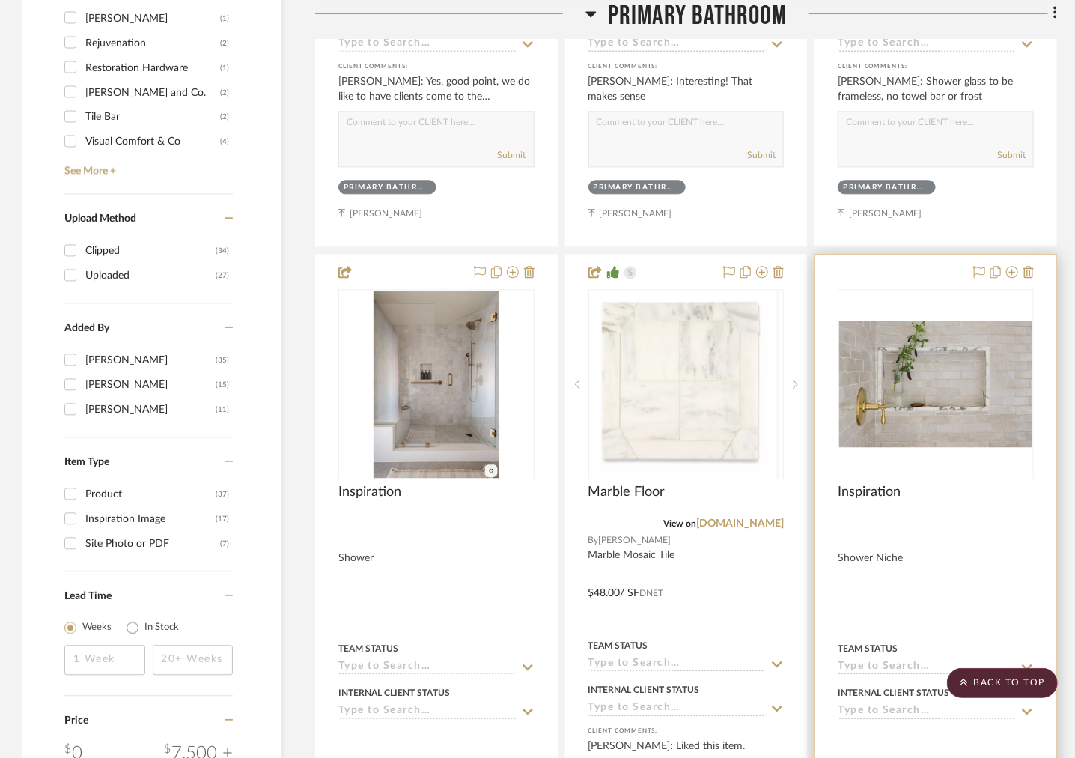
scroll to position [1541, 0]
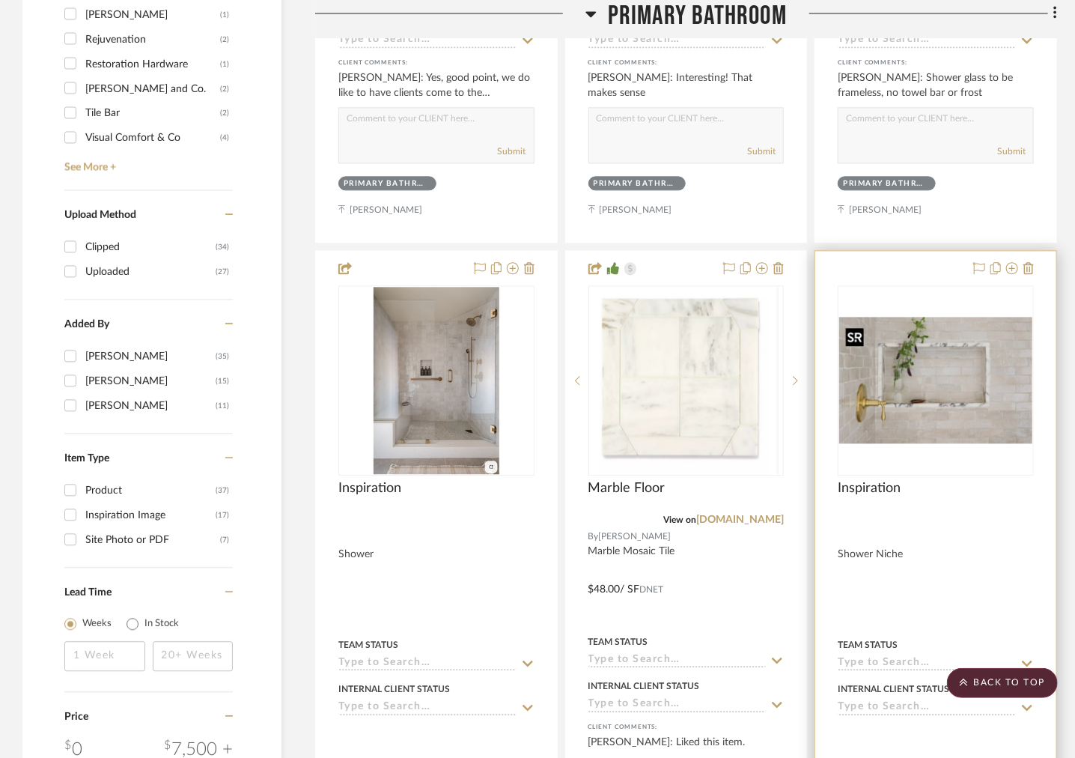
click at [954, 377] on img "0" at bounding box center [935, 380] width 193 height 127
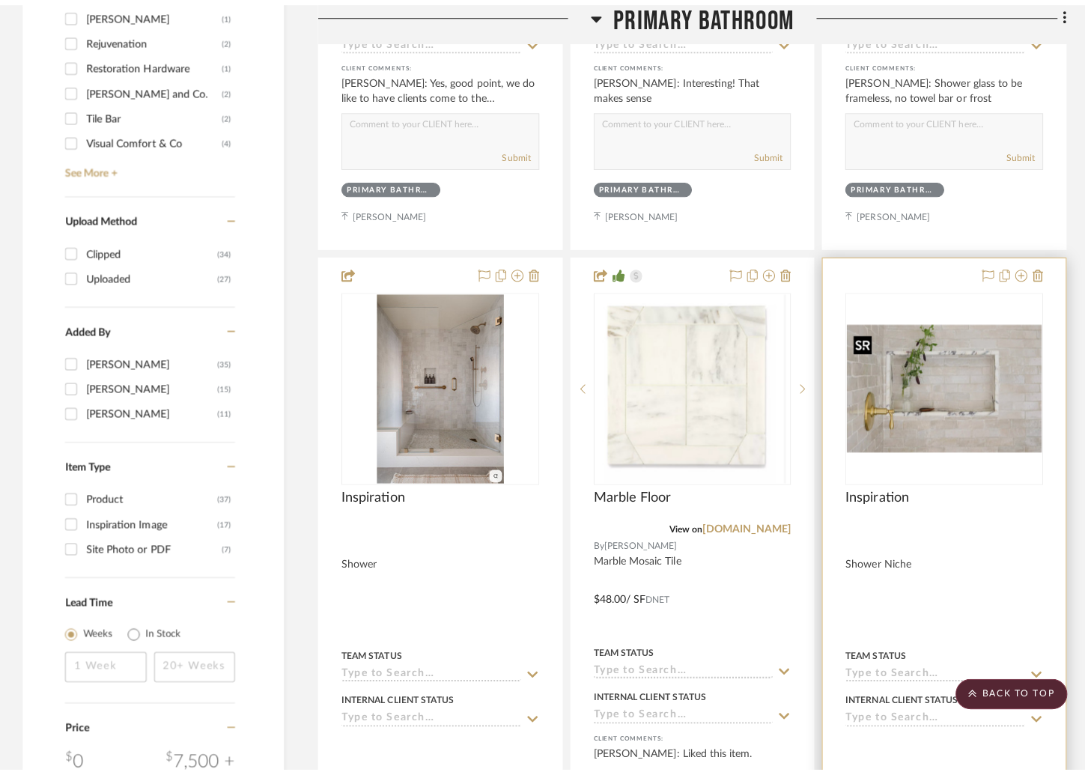
scroll to position [0, 0]
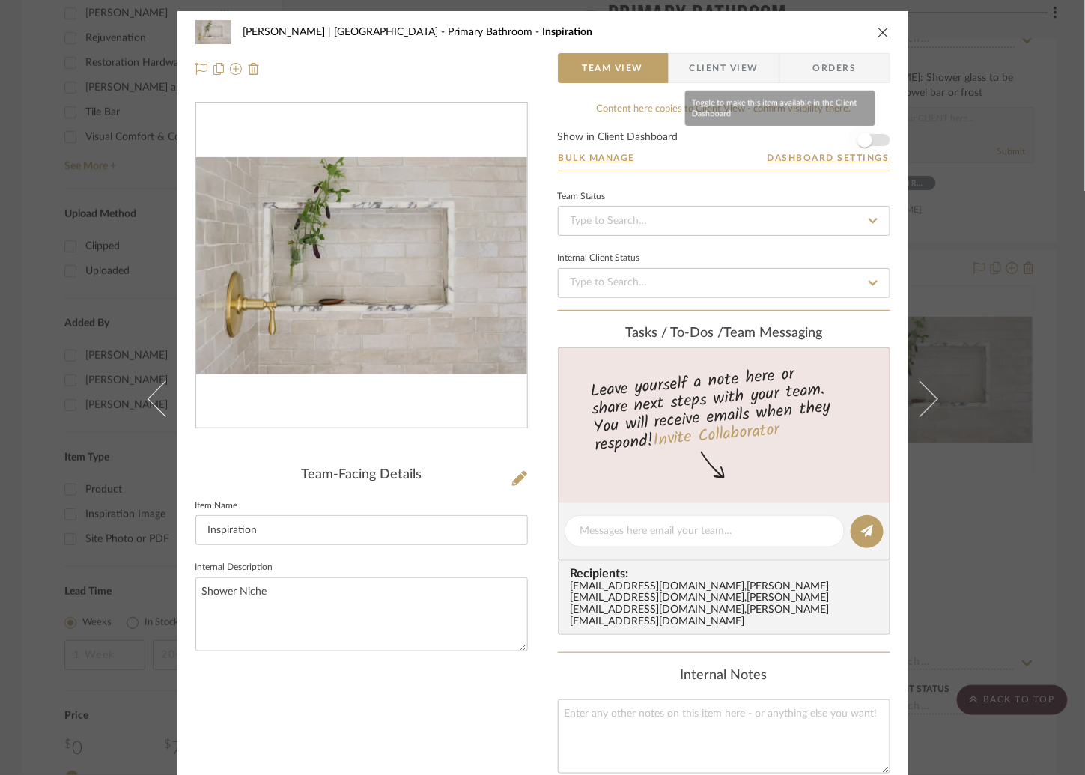
click at [857, 137] on span "button" at bounding box center [864, 139] width 15 height 15
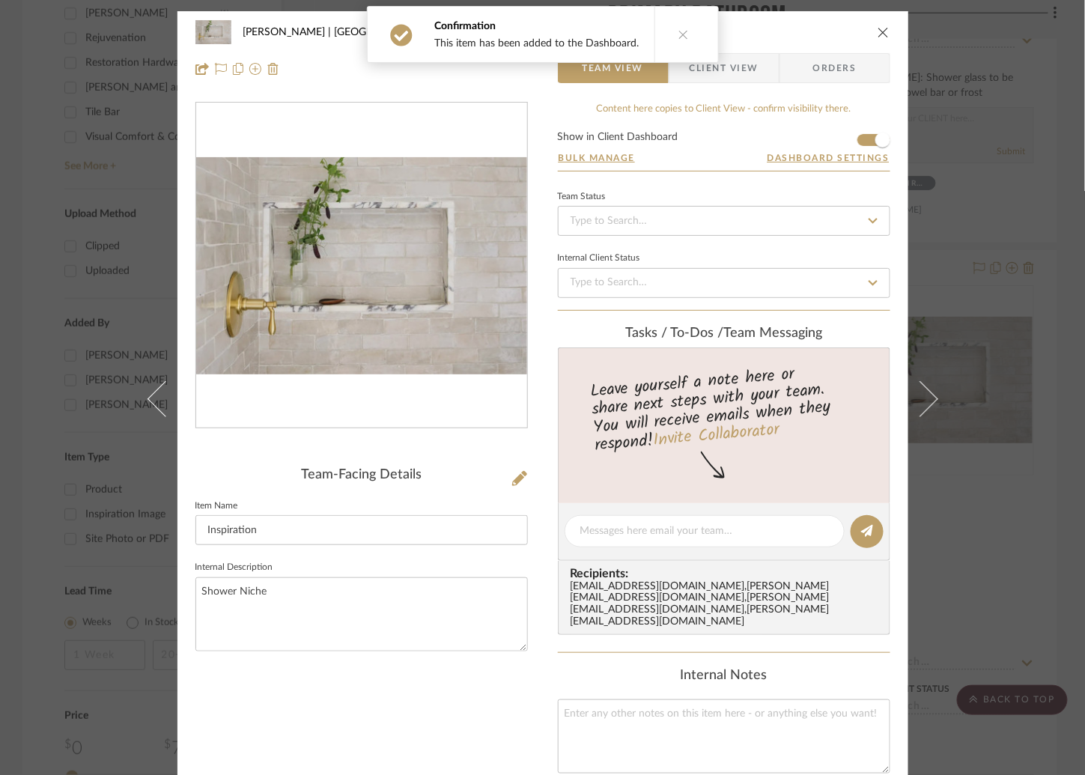
click at [1017, 271] on div "Breckenridge-Tchen | Manhattan Beach Primary Bathroom Inspiration Team View Cli…" at bounding box center [542, 387] width 1085 height 775
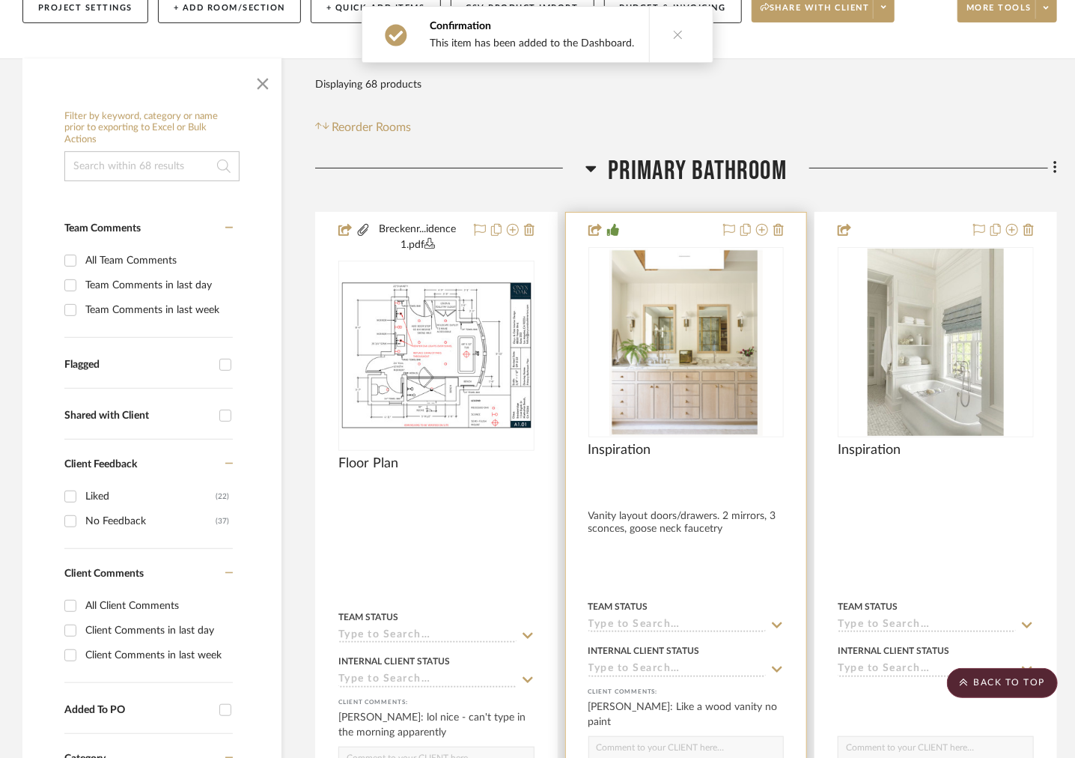
scroll to position [194, 0]
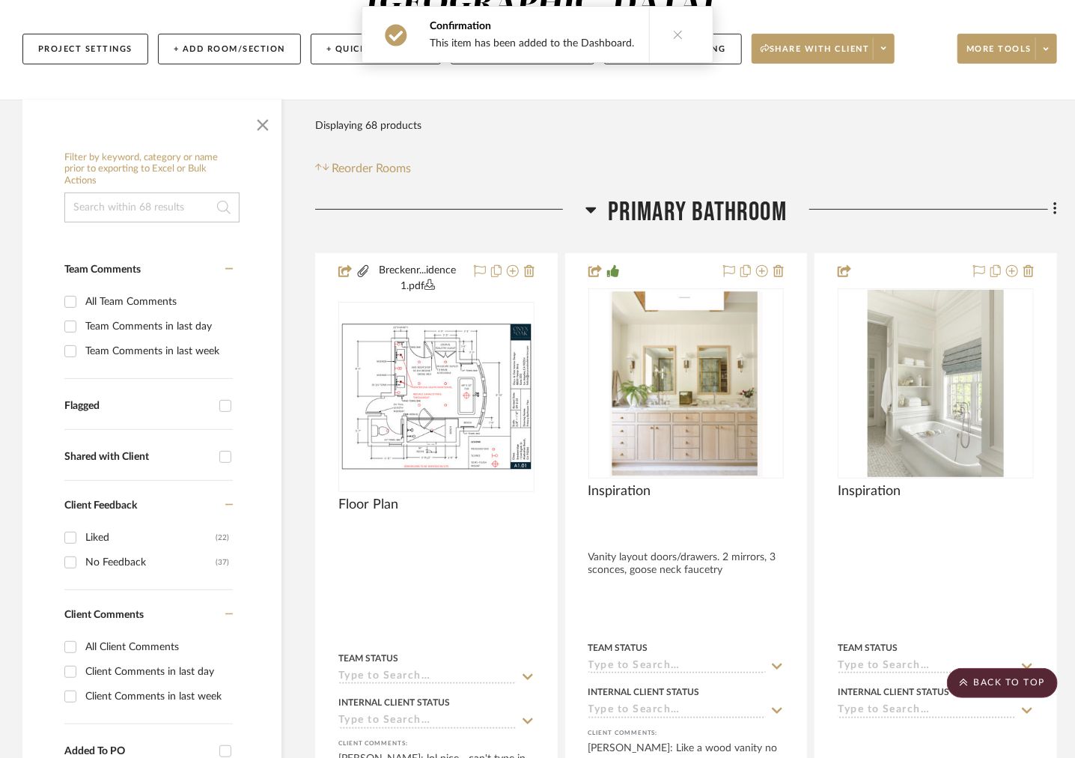
click at [592, 209] on icon at bounding box center [590, 210] width 10 height 6
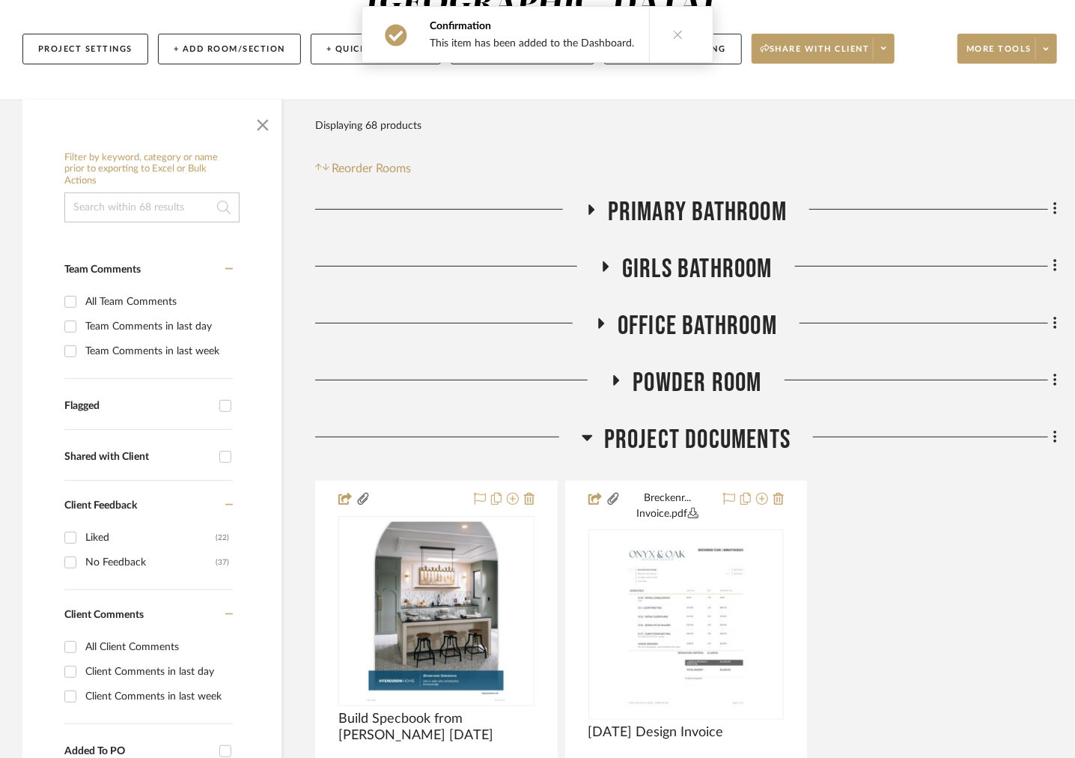
click at [594, 209] on icon at bounding box center [591, 209] width 18 height 11
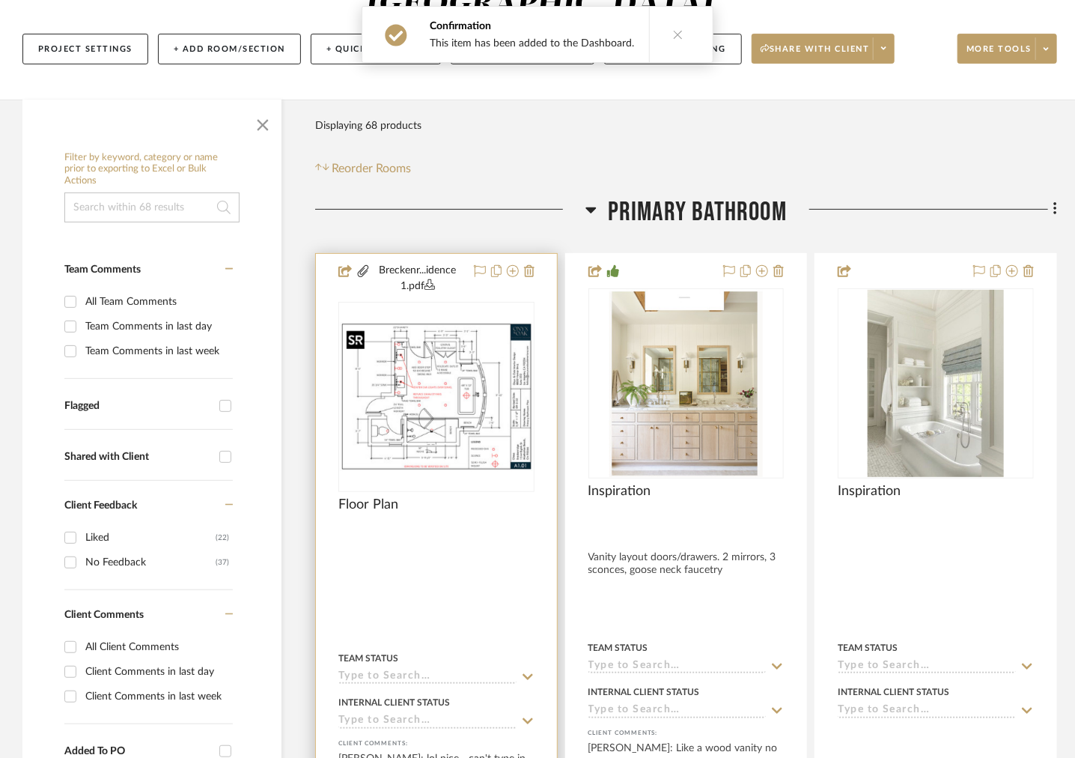
click at [0, 0] on img at bounding box center [0, 0] width 0 height 0
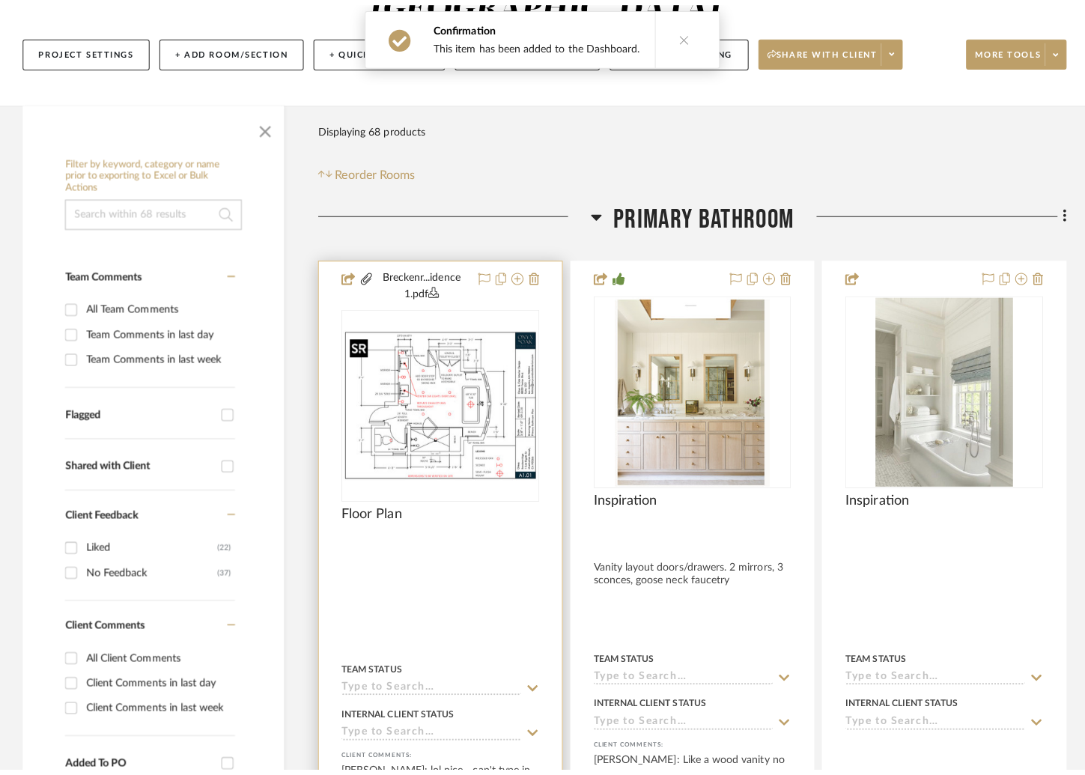
scroll to position [0, 0]
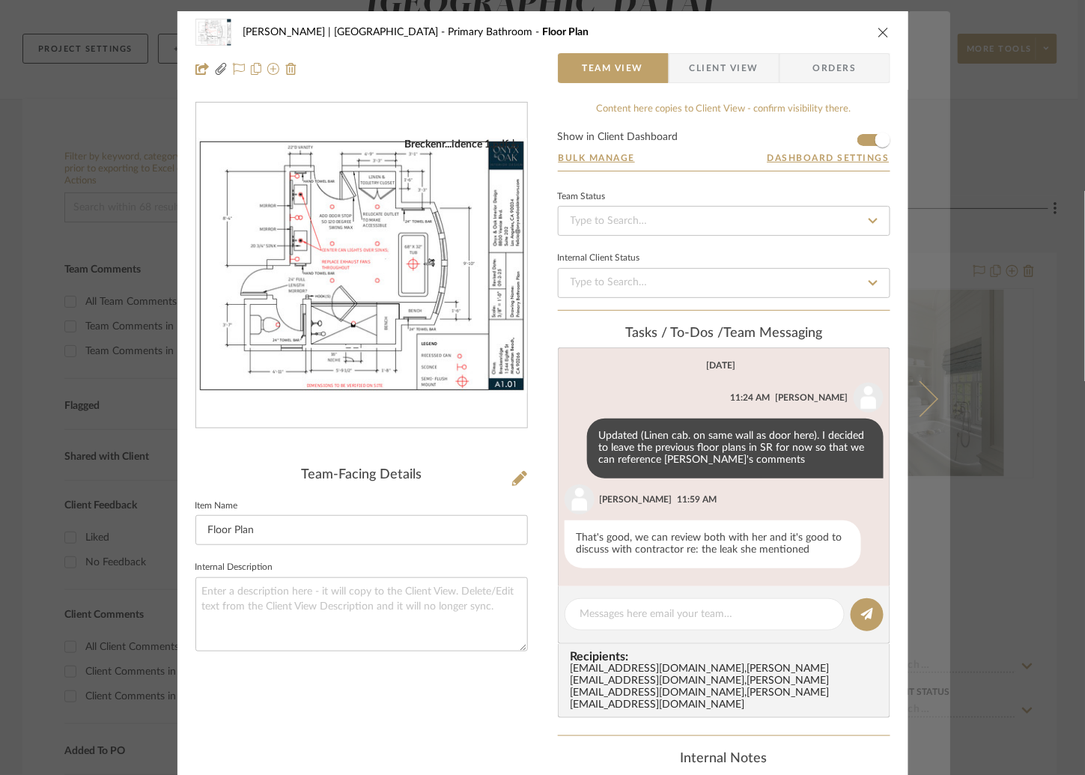
click at [920, 392] on icon at bounding box center [919, 398] width 36 height 36
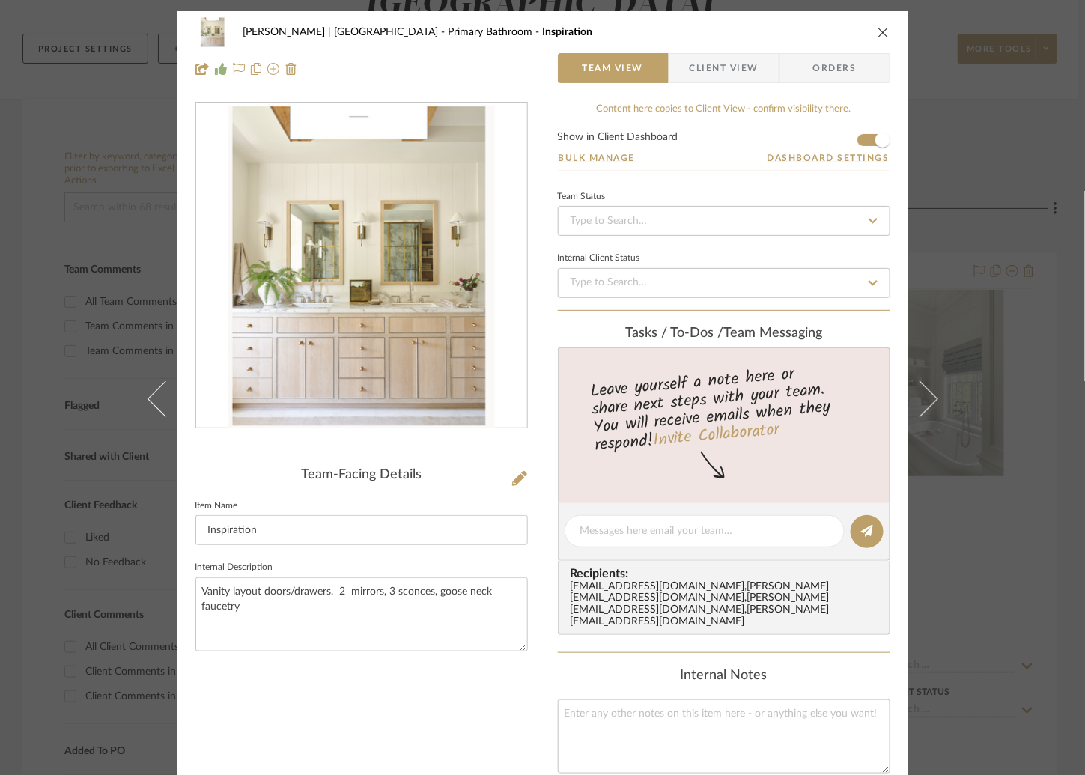
click at [920, 392] on icon at bounding box center [919, 398] width 36 height 36
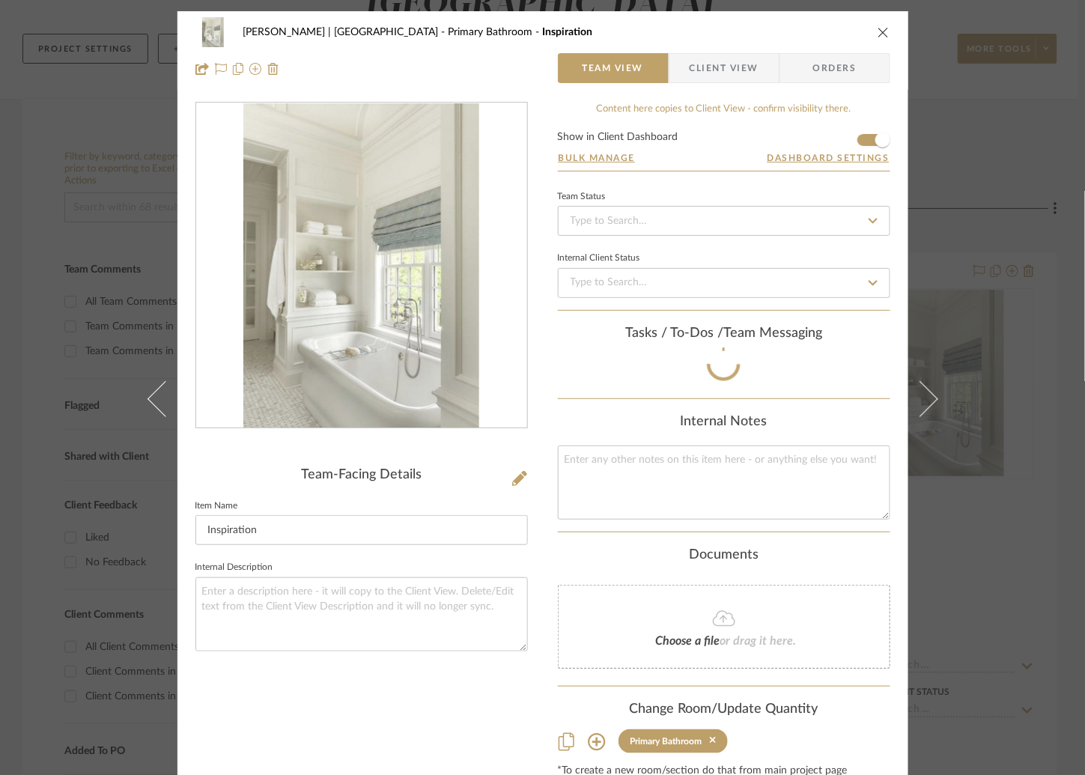
click at [920, 392] on icon at bounding box center [919, 398] width 36 height 36
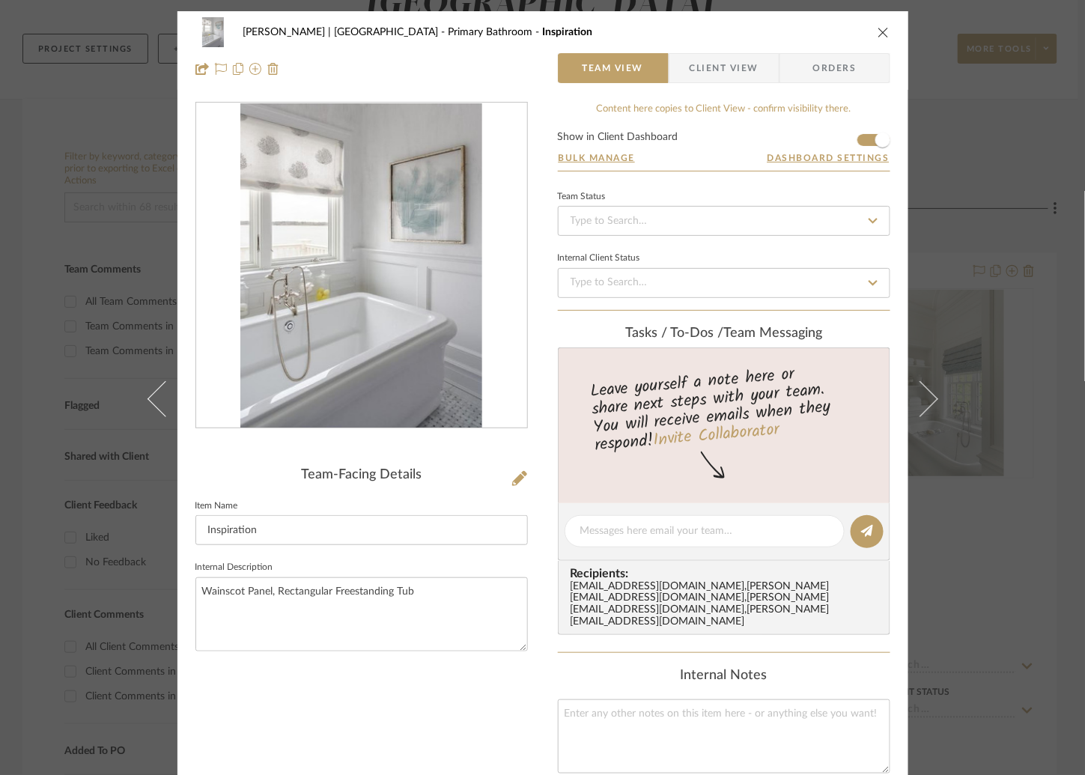
click at [920, 392] on icon at bounding box center [919, 398] width 36 height 36
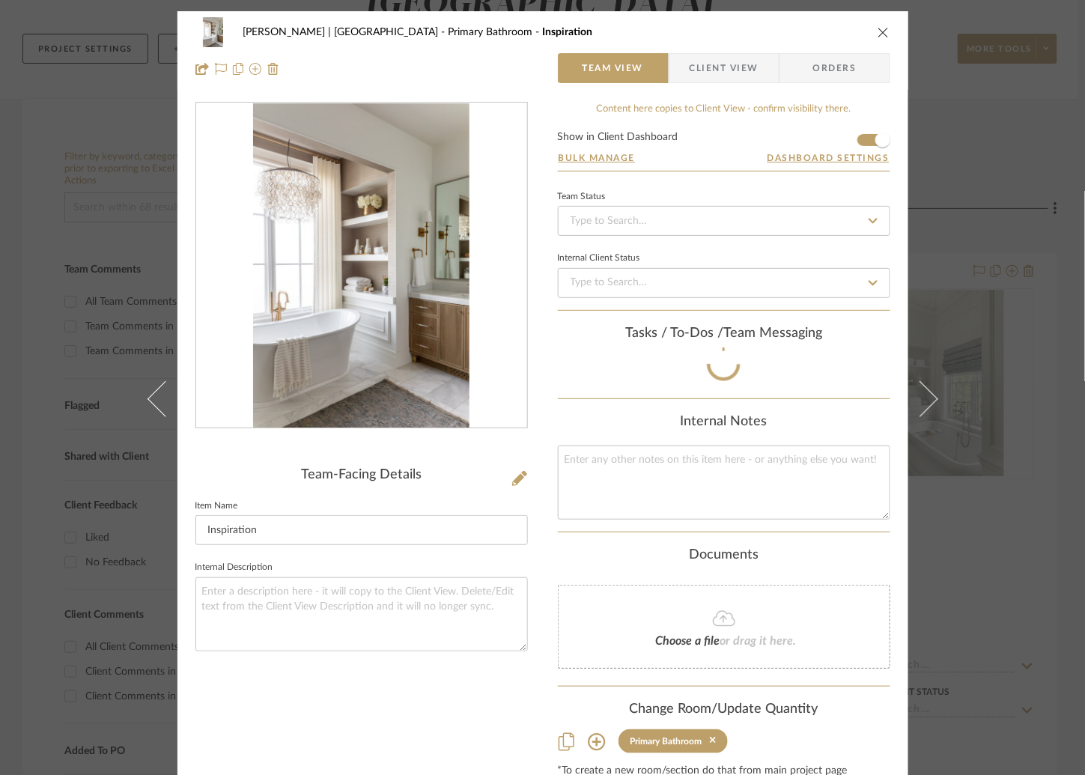
click at [920, 392] on icon at bounding box center [919, 398] width 36 height 36
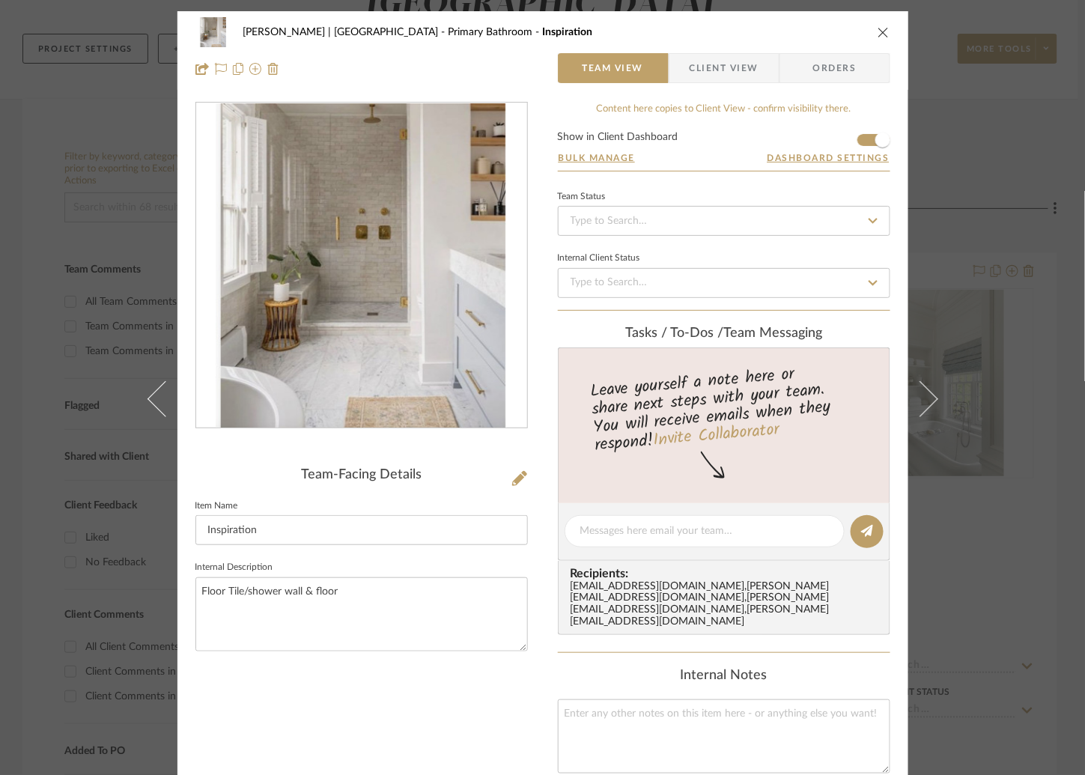
click at [920, 392] on icon at bounding box center [919, 398] width 36 height 36
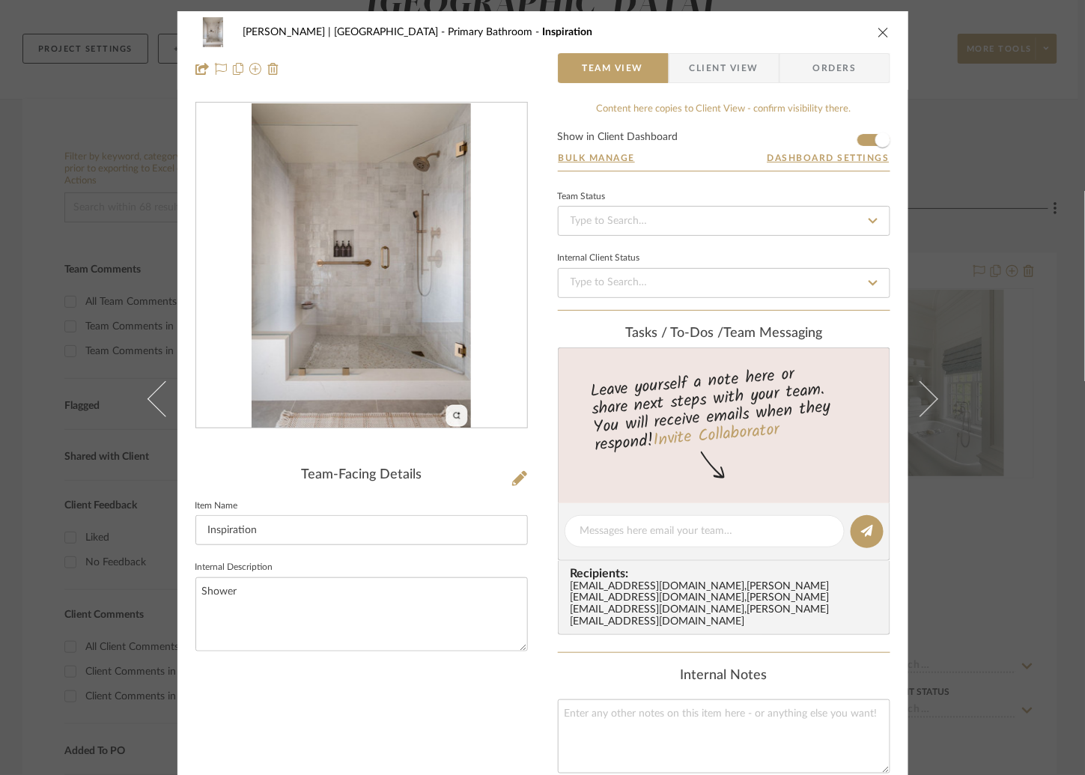
click at [920, 392] on icon at bounding box center [919, 398] width 36 height 36
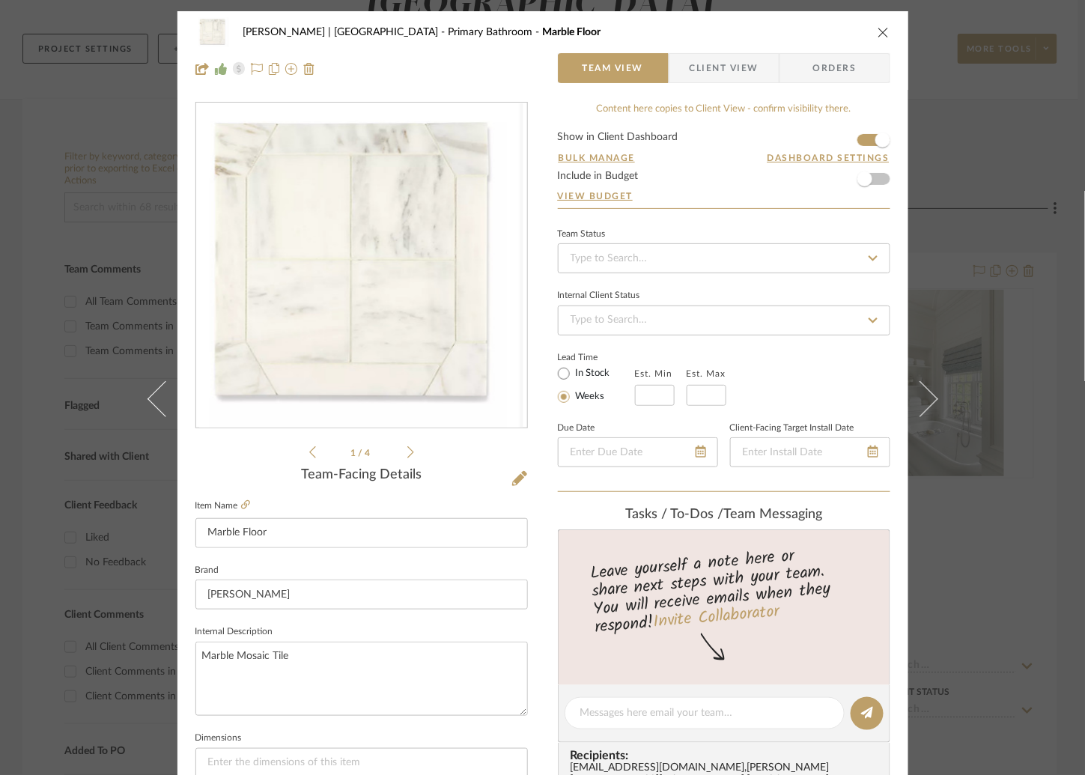
click at [920, 392] on icon at bounding box center [919, 398] width 36 height 36
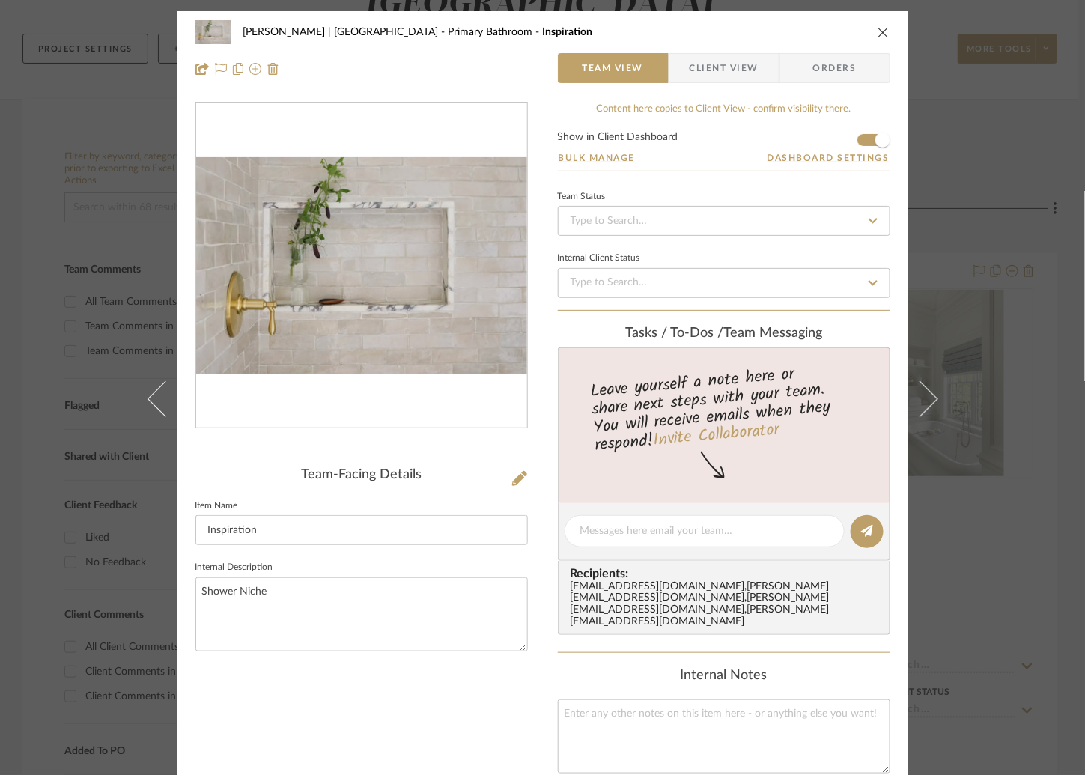
click at [920, 392] on icon at bounding box center [919, 398] width 36 height 36
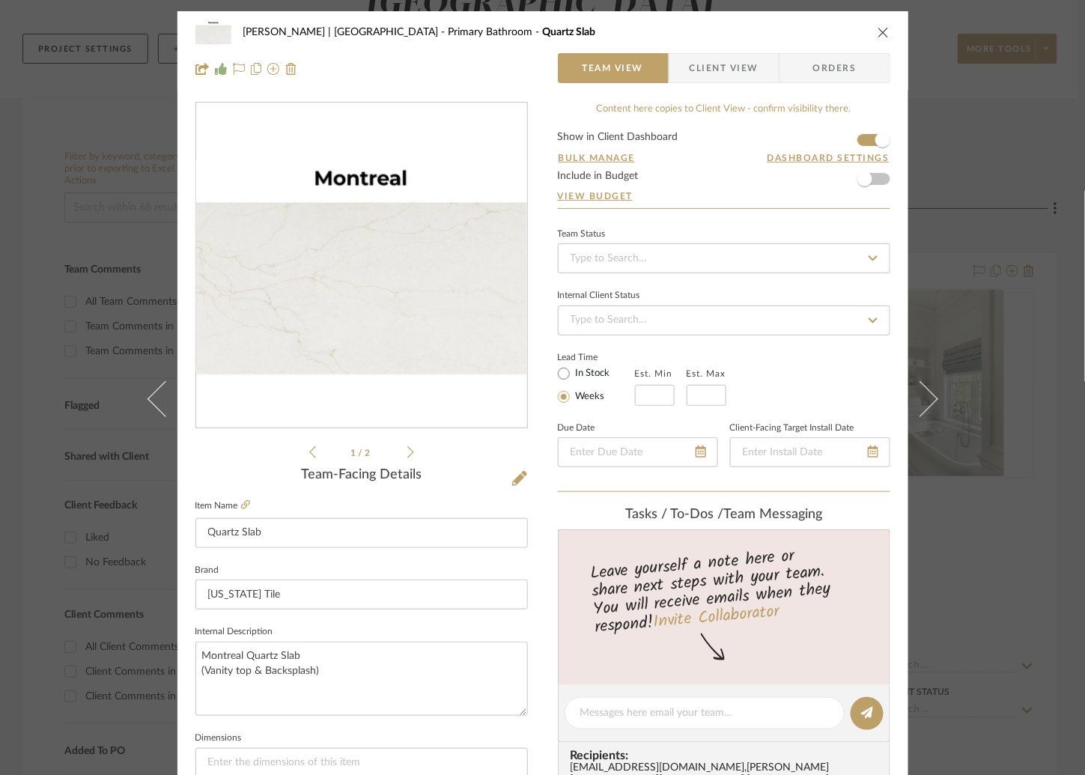
click at [920, 392] on icon at bounding box center [919, 398] width 36 height 36
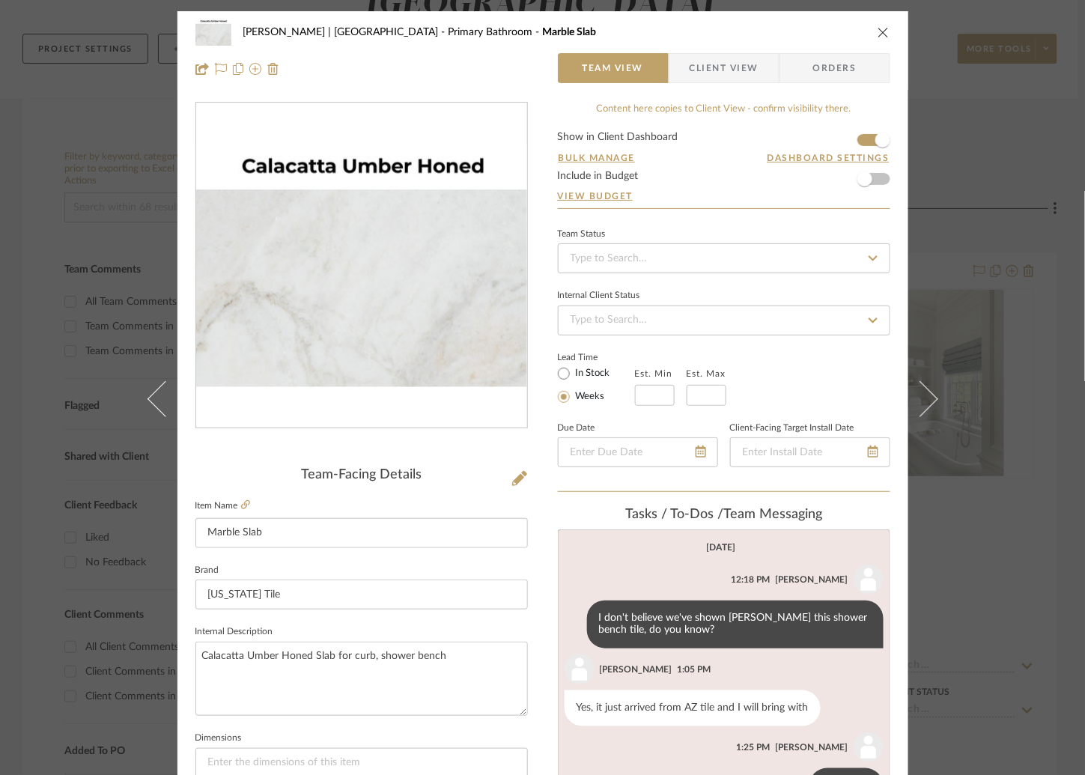
click at [920, 392] on icon at bounding box center [919, 398] width 36 height 36
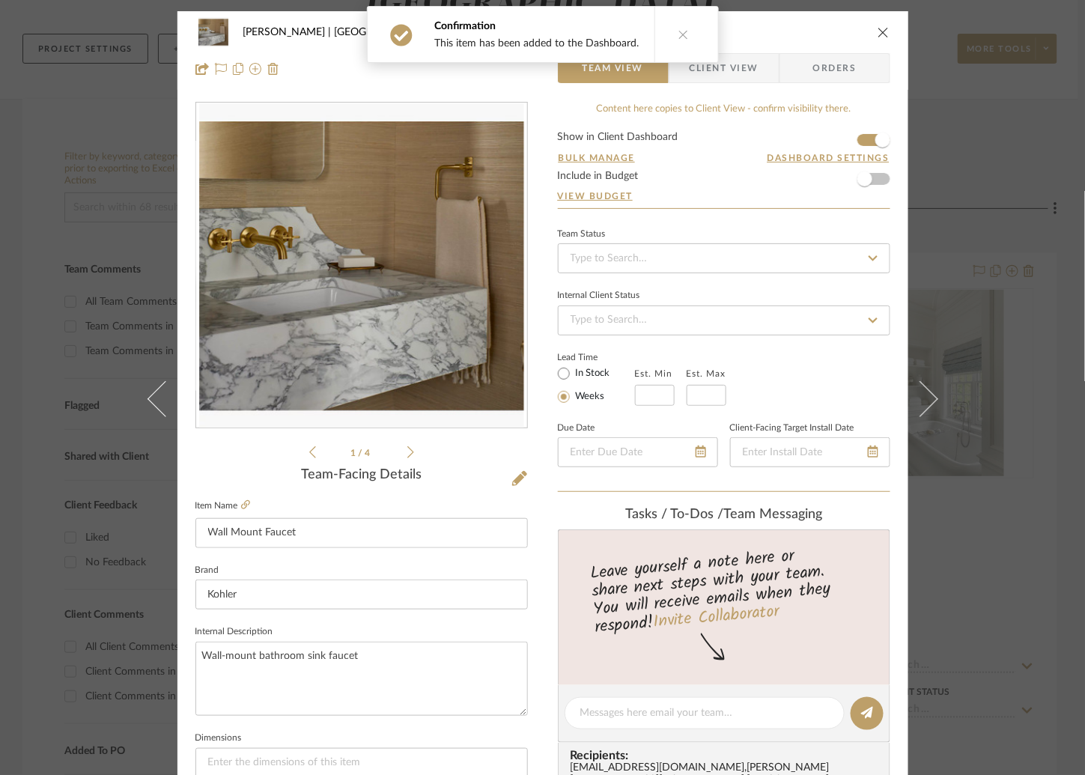
click at [924, 397] on icon at bounding box center [919, 398] width 36 height 36
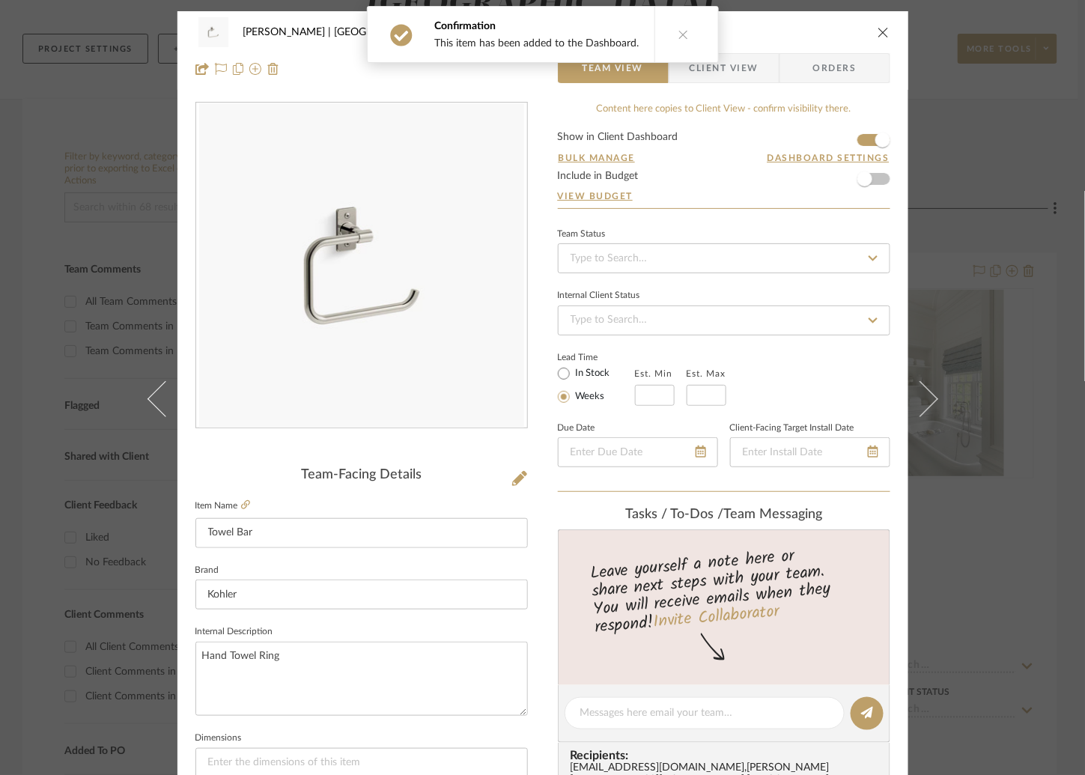
click at [924, 397] on icon at bounding box center [919, 398] width 36 height 36
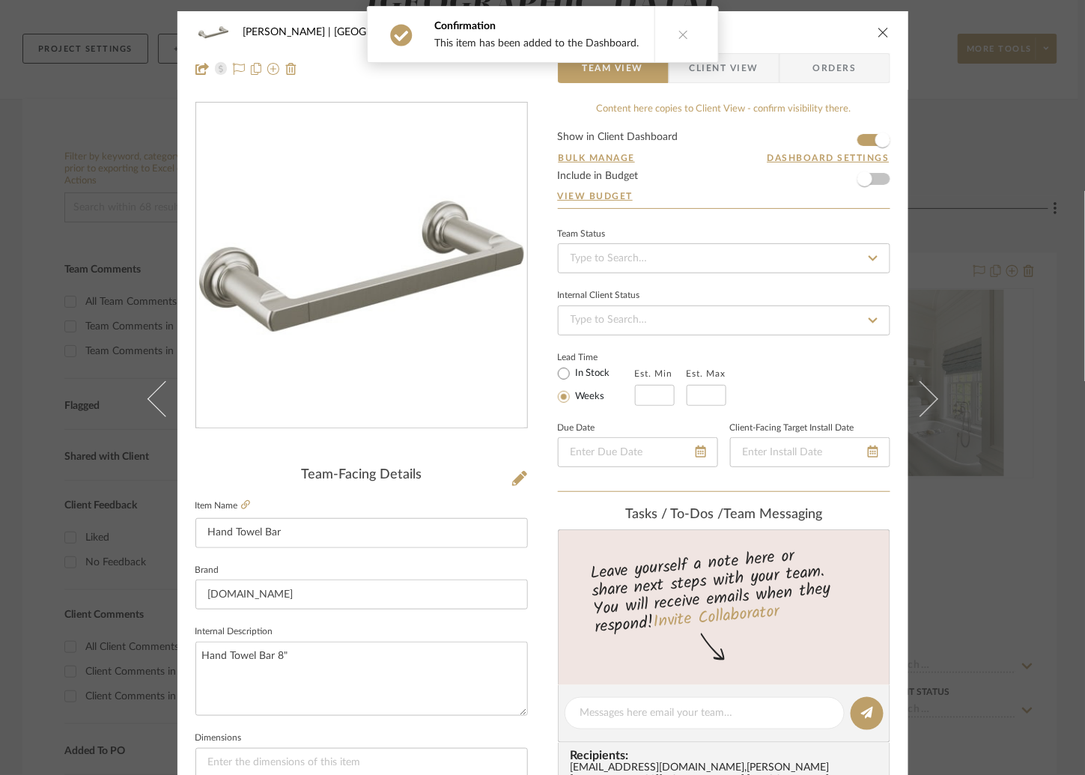
click at [924, 397] on icon at bounding box center [919, 398] width 36 height 36
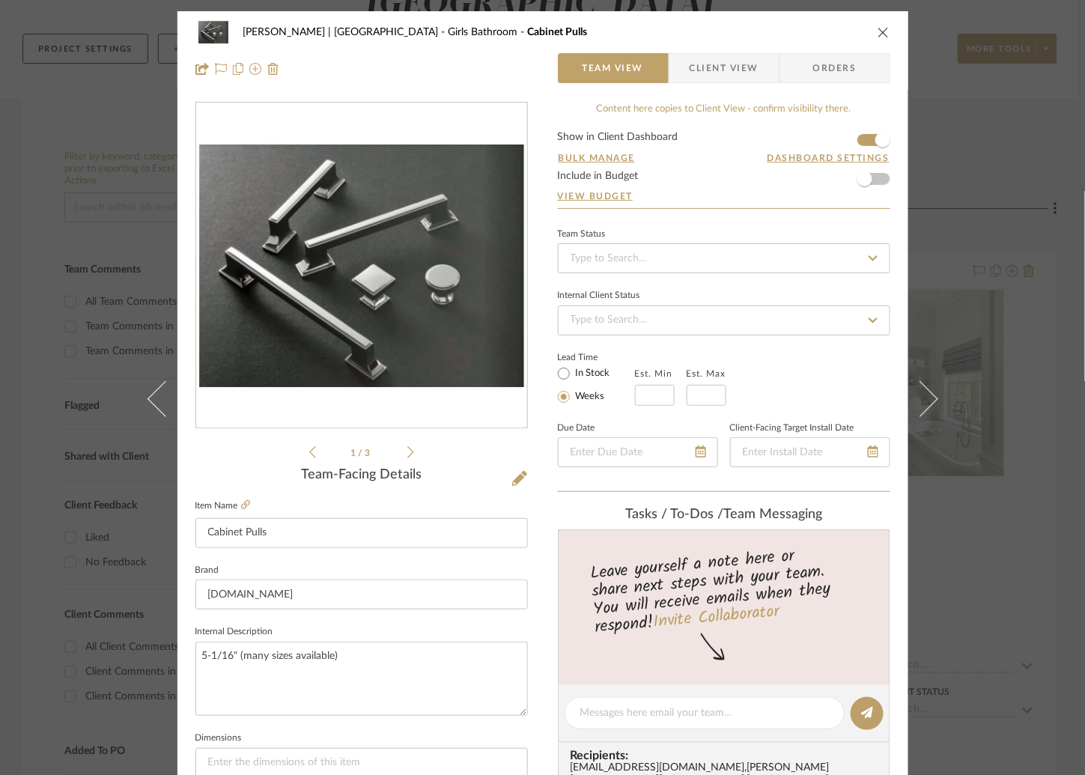
click at [924, 397] on icon at bounding box center [919, 398] width 36 height 36
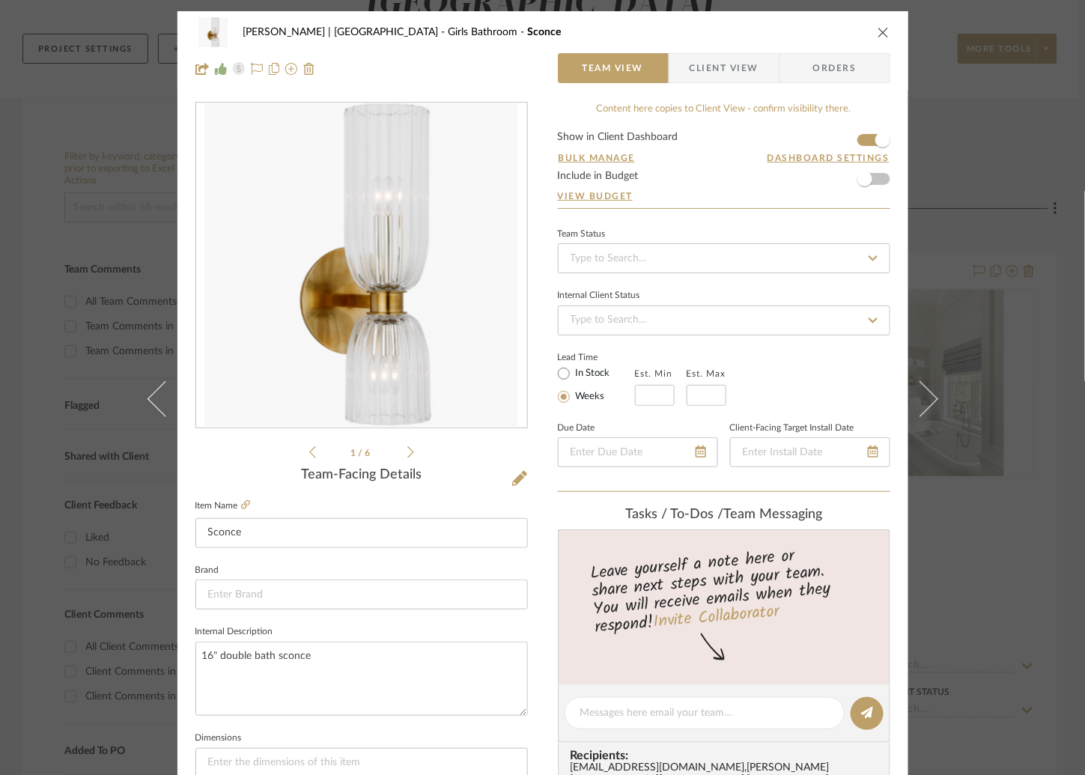
click at [924, 397] on icon at bounding box center [919, 398] width 36 height 36
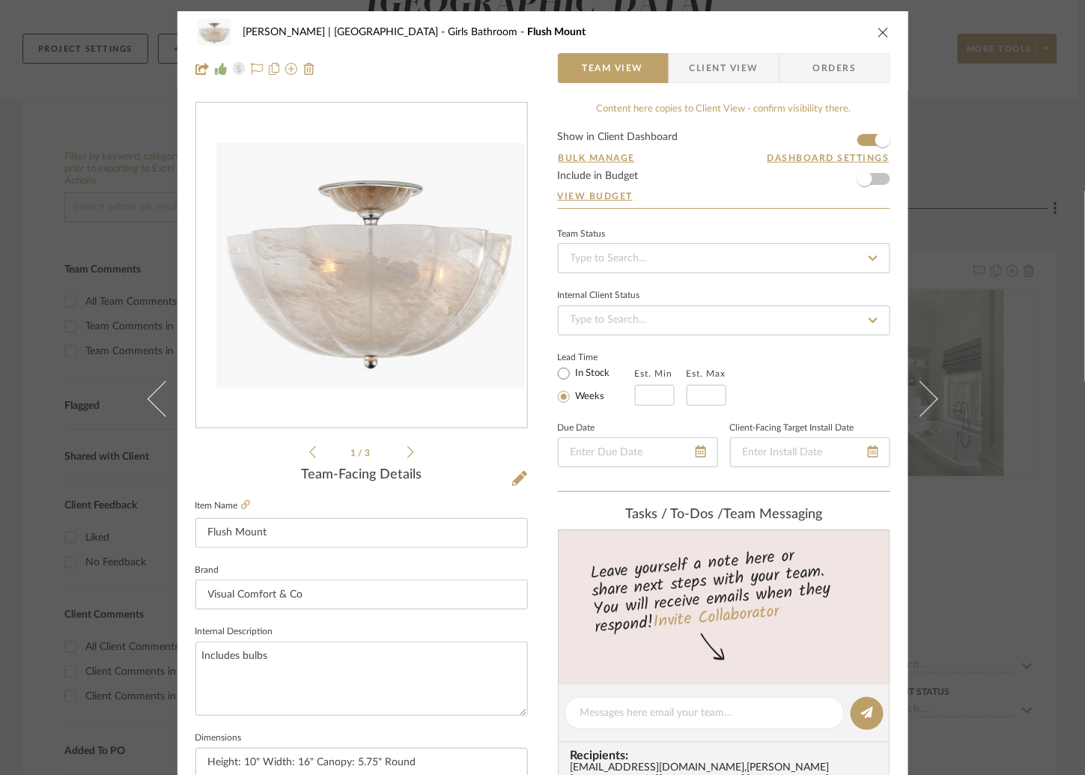
click at [924, 397] on icon at bounding box center [919, 398] width 36 height 36
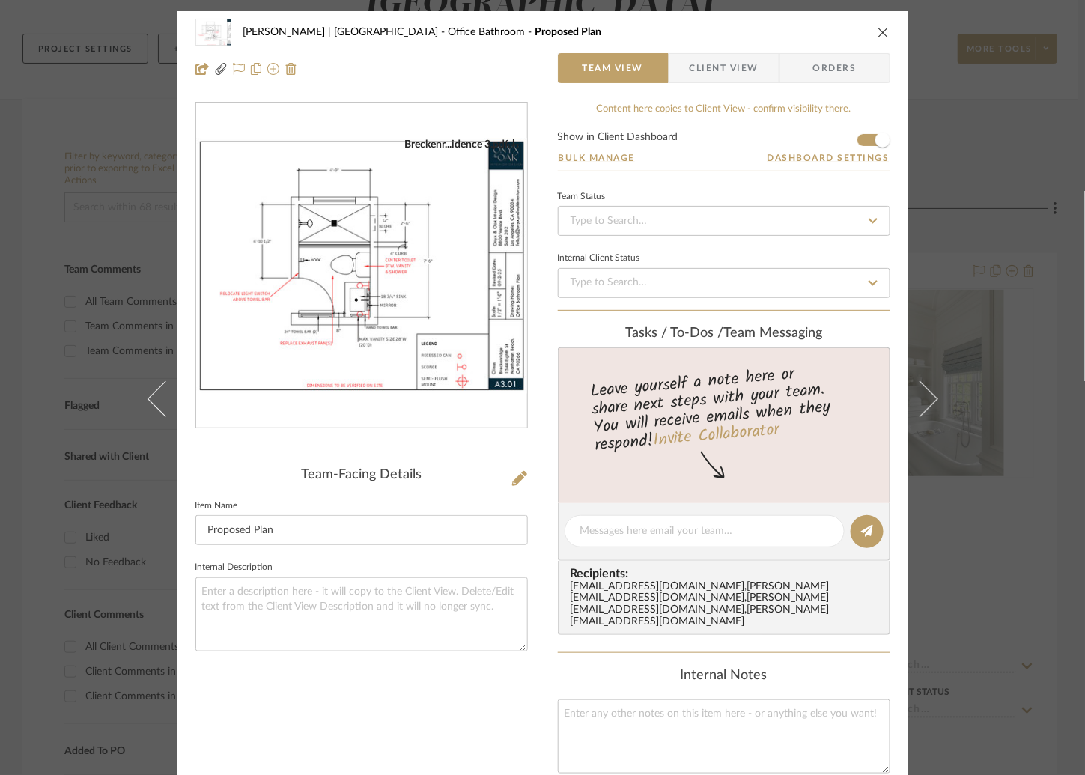
click at [924, 397] on icon at bounding box center [919, 398] width 36 height 36
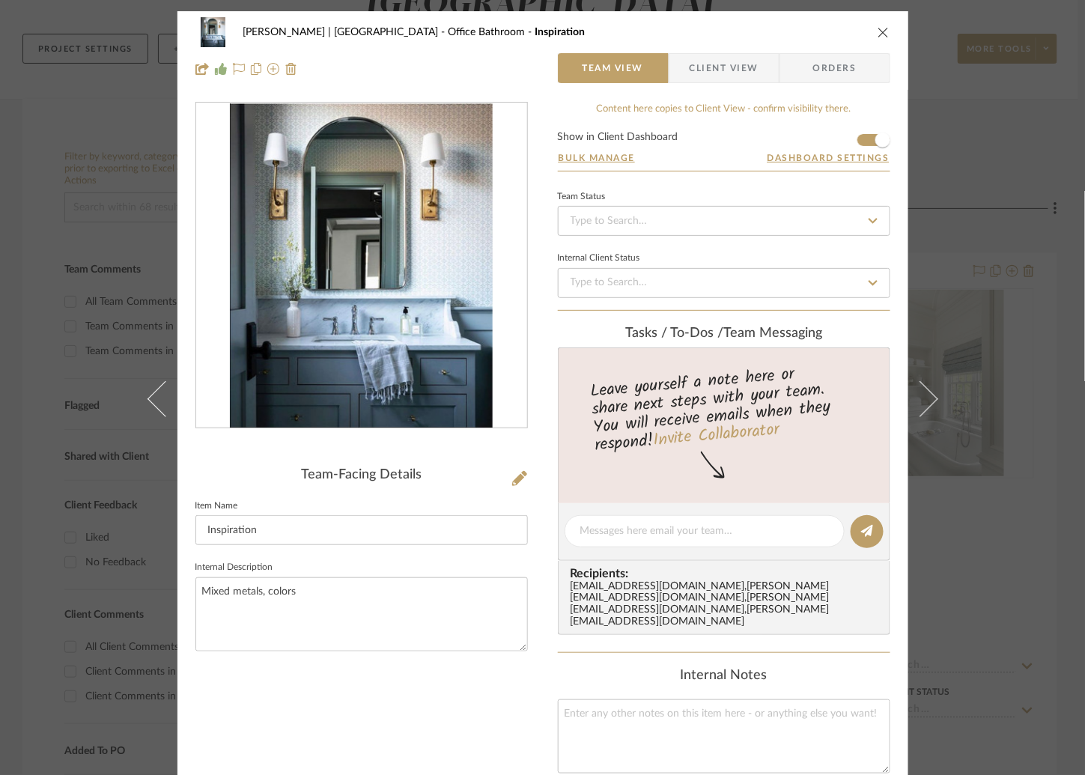
click at [924, 397] on icon at bounding box center [919, 398] width 36 height 36
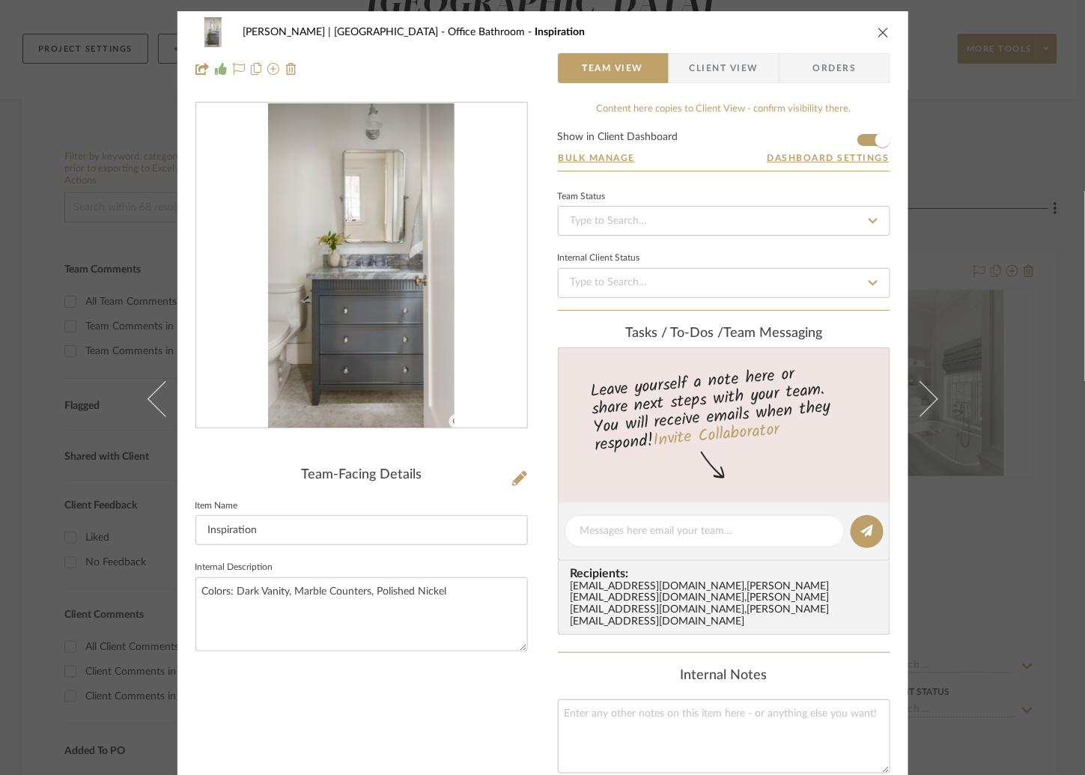
click at [924, 397] on icon at bounding box center [919, 398] width 36 height 36
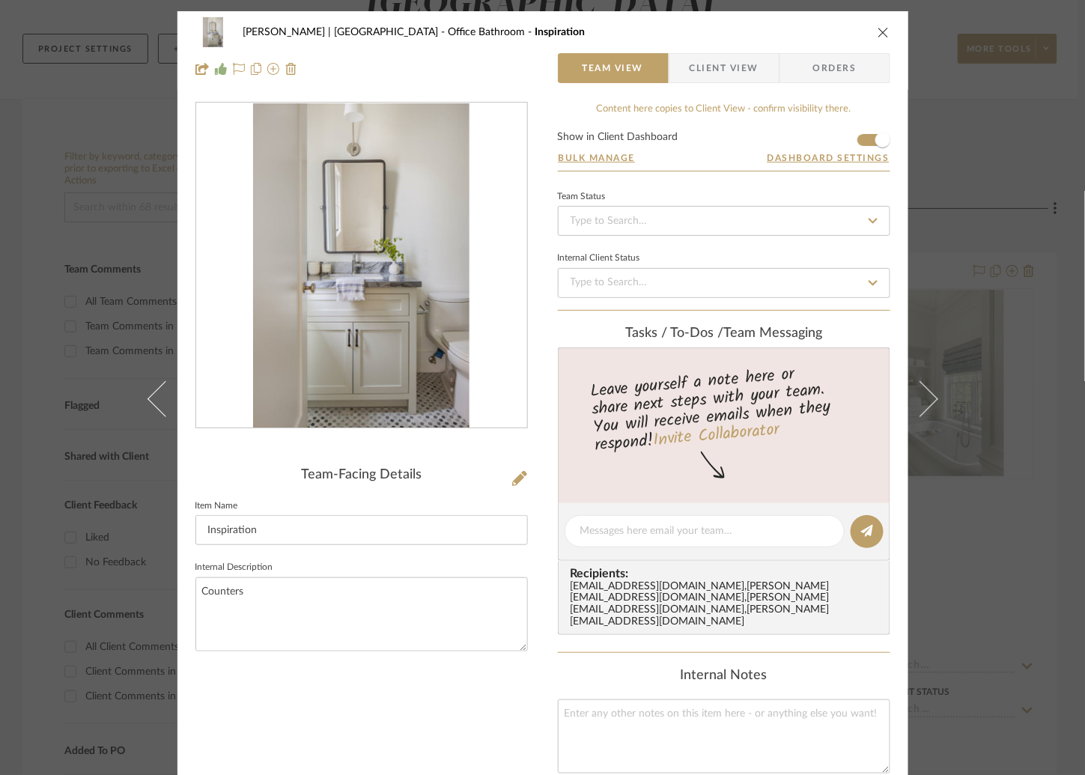
click at [924, 397] on icon at bounding box center [919, 398] width 36 height 36
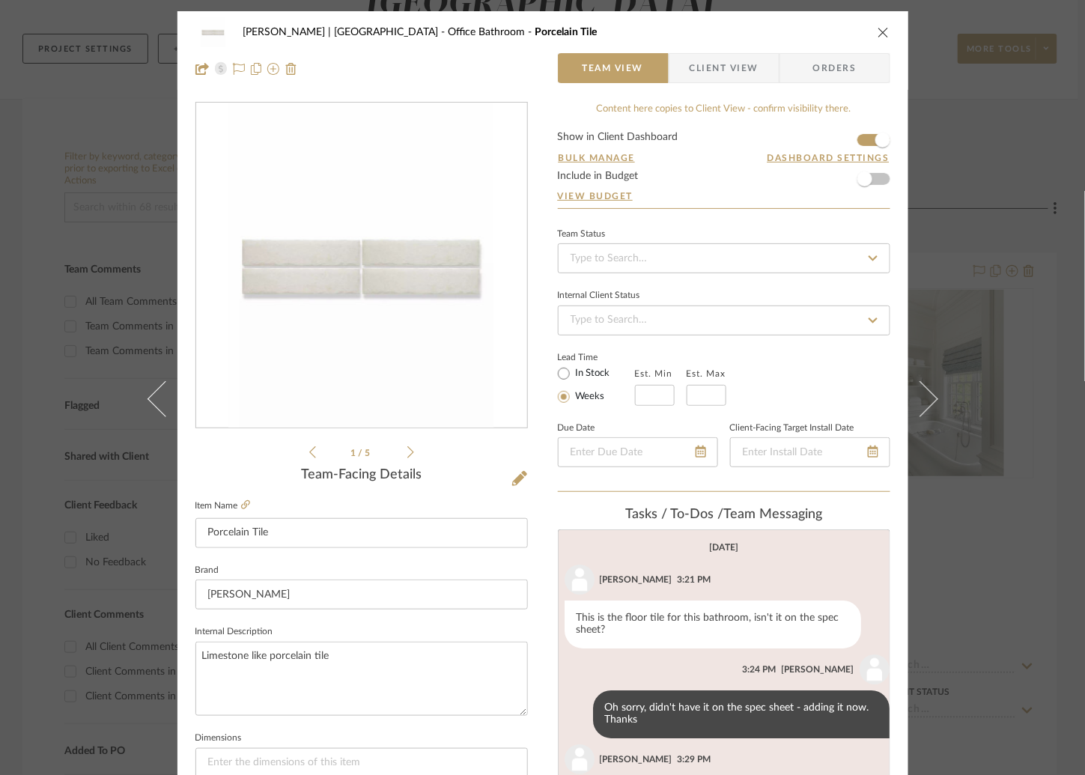
scroll to position [315, 0]
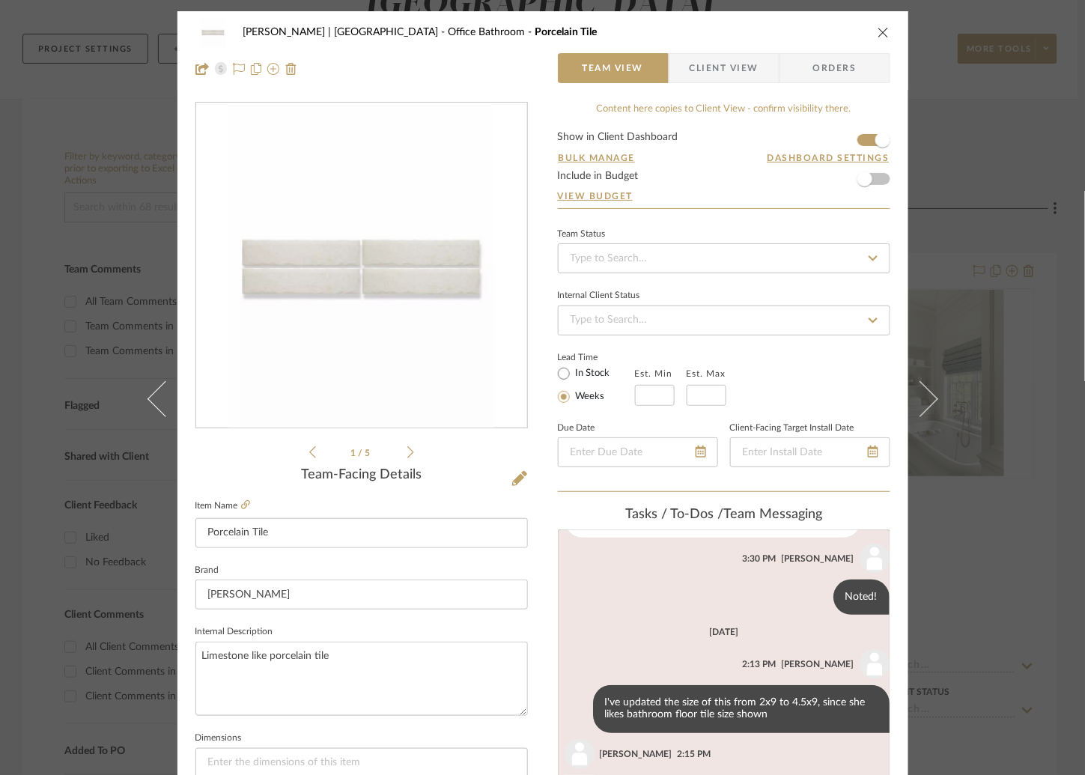
click at [924, 397] on icon at bounding box center [919, 398] width 36 height 36
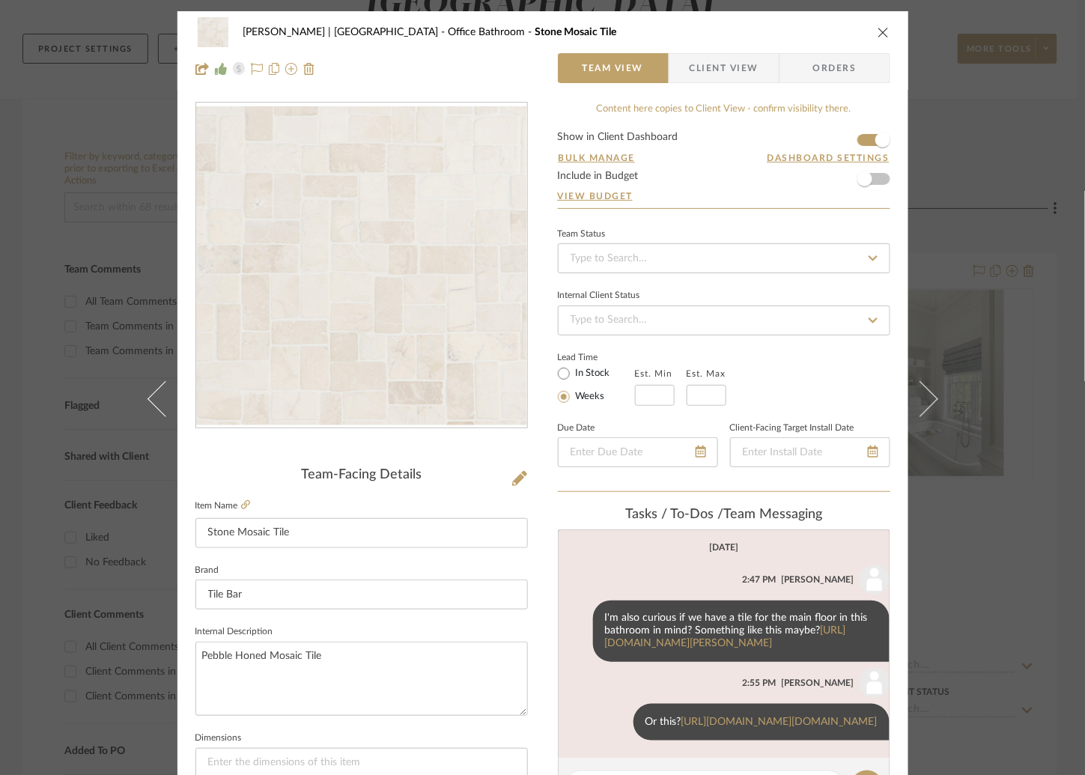
click at [924, 397] on icon at bounding box center [919, 398] width 36 height 36
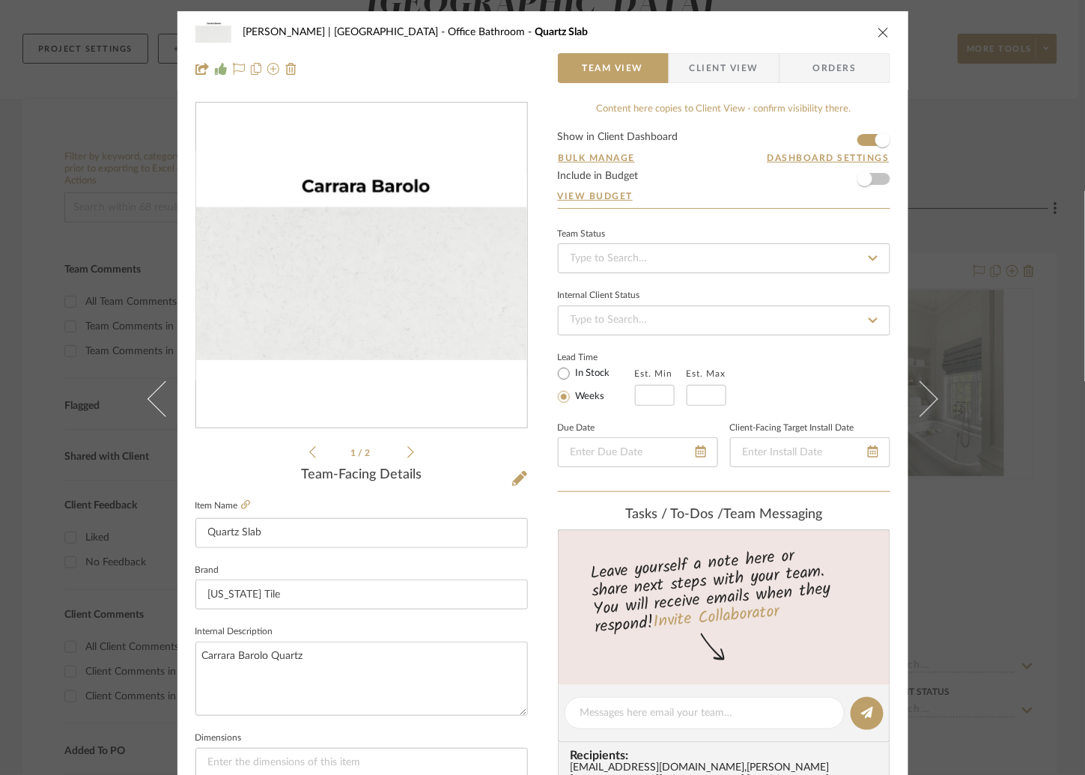
click at [924, 397] on icon at bounding box center [919, 398] width 36 height 36
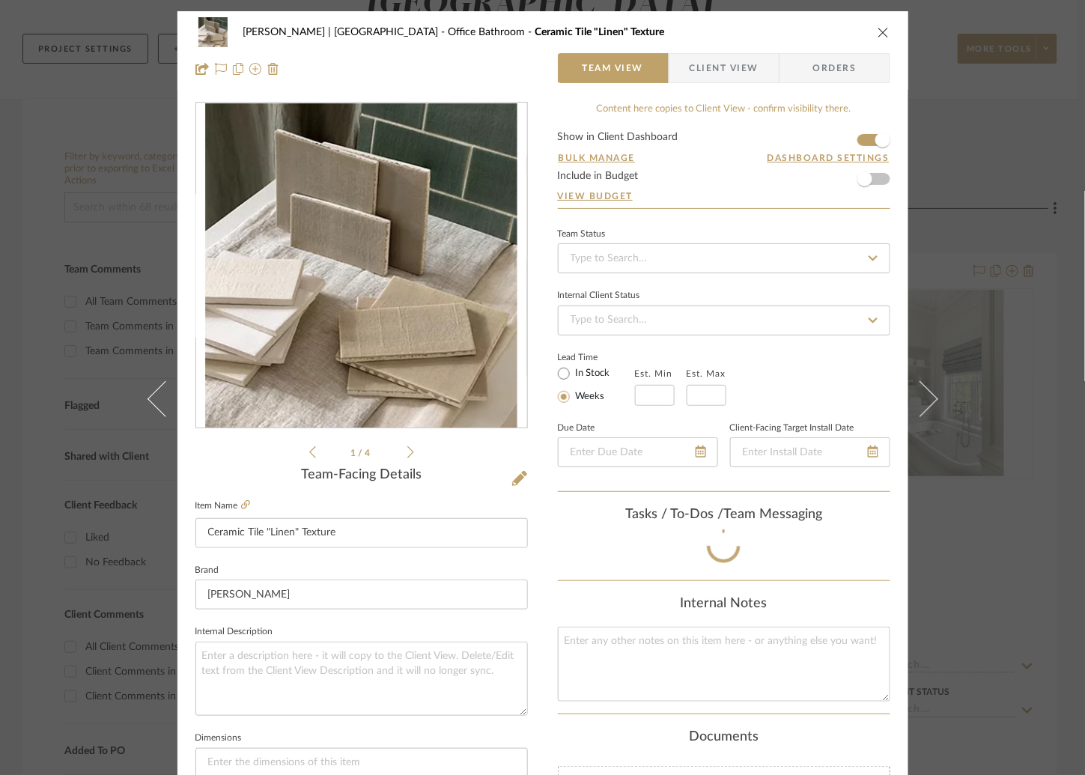
click at [924, 397] on icon at bounding box center [919, 398] width 36 height 36
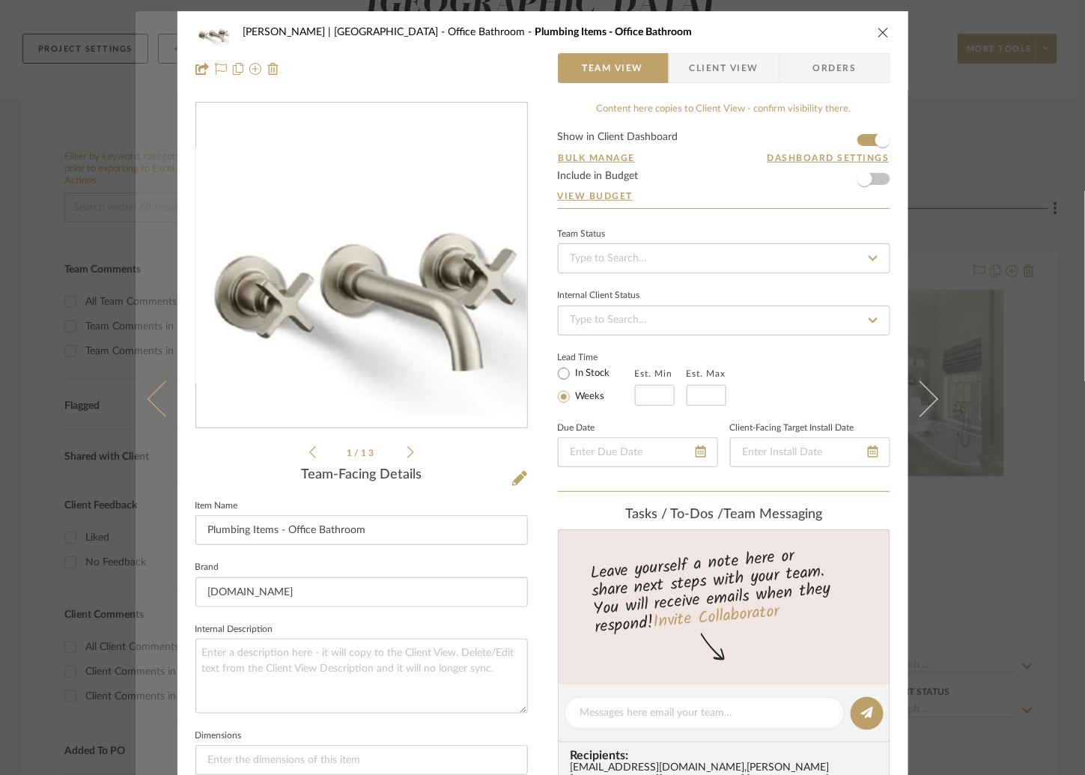
click at [141, 402] on button at bounding box center [156, 398] width 42 height 775
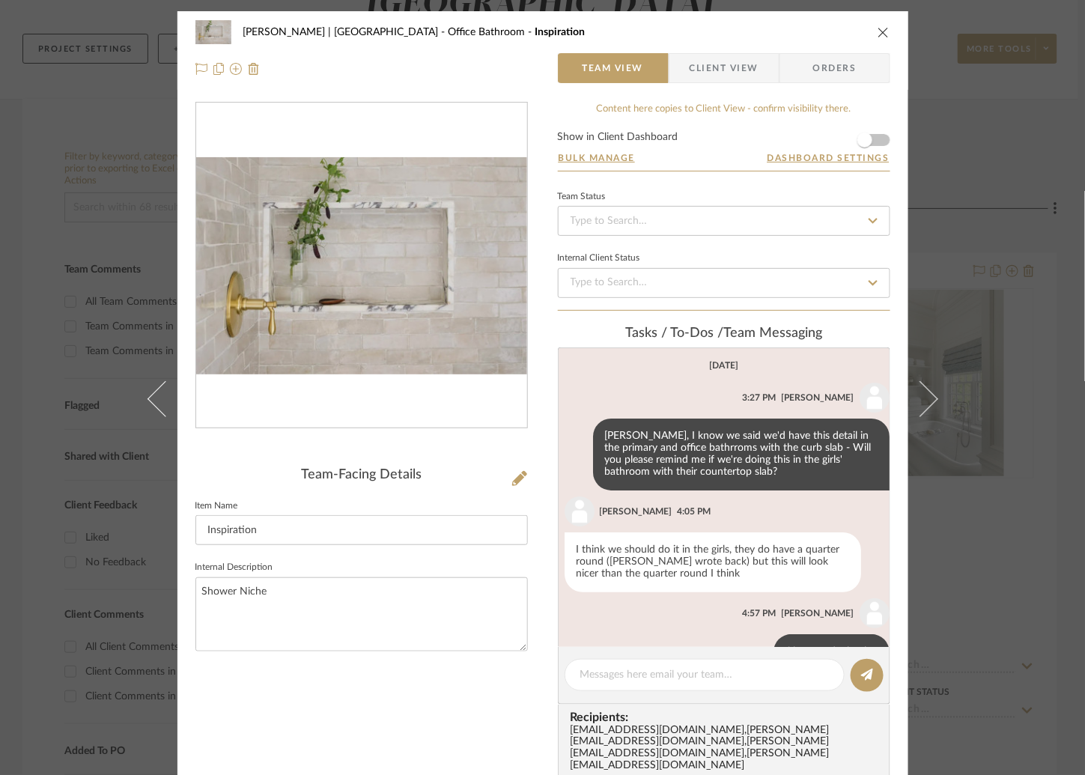
scroll to position [41, 0]
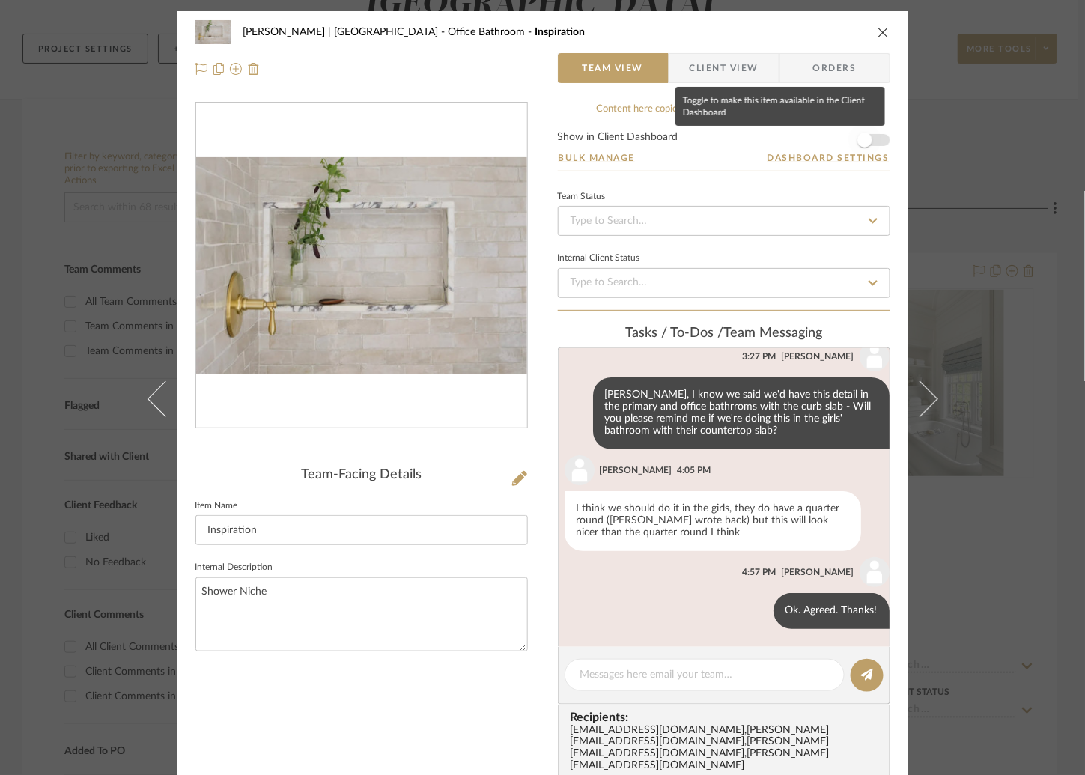
click at [859, 137] on span "button" at bounding box center [864, 139] width 15 height 15
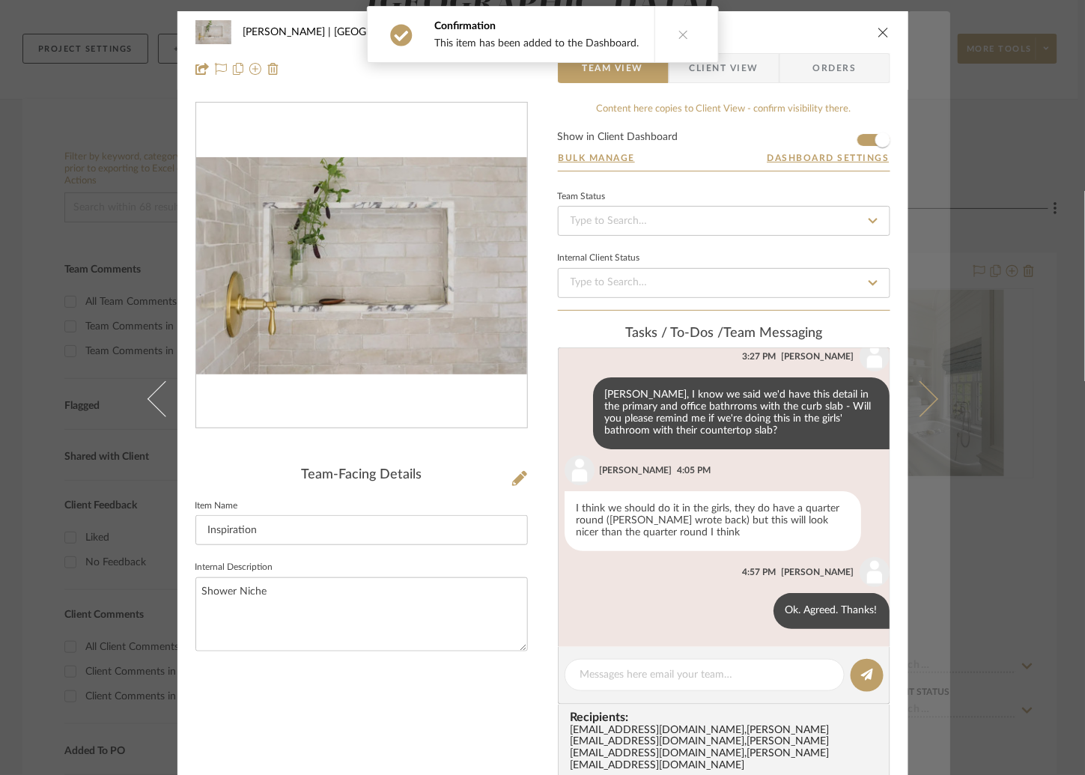
click at [912, 393] on icon at bounding box center [919, 398] width 36 height 36
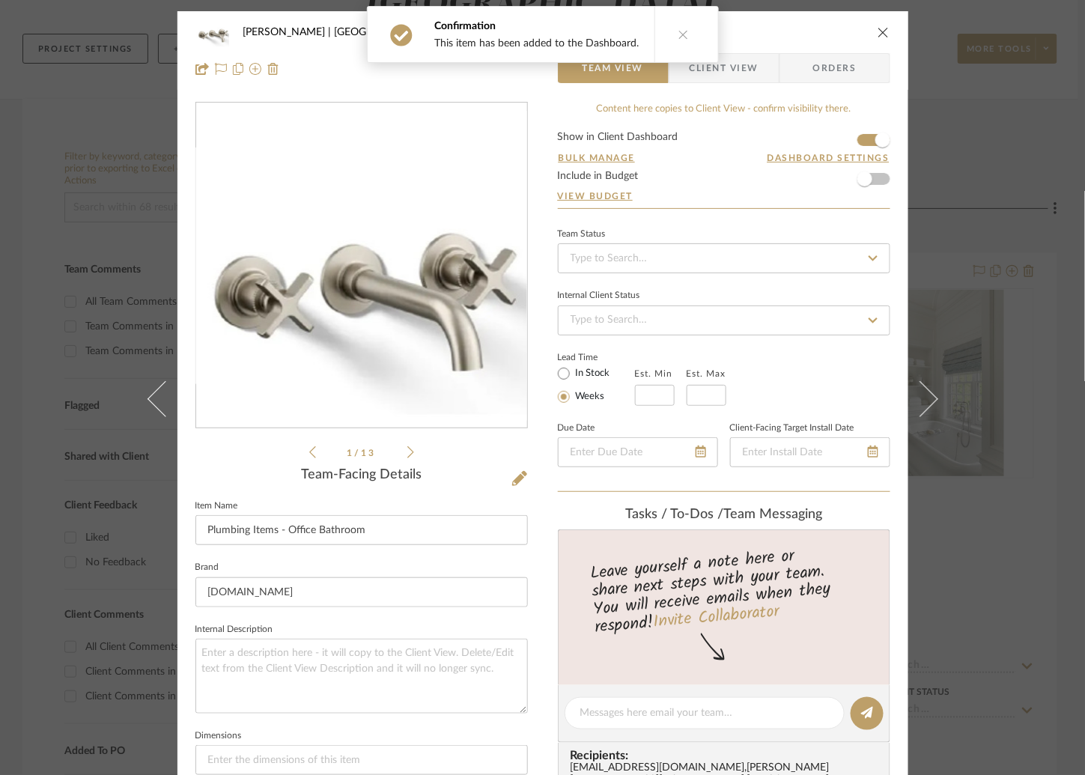
click at [912, 393] on icon at bounding box center [919, 398] width 36 height 36
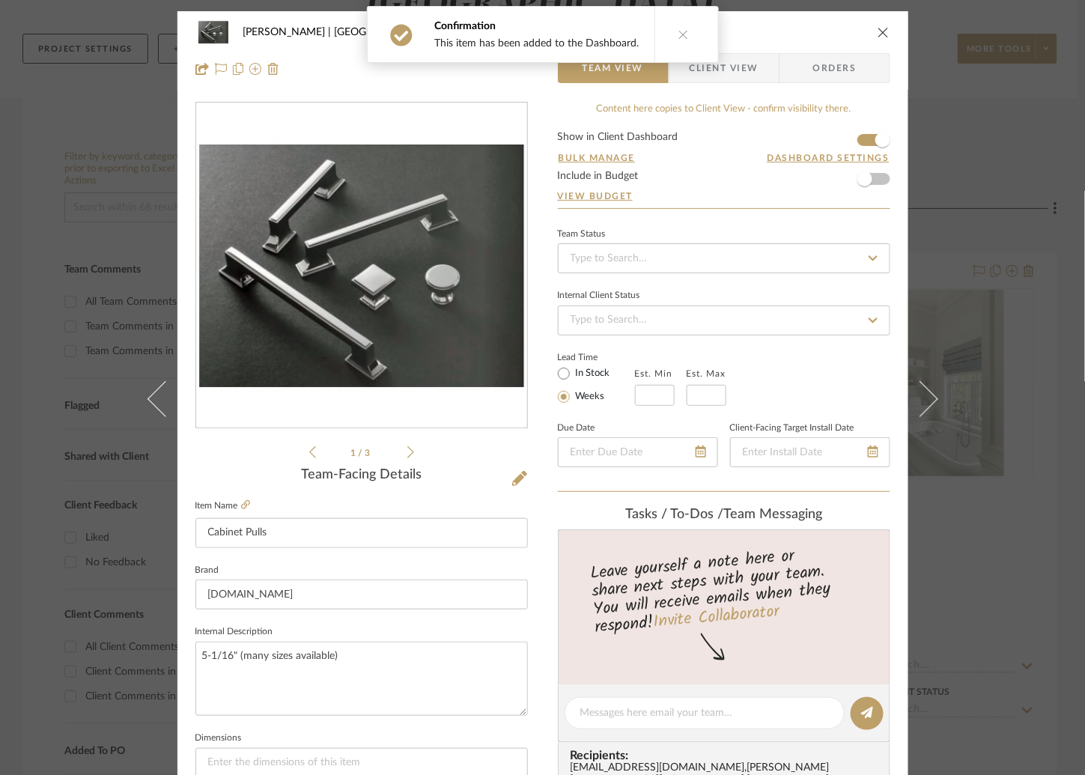
click at [912, 393] on icon at bounding box center [919, 398] width 36 height 36
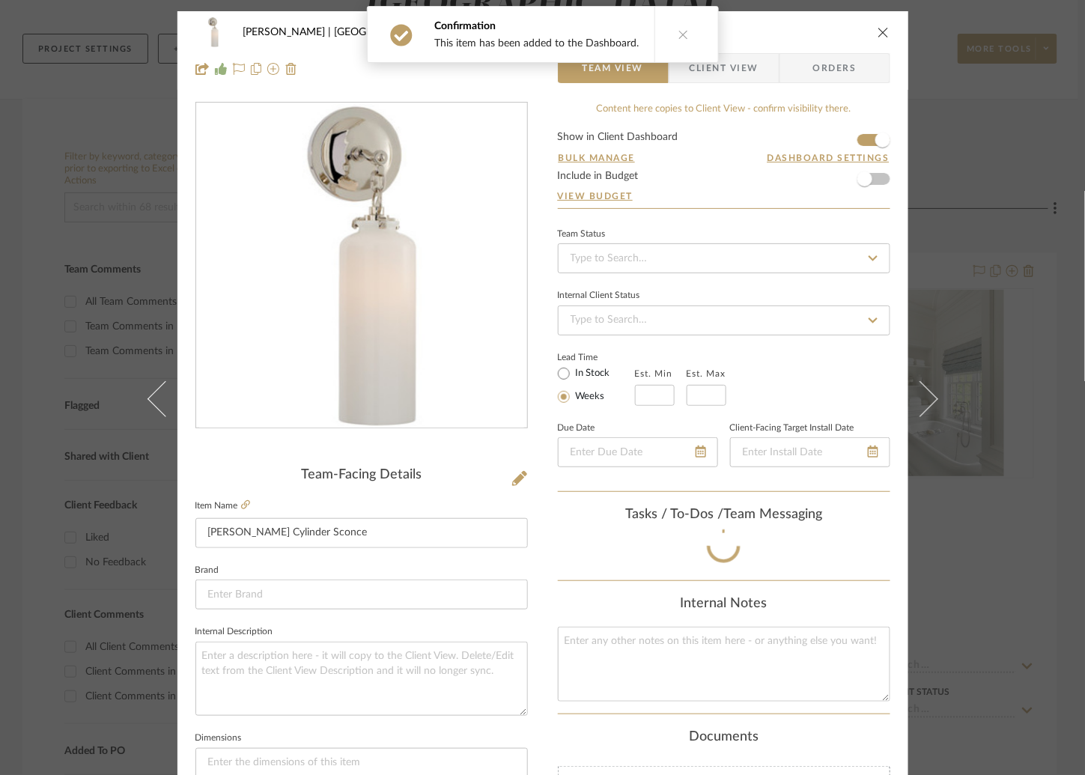
click at [912, 393] on icon at bounding box center [919, 398] width 36 height 36
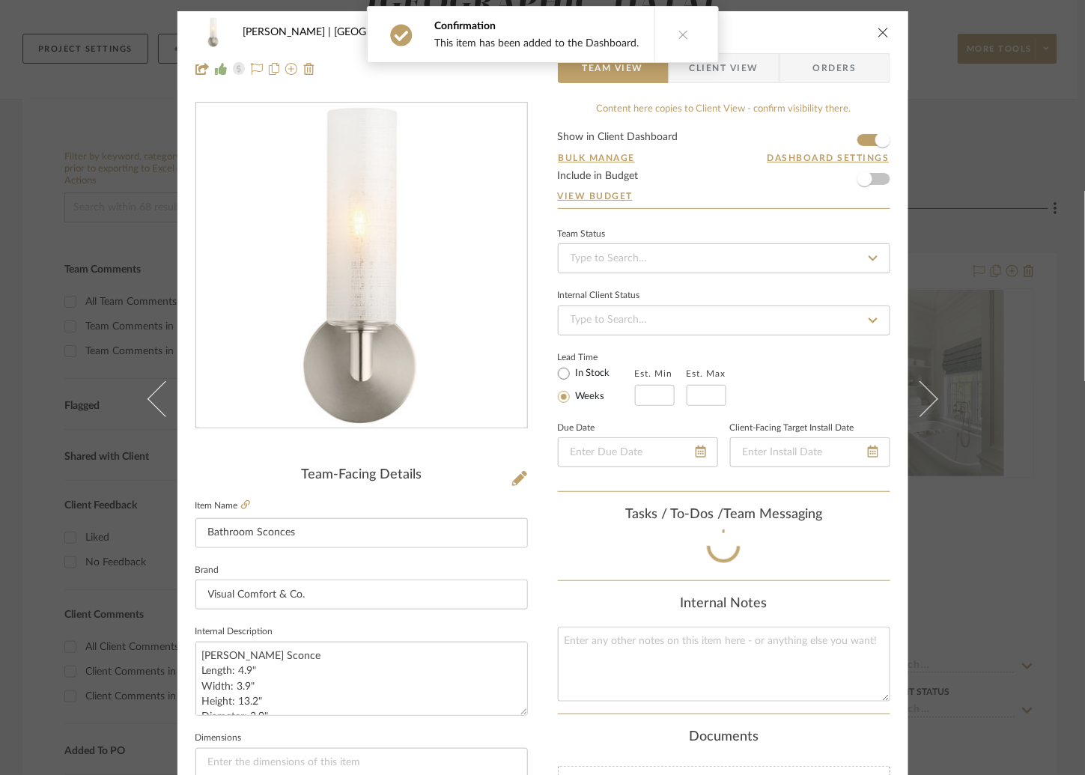
click at [912, 393] on icon at bounding box center [919, 398] width 36 height 36
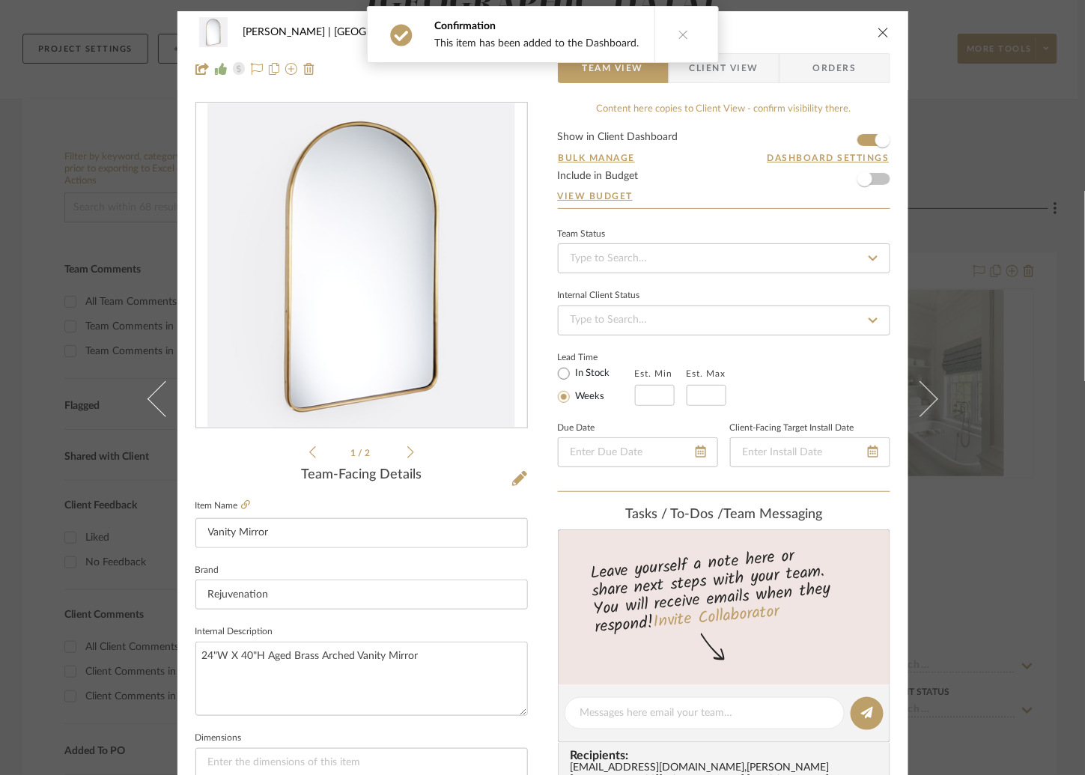
click at [912, 393] on icon at bounding box center [919, 398] width 36 height 36
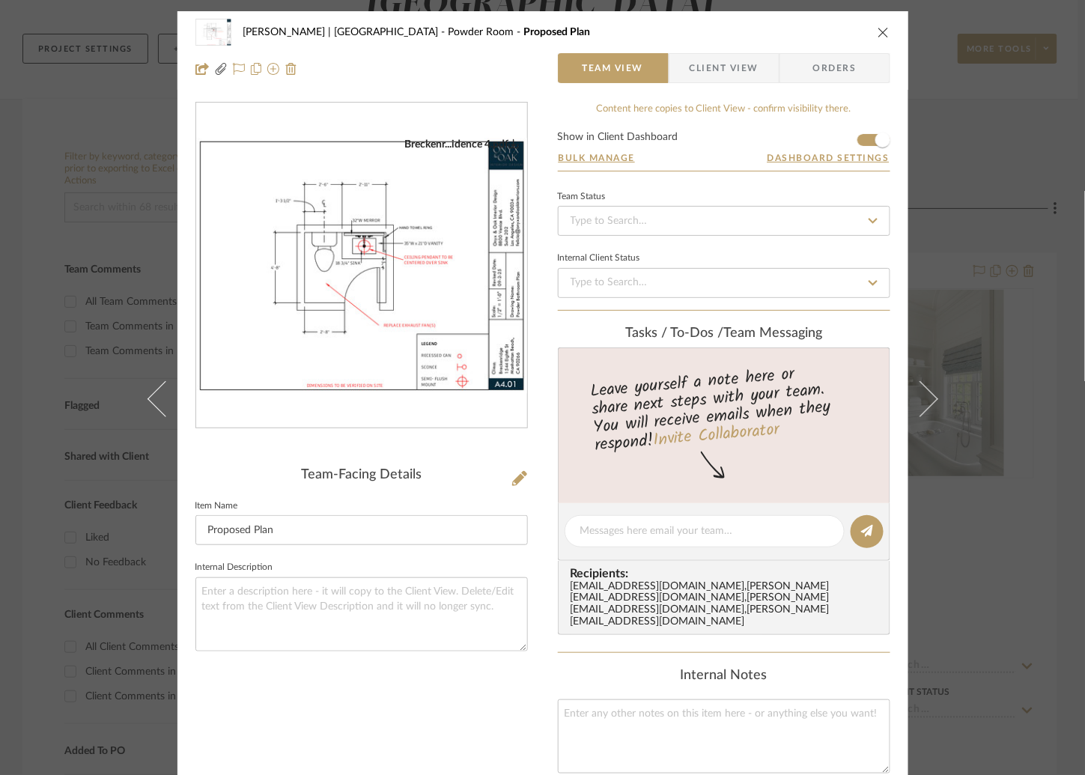
click at [912, 393] on icon at bounding box center [919, 398] width 36 height 36
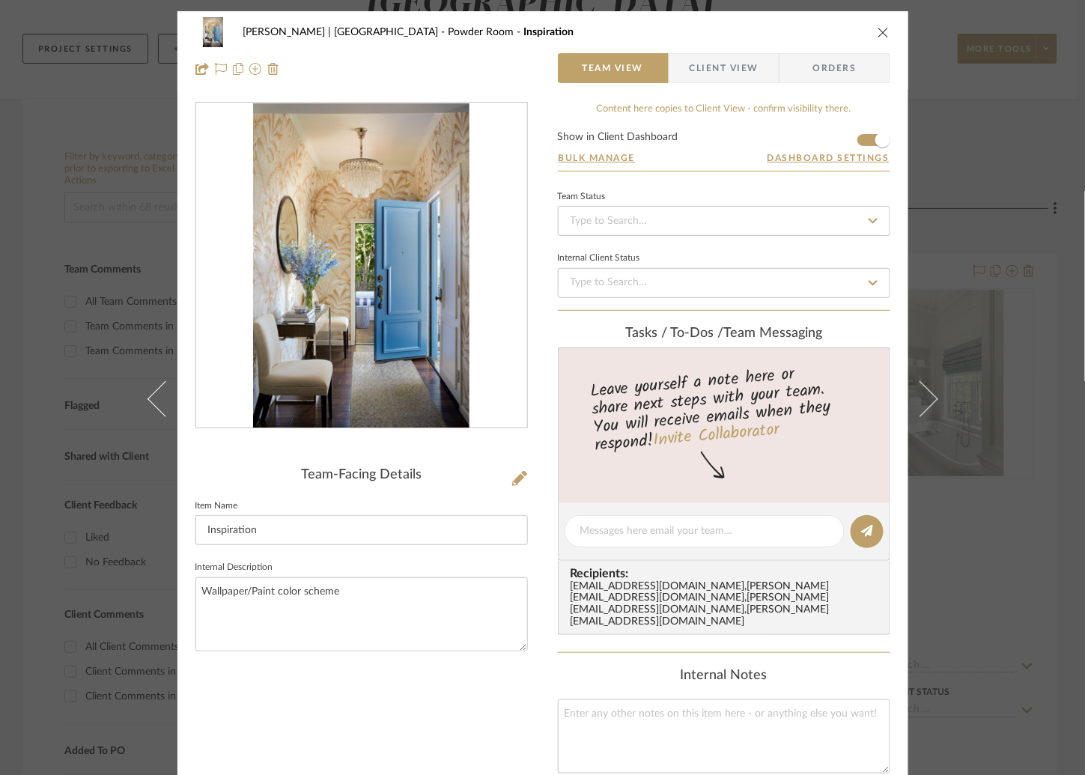
click at [912, 393] on icon at bounding box center [919, 398] width 36 height 36
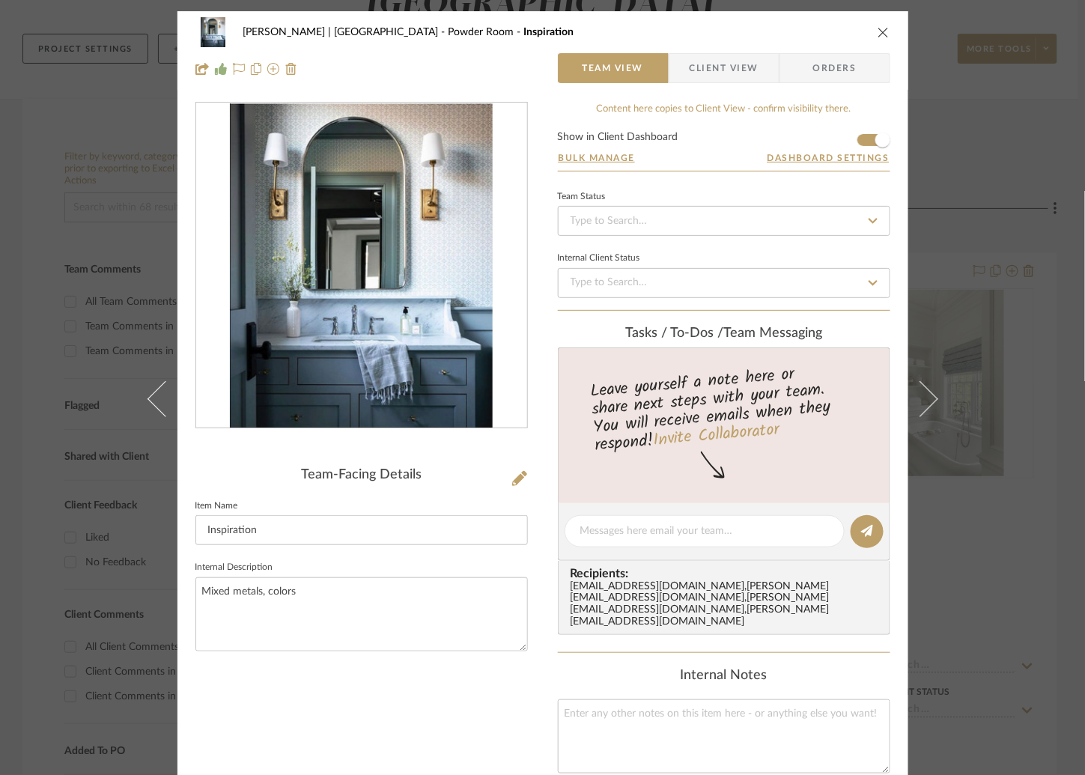
click at [912, 393] on icon at bounding box center [919, 398] width 36 height 36
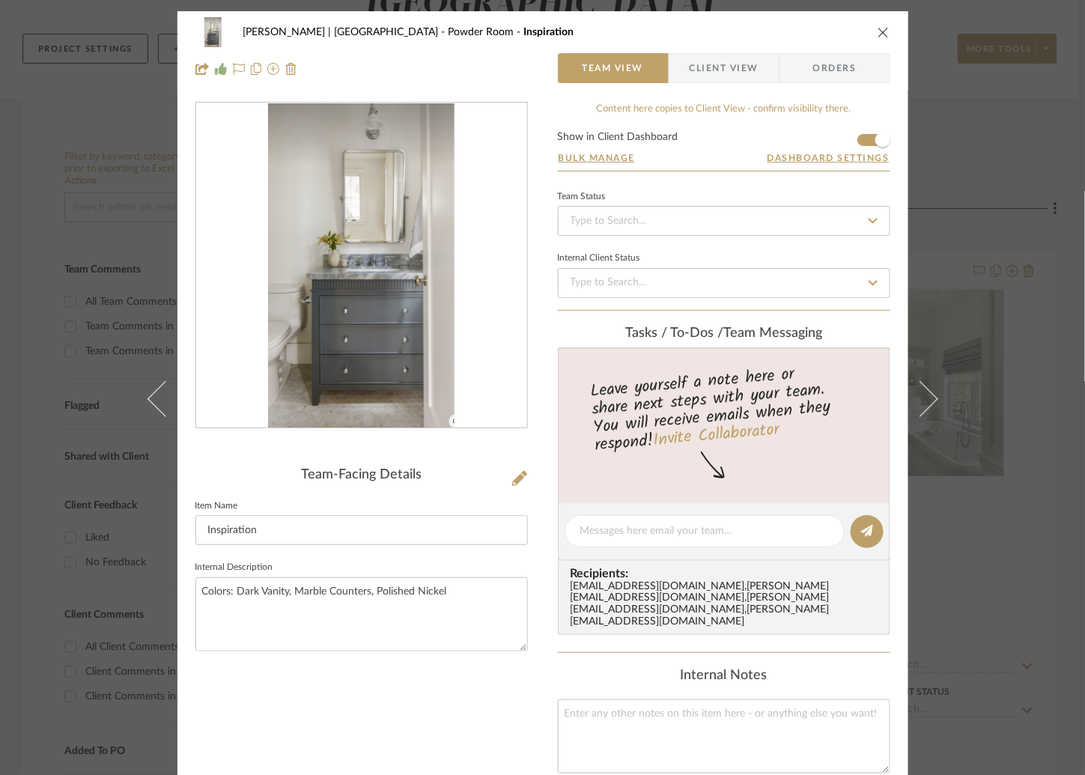
click at [912, 393] on icon at bounding box center [919, 398] width 36 height 36
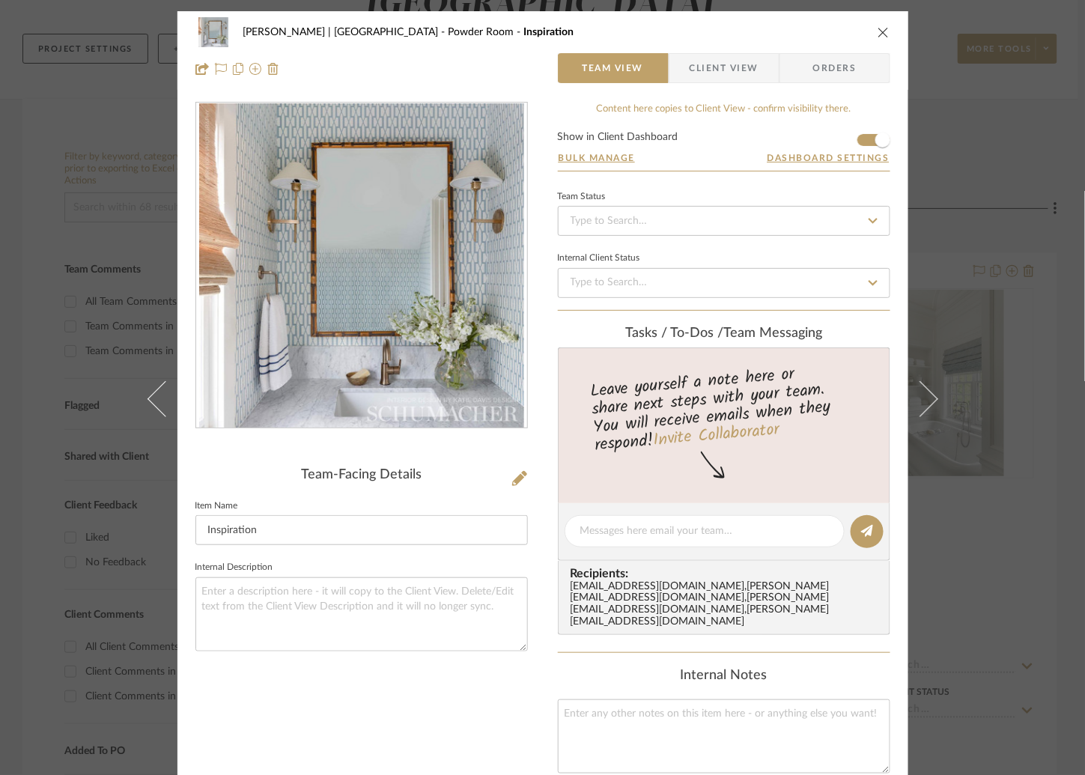
click at [912, 393] on icon at bounding box center [919, 398] width 36 height 36
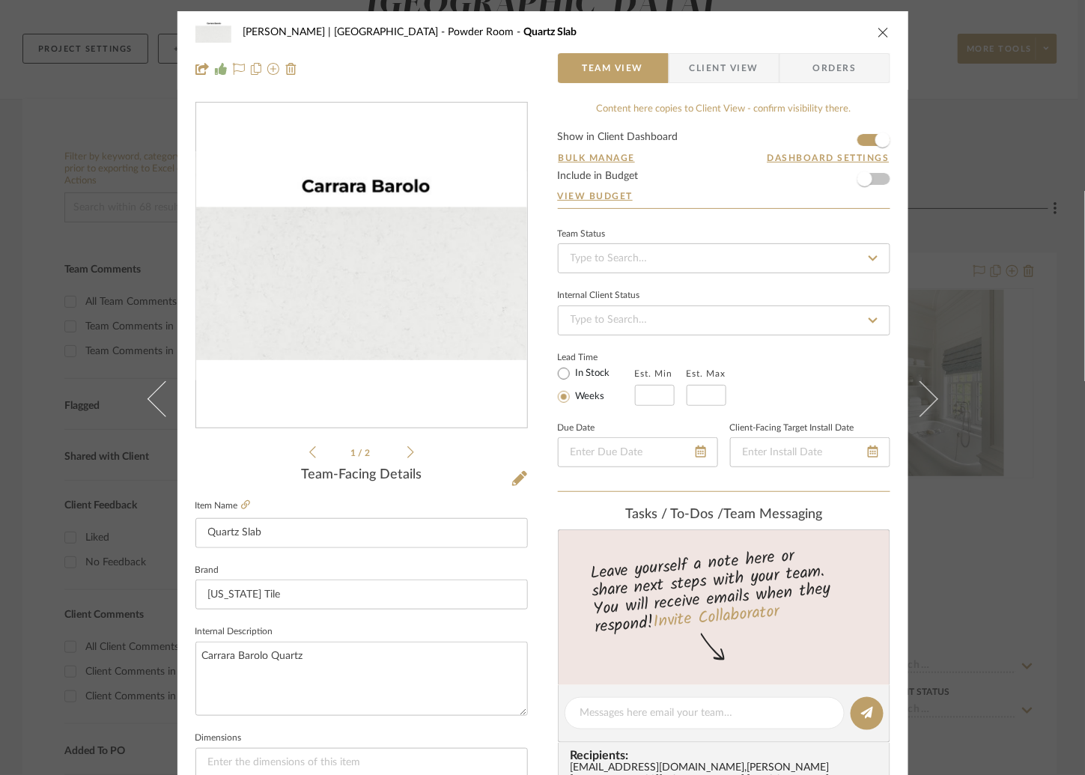
click at [912, 393] on icon at bounding box center [919, 398] width 36 height 36
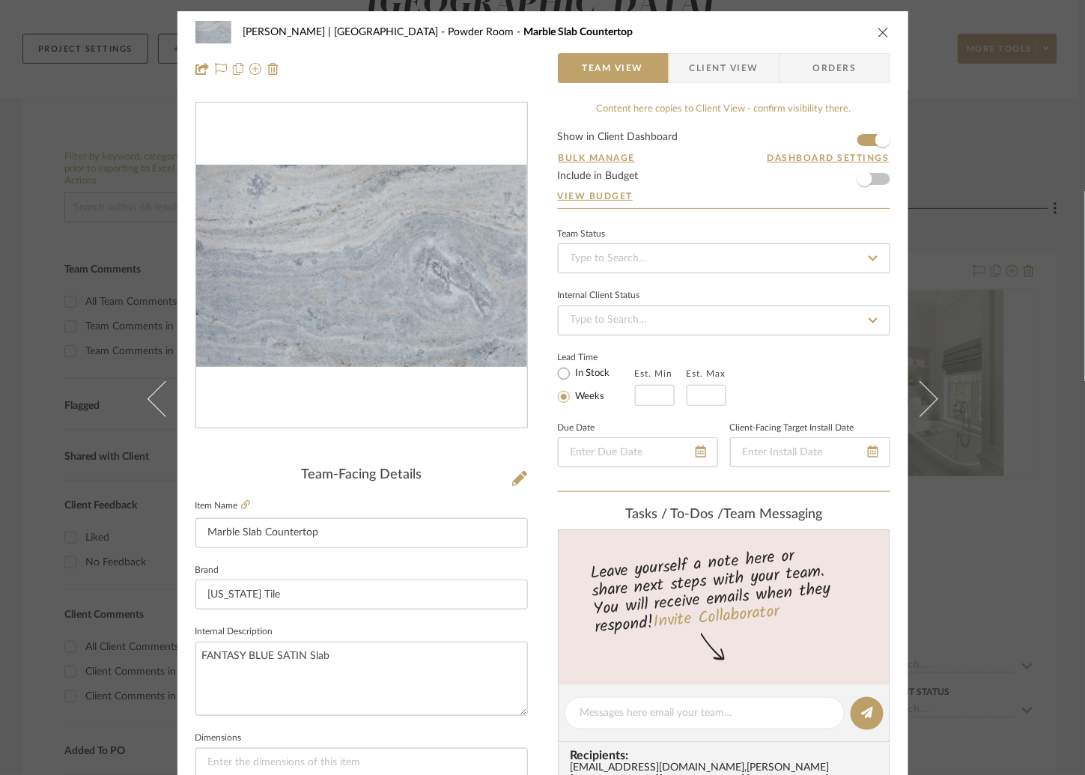
click at [912, 393] on icon at bounding box center [919, 398] width 36 height 36
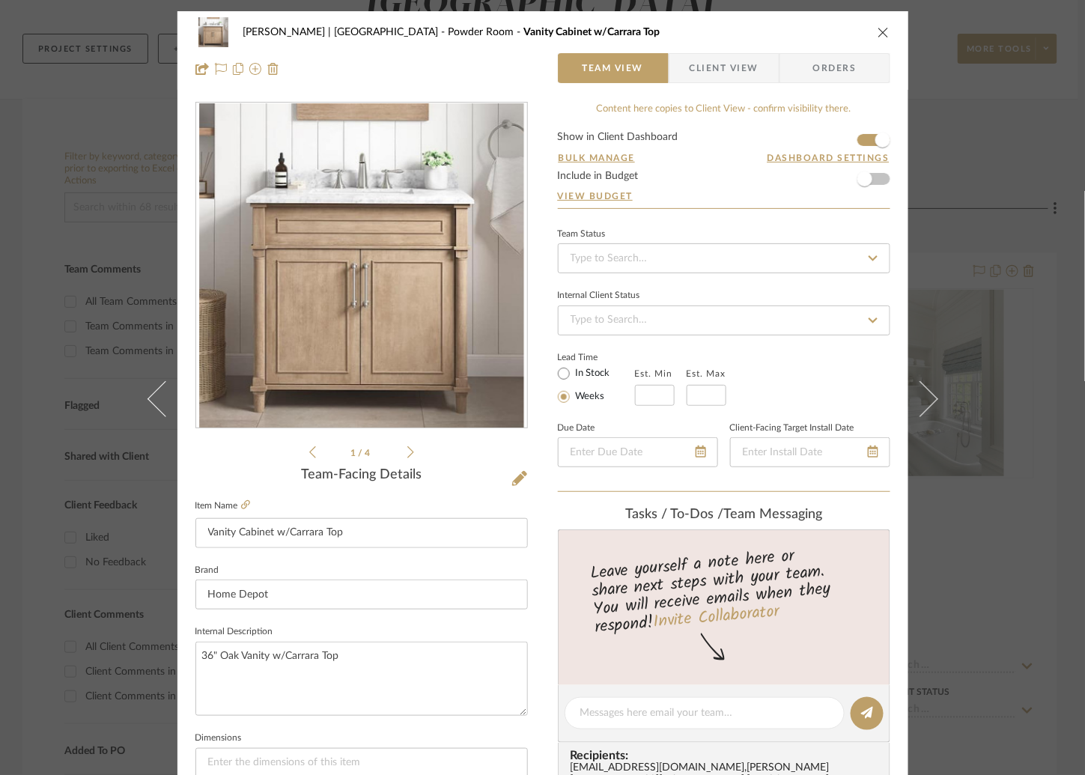
click at [912, 393] on icon at bounding box center [919, 398] width 36 height 36
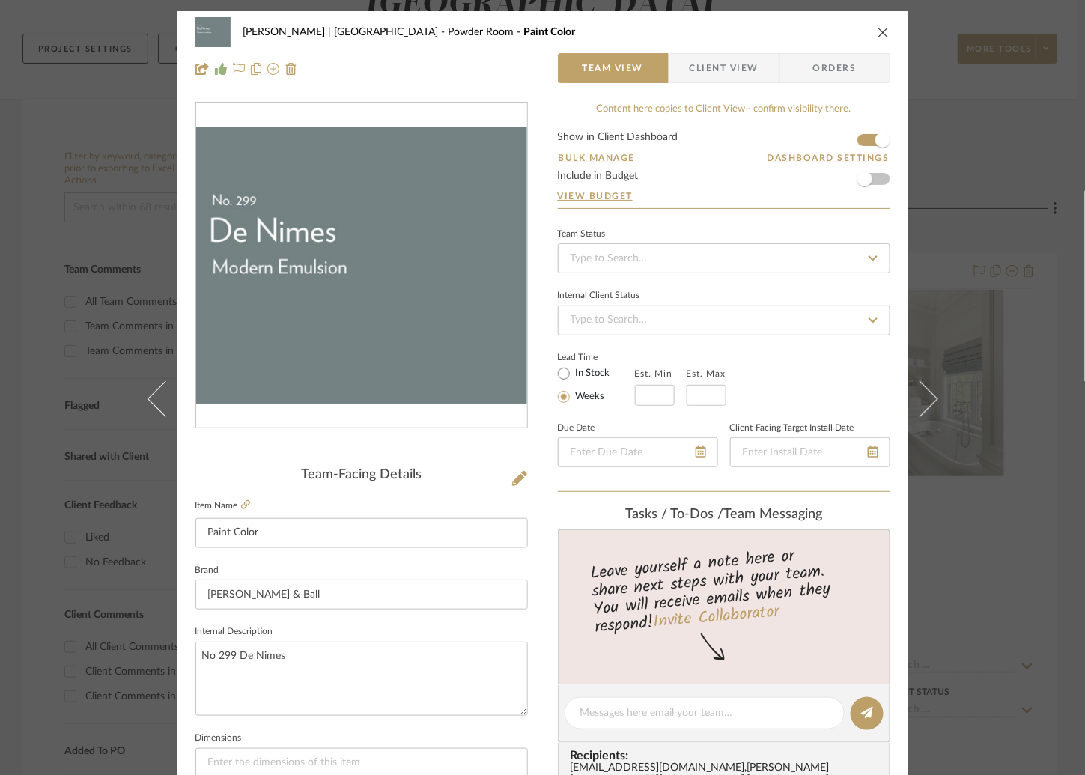
click at [912, 393] on icon at bounding box center [919, 398] width 36 height 36
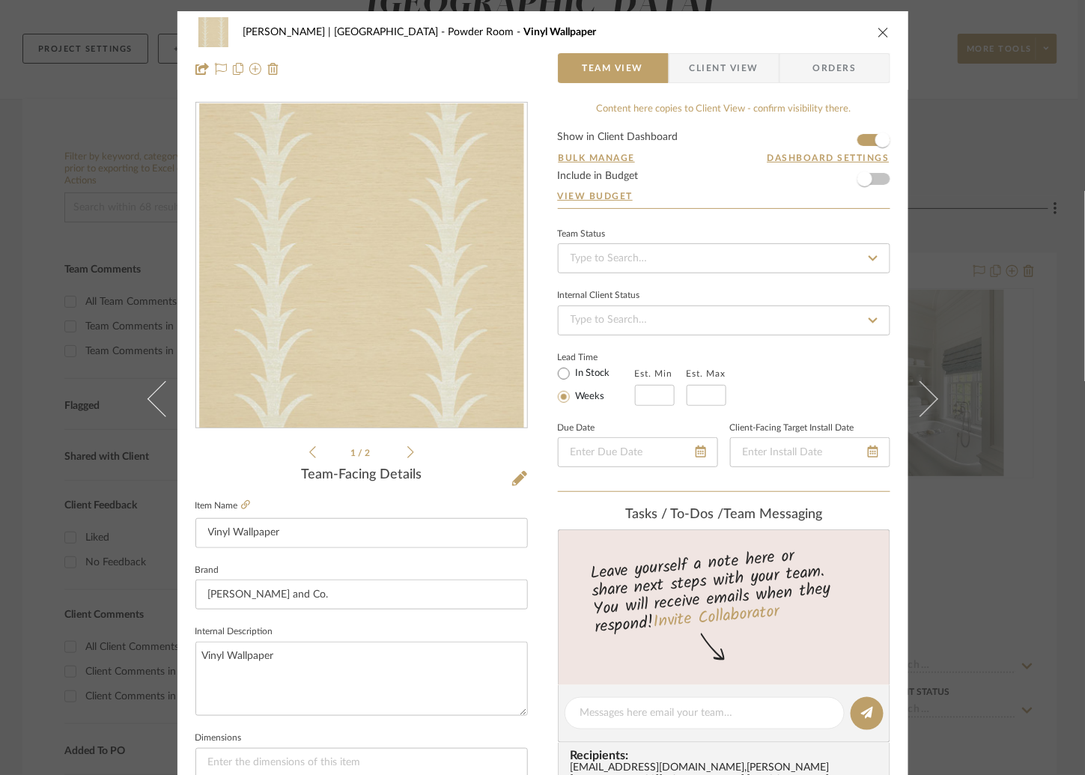
click at [912, 393] on icon at bounding box center [919, 398] width 36 height 36
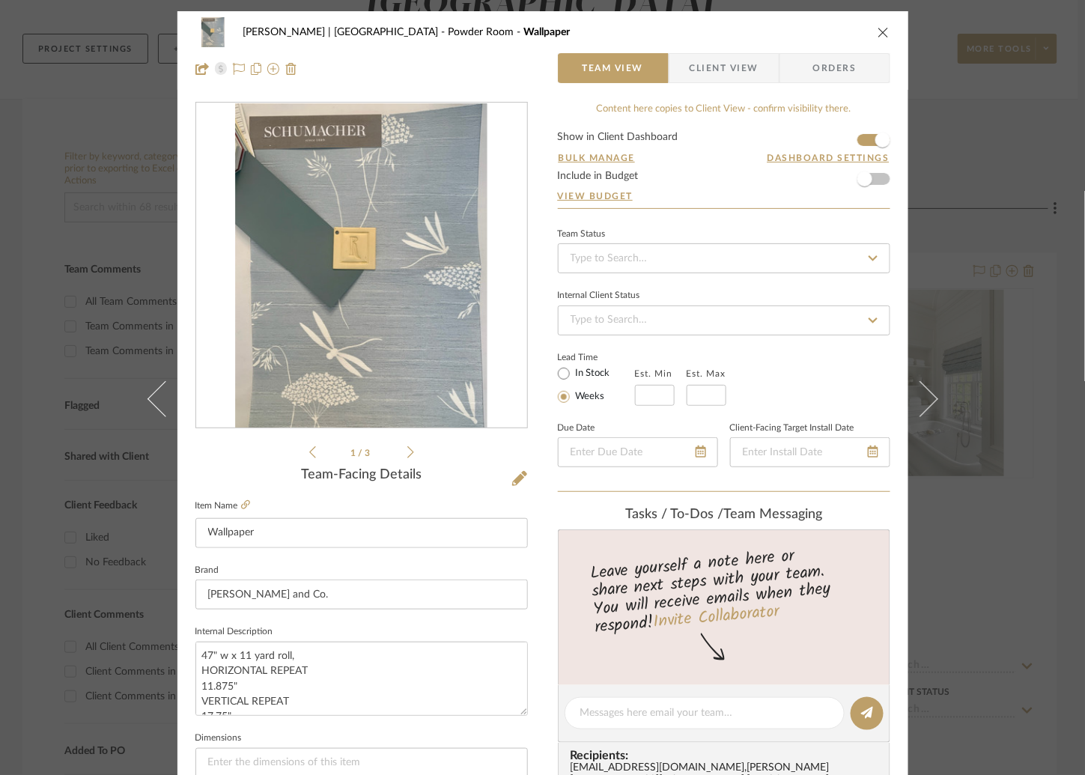
click at [912, 393] on icon at bounding box center [919, 398] width 36 height 36
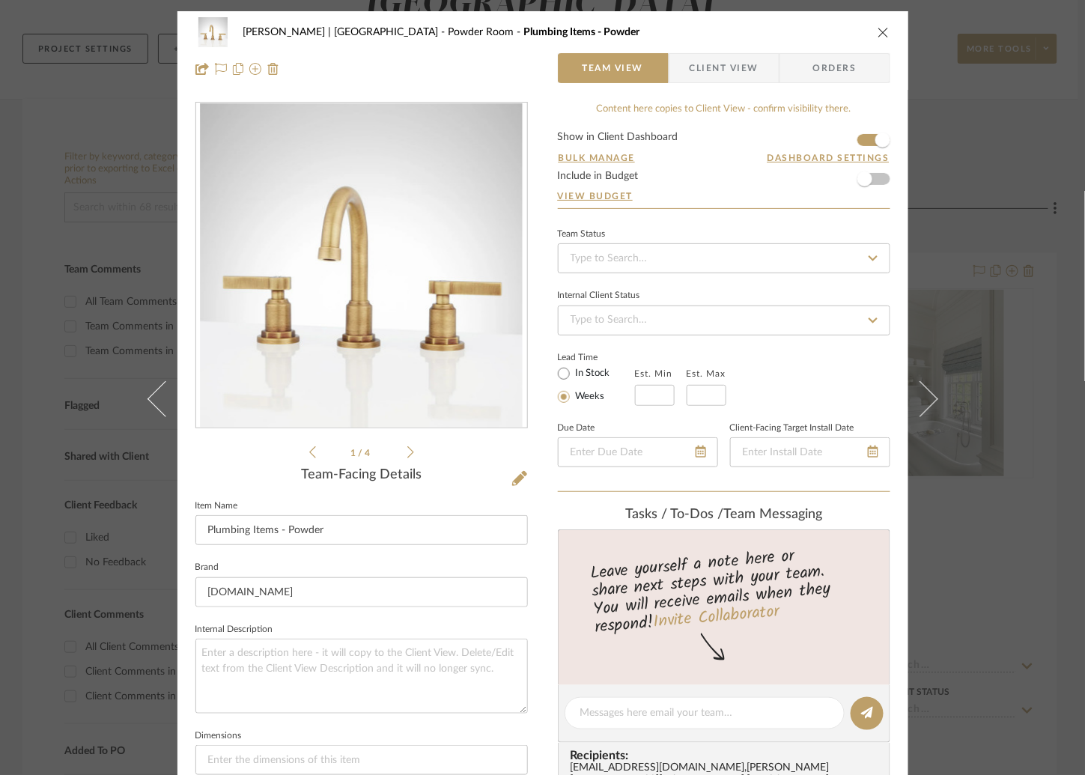
click at [912, 393] on icon at bounding box center [919, 398] width 36 height 36
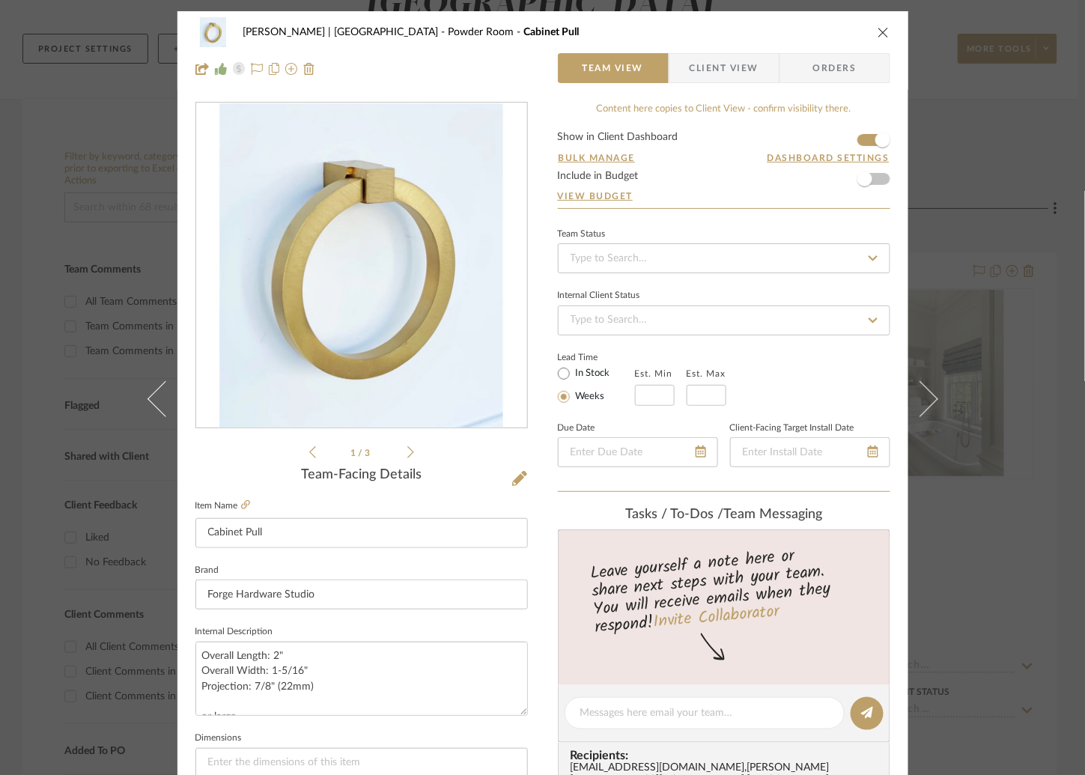
click at [912, 393] on icon at bounding box center [919, 398] width 36 height 36
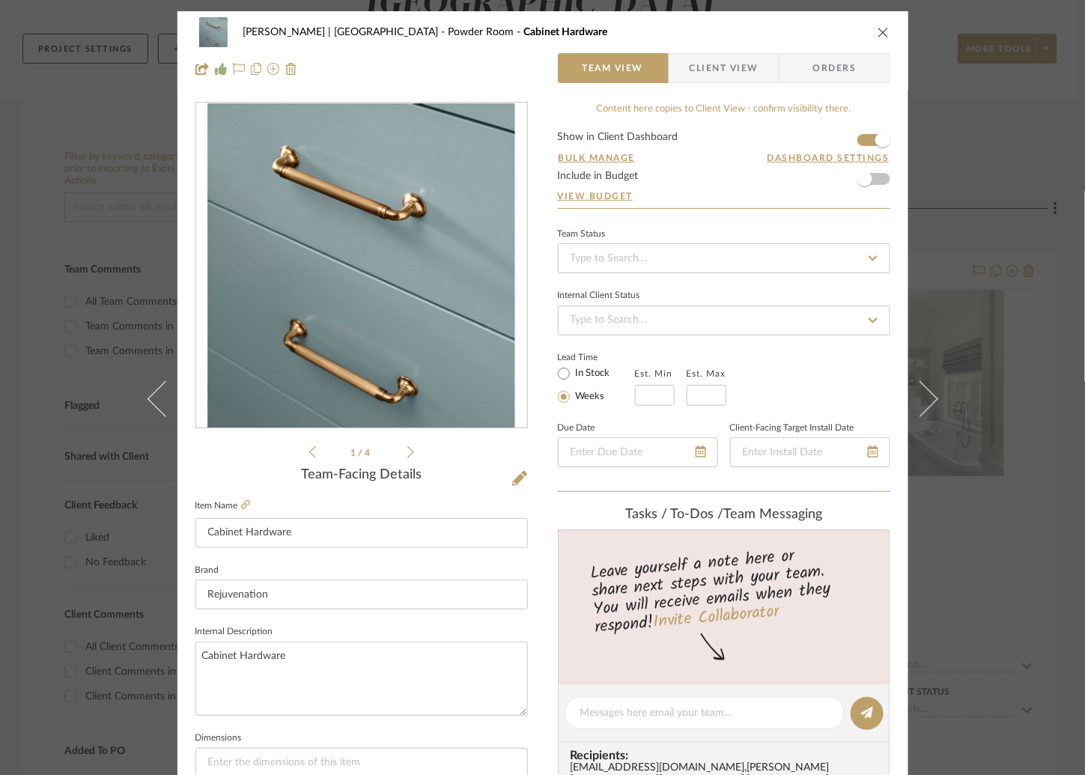
click at [912, 393] on icon at bounding box center [919, 398] width 36 height 36
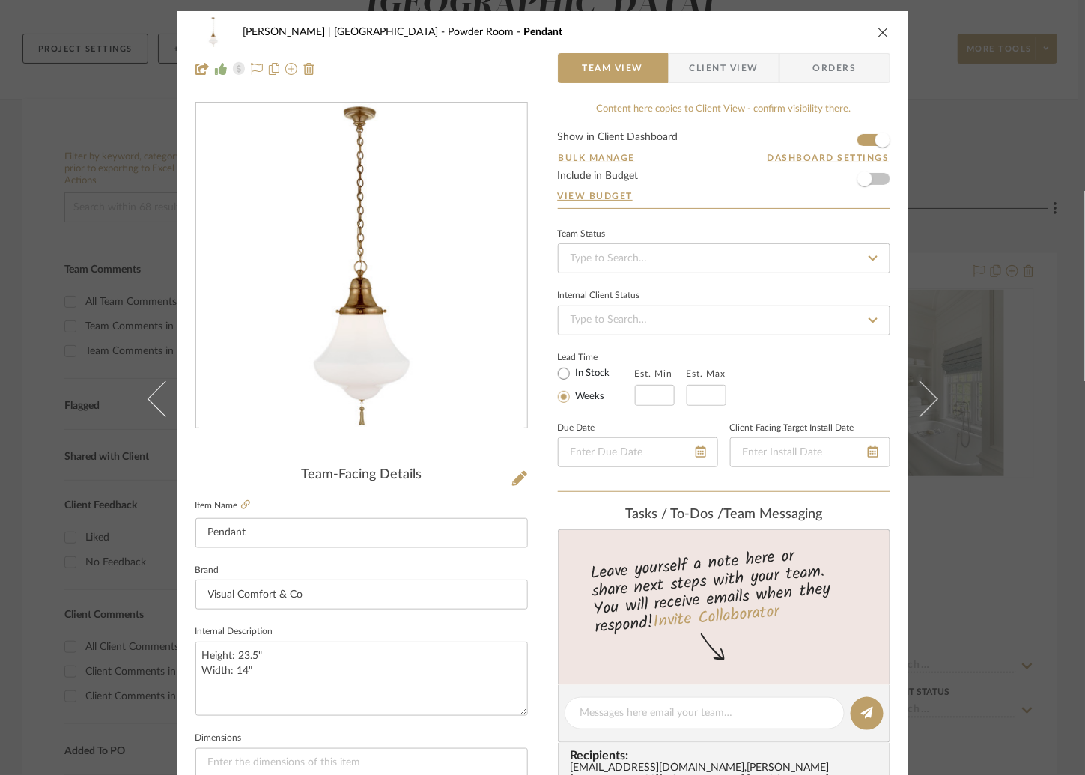
click at [912, 393] on icon at bounding box center [919, 398] width 36 height 36
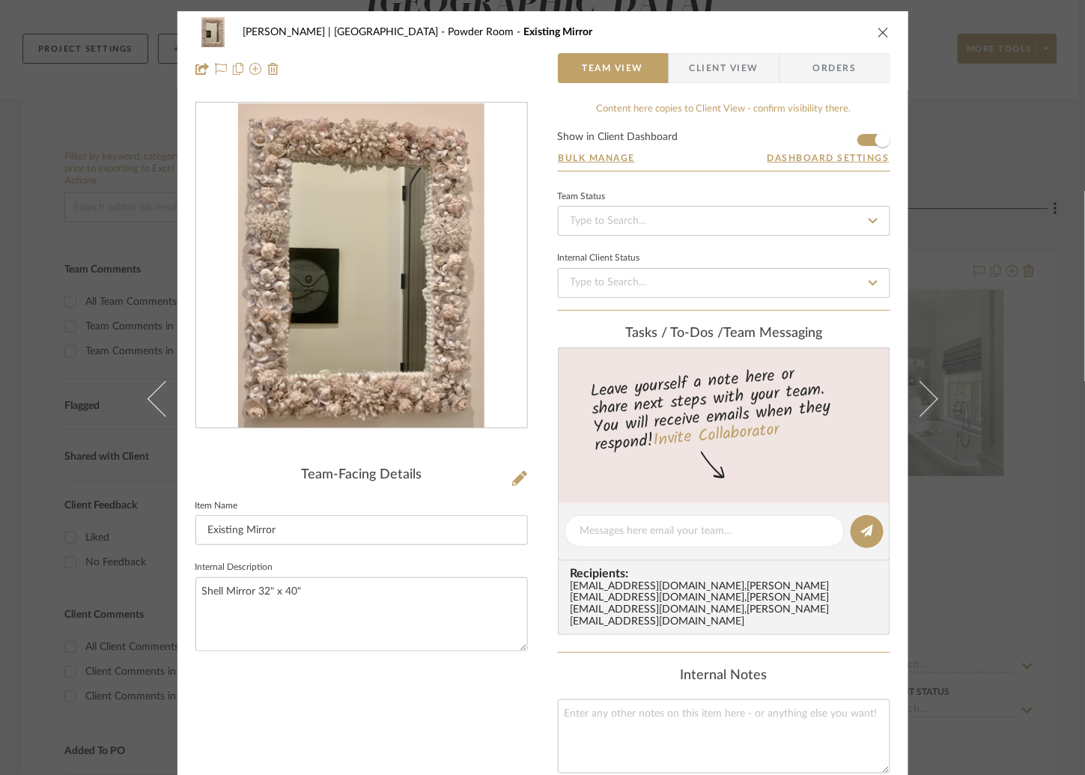
click at [912, 393] on icon at bounding box center [919, 398] width 36 height 36
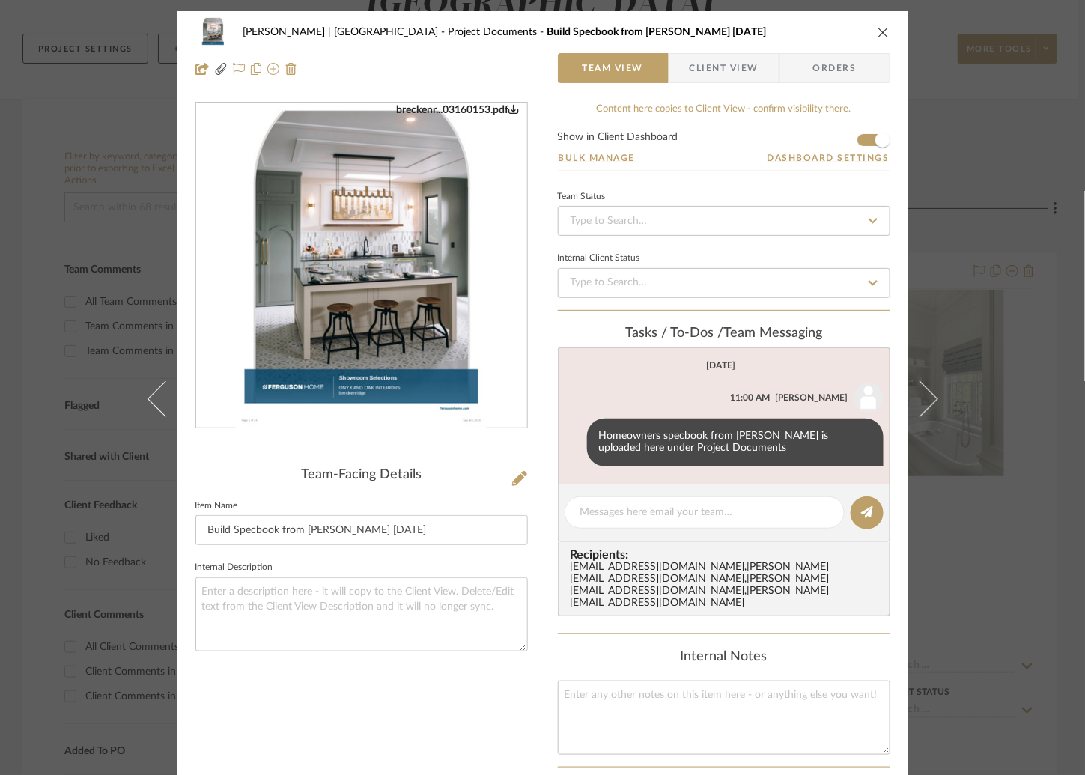
click at [912, 393] on icon at bounding box center [919, 398] width 36 height 36
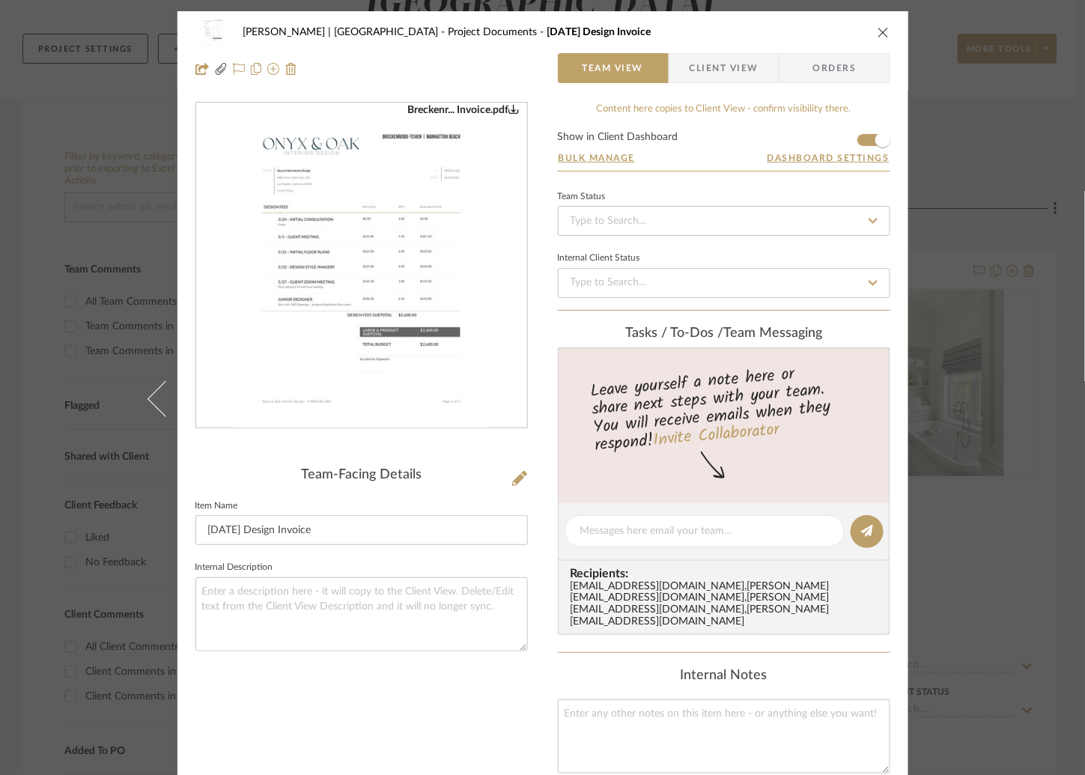
click at [998, 291] on div "Breckenridge-Tchen | Manhattan Beach Project Documents May '25 Design Invoice T…" at bounding box center [542, 387] width 1085 height 775
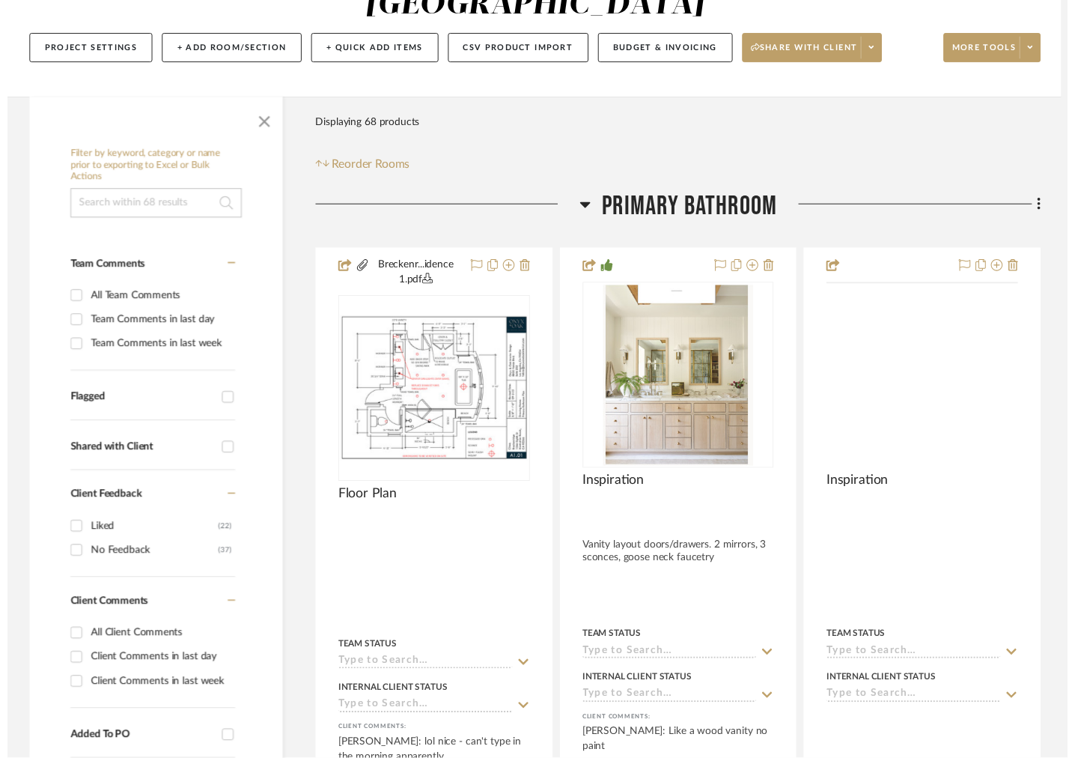
scroll to position [194, 0]
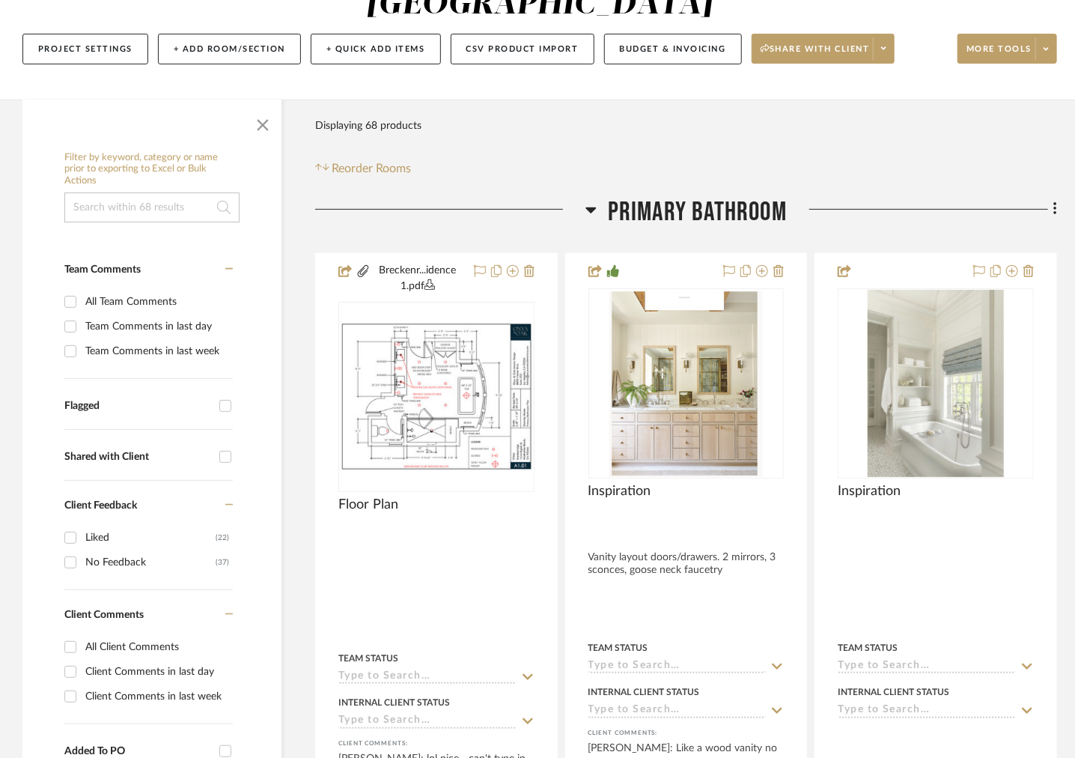
click at [583, 211] on div at bounding box center [450, 215] width 270 height 38
click at [590, 208] on icon at bounding box center [590, 210] width 11 height 18
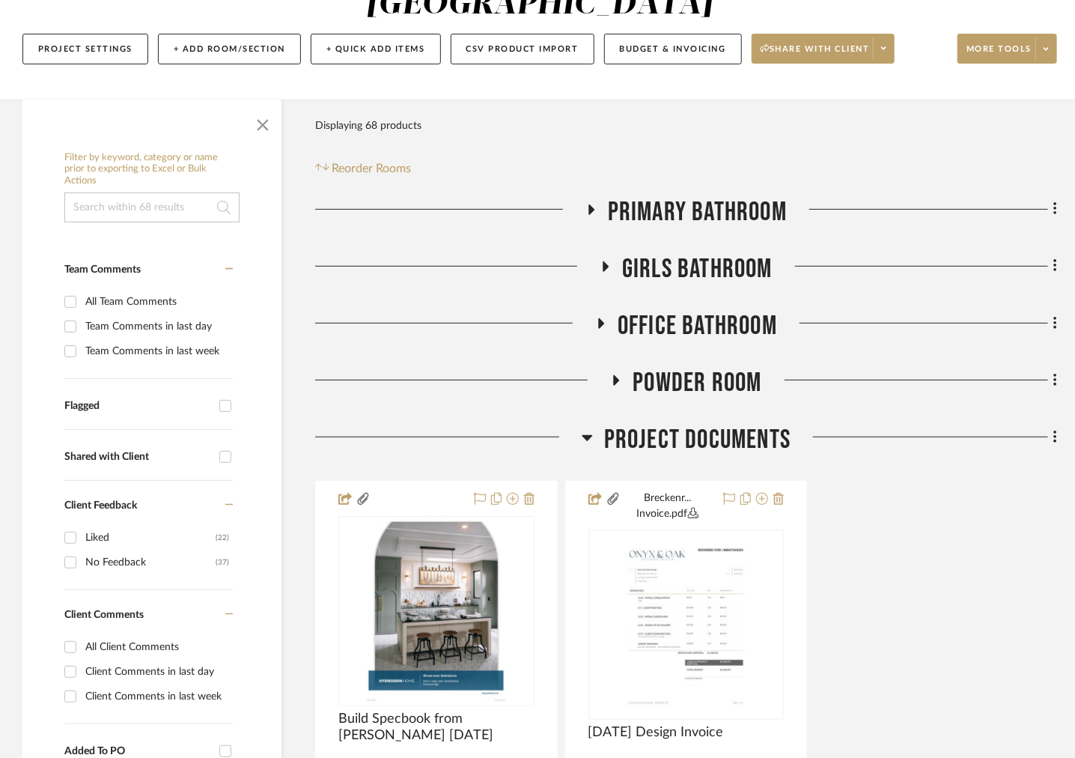
click at [601, 266] on icon at bounding box center [606, 265] width 18 height 11
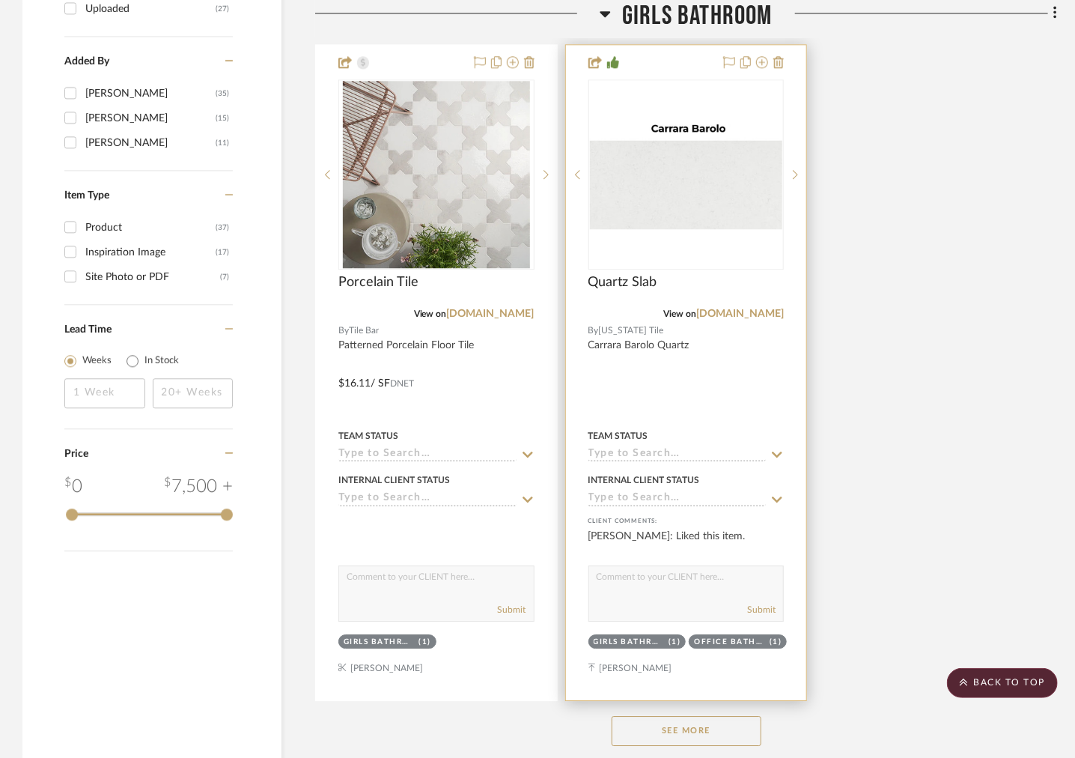
scroll to position [1834, 0]
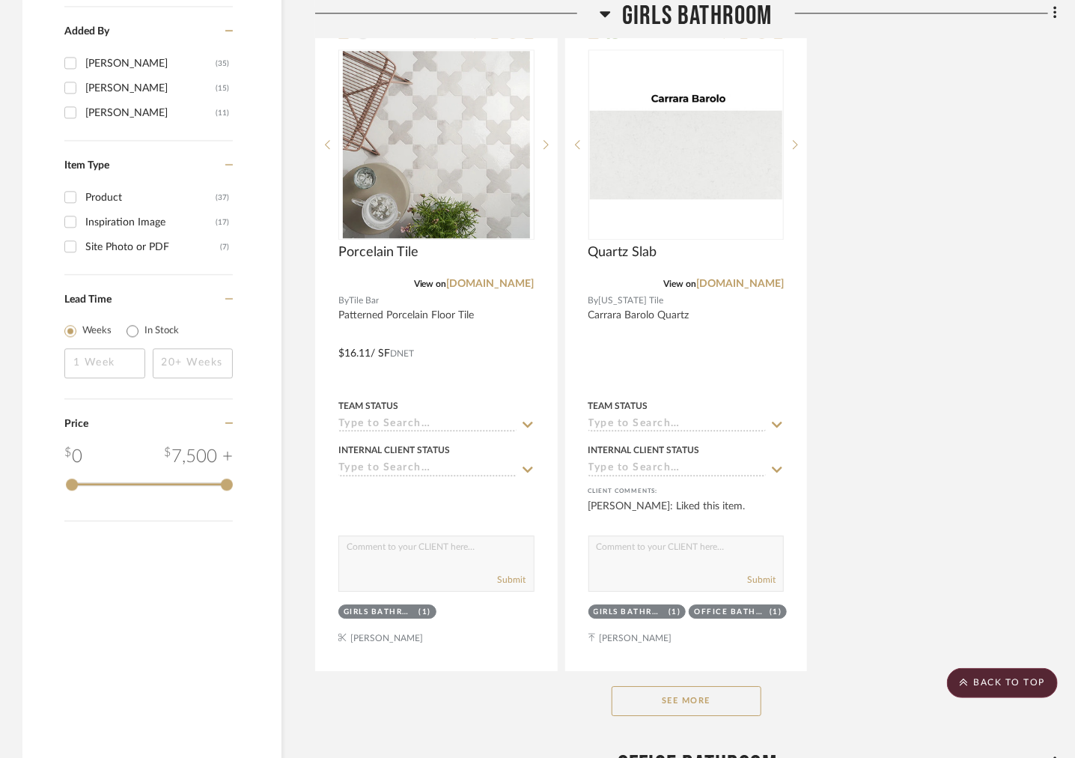
click at [675, 692] on button "See More" at bounding box center [687, 701] width 150 height 30
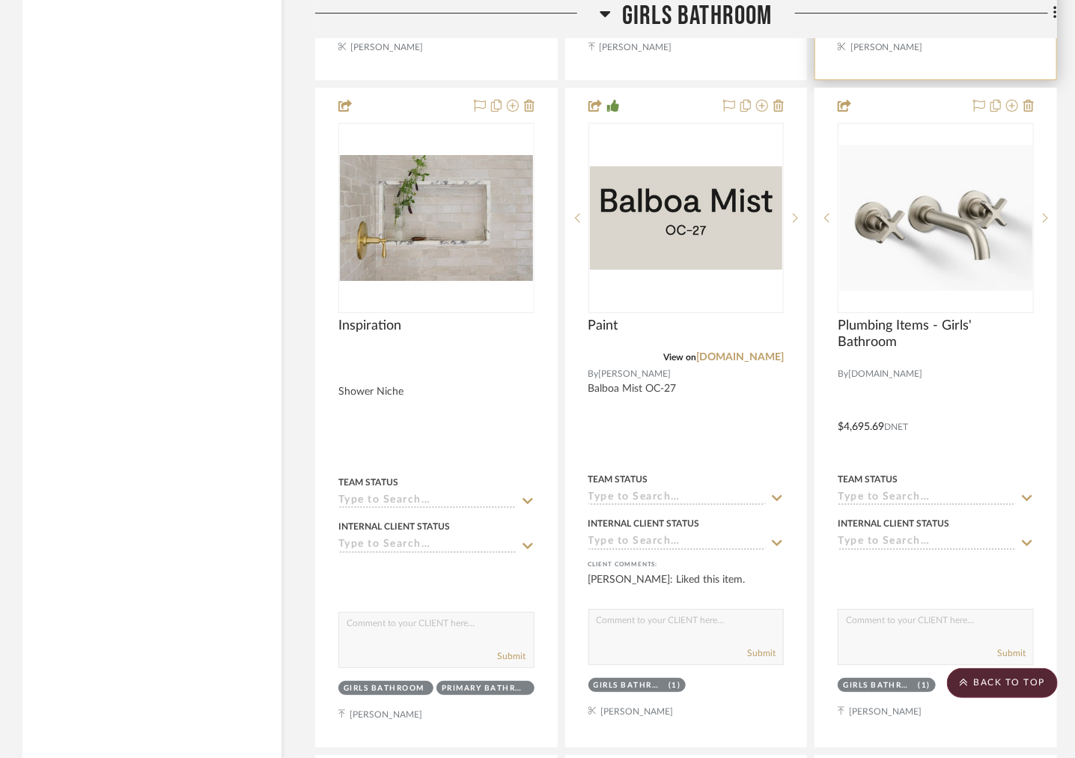
scroll to position [2440, 0]
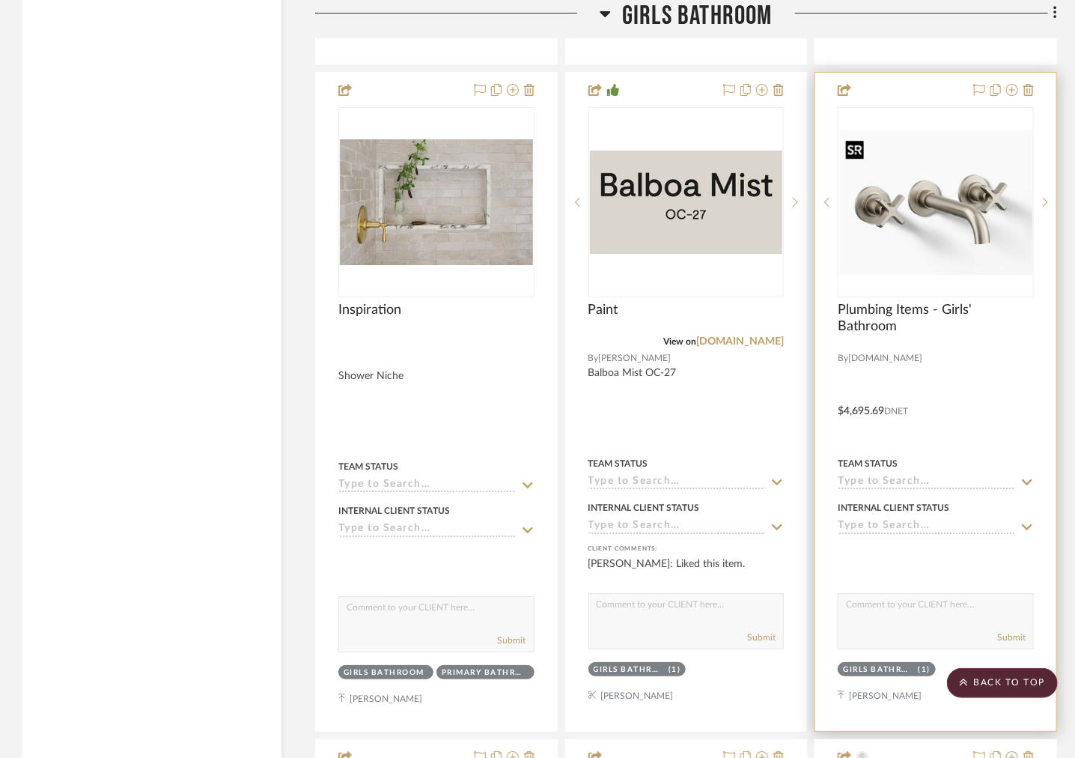
click at [947, 224] on img "0" at bounding box center [935, 201] width 193 height 145
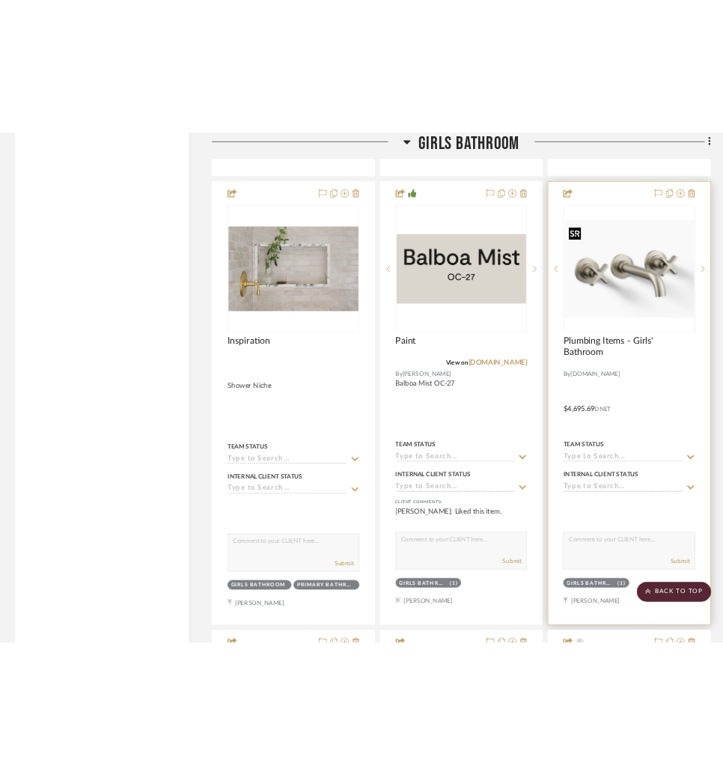
scroll to position [0, 0]
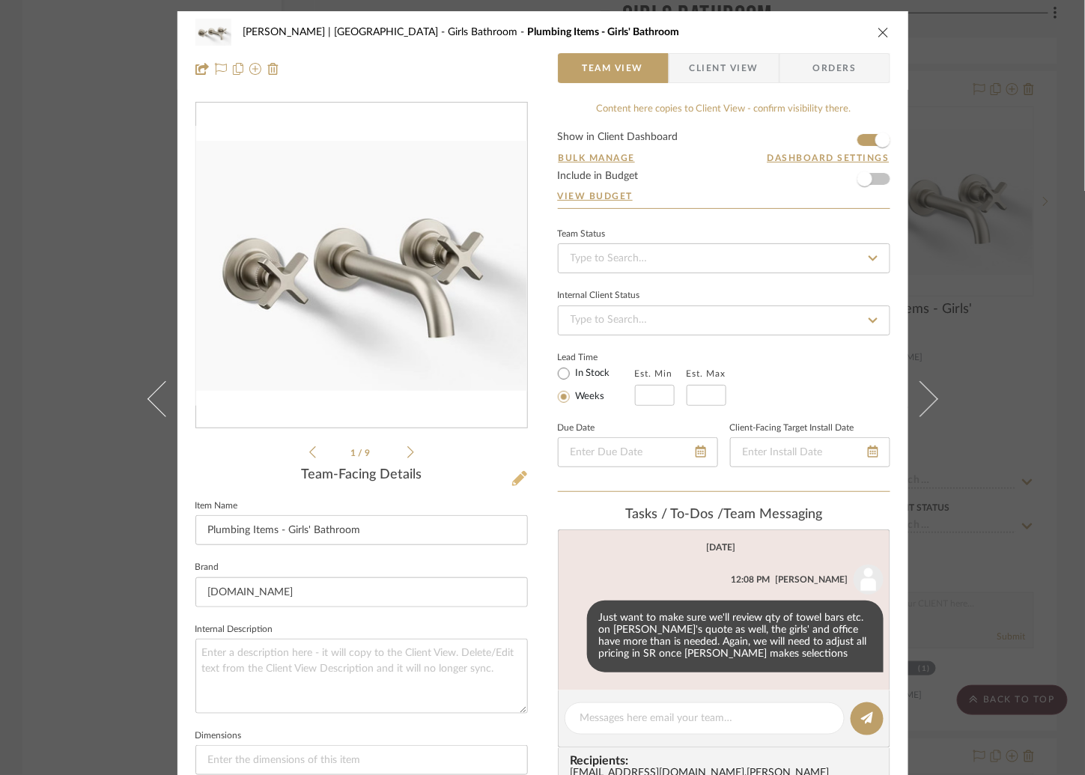
click at [519, 478] on icon at bounding box center [519, 478] width 15 height 15
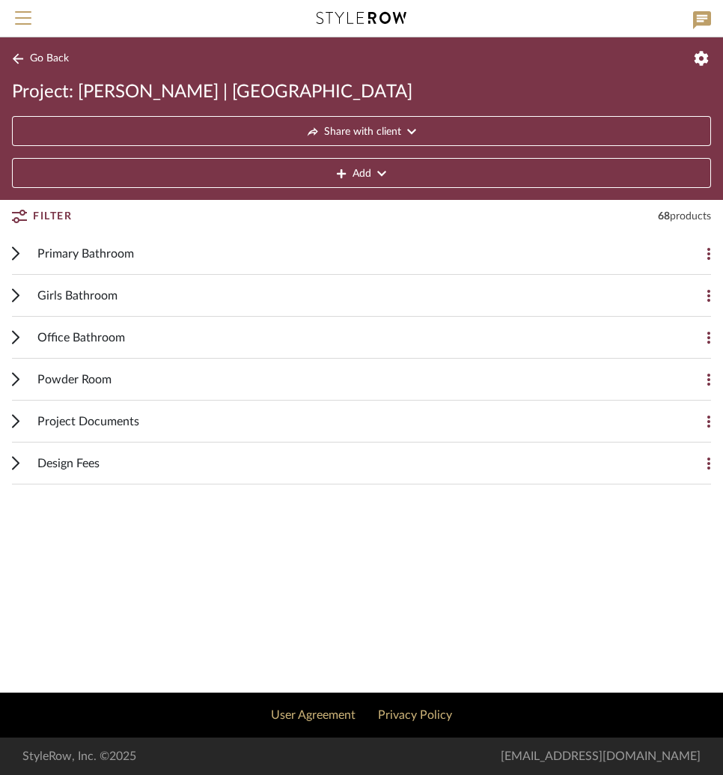
click at [41, 295] on span "Girls Bathroom" at bounding box center [77, 296] width 80 height 18
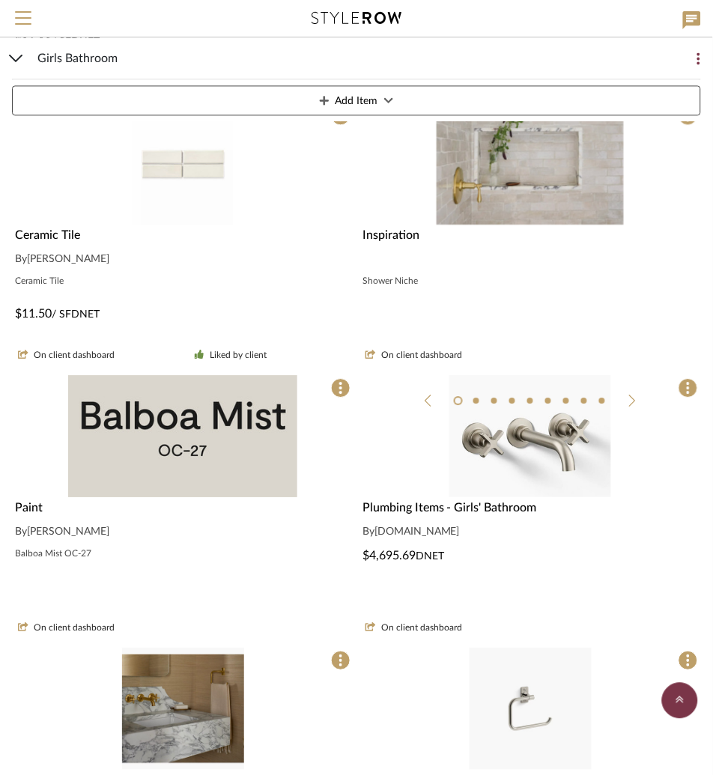
scroll to position [1357, 0]
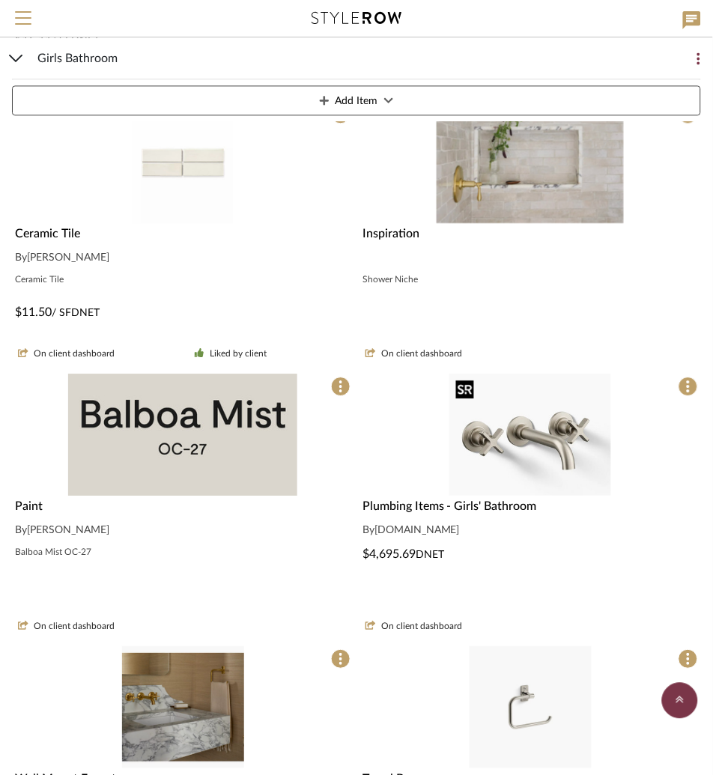
click at [546, 426] on img "0" at bounding box center [530, 435] width 162 height 122
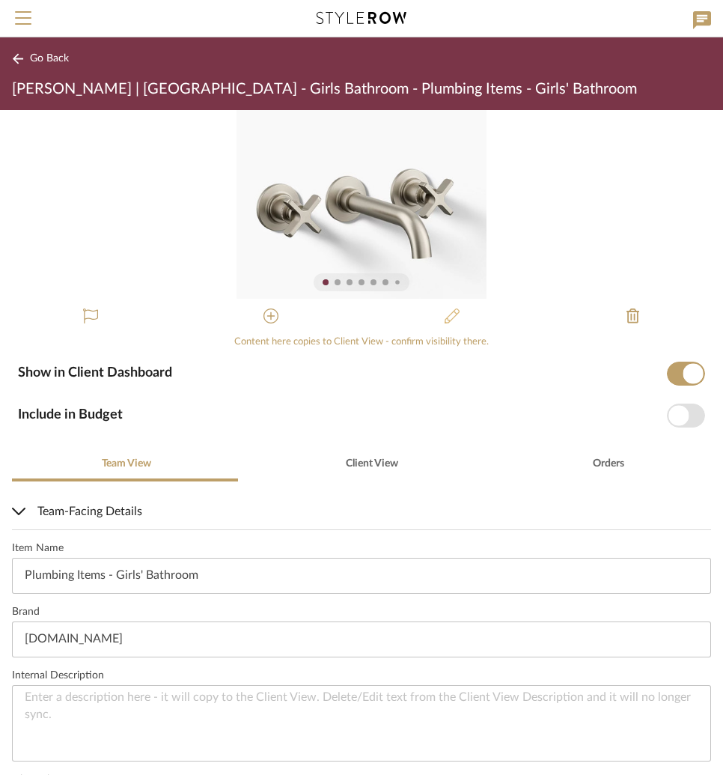
click at [445, 311] on icon at bounding box center [452, 315] width 15 height 15
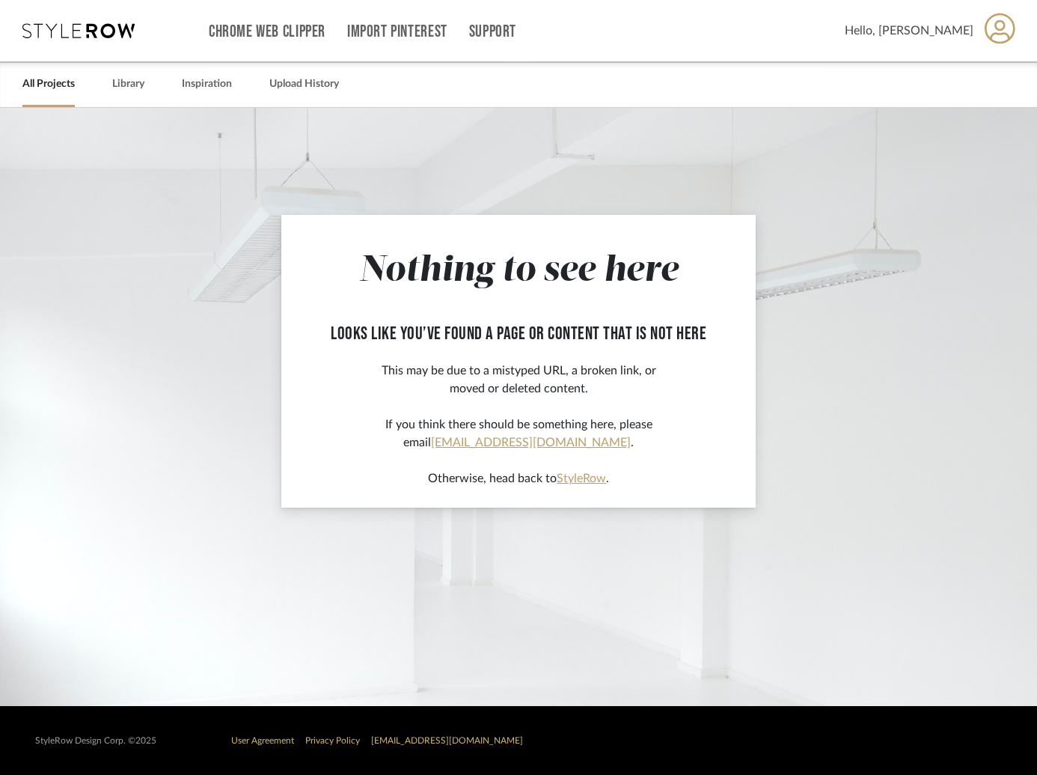
click at [42, 94] on link "All Projects" at bounding box center [48, 84] width 52 height 20
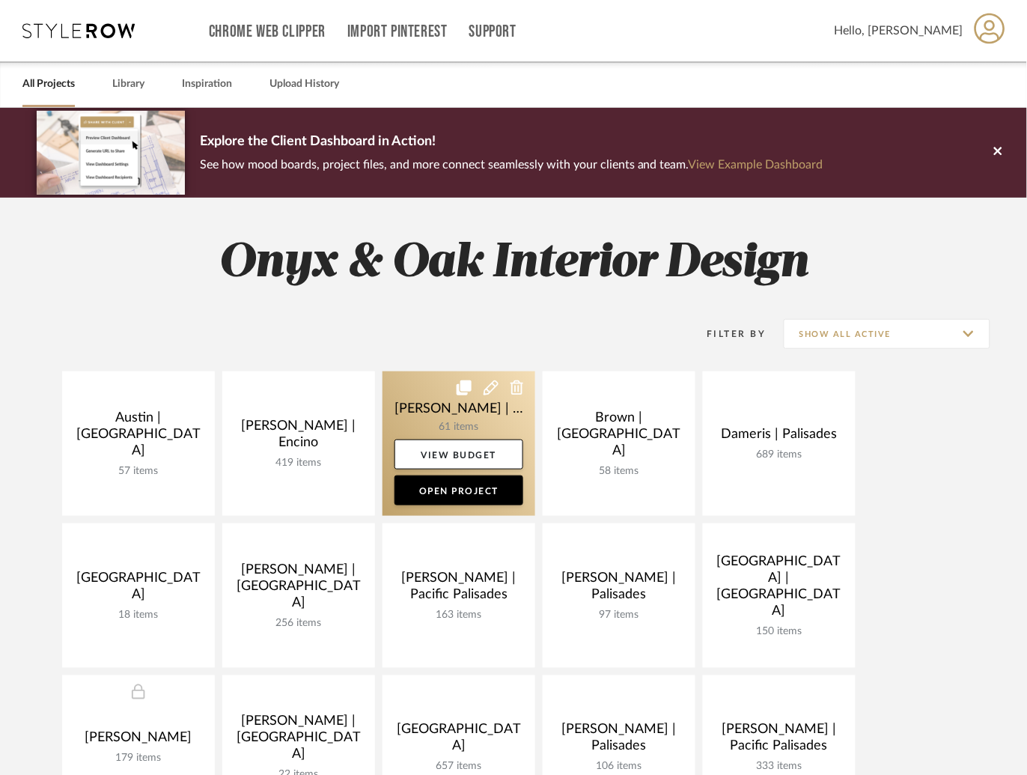
click at [411, 403] on link at bounding box center [458, 443] width 153 height 144
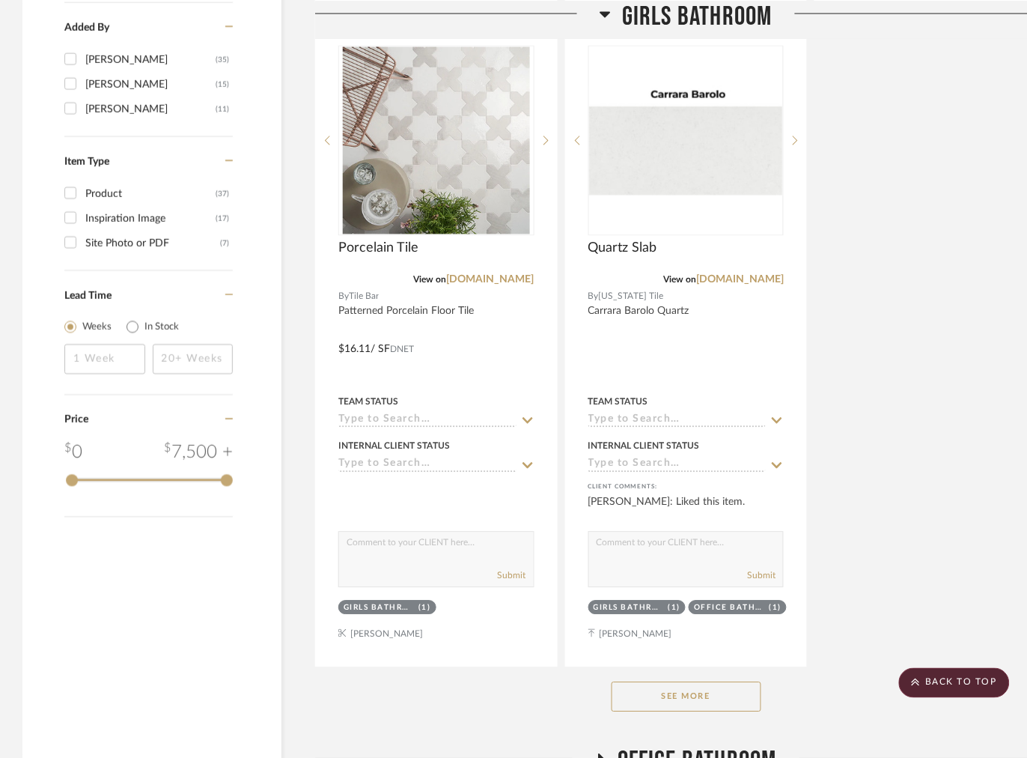
scroll to position [1846, 0]
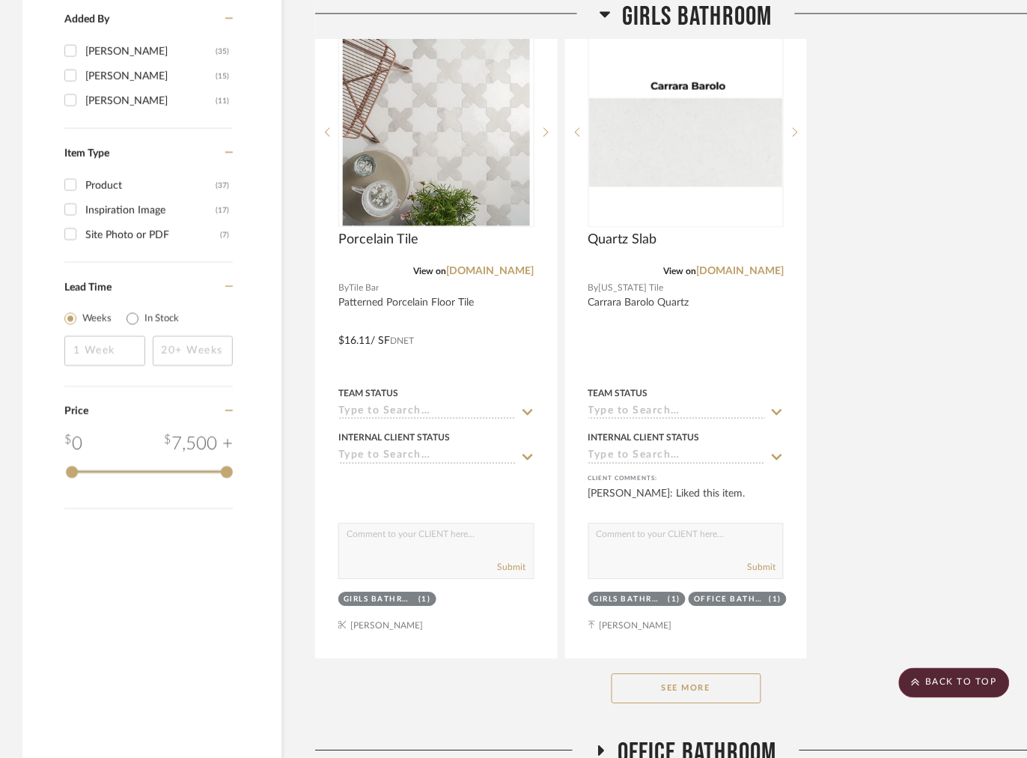
click at [666, 700] on button "See More" at bounding box center [687, 689] width 150 height 30
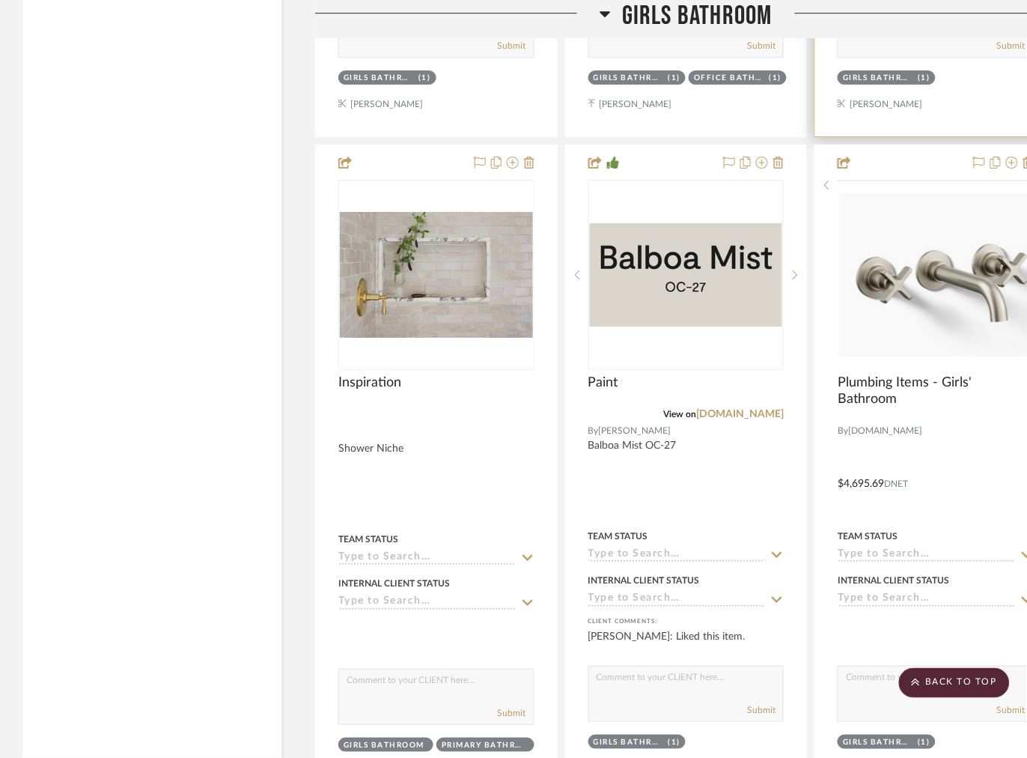
scroll to position [2372, 0]
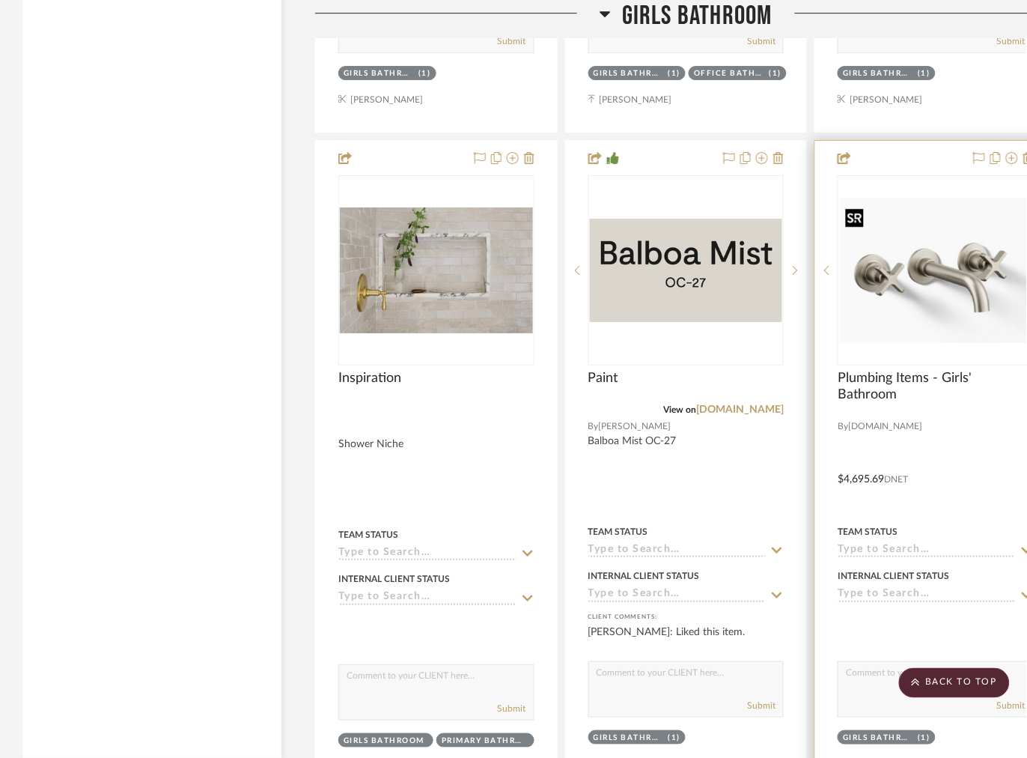
click at [0, 0] on img at bounding box center [0, 0] width 0 height 0
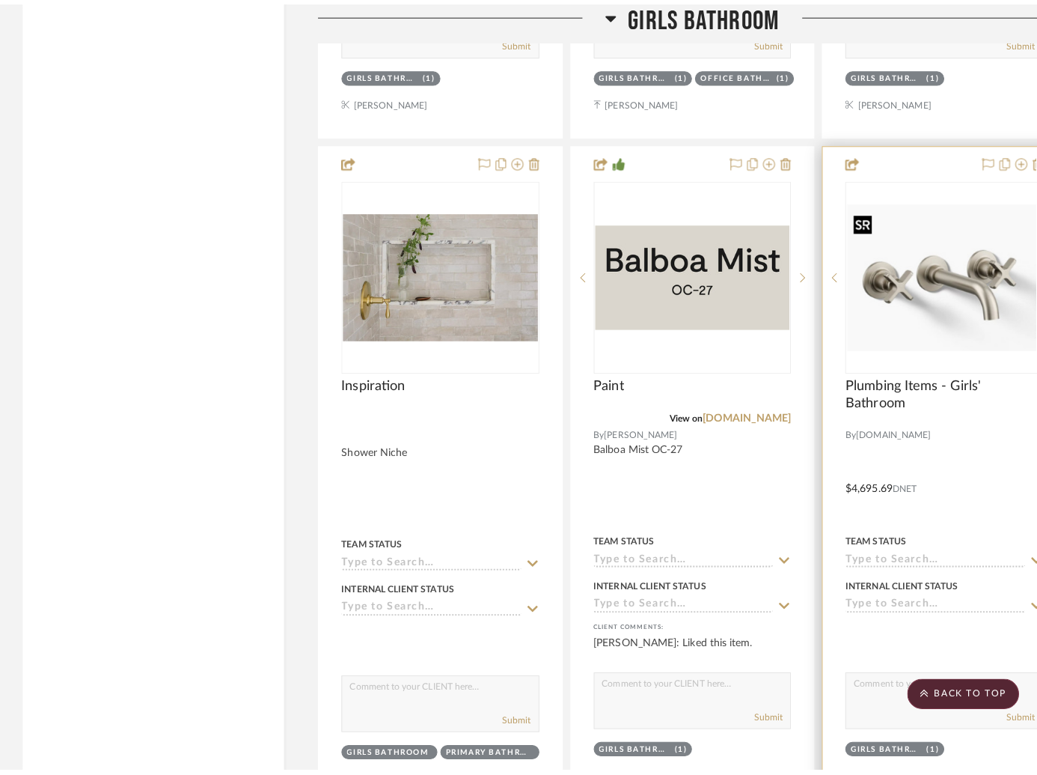
scroll to position [0, 0]
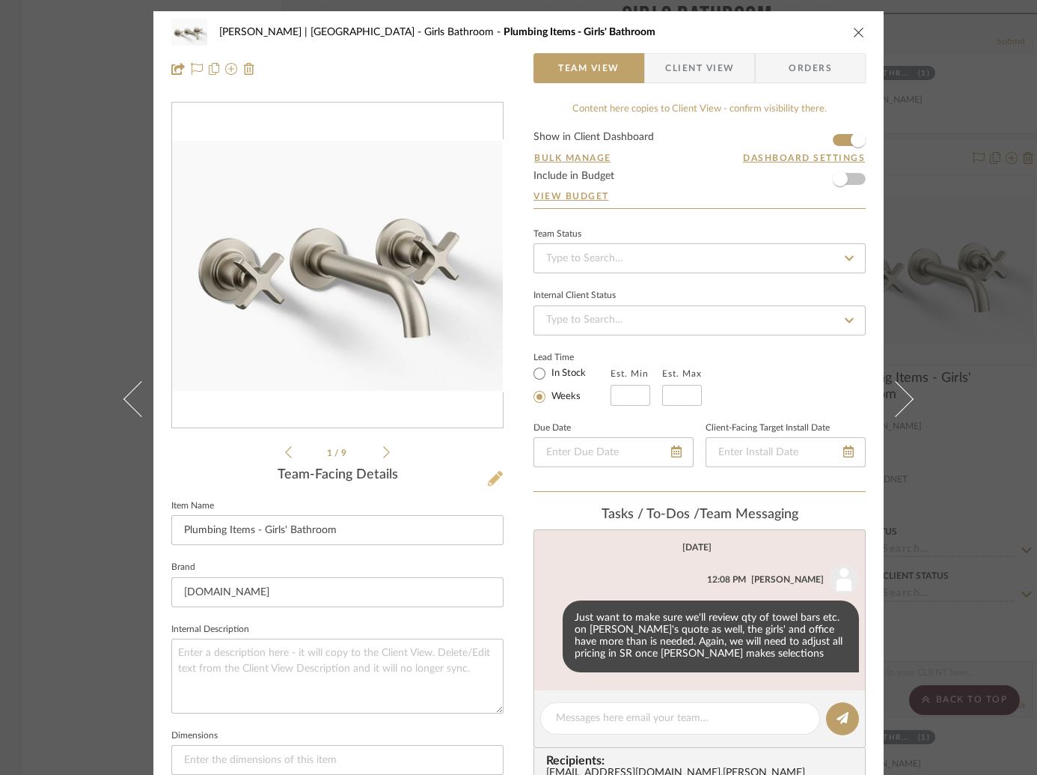
click at [492, 478] on icon at bounding box center [495, 478] width 15 height 15
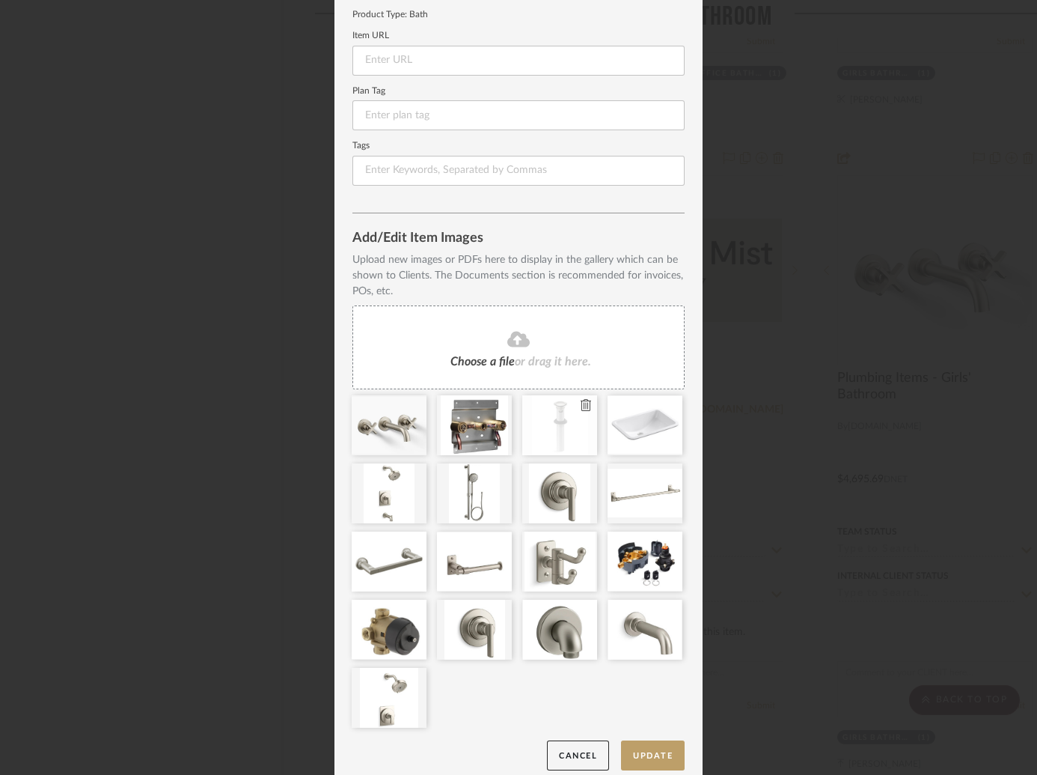
scroll to position [211, 0]
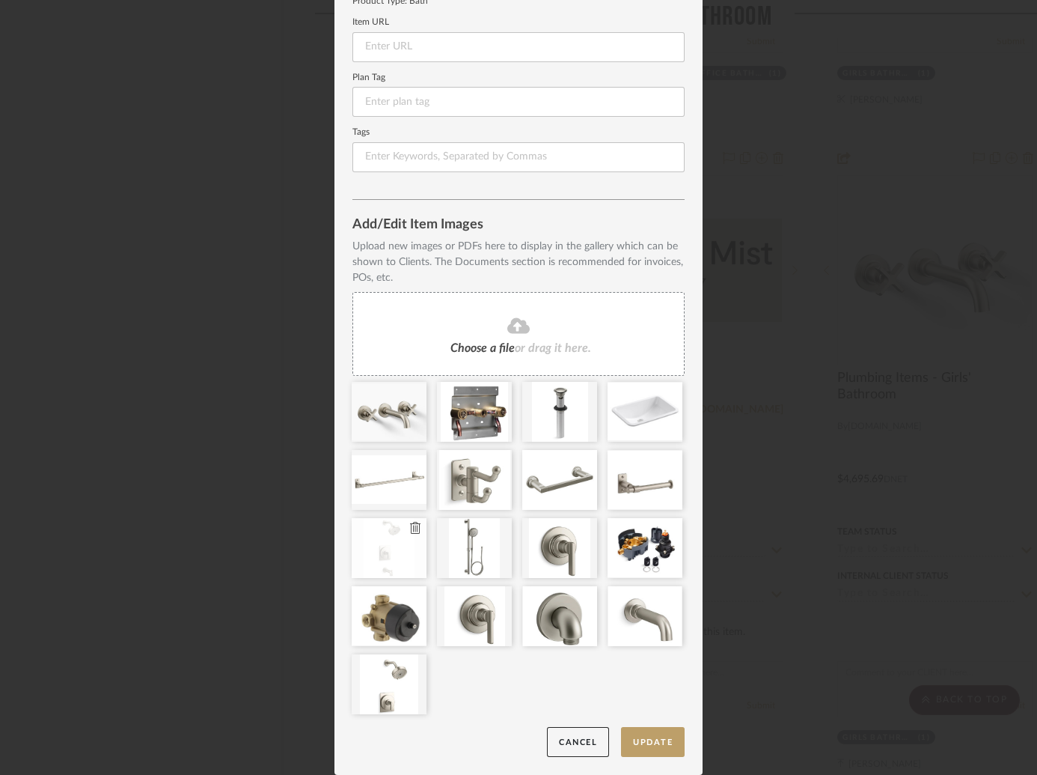
click at [410, 528] on icon at bounding box center [415, 528] width 10 height 12
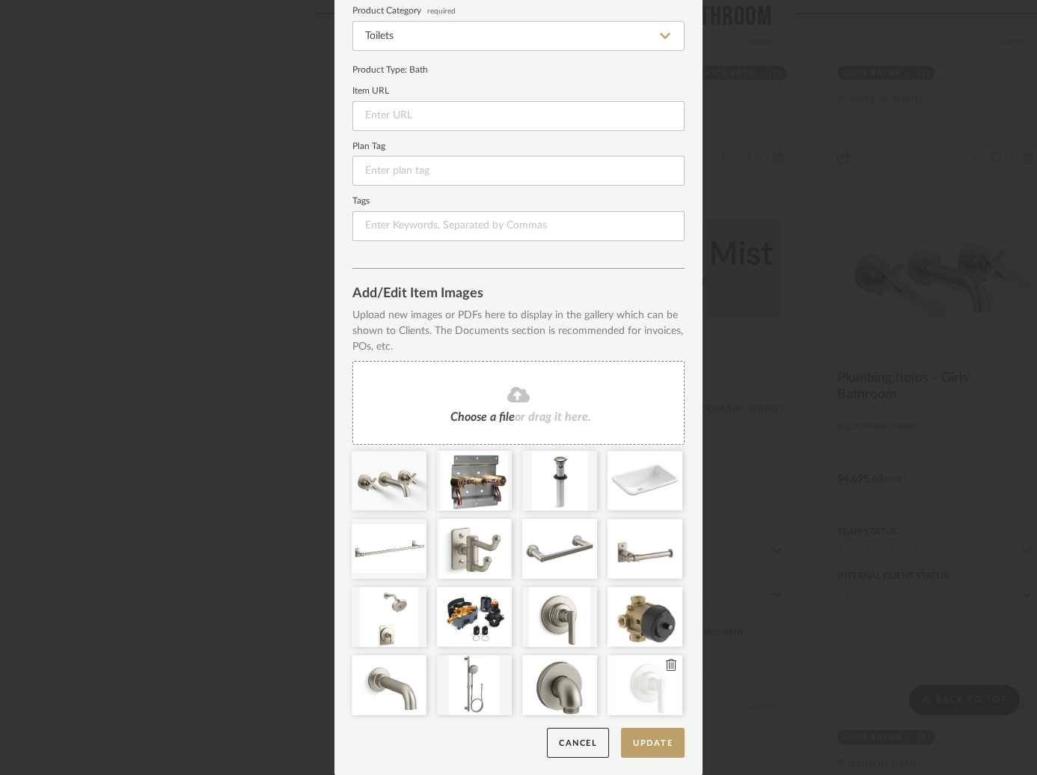
click at [668, 659] on icon at bounding box center [671, 665] width 10 height 12
click at [659, 745] on button "Update" at bounding box center [653, 743] width 64 height 31
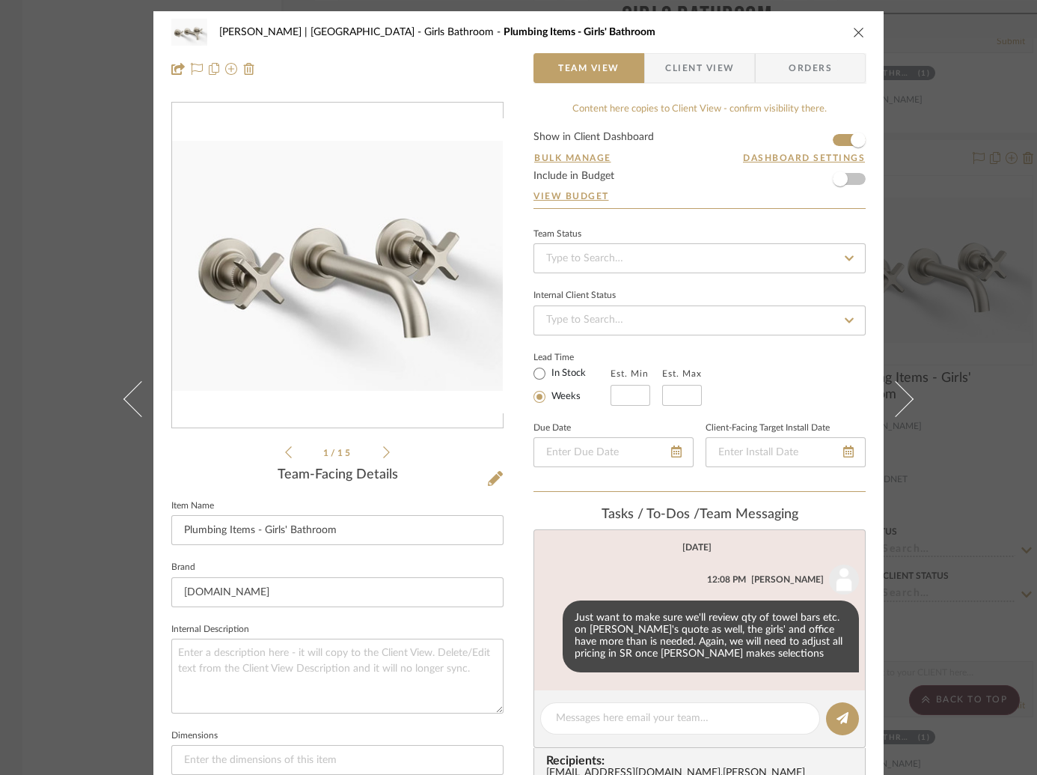
click at [285, 451] on icon at bounding box center [288, 451] width 7 height 13
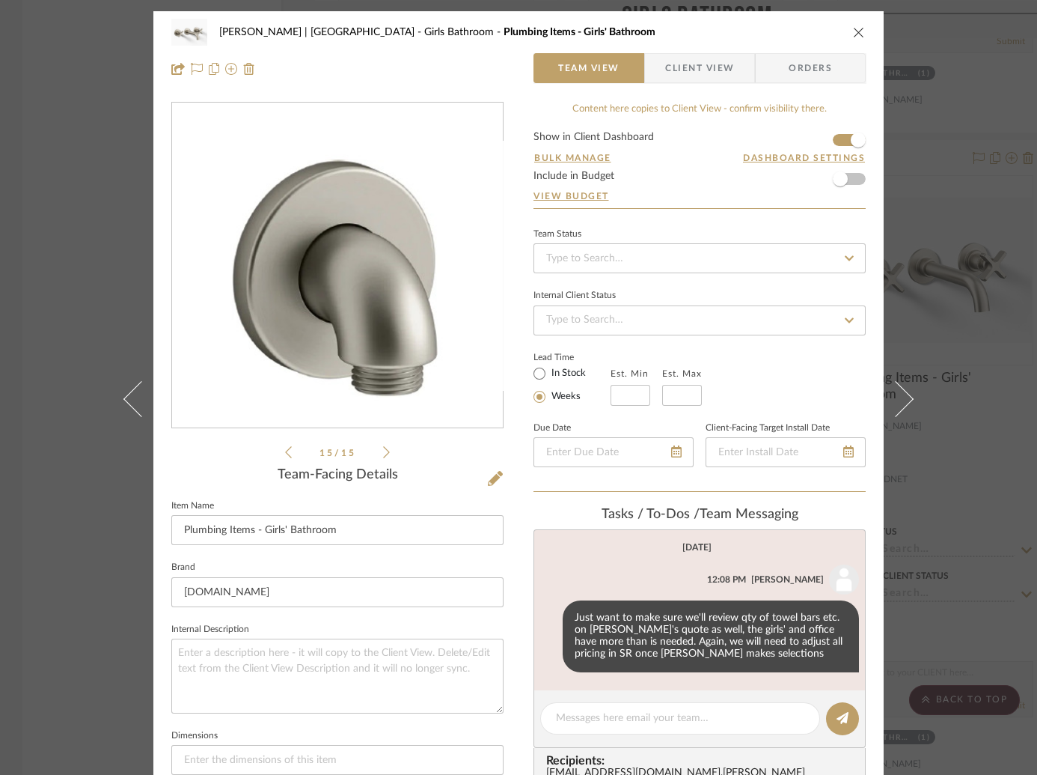
click at [285, 451] on icon at bounding box center [288, 451] width 7 height 13
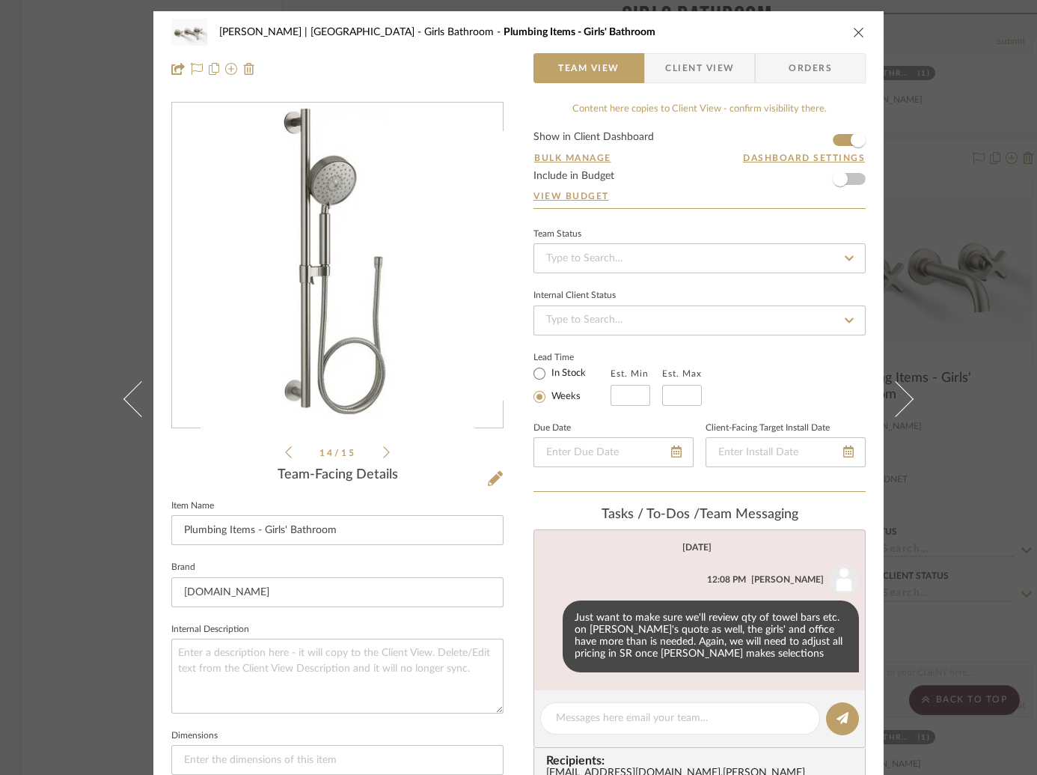
click at [285, 451] on icon at bounding box center [288, 451] width 7 height 13
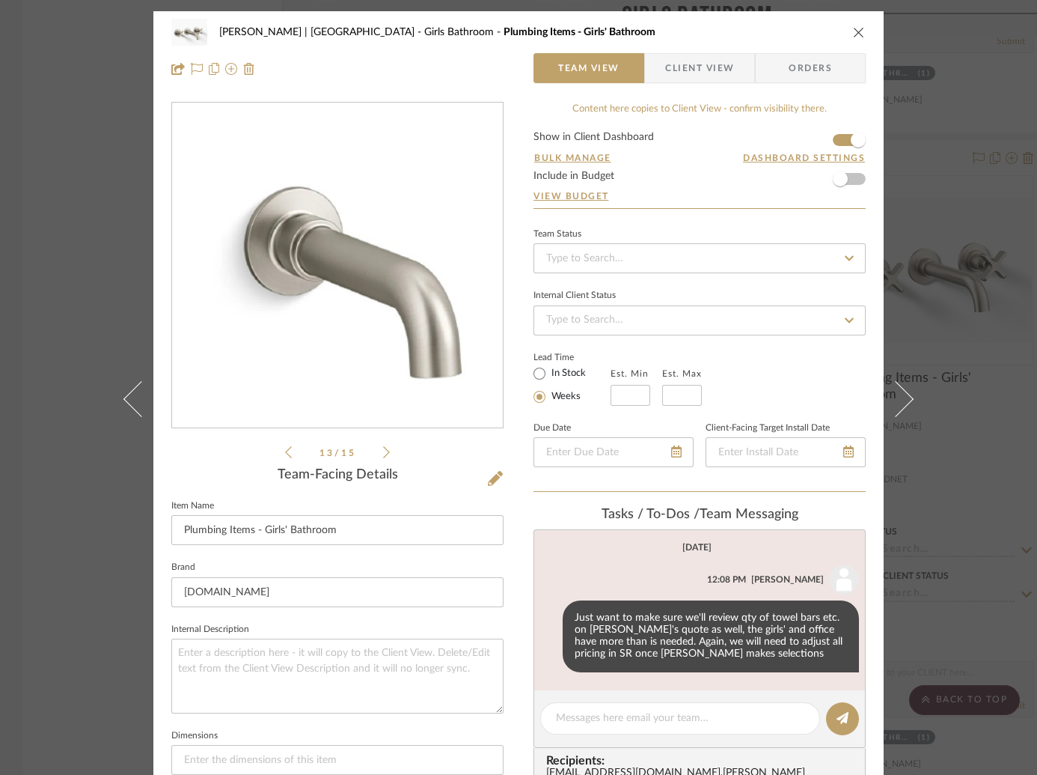
click at [285, 451] on icon at bounding box center [288, 451] width 7 height 13
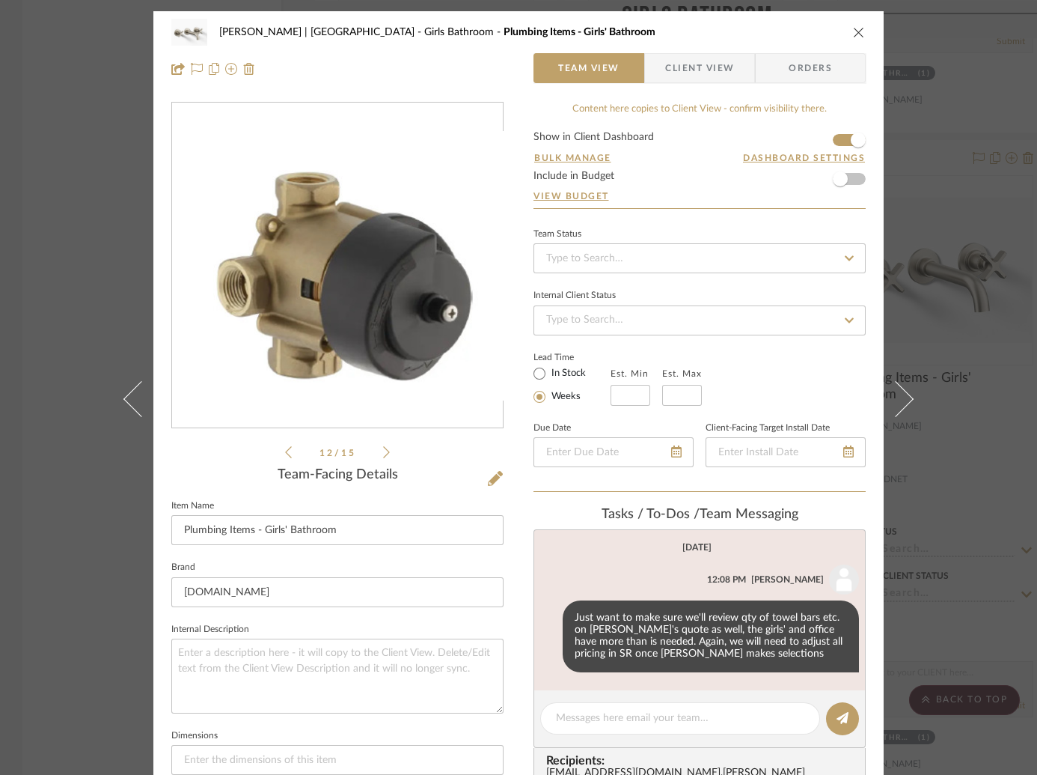
click at [285, 451] on icon at bounding box center [288, 451] width 7 height 13
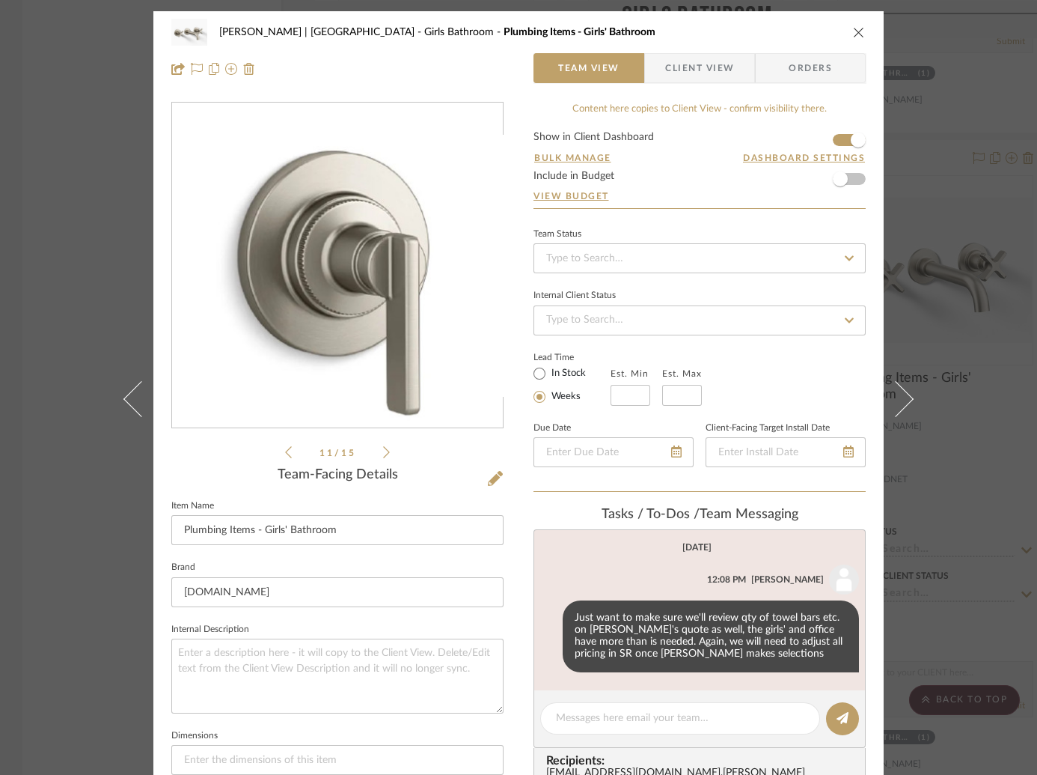
click at [285, 451] on icon at bounding box center [288, 451] width 7 height 13
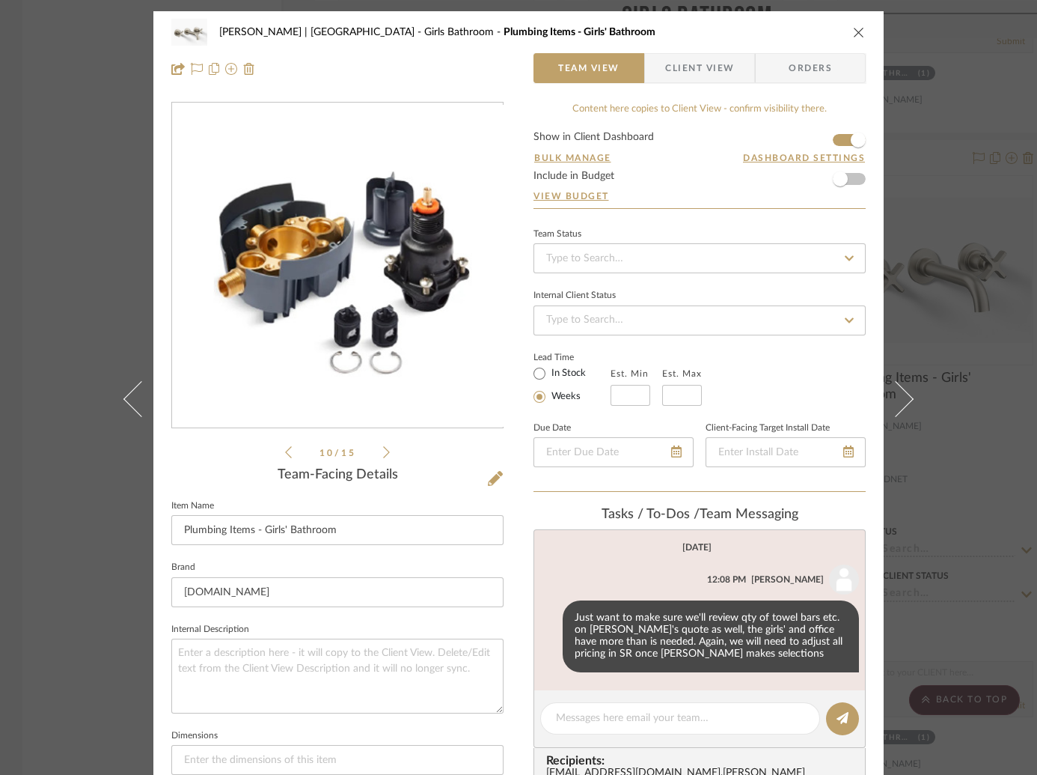
click at [285, 451] on icon at bounding box center [288, 451] width 7 height 13
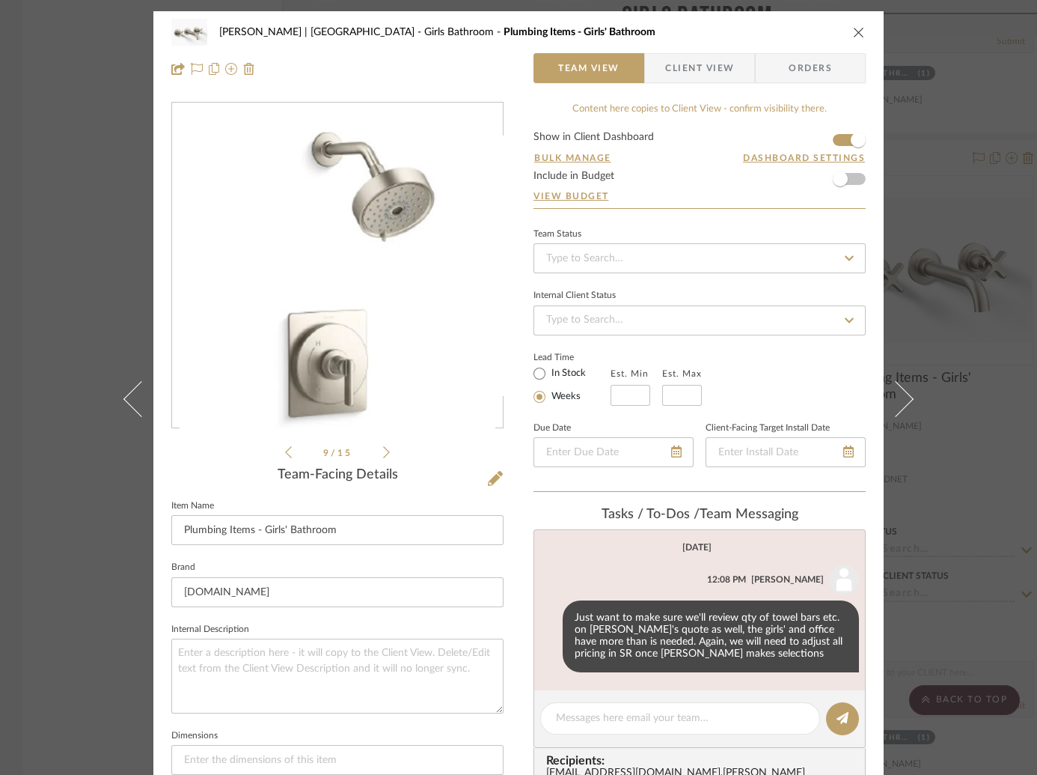
click at [285, 451] on icon at bounding box center [288, 451] width 7 height 13
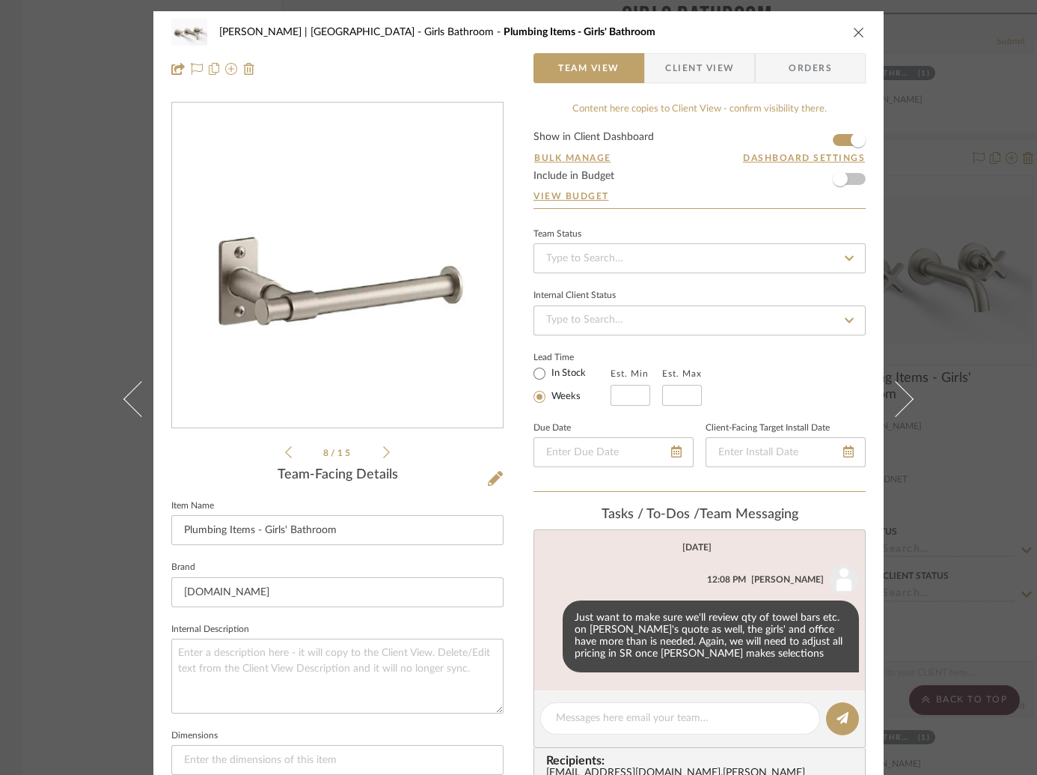
click at [285, 451] on icon at bounding box center [288, 451] width 7 height 13
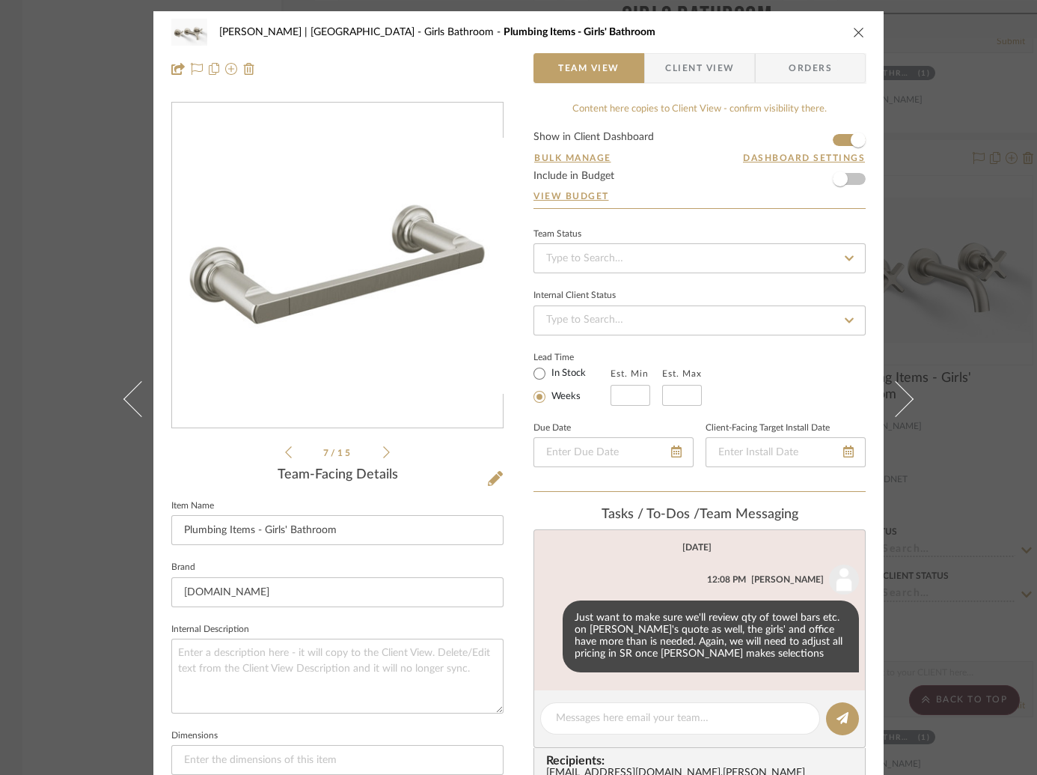
click at [285, 451] on icon at bounding box center [288, 451] width 7 height 13
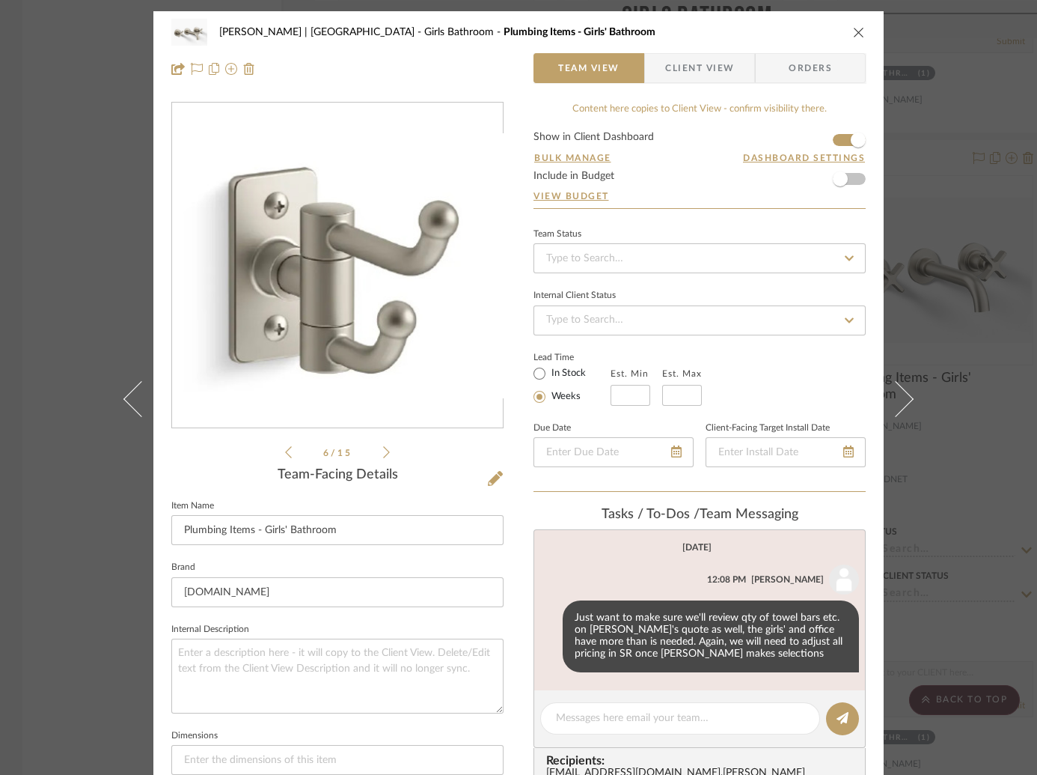
click at [383, 449] on icon at bounding box center [386, 452] width 7 height 12
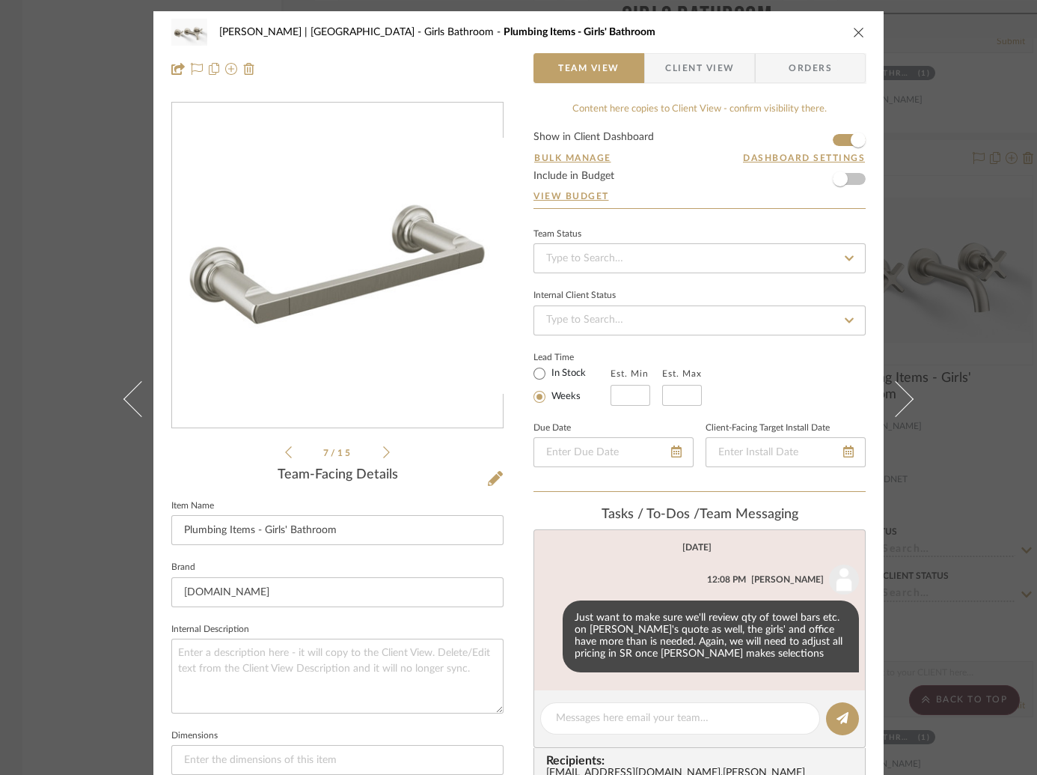
click at [279, 449] on div "7 / 15" at bounding box center [337, 281] width 332 height 359
click at [285, 449] on icon at bounding box center [288, 452] width 7 height 12
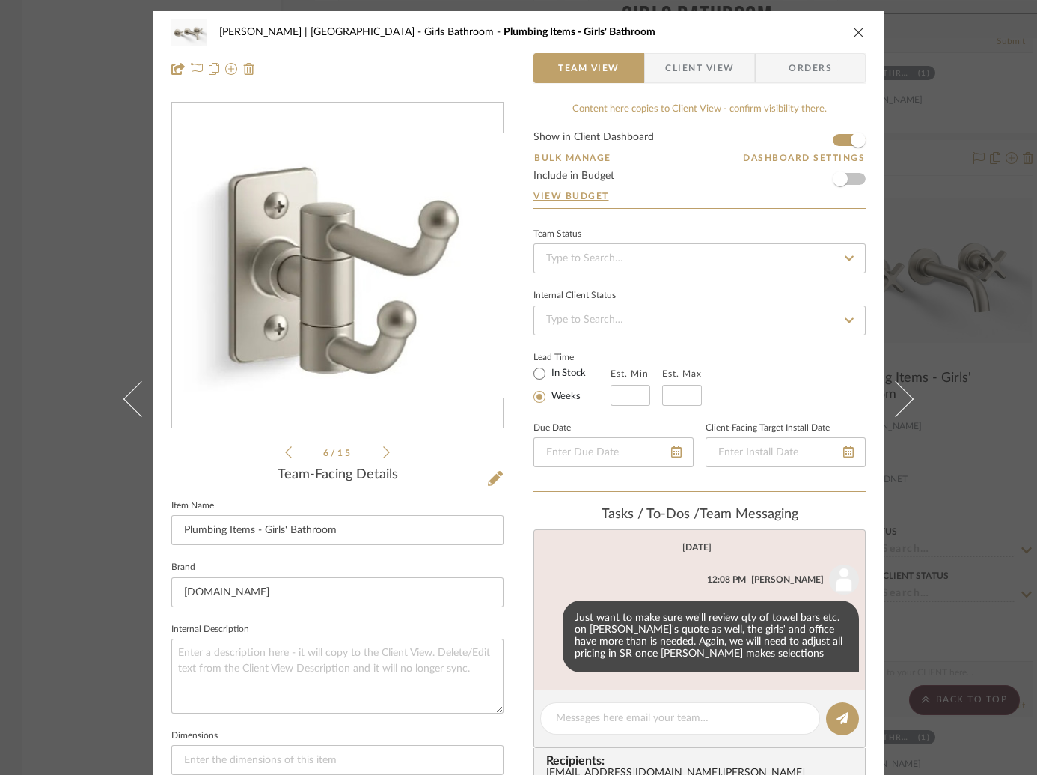
click at [285, 449] on icon at bounding box center [288, 452] width 7 height 12
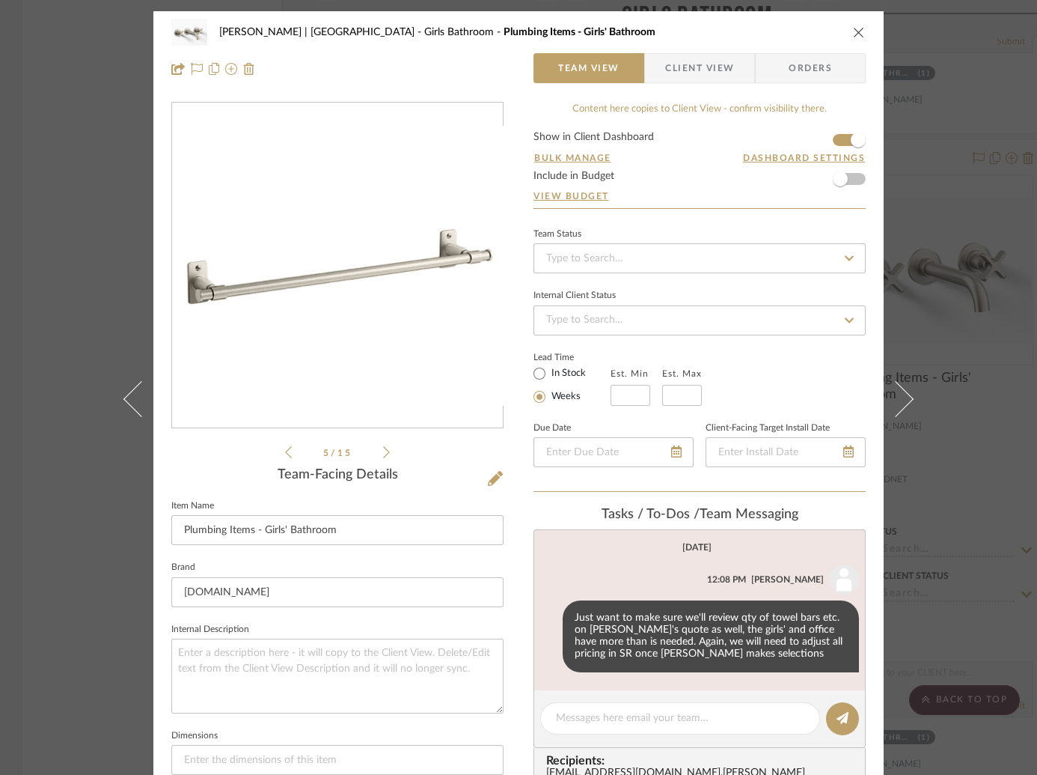
click at [285, 449] on icon at bounding box center [288, 452] width 7 height 12
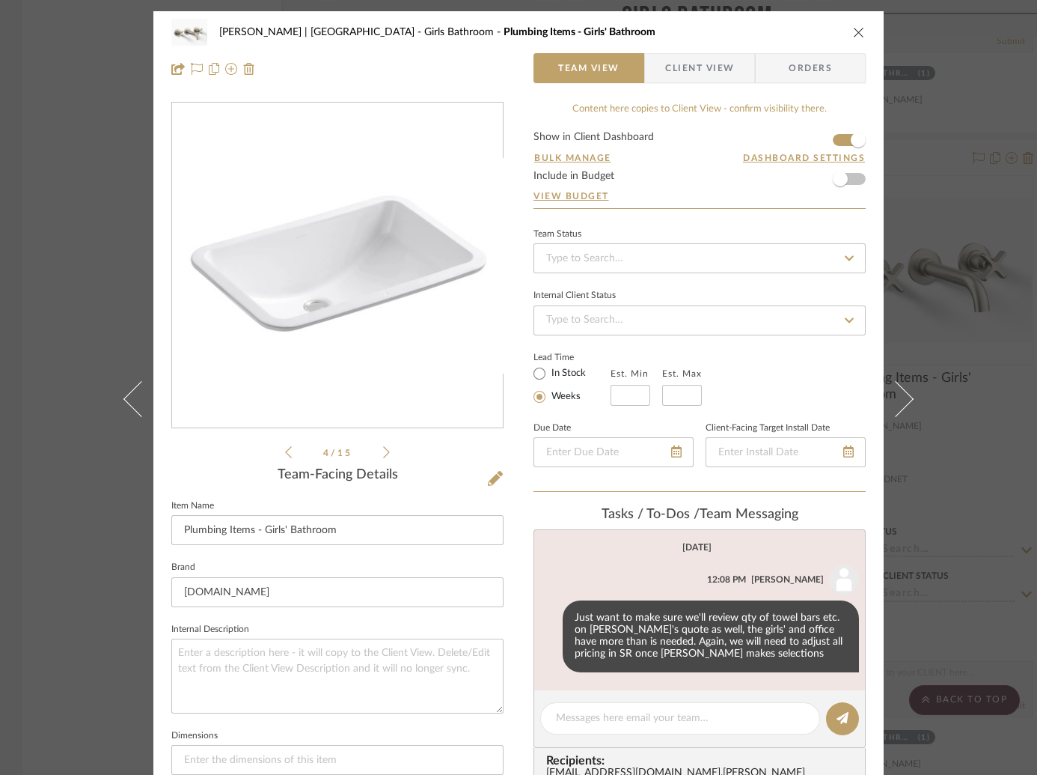
click at [285, 449] on icon at bounding box center [288, 452] width 7 height 12
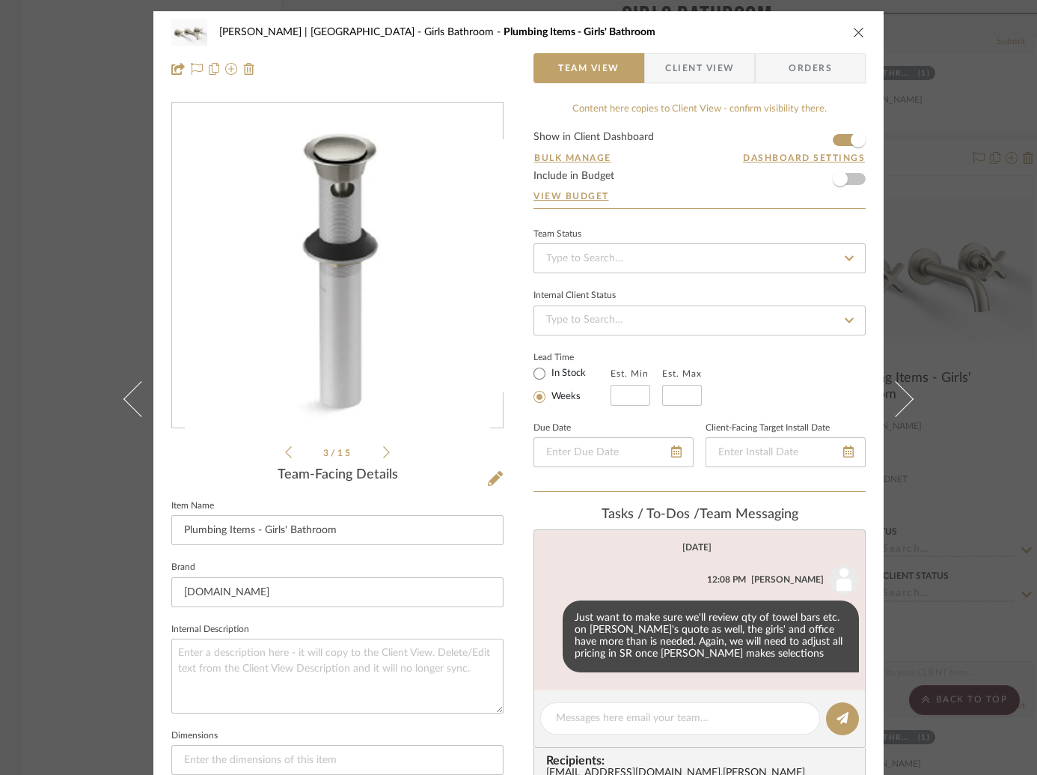
click at [285, 449] on icon at bounding box center [288, 452] width 7 height 12
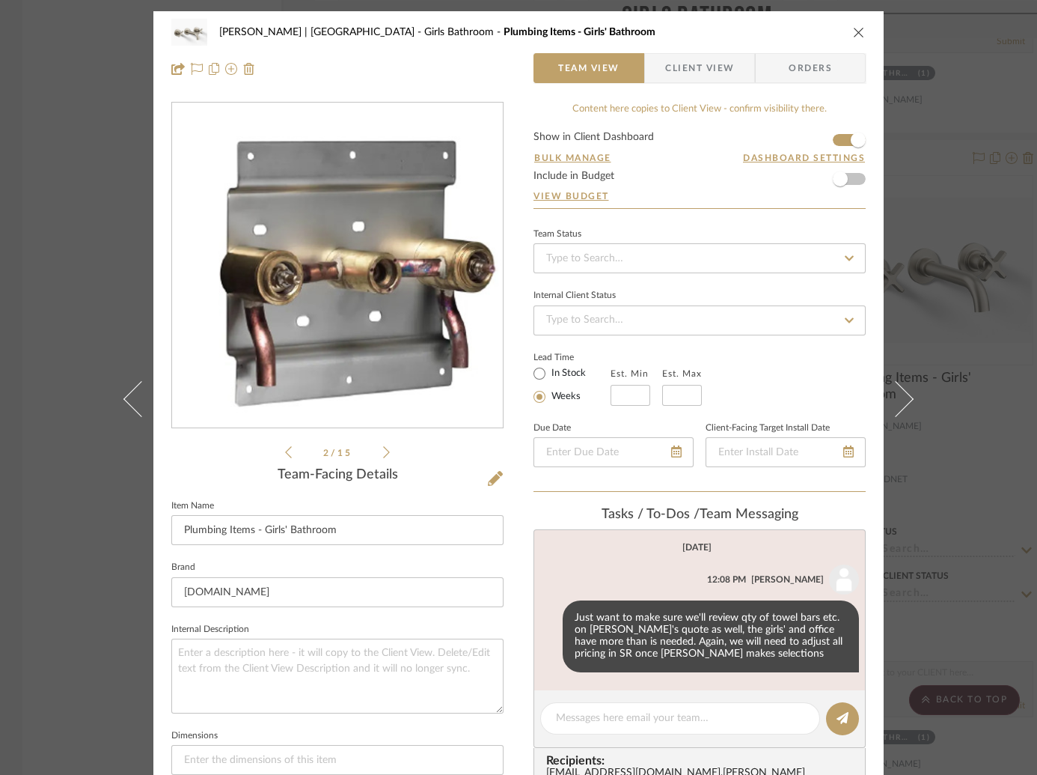
click at [285, 449] on icon at bounding box center [288, 452] width 7 height 12
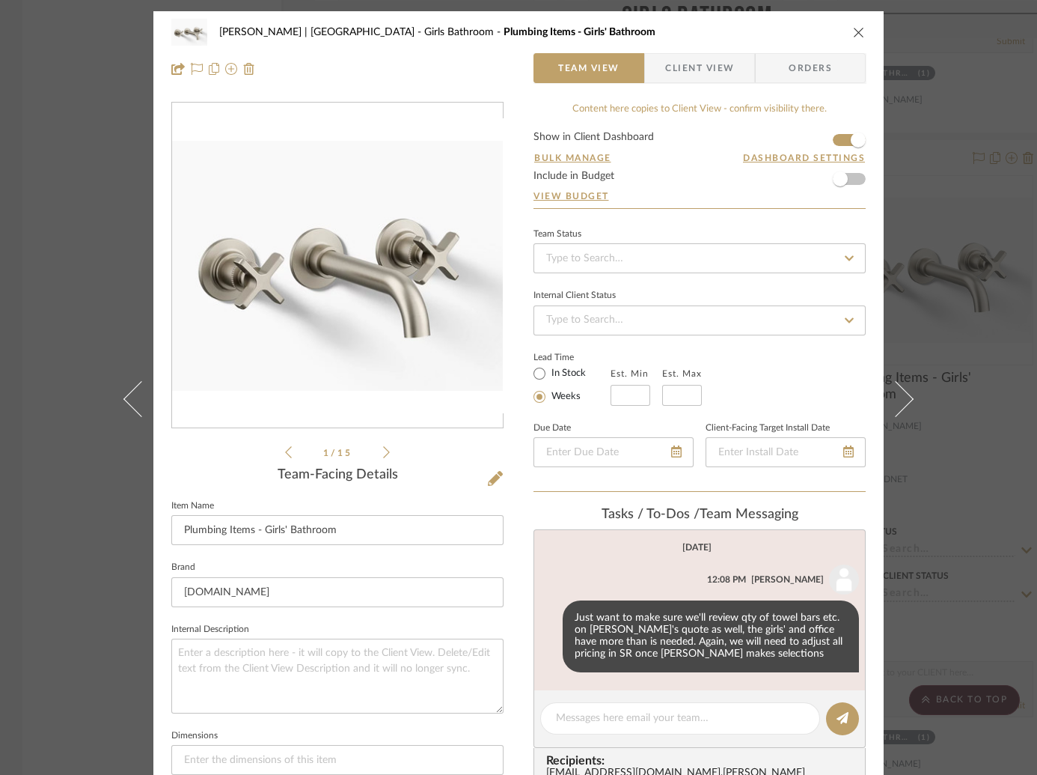
click at [285, 449] on icon at bounding box center [288, 452] width 7 height 12
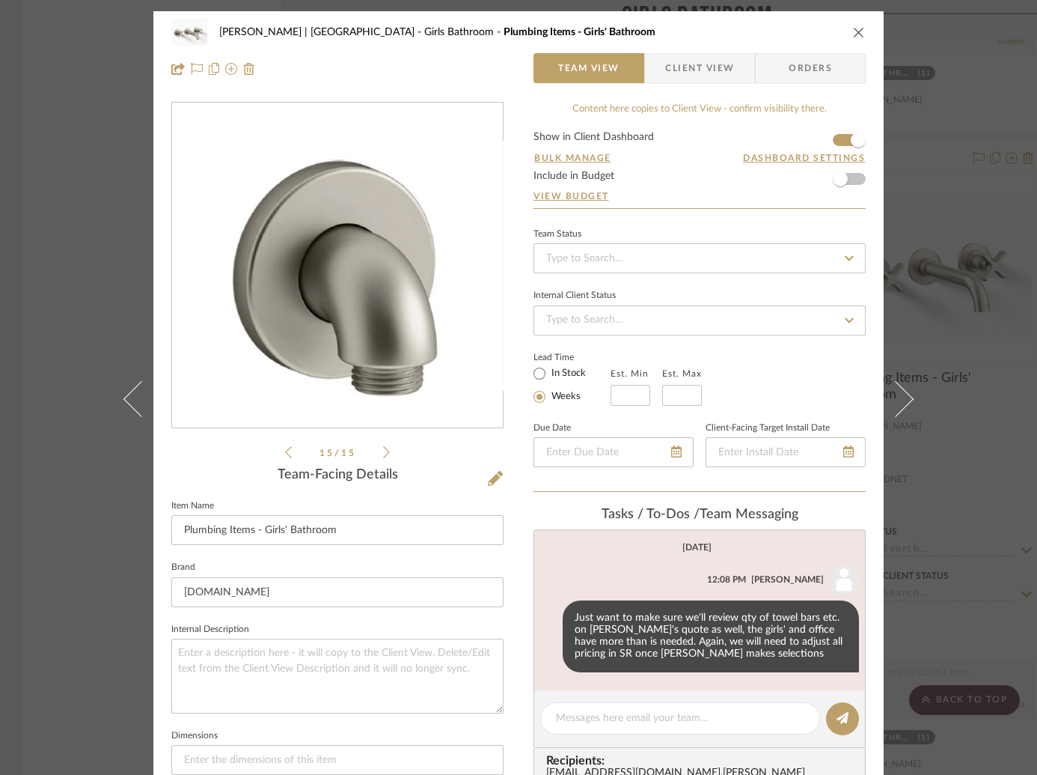
click at [285, 449] on icon at bounding box center [288, 452] width 7 height 12
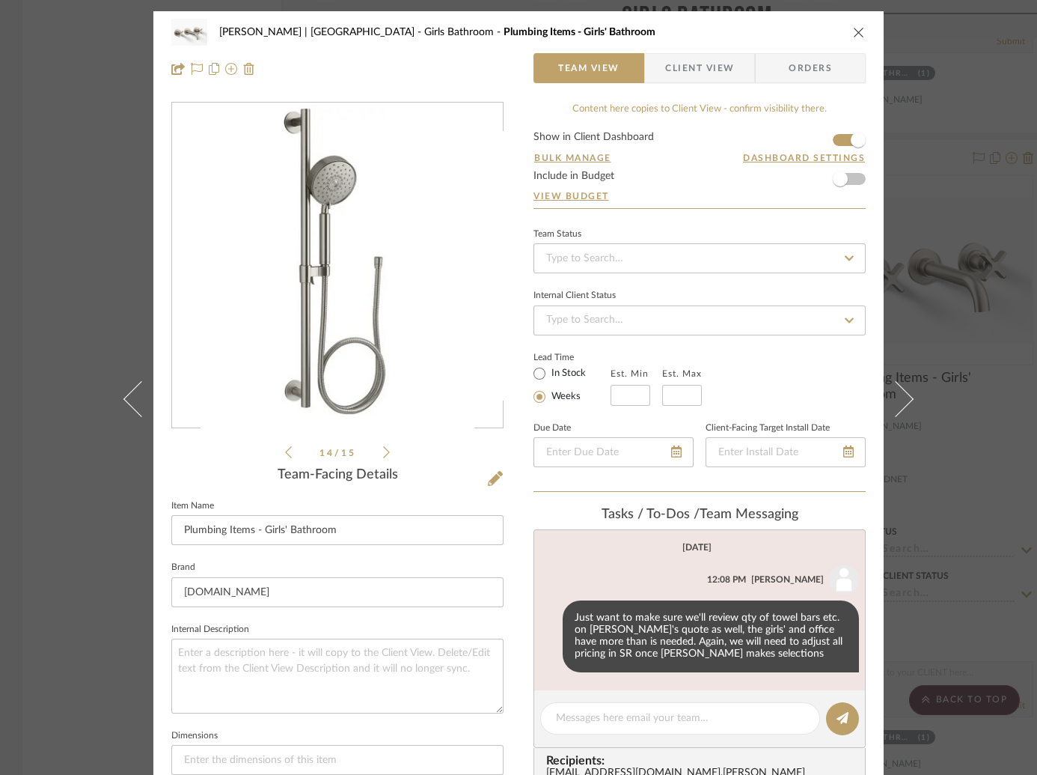
click at [285, 449] on icon at bounding box center [288, 452] width 7 height 12
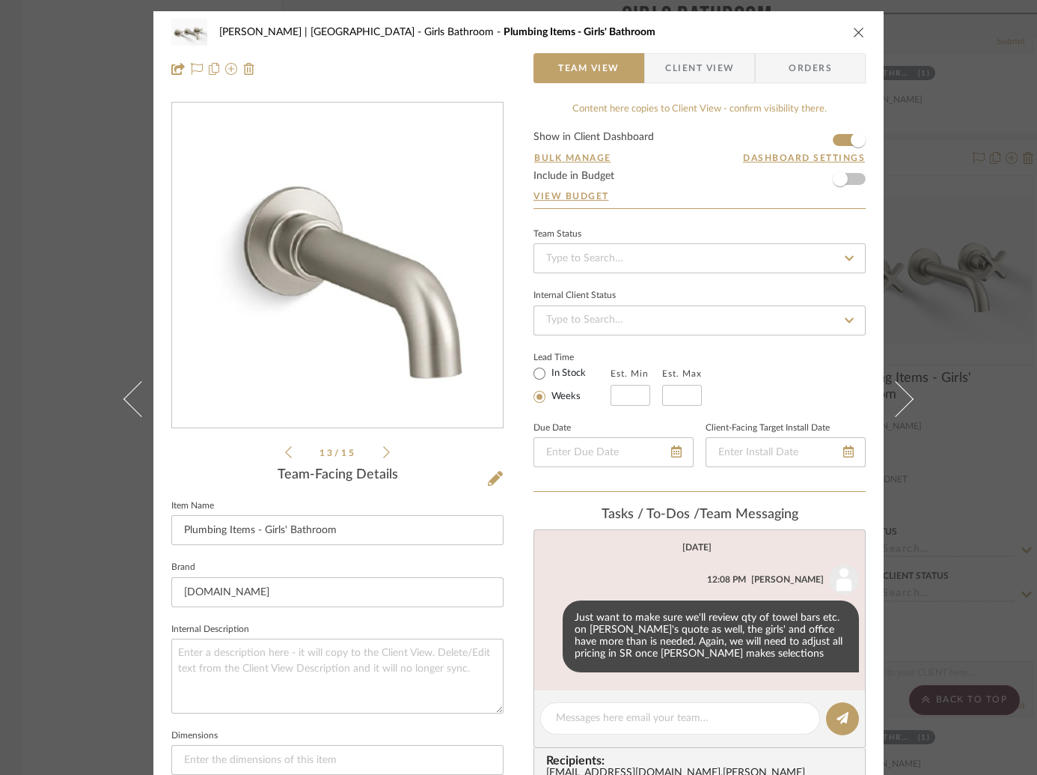
click at [285, 449] on icon at bounding box center [288, 452] width 7 height 12
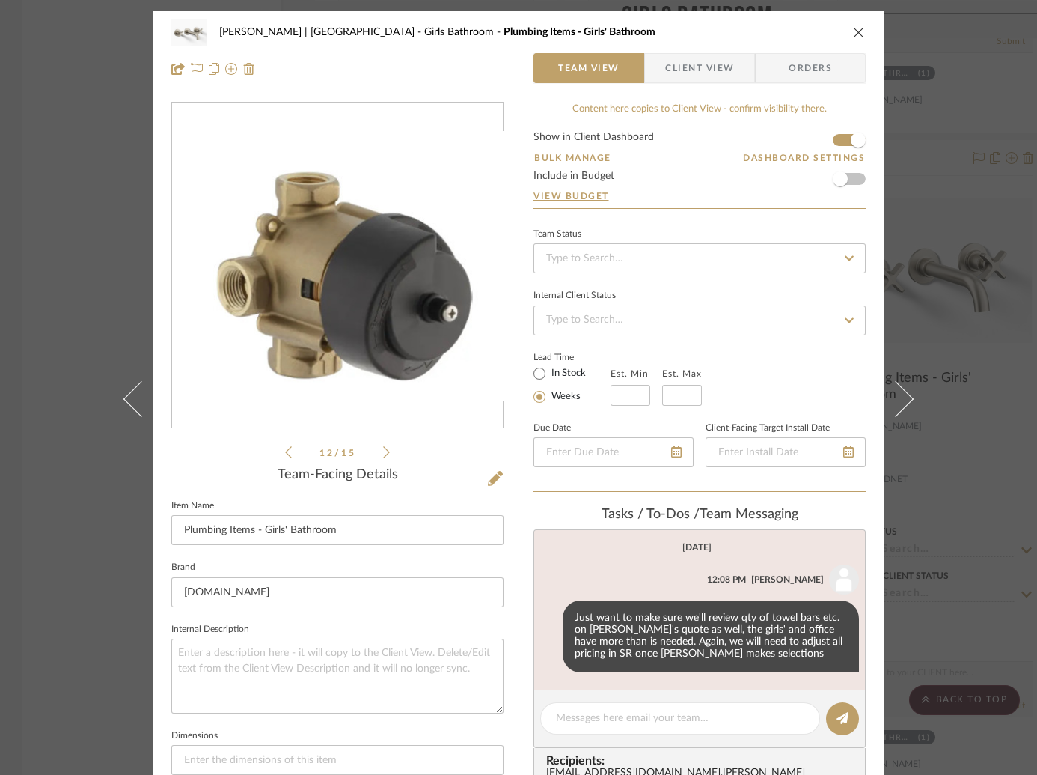
click at [285, 449] on icon at bounding box center [288, 452] width 7 height 12
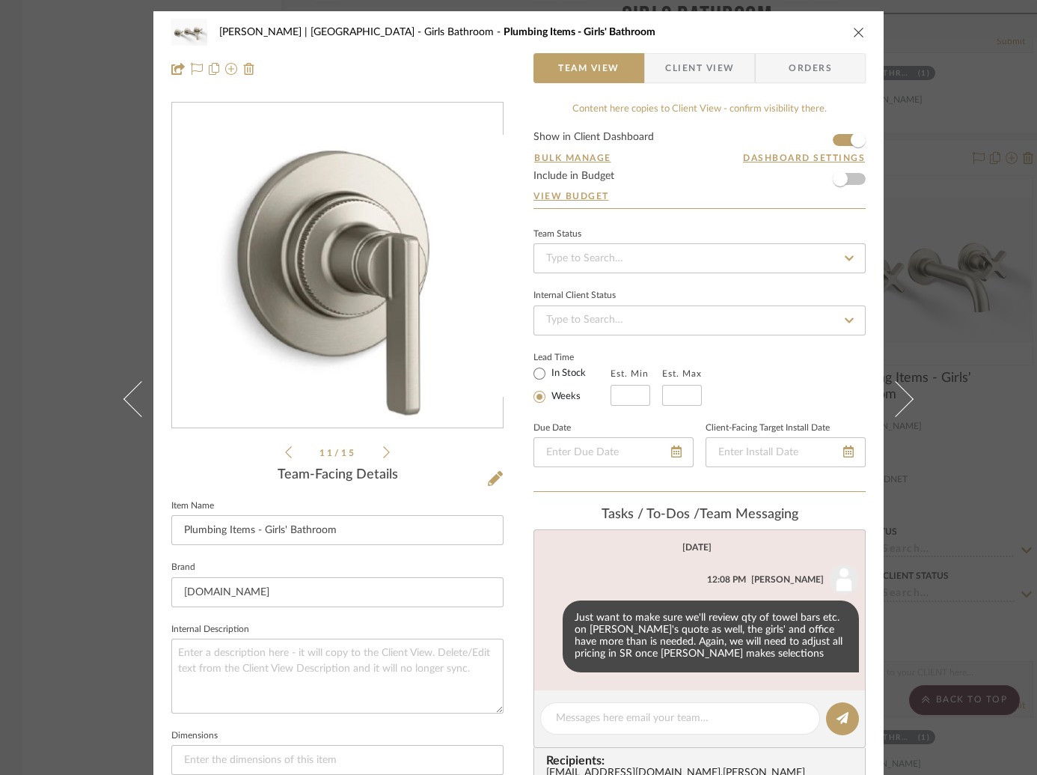
click at [285, 449] on icon at bounding box center [288, 452] width 7 height 12
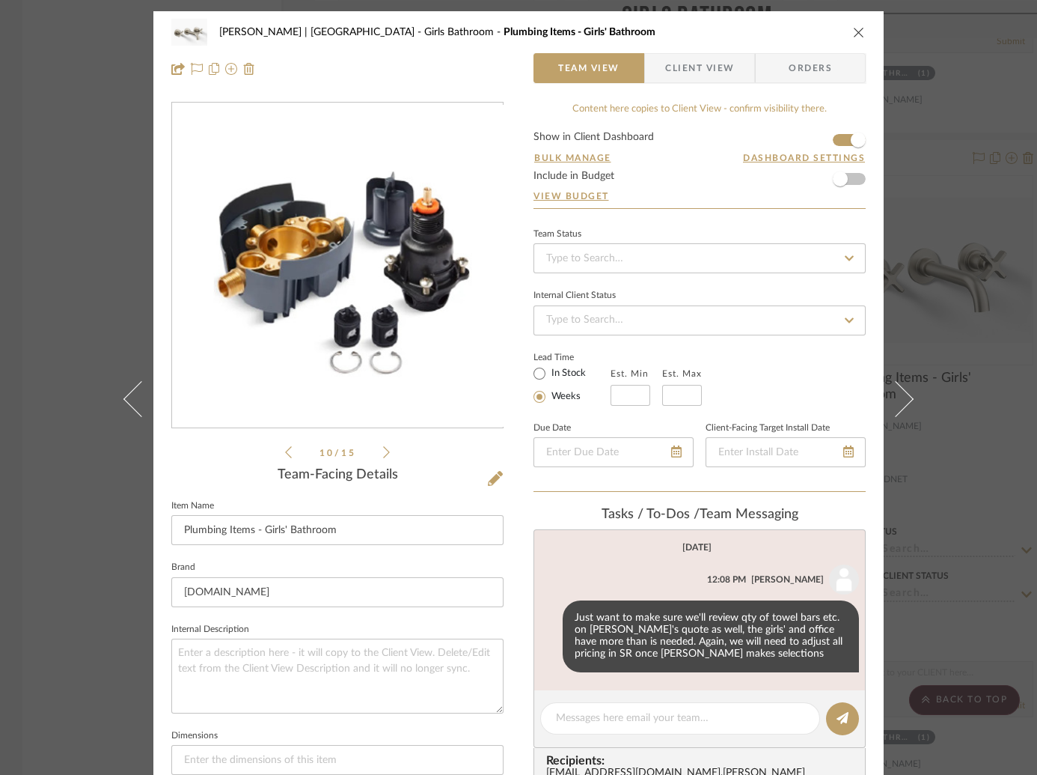
click at [285, 449] on icon at bounding box center [288, 452] width 7 height 12
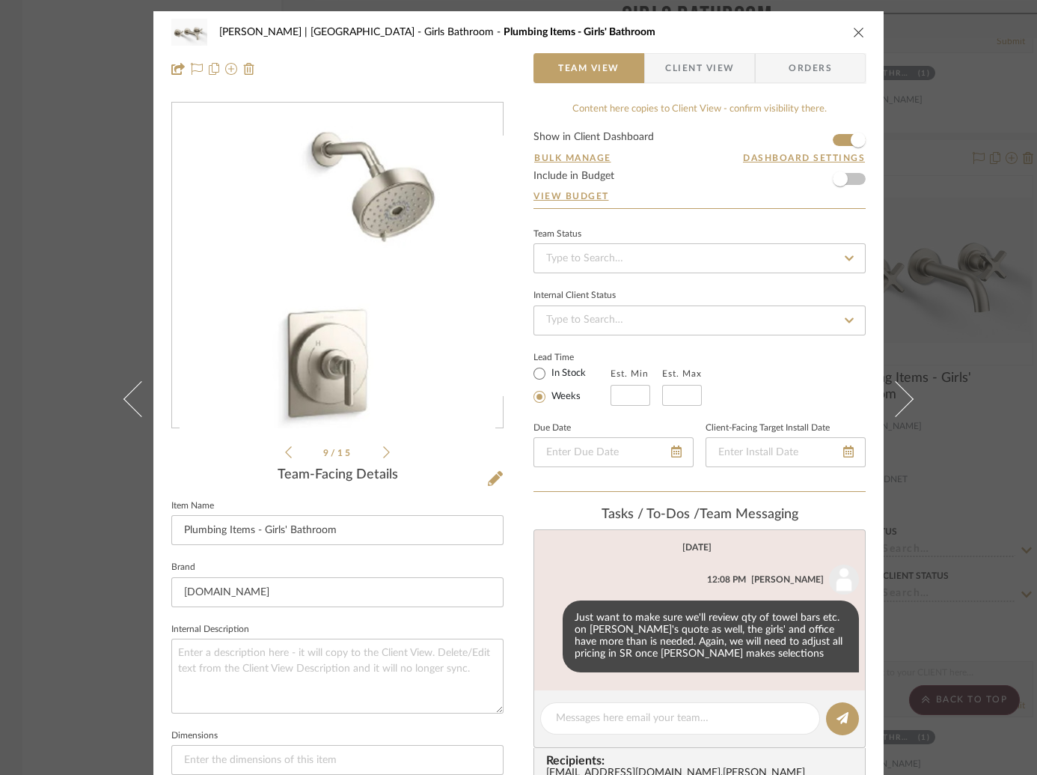
click at [285, 449] on icon at bounding box center [288, 452] width 7 height 12
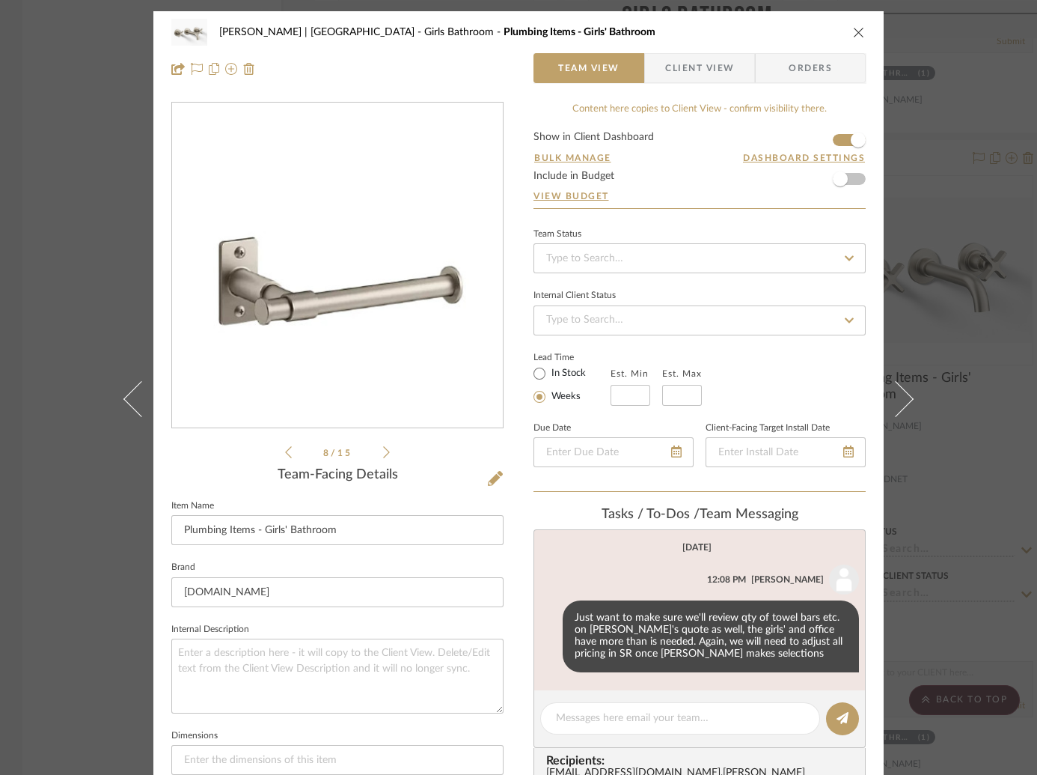
click at [285, 449] on icon at bounding box center [288, 452] width 7 height 12
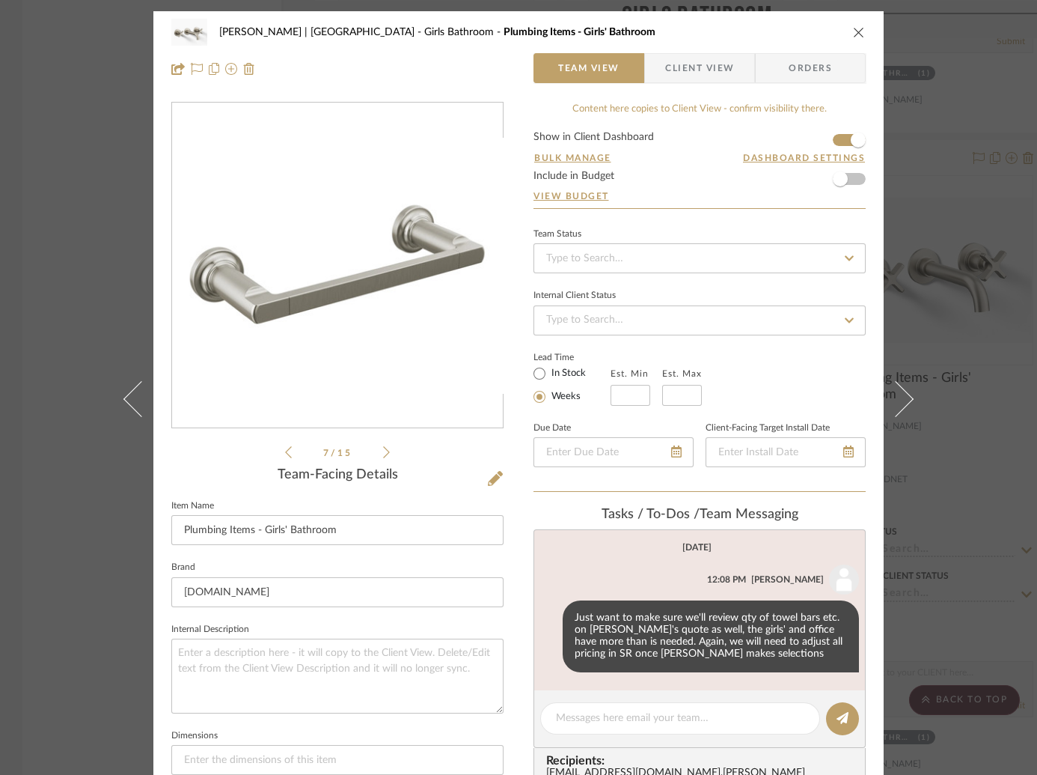
click at [285, 449] on icon at bounding box center [288, 452] width 7 height 12
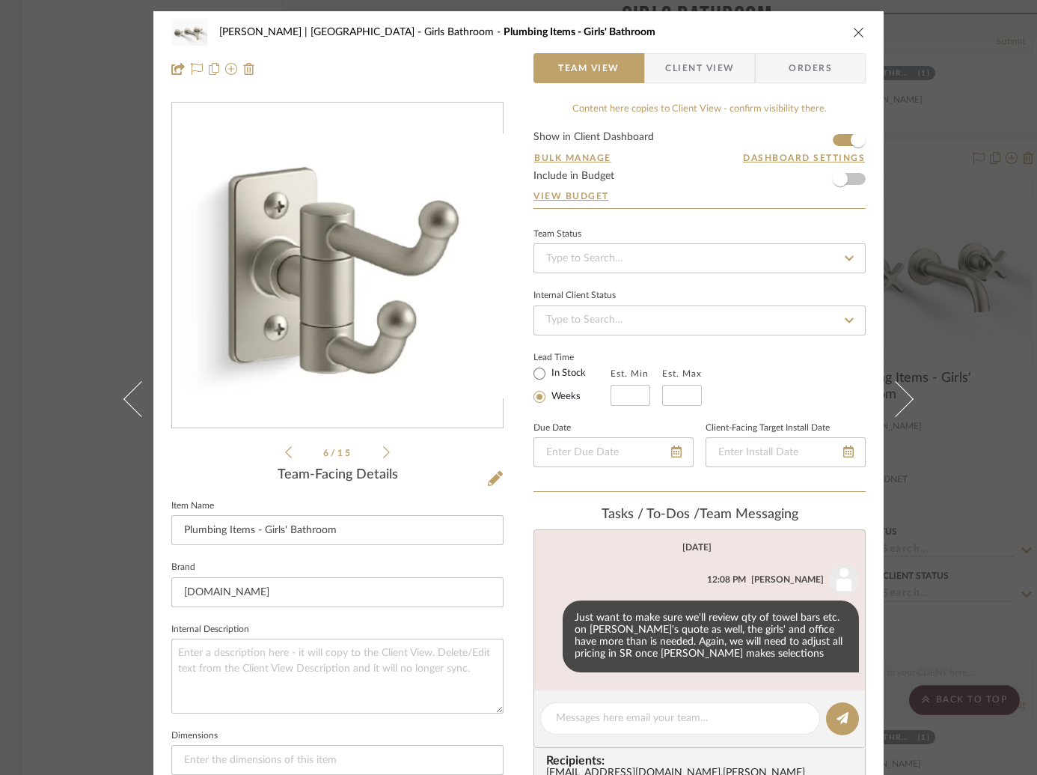
click at [285, 449] on icon at bounding box center [288, 452] width 7 height 12
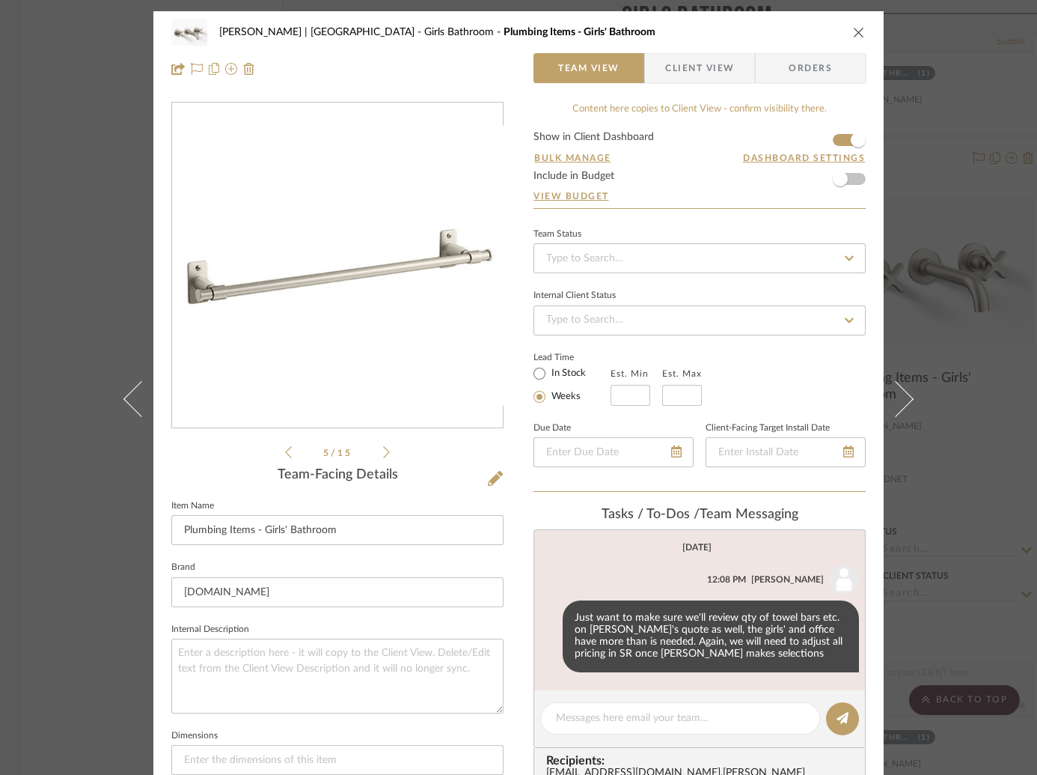
click at [285, 449] on icon at bounding box center [288, 452] width 7 height 12
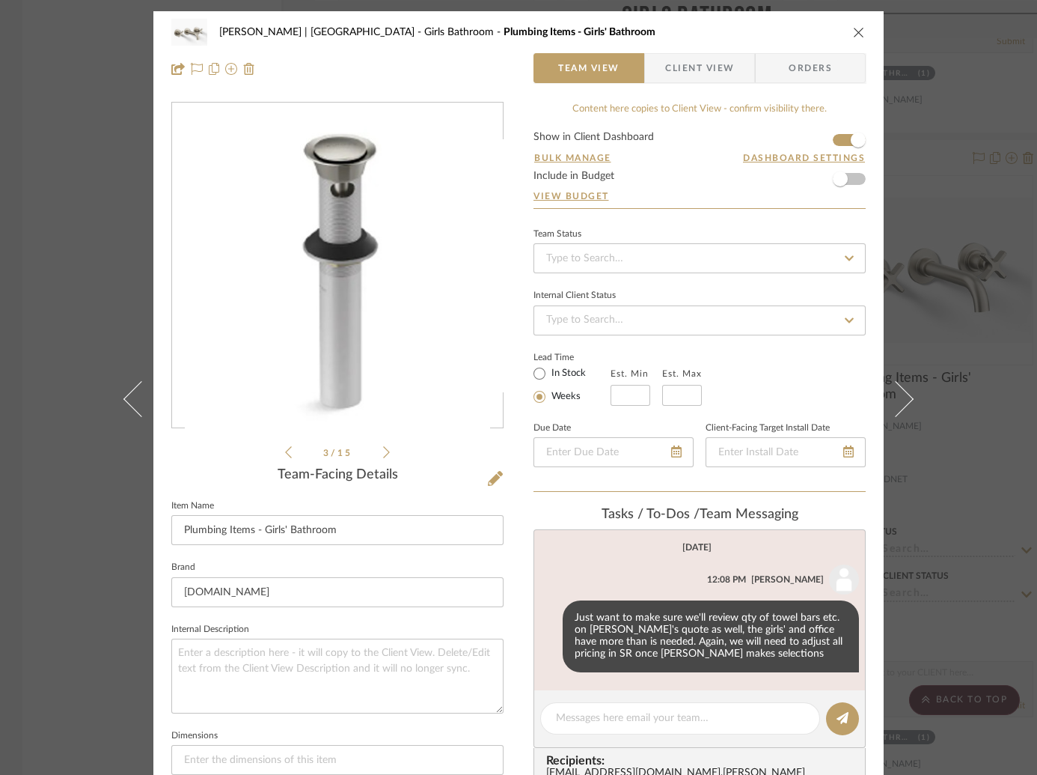
click at [285, 449] on icon at bounding box center [288, 452] width 7 height 12
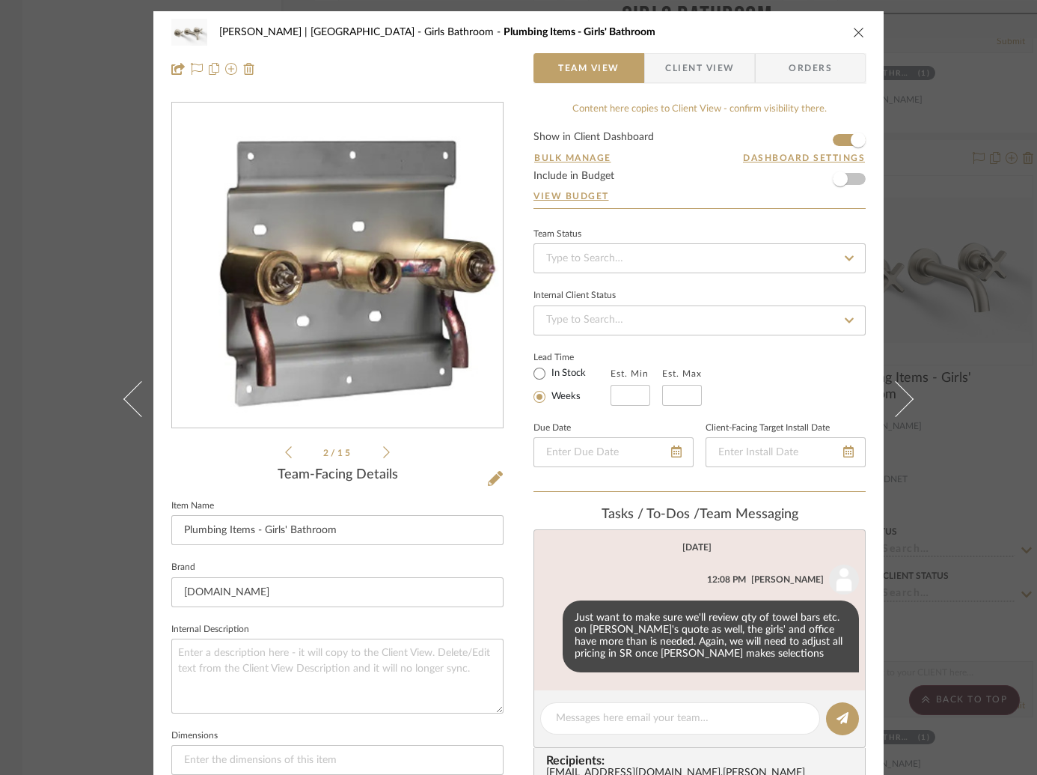
click at [285, 449] on icon at bounding box center [288, 452] width 7 height 12
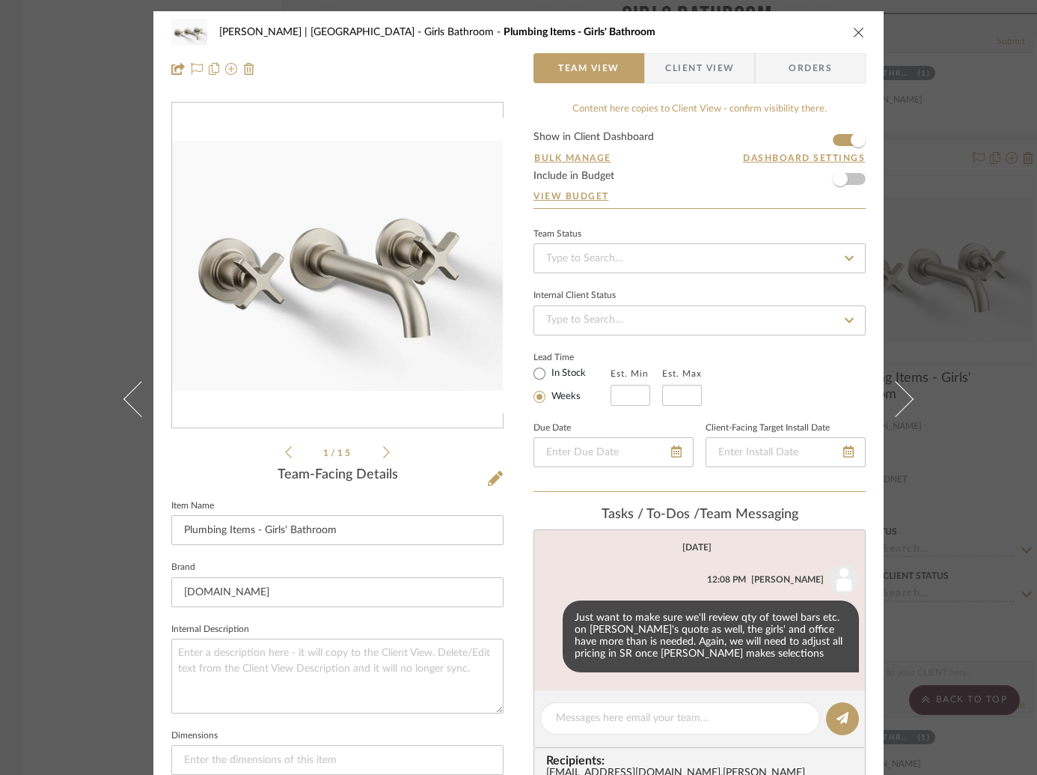
click at [285, 449] on icon at bounding box center [288, 452] width 7 height 12
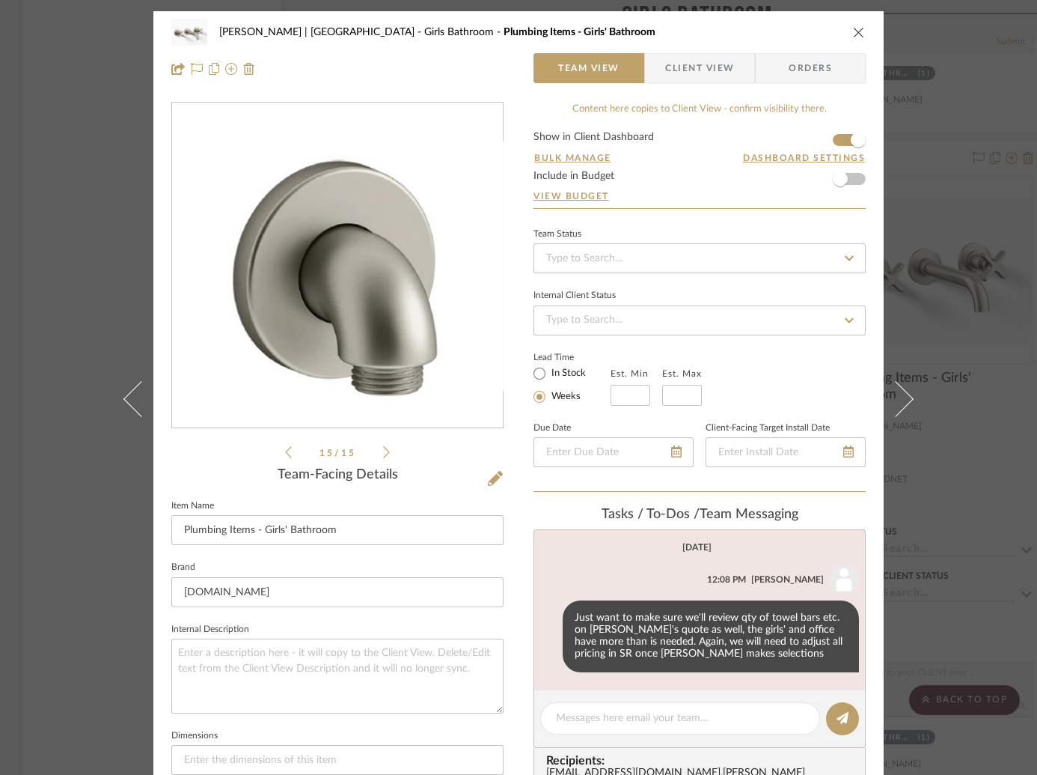
click at [953, 144] on div "[PERSON_NAME] | [GEOGRAPHIC_DATA] Girls Bathroom Plumbing Items - Girls' Bathro…" at bounding box center [518, 387] width 1037 height 775
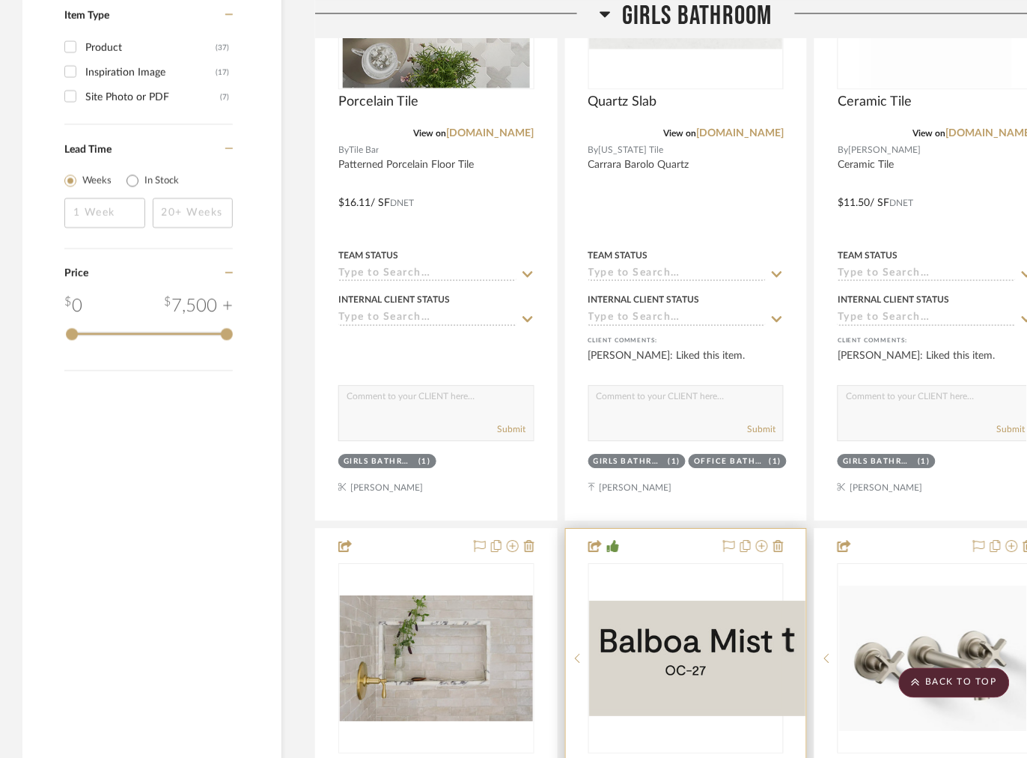
scroll to position [1980, 0]
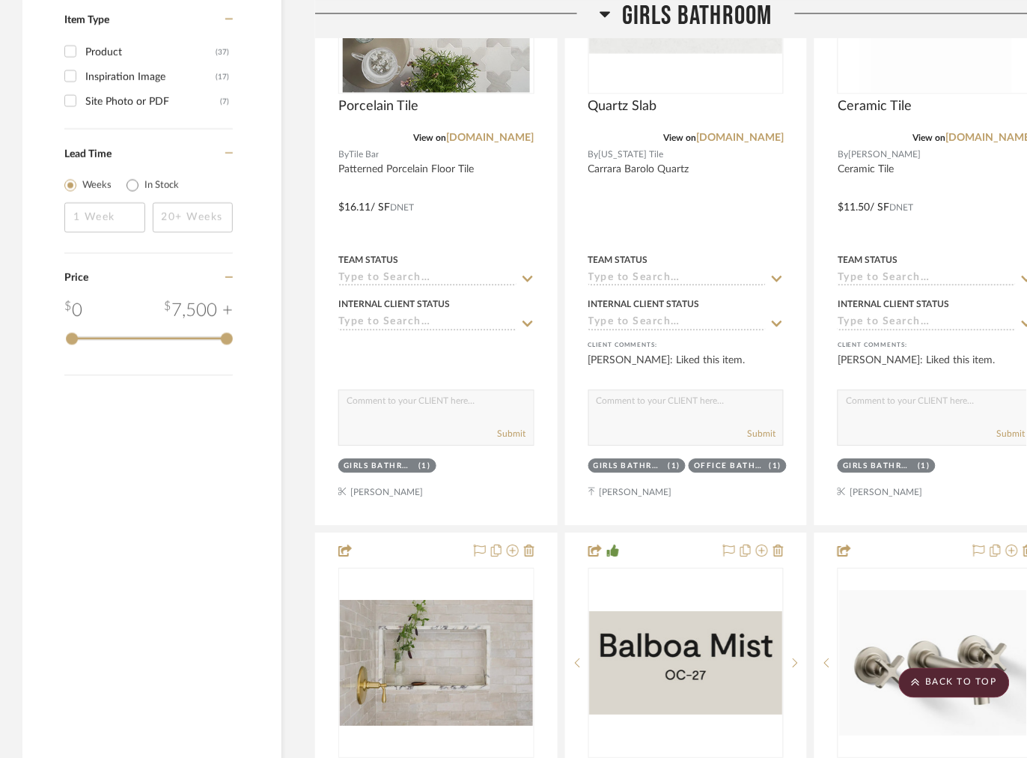
click at [589, 10] on div at bounding box center [457, 19] width 284 height 38
click at [603, 16] on icon at bounding box center [605, 13] width 11 height 18
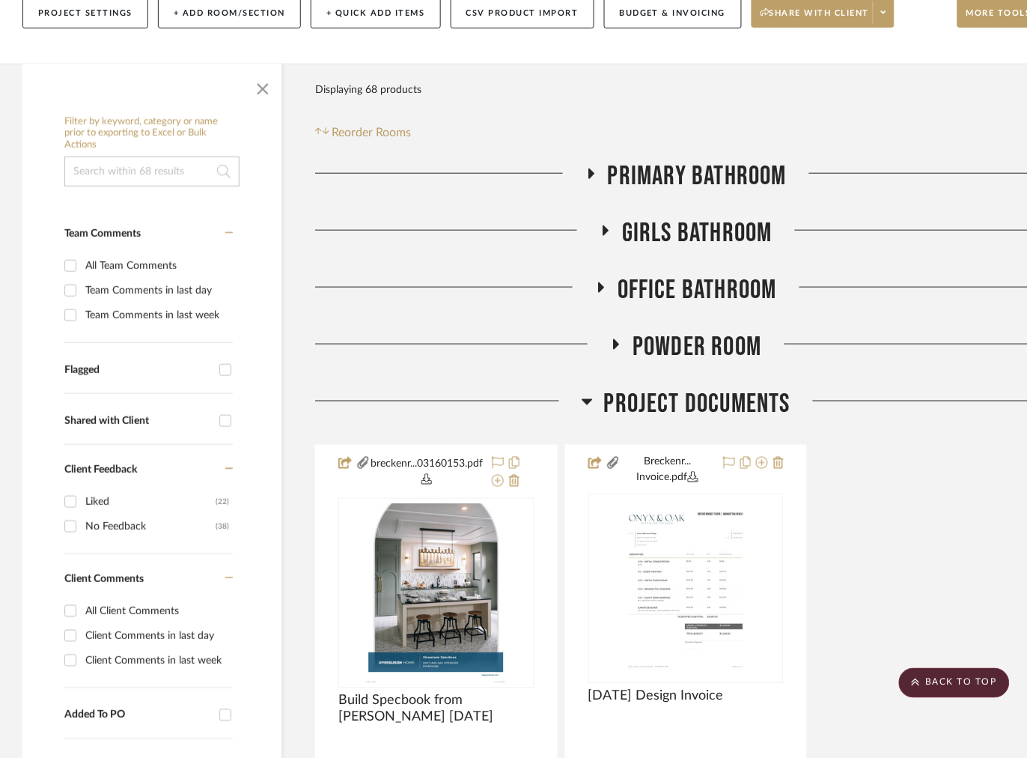
scroll to position [231, 0]
click at [603, 281] on icon at bounding box center [601, 286] width 18 height 11
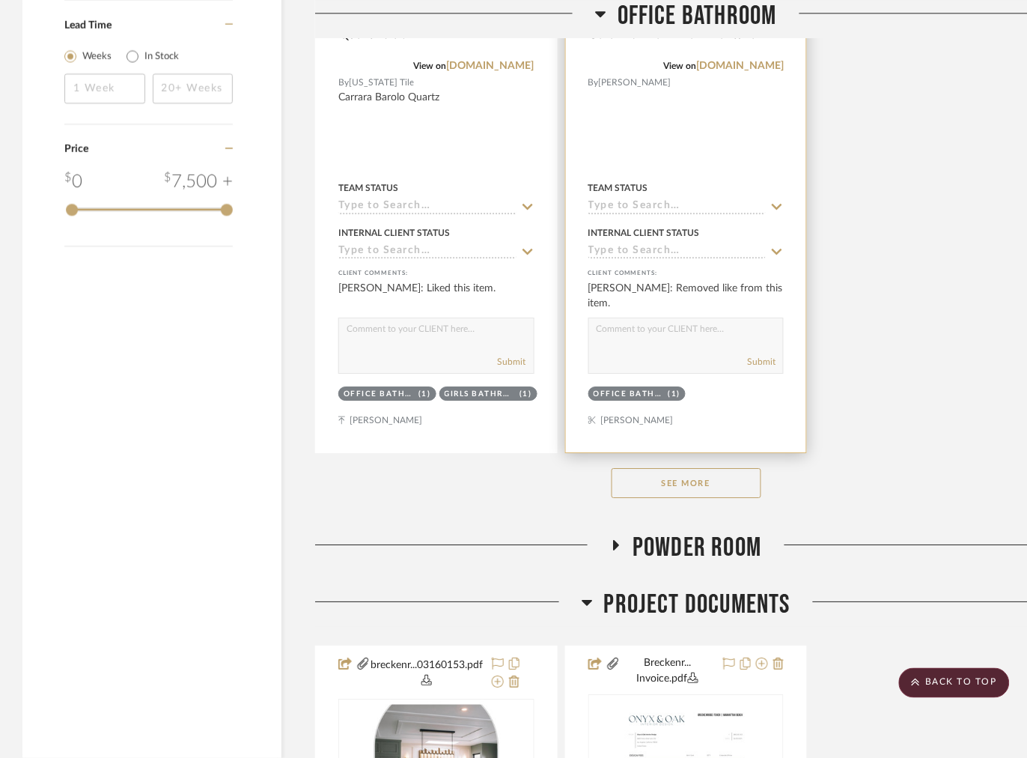
scroll to position [2112, 0]
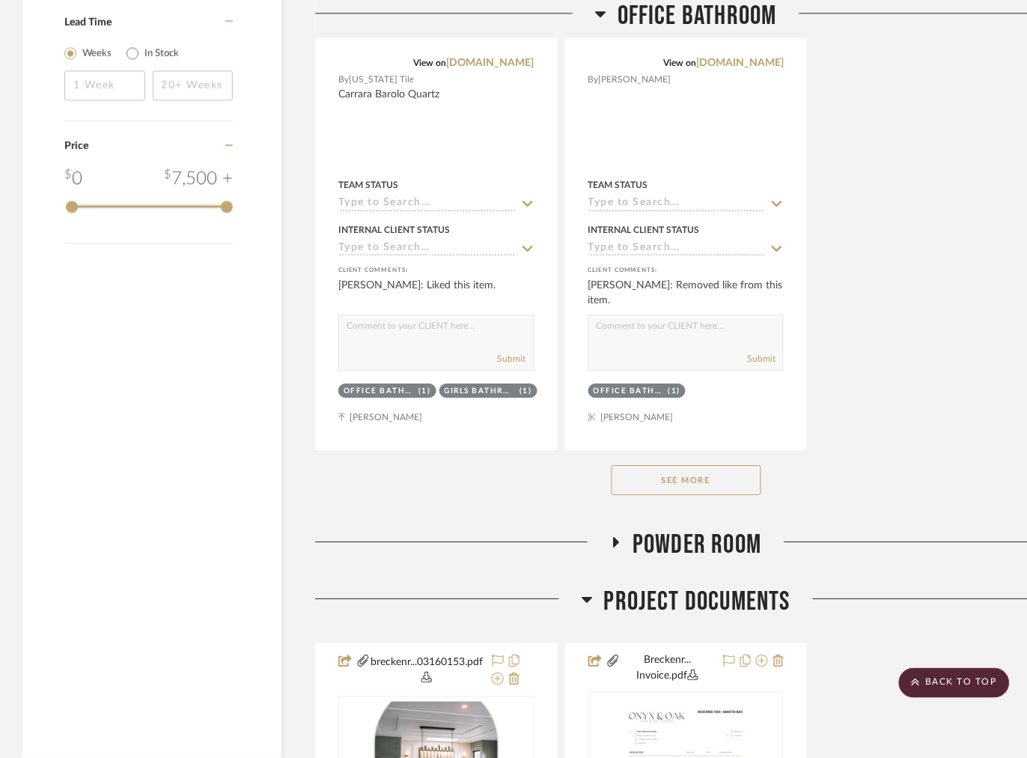
click at [691, 471] on button "See More" at bounding box center [687, 480] width 150 height 30
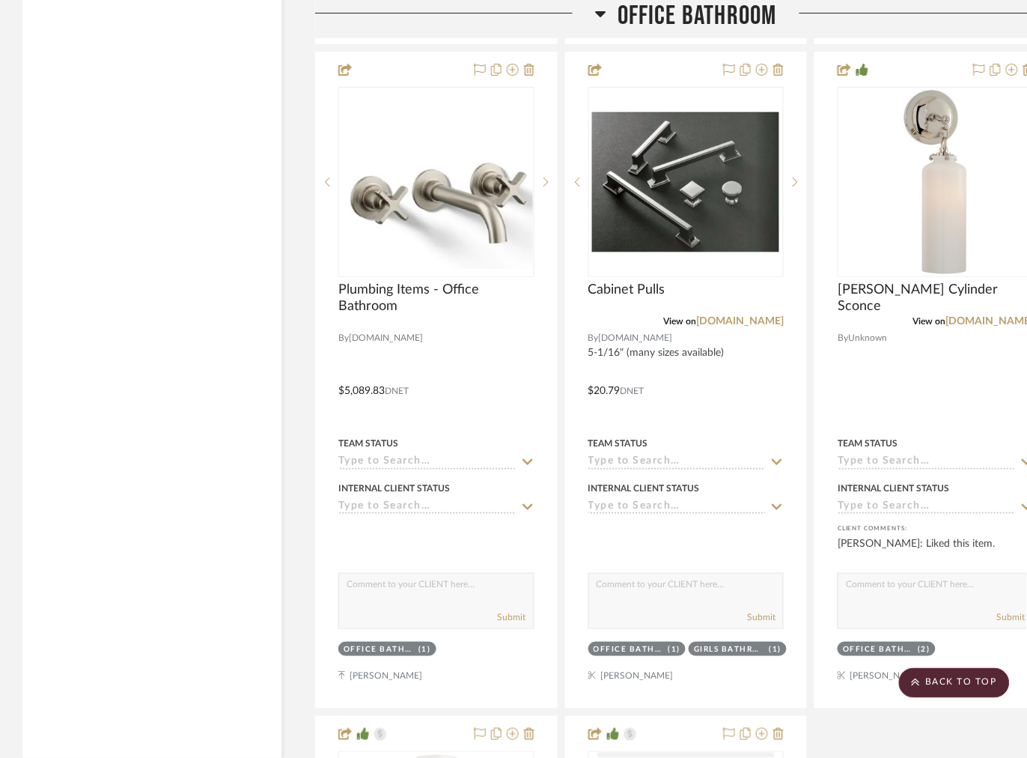
scroll to position [2466, 0]
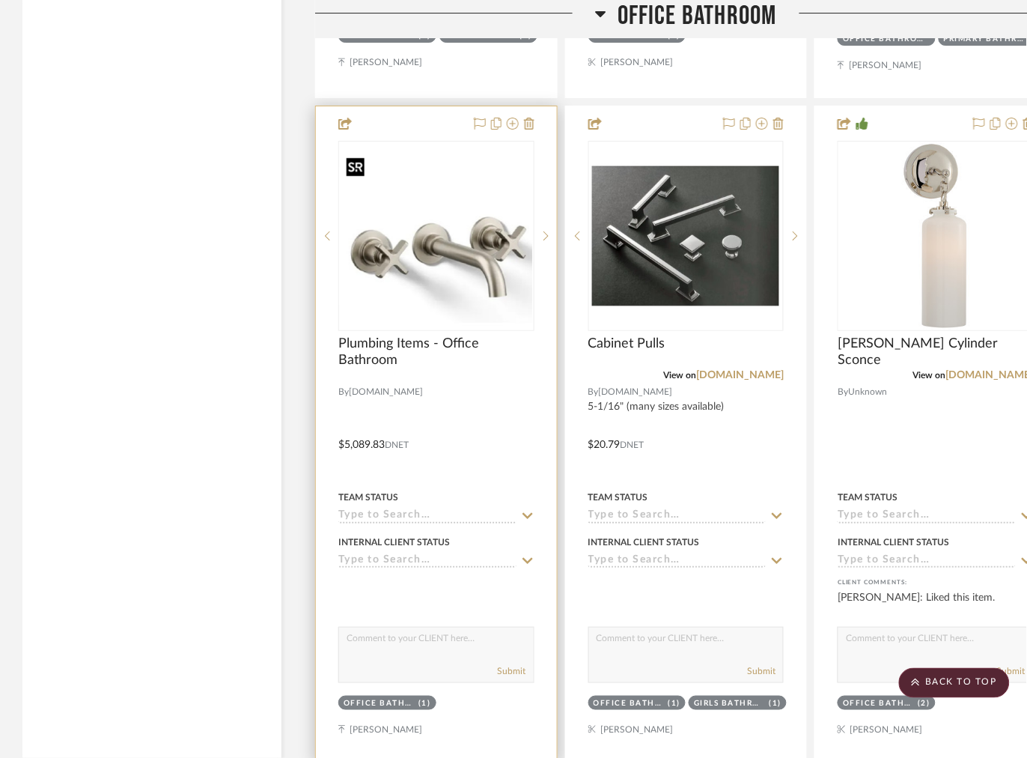
click at [0, 0] on img at bounding box center [0, 0] width 0 height 0
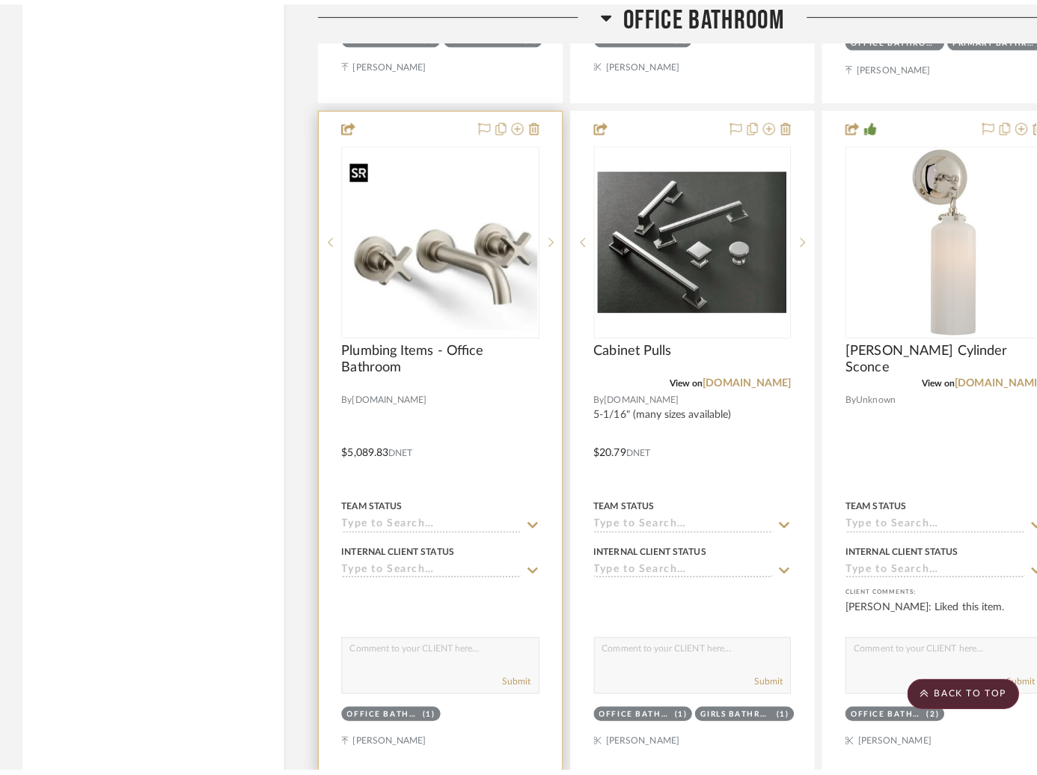
scroll to position [0, 0]
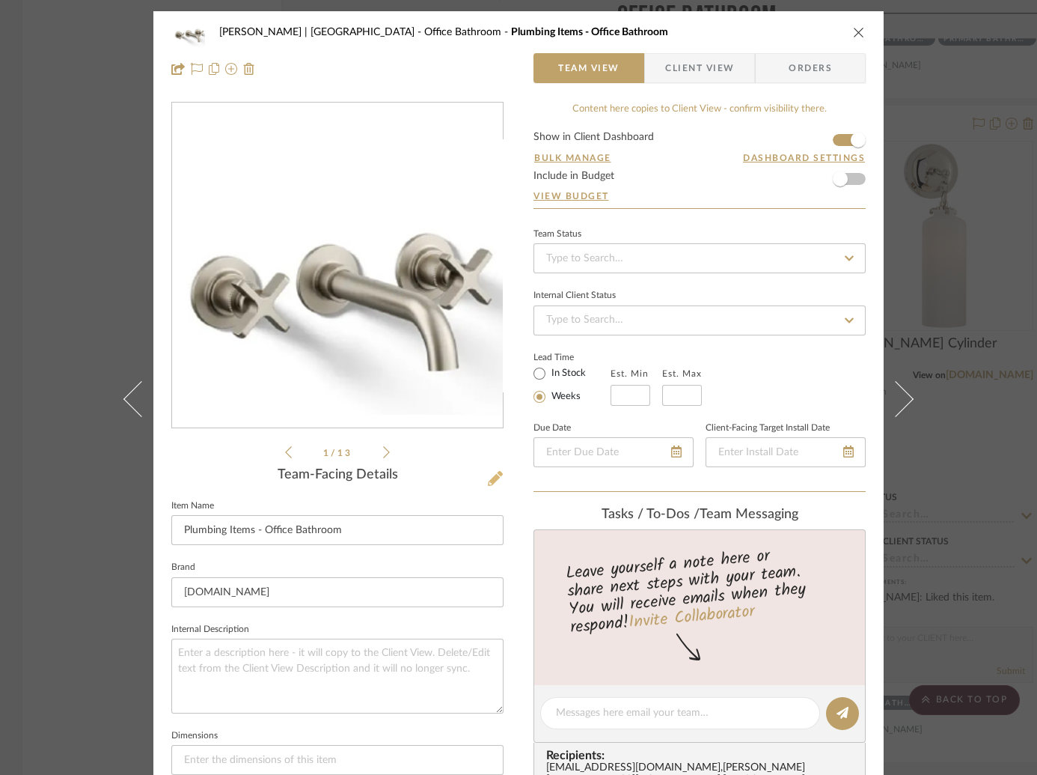
click at [493, 473] on icon at bounding box center [495, 478] width 15 height 15
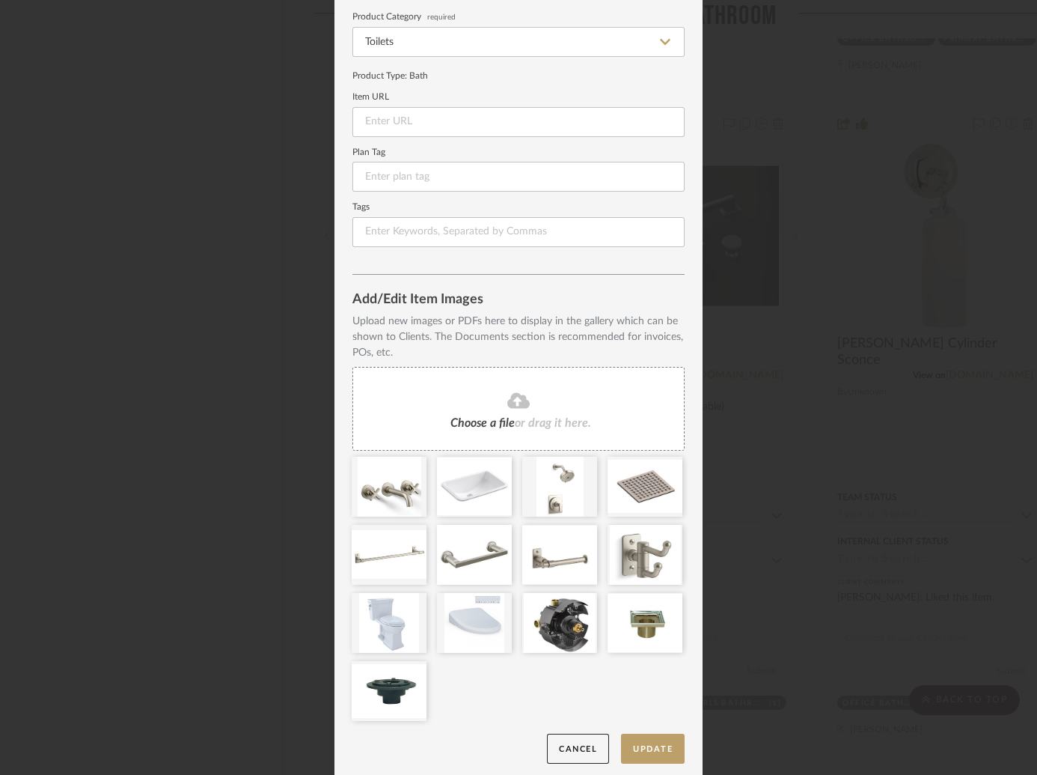
scroll to position [142, 0]
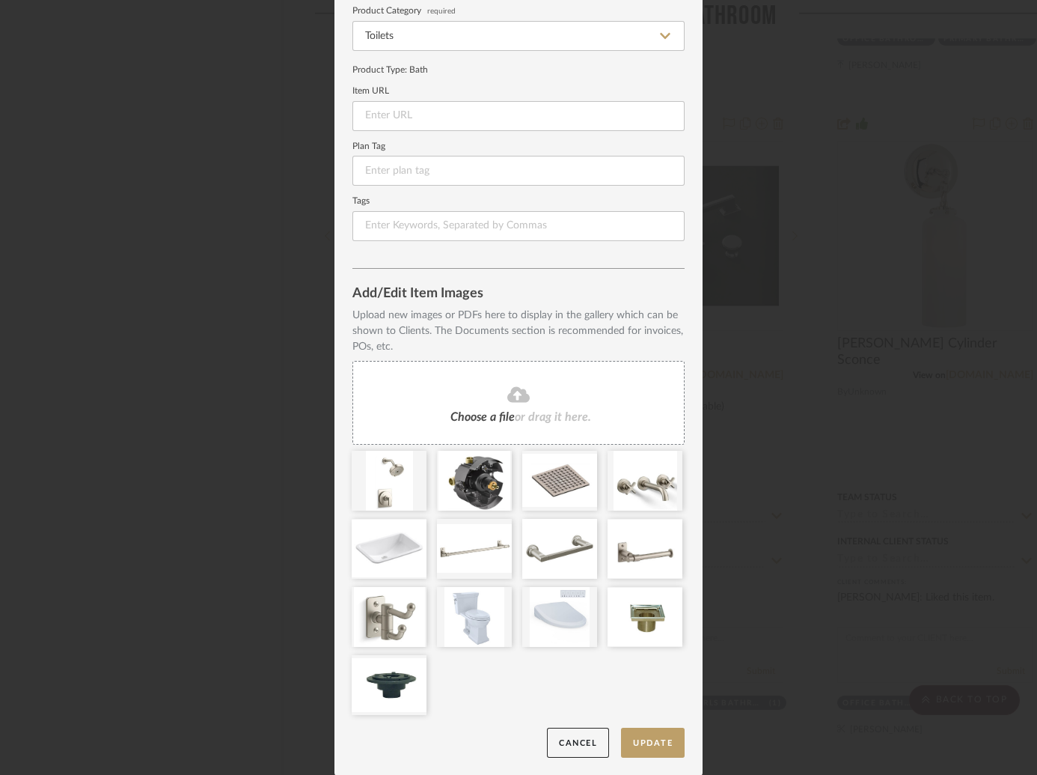
click at [627, 325] on div "Upload new images or PDFs here to display in the gallery which can be shown to …" at bounding box center [519, 331] width 332 height 47
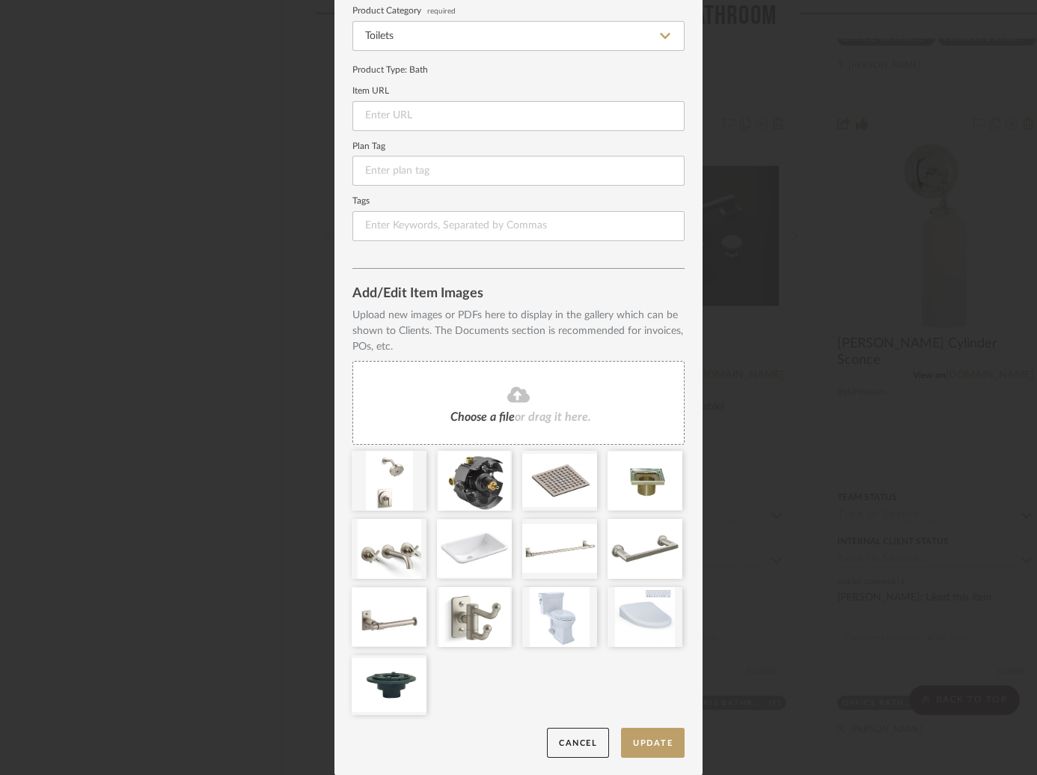
click at [653, 321] on div "Upload new images or PDFs here to display in the gallery which can be shown to …" at bounding box center [519, 331] width 332 height 47
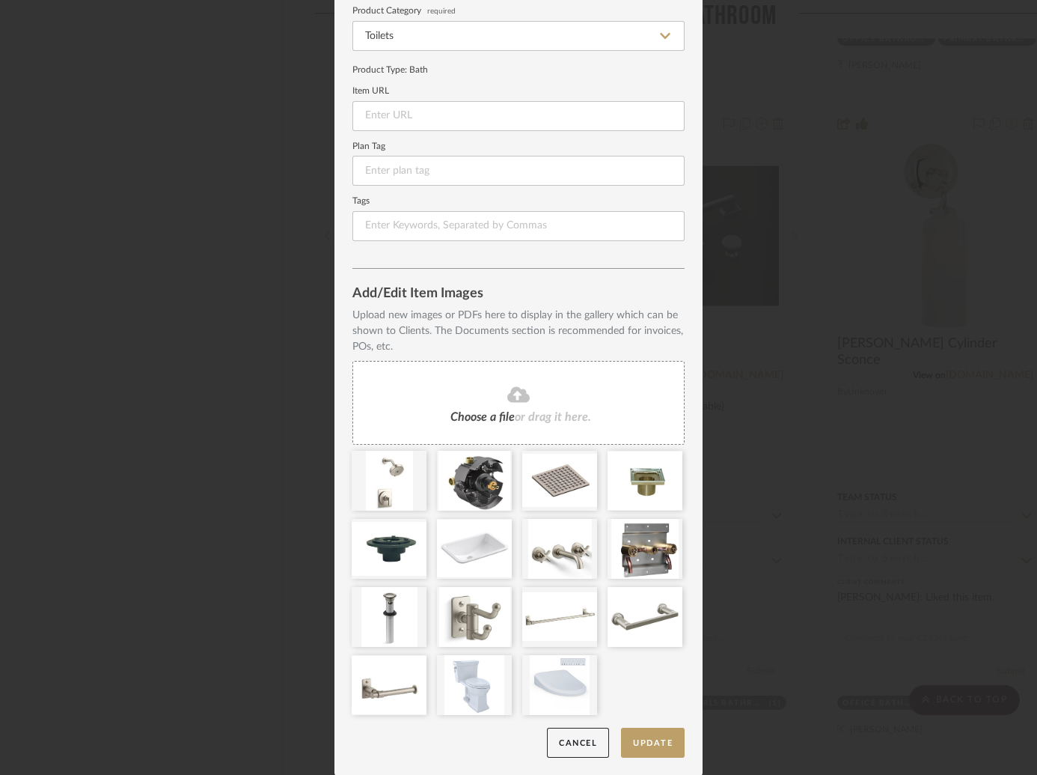
click at [655, 685] on div at bounding box center [524, 587] width 343 height 272
click at [590, 273] on mat-dialog-content "Edit Item Item Type Product Inspiration Images Site Photo or PDF Upload JPG/PNG…" at bounding box center [519, 317] width 332 height 882
click at [633, 734] on button "Update" at bounding box center [653, 743] width 64 height 31
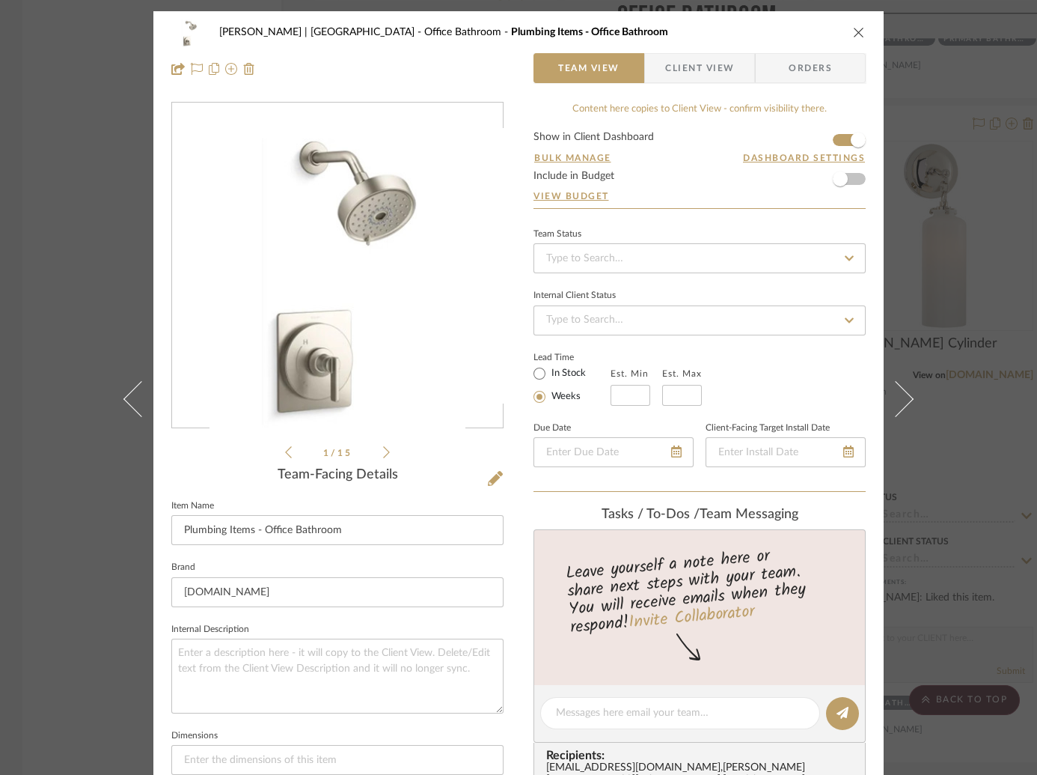
click at [953, 143] on div "[PERSON_NAME] | [GEOGRAPHIC_DATA] Office Bathroom Plumbing Items - Office Bathr…" at bounding box center [518, 387] width 1037 height 775
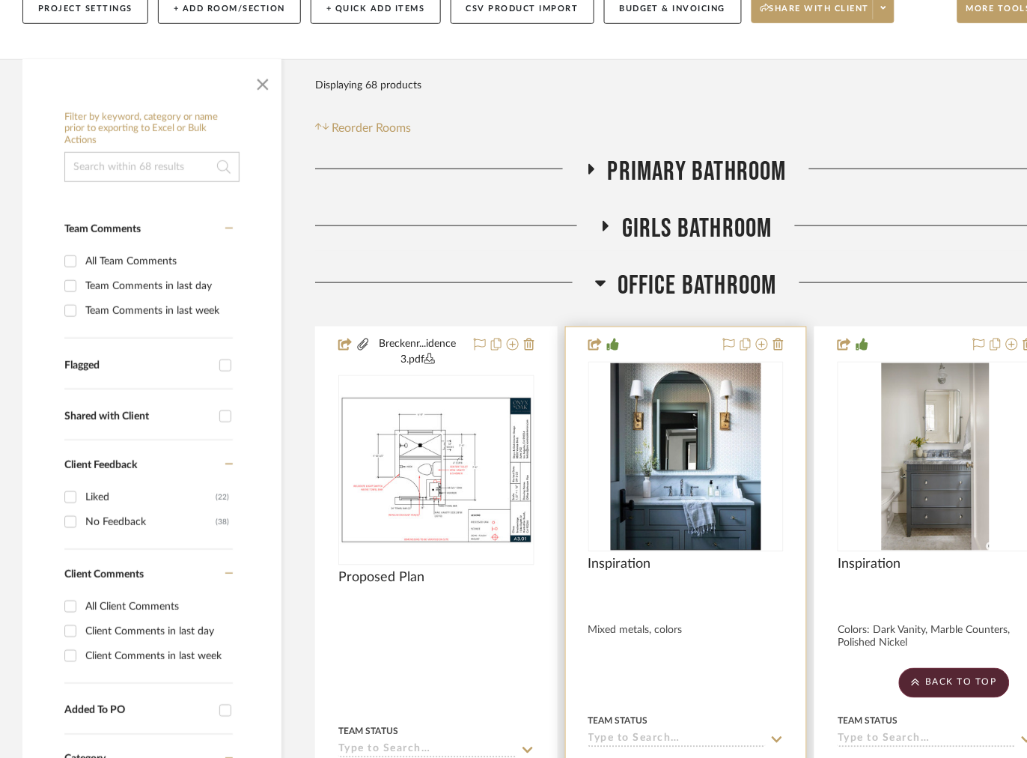
scroll to position [221, 0]
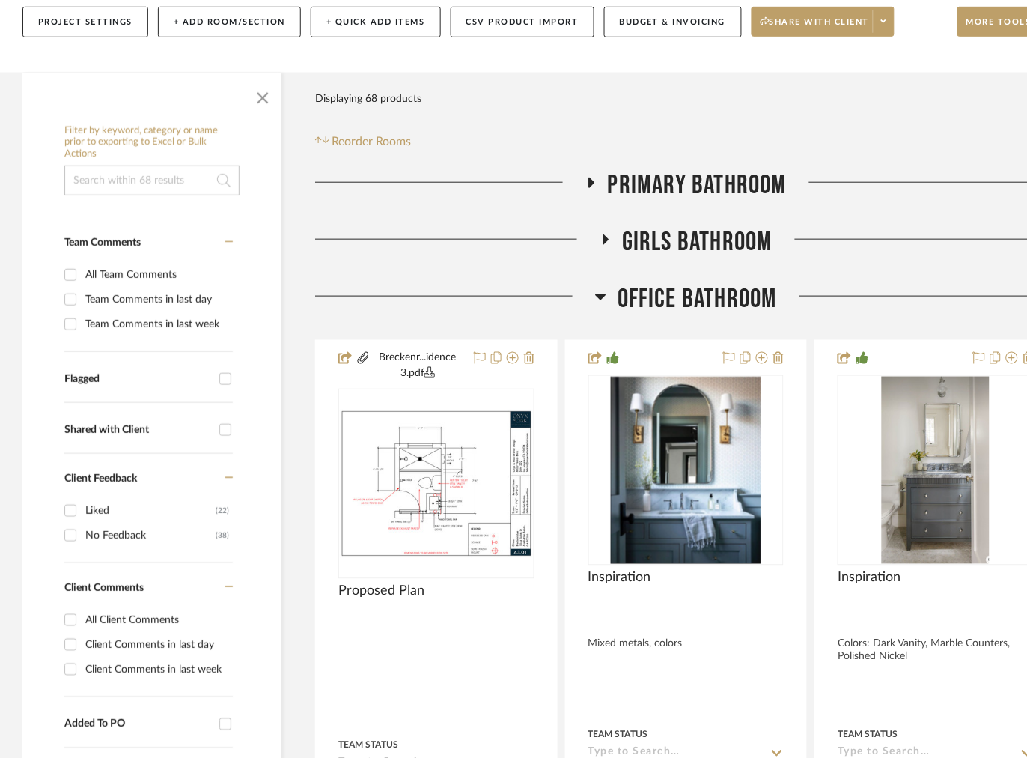
click at [601, 295] on icon at bounding box center [600, 296] width 11 height 18
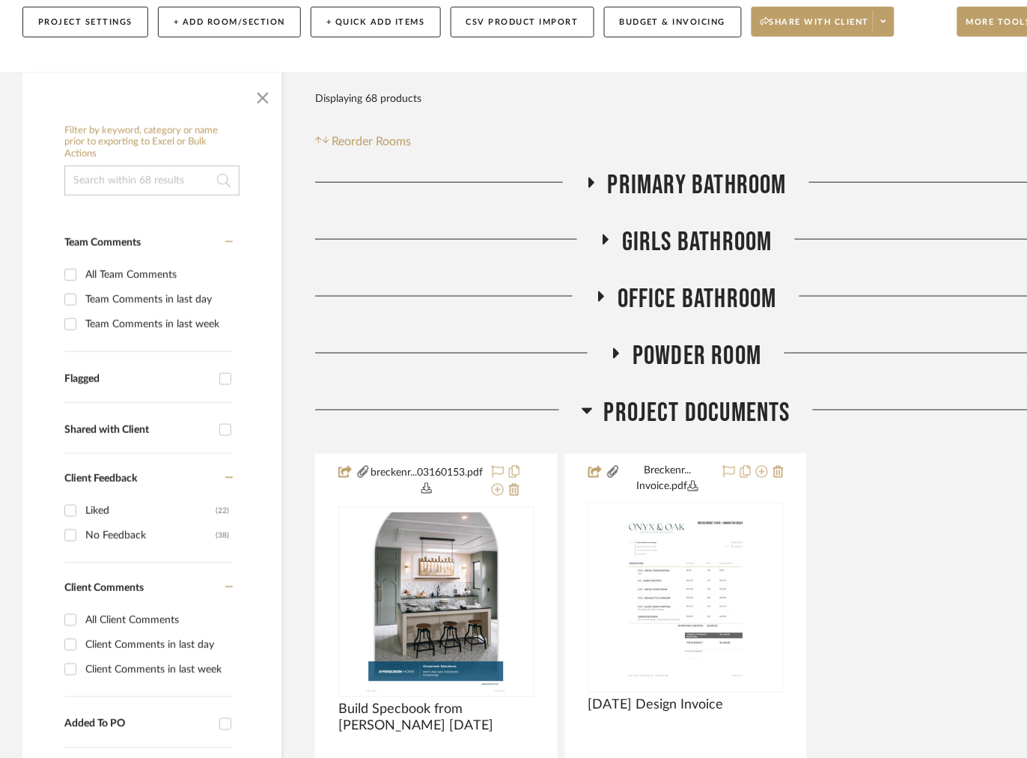
click at [592, 187] on icon at bounding box center [591, 182] width 18 height 11
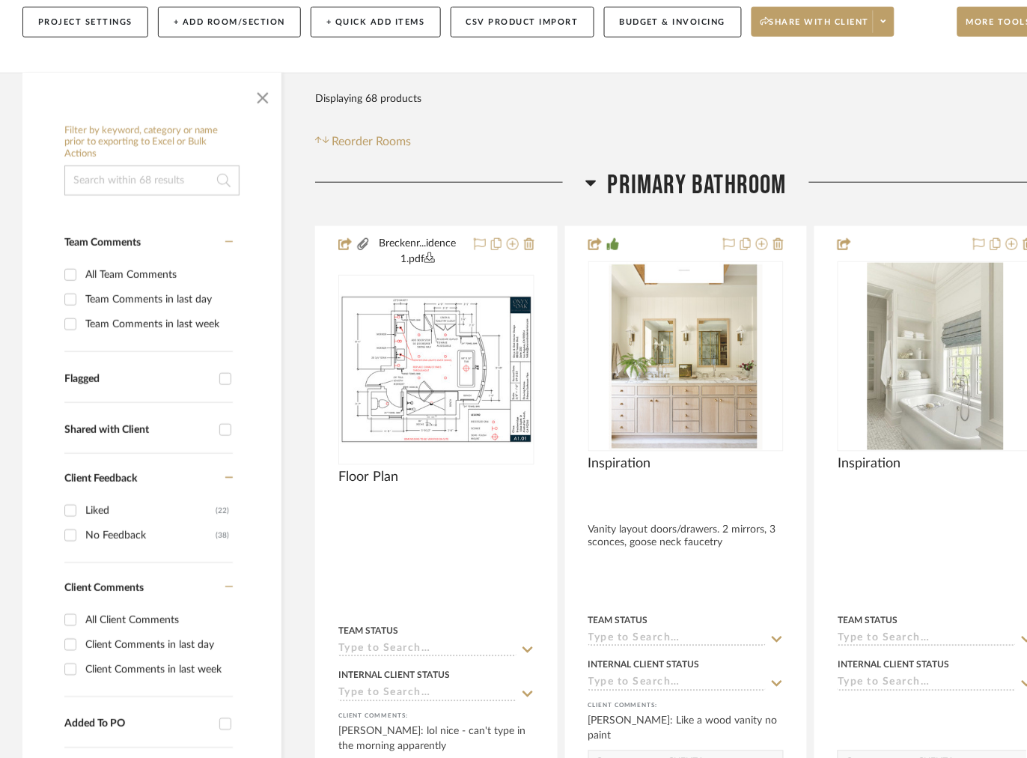
click at [592, 187] on icon at bounding box center [590, 183] width 11 height 18
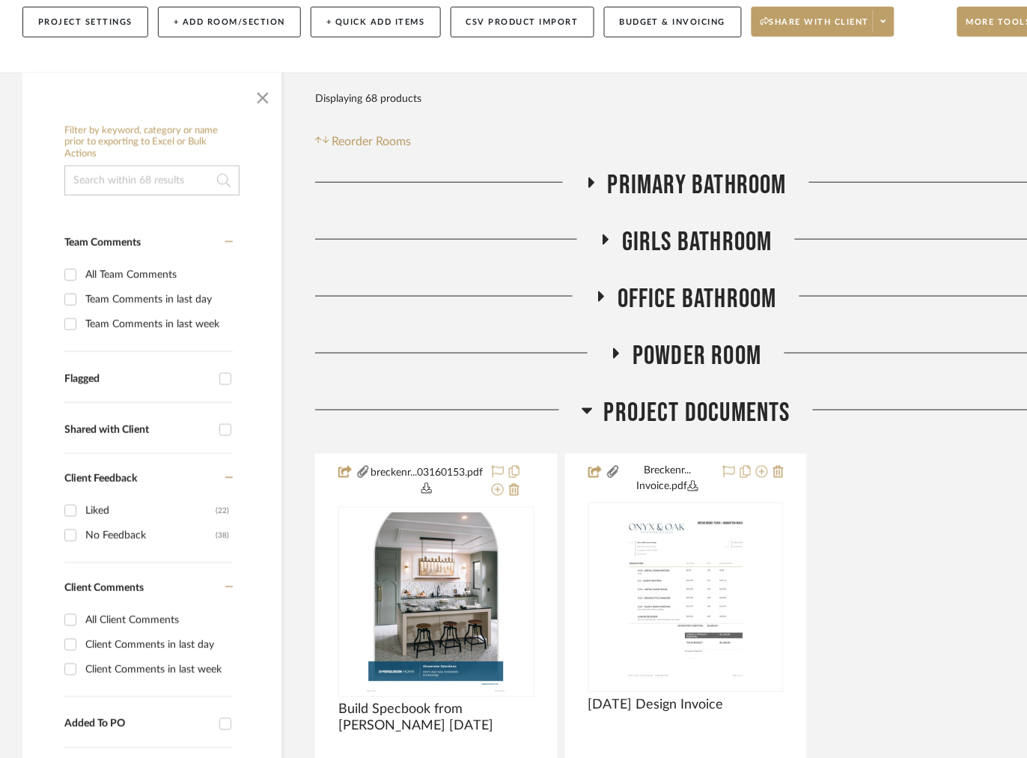
click at [622, 349] on icon at bounding box center [616, 353] width 18 height 11
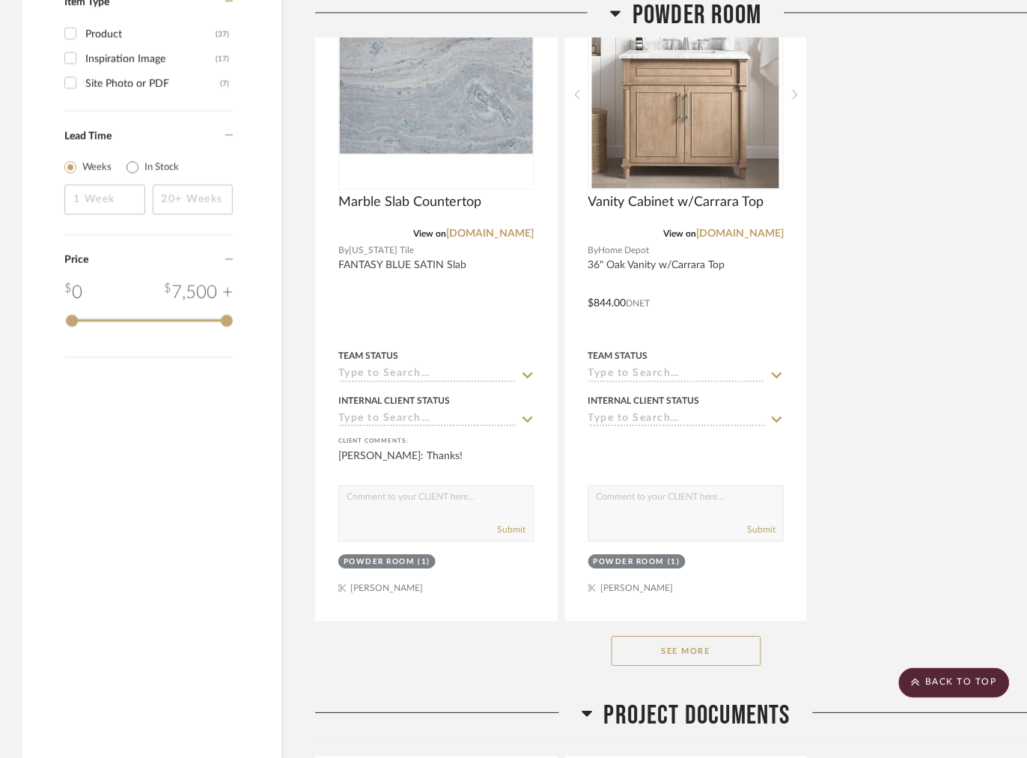
scroll to position [2017, 0]
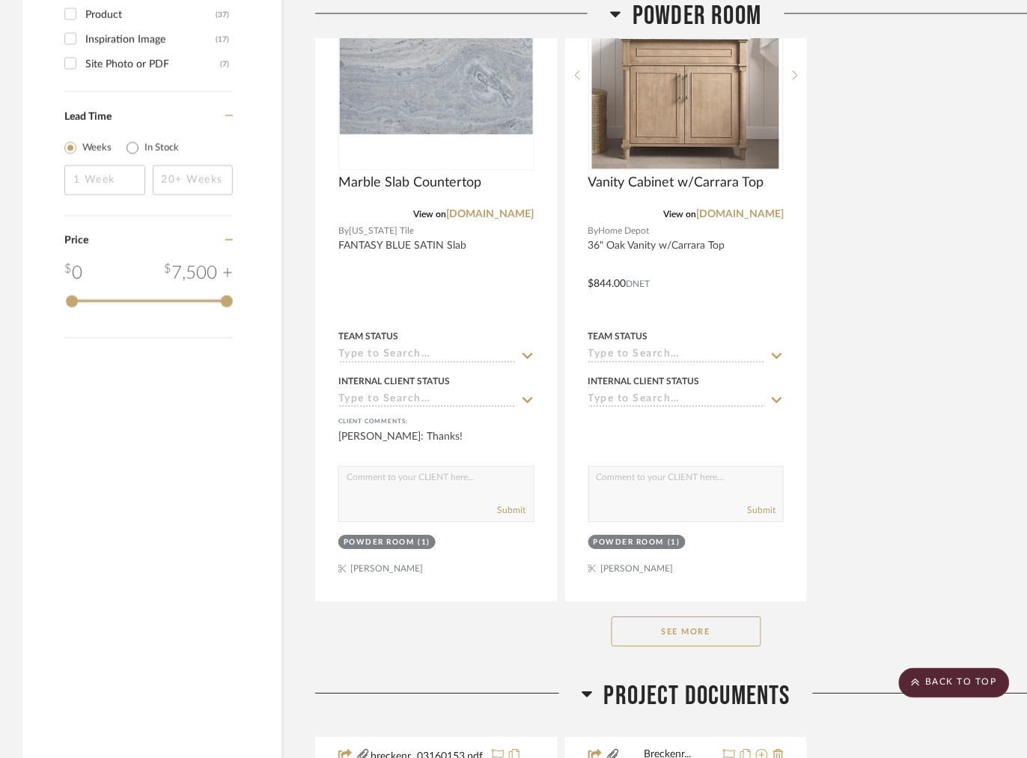
click at [695, 633] on button "See More" at bounding box center [687, 631] width 150 height 30
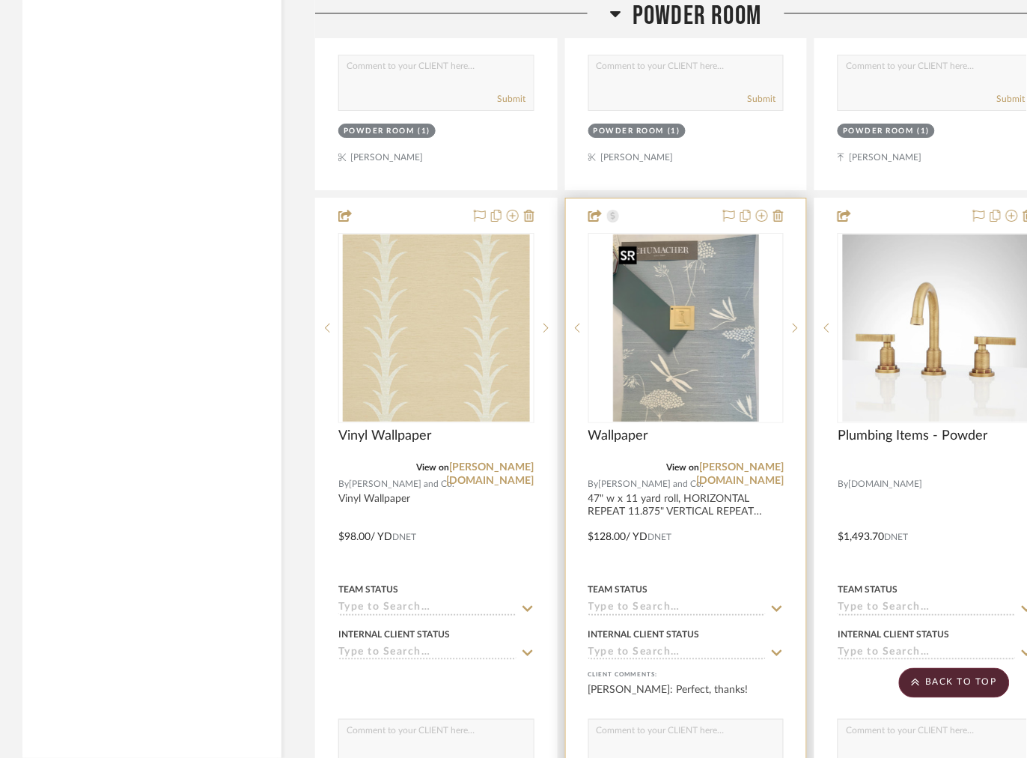
scroll to position [2466, 0]
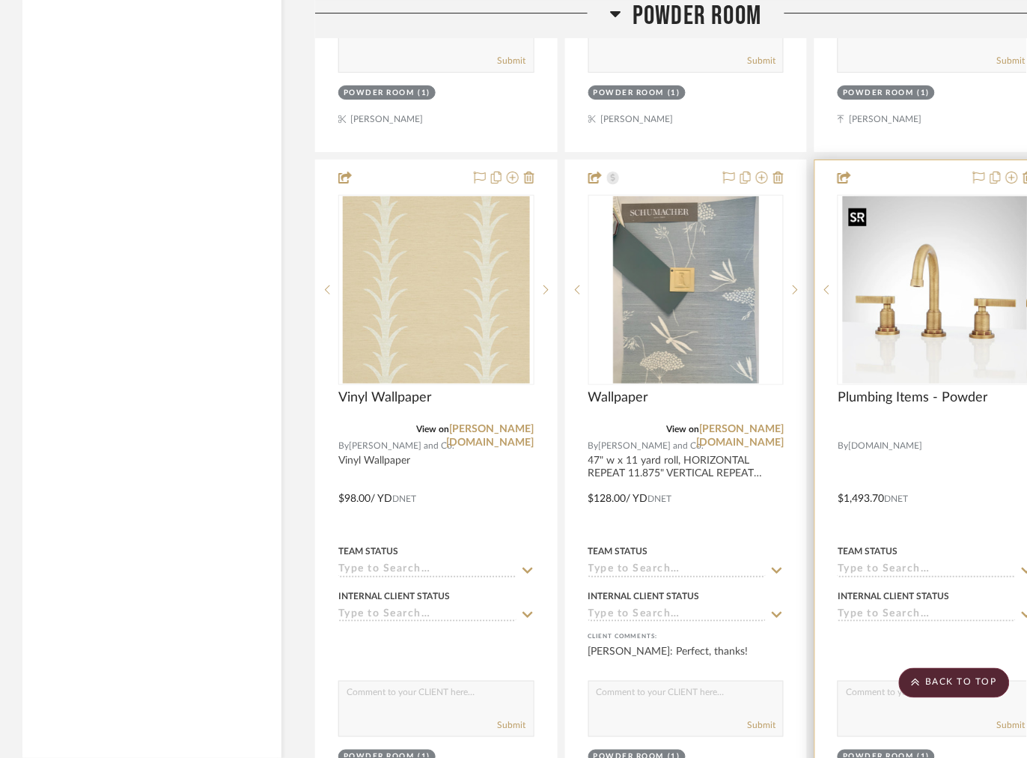
click at [890, 330] on div at bounding box center [936, 290] width 196 height 190
click at [932, 296] on img "0" at bounding box center [936, 289] width 186 height 187
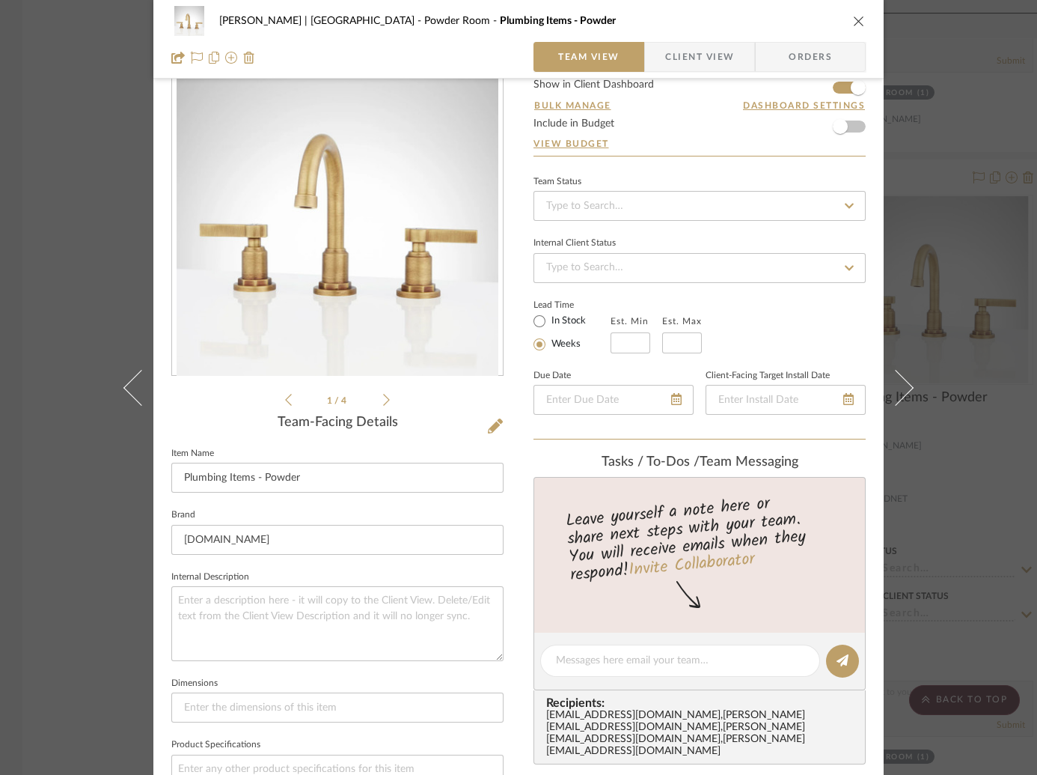
scroll to position [225, 0]
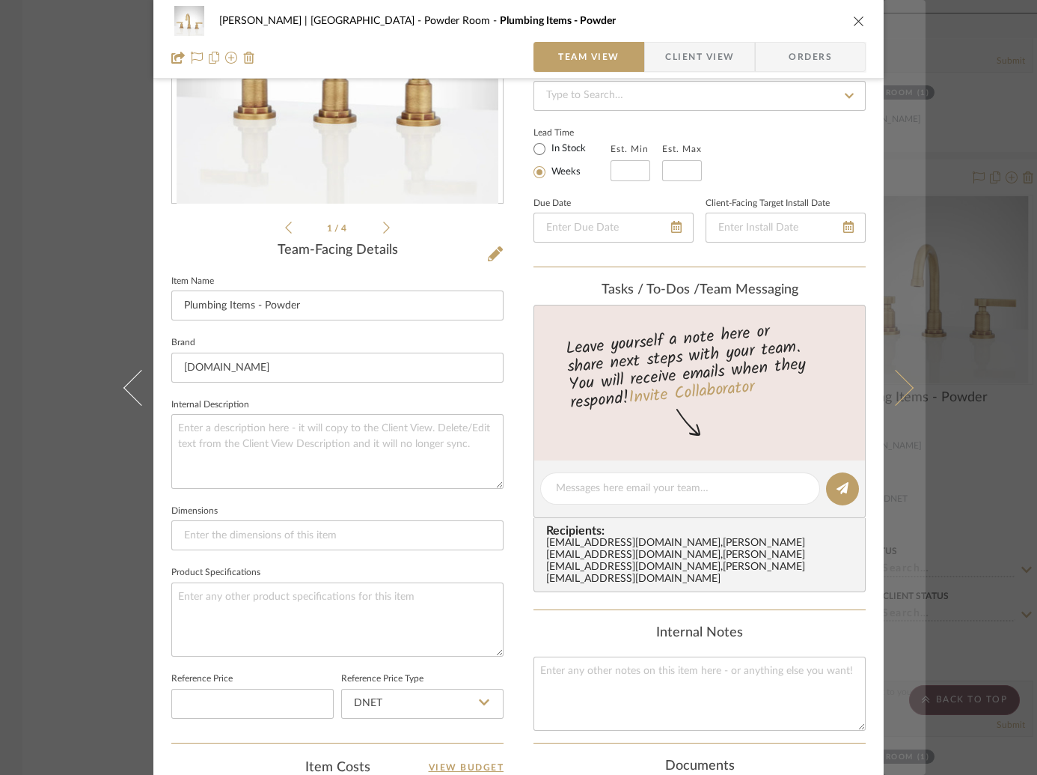
click at [899, 372] on button at bounding box center [905, 387] width 42 height 775
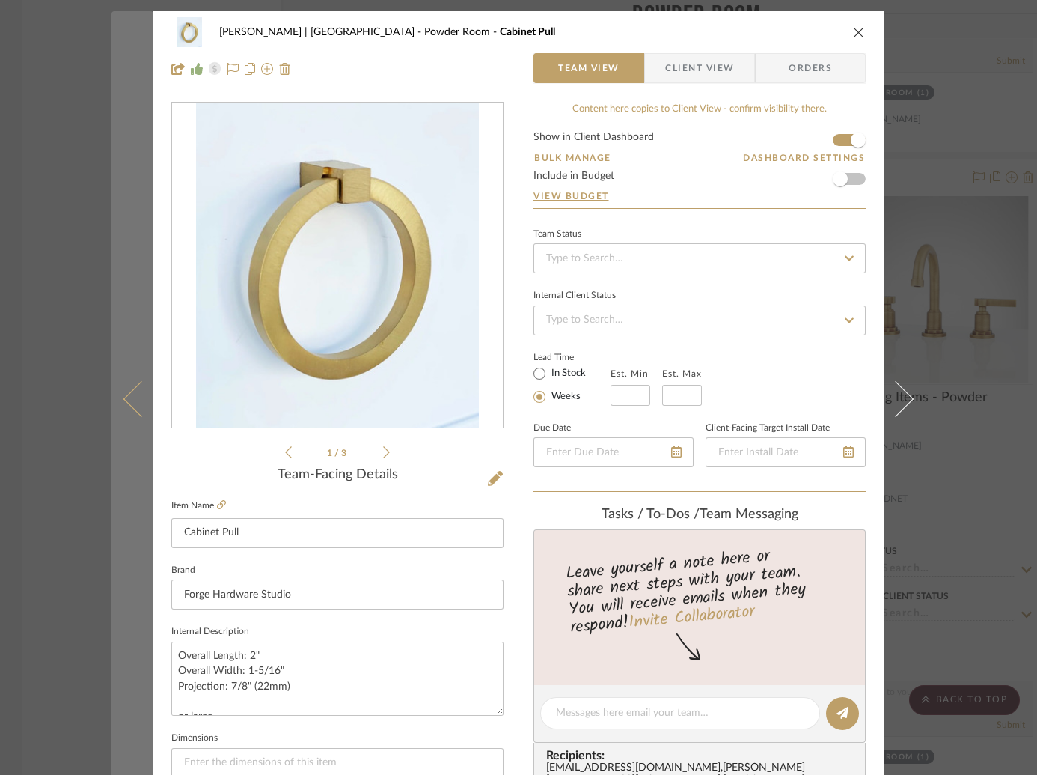
click at [133, 397] on icon at bounding box center [142, 398] width 36 height 36
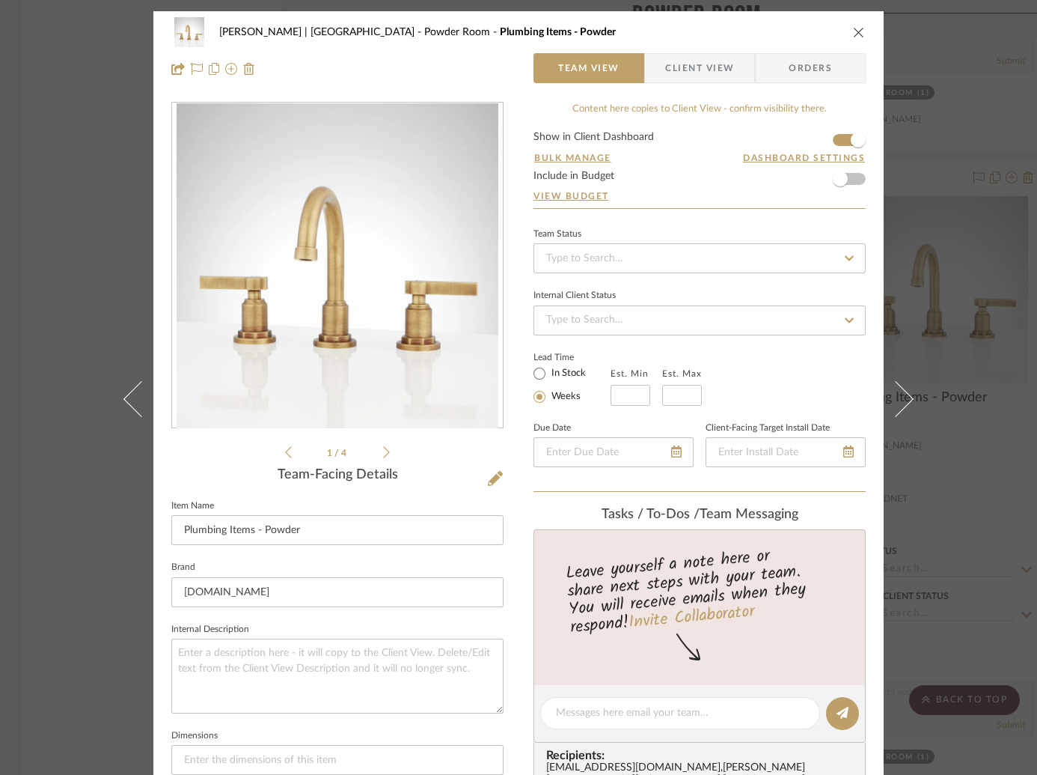
click at [383, 448] on icon at bounding box center [386, 451] width 7 height 13
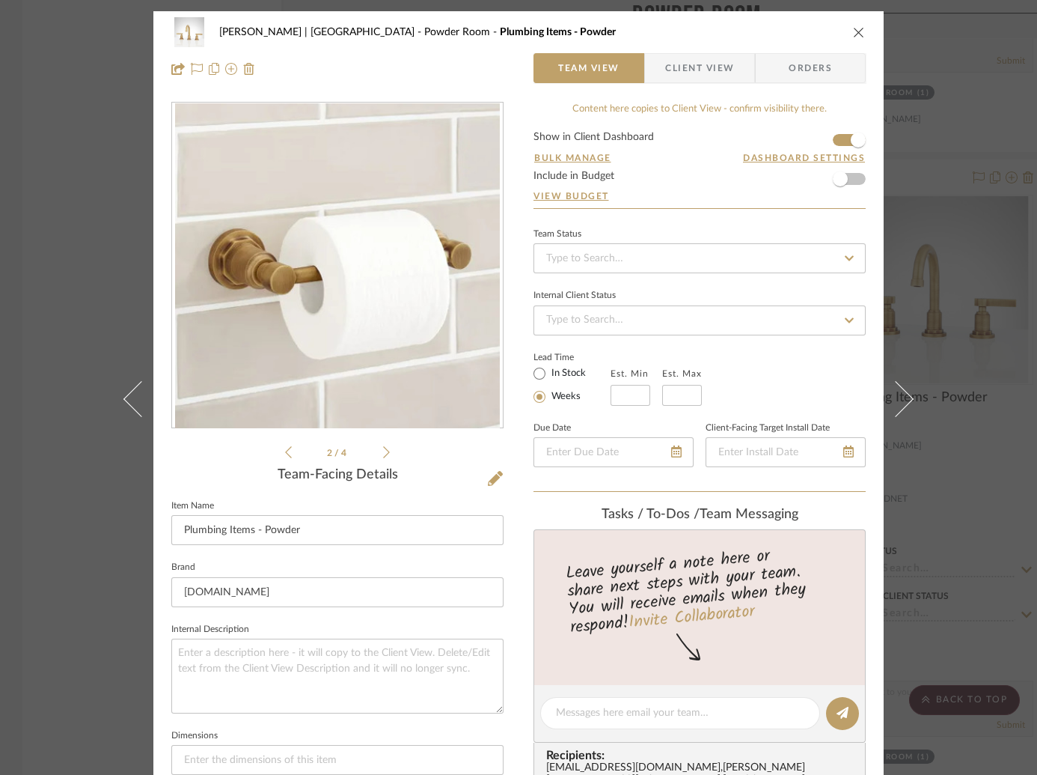
click at [383, 448] on icon at bounding box center [386, 451] width 7 height 13
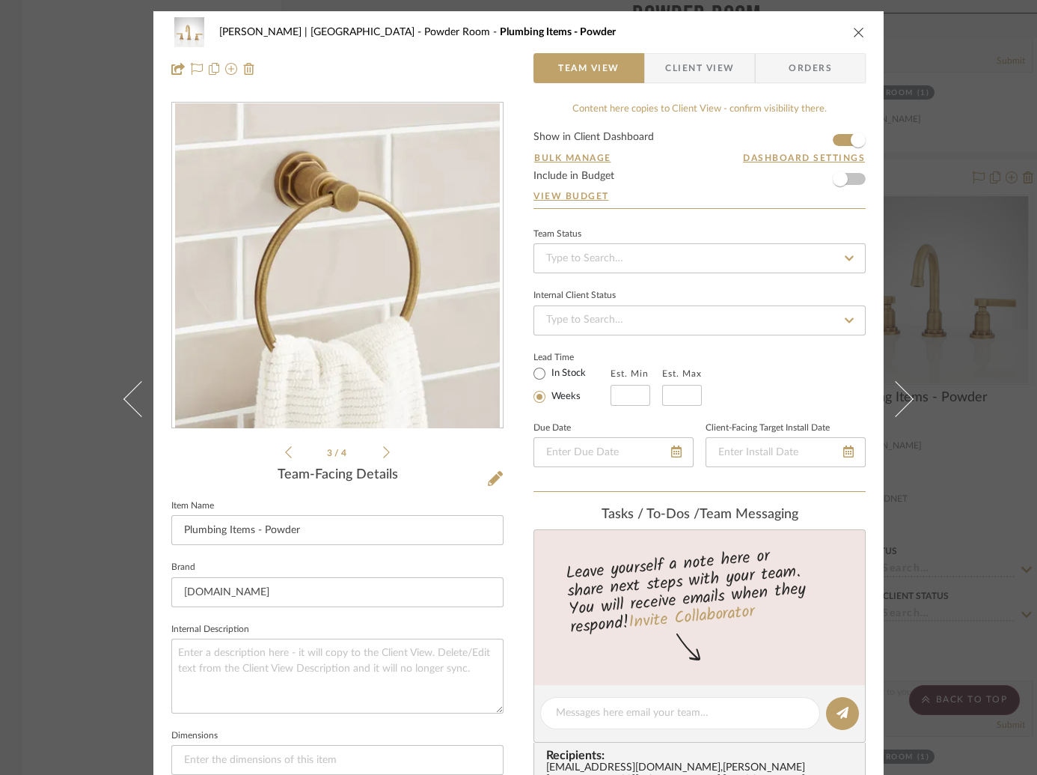
click at [383, 448] on icon at bounding box center [386, 451] width 7 height 13
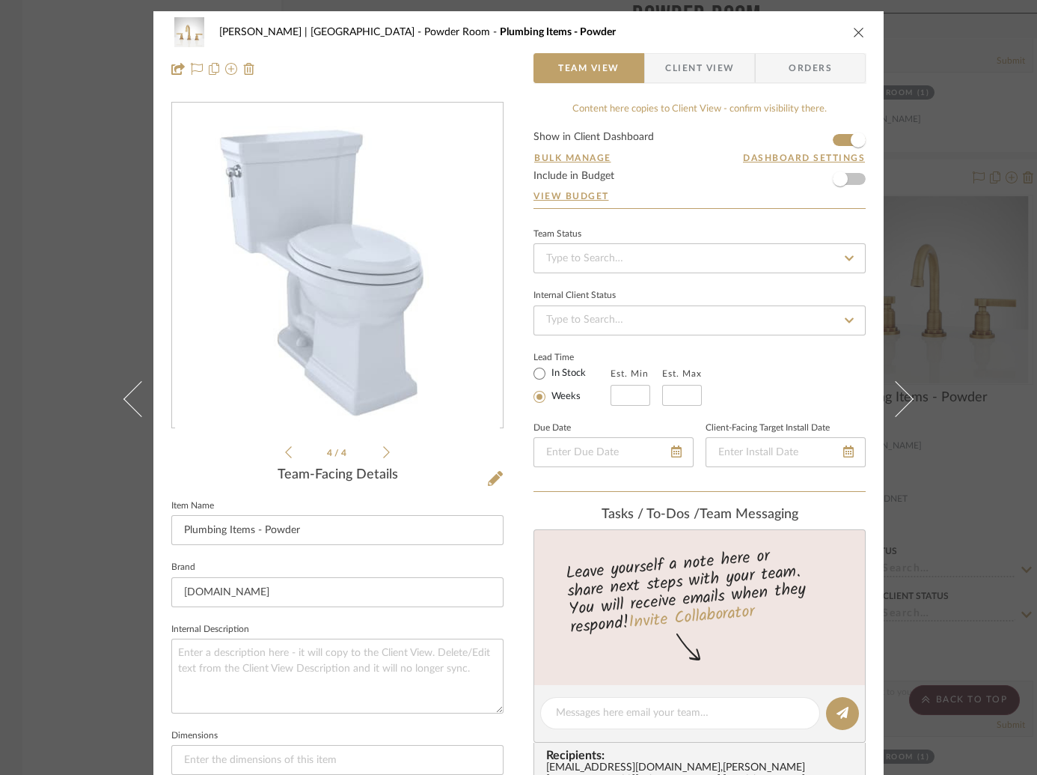
click at [29, 285] on div "[PERSON_NAME] | [GEOGRAPHIC_DATA] Powder Room Plumbing Items - Powder Team View…" at bounding box center [518, 387] width 1037 height 775
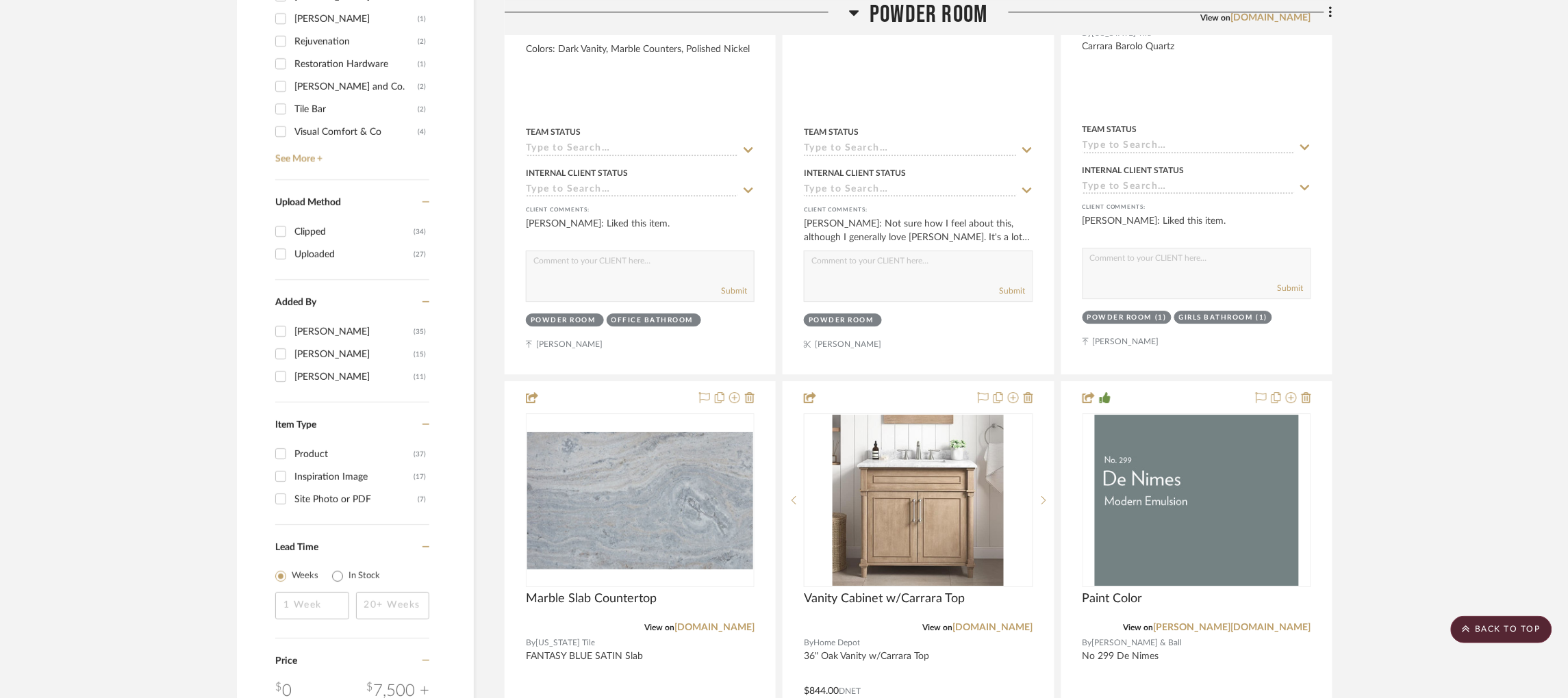
scroll to position [1348, 0]
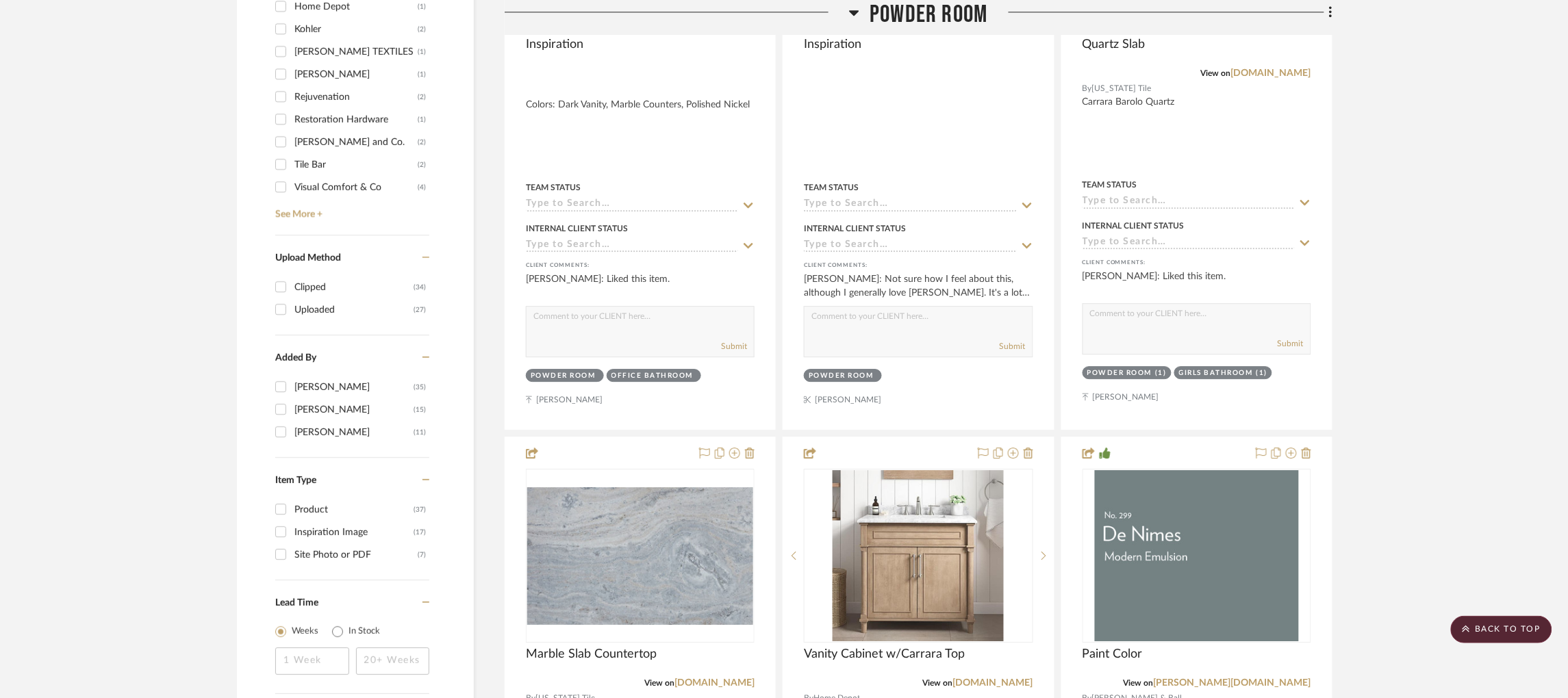
click at [851, 8] on icon at bounding box center [854, 12] width 10 height 16
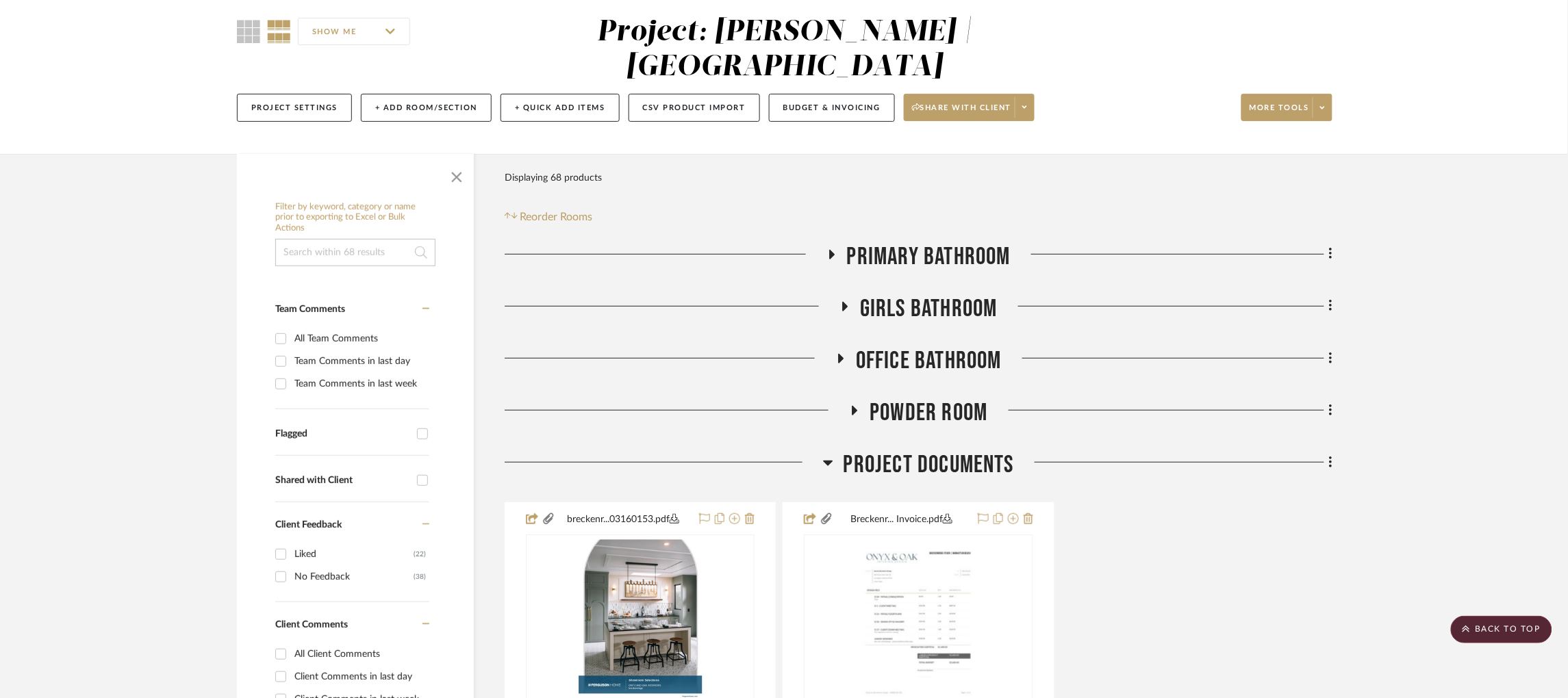
scroll to position [114, 0]
click at [0, 0] on img at bounding box center [0, 0] width 0 height 0
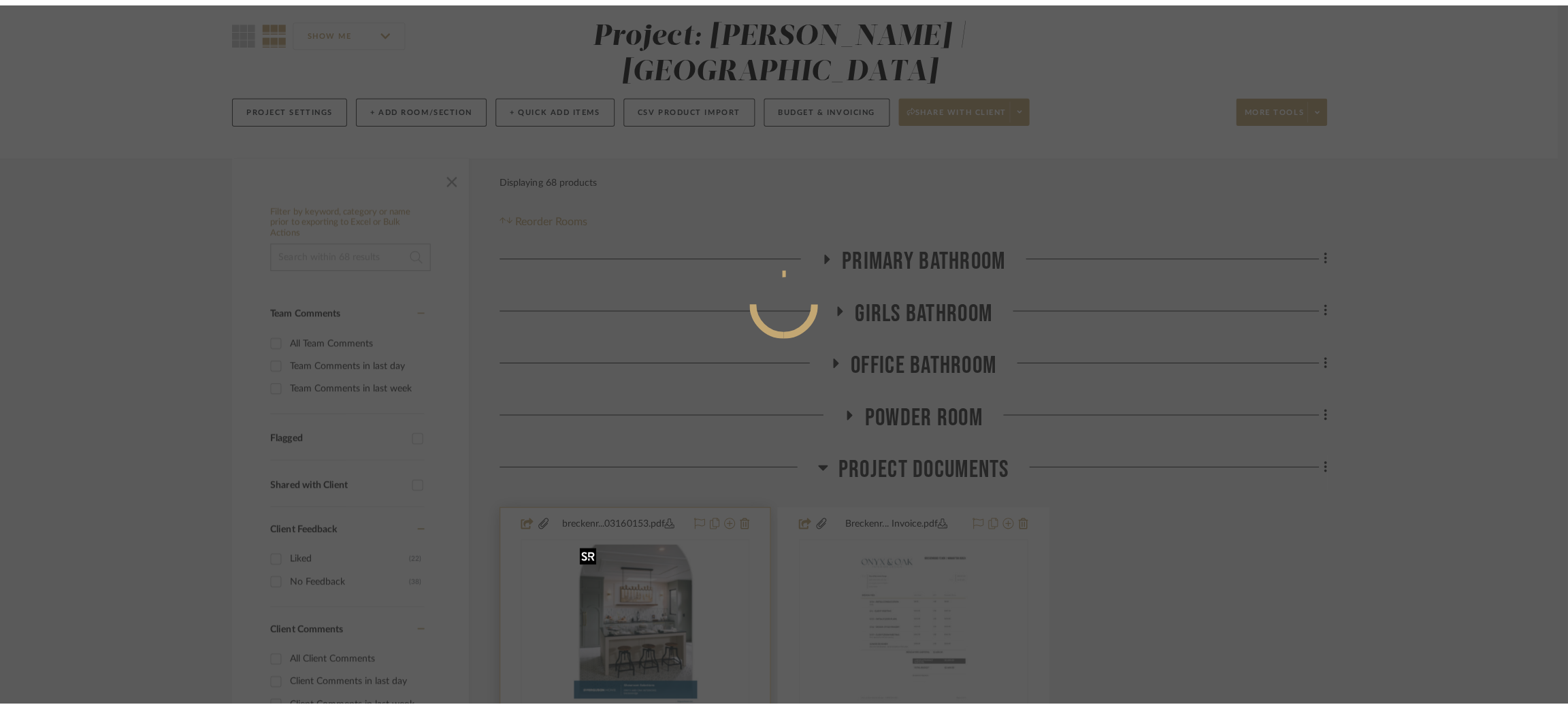
scroll to position [0, 0]
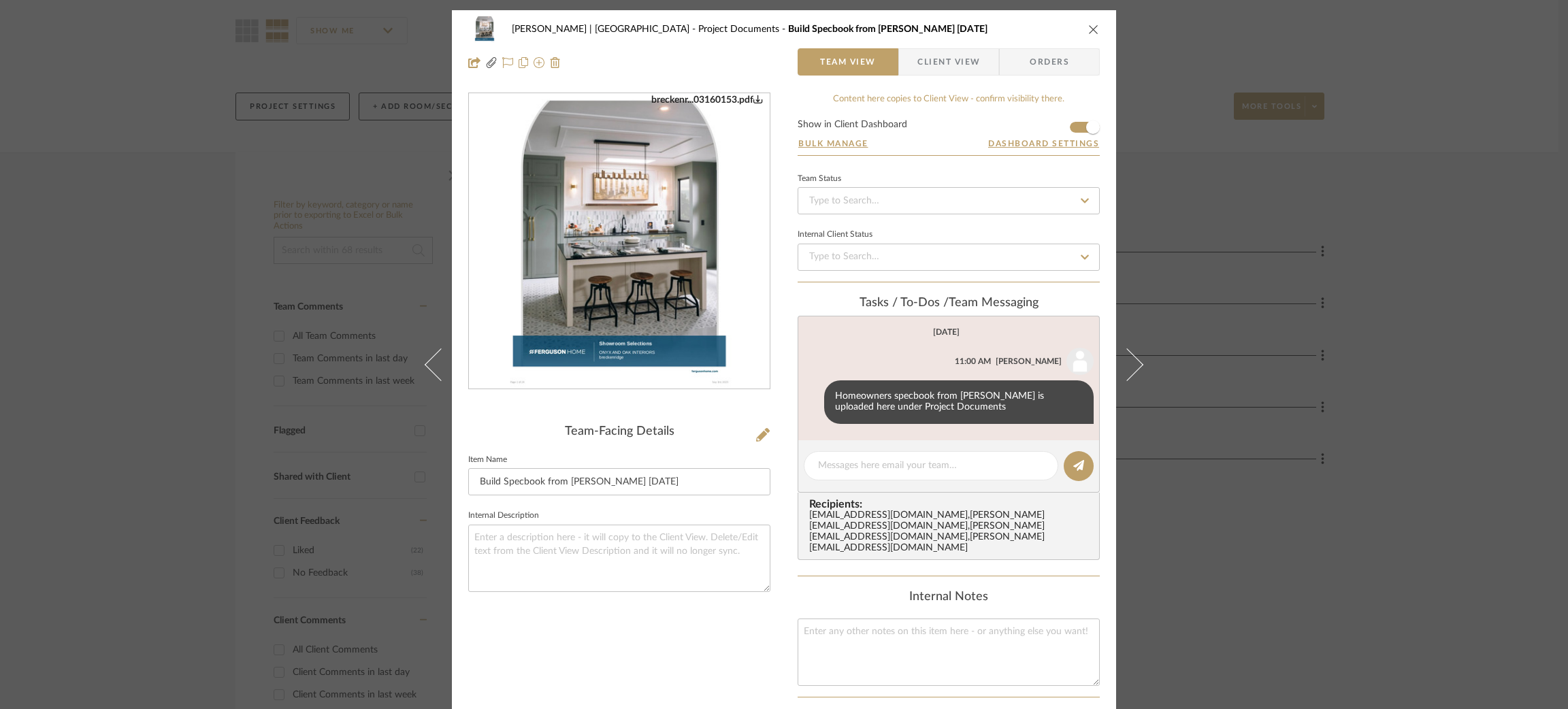
click at [943, 268] on div "[PERSON_NAME] | Manhattan Beach Project Documents Build Specbook from [PERSON_N…" at bounding box center [784, 354] width 1568 height 709
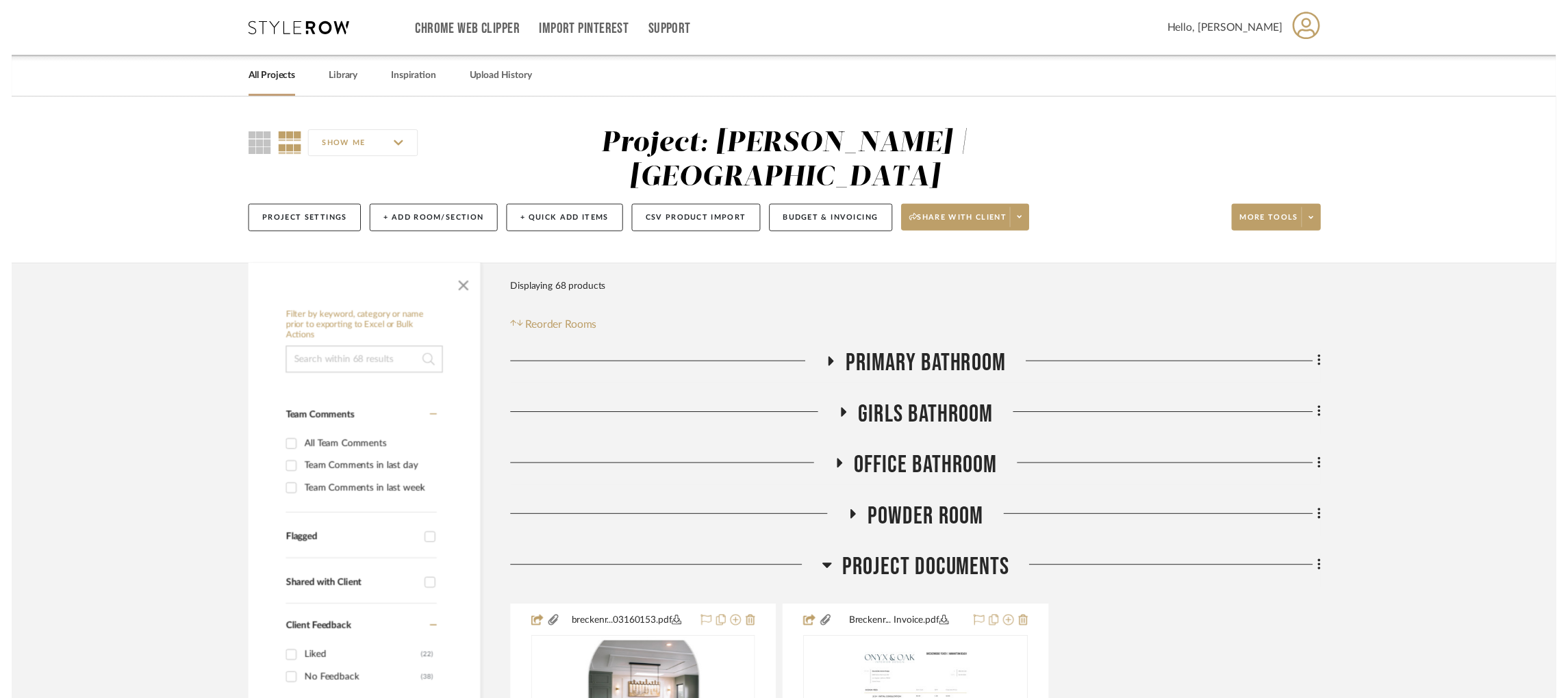
scroll to position [114, 0]
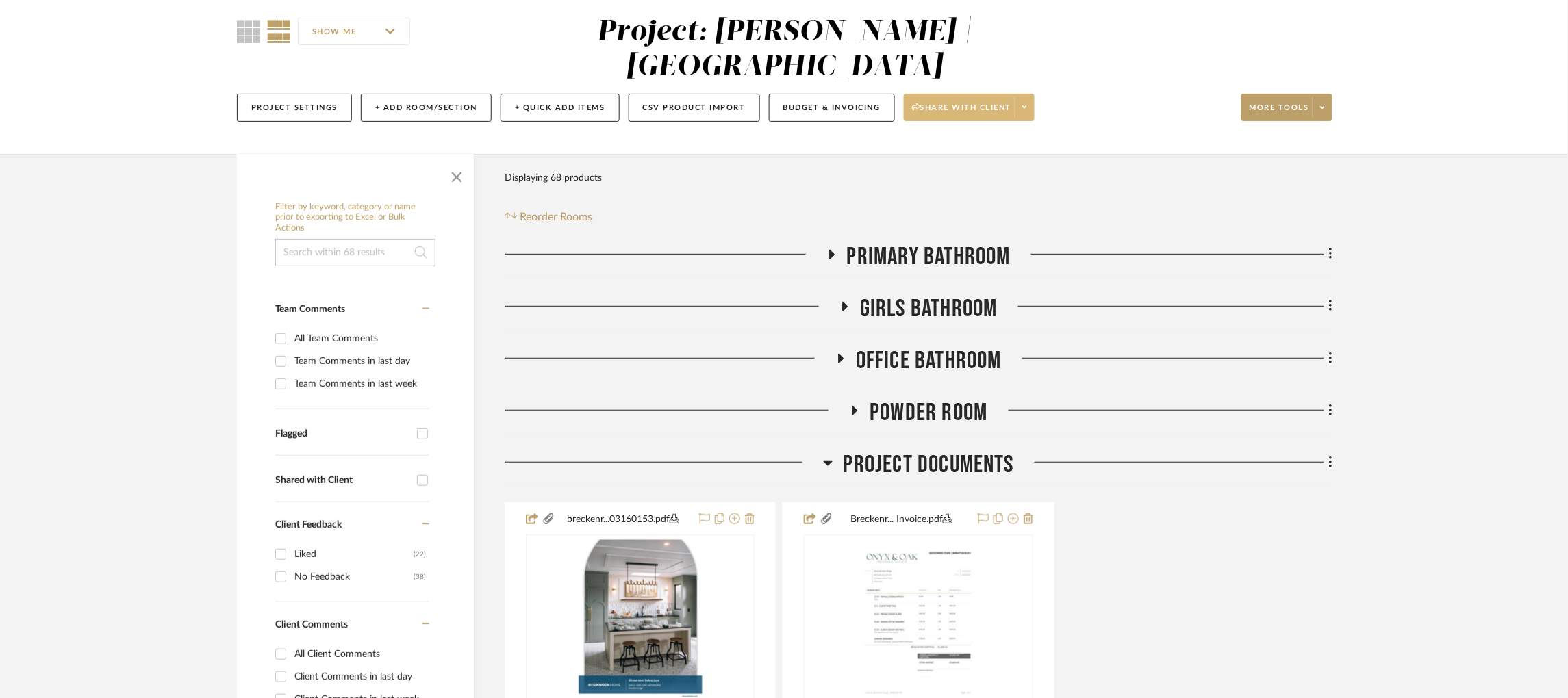
click at [949, 110] on icon at bounding box center [1025, 107] width 5 height 7
click at [949, 184] on span "Generate URL to Share" at bounding box center [976, 179] width 117 height 12
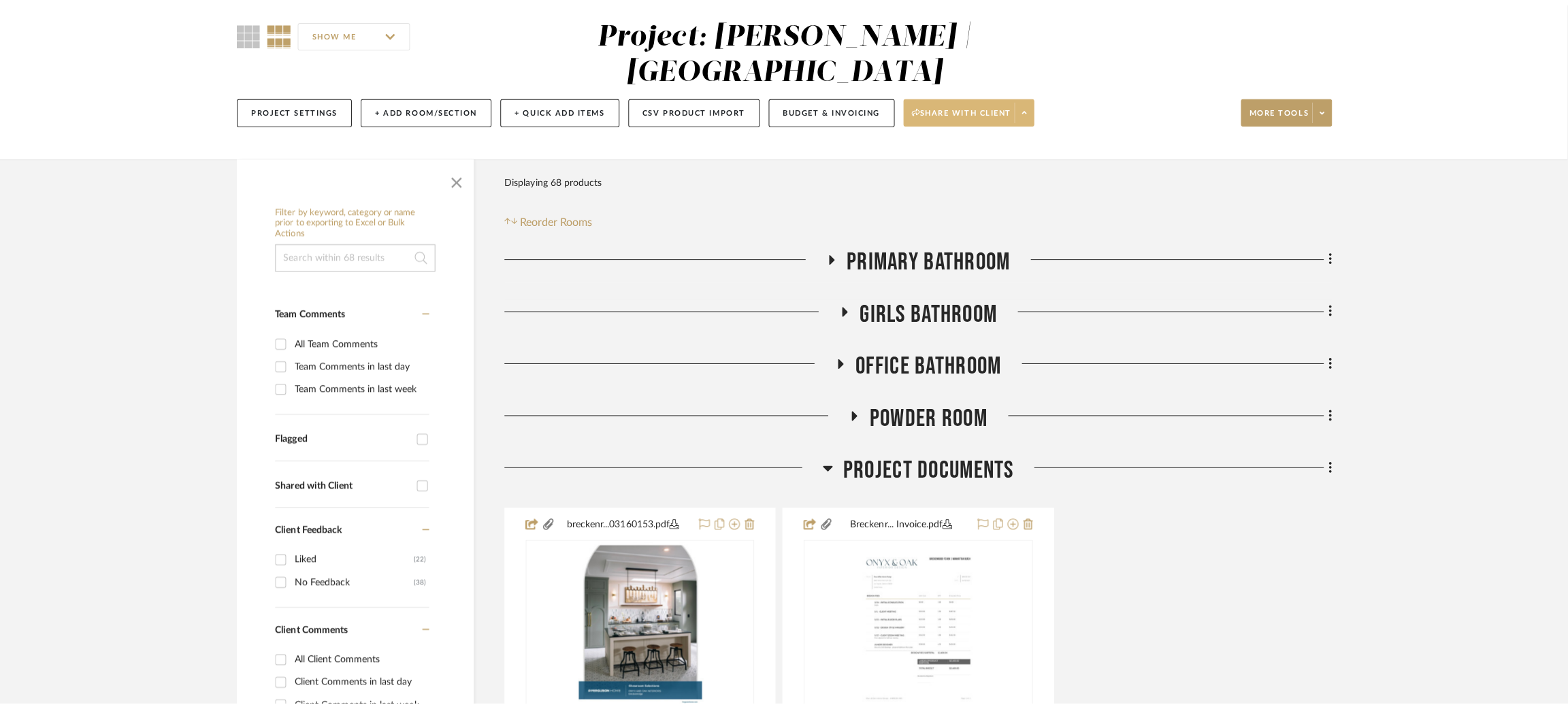
scroll to position [0, 0]
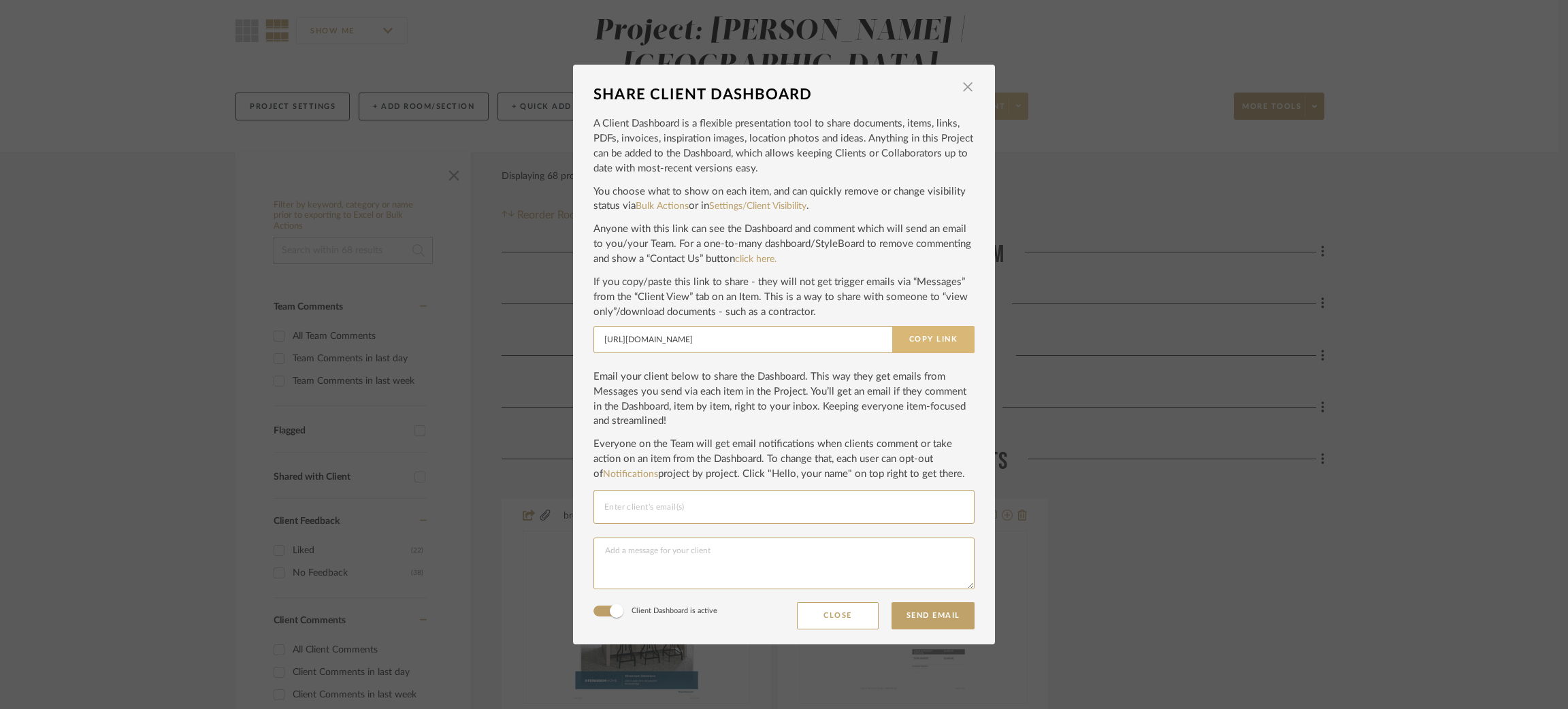
click at [935, 345] on button "Copy Link" at bounding box center [933, 340] width 83 height 27
